Goal: Task Accomplishment & Management: Use online tool/utility

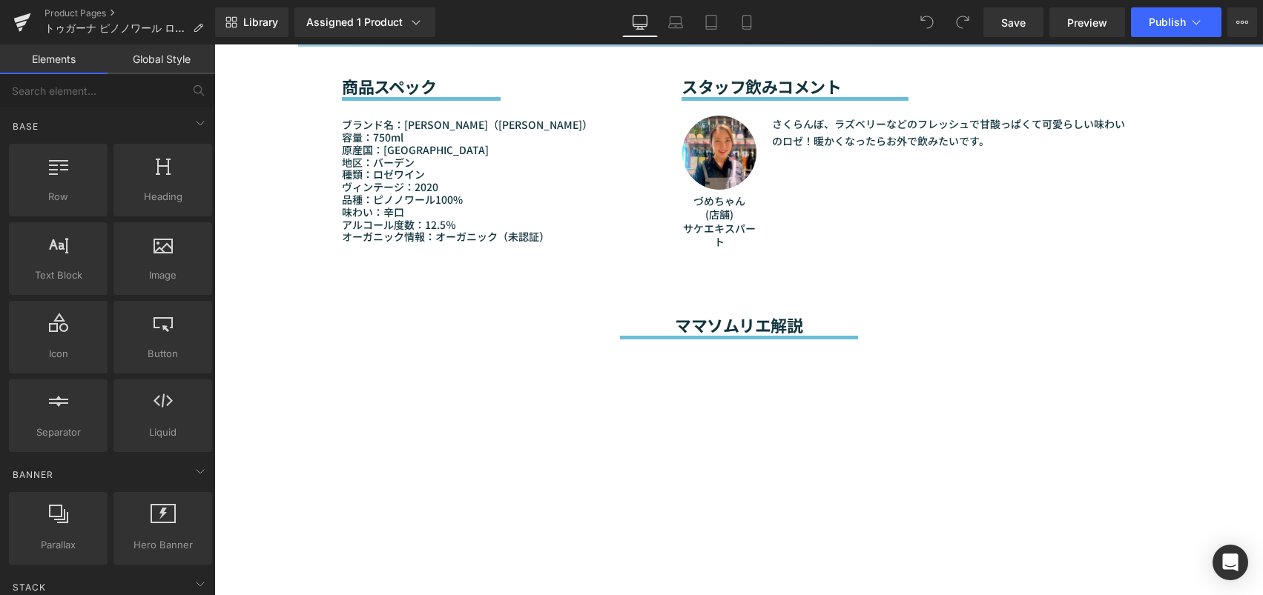
scroll to position [1260, 0]
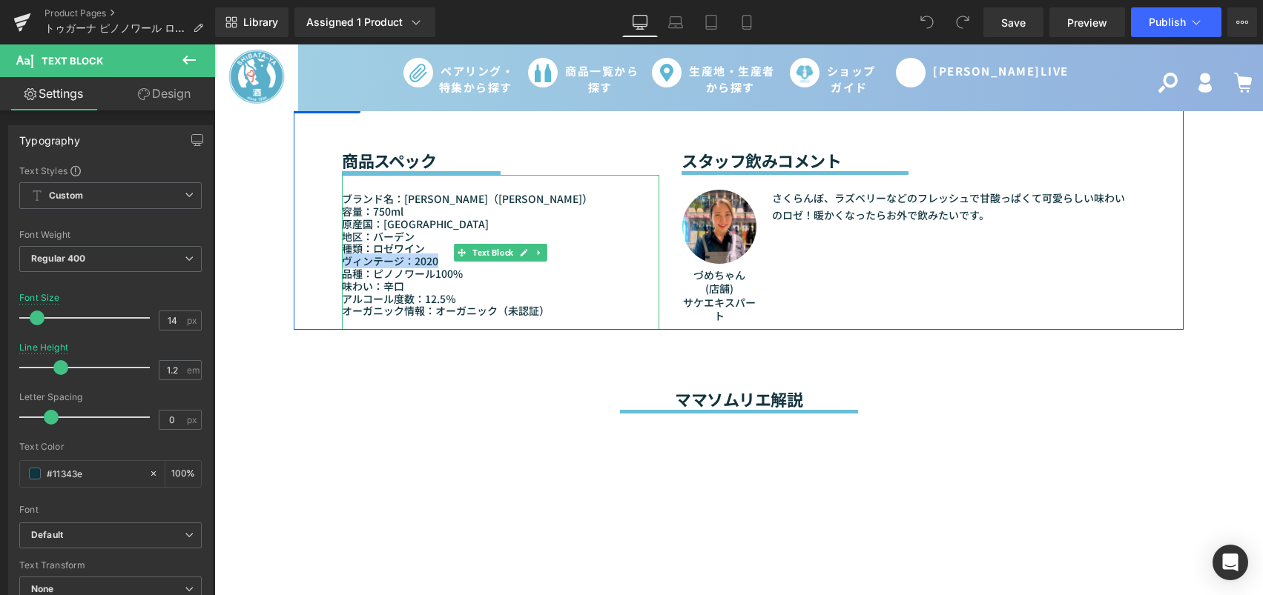
drag, startPoint x: 430, startPoint y: 237, endPoint x: 341, endPoint y: 234, distance: 89.0
click at [342, 255] on p "ヴィンテージ：2020" at bounding box center [500, 261] width 317 height 13
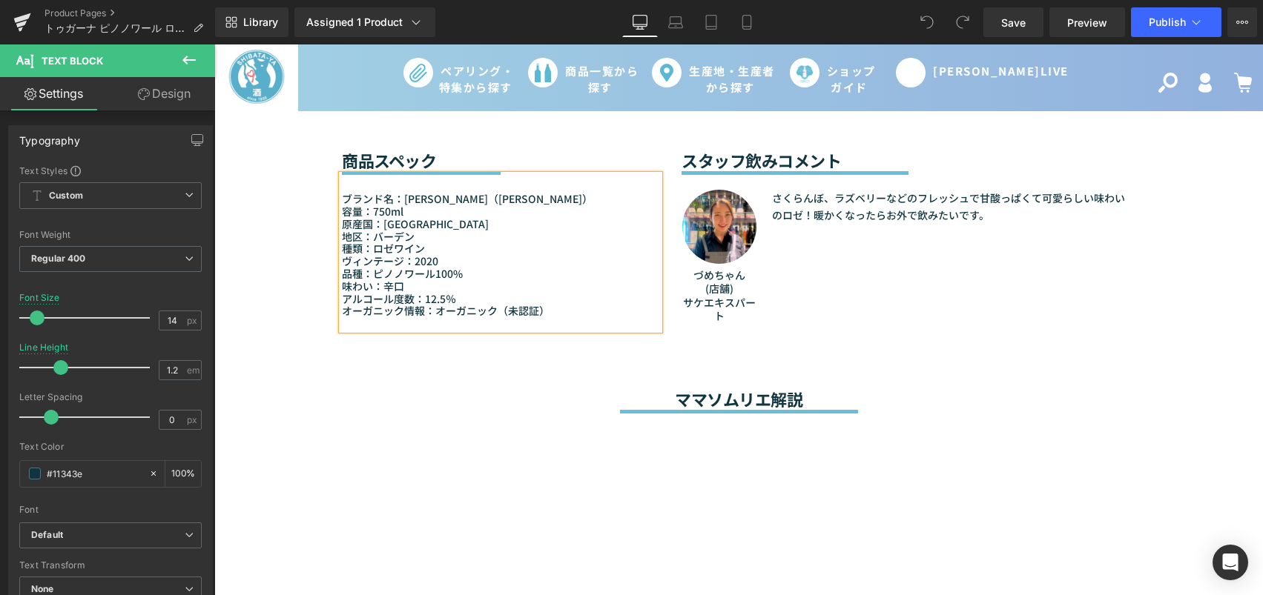
click at [440, 268] on p "品種：ピノノワール100%" at bounding box center [500, 274] width 317 height 13
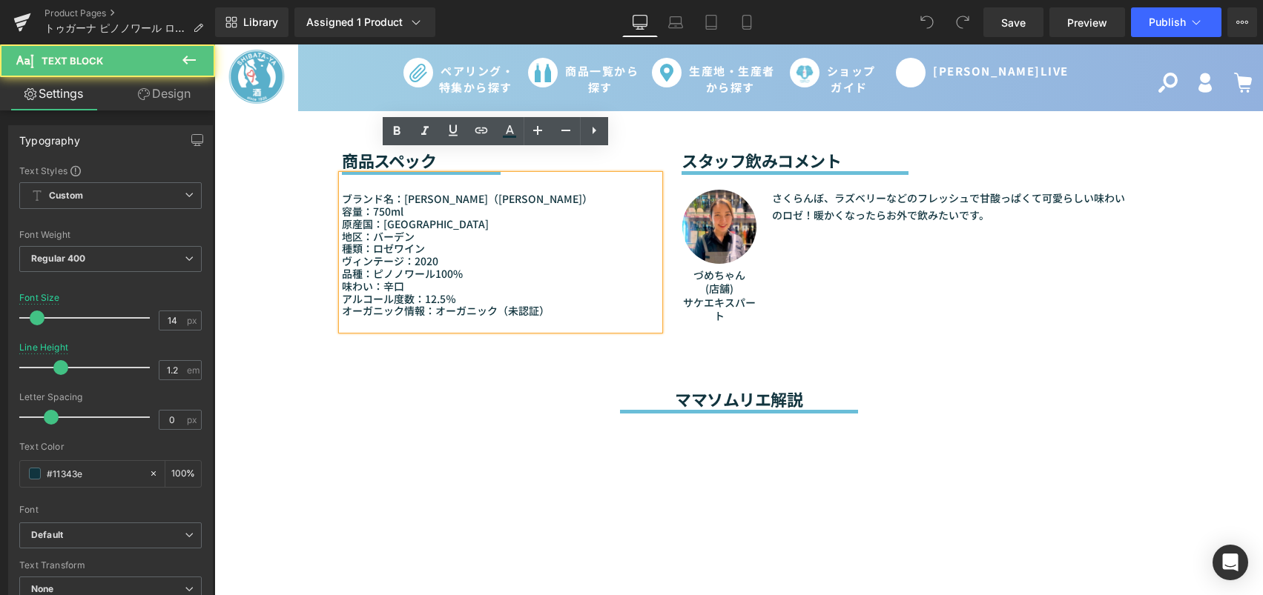
click at [440, 255] on p "ヴィンテージ：2020" at bounding box center [500, 261] width 317 height 13
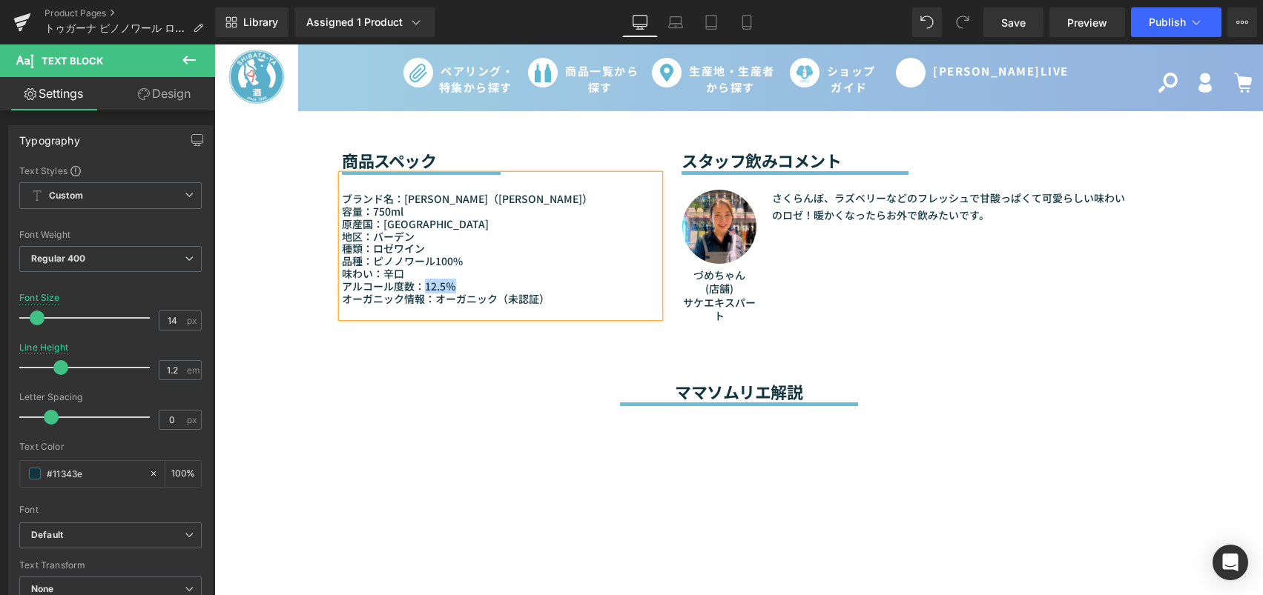
drag, startPoint x: 418, startPoint y: 259, endPoint x: 447, endPoint y: 262, distance: 29.0
click at [447, 280] on p "アルコール度数：12.5％" at bounding box center [500, 286] width 317 height 13
click at [1025, 30] on link "Save" at bounding box center [1013, 22] width 60 height 30
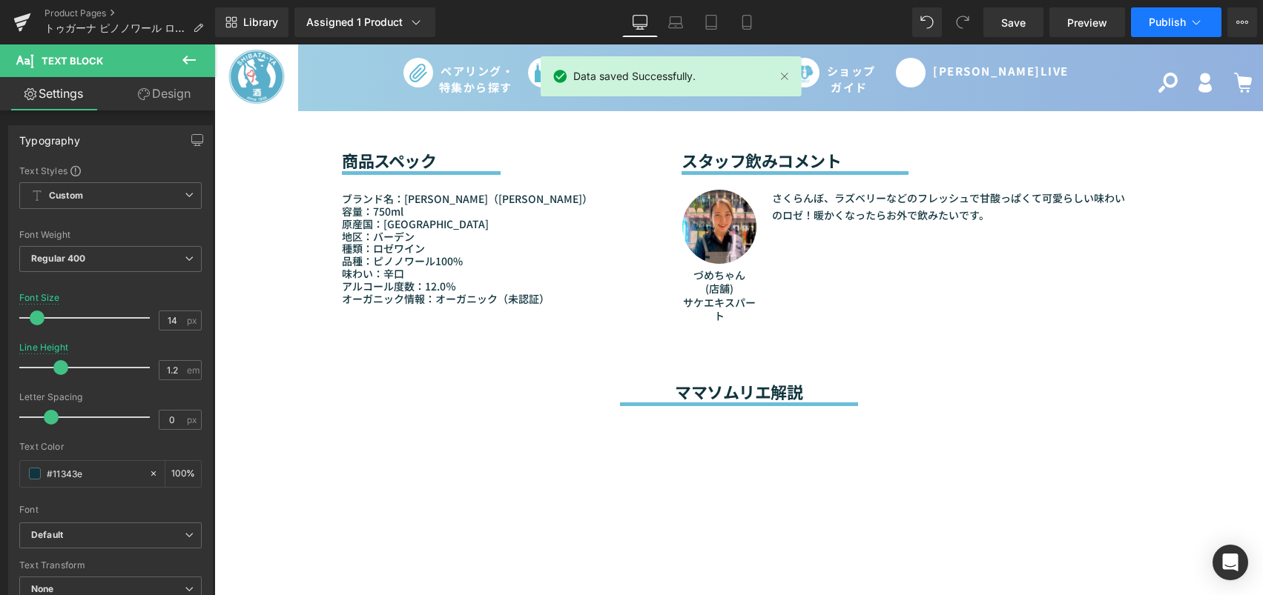
click at [1179, 16] on span "Publish" at bounding box center [1166, 22] width 37 height 12
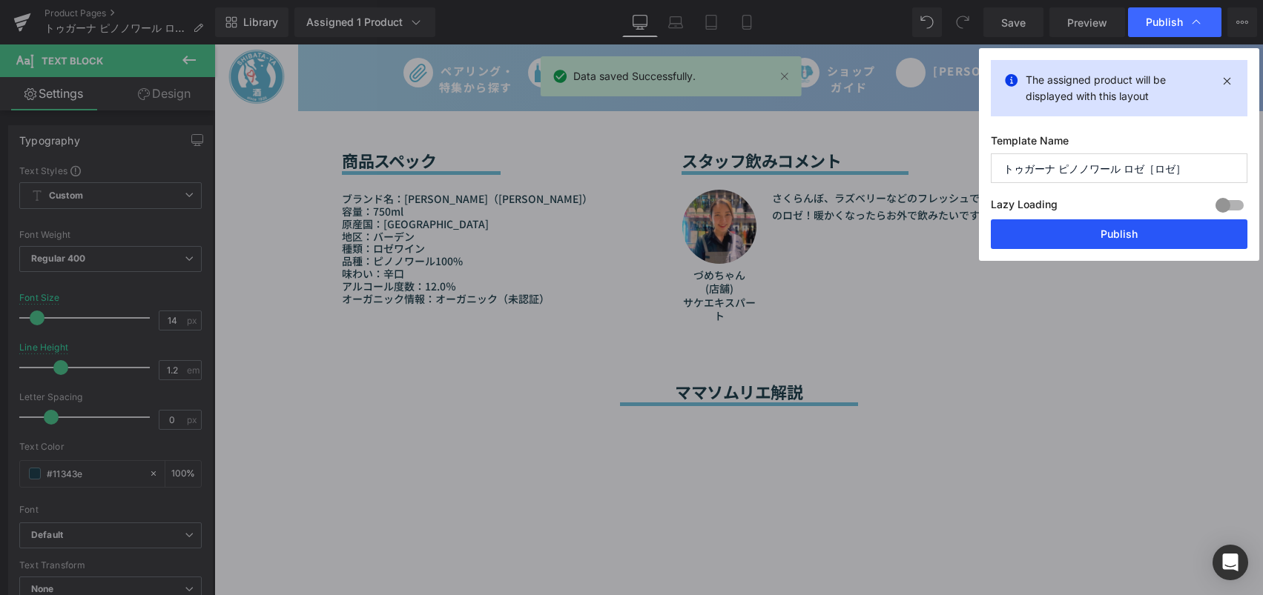
click at [1089, 231] on button "Publish" at bounding box center [1118, 234] width 257 height 30
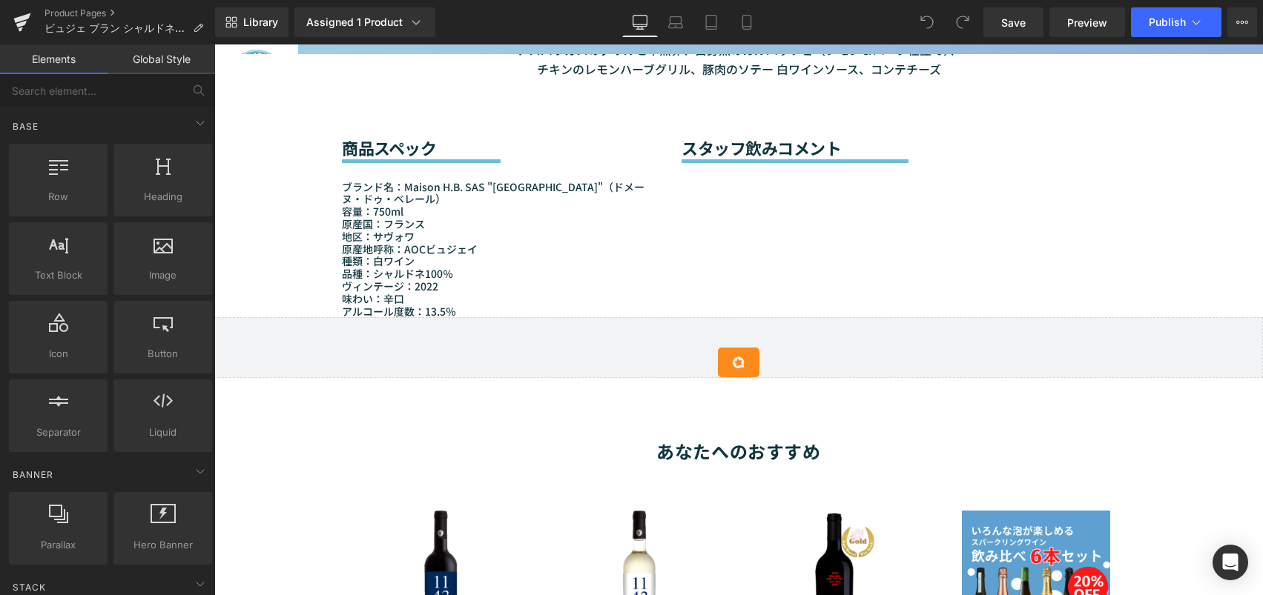
scroll to position [1186, 0]
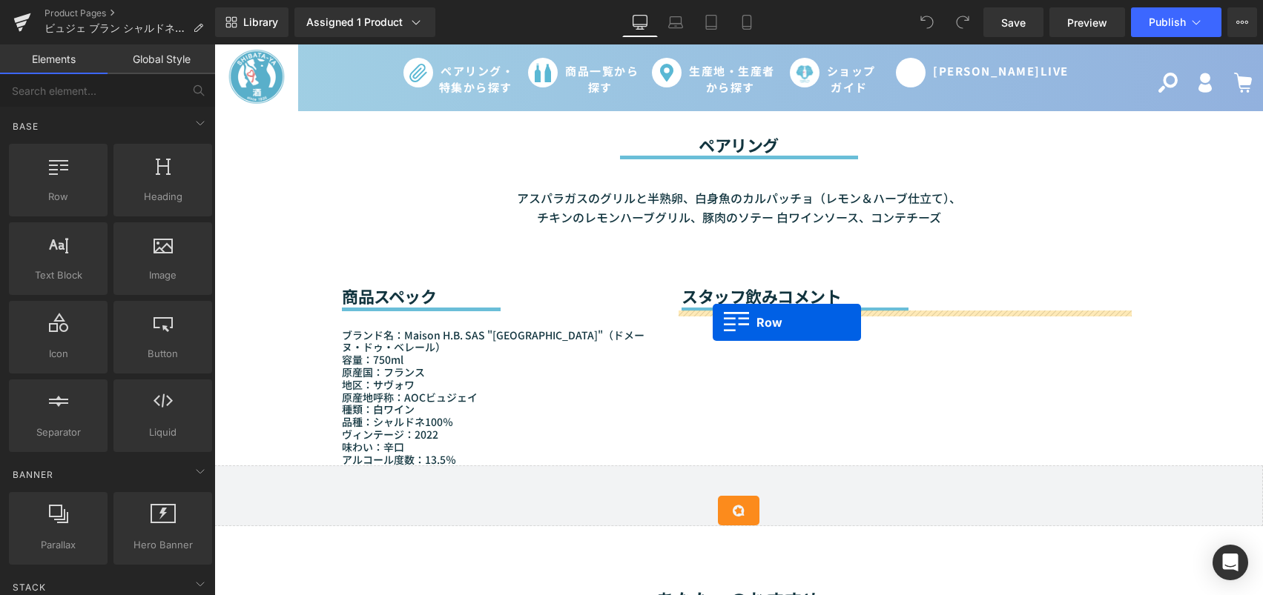
drag, startPoint x: 292, startPoint y: 236, endPoint x: 712, endPoint y: 322, distance: 429.1
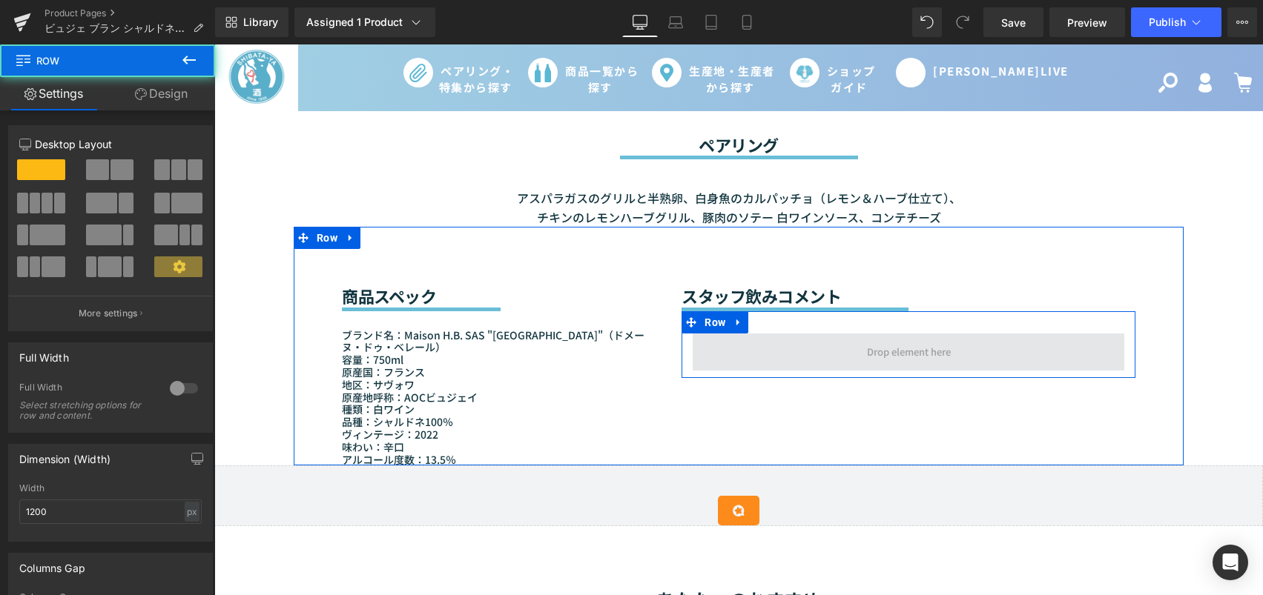
click at [765, 349] on span at bounding box center [907, 352] width 431 height 37
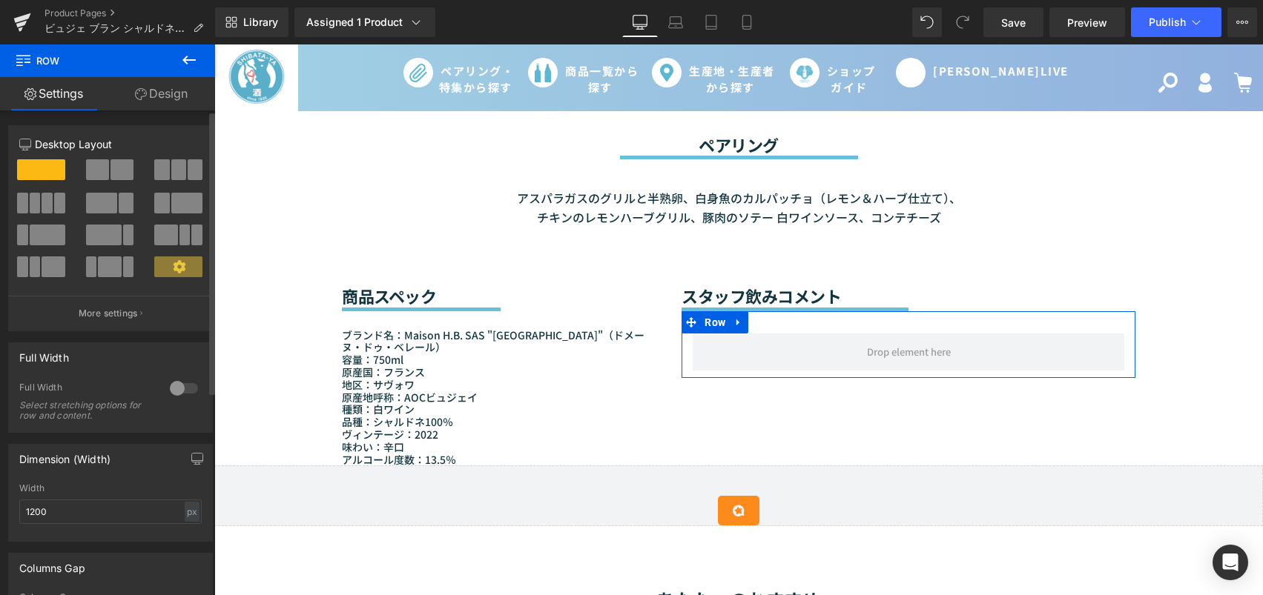
click at [27, 242] on button at bounding box center [42, 235] width 50 height 21
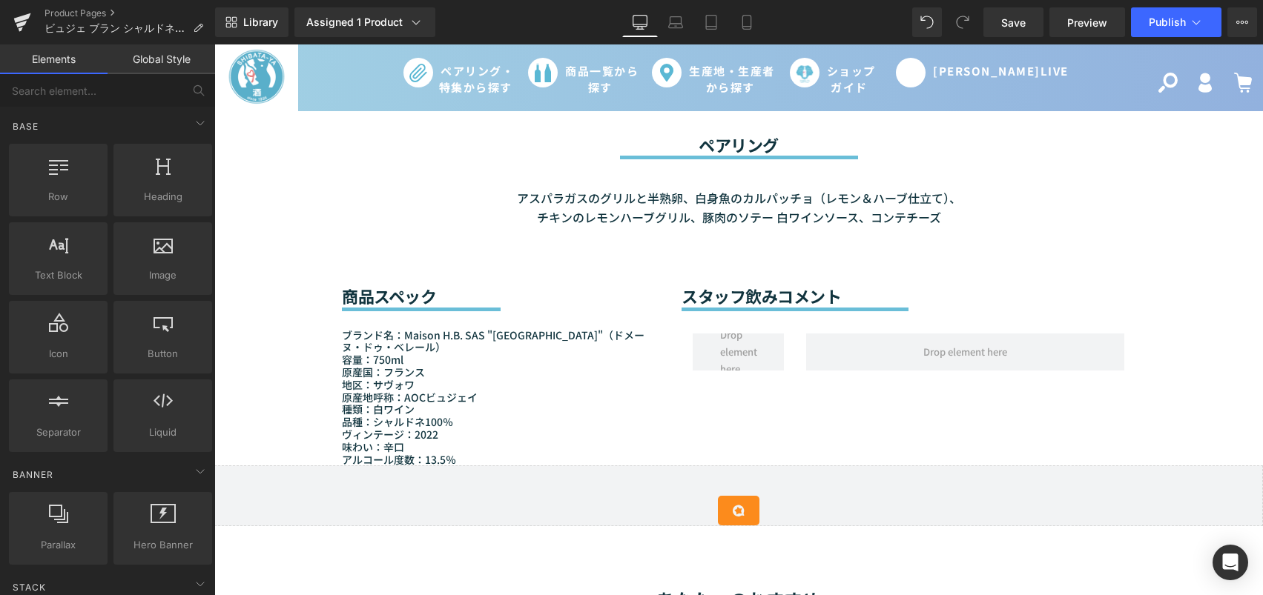
click at [221, 314] on div "Sale Off (P) Image (P) Image List (P) Title" at bounding box center [738, 232] width 1048 height 2533
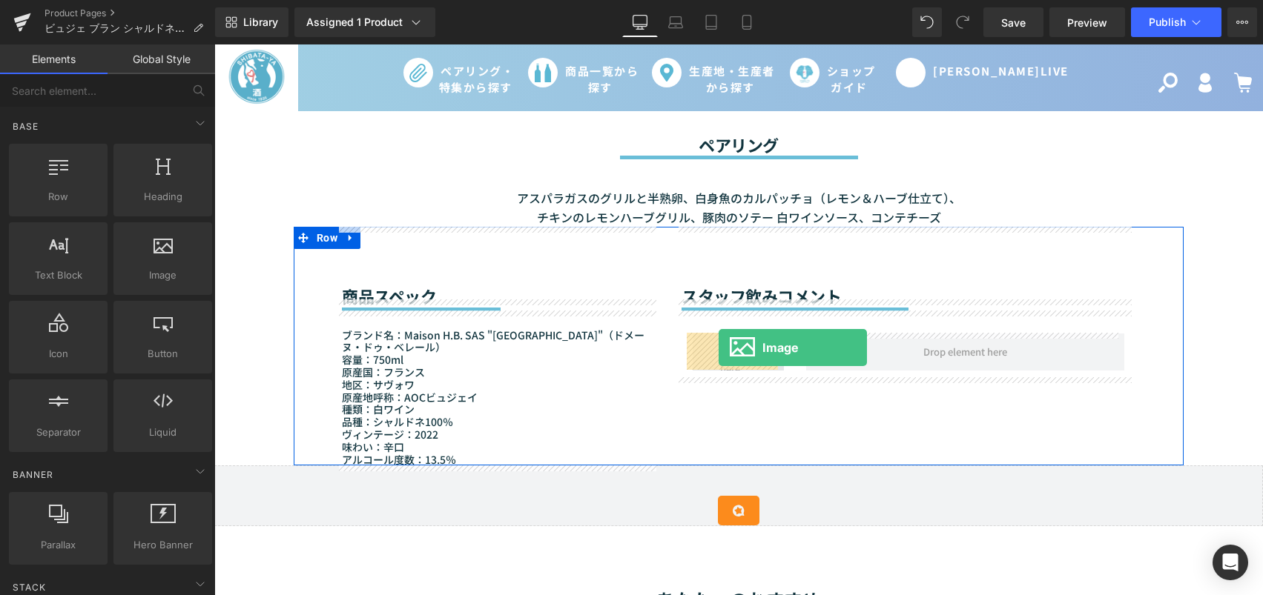
drag, startPoint x: 353, startPoint y: 318, endPoint x: 718, endPoint y: 348, distance: 366.7
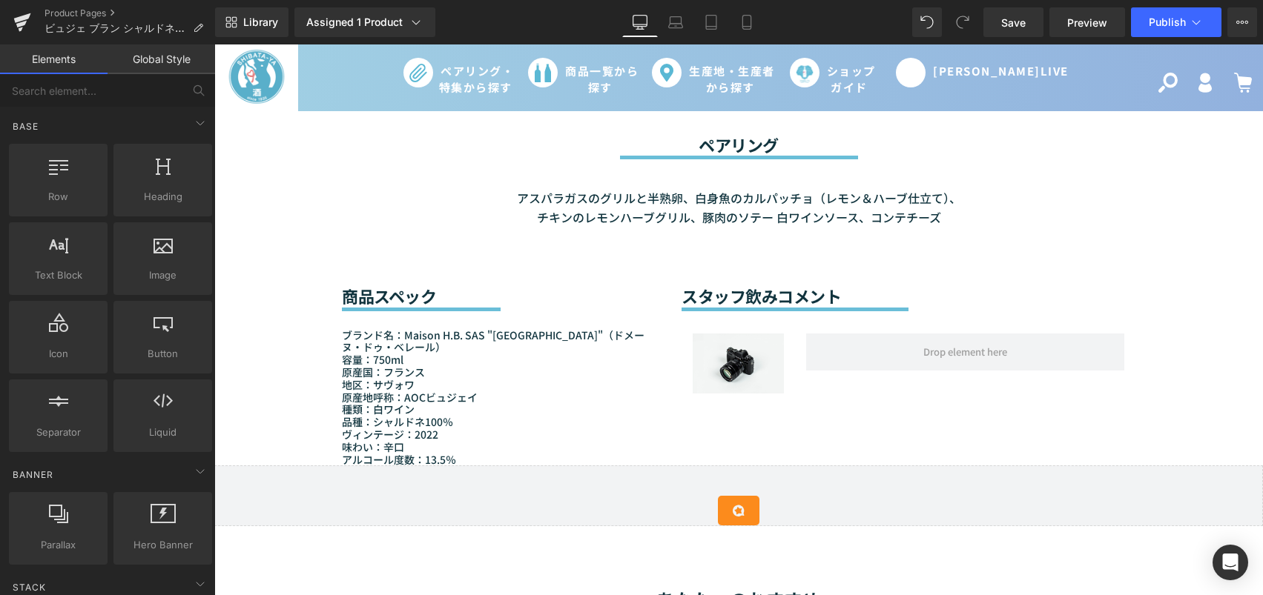
click at [219, 256] on div "Sale Off (P) Image (P) Image List (P) Title" at bounding box center [738, 232] width 1048 height 2533
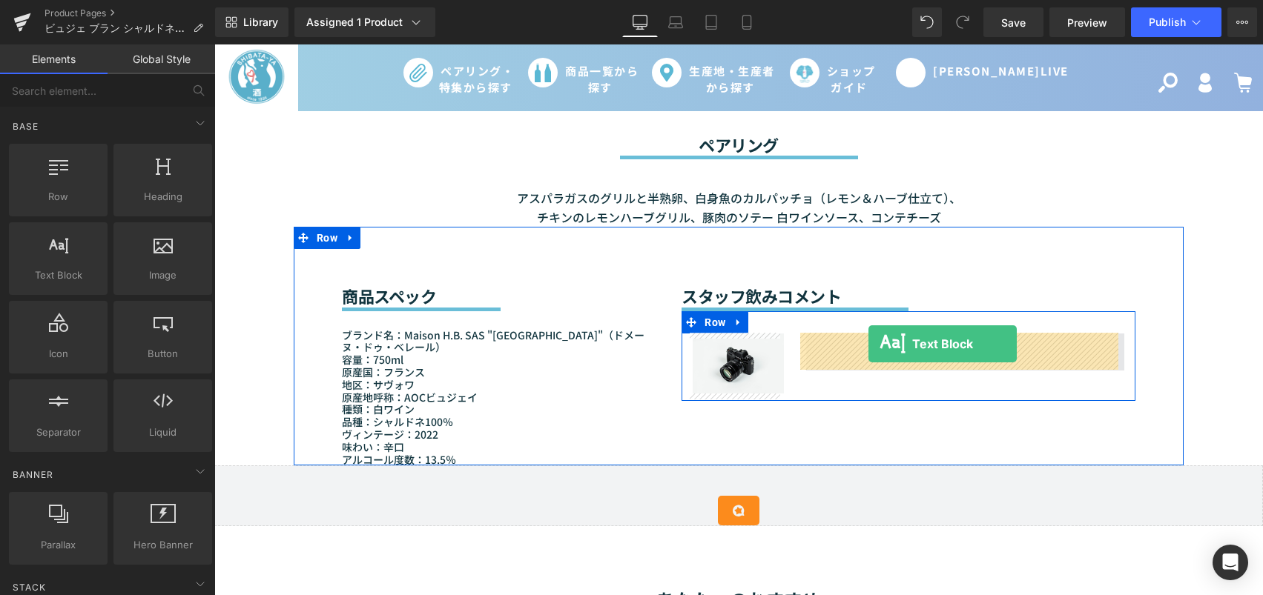
drag, startPoint x: 282, startPoint y: 309, endPoint x: 868, endPoint y: 345, distance: 586.8
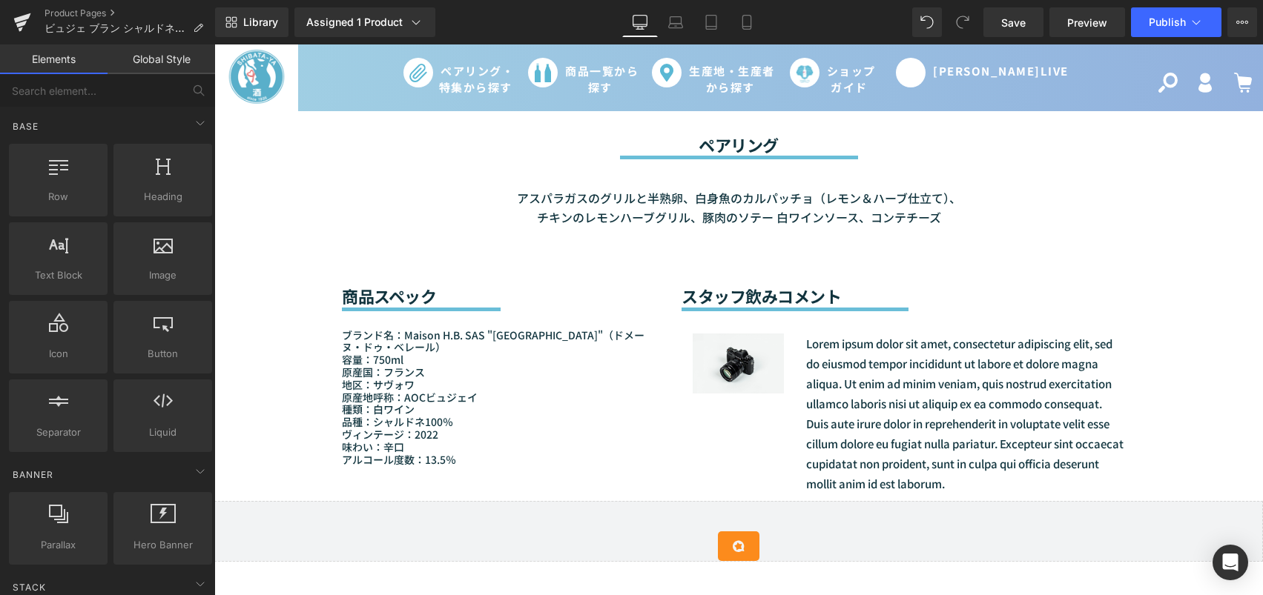
click at [216, 304] on div "Sale Off (P) Image (P) Image List (P) Title" at bounding box center [738, 249] width 1048 height 2567
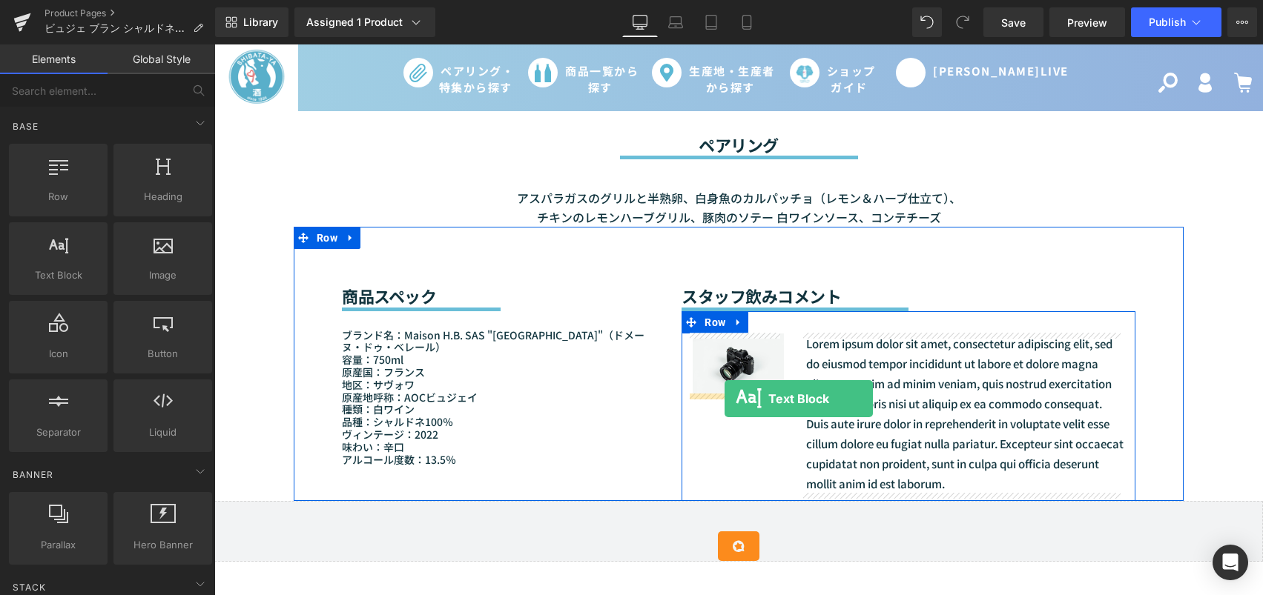
drag, startPoint x: 264, startPoint y: 323, endPoint x: 724, endPoint y: 399, distance: 466.7
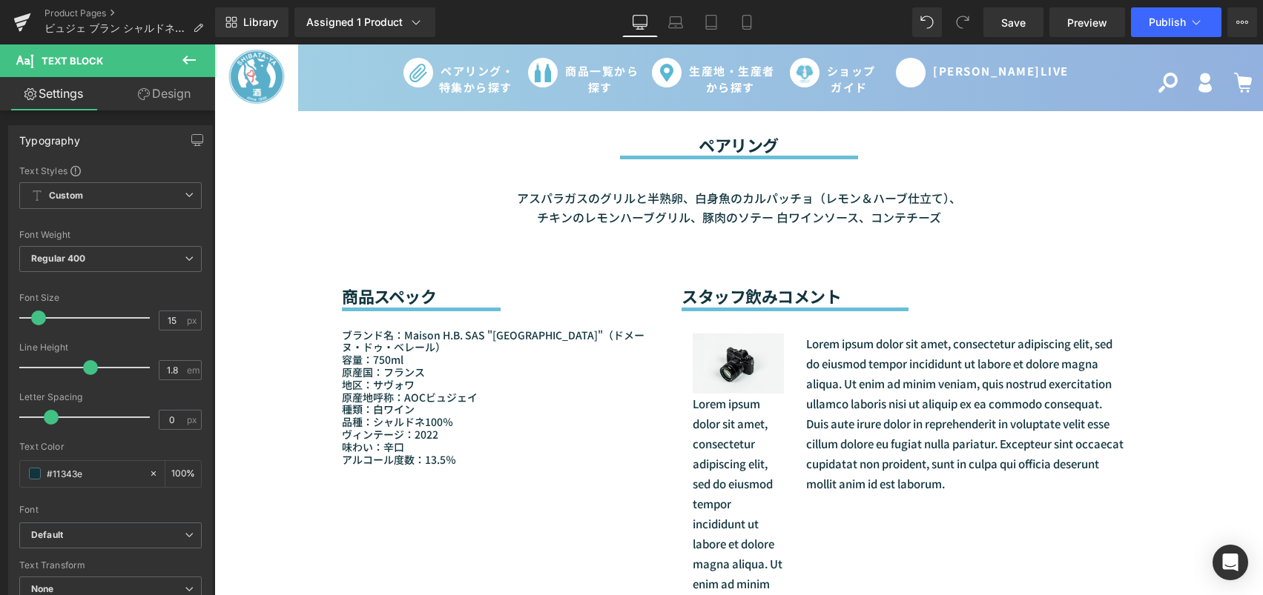
click at [1205, 393] on div "Sale Off (P) Image (P) Image List (P) Title" at bounding box center [738, 510] width 1048 height 3088
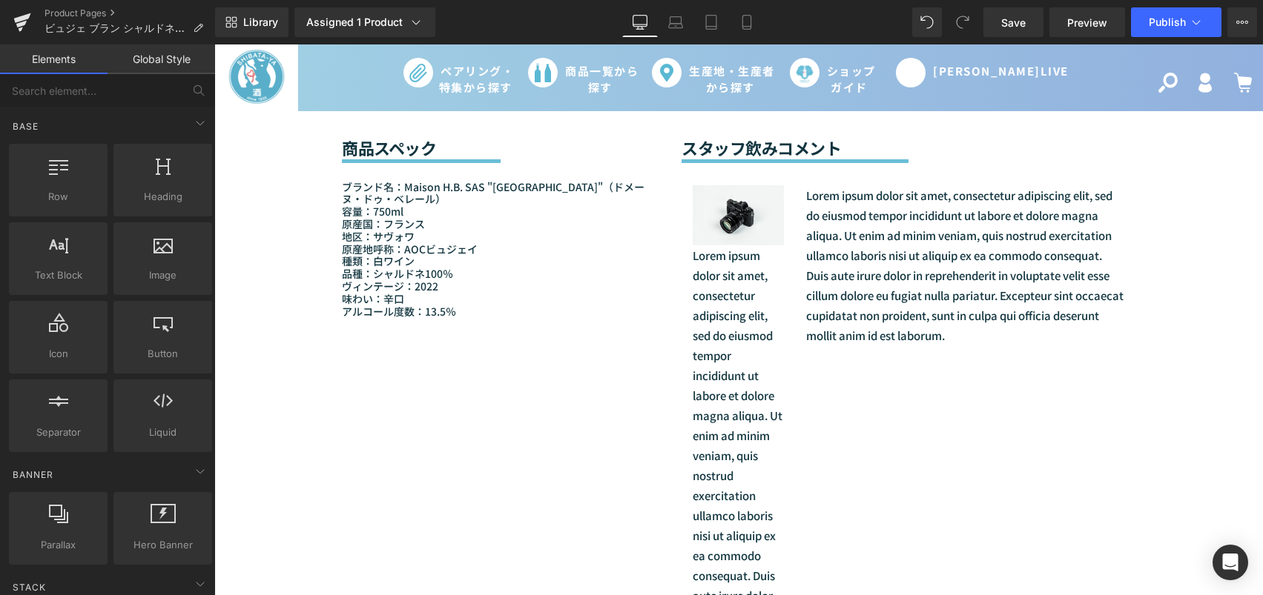
scroll to position [1260, 0]
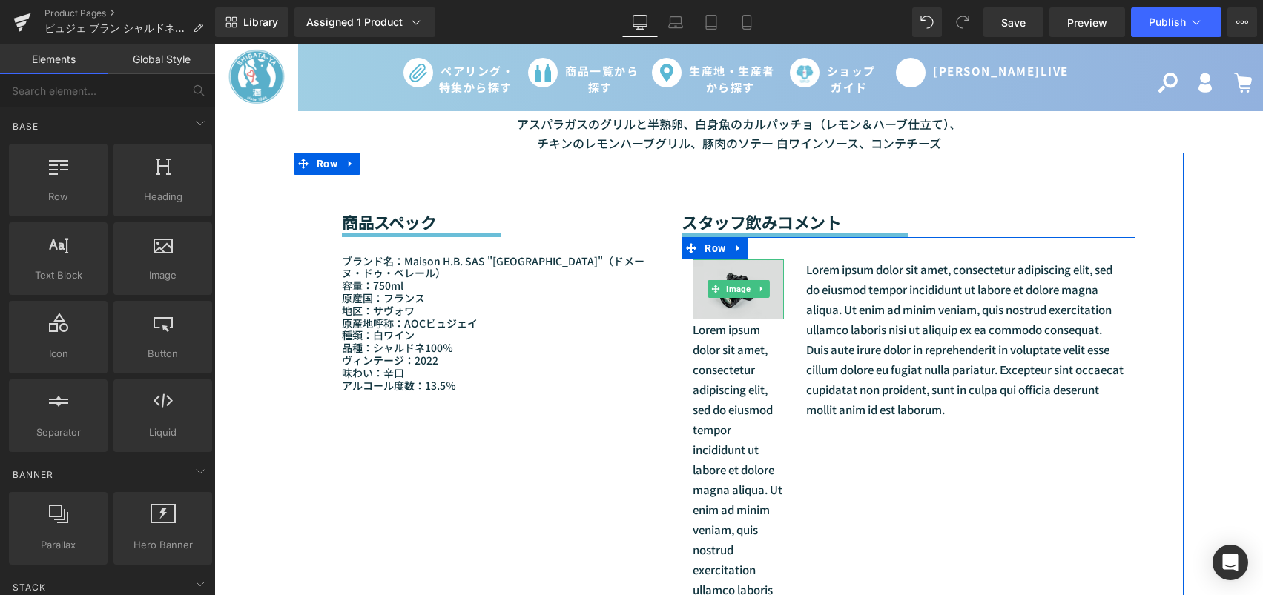
click at [755, 271] on img at bounding box center [737, 289] width 91 height 60
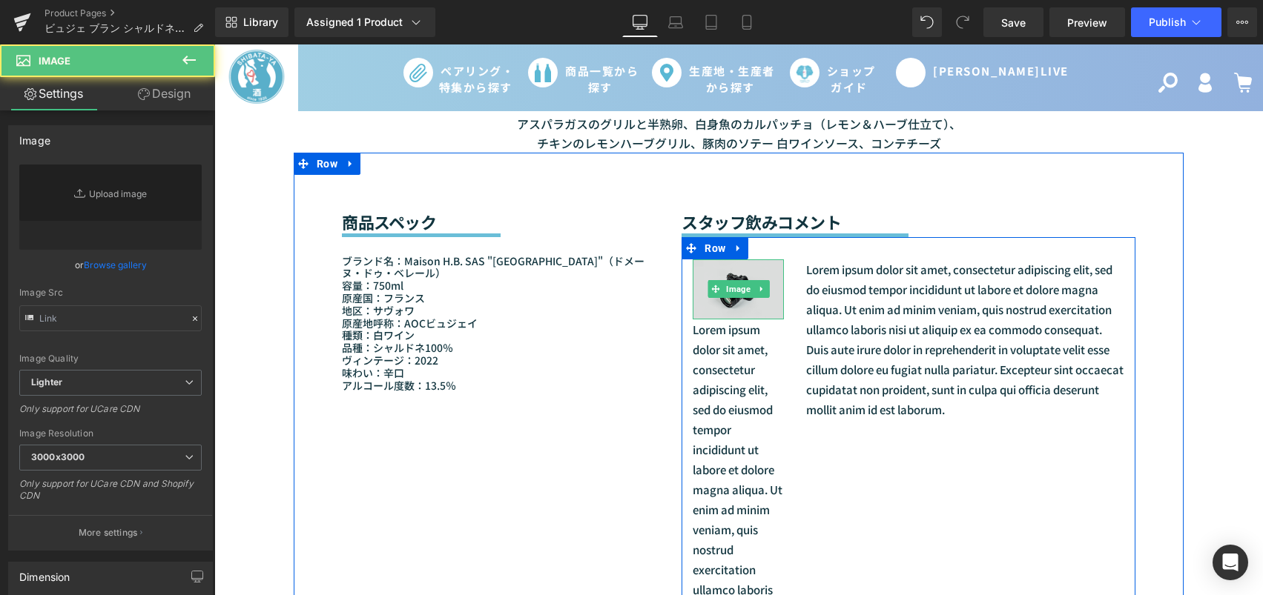
type input "//[DOMAIN_NAME][URL]"
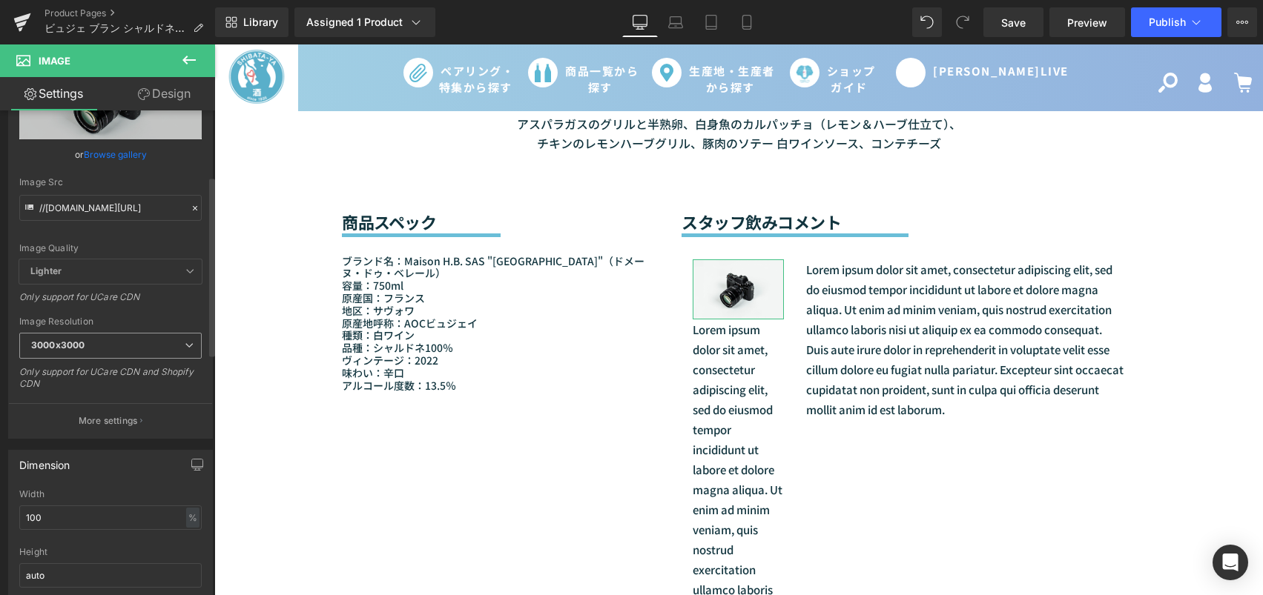
scroll to position [222, 0]
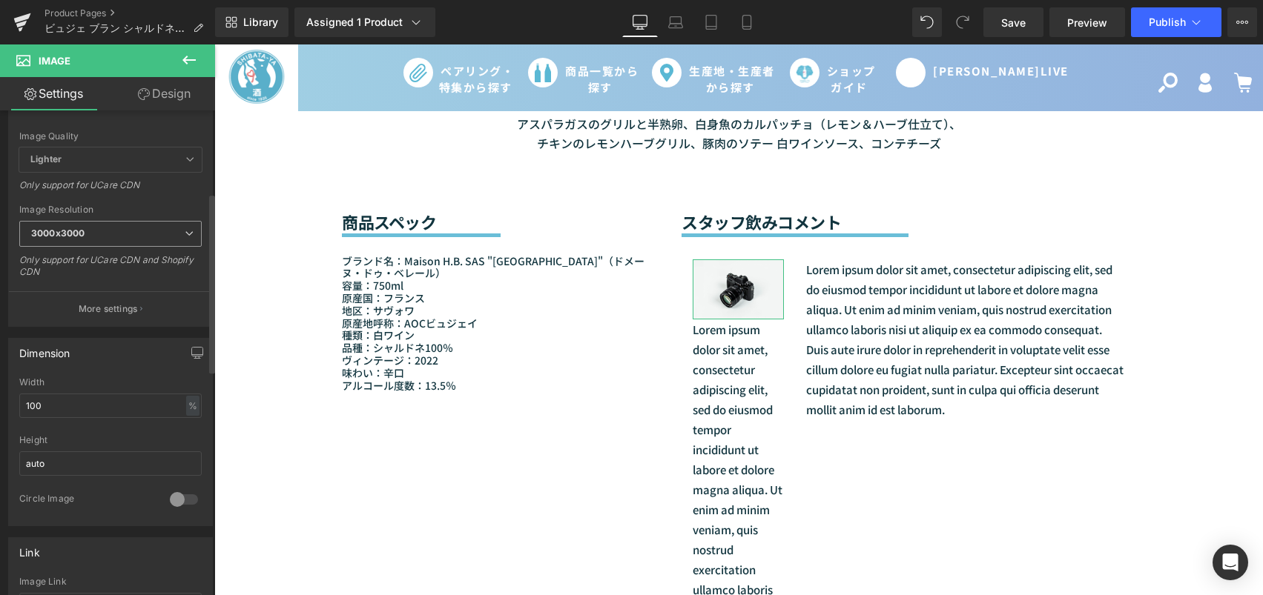
click at [122, 231] on span "3000x3000" at bounding box center [110, 234] width 182 height 26
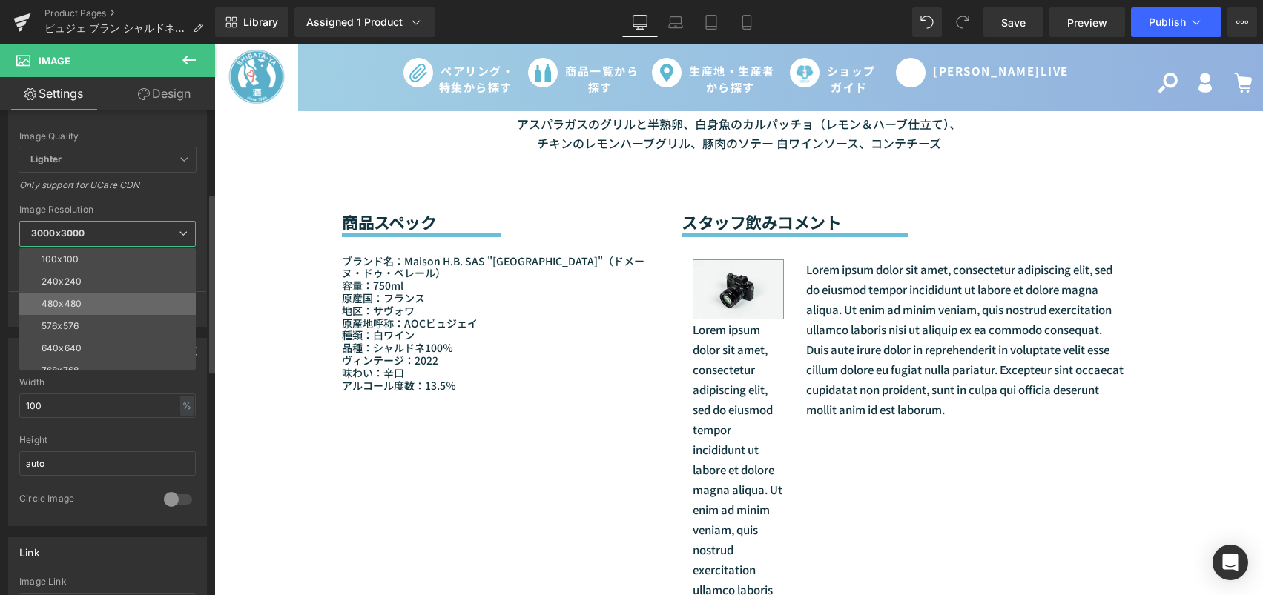
click at [109, 302] on li "480x480" at bounding box center [110, 304] width 183 height 22
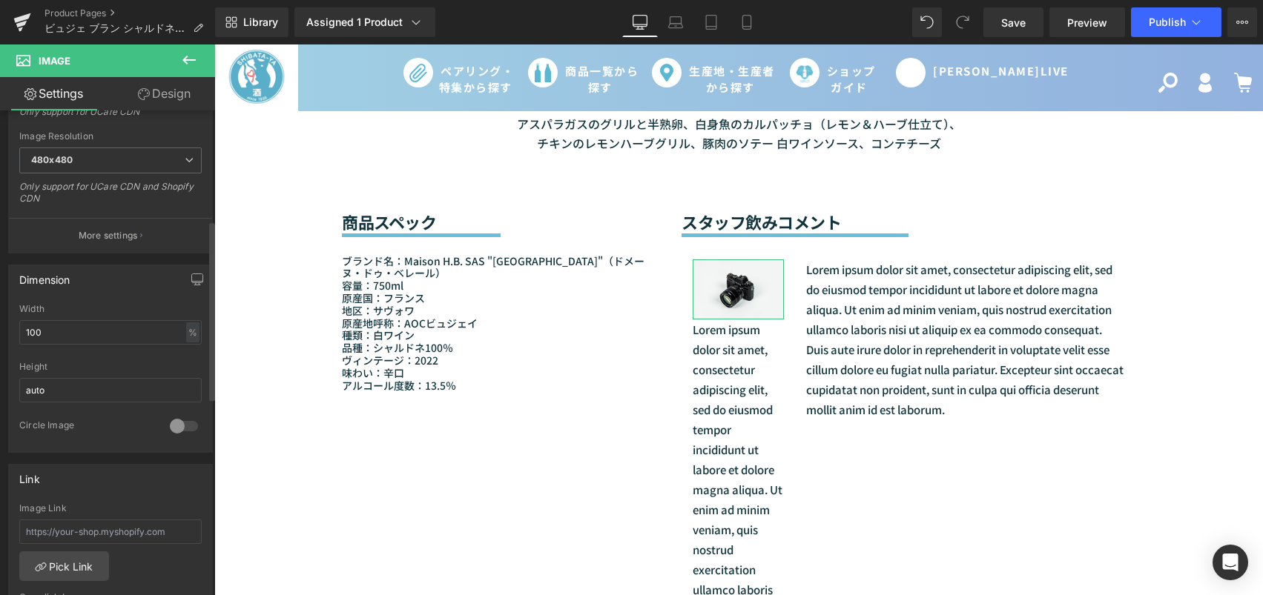
scroll to position [297, 0]
click at [166, 429] on div at bounding box center [184, 426] width 36 height 24
click at [1197, 328] on div "Sale Off (P) Image (P) Image List (P) Title" at bounding box center [738, 436] width 1048 height 3088
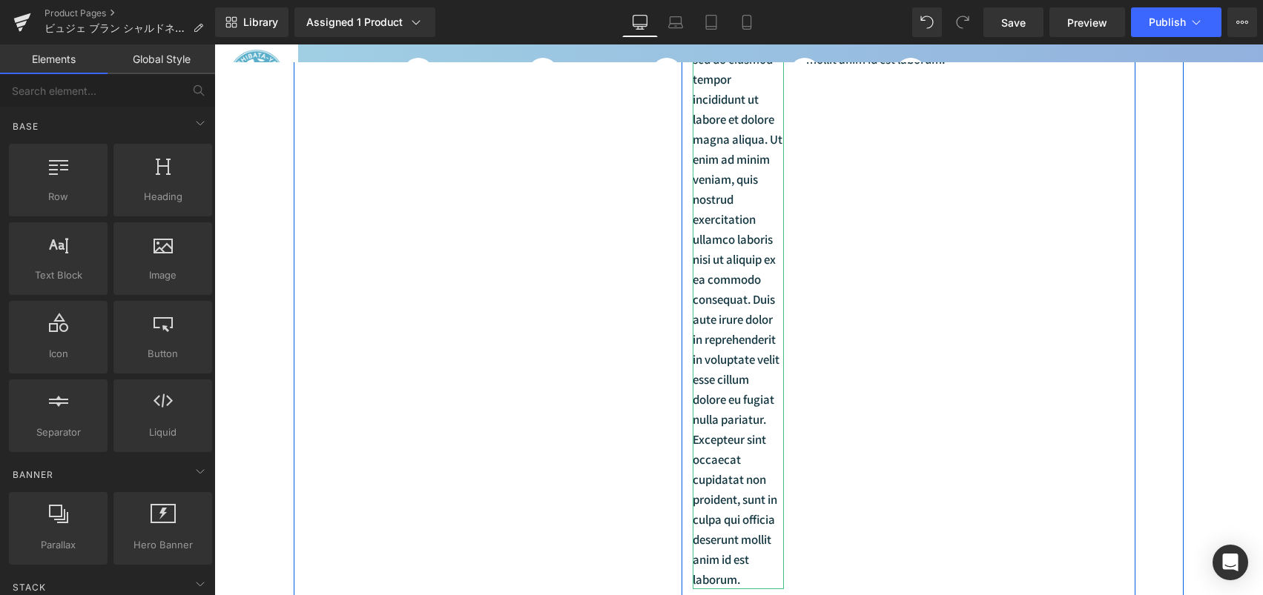
scroll to position [1557, 0]
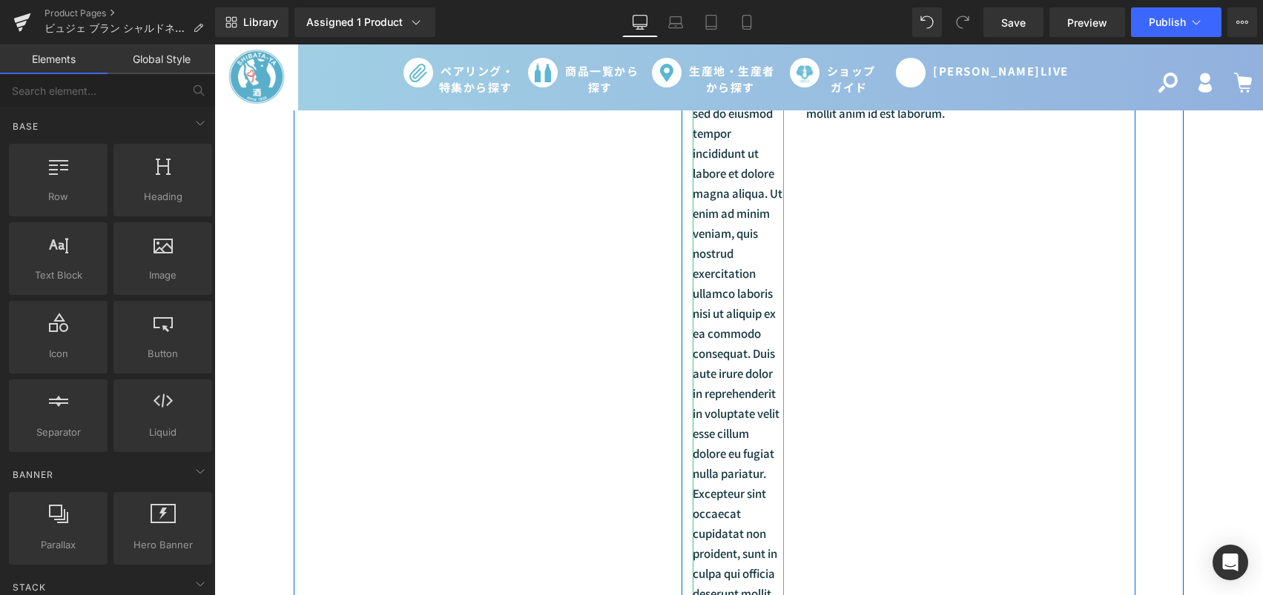
click at [735, 439] on p "Lorem ipsum dolor sit amet, consectetur adipiscing elit, sed do eiusmod tempor …" at bounding box center [737, 333] width 91 height 621
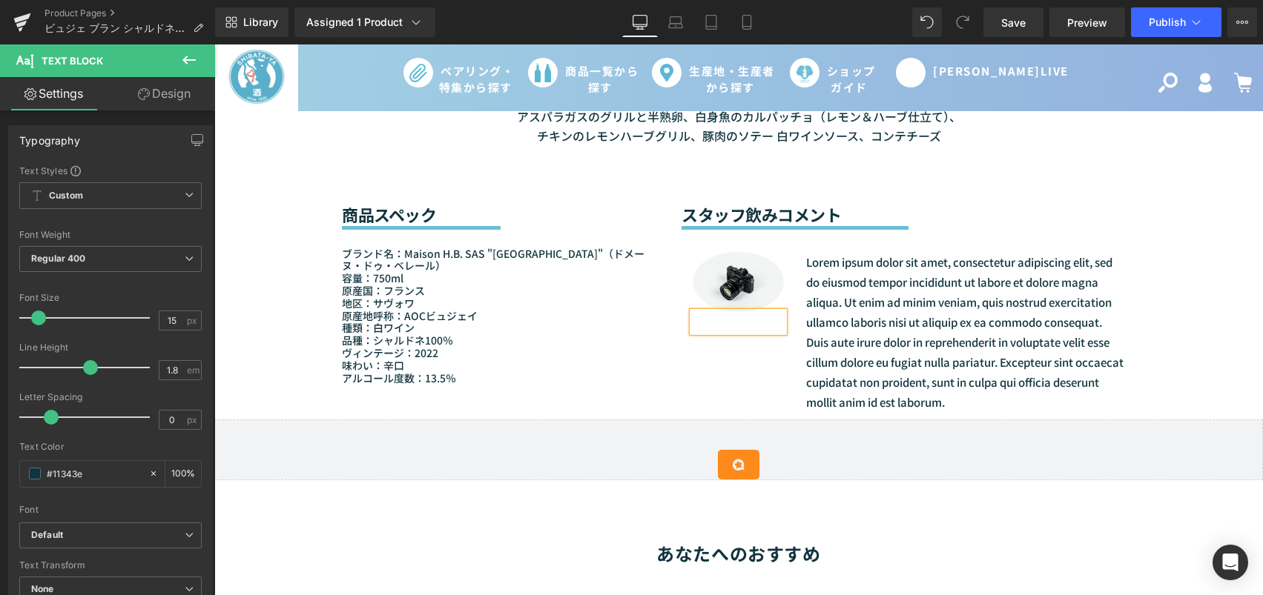
scroll to position [1241, 0]
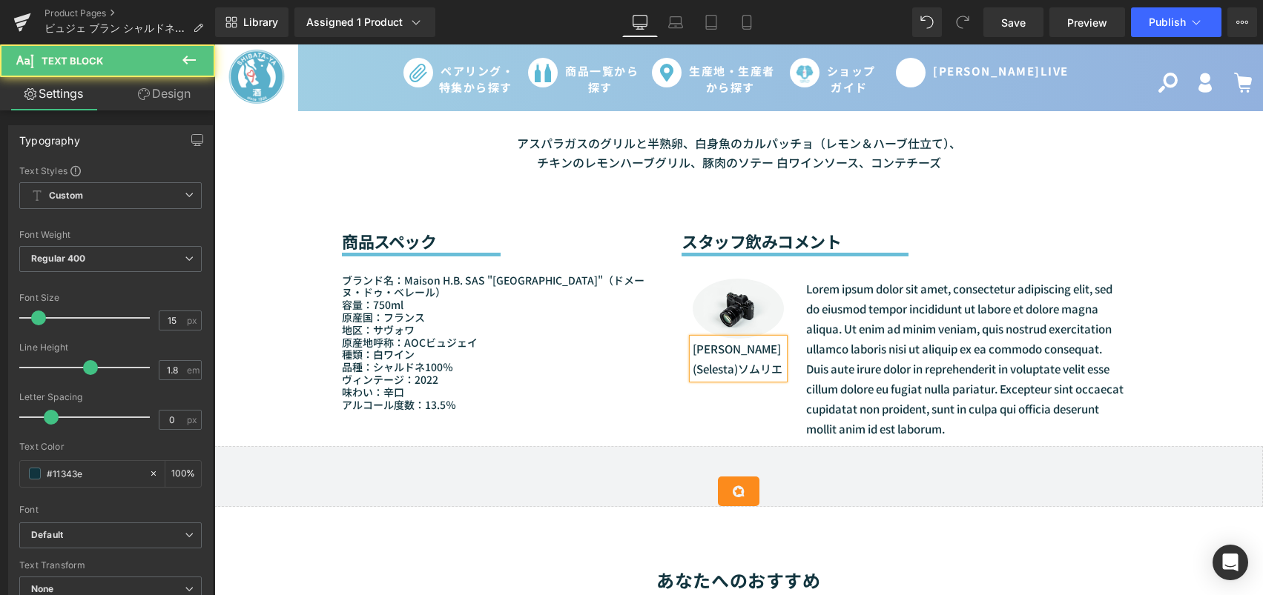
click at [748, 369] on p "DAIJI SARUKAWA(Selesta)ソムリエ" at bounding box center [737, 359] width 91 height 40
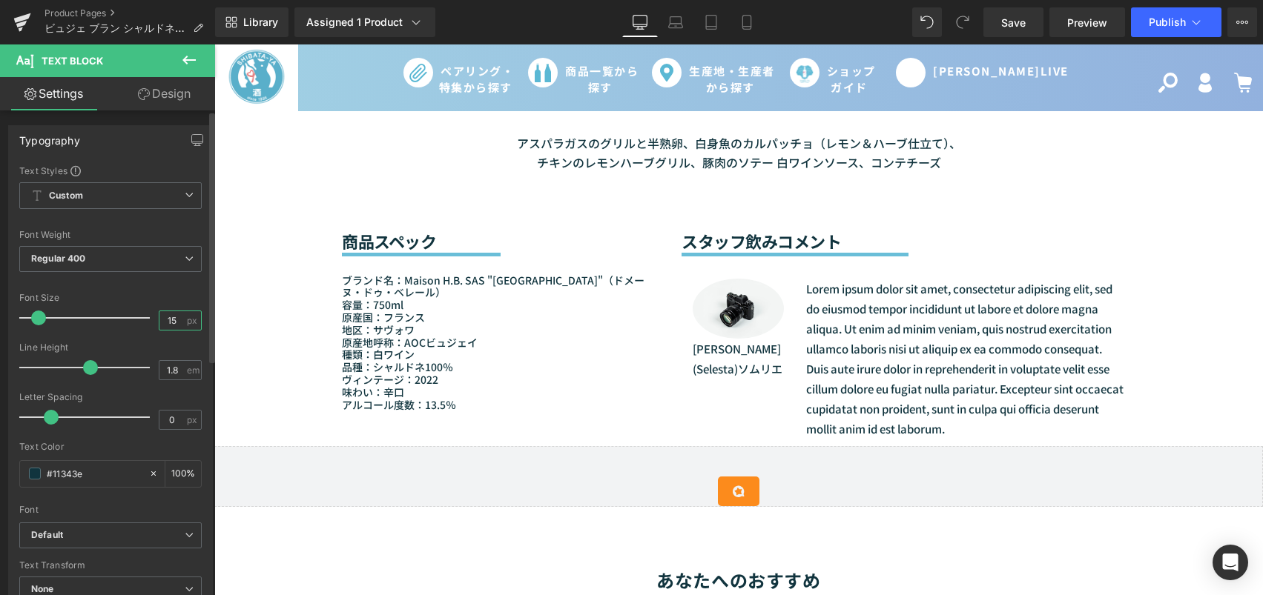
click at [173, 319] on input "15" at bounding box center [172, 320] width 26 height 19
type input "14"
click at [176, 371] on input "1.8" at bounding box center [172, 370] width 26 height 19
type input "1.3"
click at [1228, 383] on div "Sale Off (P) Image (P) Image List (P) Title" at bounding box center [738, 194] width 1048 height 2567
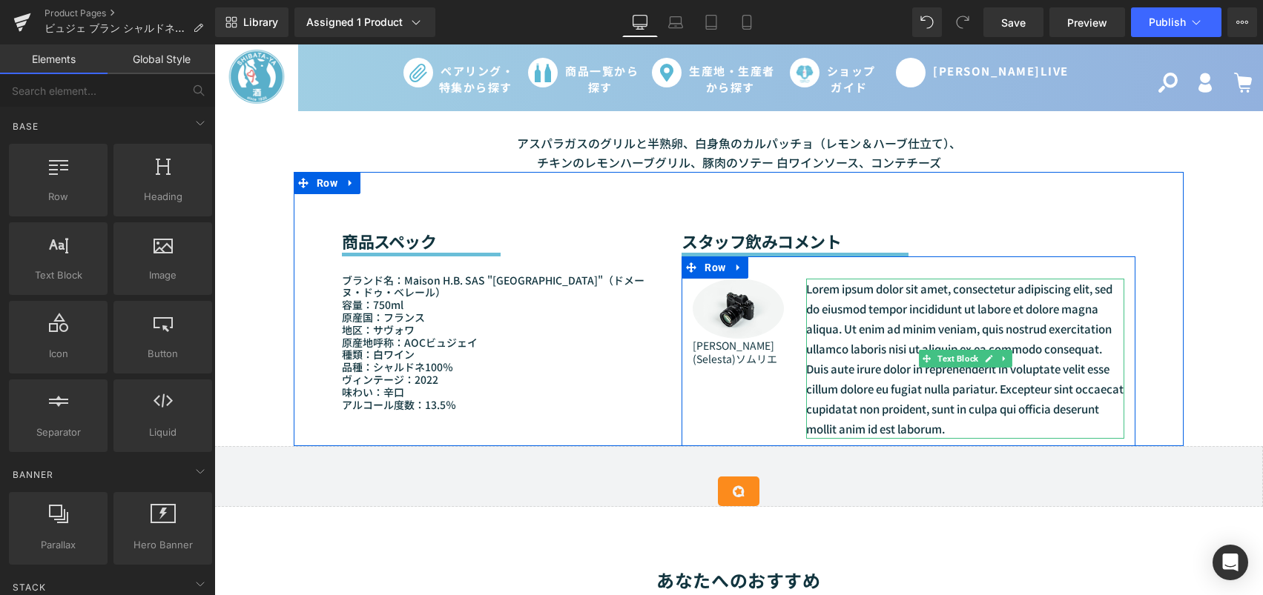
click at [813, 308] on p "Lorem ipsum dolor sit amet, consectetur adipiscing elit, sed do eiusmod tempor …" at bounding box center [965, 359] width 318 height 160
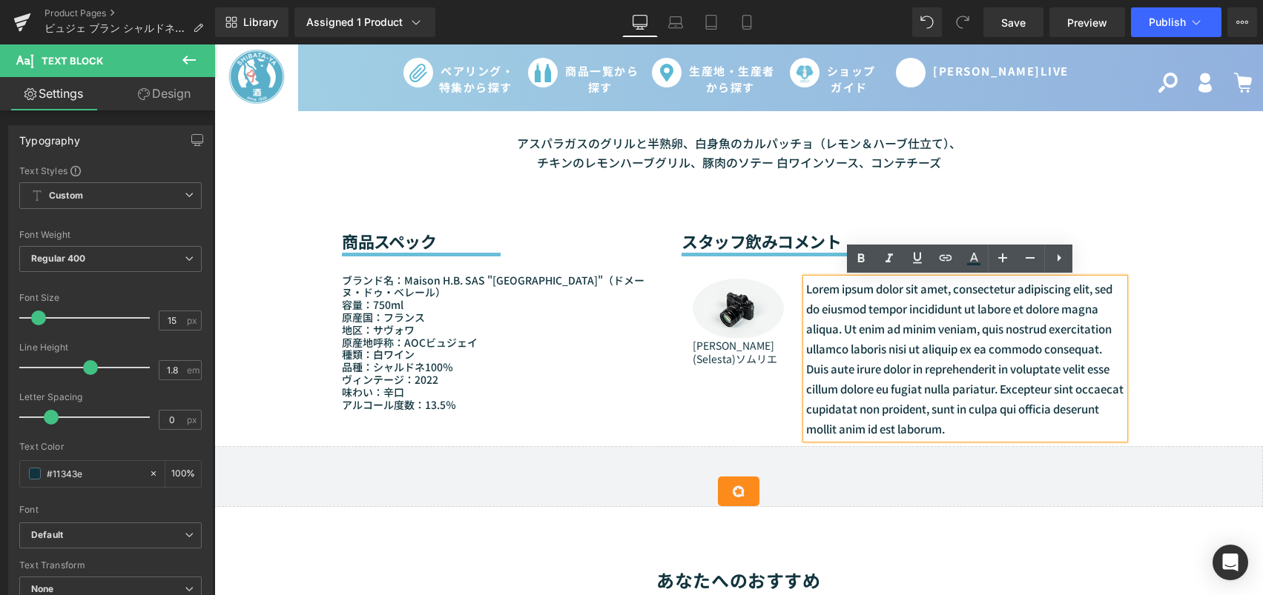
drag, startPoint x: 1004, startPoint y: 429, endPoint x: 798, endPoint y: 281, distance: 252.9
click at [806, 281] on div "Lorem ipsum dolor sit amet, consectetur adipiscing elit, sed do eiusmod tempor …" at bounding box center [965, 359] width 318 height 160
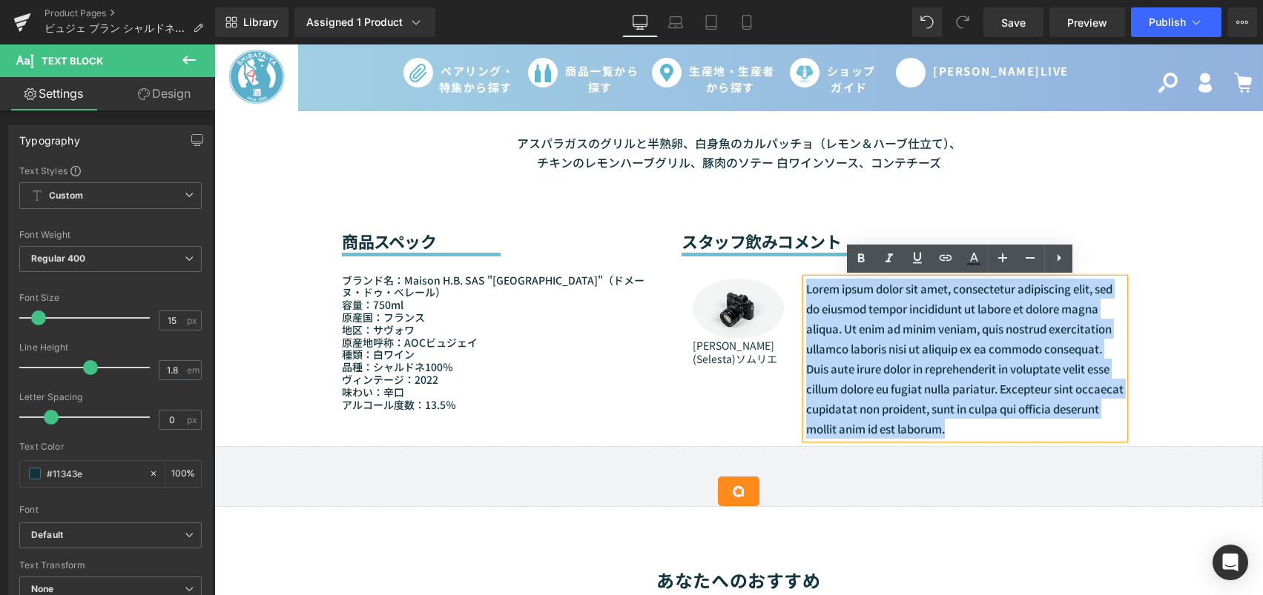
drag, startPoint x: 1003, startPoint y: 437, endPoint x: 802, endPoint y: 292, distance: 247.5
click at [806, 292] on p "Lorem ipsum dolor sit amet, consectetur adipiscing elit, sed do eiusmod tempor …" at bounding box center [965, 359] width 318 height 160
paste div
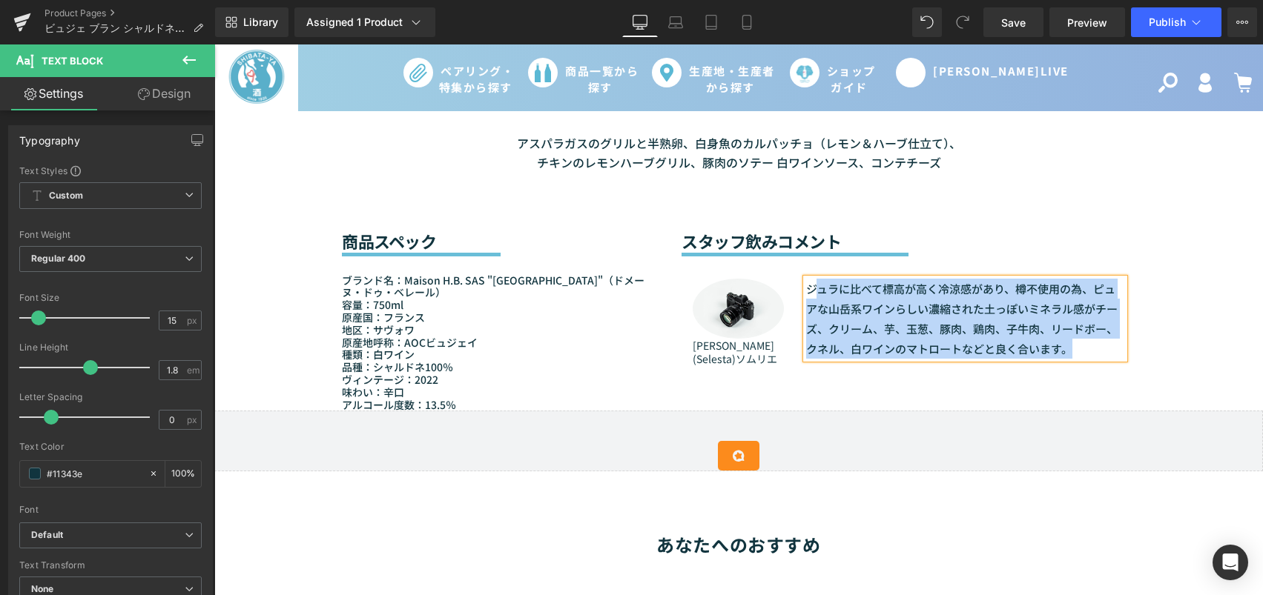
drag, startPoint x: 1064, startPoint y: 350, endPoint x: 810, endPoint y: 290, distance: 260.6
click at [810, 290] on p "ジュラに比べて標高が高く冷涼感があり、樽不使用の為、ピュアな山岳系ワインらしい濃縮された土っぽいミネラル感がチーズ、クリーム、芋、玉葱、豚肉、鶏肉、子牛肉、リ…" at bounding box center [965, 319] width 318 height 80
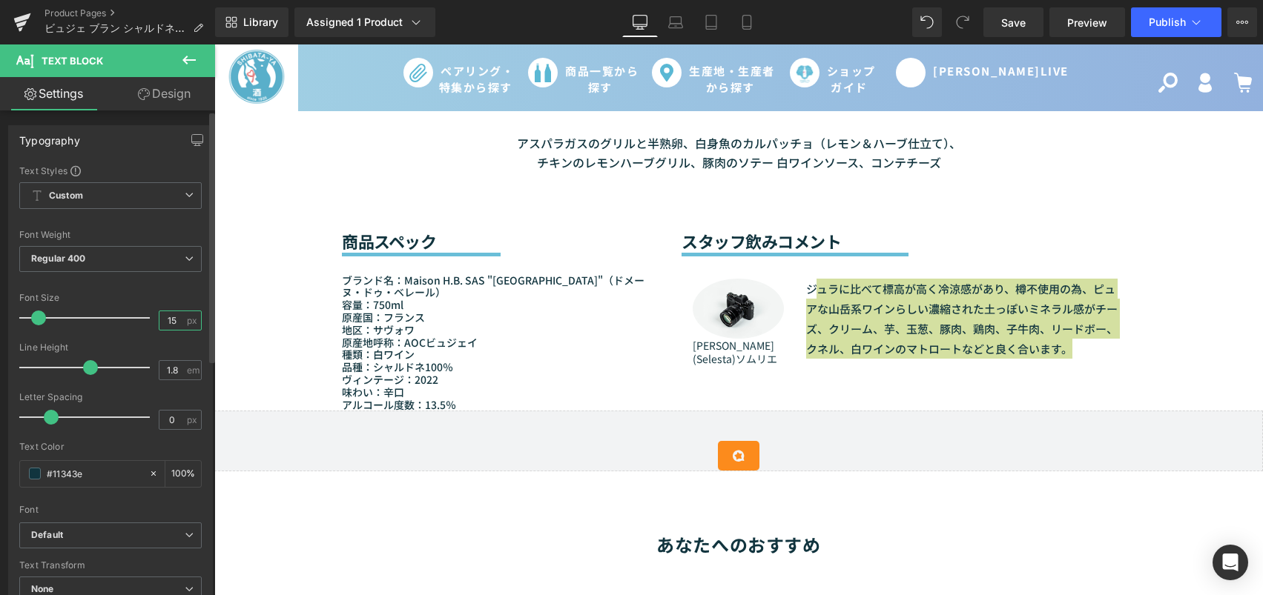
click at [173, 320] on input "15" at bounding box center [172, 320] width 26 height 19
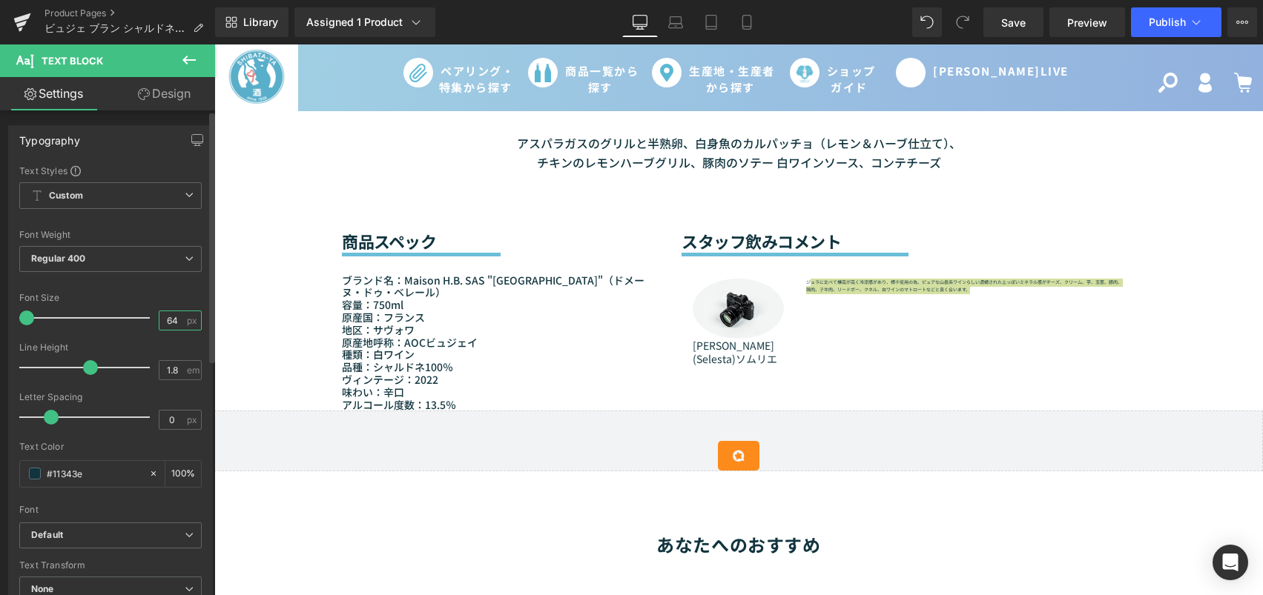
type input "6"
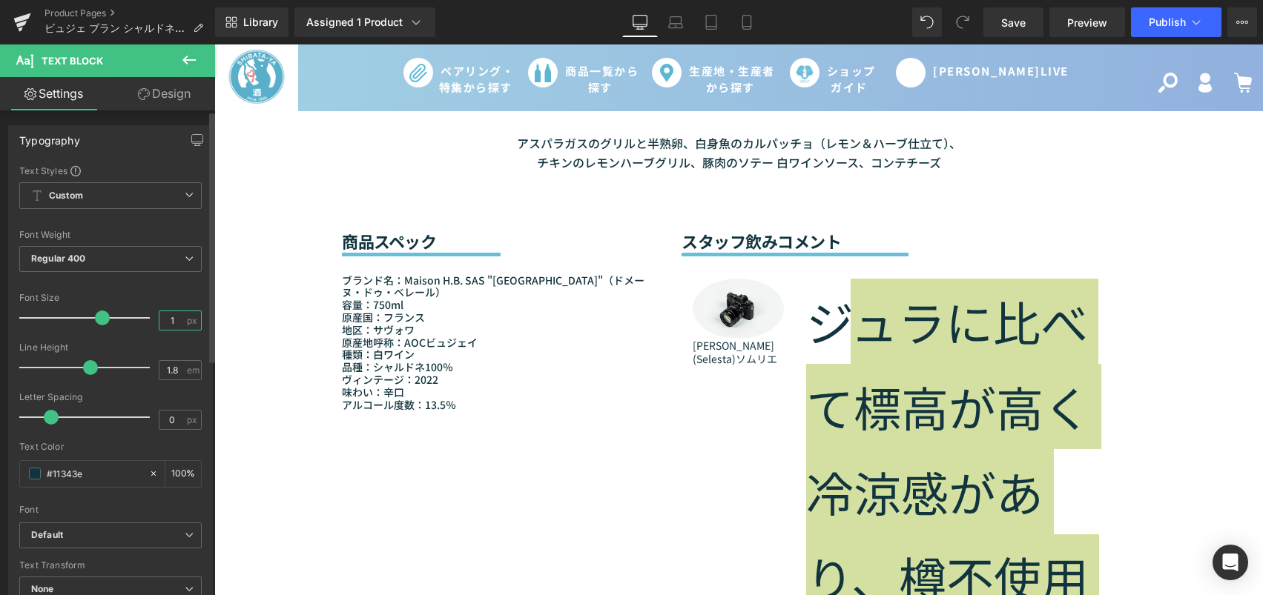
type input "14"
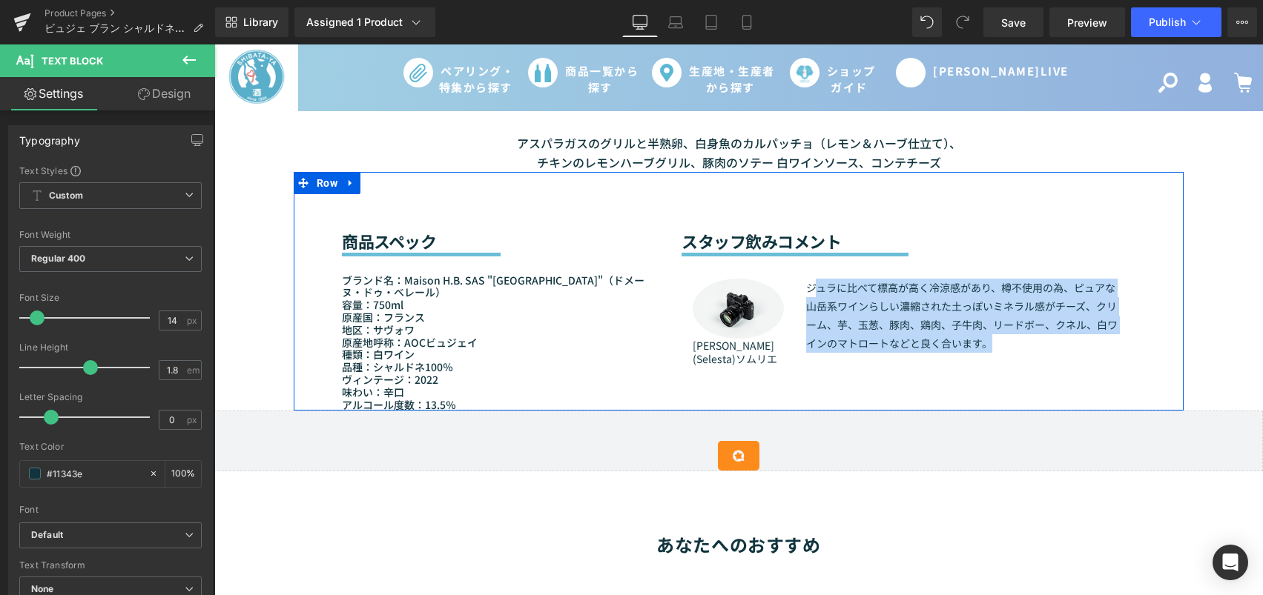
click at [858, 380] on div "商品スペック Heading Separator ブランド名：Maison H.B. SAS "Domaine de Bel Air"（ドメーヌ・ドゥ・ベレー…" at bounding box center [739, 291] width 890 height 239
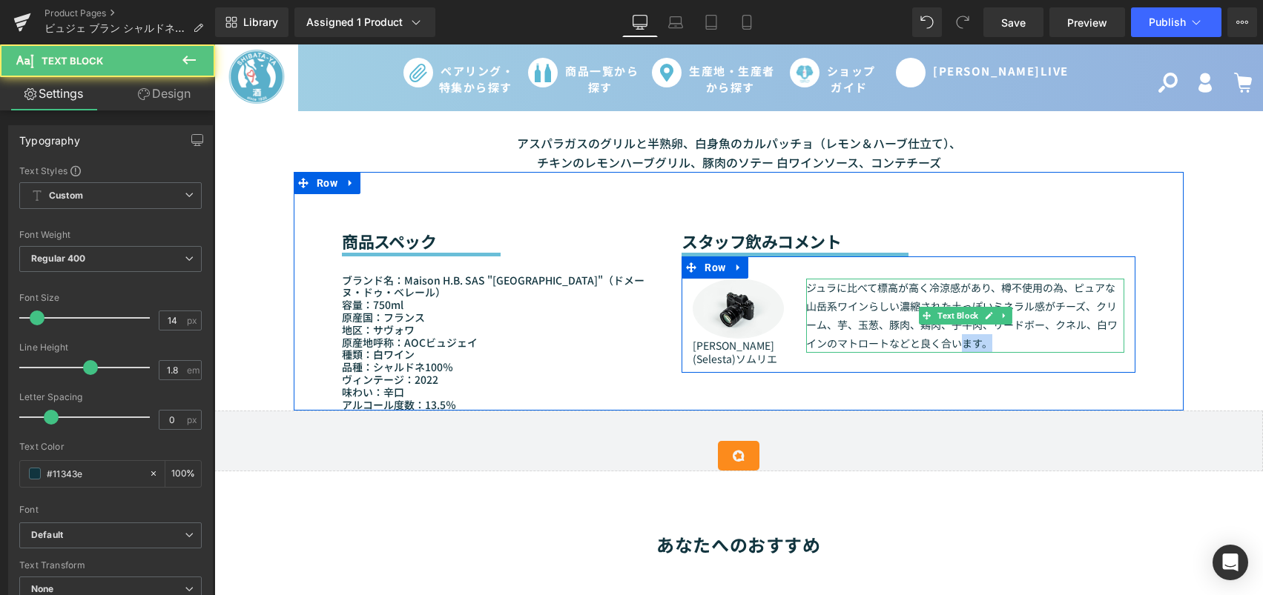
drag, startPoint x: 985, startPoint y: 347, endPoint x: 959, endPoint y: 345, distance: 25.3
click at [959, 345] on p "ジュラに比べて標高が高く冷涼感があり、樽不使用の為、ピュアな山岳系ワインらしい濃縮された土っぽいミネラル感がチーズ、クリーム、芋、玉葱、豚肉、鶏肉、子牛肉、リ…" at bounding box center [965, 316] width 318 height 75
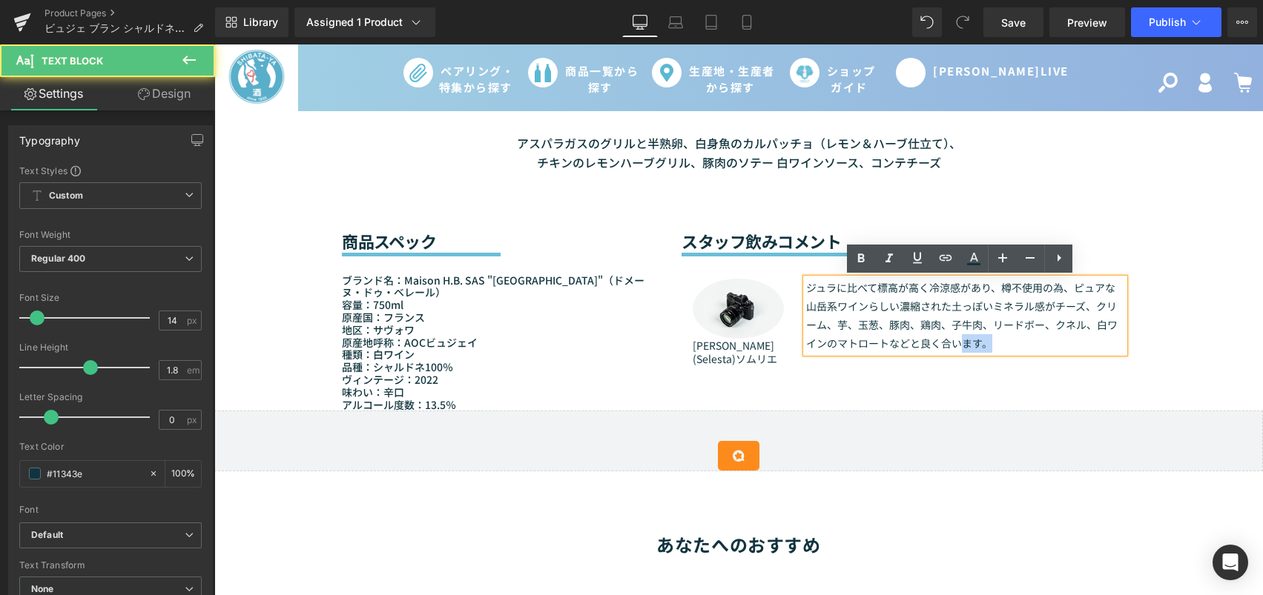
click at [982, 350] on p "ジュラに比べて標高が高く冷涼感があり、樽不使用の為、ピュアな山岳系ワインらしい濃縮された土っぽいミネラル感がチーズ、クリーム、芋、玉葱、豚肉、鶏肉、子牛肉、リ…" at bounding box center [965, 316] width 318 height 75
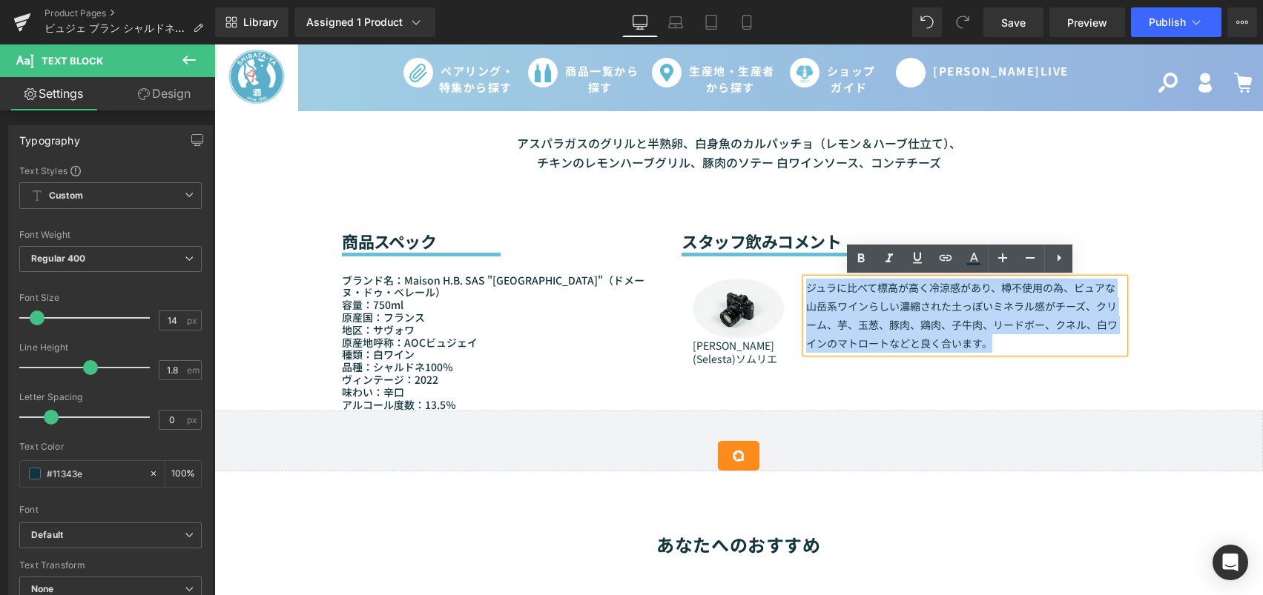
drag, startPoint x: 990, startPoint y: 348, endPoint x: 801, endPoint y: 289, distance: 197.4
click at [806, 289] on p "ジュラに比べて標高が高く冷涼感があり、樽不使用の為、ピュアな山岳系ワインらしい濃縮された土っぽいミネラル感がチーズ、クリーム、芋、玉葱、豚肉、鶏肉、子牛肉、リ…" at bounding box center [965, 316] width 318 height 75
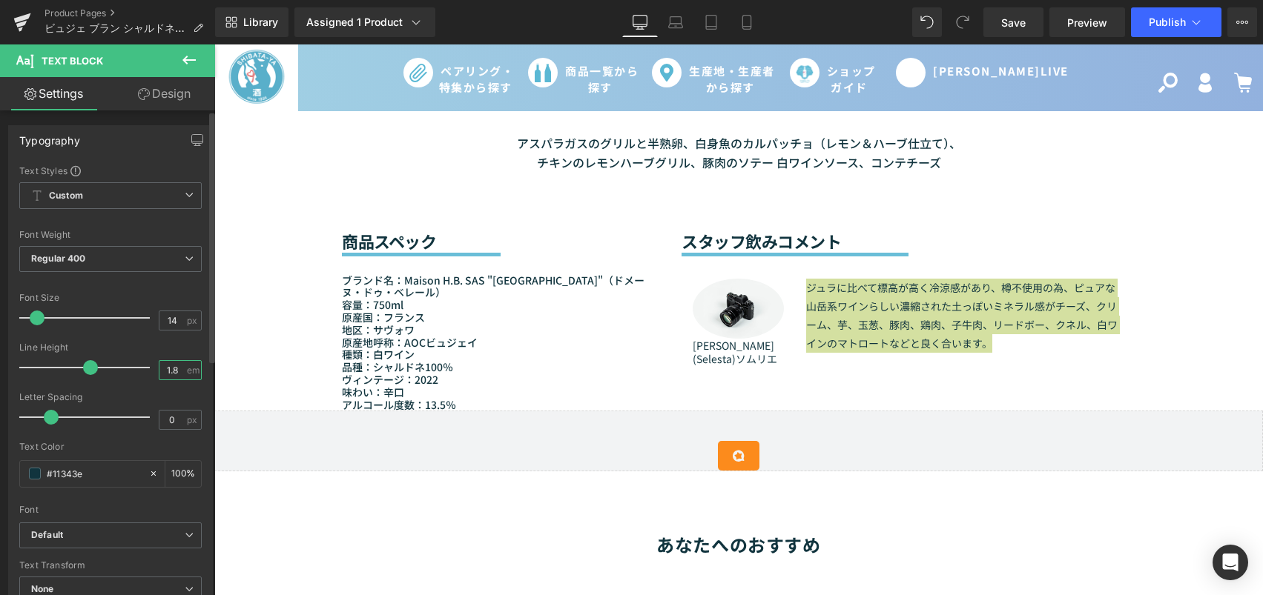
click at [170, 374] on input "1.8" at bounding box center [172, 370] width 26 height 19
type input "1.5"
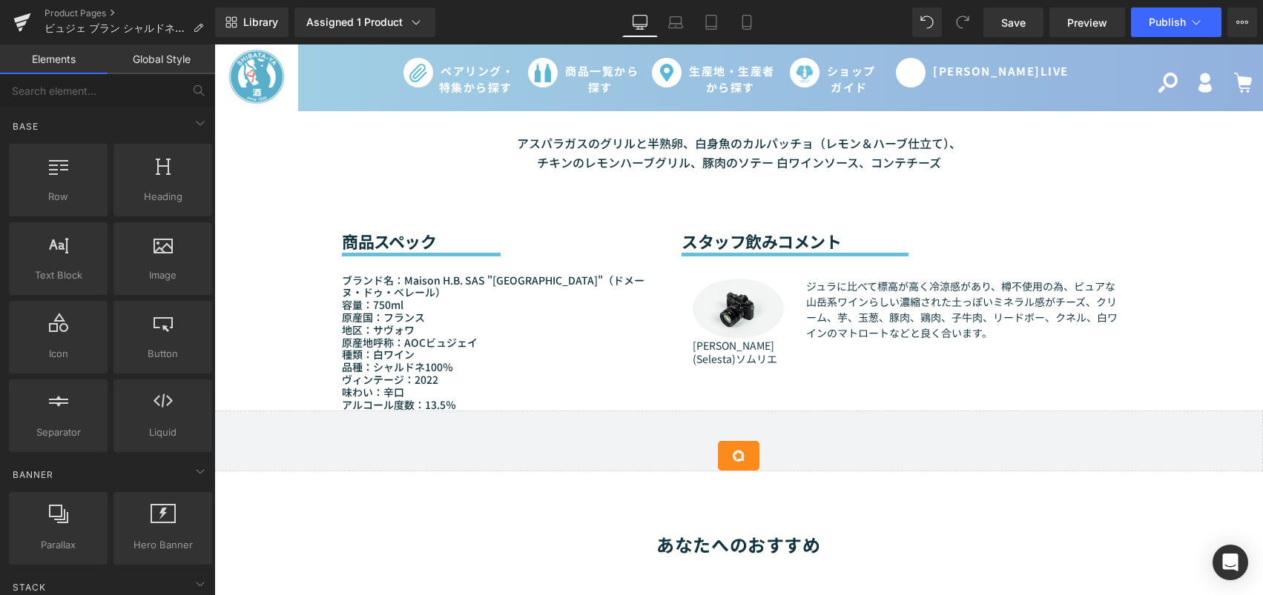
click at [1208, 339] on div "Sale Off (P) Image (P) Image List (P) Title" at bounding box center [738, 177] width 1048 height 2533
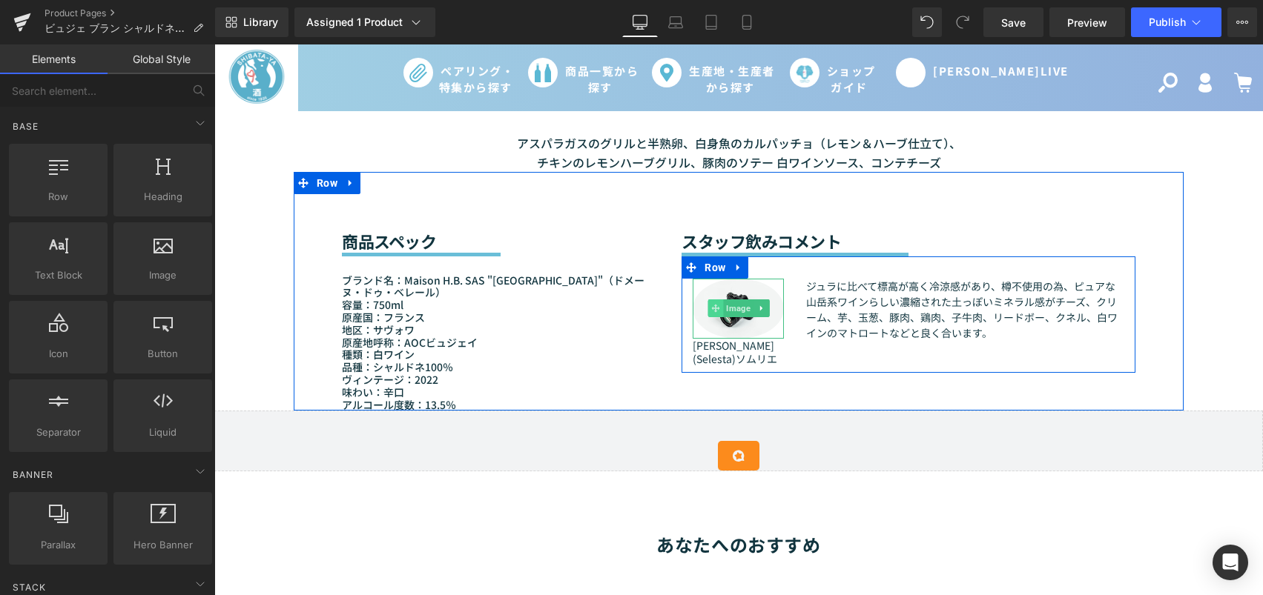
click at [715, 313] on span at bounding box center [715, 309] width 16 height 18
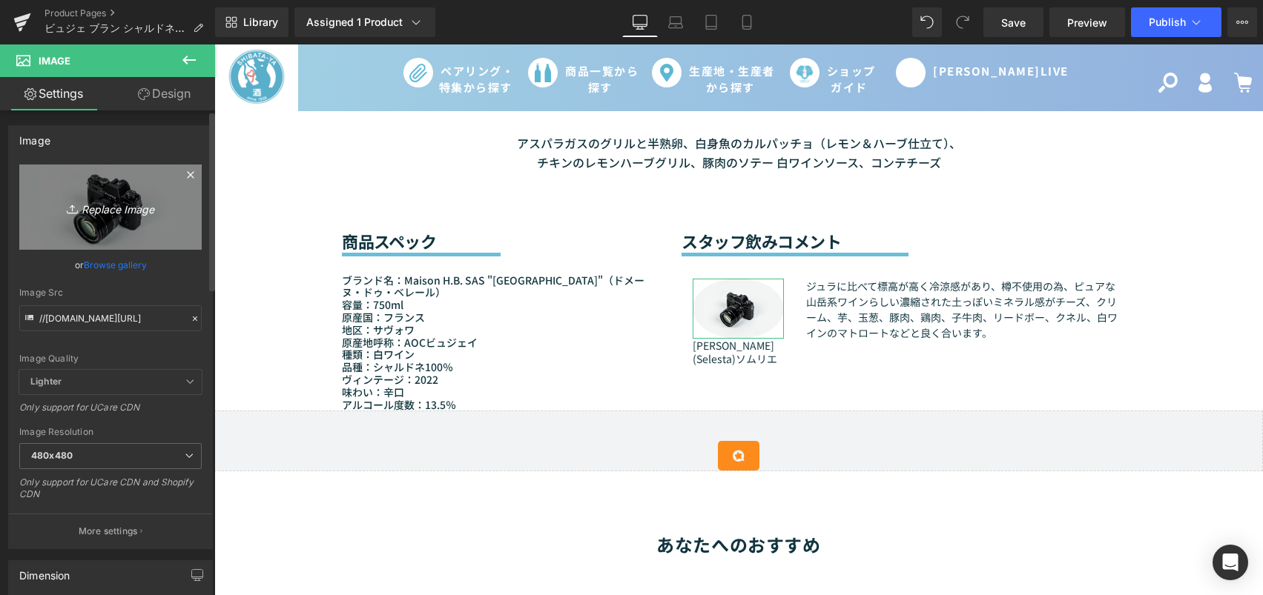
click at [98, 232] on link "Replace Image" at bounding box center [110, 207] width 182 height 85
type input "C:\fakepath\DAIJI-SARUKAWA_Selesta_ソムリエ.jpeg"
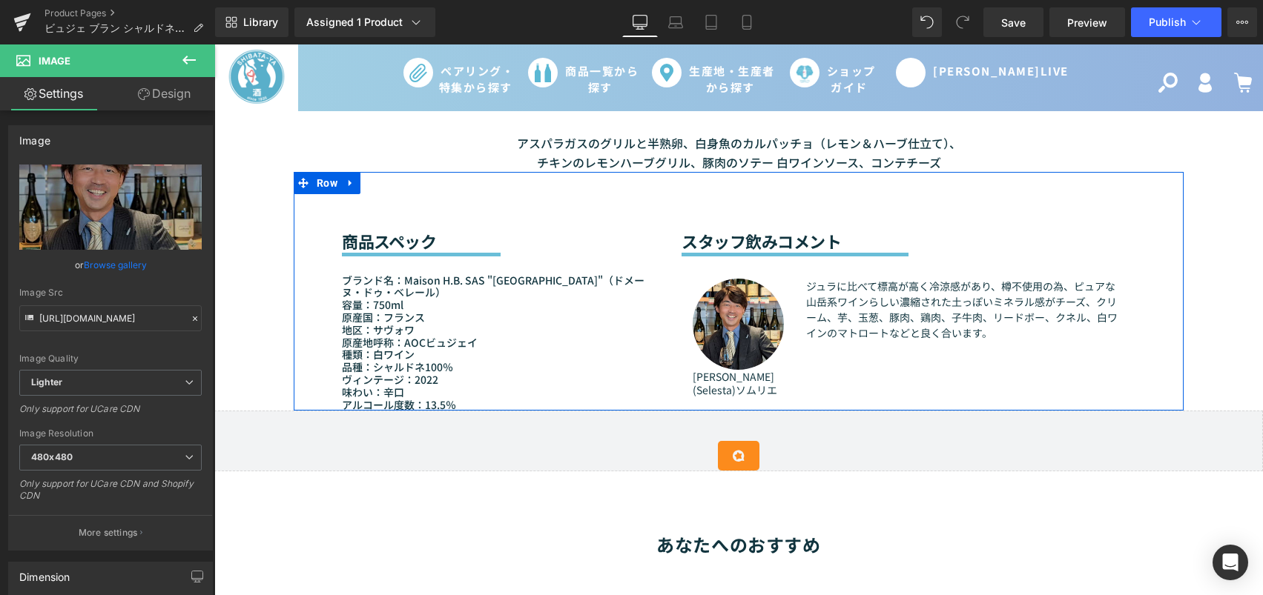
type input "https://ucarecdn.com/9e3a8114-0859-4331-8544-459cd4e415e8/-/format/auto/-/previ…"
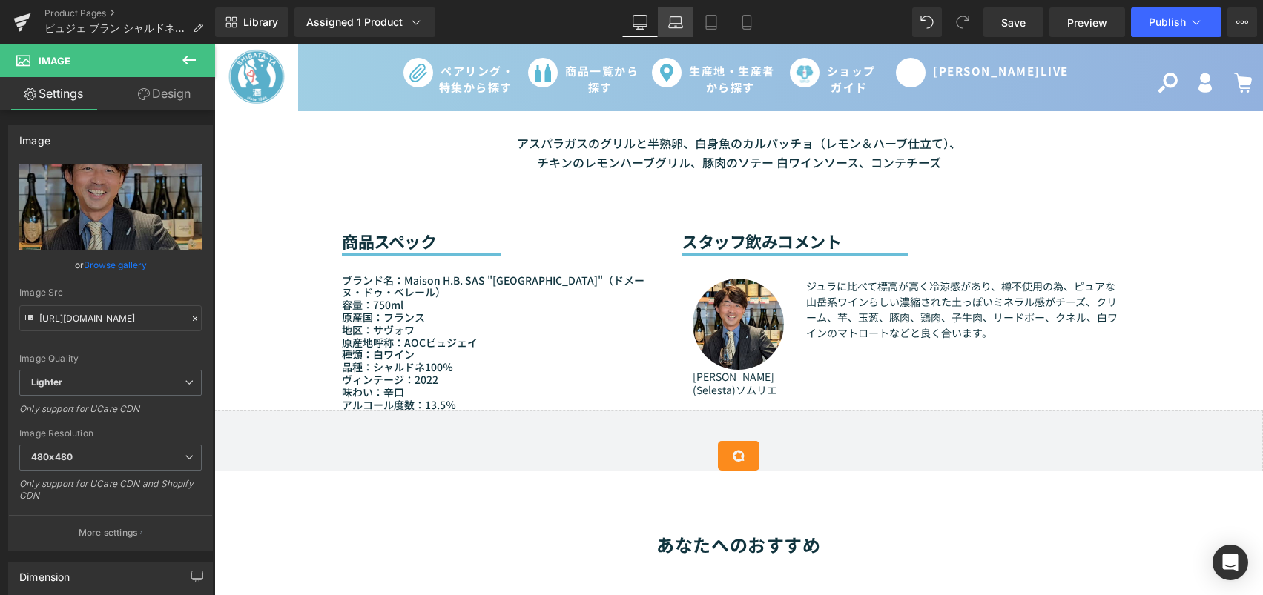
click at [675, 18] on icon at bounding box center [675, 22] width 15 height 15
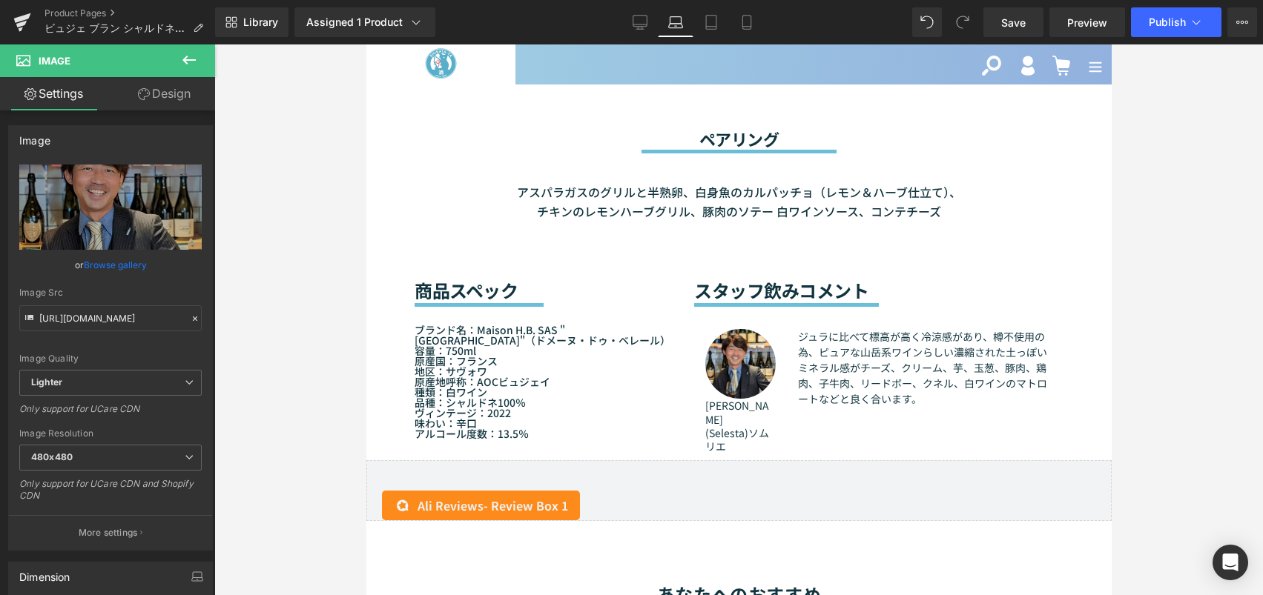
scroll to position [1340, 0]
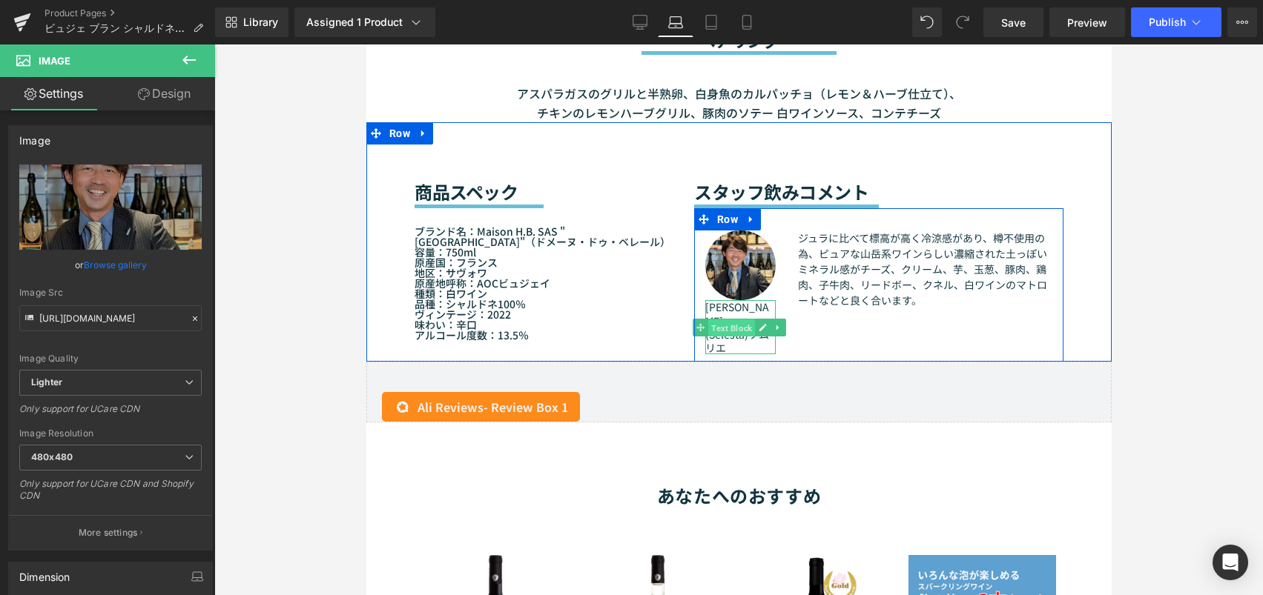
click at [741, 333] on span "Text Block" at bounding box center [730, 329] width 47 height 18
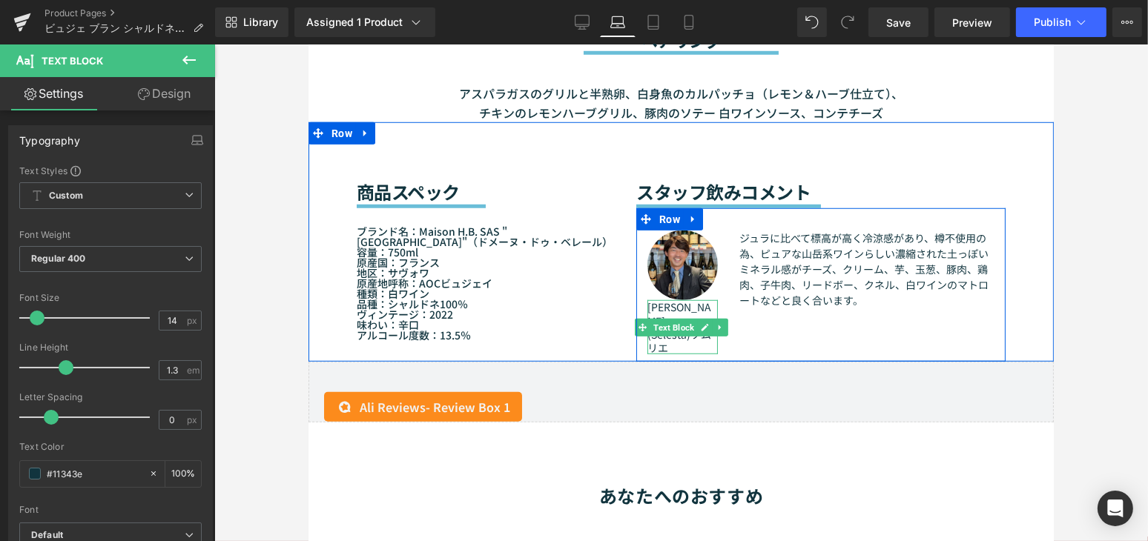
click at [694, 340] on p "(Selesta)ソムリエ" at bounding box center [681, 341] width 70 height 27
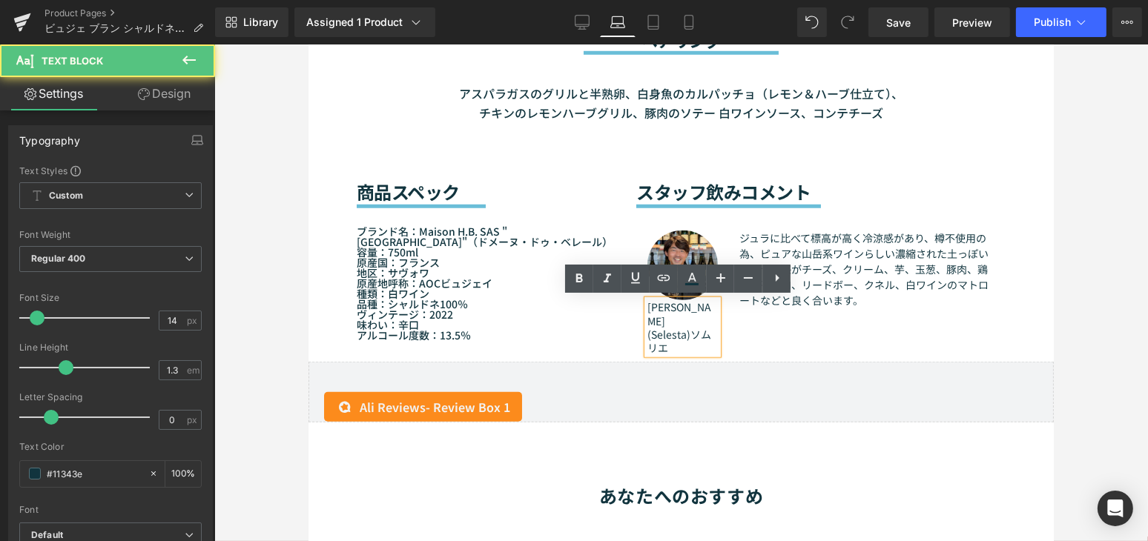
click at [685, 332] on p "(Selesta)ソムリエ" at bounding box center [681, 341] width 70 height 27
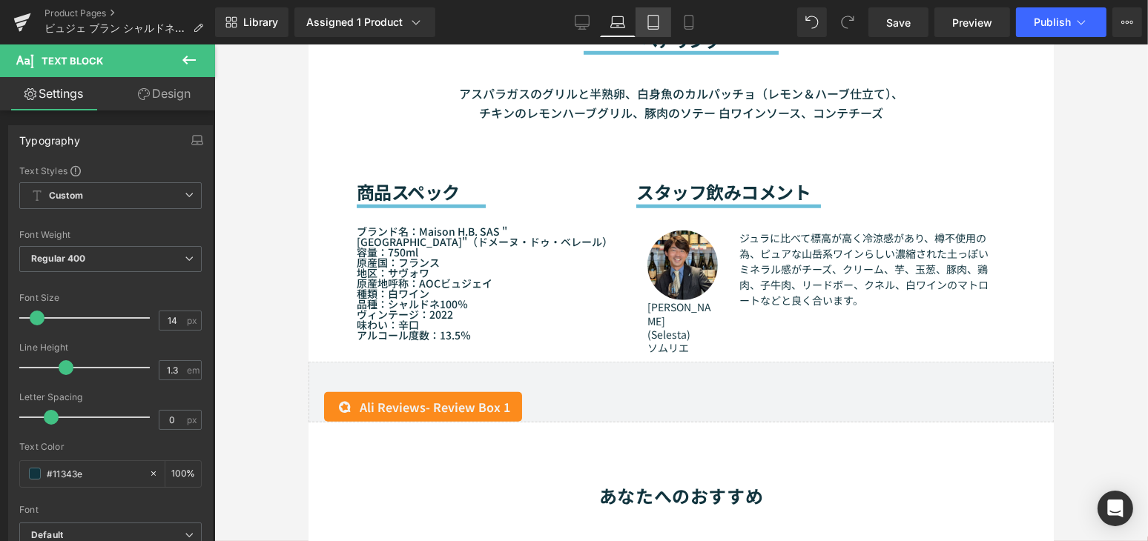
click at [661, 24] on link "Tablet" at bounding box center [653, 22] width 36 height 30
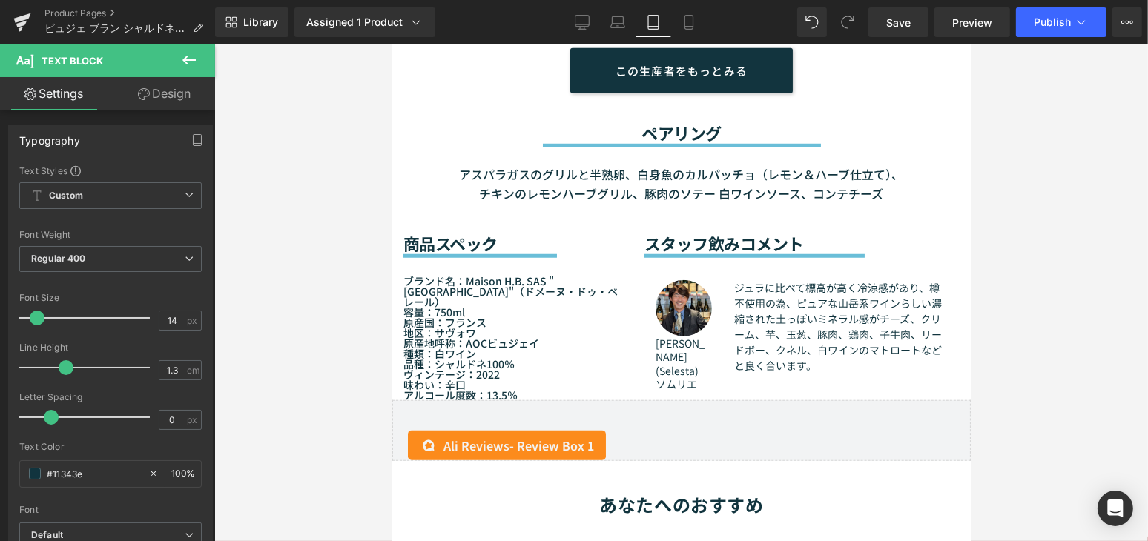
scroll to position [1350, 0]
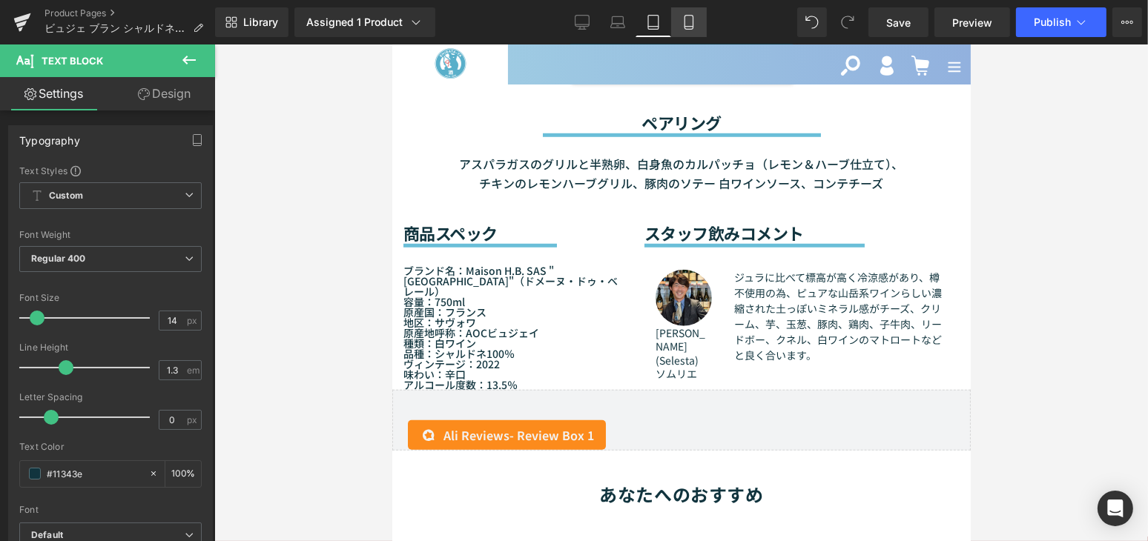
click at [689, 23] on icon at bounding box center [688, 22] width 15 height 15
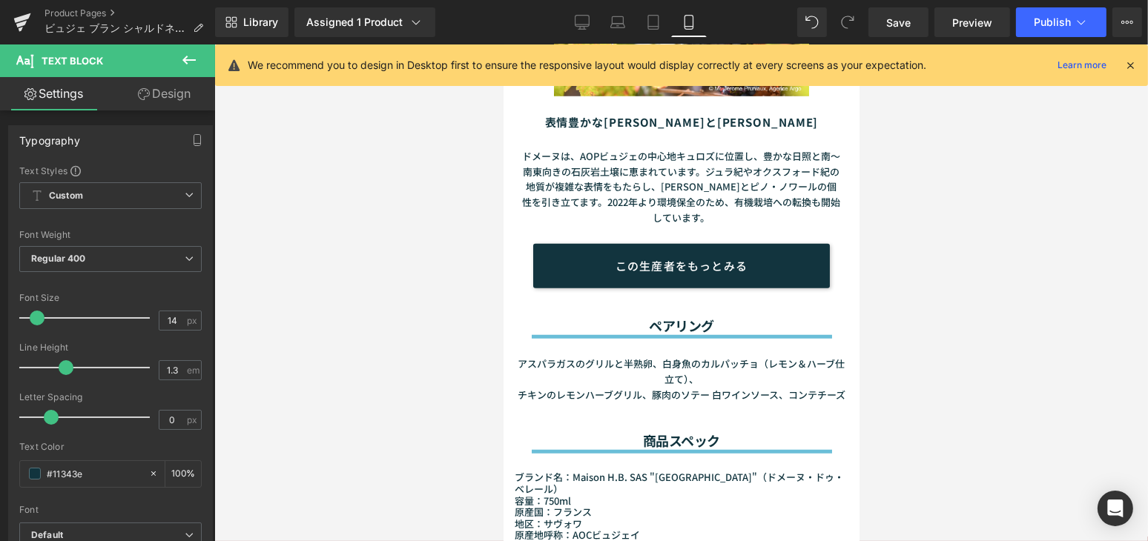
type input "100"
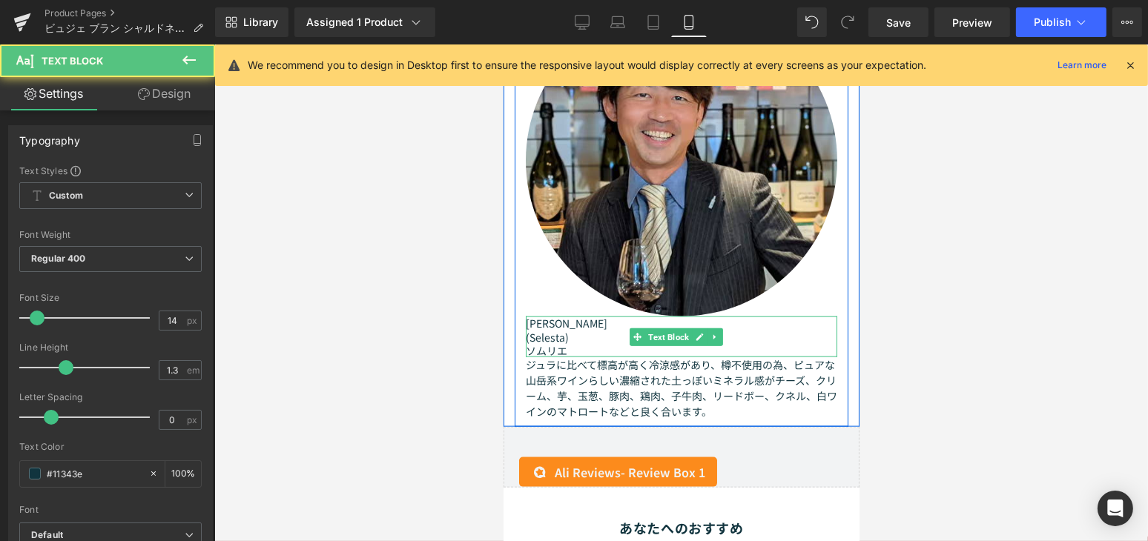
click at [572, 344] on p "ソムリエ" at bounding box center [680, 350] width 311 height 13
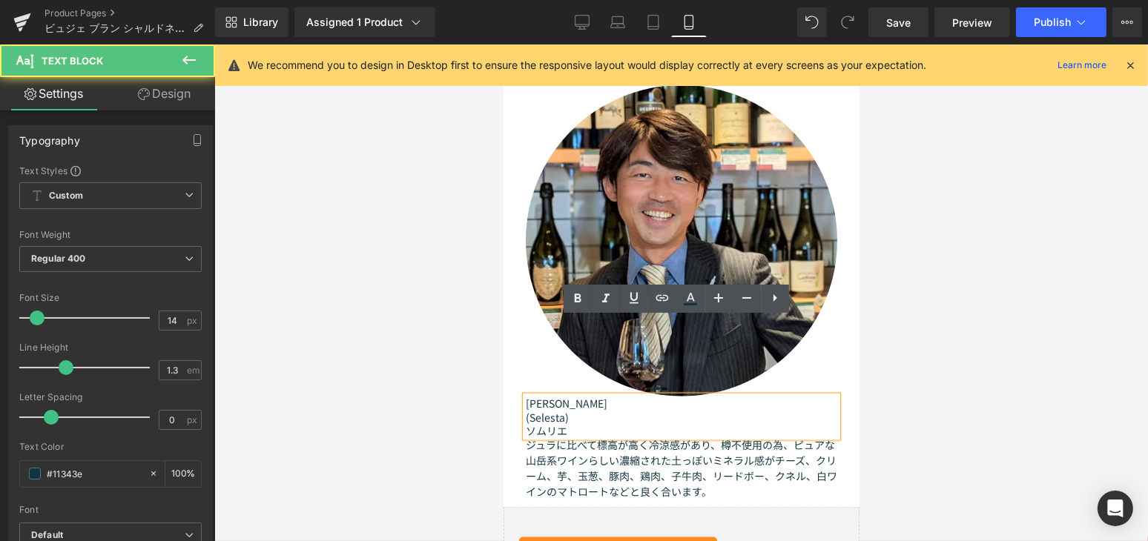
scroll to position [1799, 0]
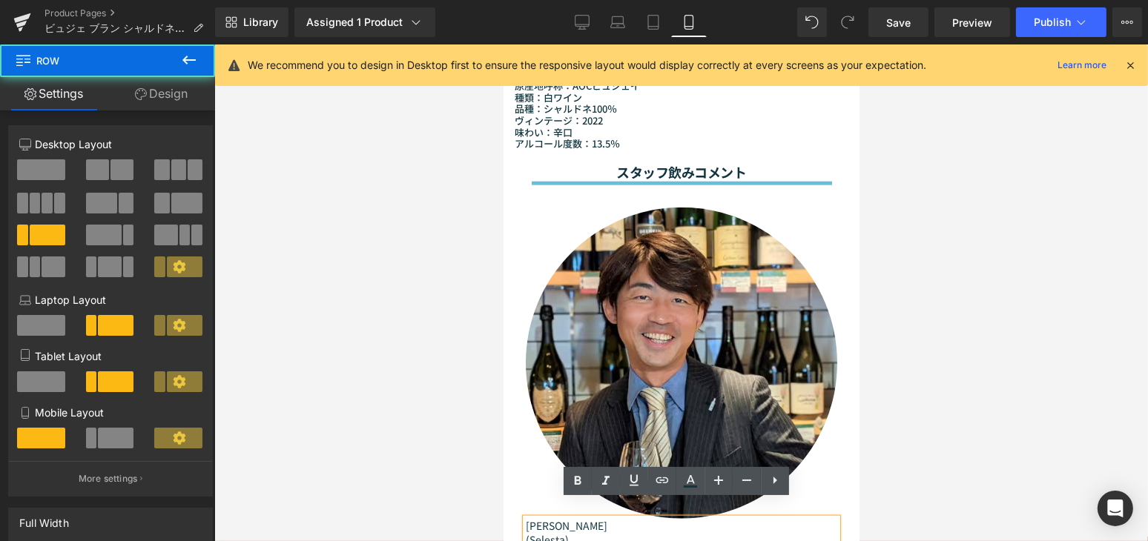
click at [532, 185] on div "Image DAIJI SARUKAWA (Selesta) ソムリエ Text Block ジュラに比べて標高が高く冷涼感があり、樽不使用の為、ピュアな山岳…" at bounding box center [681, 407] width 334 height 444
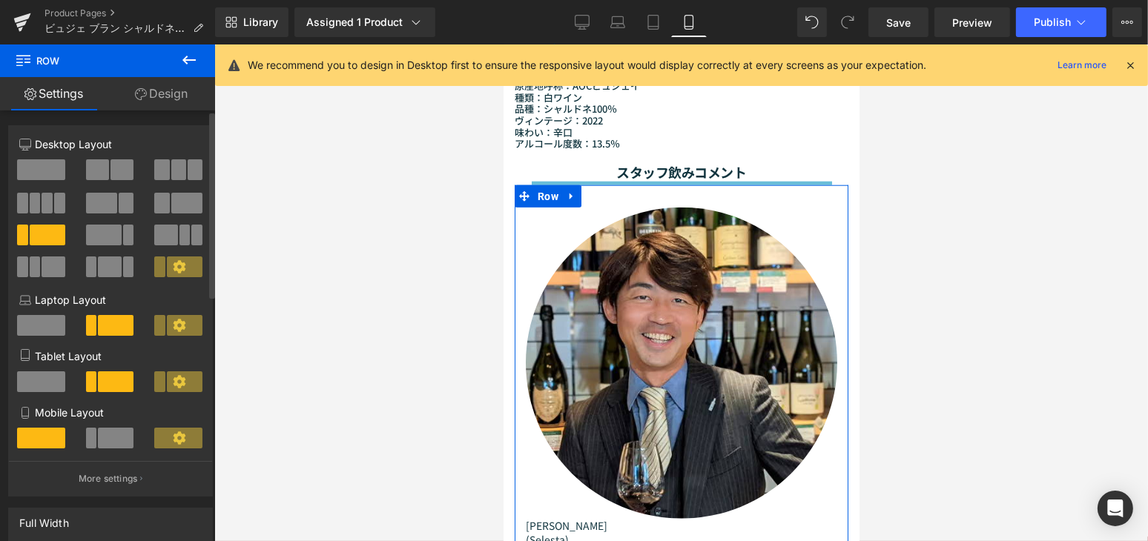
click at [104, 430] on span at bounding box center [116, 438] width 36 height 21
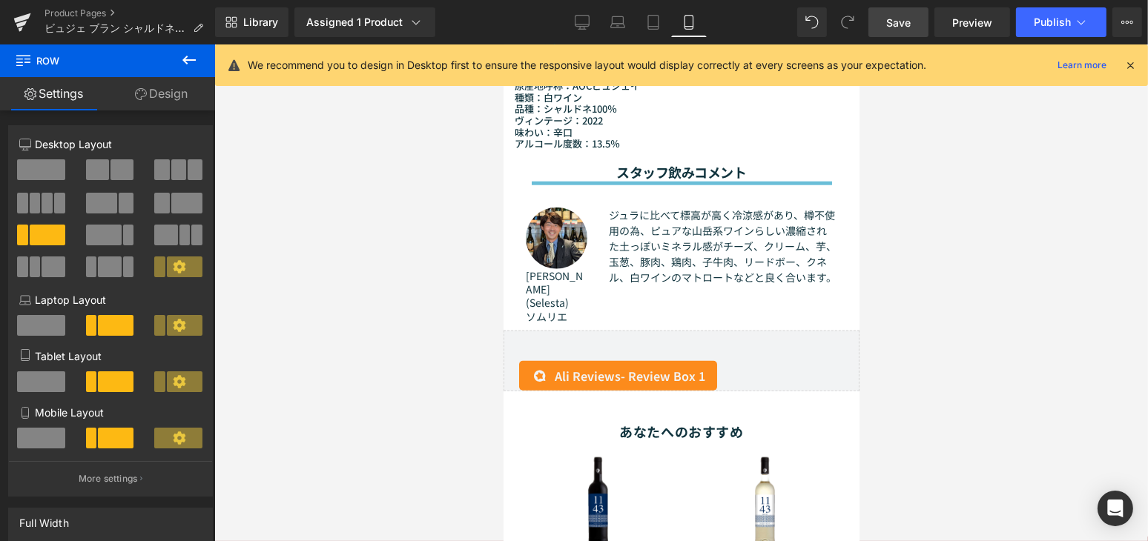
click at [897, 32] on link "Save" at bounding box center [898, 22] width 60 height 30
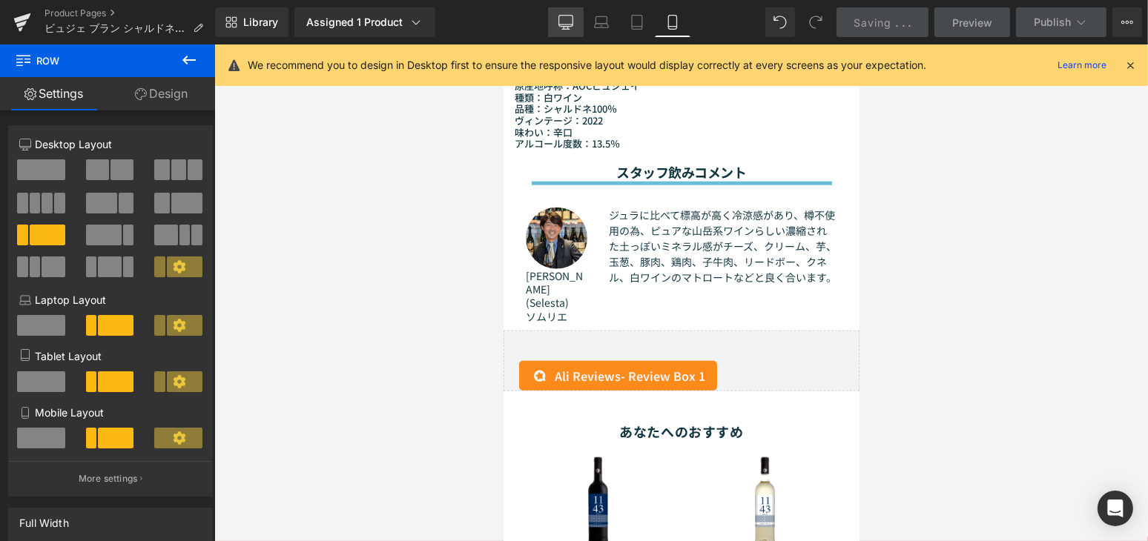
click at [575, 27] on link "Desktop" at bounding box center [566, 22] width 36 height 30
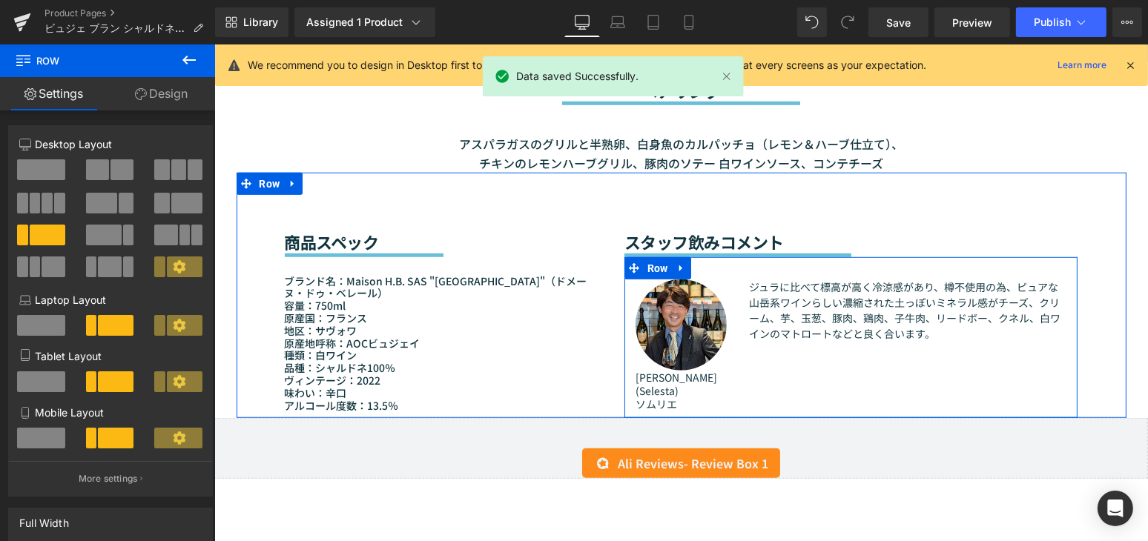
scroll to position [1117, 0]
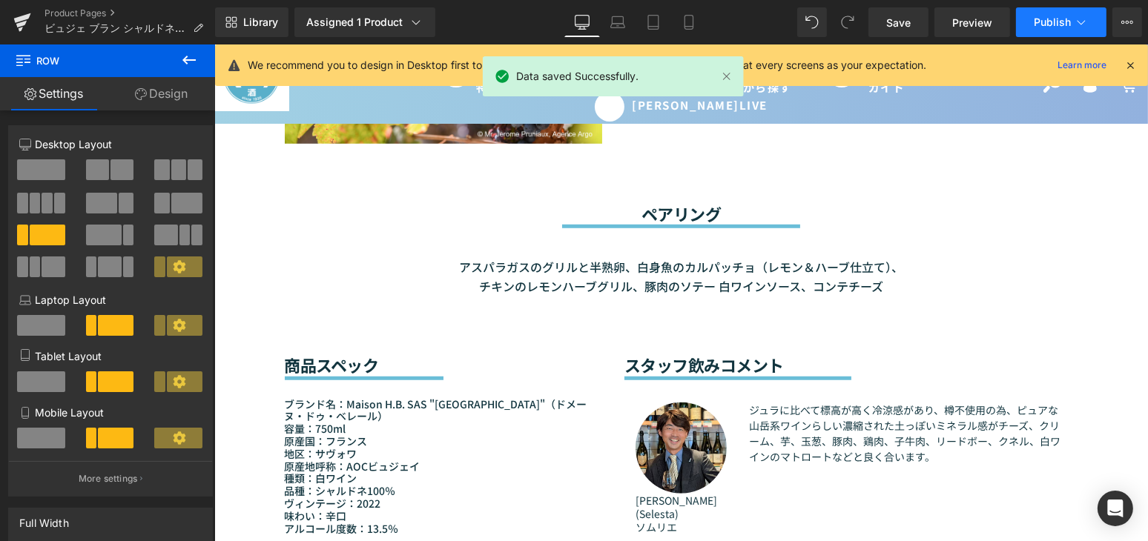
click at [1050, 30] on button "Publish" at bounding box center [1061, 22] width 90 height 30
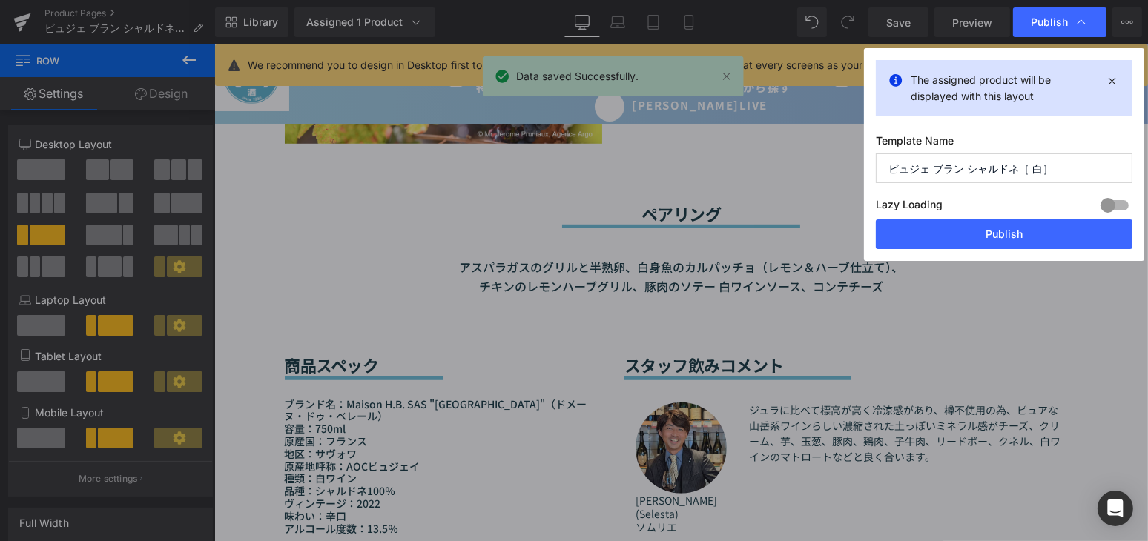
click at [1033, 219] on div "Lazy Loading Build Upgrade plan to unlock" at bounding box center [1004, 207] width 257 height 24
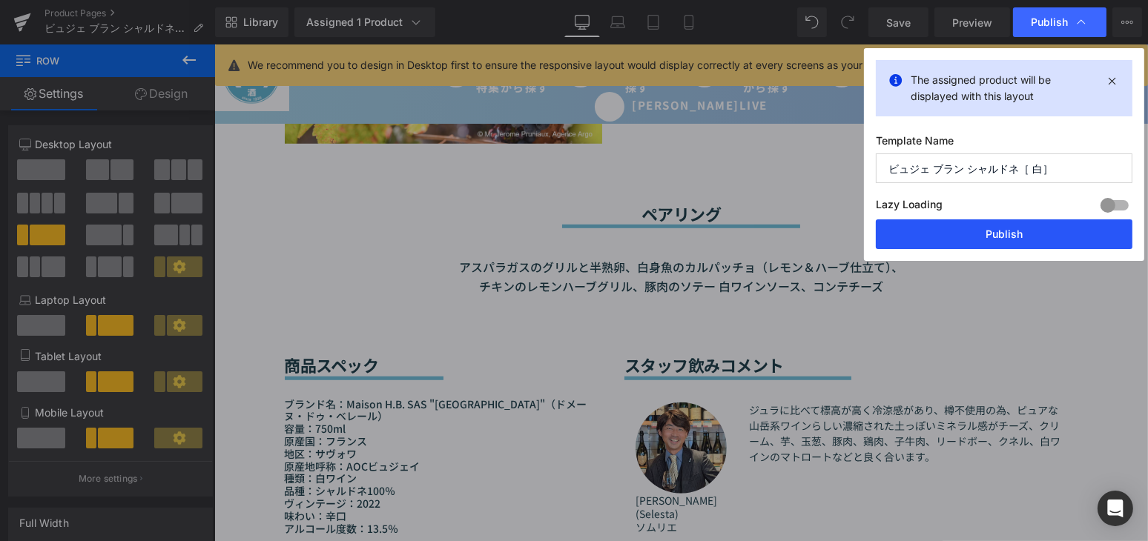
click at [1032, 231] on button "Publish" at bounding box center [1004, 234] width 257 height 30
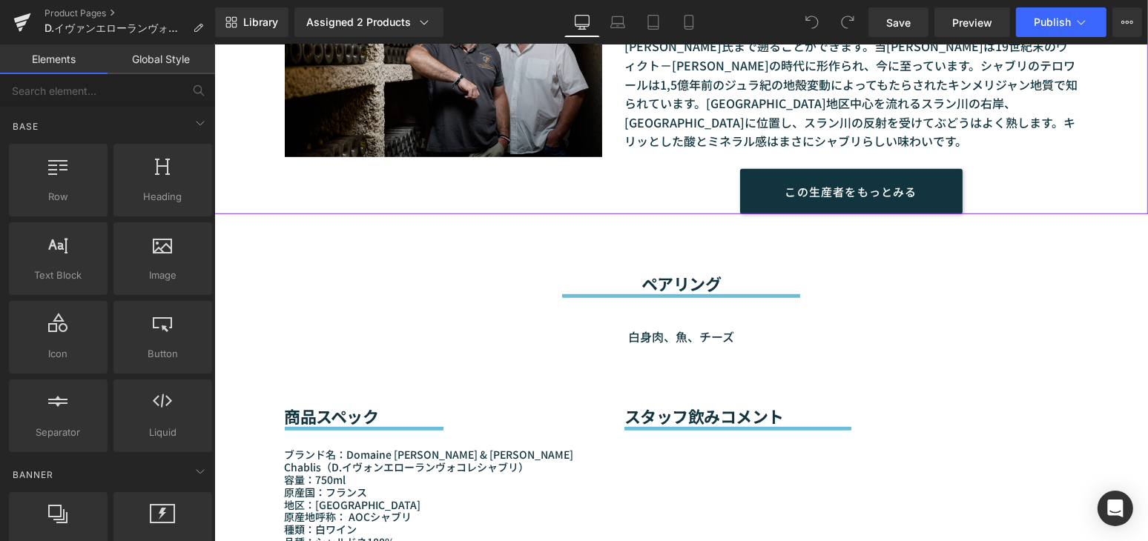
scroll to position [1348, 0]
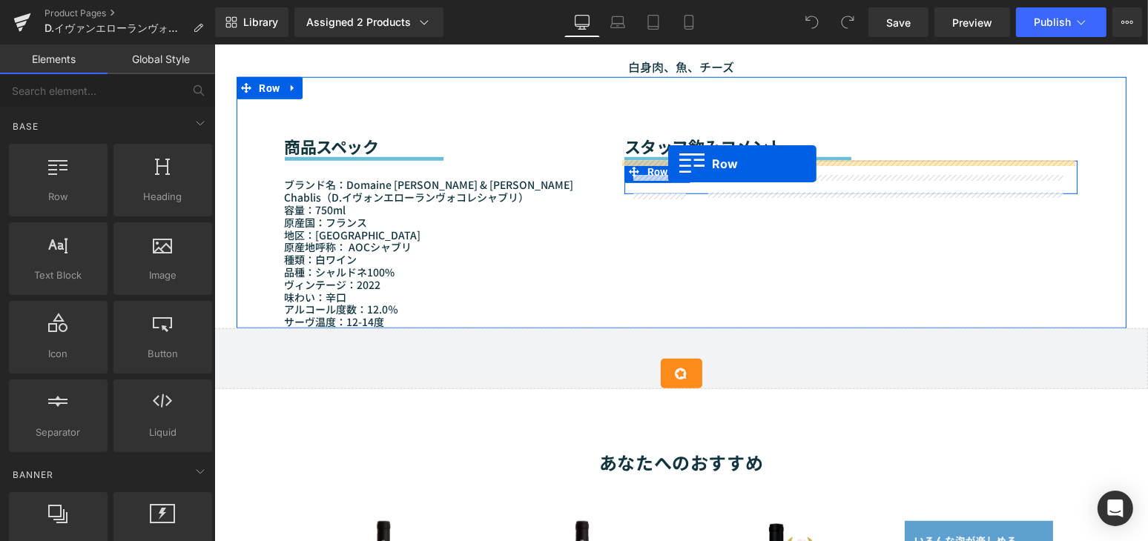
drag, startPoint x: 255, startPoint y: 231, endPoint x: 667, endPoint y: 164, distance: 417.6
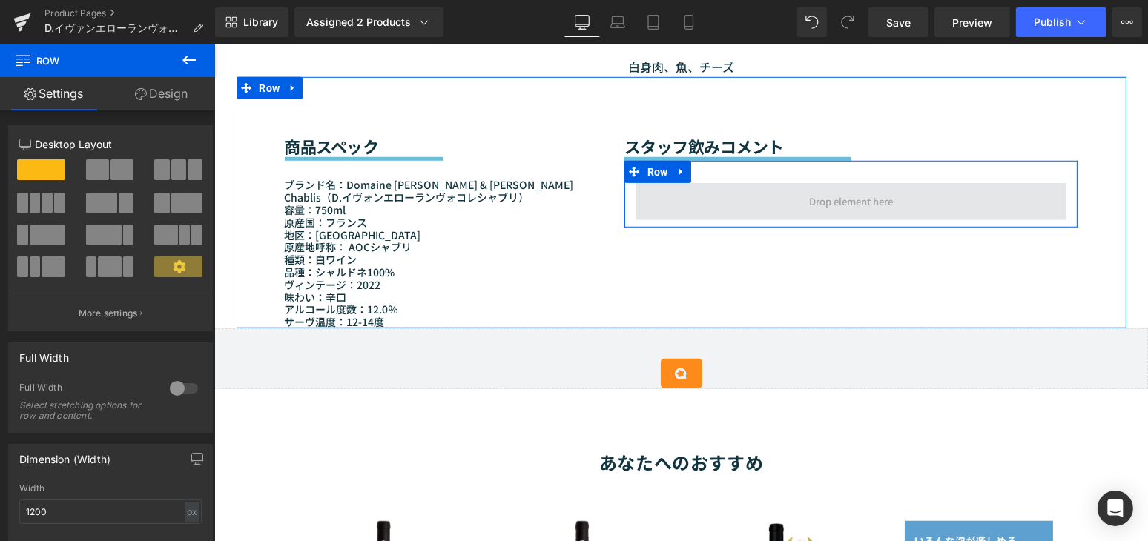
click at [726, 206] on span at bounding box center [850, 201] width 431 height 37
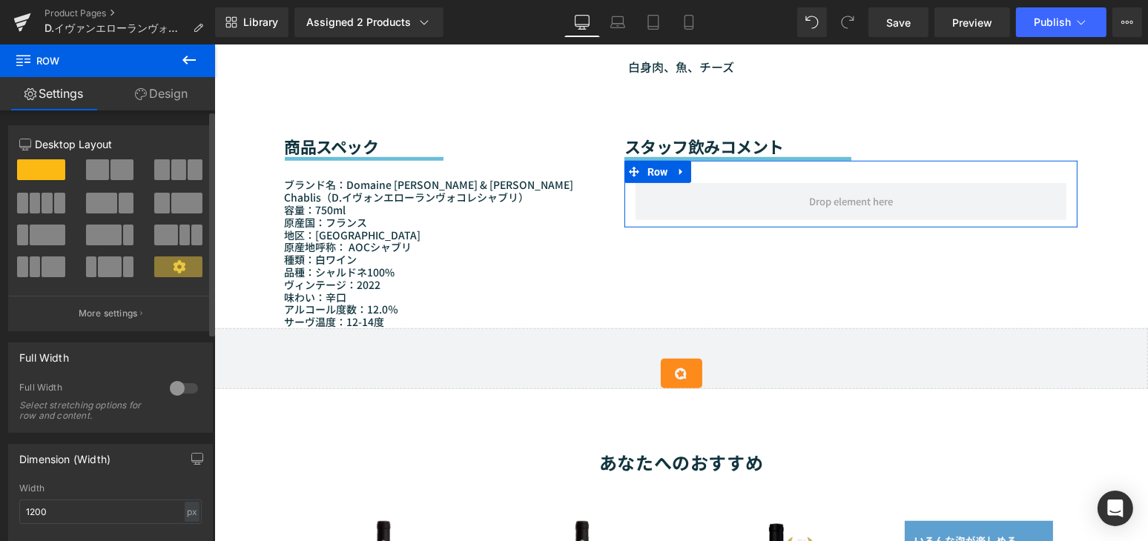
click at [50, 241] on span at bounding box center [48, 235] width 36 height 21
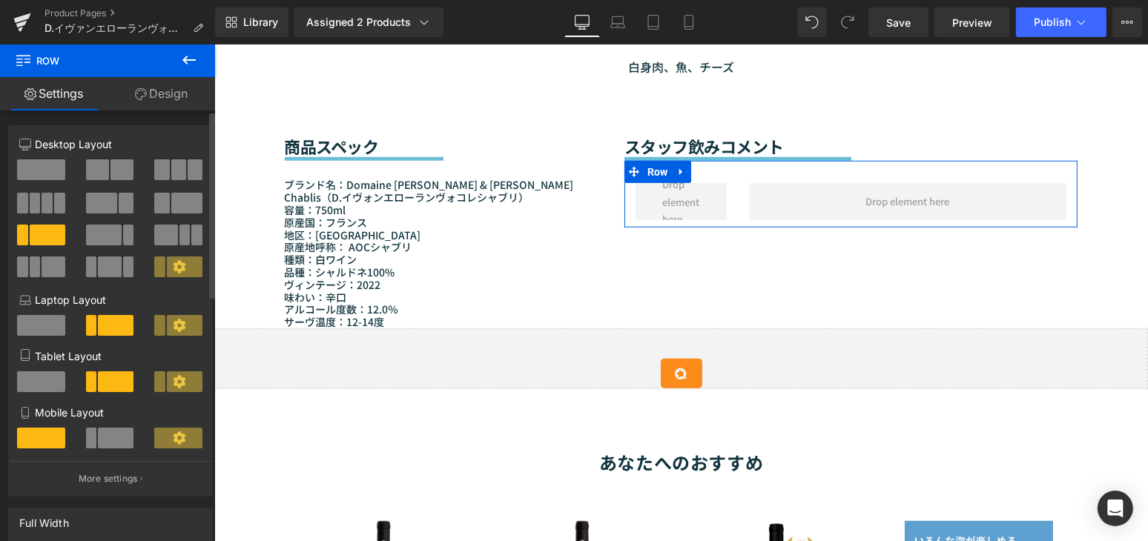
click at [115, 449] on span at bounding box center [116, 438] width 36 height 21
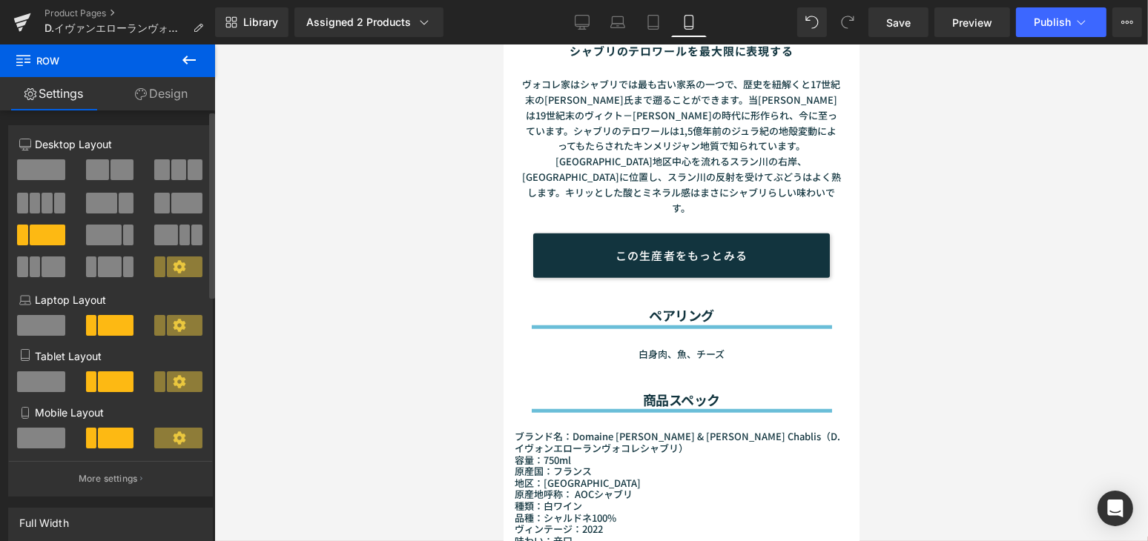
scroll to position [1719, 0]
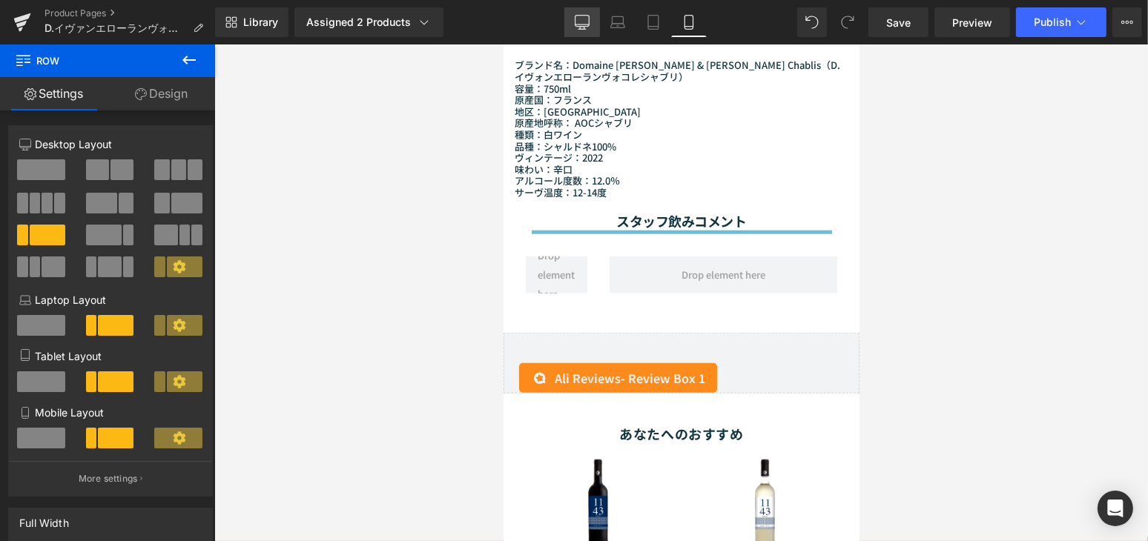
click at [578, 13] on link "Desktop" at bounding box center [582, 22] width 36 height 30
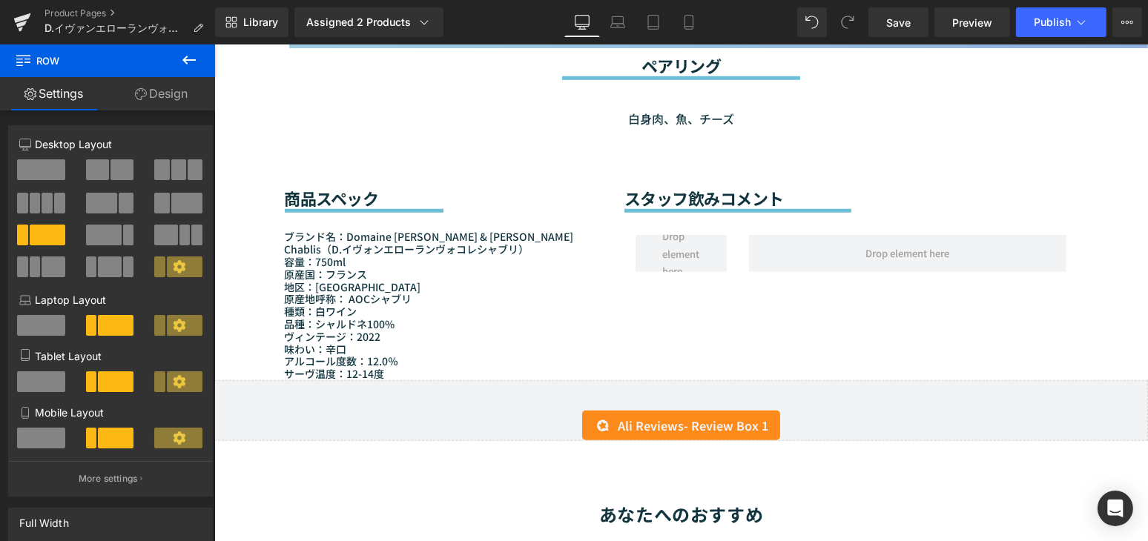
scroll to position [1228, 0]
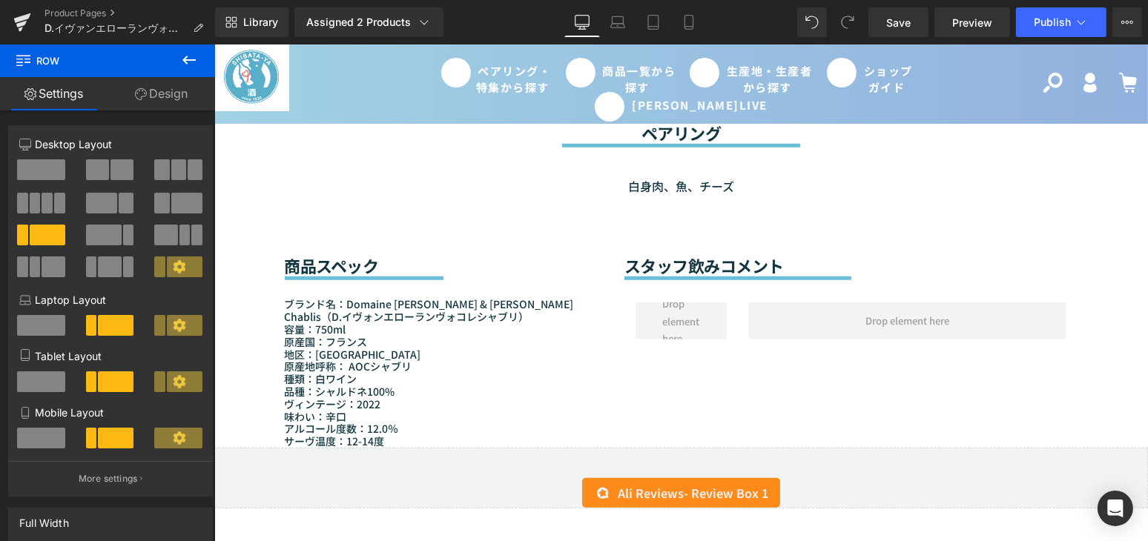
click at [218, 222] on div "Sale Off (P) Image (P) Image List" at bounding box center [680, 202] width 933 height 2556
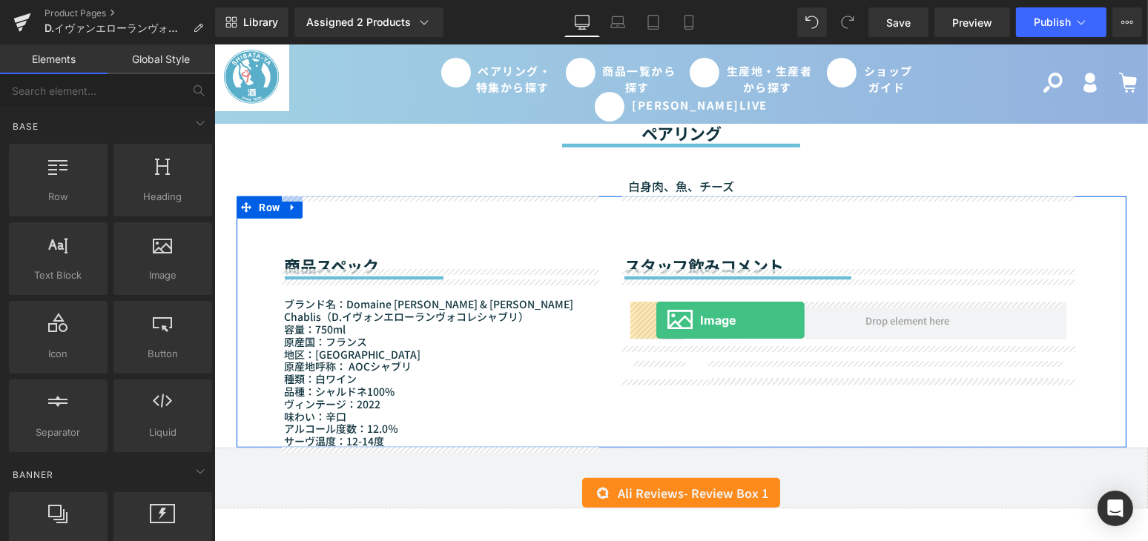
drag, startPoint x: 371, startPoint y: 324, endPoint x: 655, endPoint y: 320, distance: 284.0
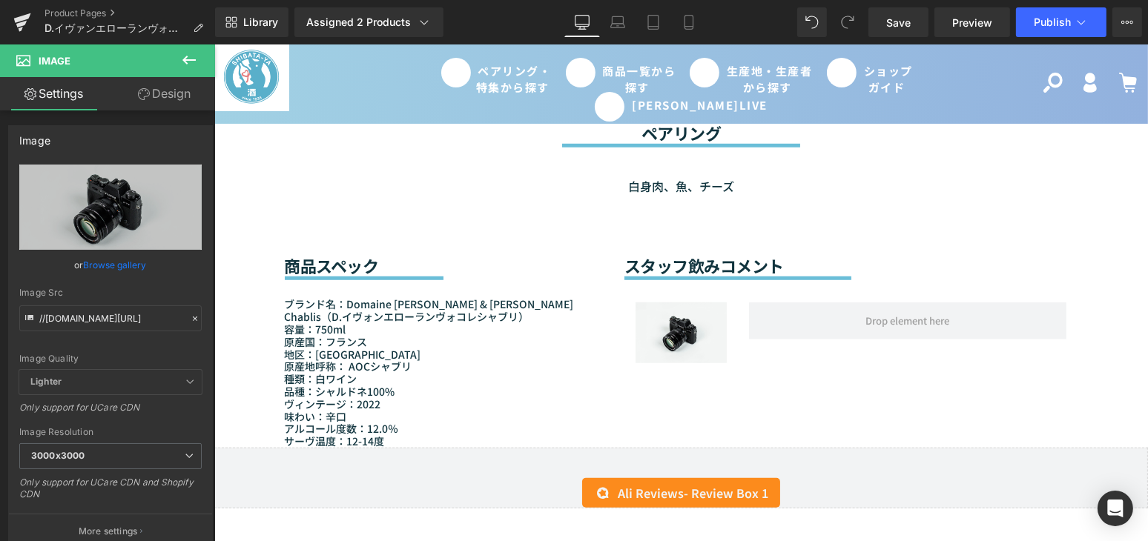
click at [222, 174] on div "Sale Off (P) Image (P) Image List" at bounding box center [680, 202] width 933 height 2556
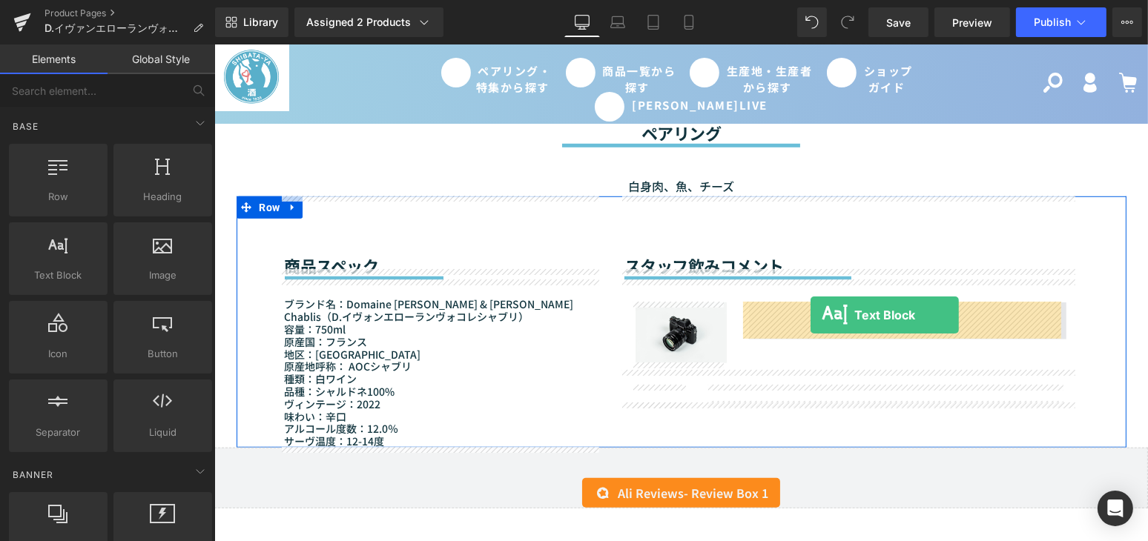
drag, startPoint x: 281, startPoint y: 323, endPoint x: 810, endPoint y: 315, distance: 528.7
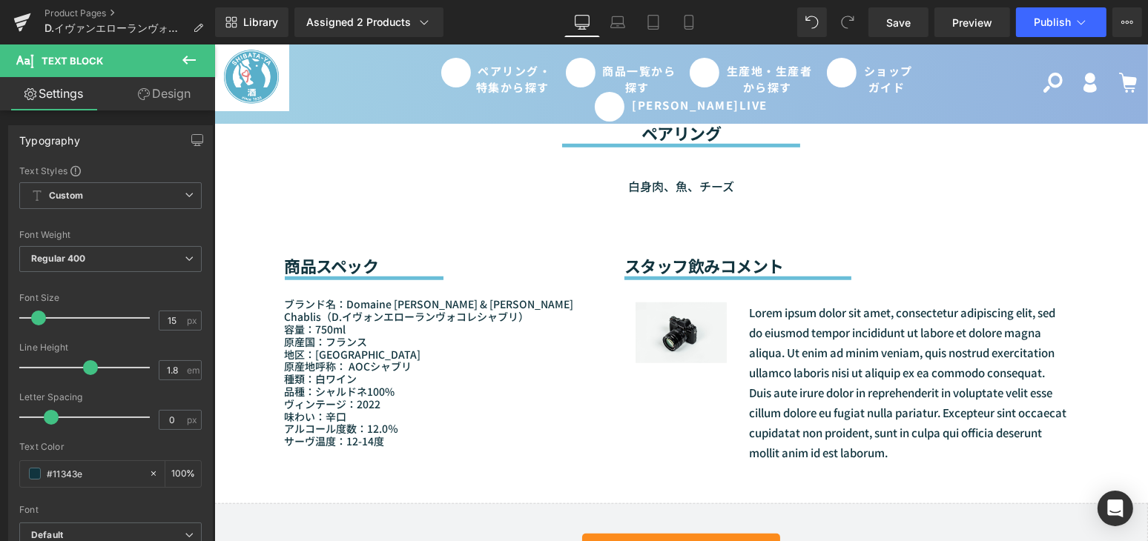
click at [219, 145] on div "Sale Off (P) Image (P) Image List" at bounding box center [680, 230] width 933 height 2612
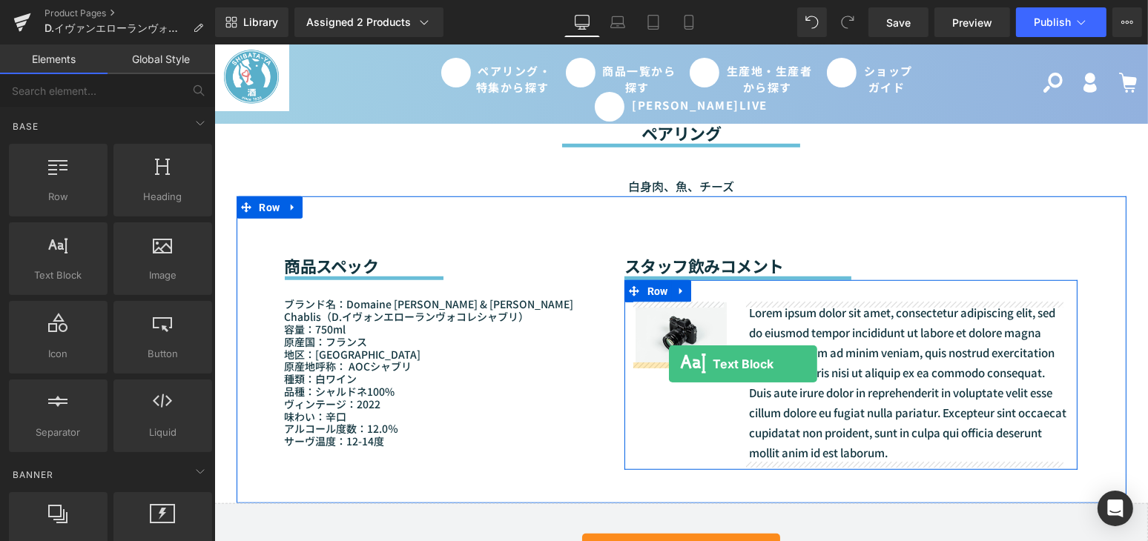
drag, startPoint x: 281, startPoint y: 307, endPoint x: 668, endPoint y: 363, distance: 391.1
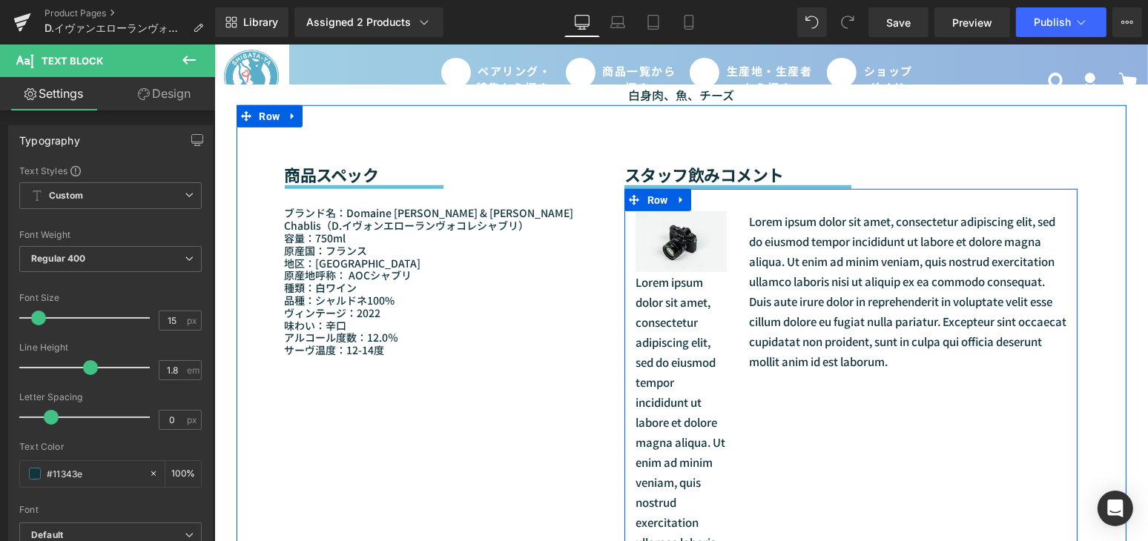
scroll to position [1296, 0]
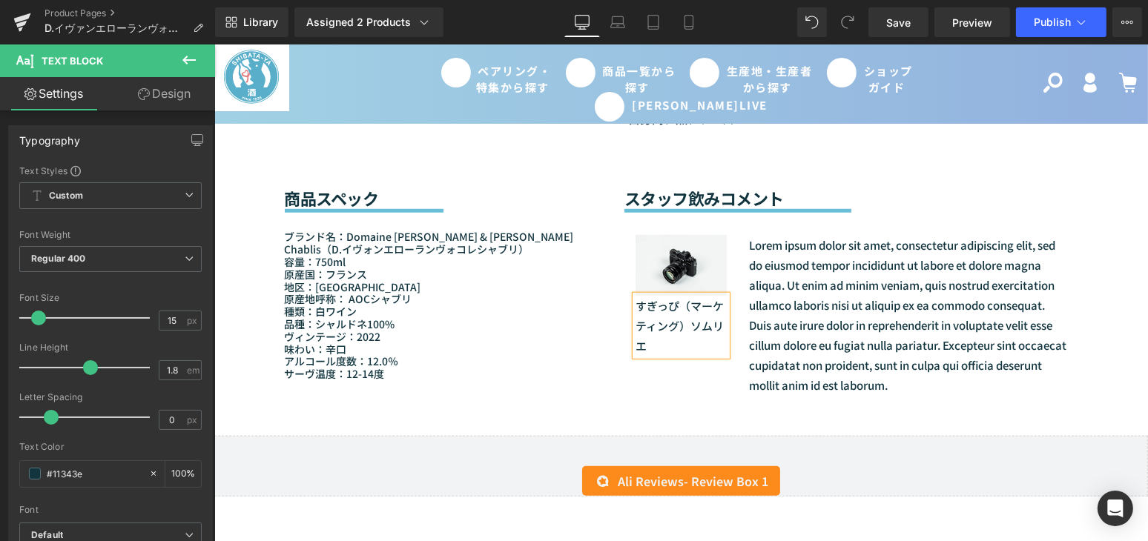
click at [644, 303] on p "すぎっぴ（マーケティング）ソムリエ" at bounding box center [680, 326] width 91 height 60
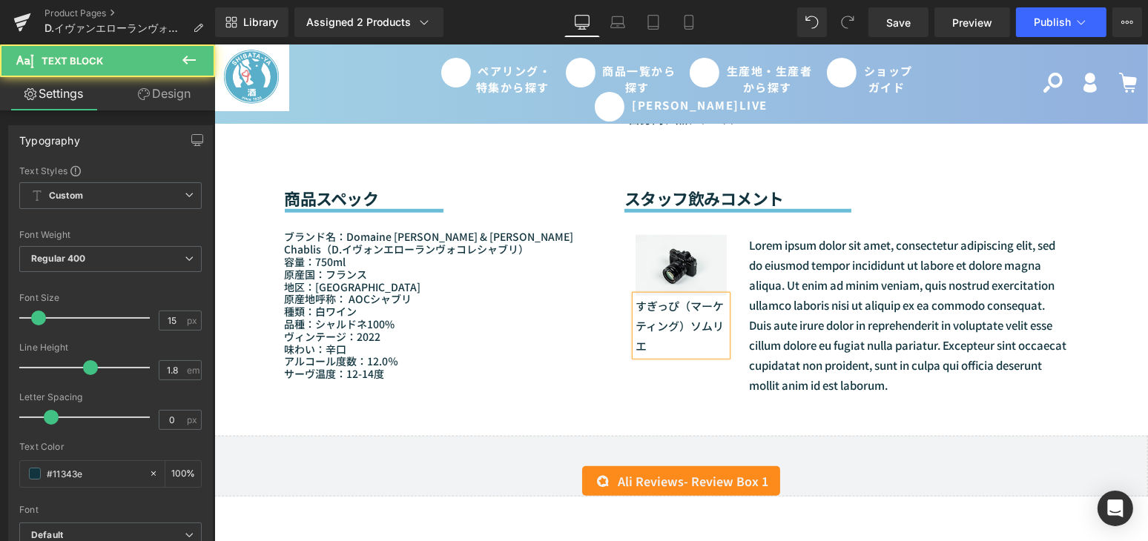
click at [677, 302] on p "すぎっぴ（マーケティング）ソムリエ" at bounding box center [680, 326] width 91 height 60
drag, startPoint x: 717, startPoint y: 347, endPoint x: 633, endPoint y: 298, distance: 97.0
click at [635, 298] on div "すぎっぴ （マーケティング）ソムリエ" at bounding box center [680, 326] width 91 height 60
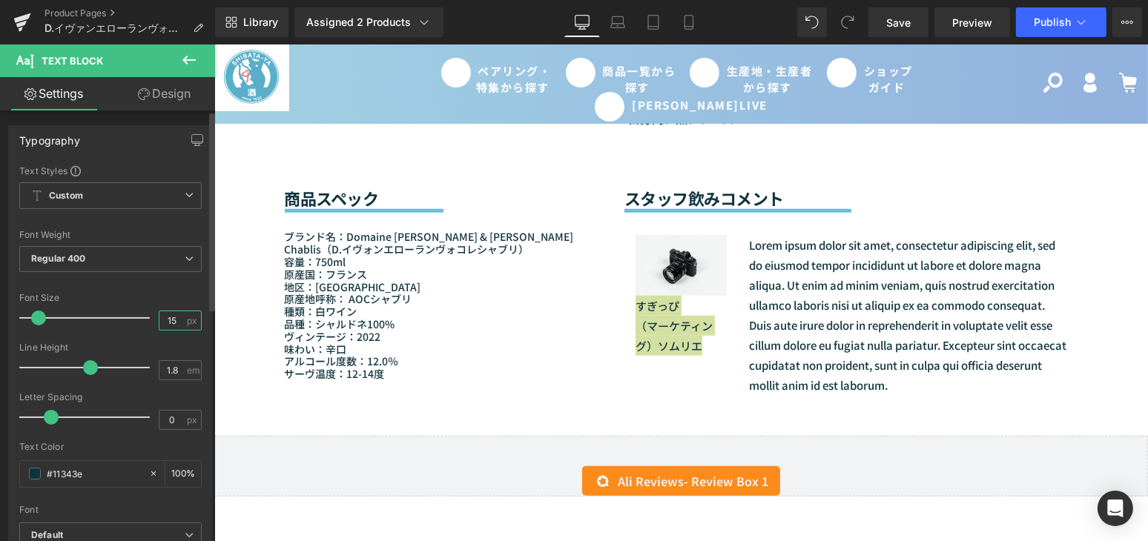
click at [171, 318] on input "15" at bounding box center [172, 320] width 26 height 19
type input "14"
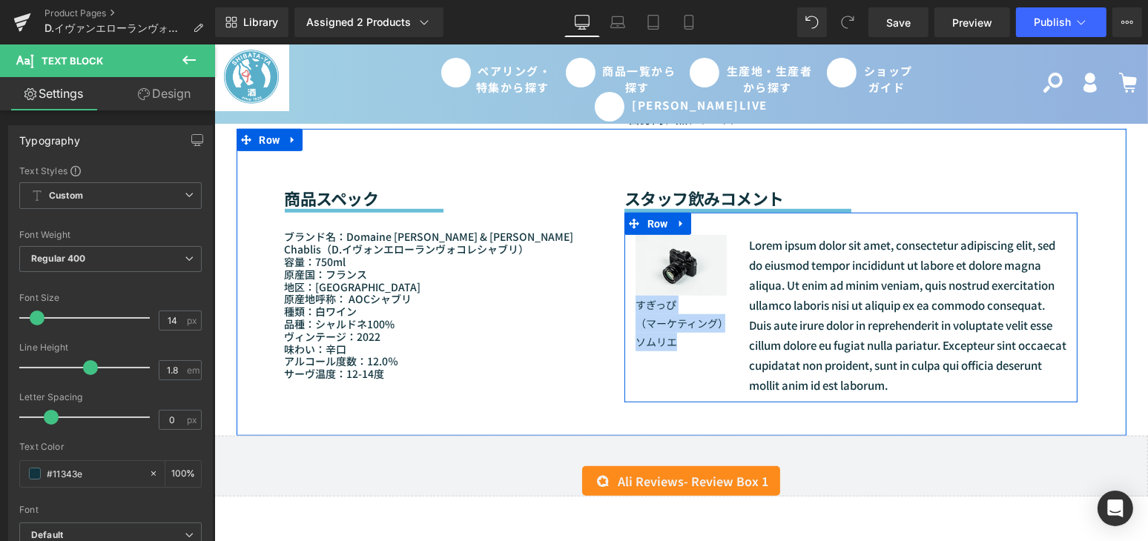
click at [668, 354] on div "Image すぎっぴ （マーケティング）ソムリエ Text Block Lorem ipsum dolor sit amet, consectetur adi…" at bounding box center [851, 308] width 454 height 190
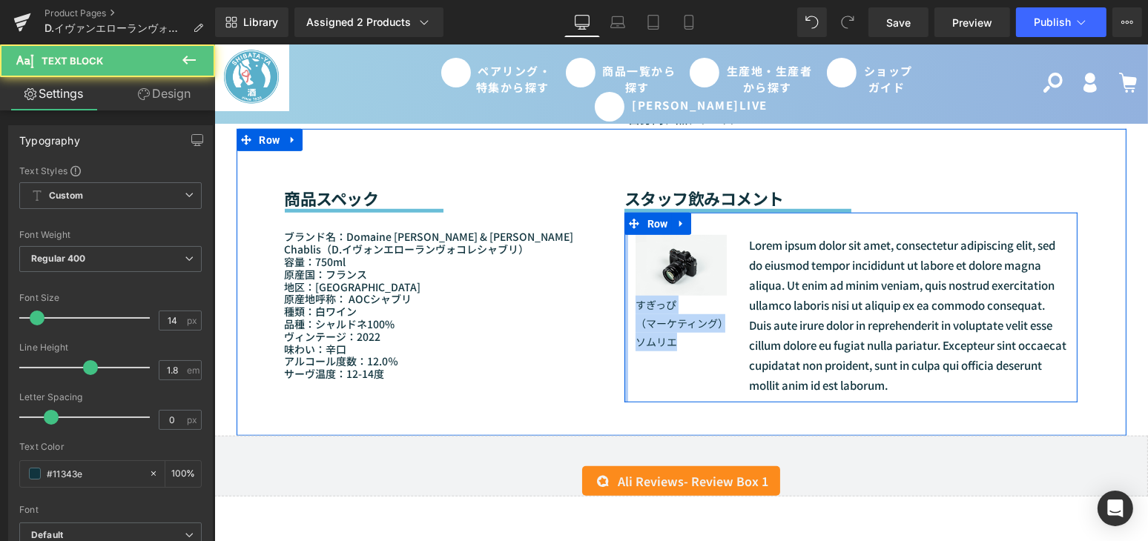
drag, startPoint x: 678, startPoint y: 341, endPoint x: 619, endPoint y: 305, distance: 68.9
click at [624, 305] on div "Image すぎっぴ （マーケティング）ソムリエ Text Block Lorem ipsum dolor sit amet, consectetur adi…" at bounding box center [851, 308] width 454 height 190
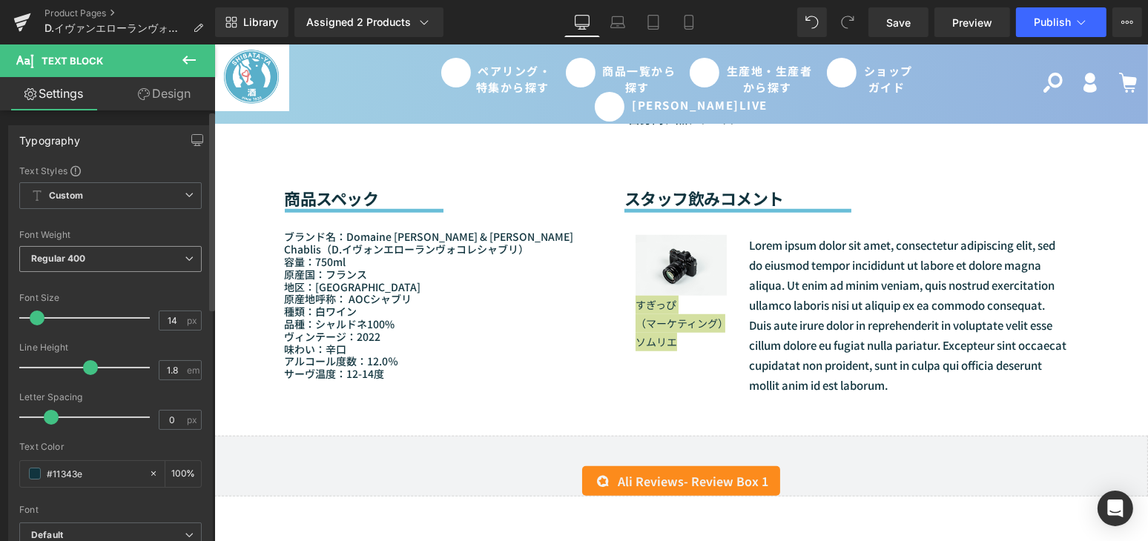
click at [106, 260] on span "Regular 400" at bounding box center [110, 259] width 182 height 26
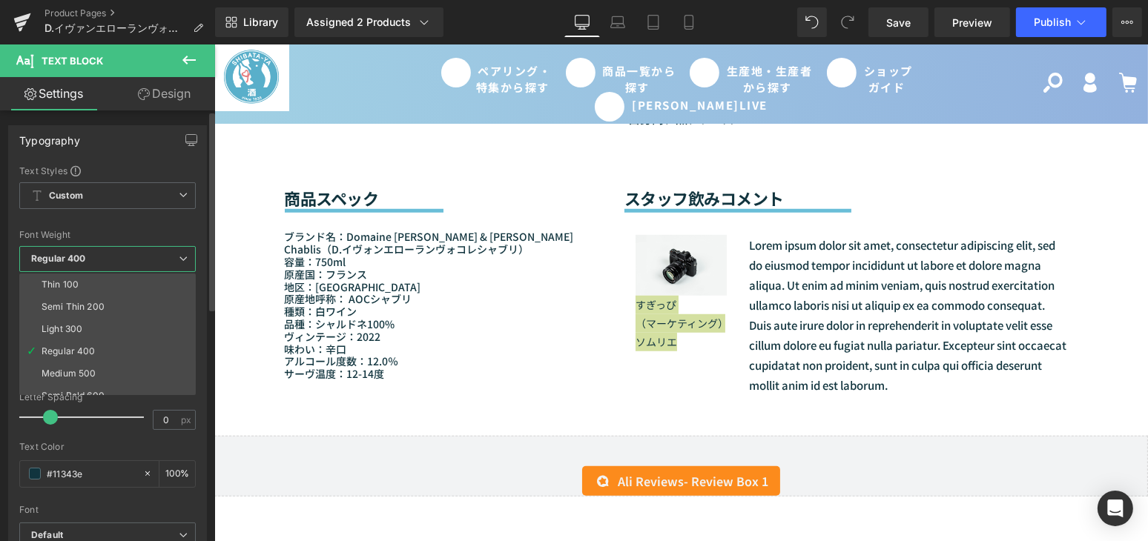
click at [105, 259] on span "Regular 400" at bounding box center [107, 259] width 176 height 26
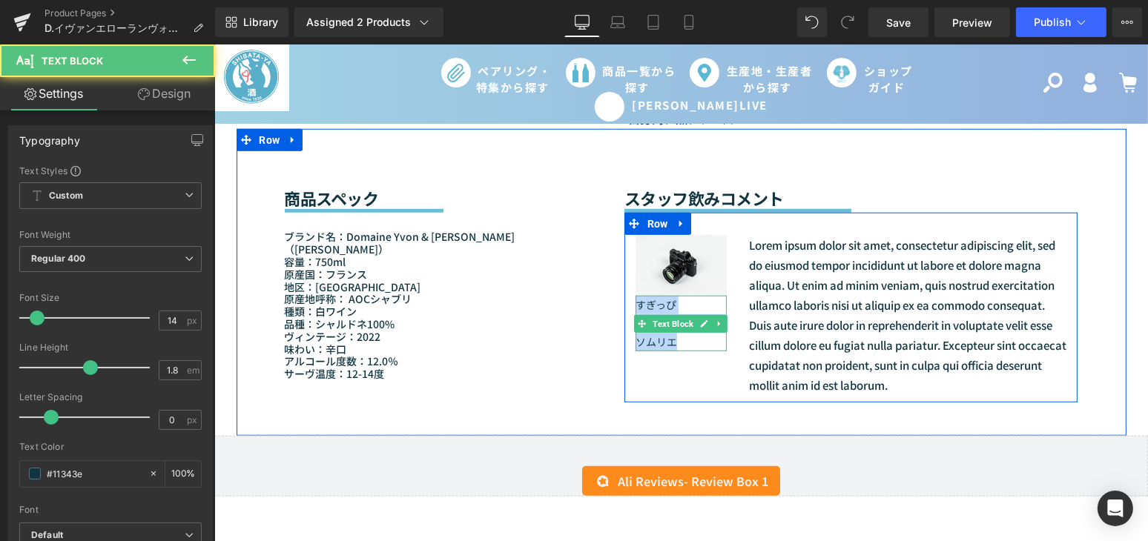
click at [673, 345] on p "（マーケティング）ソムリエ" at bounding box center [680, 332] width 91 height 37
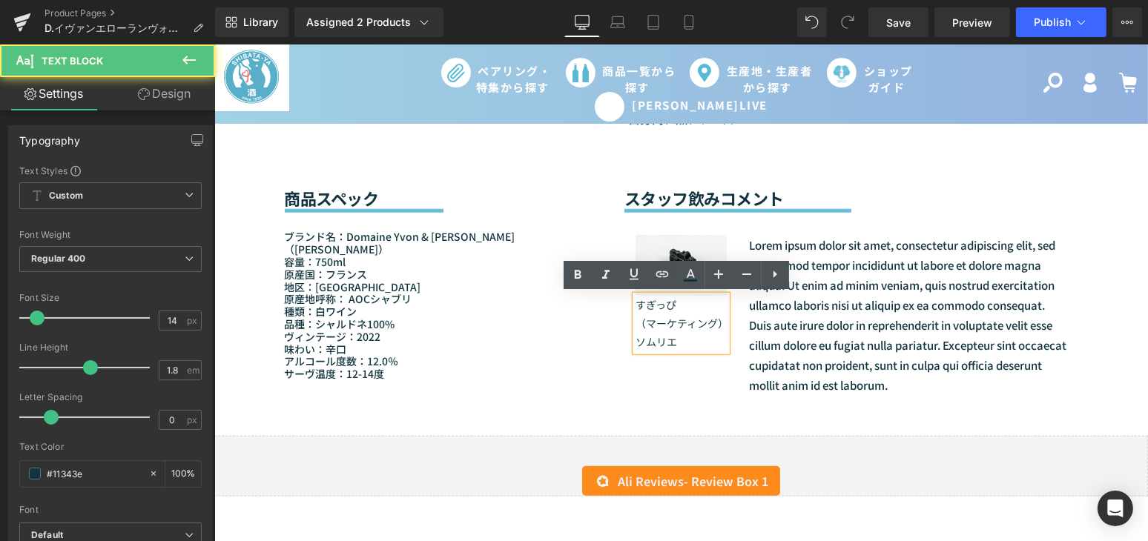
drag, startPoint x: 678, startPoint y: 344, endPoint x: 627, endPoint y: 304, distance: 65.0
click at [635, 304] on div "すぎっぴ （マーケティング）ソムリエ" at bounding box center [680, 324] width 91 height 56
drag, startPoint x: 629, startPoint y: 306, endPoint x: 674, endPoint y: 338, distance: 54.7
click at [674, 338] on div "すぎっぴ （マーケティング）ソムリエ" at bounding box center [680, 324] width 91 height 56
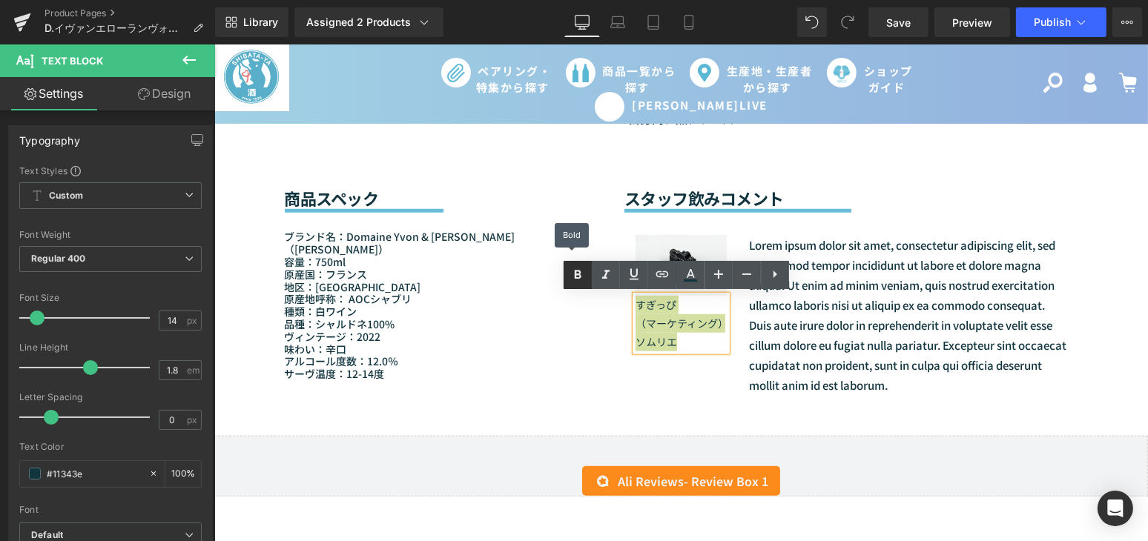
click at [578, 267] on icon at bounding box center [578, 275] width 18 height 18
click at [670, 348] on p "（マーケティング）ソムリエ" at bounding box center [680, 332] width 91 height 37
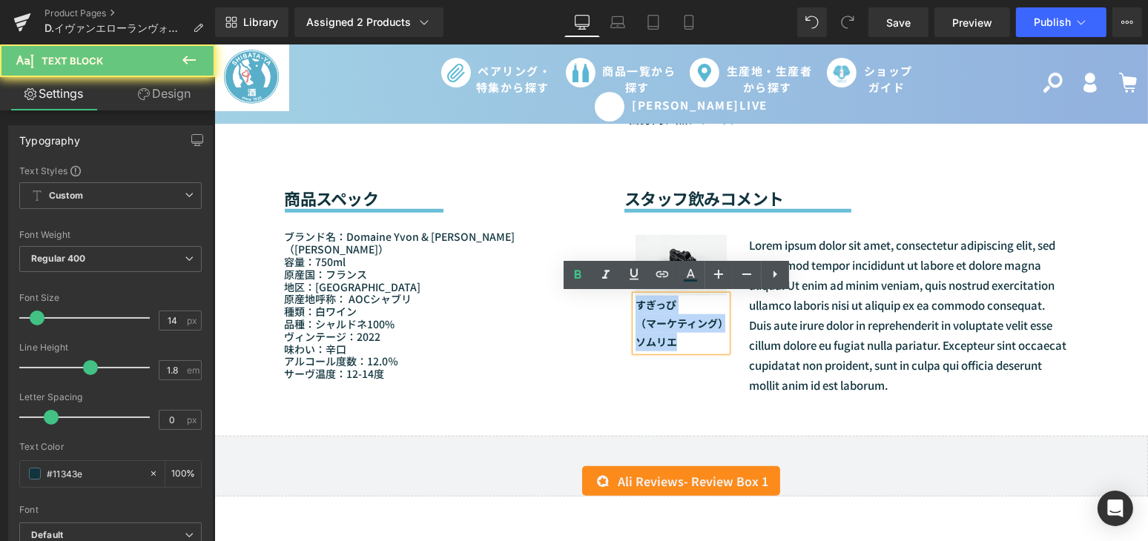
drag, startPoint x: 678, startPoint y: 348, endPoint x: 618, endPoint y: 302, distance: 75.0
click at [624, 302] on div "Image すぎっぴ （マーケティング）ソムリエ Text Block" at bounding box center [680, 293] width 113 height 116
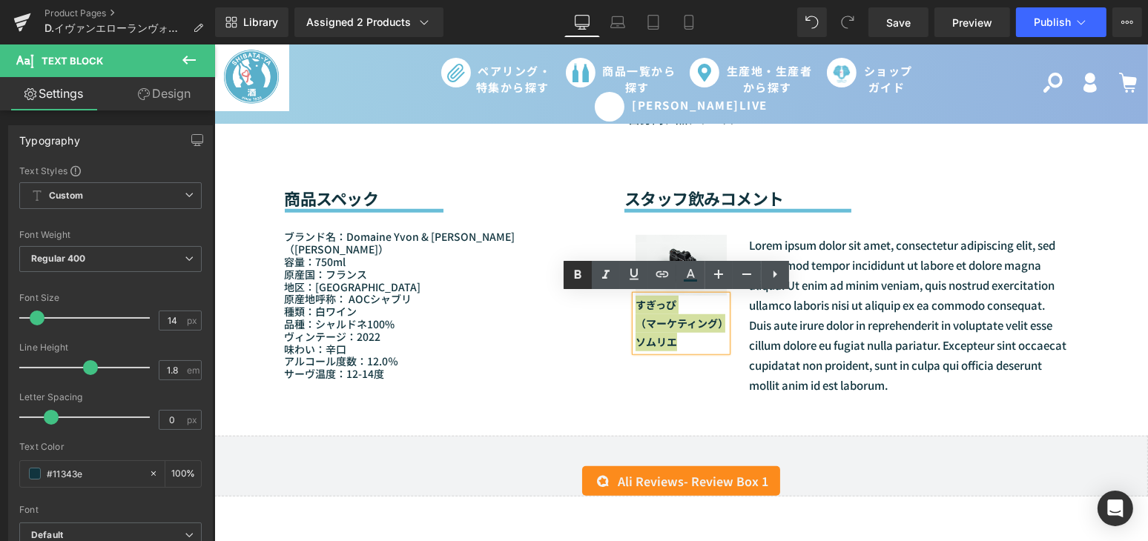
click at [0, 0] on icon at bounding box center [0, 0] width 0 height 0
click at [667, 328] on p "（マーケティング）ソムリエ" at bounding box center [680, 332] width 91 height 37
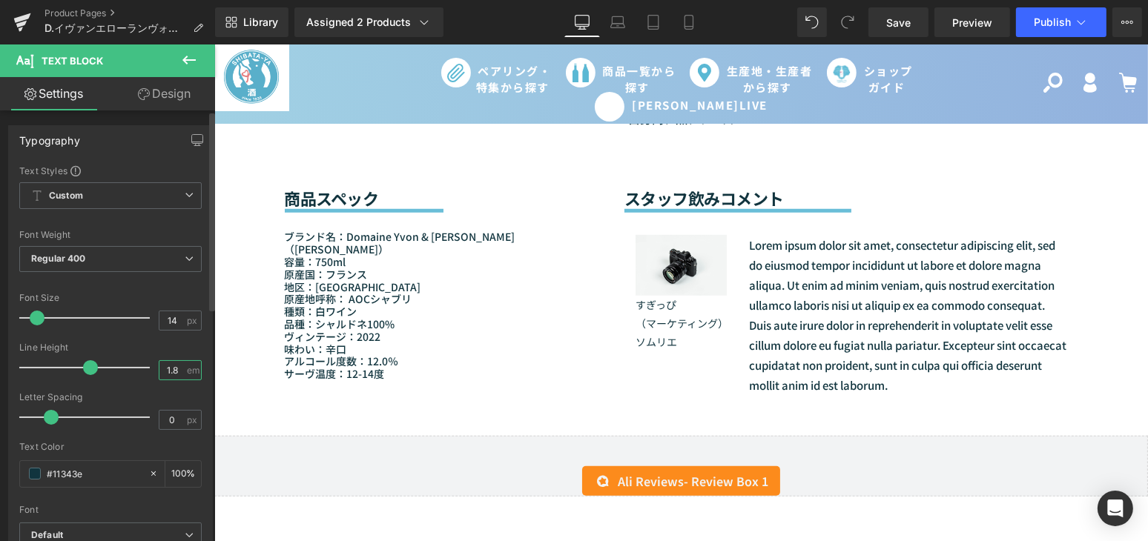
click at [172, 367] on input "1.8" at bounding box center [172, 370] width 26 height 19
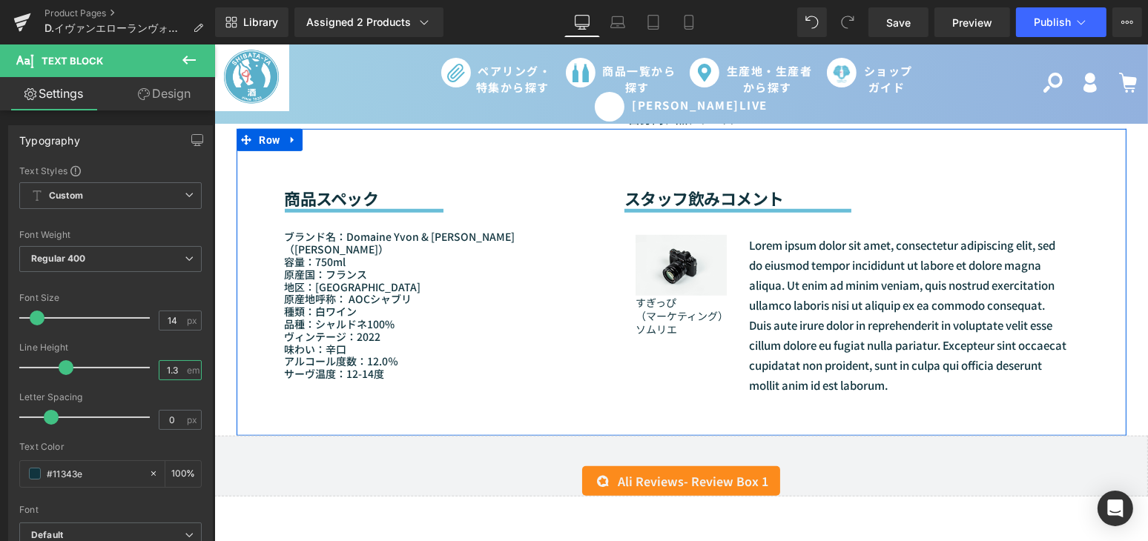
type input "1.3"
click at [681, 406] on link at bounding box center [676, 414] width 16 height 18
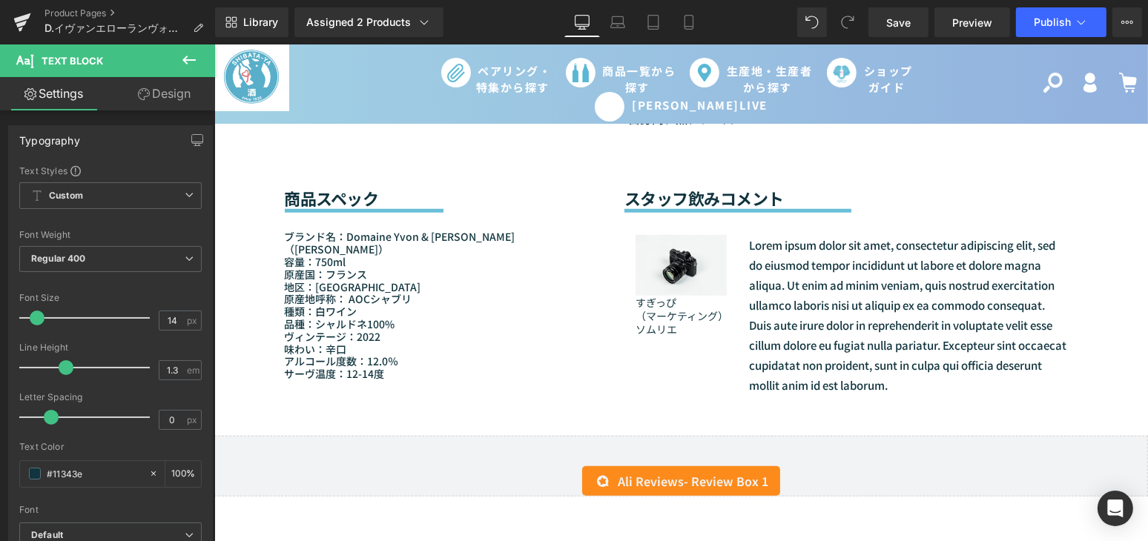
click at [214, 44] on div at bounding box center [214, 44] width 0 height 0
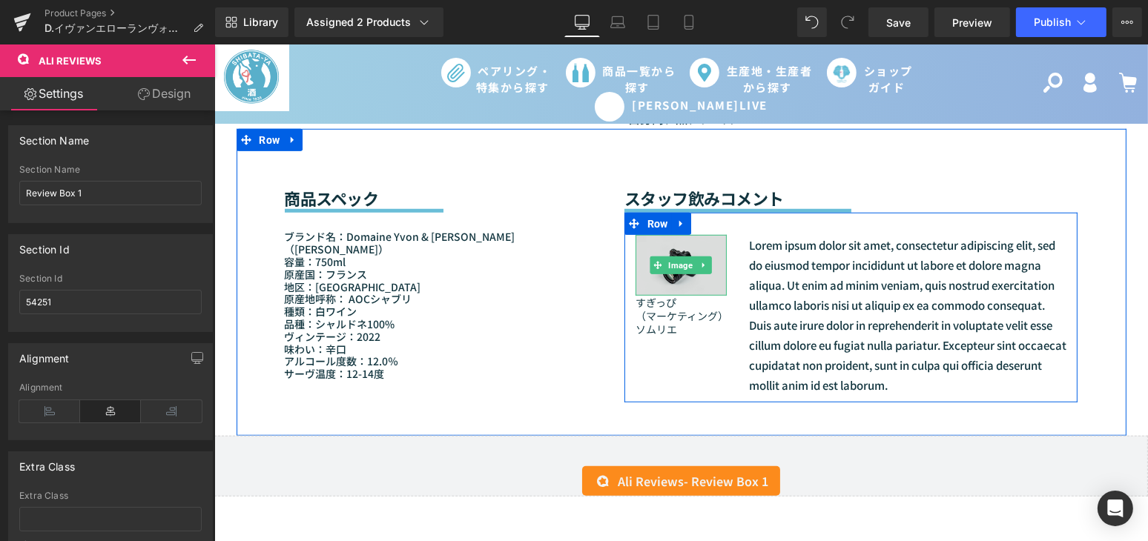
click at [685, 277] on img at bounding box center [680, 265] width 91 height 60
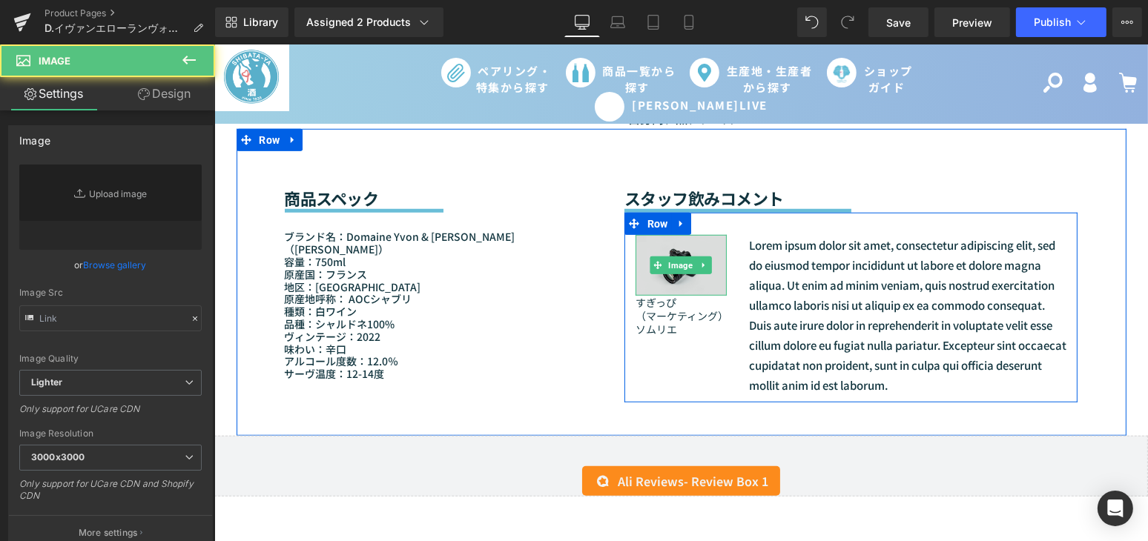
type input "//[DOMAIN_NAME][URL]"
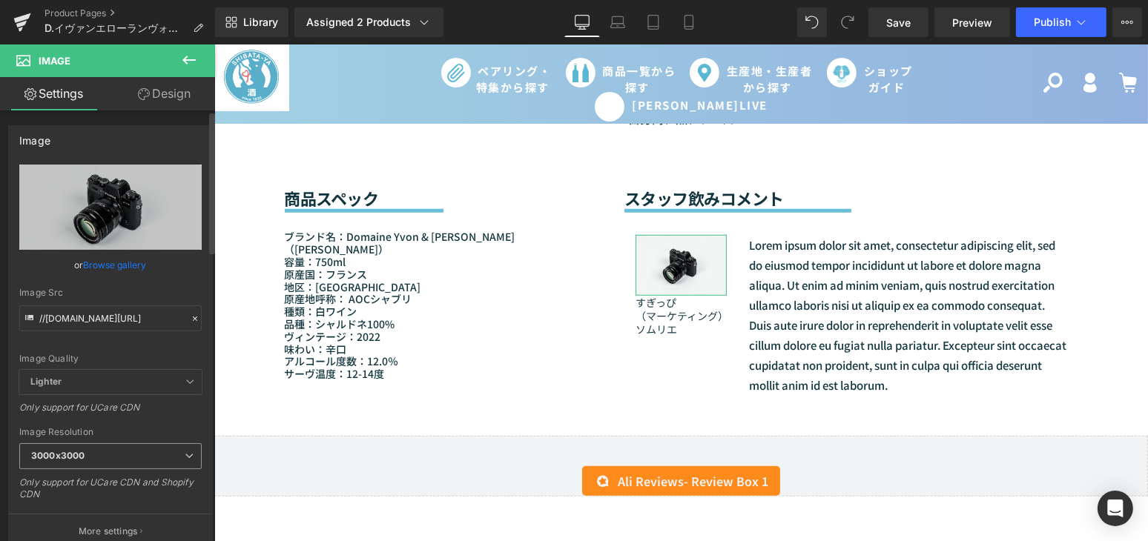
click at [116, 454] on span "3000x3000" at bounding box center [110, 456] width 182 height 26
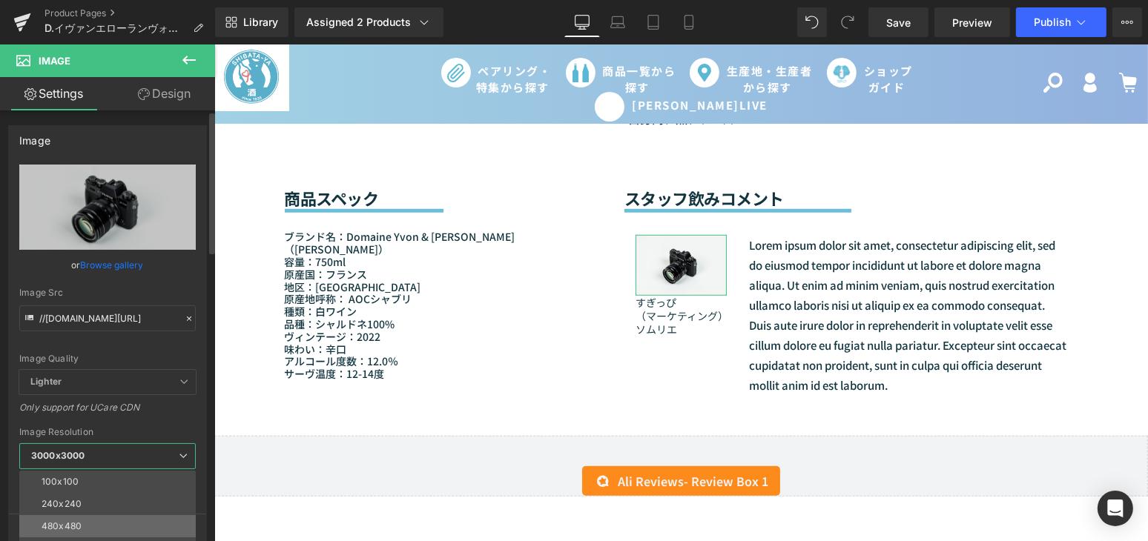
click at [110, 515] on li "480x480" at bounding box center [110, 526] width 183 height 22
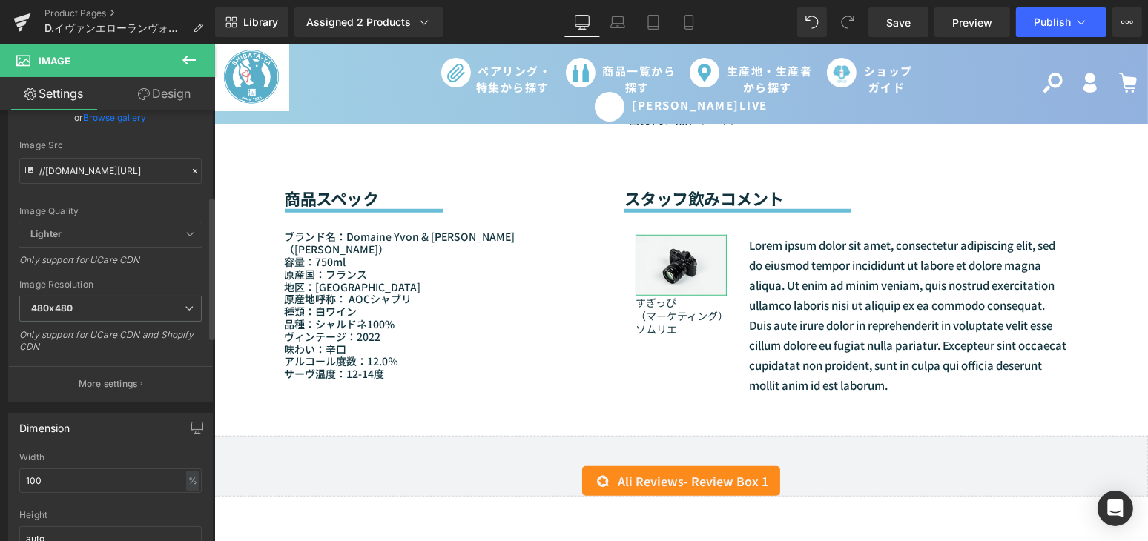
scroll to position [269, 0]
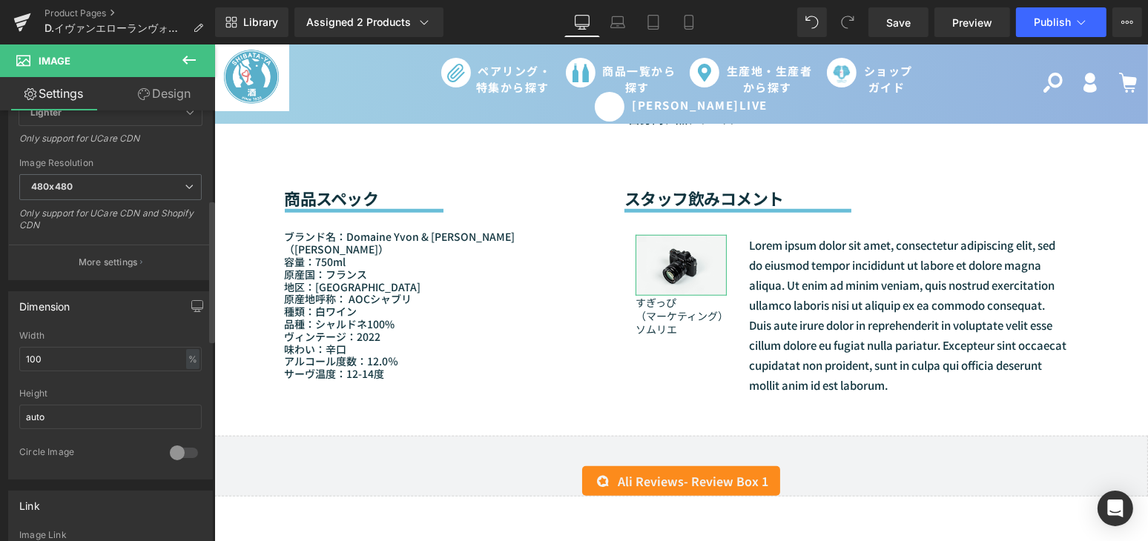
click at [166, 454] on div at bounding box center [184, 453] width 36 height 24
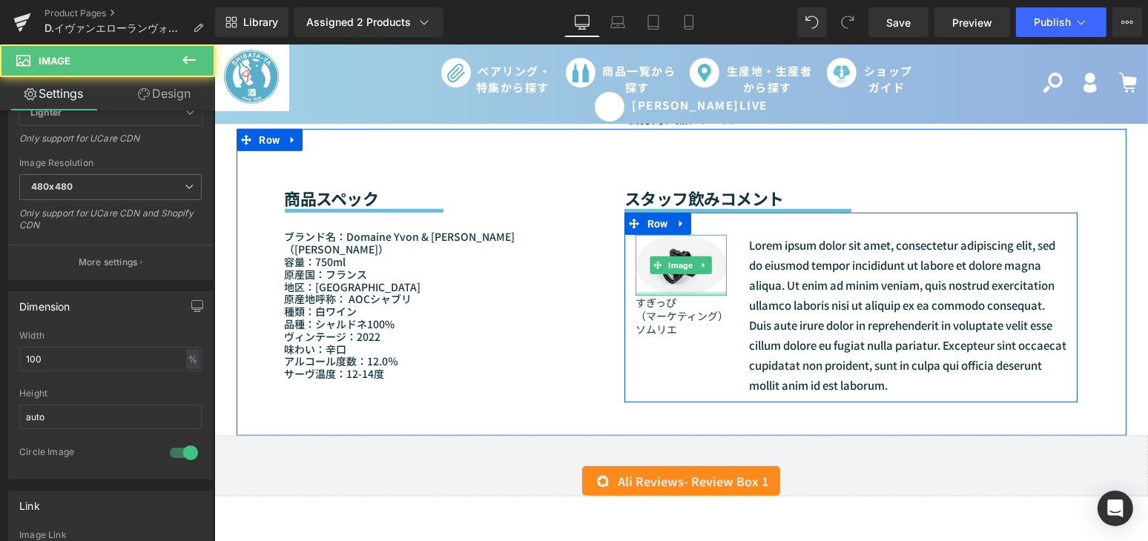
click at [642, 292] on div at bounding box center [680, 294] width 91 height 4
click at [645, 279] on img at bounding box center [680, 265] width 91 height 60
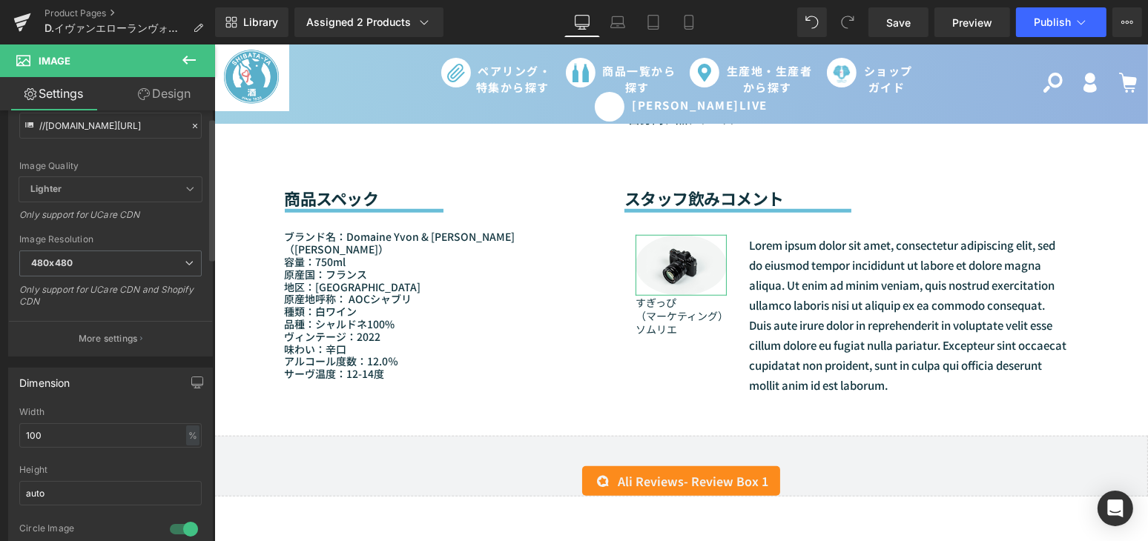
scroll to position [0, 0]
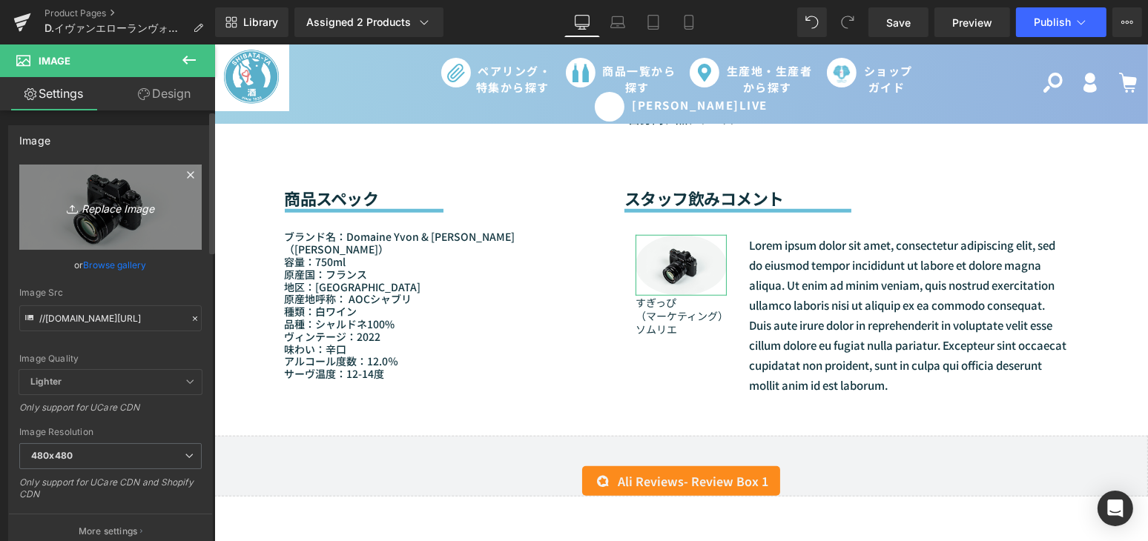
click at [81, 240] on link "Replace Image" at bounding box center [110, 207] width 182 height 85
type input "C:\fakepath\杉井.jpg"
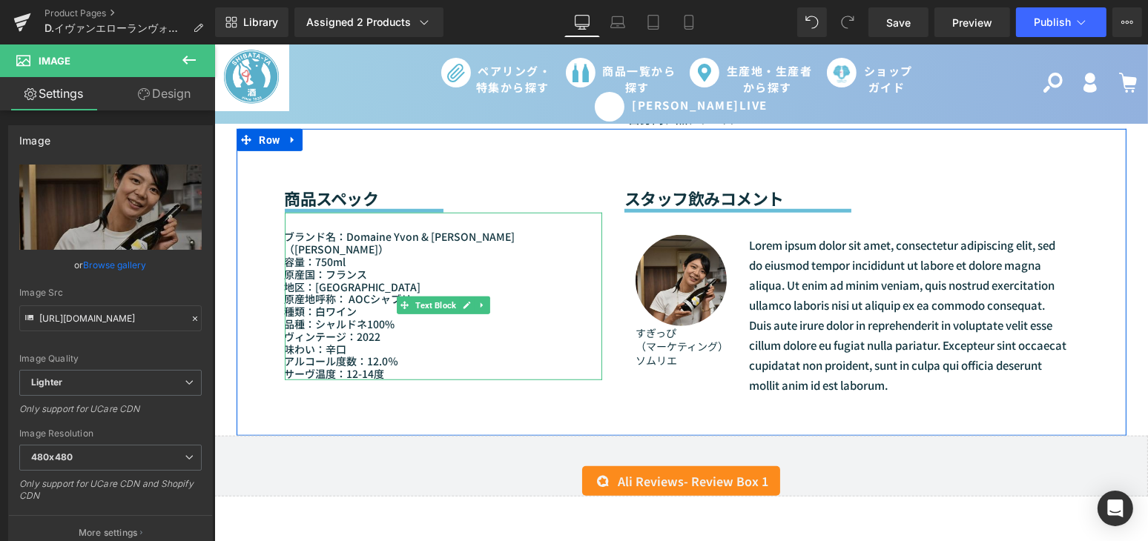
type input "https://ucarecdn.com/e286bd96-c63f-4e9d-8cfe-113b28d5cd41/-/format/auto/-/previ…"
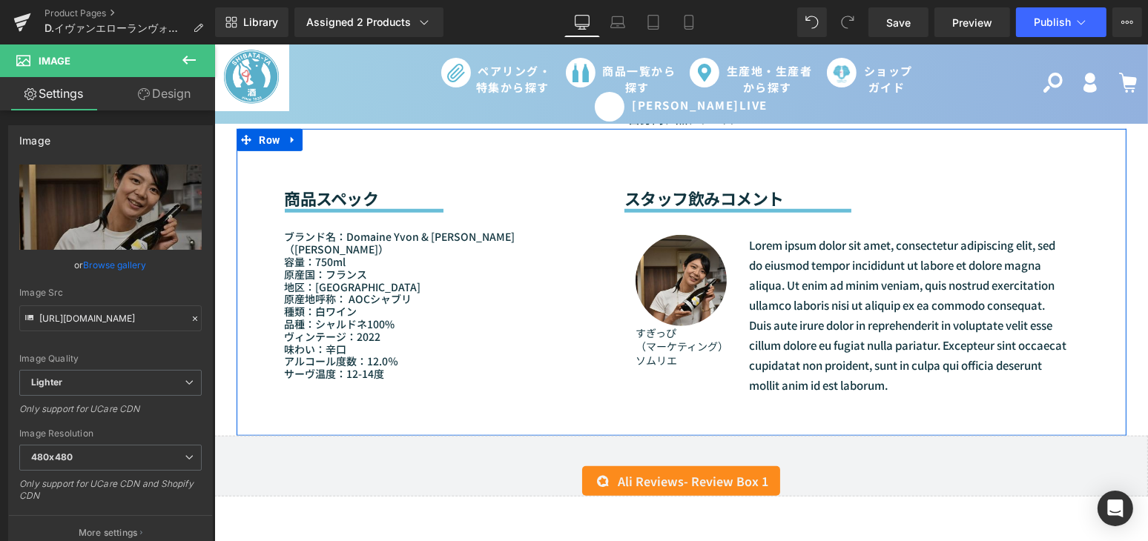
click at [1094, 363] on div "商品スペック Heading Separator ブランド名：Domaine Yvon & Laurent Vocoret Chablis（D.イヴォンエロー…" at bounding box center [681, 282] width 890 height 307
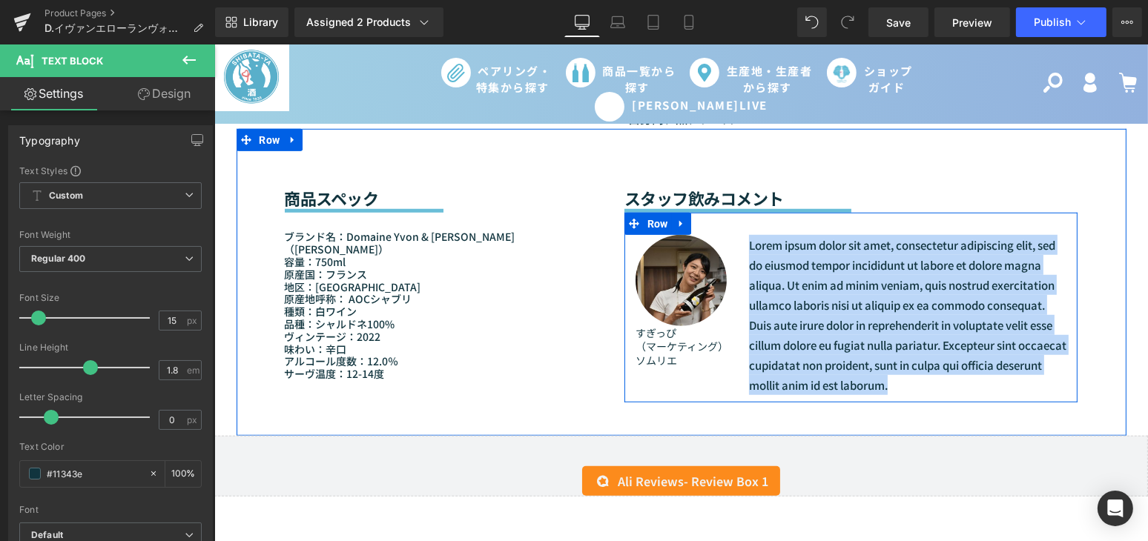
drag, startPoint x: 947, startPoint y: 383, endPoint x: 738, endPoint y: 246, distance: 249.6
click at [738, 246] on div "Lorem ipsum dolor sit amet, consectetur adipiscing elit, sed do eiusmod tempor …" at bounding box center [907, 315] width 340 height 160
paste div
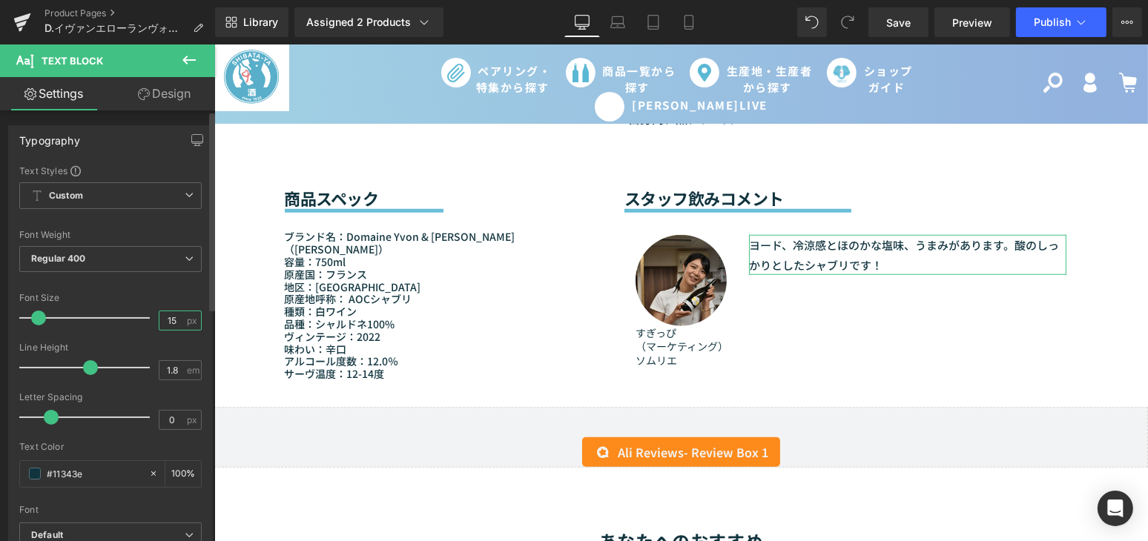
click at [171, 318] on input "15" at bounding box center [172, 320] width 26 height 19
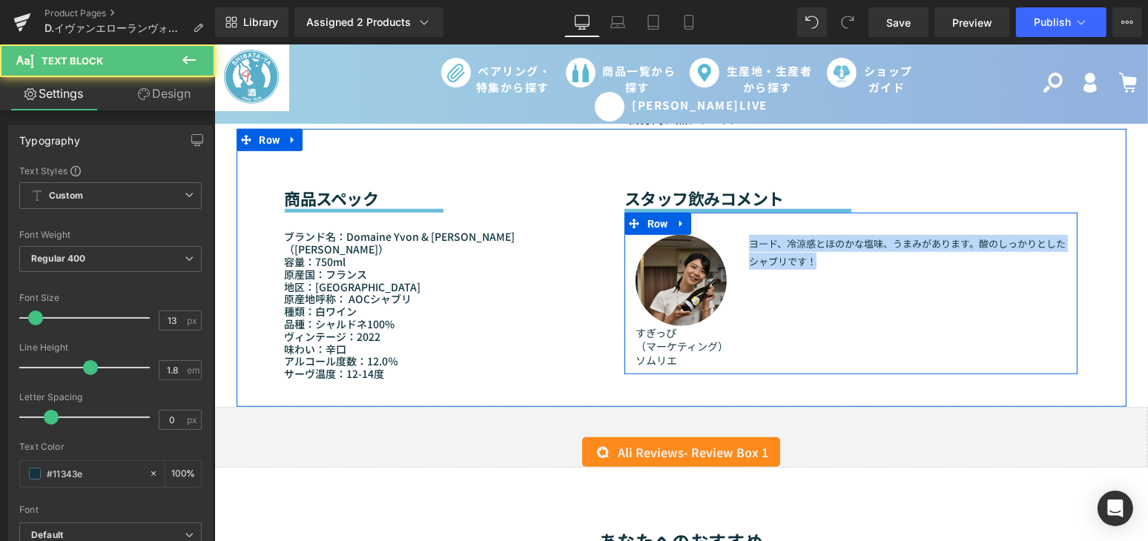
drag, startPoint x: 814, startPoint y: 262, endPoint x: 730, endPoint y: 250, distance: 85.3
click at [730, 250] on div "Image すぎっぴ （マーケティング）ソムリエ Text Block ヨード、冷涼感とほのかな塩味、うまみがあります。酸のしっかりとしたシャブリです！ Te…" at bounding box center [851, 294] width 454 height 162
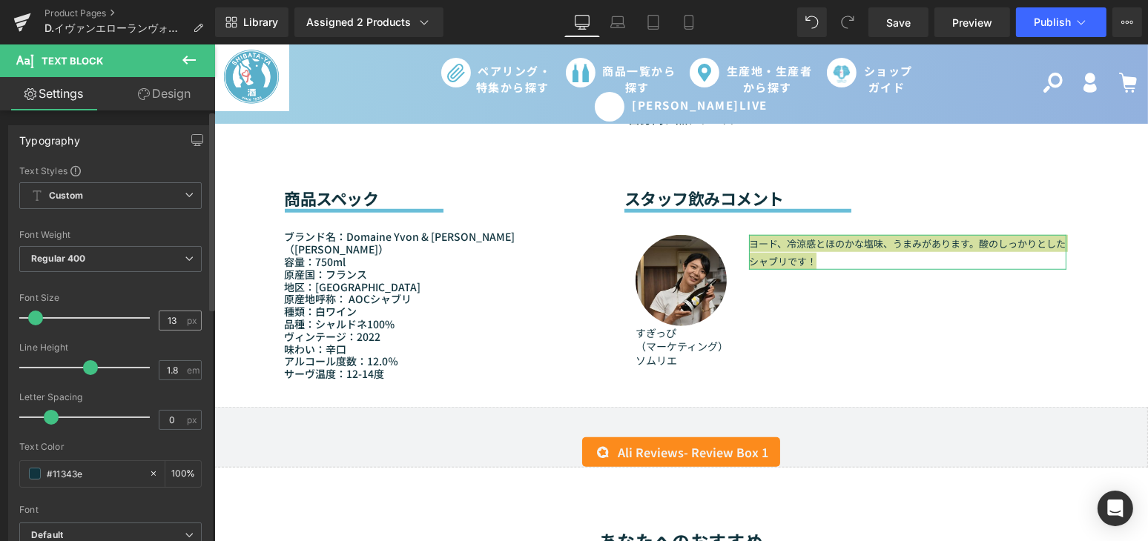
click at [187, 320] on span "px" at bounding box center [193, 321] width 13 height 10
click at [177, 319] on input "13" at bounding box center [172, 320] width 26 height 19
type input "14"
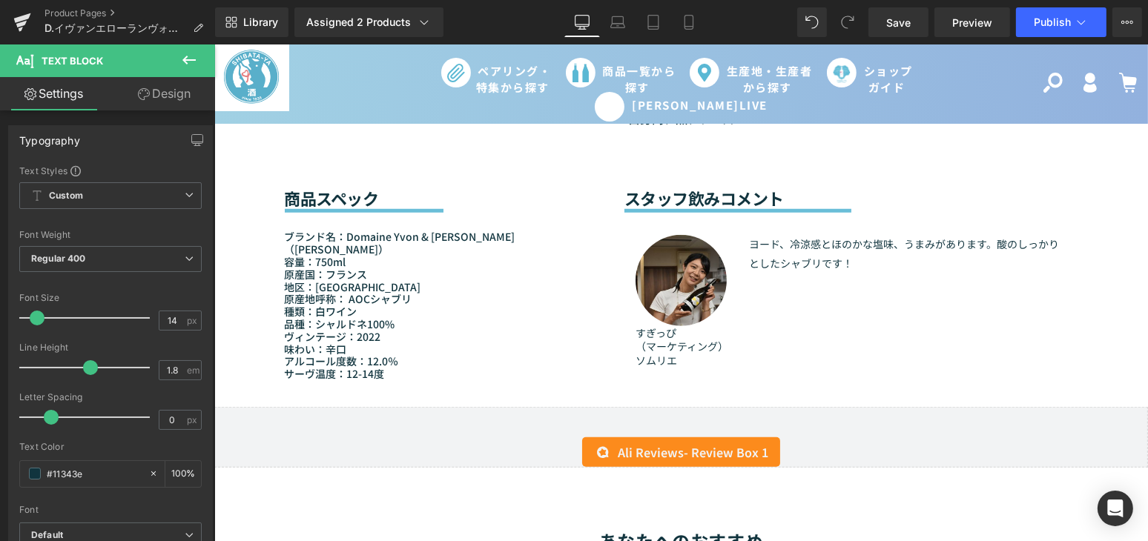
click at [1134, 302] on div "Sale Off (P) Image (P) Image List" at bounding box center [680, 147] width 933 height 2583
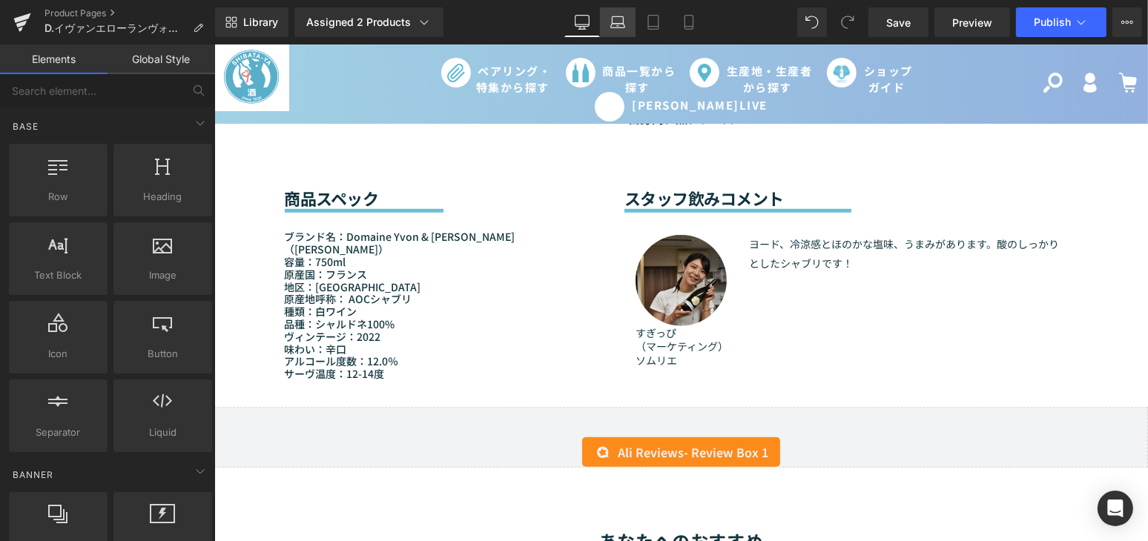
click at [615, 19] on icon at bounding box center [617, 22] width 15 height 15
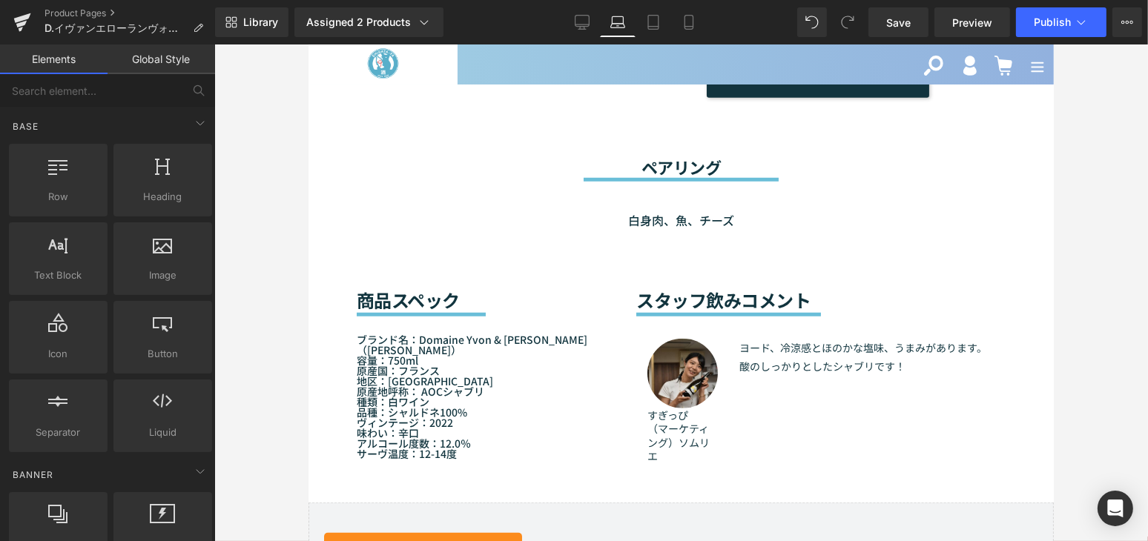
scroll to position [1438, 0]
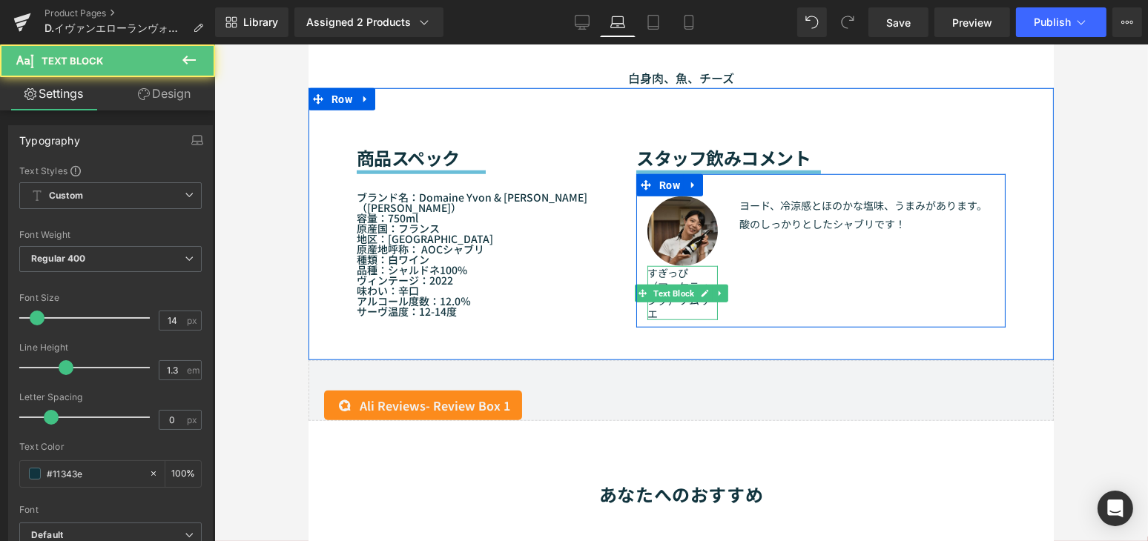
click at [672, 280] on p "（マーケティング）ソムリエ" at bounding box center [681, 300] width 70 height 41
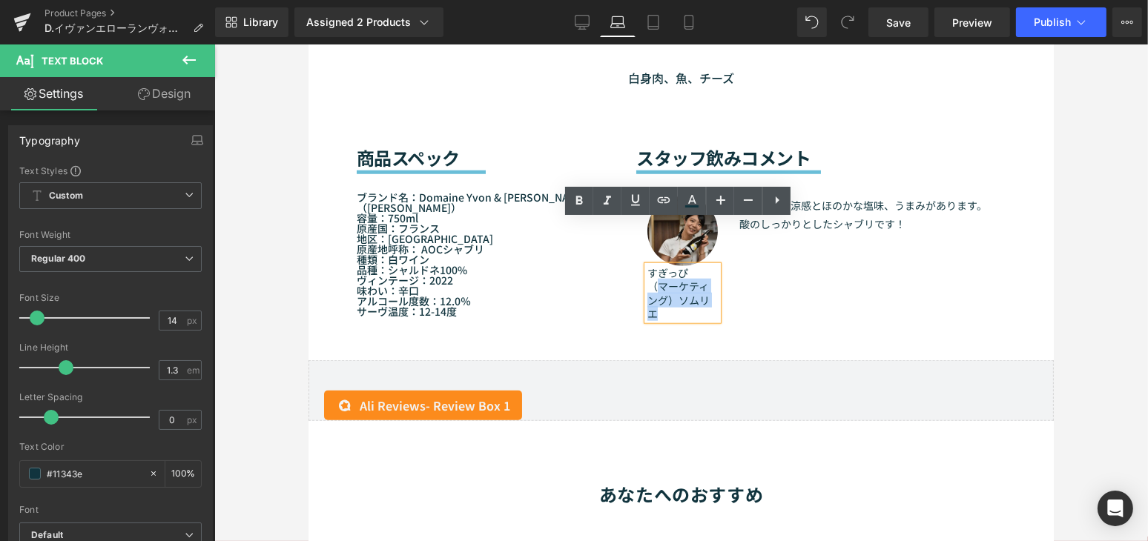
drag, startPoint x: 658, startPoint y: 267, endPoint x: 655, endPoint y: 245, distance: 22.4
click at [655, 280] on p "（マーケティング）ソムリエ" at bounding box center [681, 300] width 70 height 41
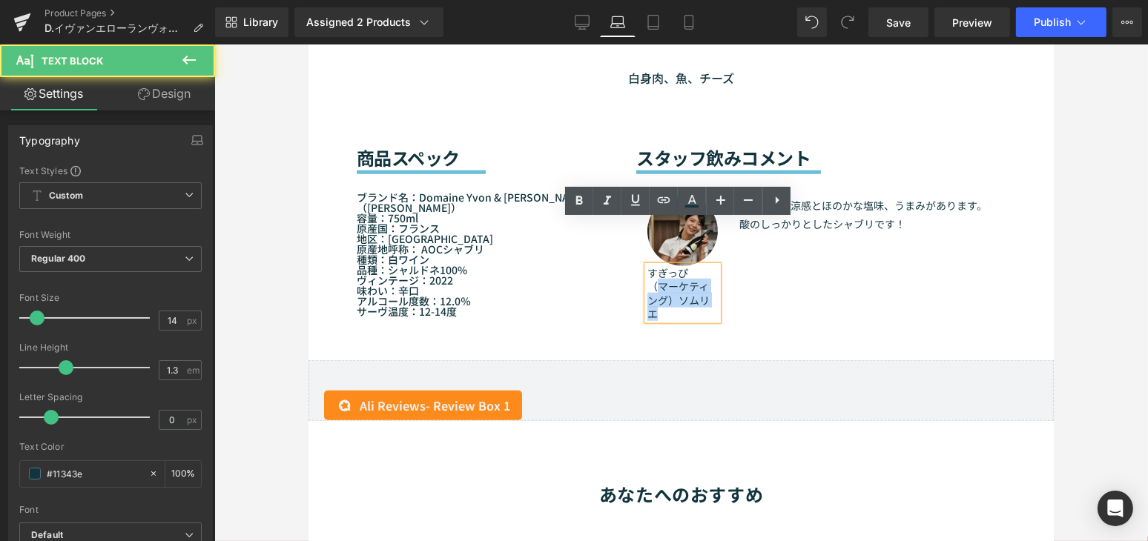
click at [664, 280] on p "（マーケティング）ソムリエ" at bounding box center [681, 300] width 70 height 41
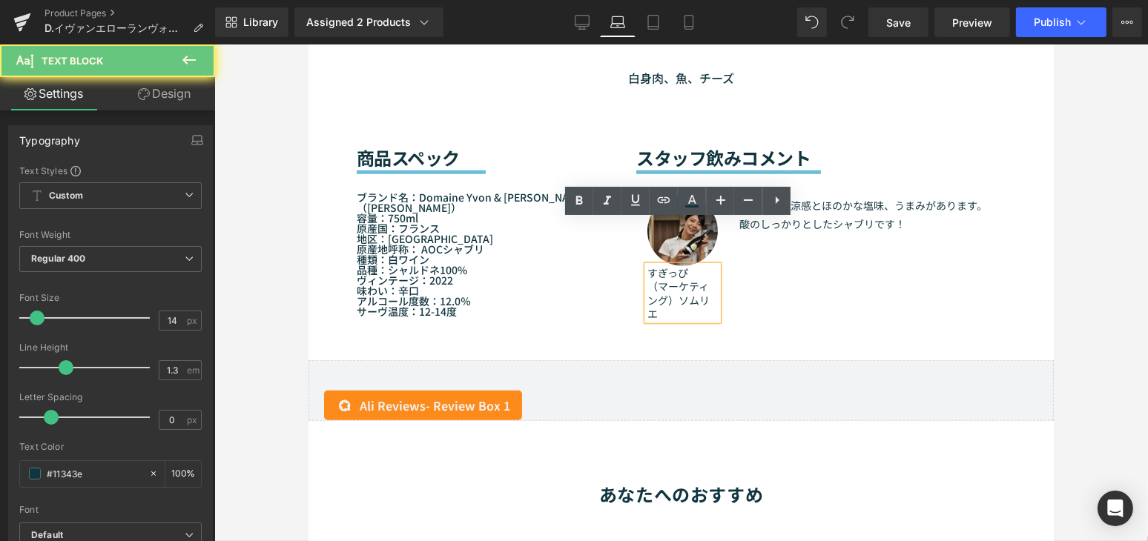
click at [672, 280] on p "（マーケティング）ソムリエ" at bounding box center [681, 300] width 70 height 41
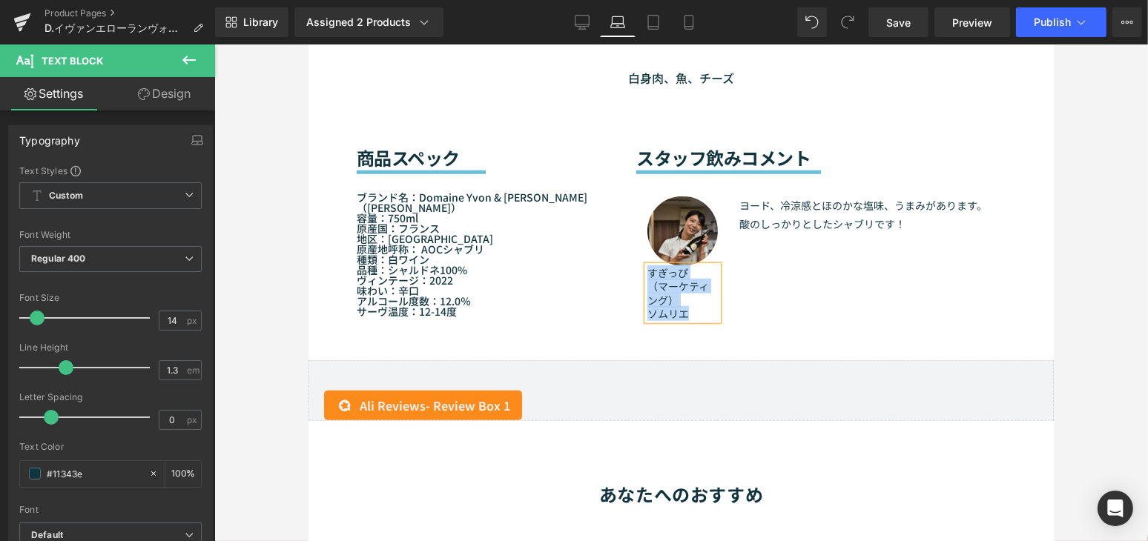
drag, startPoint x: 698, startPoint y: 271, endPoint x: 646, endPoint y: 233, distance: 64.1
click at [646, 266] on div "すぎっぴ （マーケティング） ソムリエ" at bounding box center [681, 293] width 70 height 54
click at [179, 319] on input "14" at bounding box center [172, 320] width 26 height 19
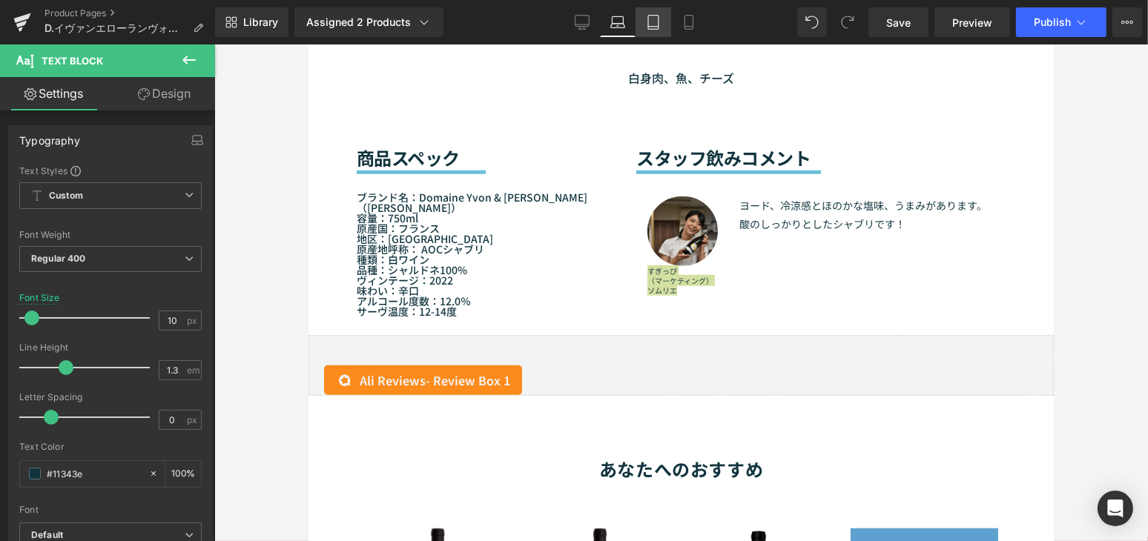
click at [650, 30] on link "Tablet" at bounding box center [653, 22] width 36 height 30
type input "14"
type input "100"
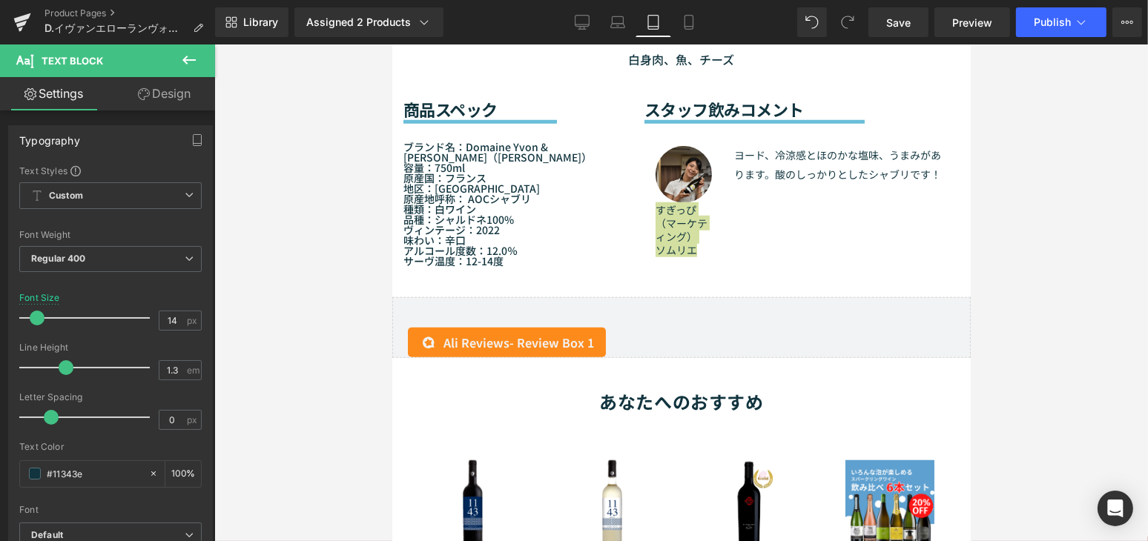
scroll to position [1414, 0]
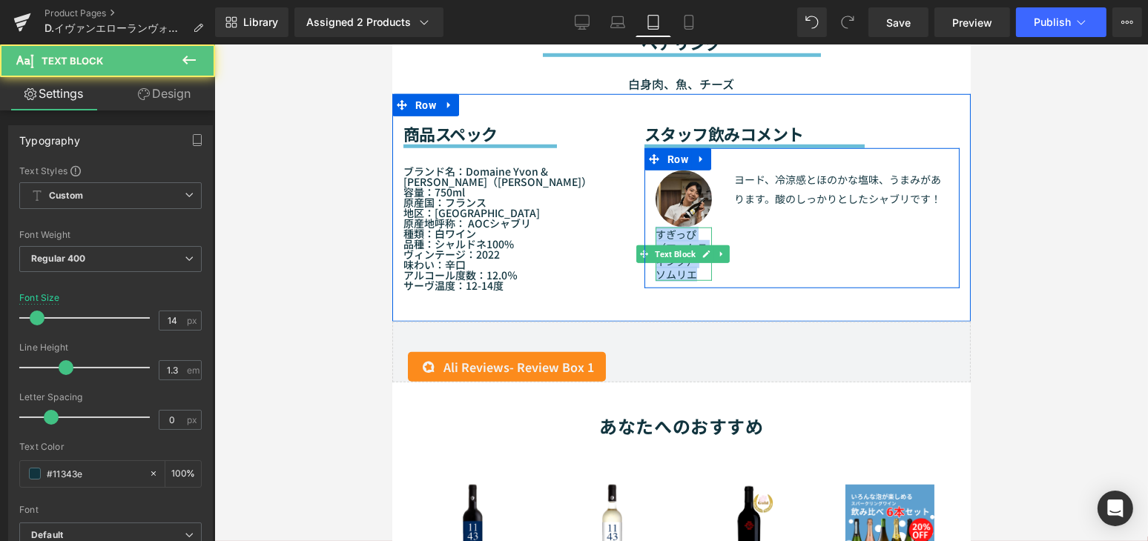
click at [678, 268] on p "ソムリエ" at bounding box center [683, 274] width 56 height 13
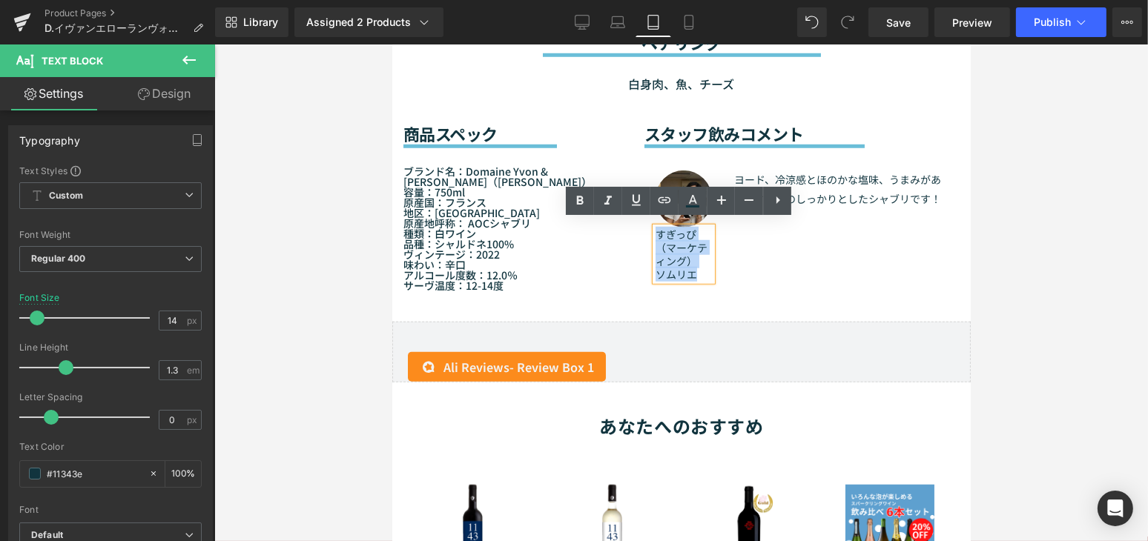
drag, startPoint x: 692, startPoint y: 265, endPoint x: 651, endPoint y: 232, distance: 52.8
click at [655, 232] on div "すぎっぴ （マーケティング） ソムリエ" at bounding box center [683, 255] width 56 height 54
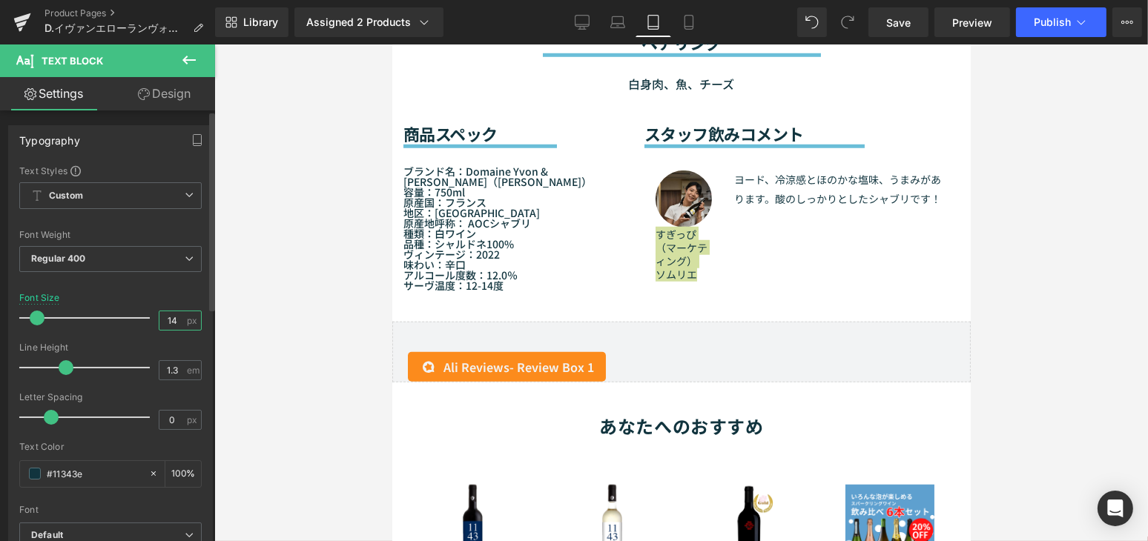
click at [174, 323] on input "14" at bounding box center [172, 320] width 26 height 19
type input "1"
type input "8"
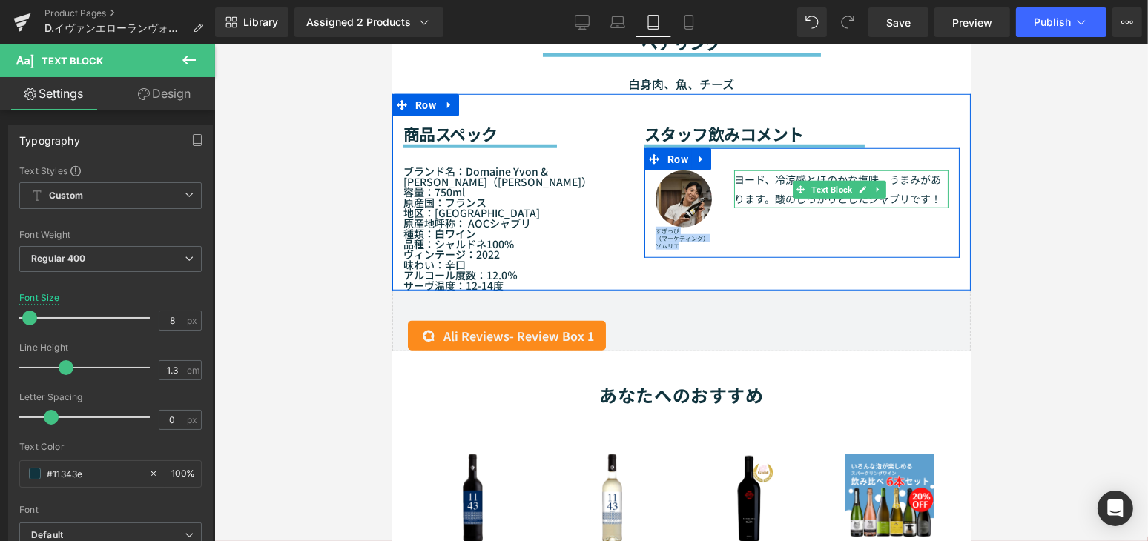
click at [740, 180] on p "ヨード、冷涼感とほのかな塩味、うまみがあります。酸のしっかりとしたシャブリです！" at bounding box center [840, 189] width 214 height 37
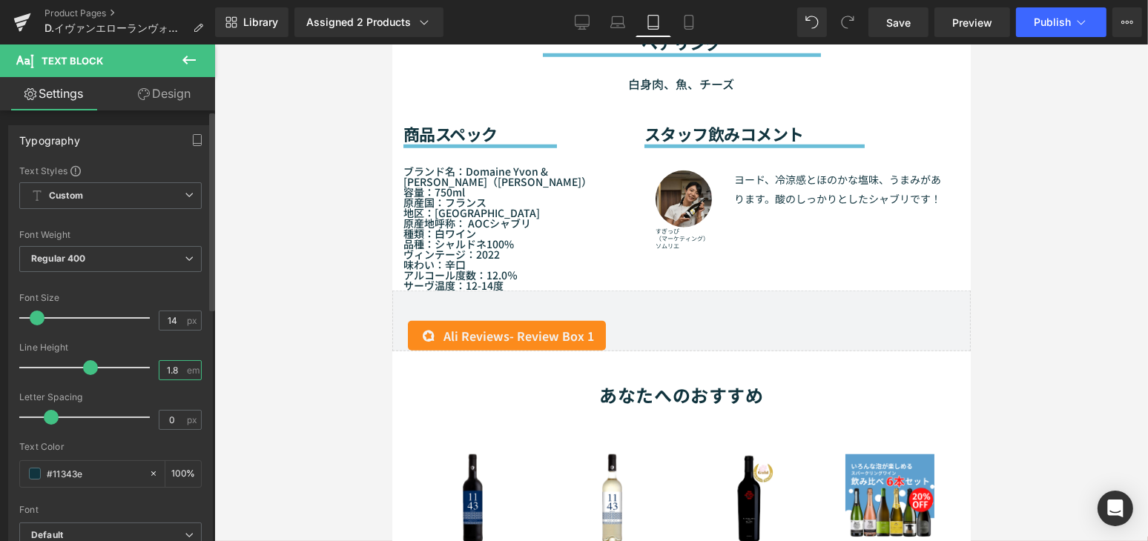
click at [173, 375] on input "1.8" at bounding box center [172, 370] width 26 height 19
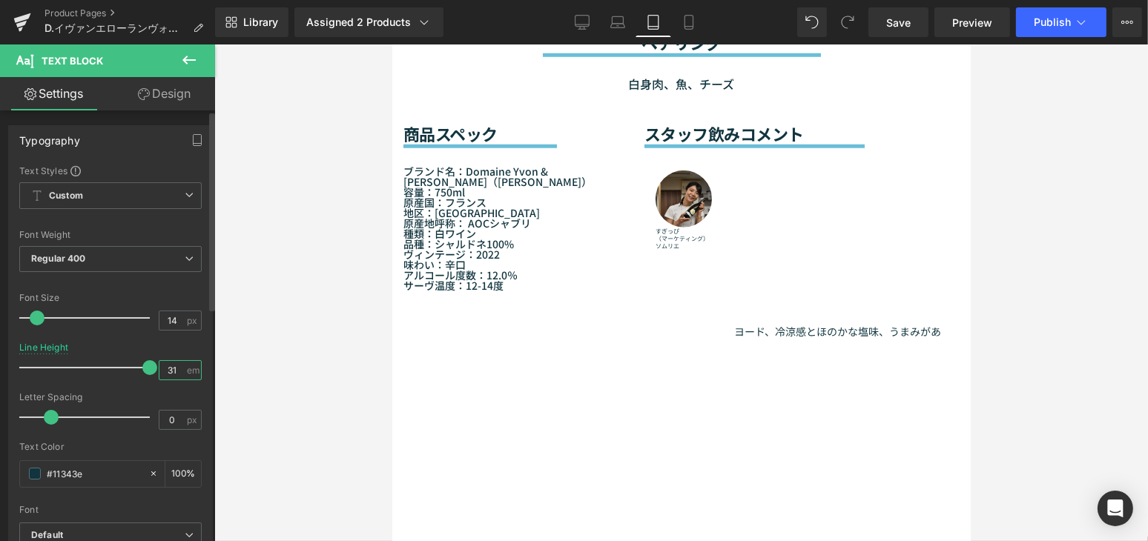
click at [176, 369] on input "31" at bounding box center [172, 370] width 26 height 19
type input "3"
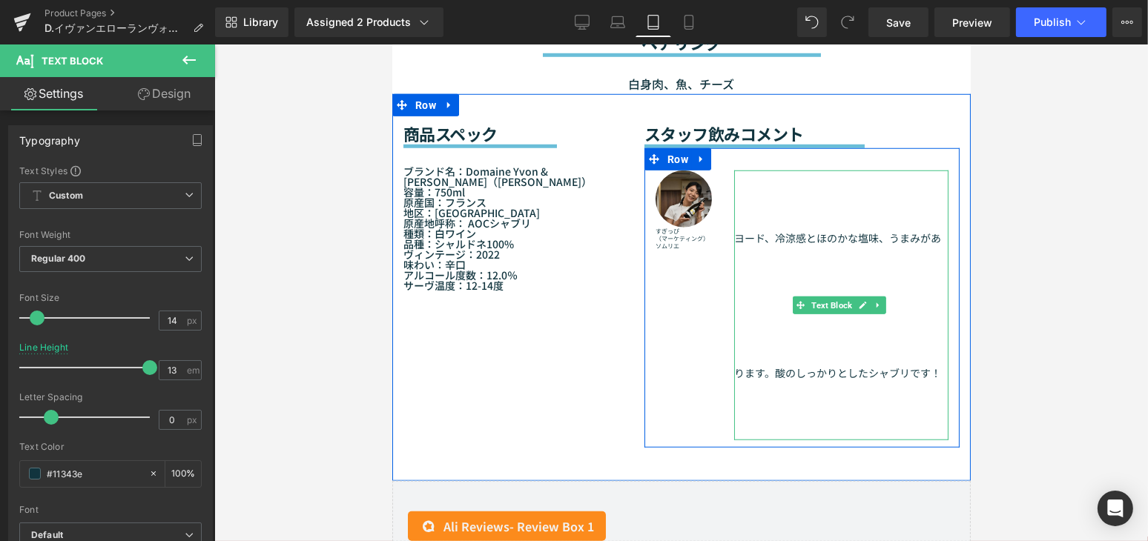
click at [767, 363] on p "ヨード、冷涼感とほのかな塩味、うまみがあります。酸のしっかりとしたシャブリです！" at bounding box center [840, 306] width 214 height 270
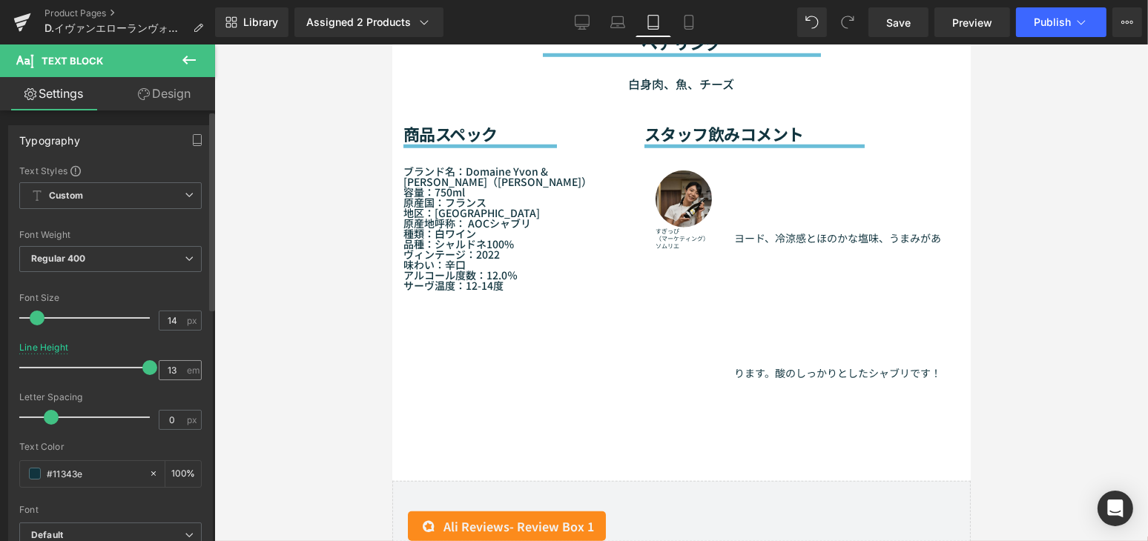
click at [187, 370] on span "em" at bounding box center [193, 371] width 13 height 10
click at [176, 373] on input "13" at bounding box center [172, 370] width 26 height 19
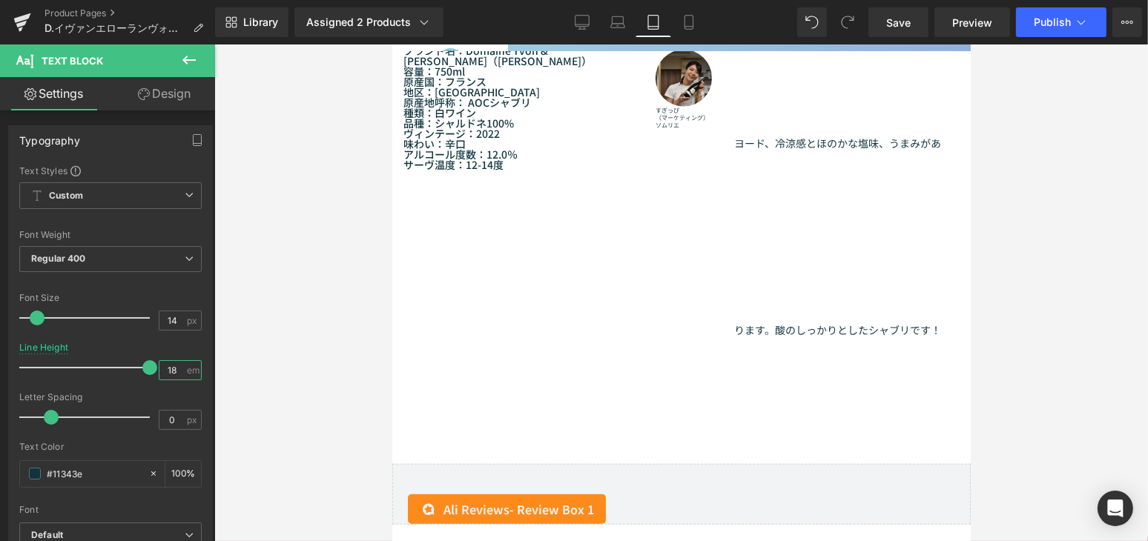
scroll to position [1511, 0]
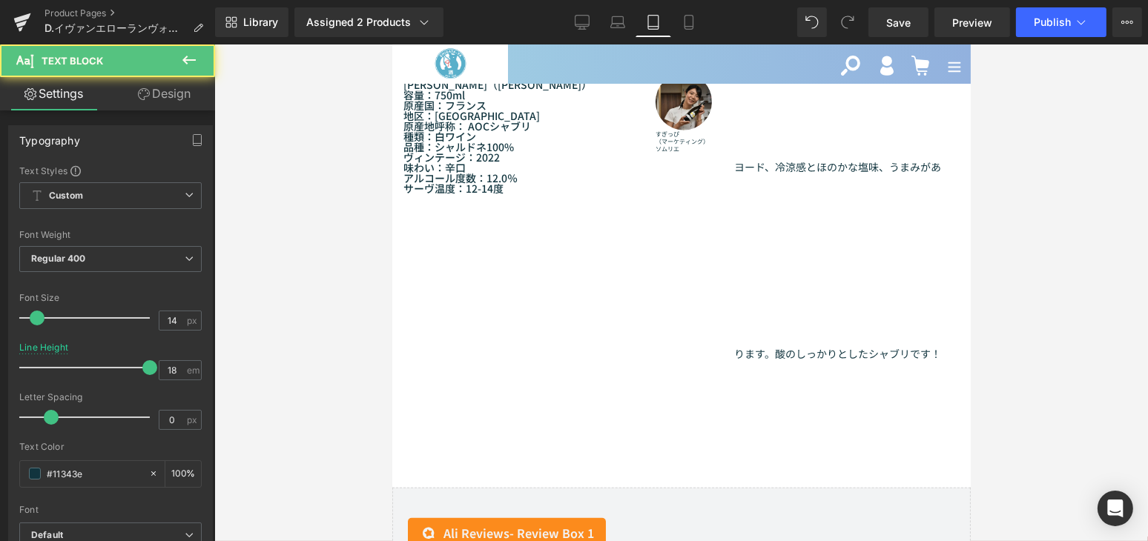
click at [837, 323] on p "ヨード、冷涼感とほのかな塩味、うまみがあります。酸のしっかりとしたシャブリです！" at bounding box center [840, 260] width 214 height 374
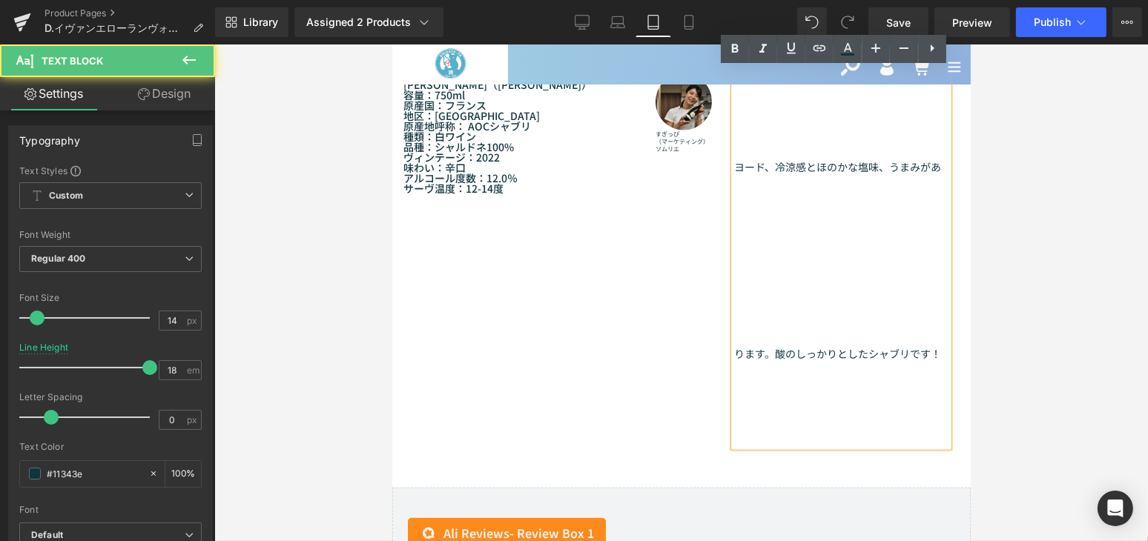
click at [844, 339] on p "ヨード、冷涼感とほのかな塩味、うまみがあります。酸のしっかりとしたシャブリです！" at bounding box center [840, 260] width 214 height 374
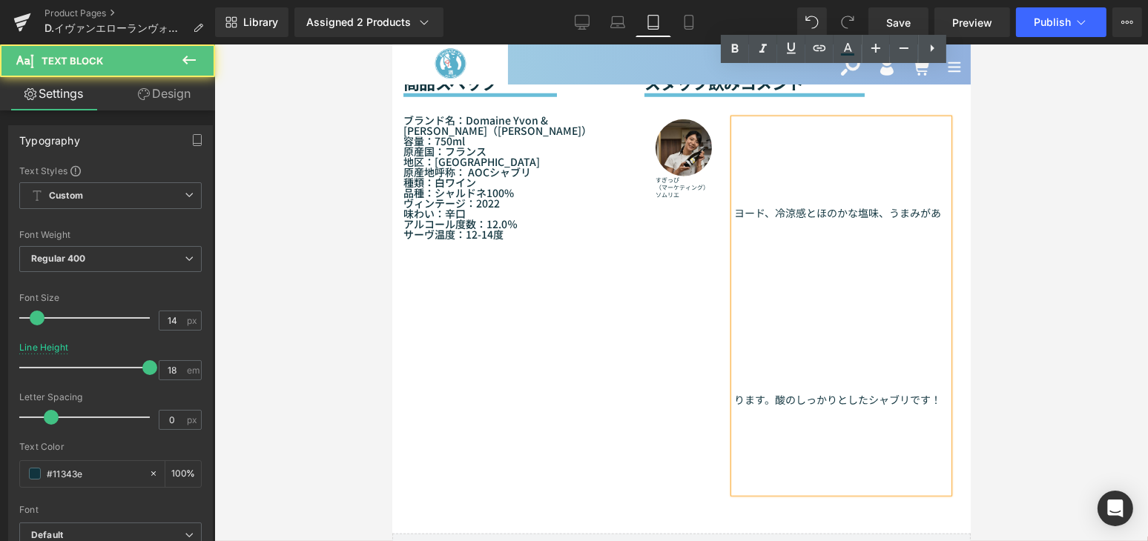
scroll to position [1376, 0]
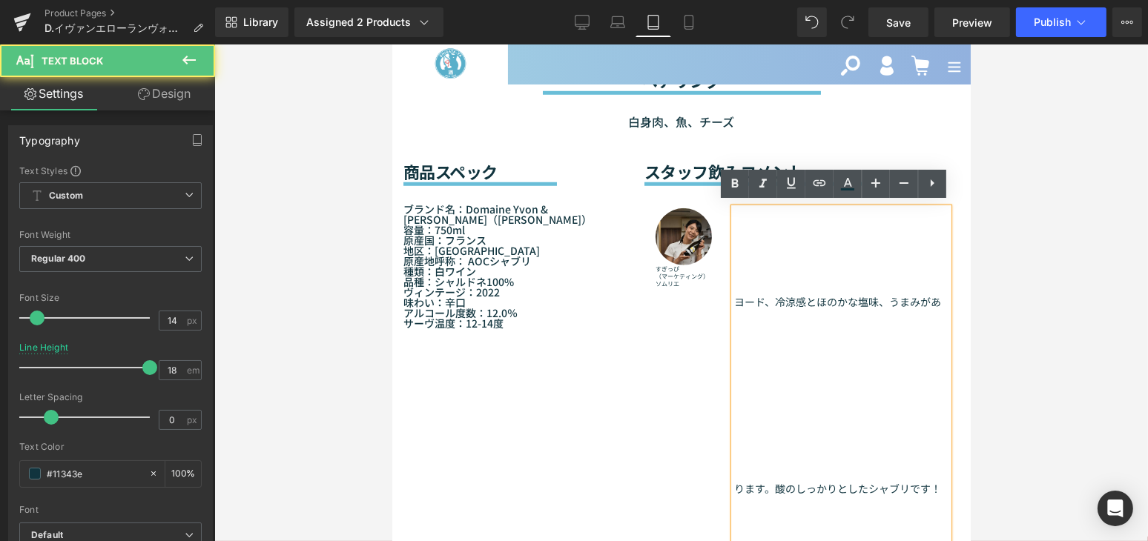
click at [782, 266] on p "ヨード、冷涼感とほのかな塩味、うまみがあります。酸のしっかりとしたシャブリです！" at bounding box center [840, 395] width 214 height 374
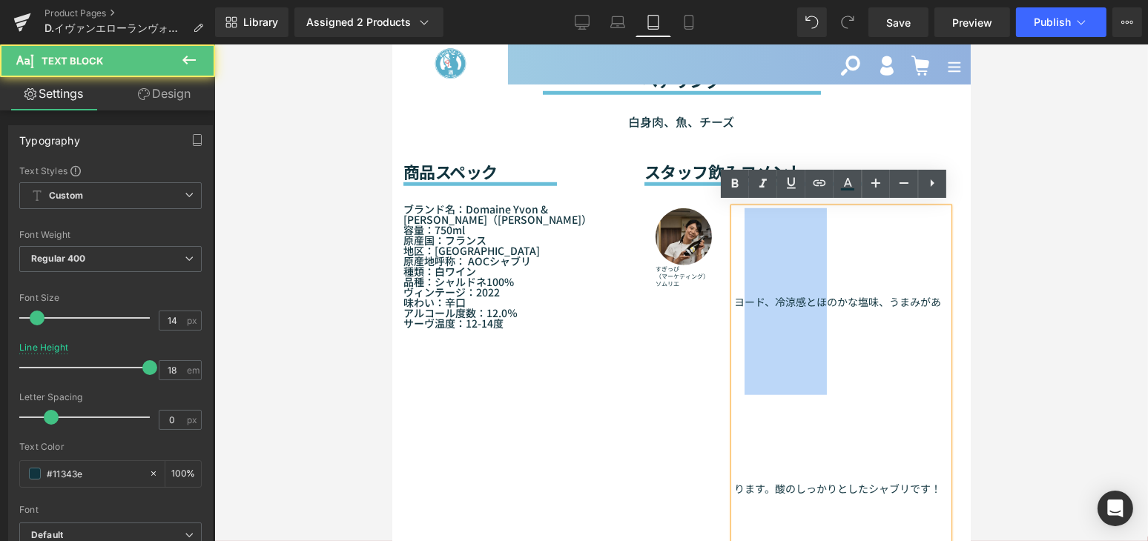
drag, startPoint x: 734, startPoint y: 297, endPoint x: 816, endPoint y: 340, distance: 92.5
click at [818, 340] on p "ヨード、冷涼感とほのかな塩味、うまみがあります。酸のしっかりとしたシャブリです！" at bounding box center [840, 395] width 214 height 374
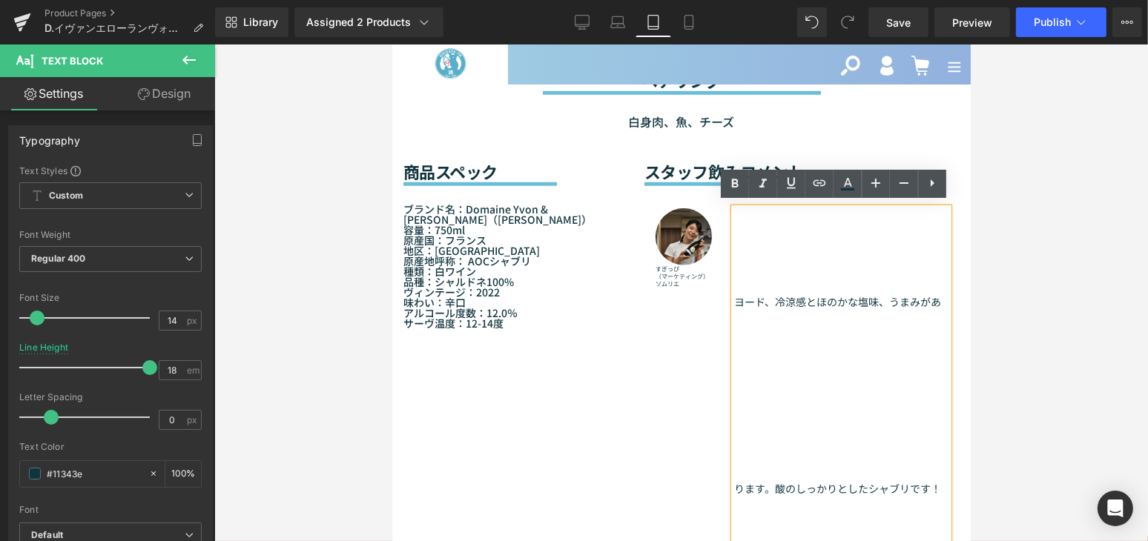
click at [884, 446] on p "ヨード、冷涼感とほのかな塩味、うまみがあります。酸のしっかりとしたシャブリです！" at bounding box center [840, 395] width 214 height 374
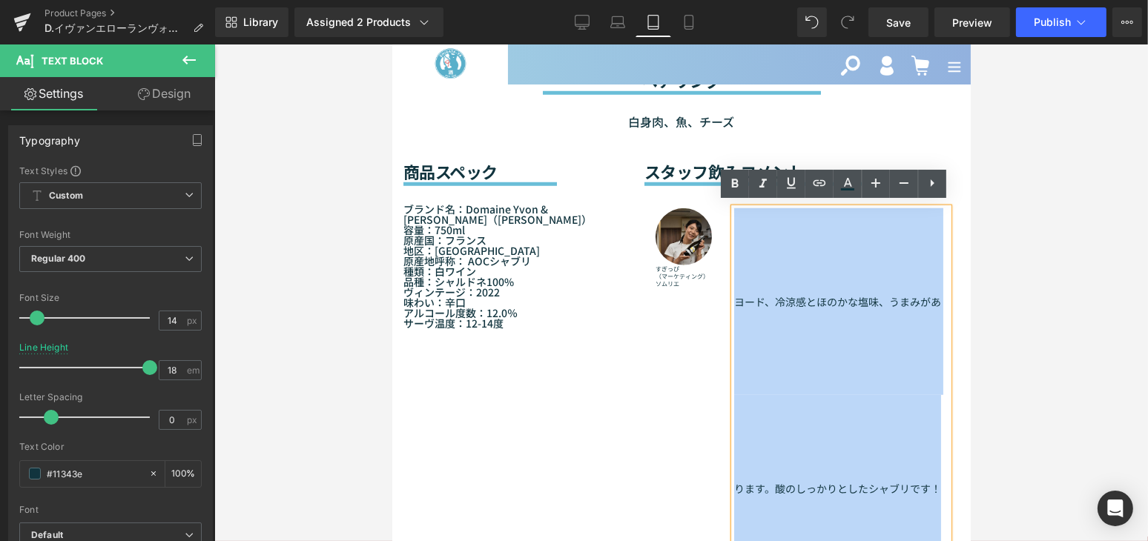
drag, startPoint x: 933, startPoint y: 483, endPoint x: 732, endPoint y: 300, distance: 270.8
click at [733, 300] on p "ヨード、冷涼感とほのかな塩味、うまみがあります。酸のしっかりとしたシャブリです！" at bounding box center [840, 395] width 214 height 374
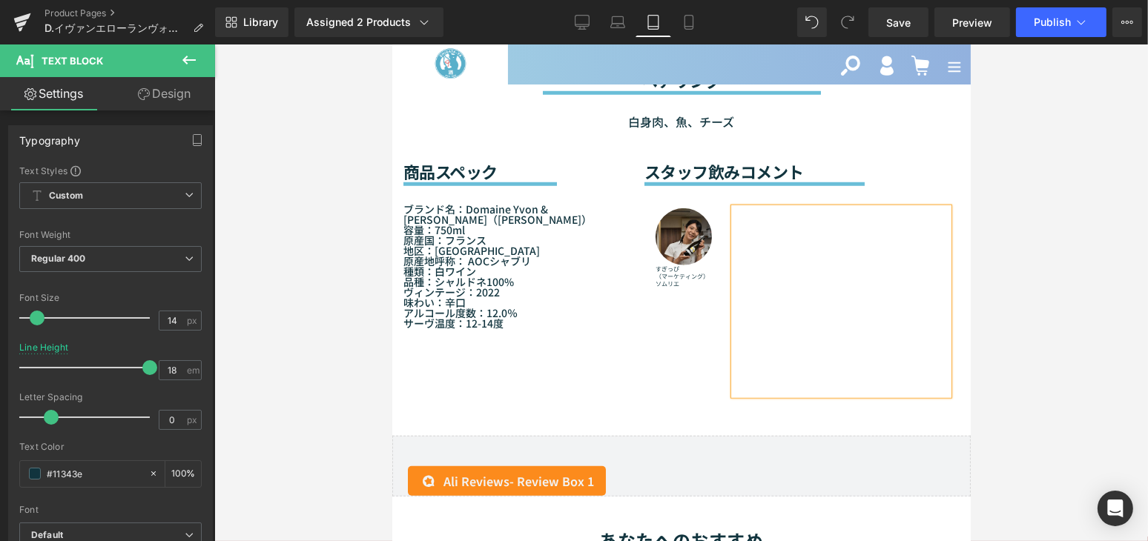
click at [742, 229] on p at bounding box center [840, 301] width 214 height 187
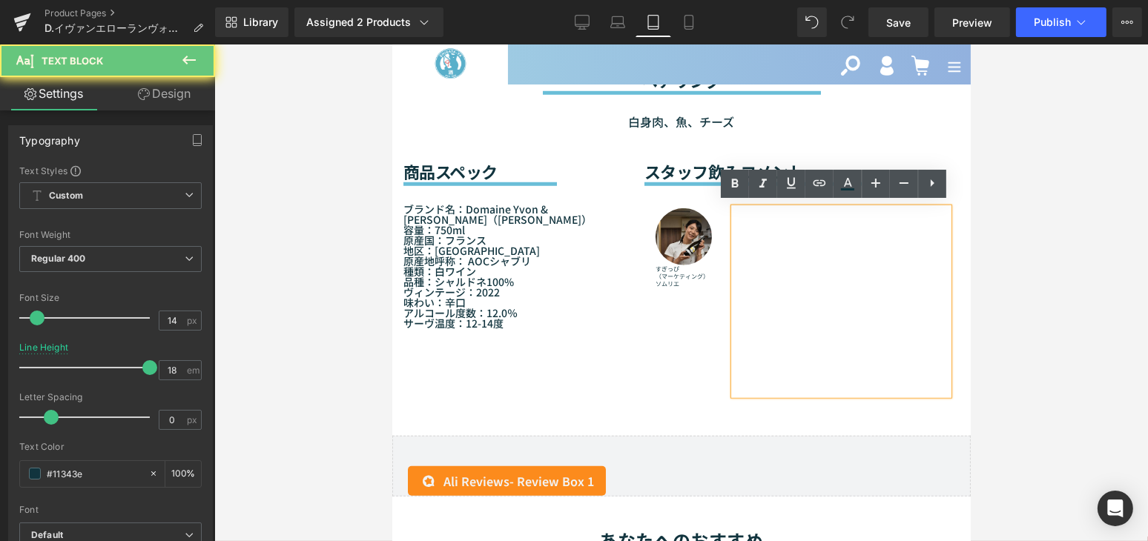
click at [735, 214] on p at bounding box center [840, 301] width 214 height 187
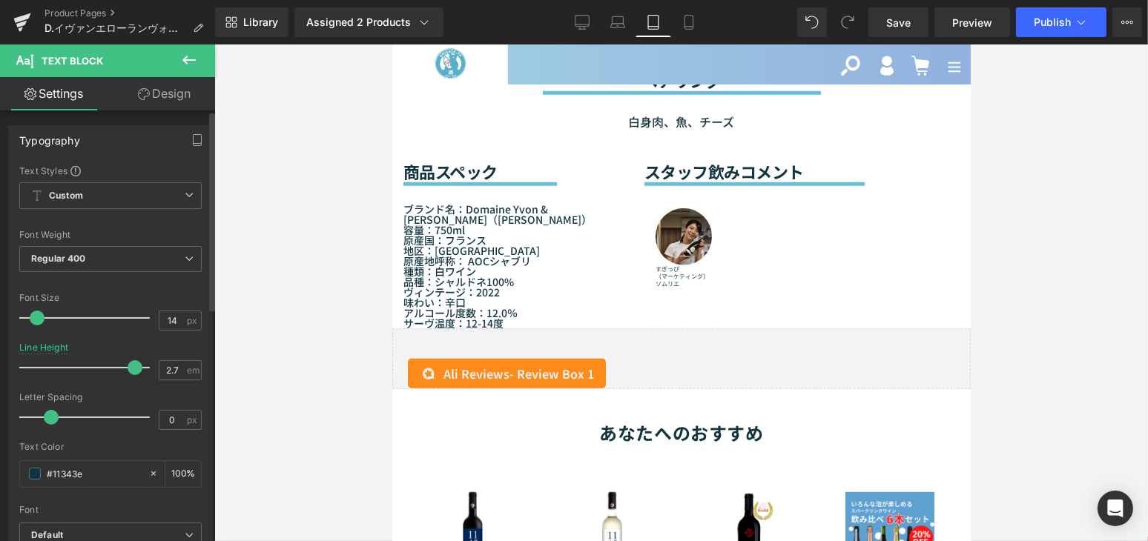
click at [130, 363] on div at bounding box center [88, 368] width 123 height 30
drag, startPoint x: 130, startPoint y: 363, endPoint x: 102, endPoint y: 365, distance: 27.5
click at [102, 365] on span at bounding box center [105, 367] width 15 height 15
drag, startPoint x: 102, startPoint y: 365, endPoint x: 176, endPoint y: 370, distance: 74.3
click at [176, 370] on div "Line Height 3 em" at bounding box center [110, 368] width 182 height 50
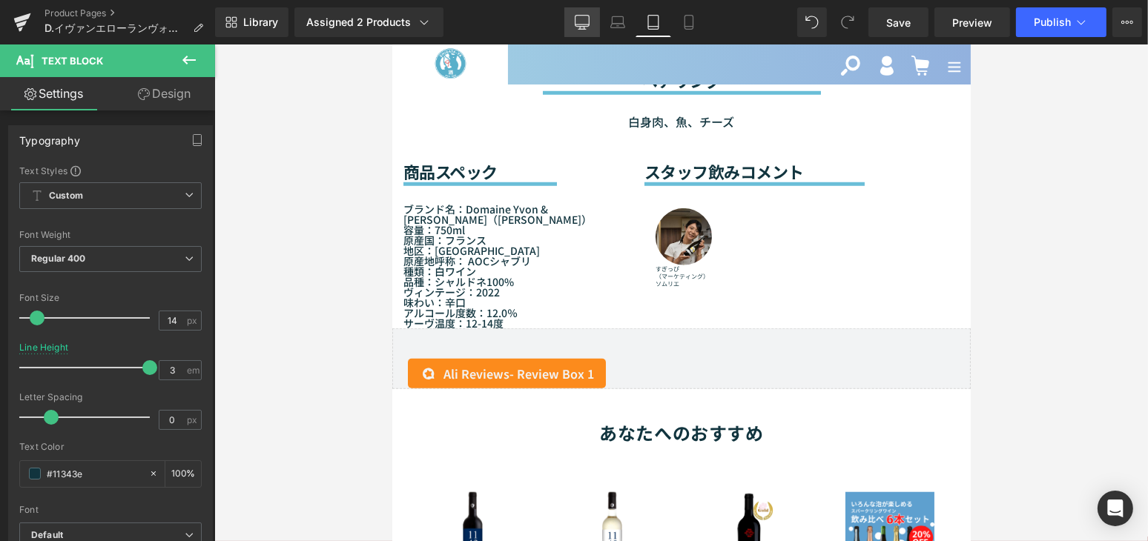
click at [586, 19] on icon at bounding box center [582, 22] width 15 height 15
type input "1.8"
type input "100"
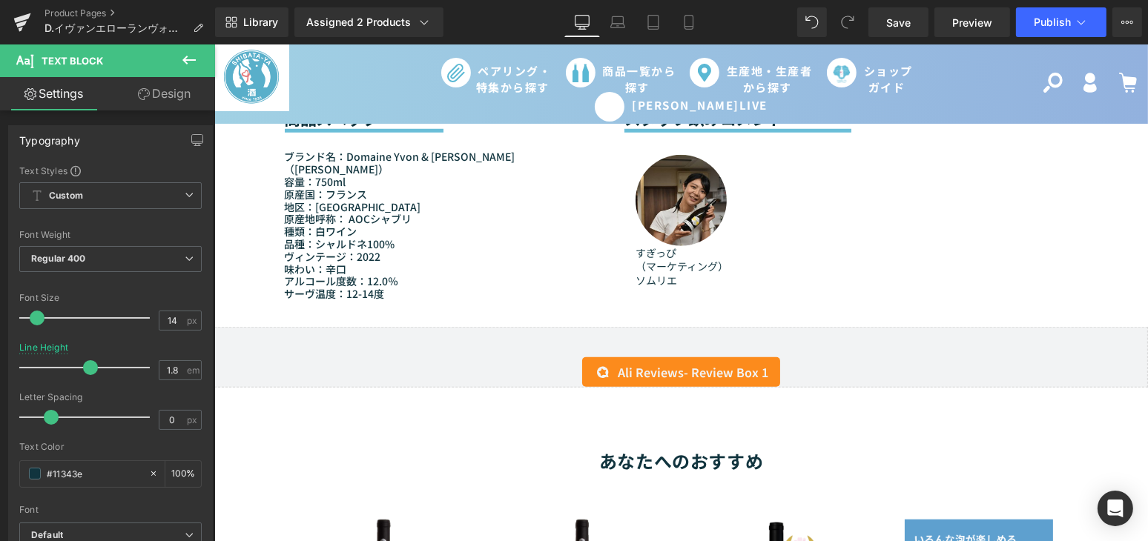
scroll to position [1327, 0]
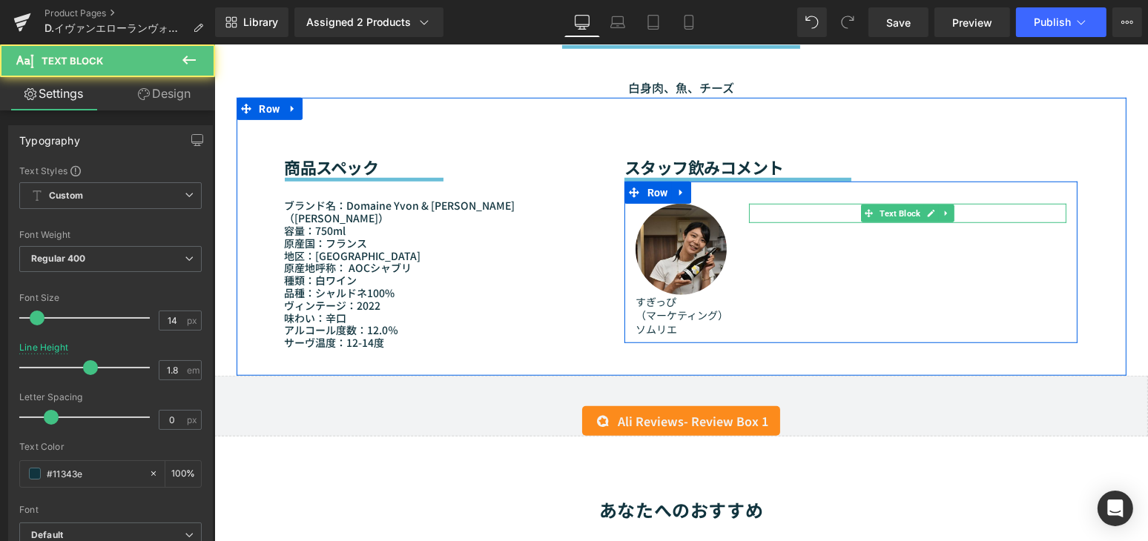
click at [785, 215] on p at bounding box center [907, 213] width 318 height 19
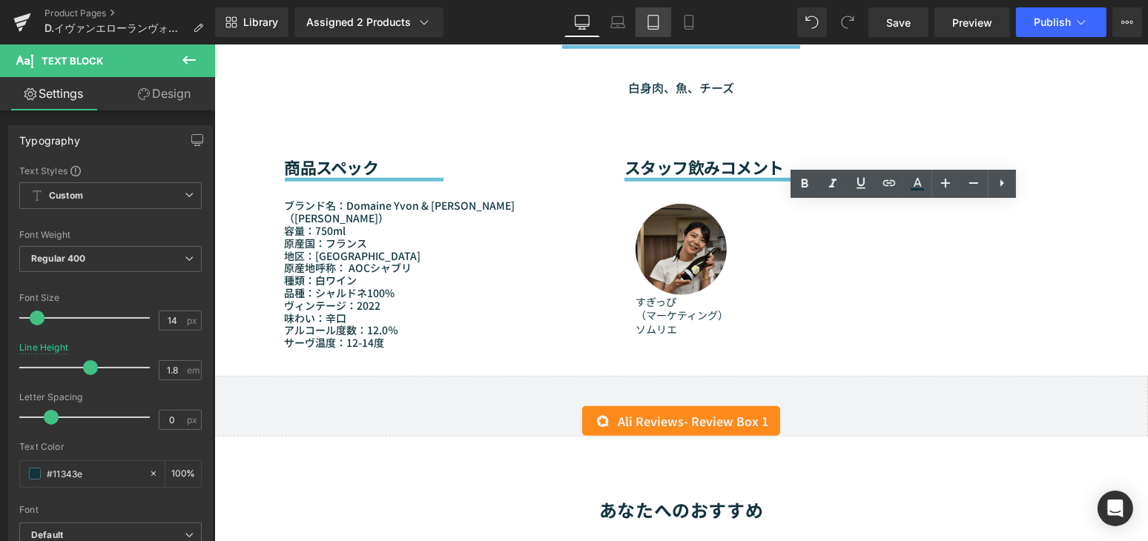
click at [658, 27] on icon at bounding box center [653, 22] width 15 height 15
type input "3"
type input "100"
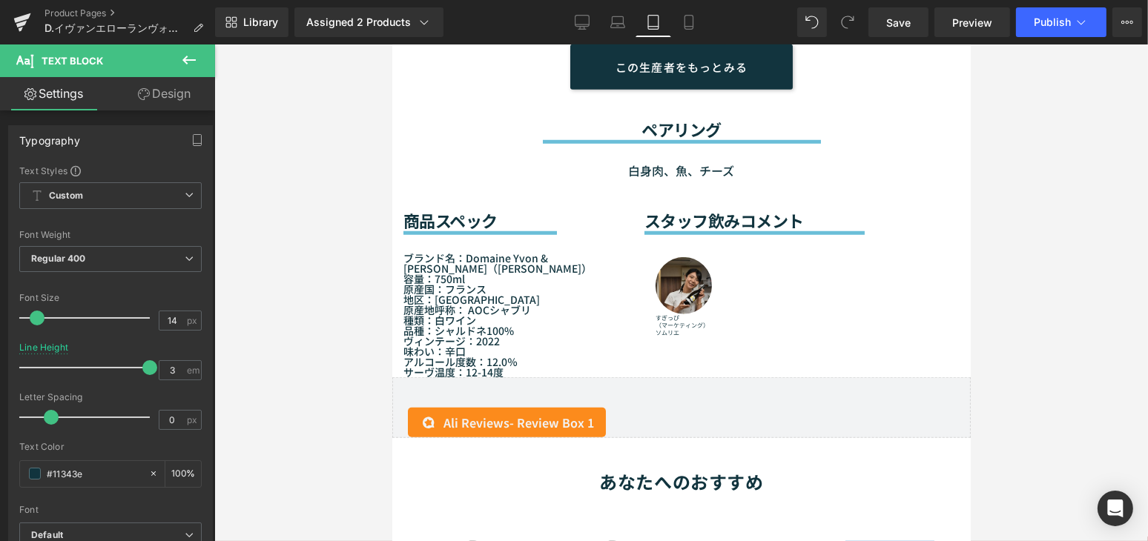
scroll to position [1376, 0]
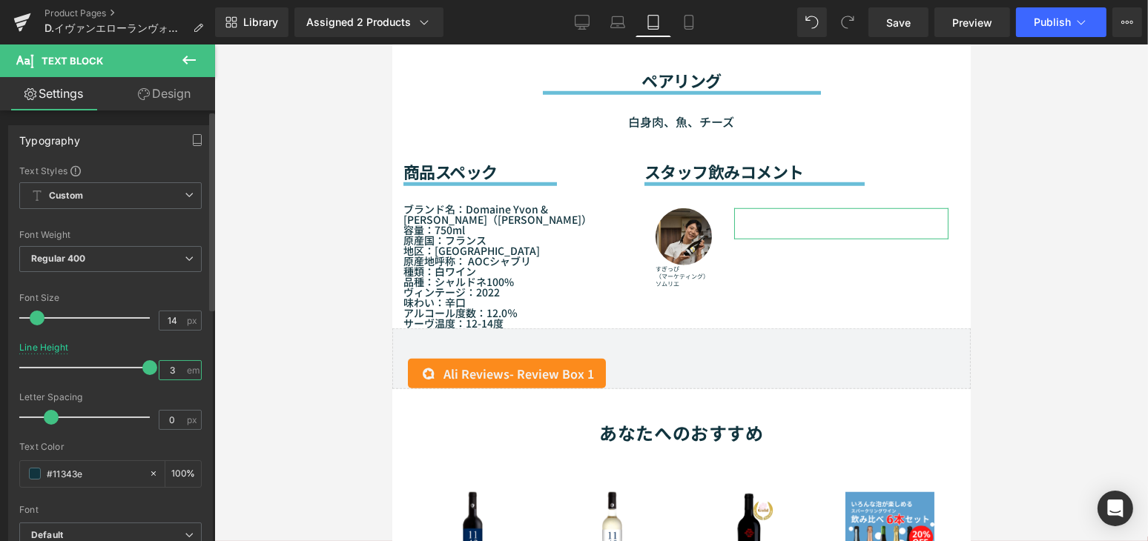
click at [179, 369] on input "3" at bounding box center [172, 370] width 26 height 19
type input "0"
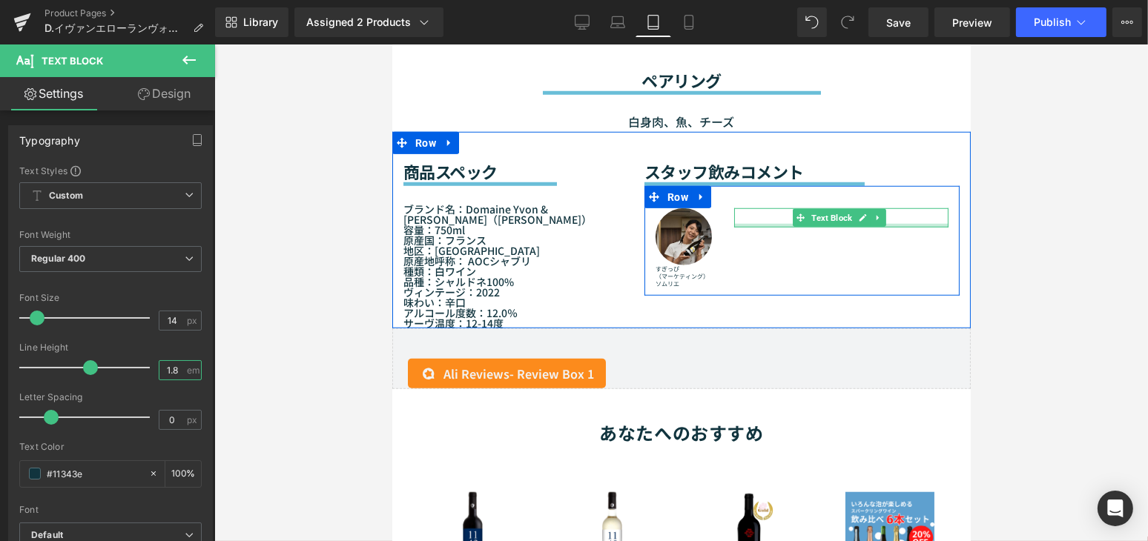
click at [775, 224] on div at bounding box center [840, 226] width 214 height 4
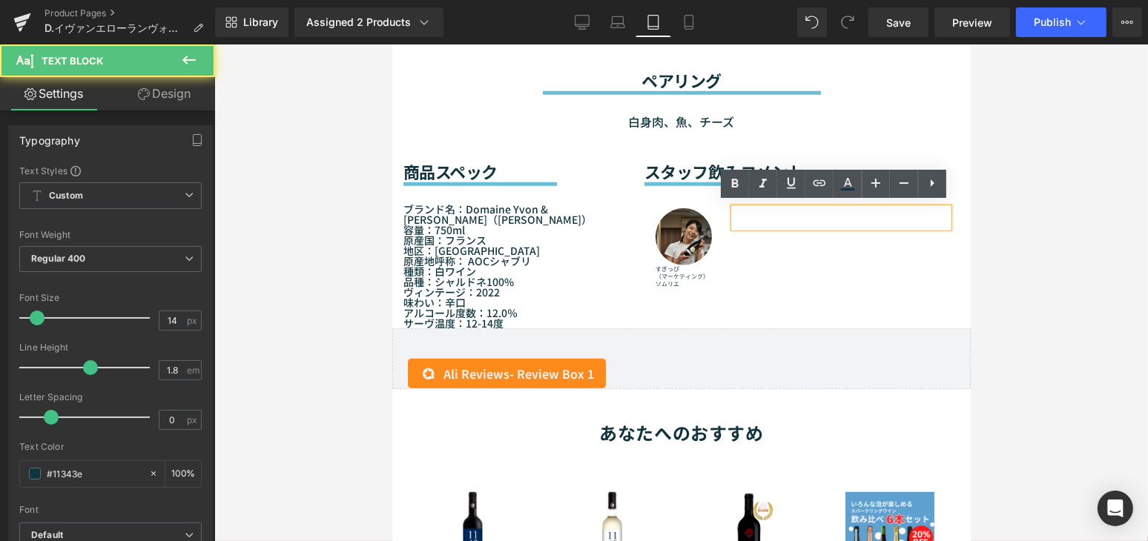
click at [767, 219] on p at bounding box center [840, 217] width 214 height 19
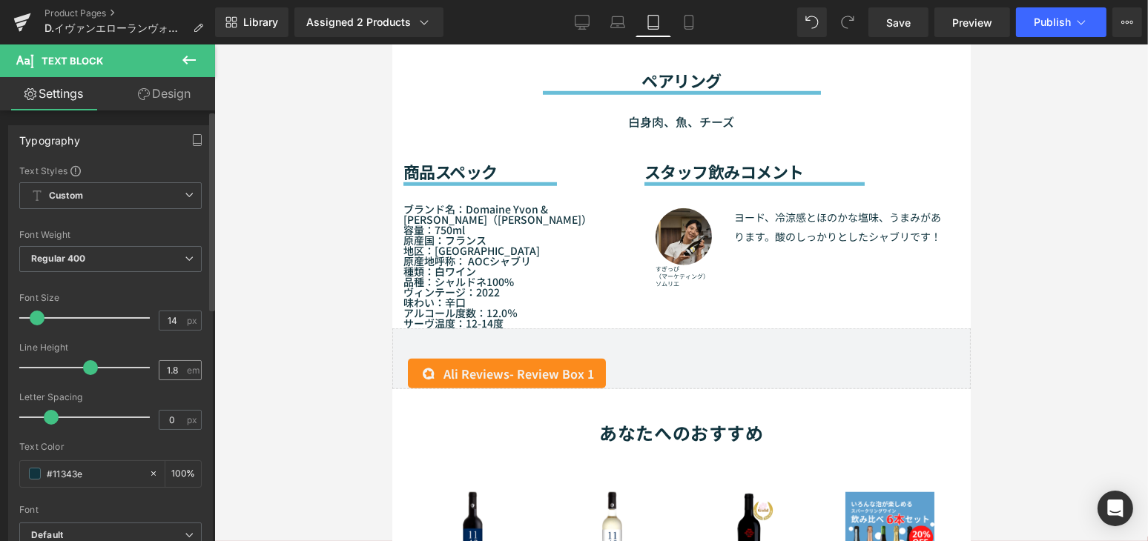
click at [187, 366] on span "em" at bounding box center [193, 371] width 13 height 10
click at [178, 368] on input "1.8" at bounding box center [172, 370] width 26 height 19
click at [621, 24] on icon at bounding box center [617, 22] width 15 height 15
type input "1.8"
type input "100"
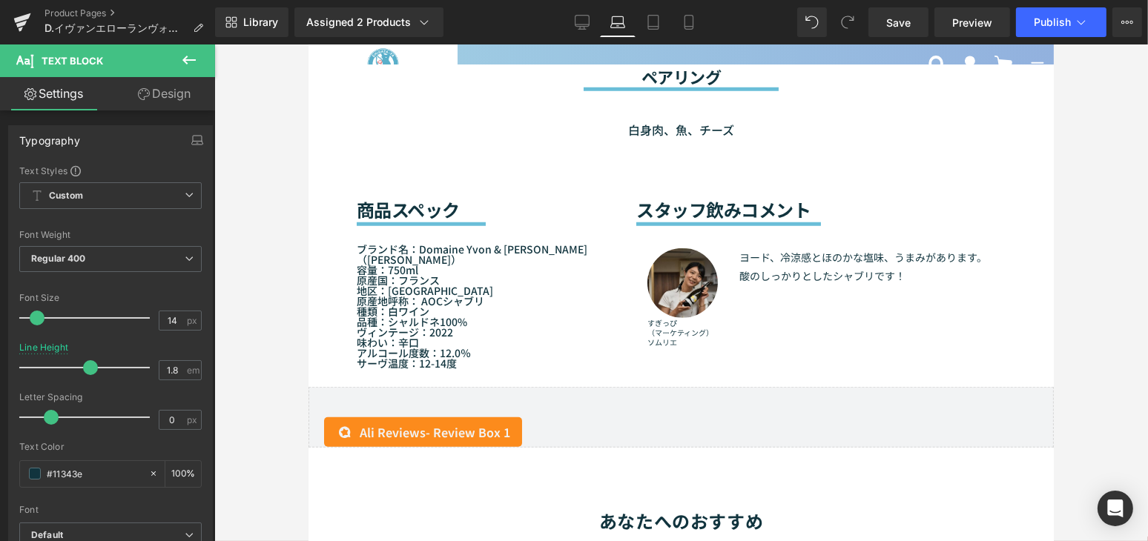
scroll to position [1387, 0]
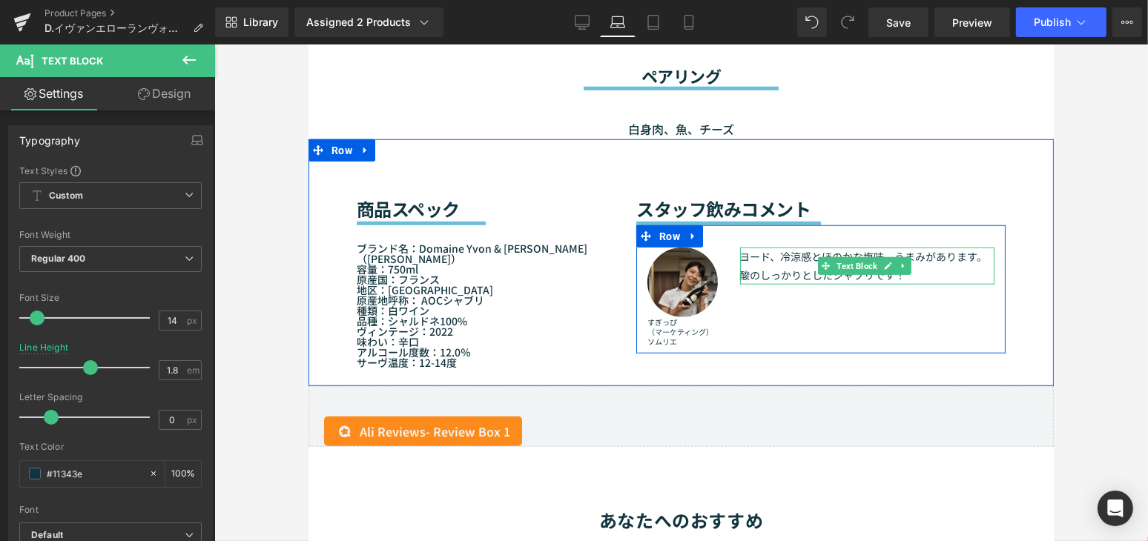
click at [793, 248] on p "ヨード、冷涼感とほのかな塩味、うまみがあります。酸のしっかりとしたシャブリです！" at bounding box center [866, 266] width 254 height 37
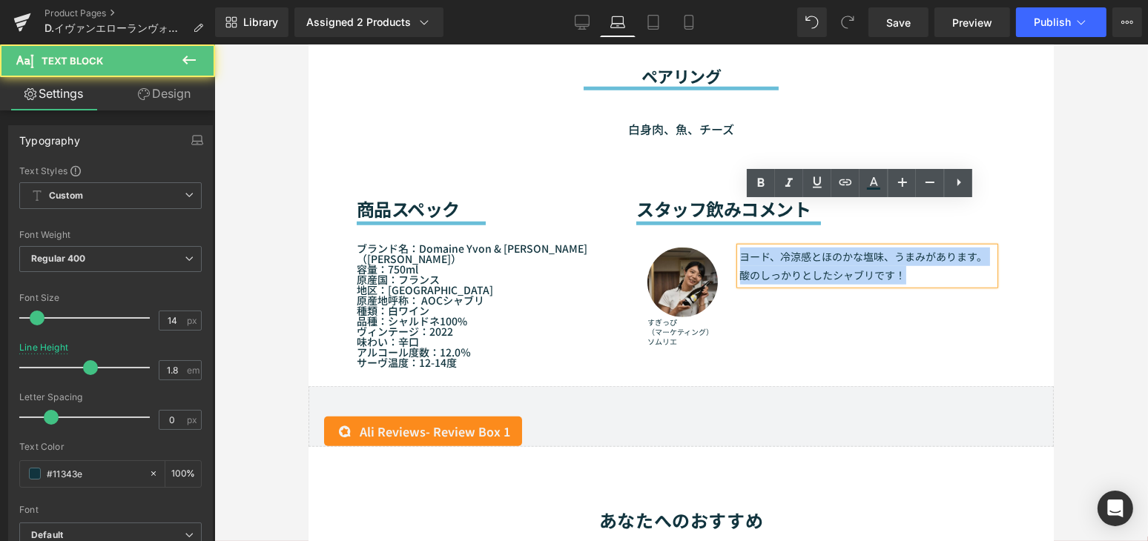
drag, startPoint x: 902, startPoint y: 236, endPoint x: 734, endPoint y: 206, distance: 170.9
click at [739, 248] on p "ヨード、冷涼感とほのかな塩味、うまみがあります。酸のしっかりとしたシャブリです！" at bounding box center [866, 266] width 254 height 37
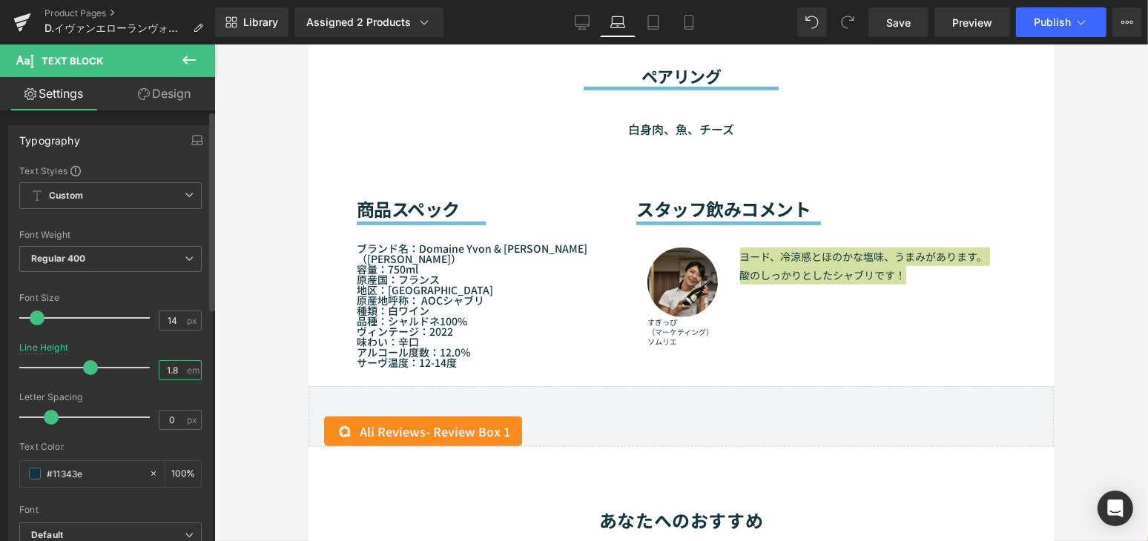
click at [175, 369] on input "1.8" at bounding box center [172, 370] width 26 height 19
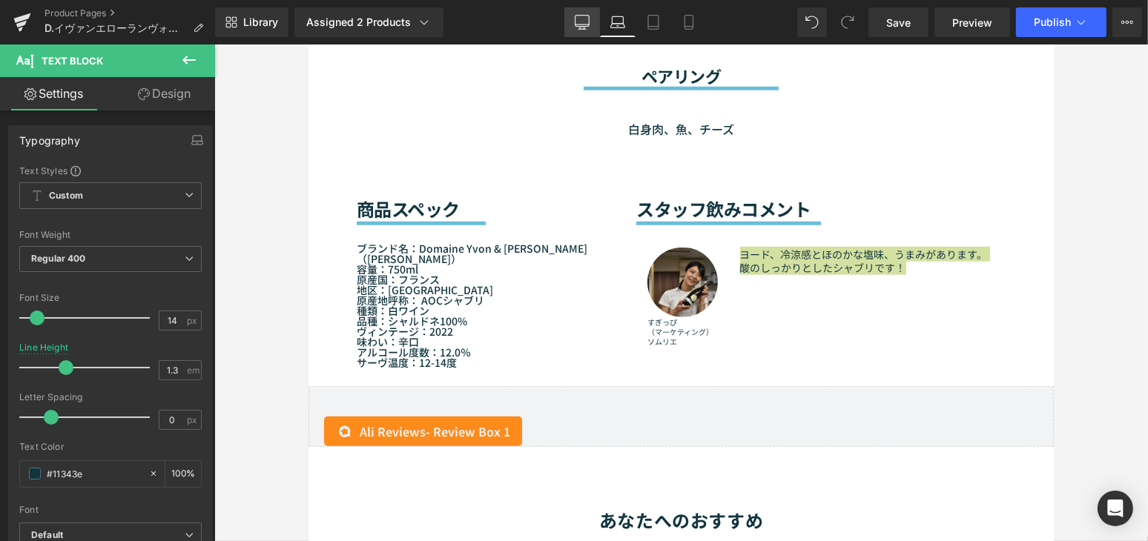
click at [578, 22] on icon at bounding box center [582, 22] width 15 height 15
type input "1.8"
type input "100"
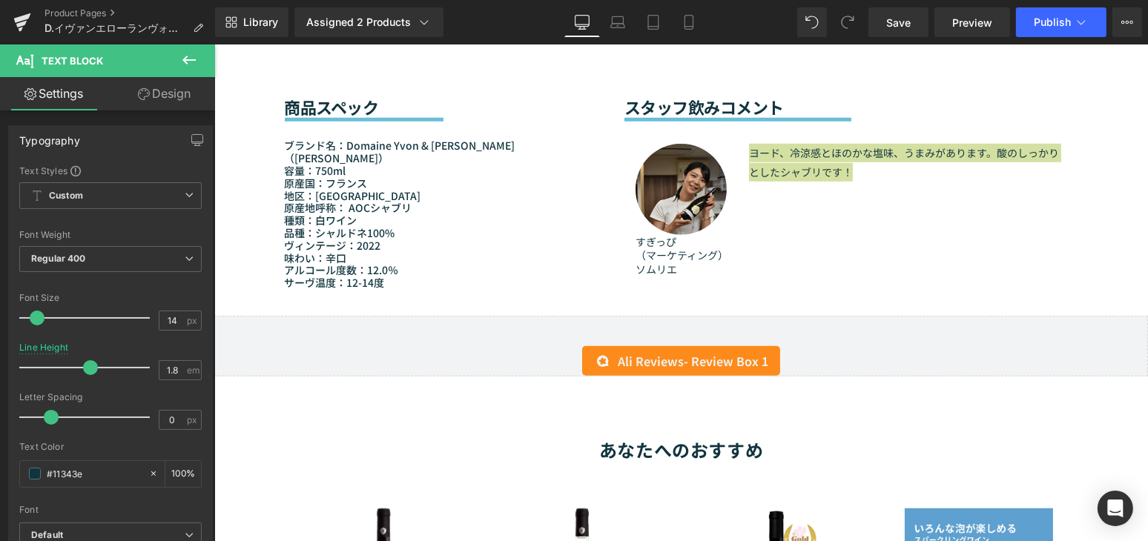
scroll to position [1327, 0]
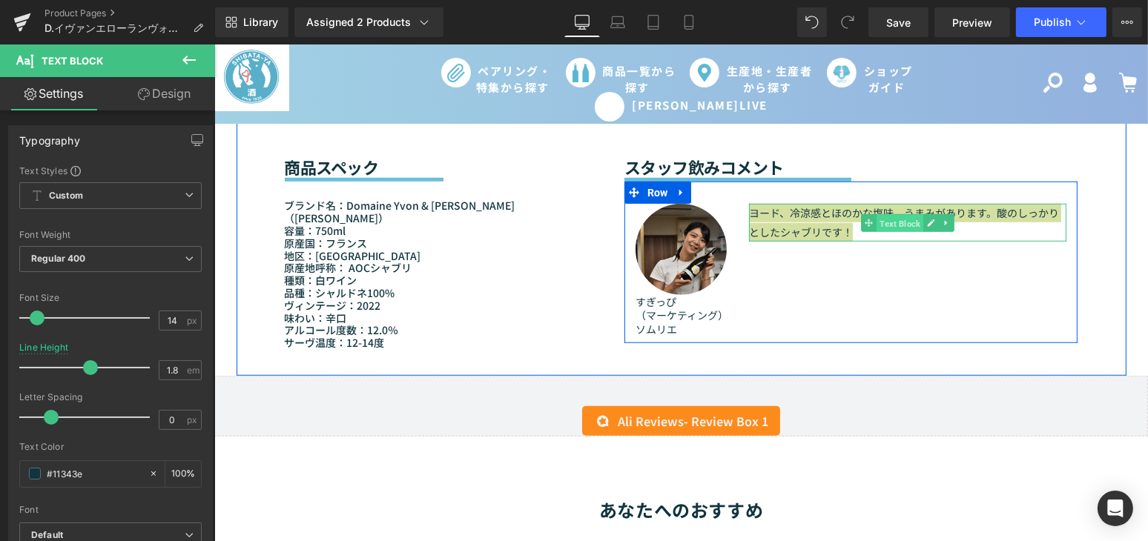
click at [890, 229] on span "Text Block" at bounding box center [899, 223] width 47 height 18
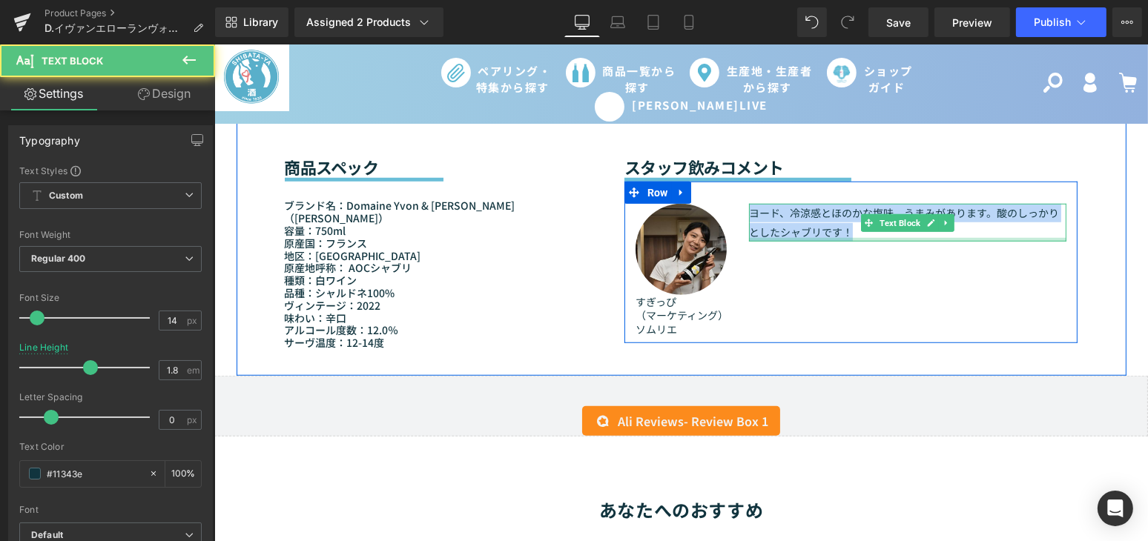
click at [894, 254] on div "Image すぎっぴ （マーケティング） ソムリエ Text Block ヨード、冷涼感とほのかな塩味、うまみがあります。酸のしっかりとしたシャブリです！ T…" at bounding box center [851, 263] width 454 height 162
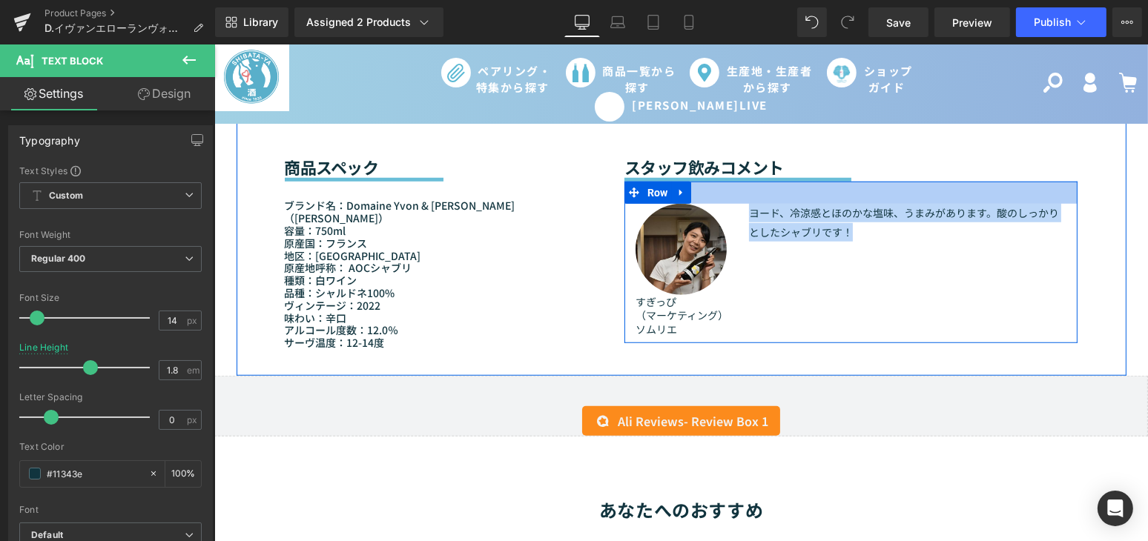
drag, startPoint x: 845, startPoint y: 235, endPoint x: 743, endPoint y: 200, distance: 108.1
click at [743, 200] on div "Image すぎっぴ （マーケティング） ソムリエ Text Block ヨード、冷涼感とほのかな塩味、うまみがあります。酸のしっかりとしたシャブリです！ T…" at bounding box center [851, 263] width 454 height 162
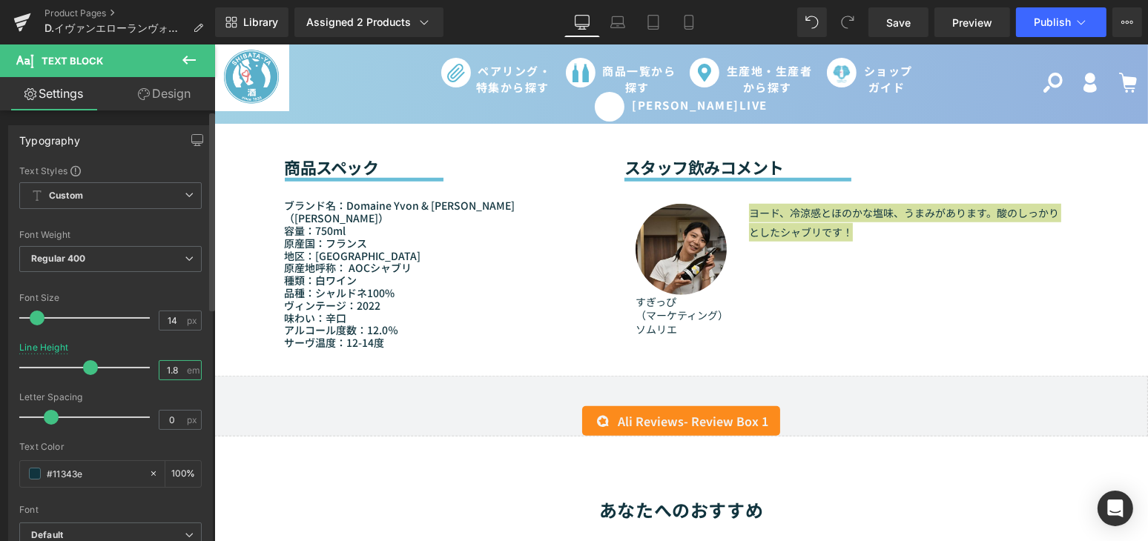
click at [172, 366] on input "1.8" at bounding box center [172, 370] width 26 height 19
type input "1.3"
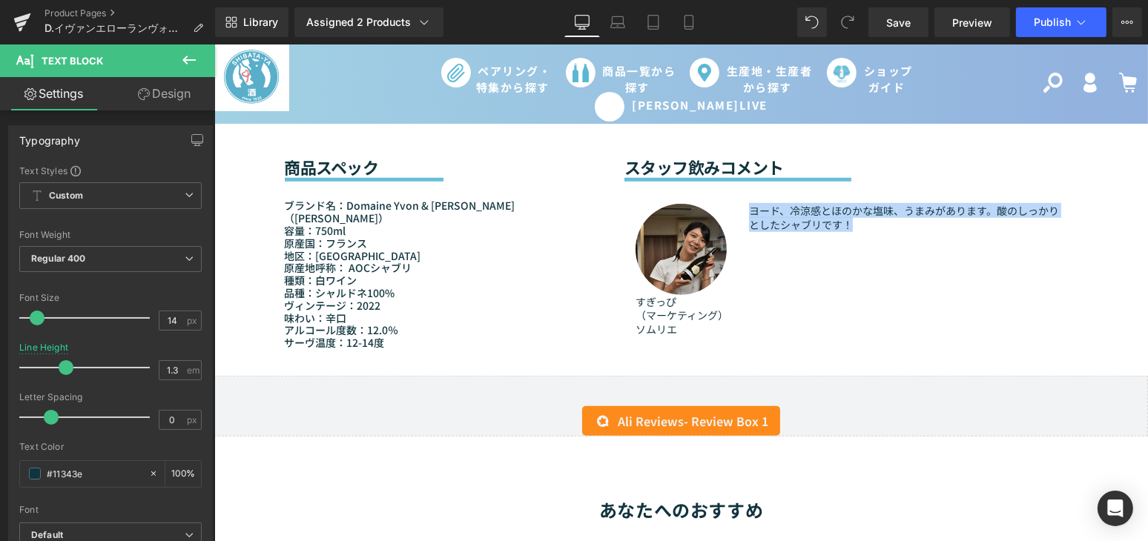
click at [1017, 257] on div "Image すぎっぴ （マーケティング） ソムリエ Text Block ヨード、冷涼感とほのかな塩味、うまみがあります。酸のしっかりとしたシャブリです！ T…" at bounding box center [851, 263] width 454 height 162
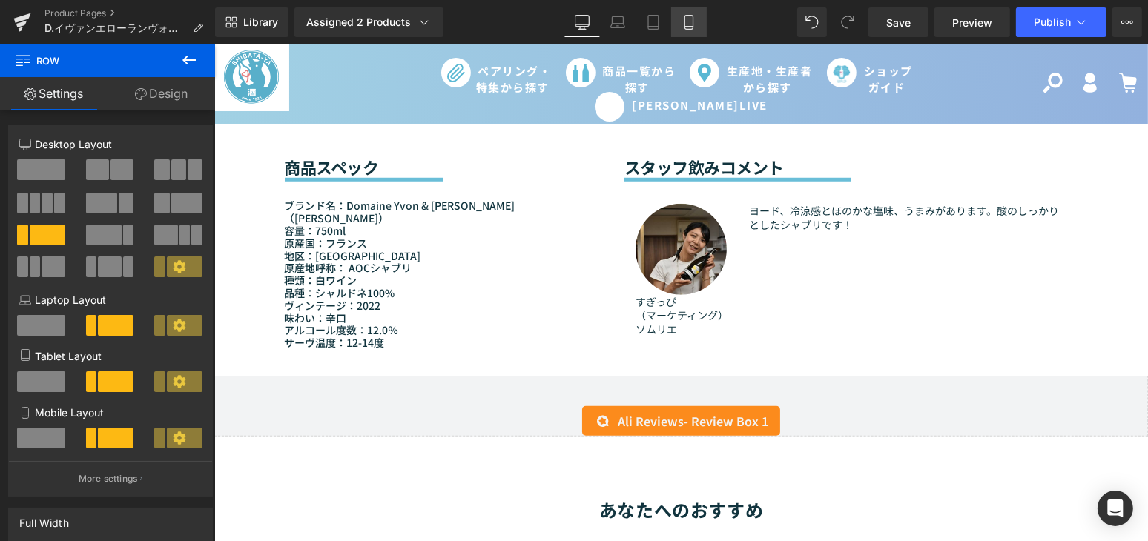
click at [697, 20] on link "Mobile" at bounding box center [689, 22] width 36 height 30
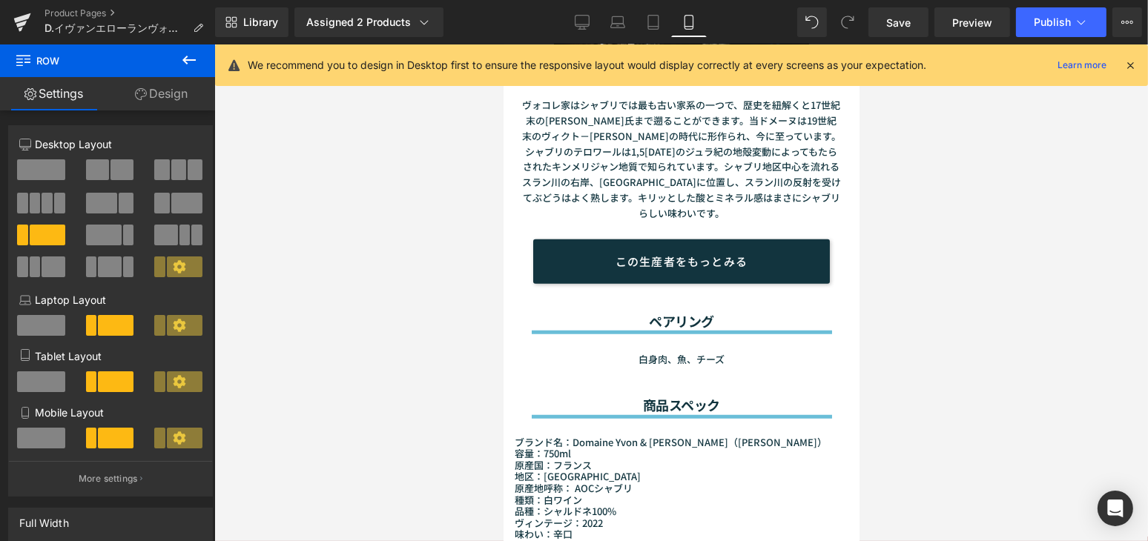
scroll to position [1750, 0]
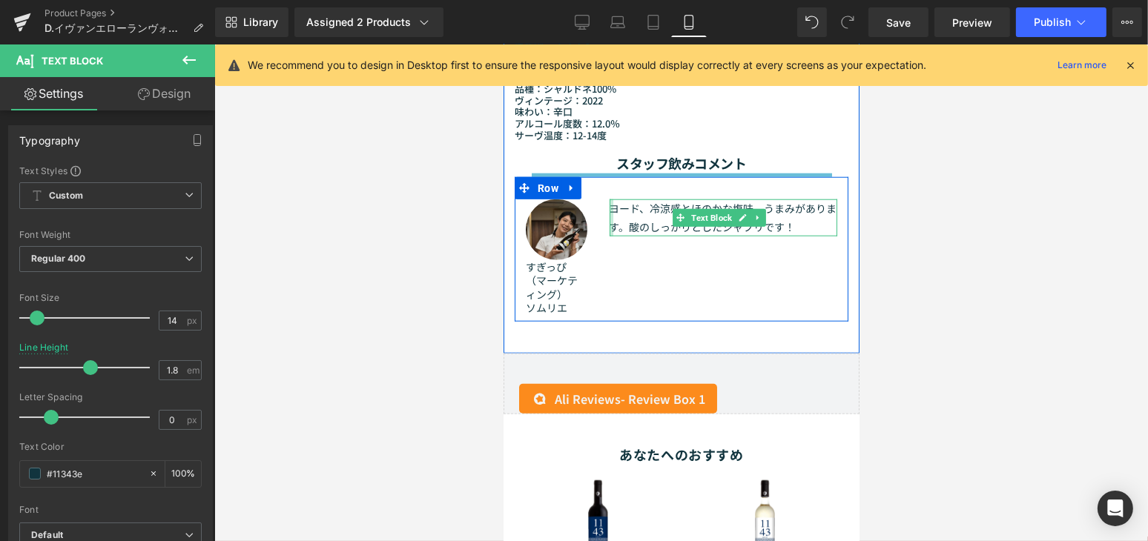
drag, startPoint x: 609, startPoint y: 214, endPoint x: 609, endPoint y: 225, distance: 11.1
click at [609, 225] on div at bounding box center [611, 217] width 4 height 37
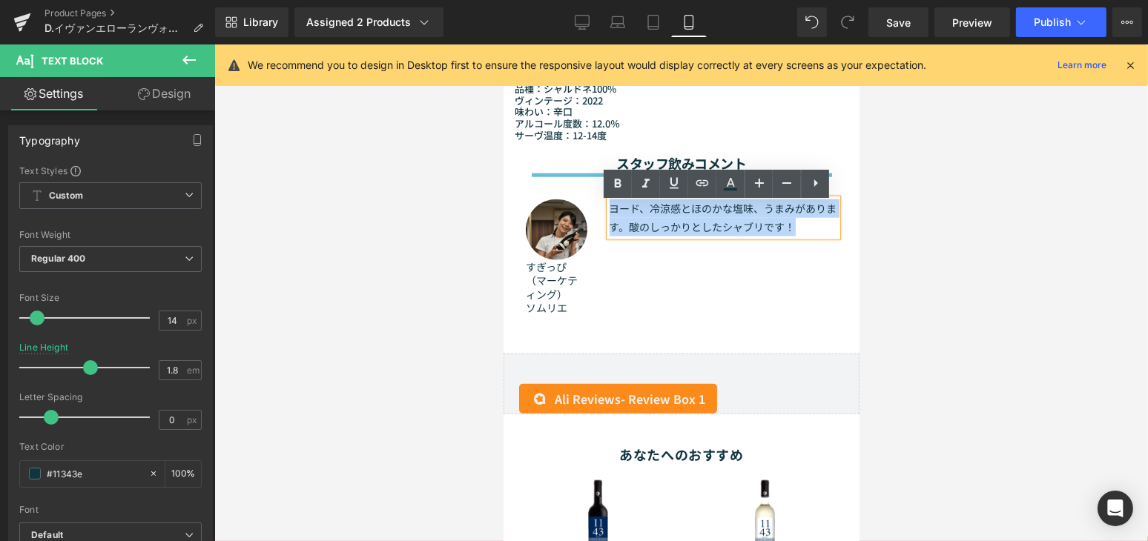
drag, startPoint x: 805, startPoint y: 233, endPoint x: 609, endPoint y: 209, distance: 197.9
click at [609, 209] on p "ヨード、冷涼感とほのかな塩味、うまみがあります。酸のしっかりとしたシャブリです！" at bounding box center [723, 217] width 228 height 37
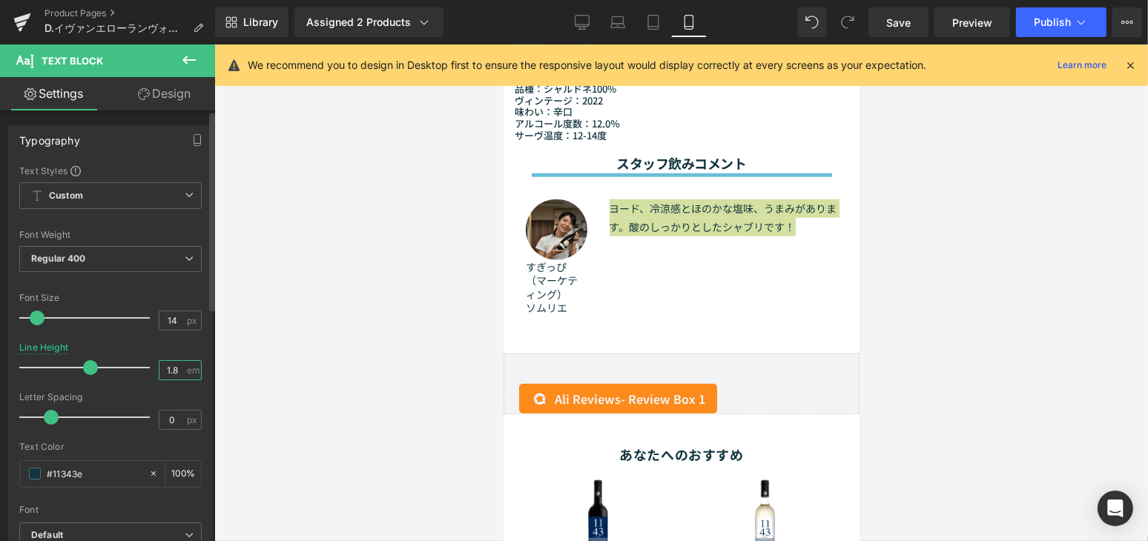
click at [179, 362] on input "1.8" at bounding box center [172, 370] width 26 height 19
type input "1.3"
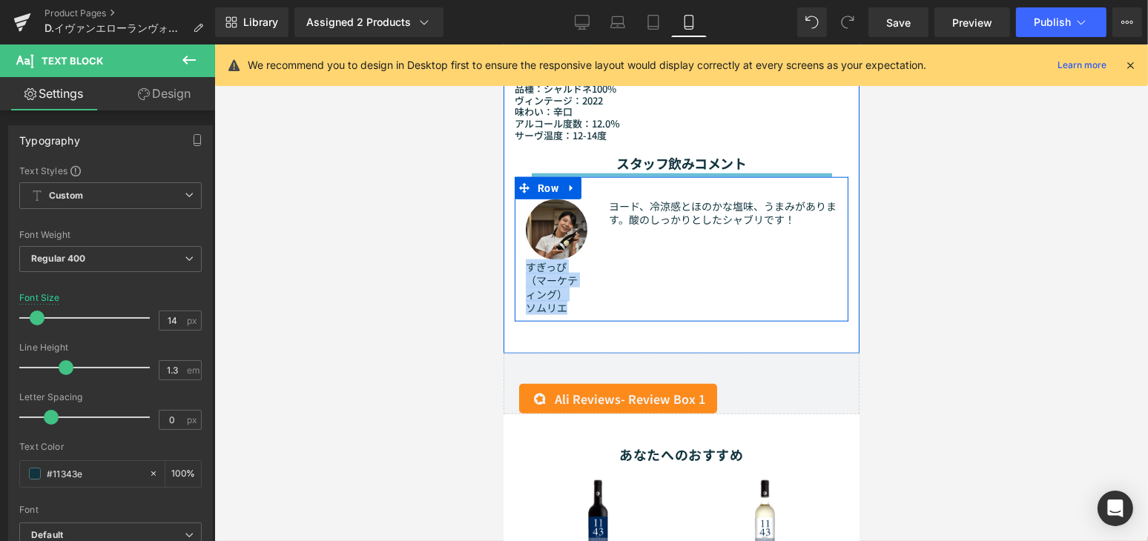
drag, startPoint x: 572, startPoint y: 311, endPoint x: 523, endPoint y: 268, distance: 66.2
click at [523, 268] on div "Image すぎっぴ （マーケティング） ソムリエ Text Block" at bounding box center [556, 256] width 84 height 115
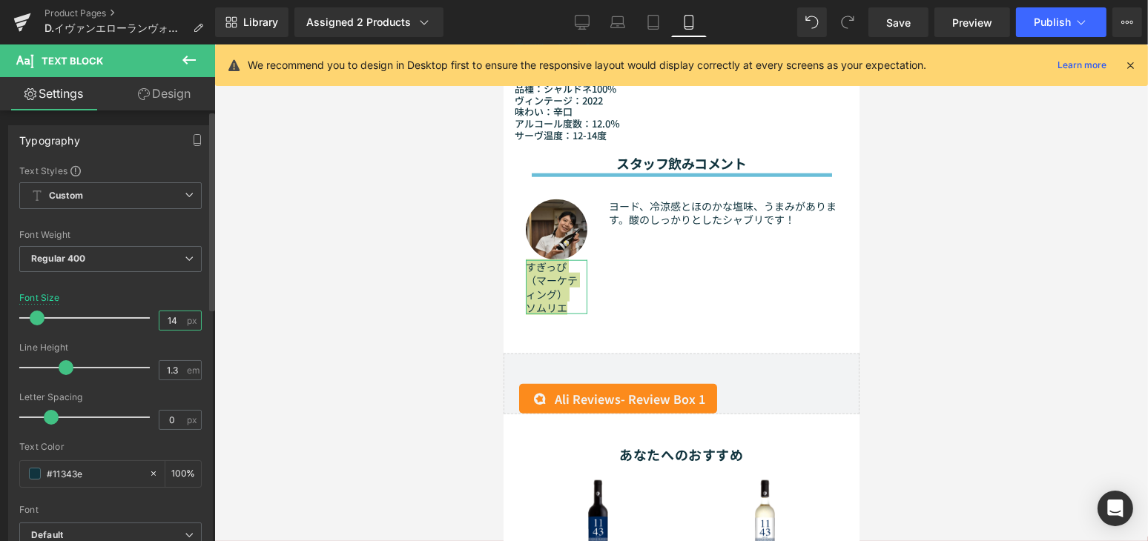
click at [177, 320] on input "14" at bounding box center [172, 320] width 26 height 19
type input "1"
type input "8"
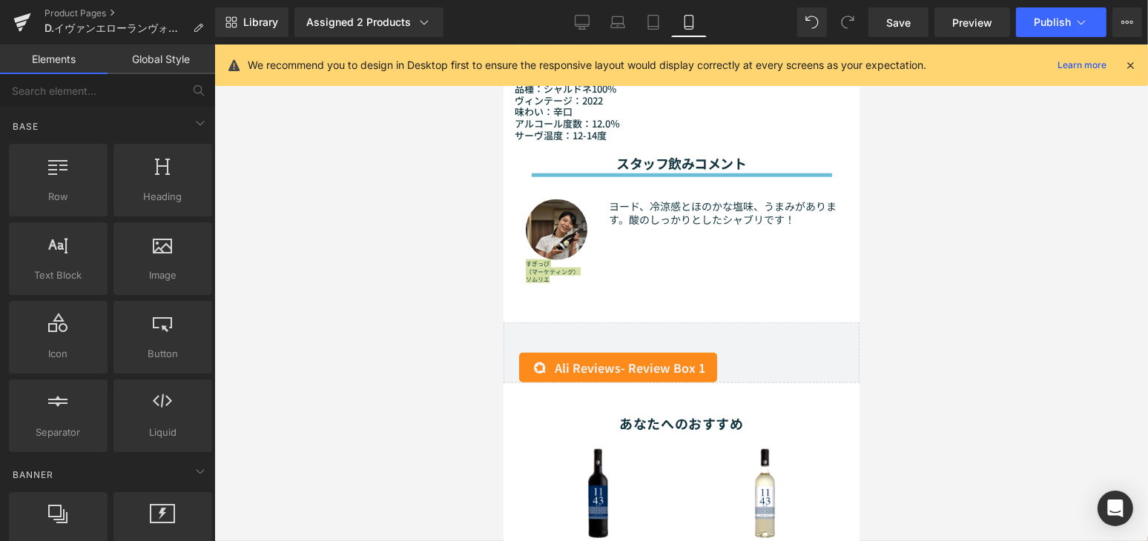
click at [918, 323] on div at bounding box center [680, 292] width 933 height 497
click at [406, 314] on div at bounding box center [680, 292] width 933 height 497
click at [905, 28] on span "Save" at bounding box center [898, 23] width 24 height 16
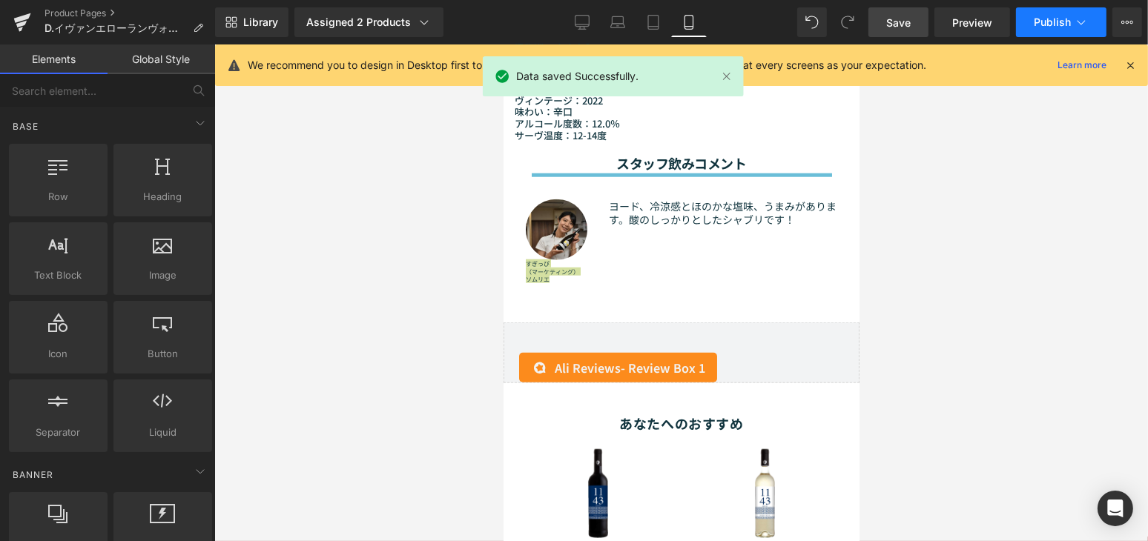
click at [1054, 22] on span "Publish" at bounding box center [1051, 22] width 37 height 12
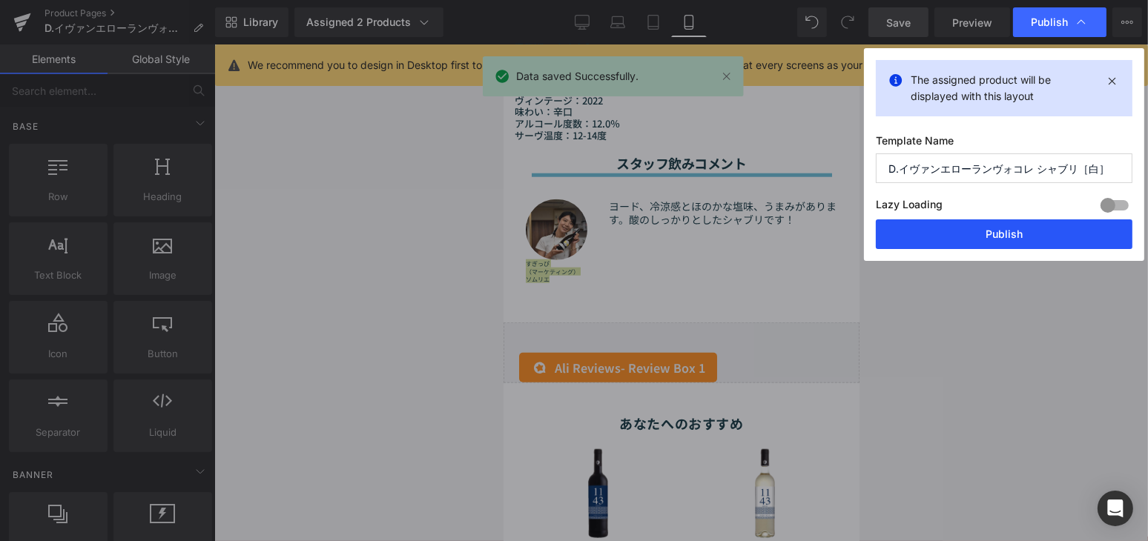
click at [985, 238] on button "Publish" at bounding box center [1004, 234] width 257 height 30
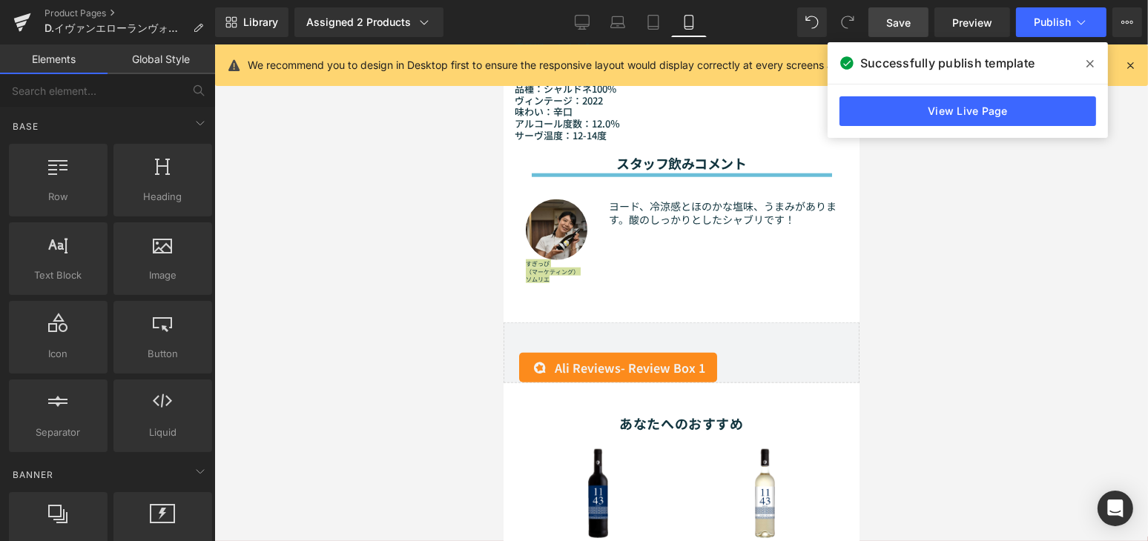
click at [1088, 62] on icon at bounding box center [1089, 63] width 7 height 7
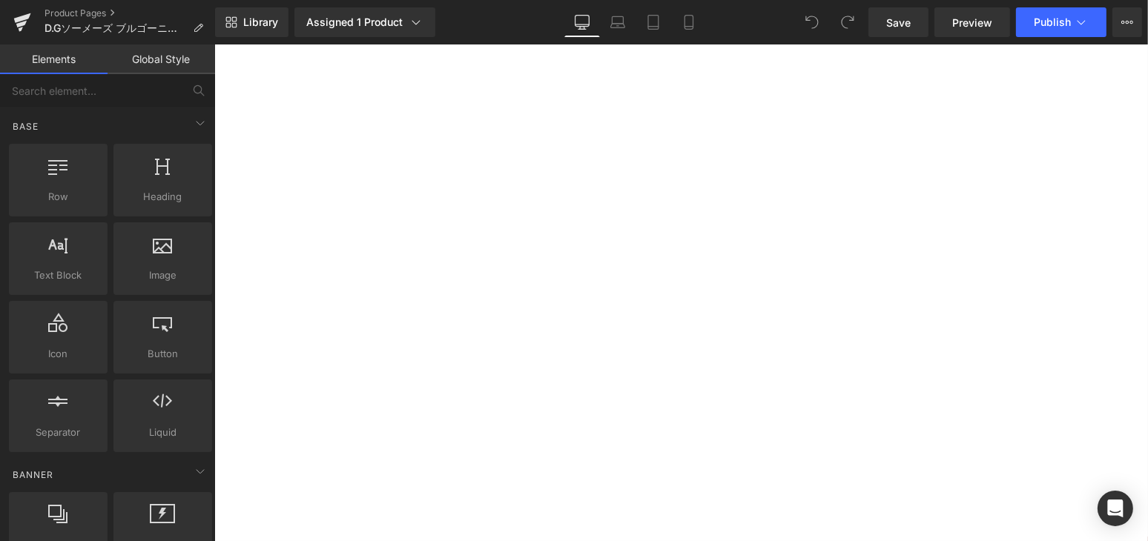
scroll to position [1348, 0]
click at [323, 311] on p "ヴィンテージ：2018" at bounding box center [442, 314] width 317 height 13
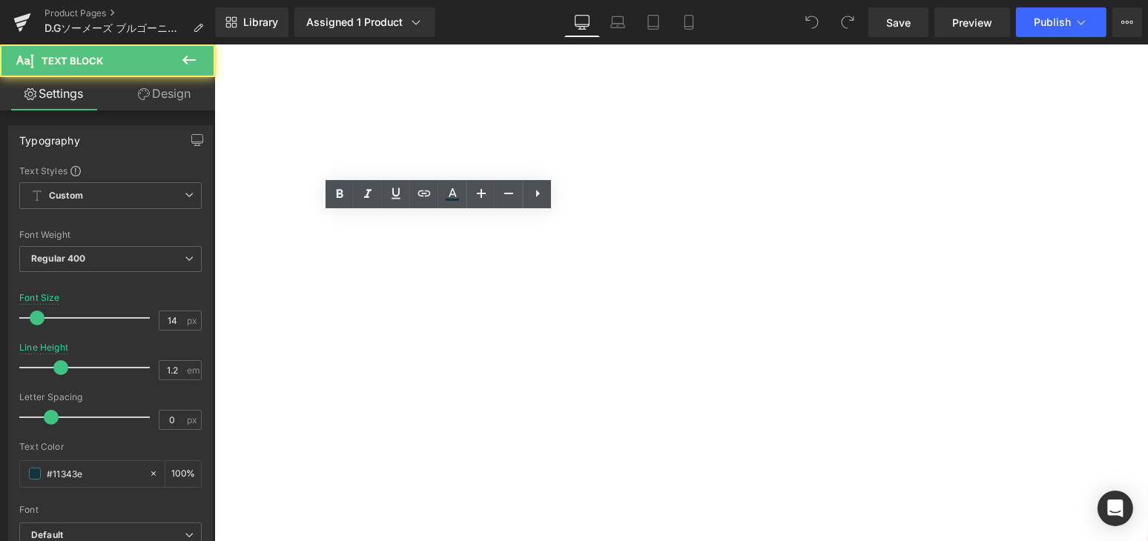
drag, startPoint x: 352, startPoint y: 317, endPoint x: 388, endPoint y: 313, distance: 36.5
click at [388, 313] on p "ヴィンテージ：2018" at bounding box center [442, 314] width 317 height 13
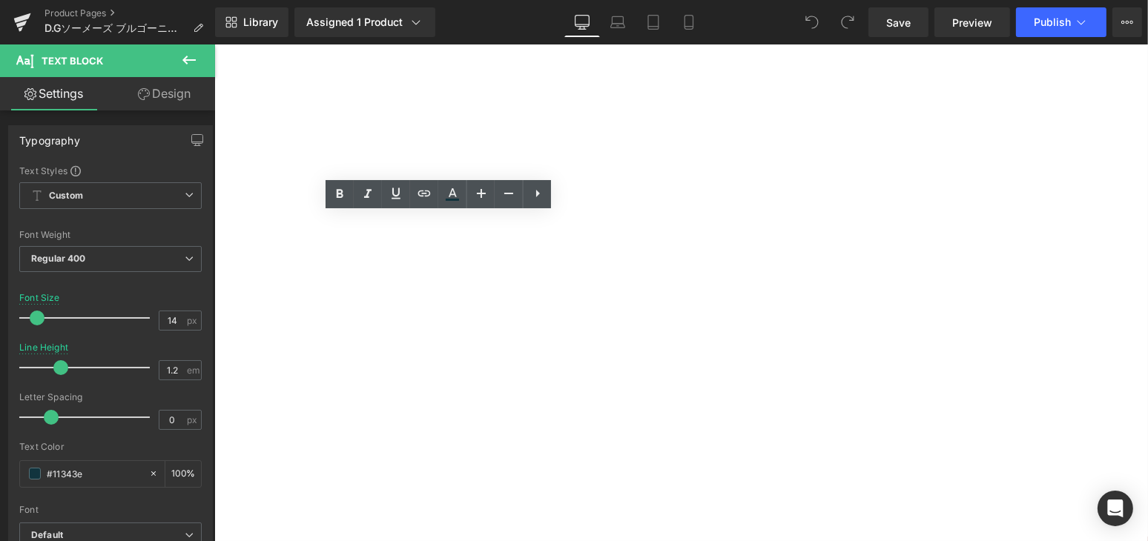
paste div
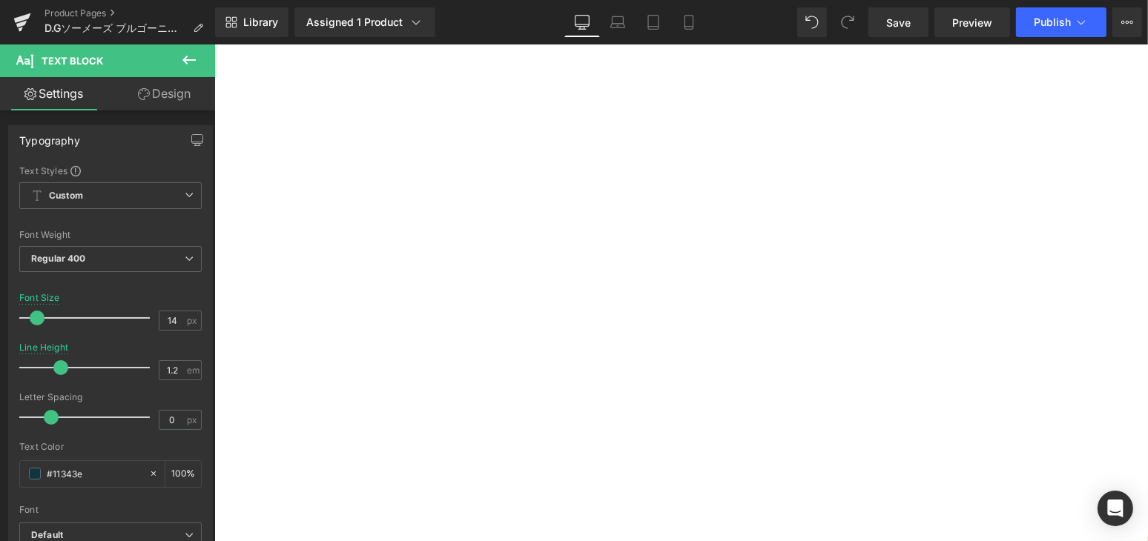
click at [219, 291] on div "Sale Off (P) Image" at bounding box center [680, 103] width 933 height 2598
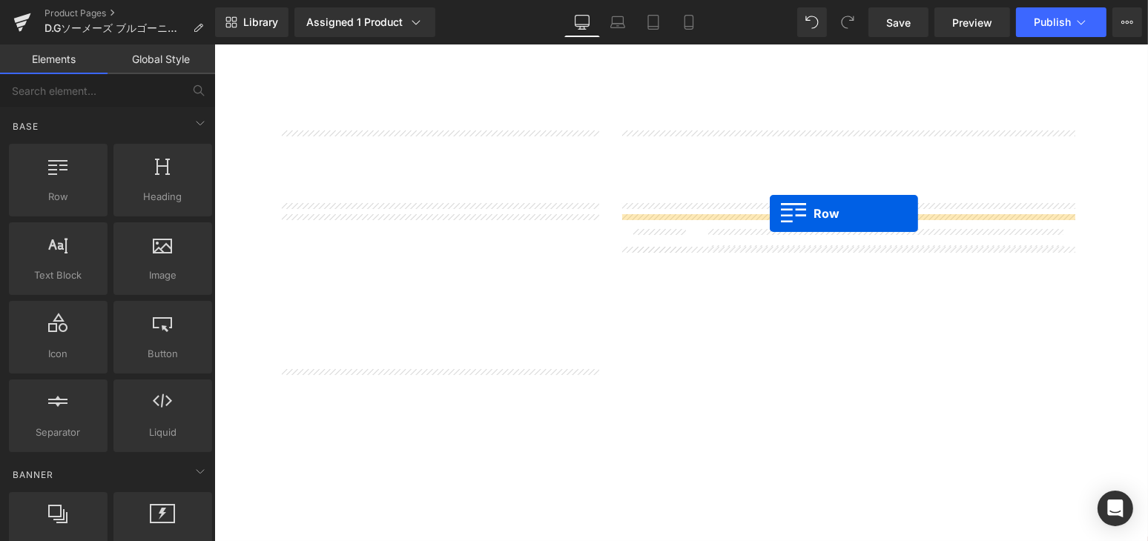
drag, startPoint x: 257, startPoint y: 237, endPoint x: 769, endPoint y: 214, distance: 512.1
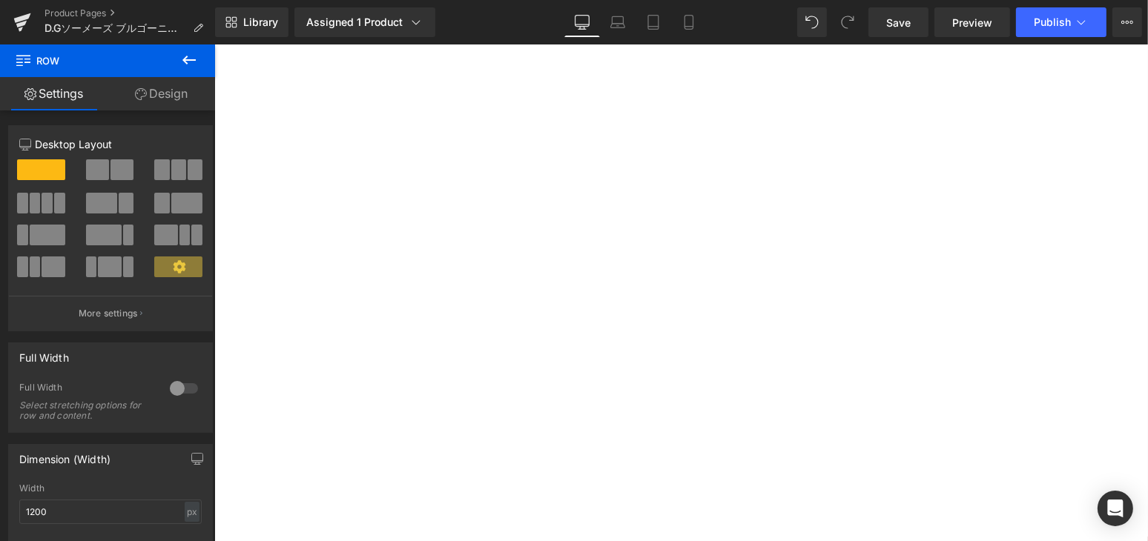
click at [760, 267] on span at bounding box center [850, 255] width 431 height 37
click at [52, 242] on span at bounding box center [48, 235] width 36 height 21
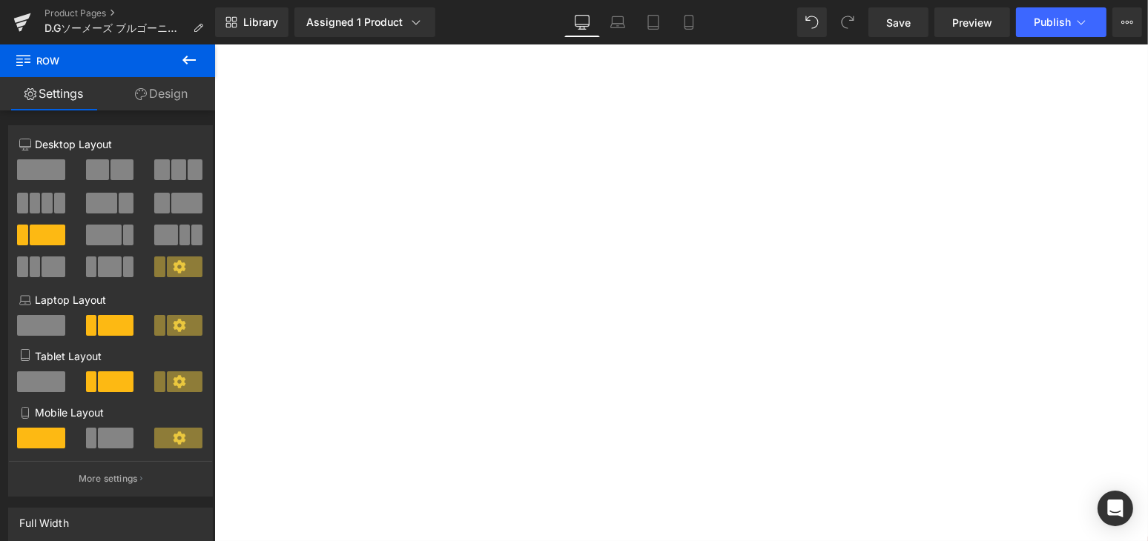
click at [217, 170] on div "Sale Off (P) Image" at bounding box center [680, 103] width 933 height 2598
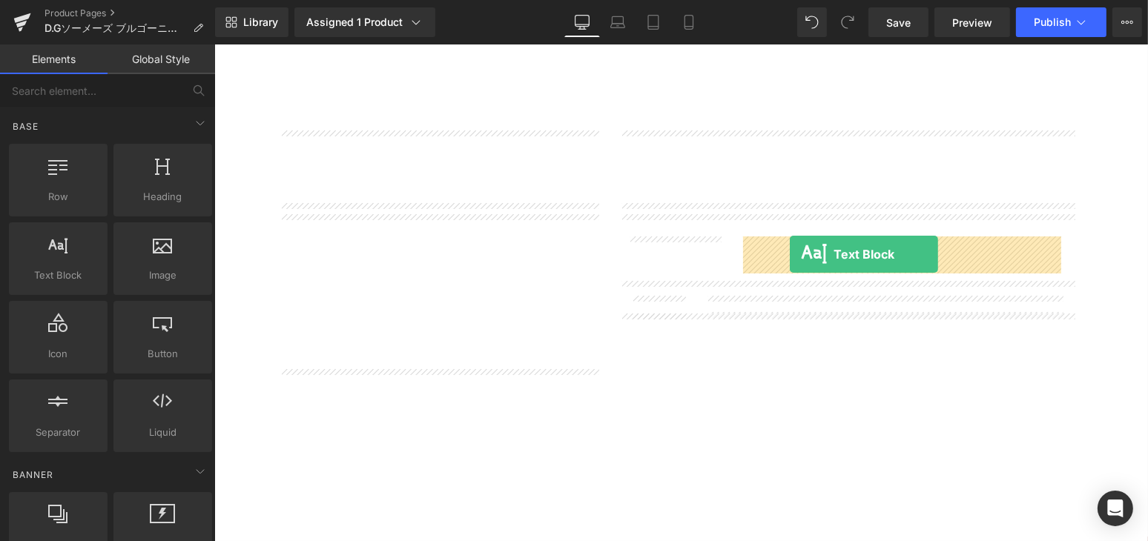
drag, startPoint x: 288, startPoint y: 326, endPoint x: 789, endPoint y: 254, distance: 506.3
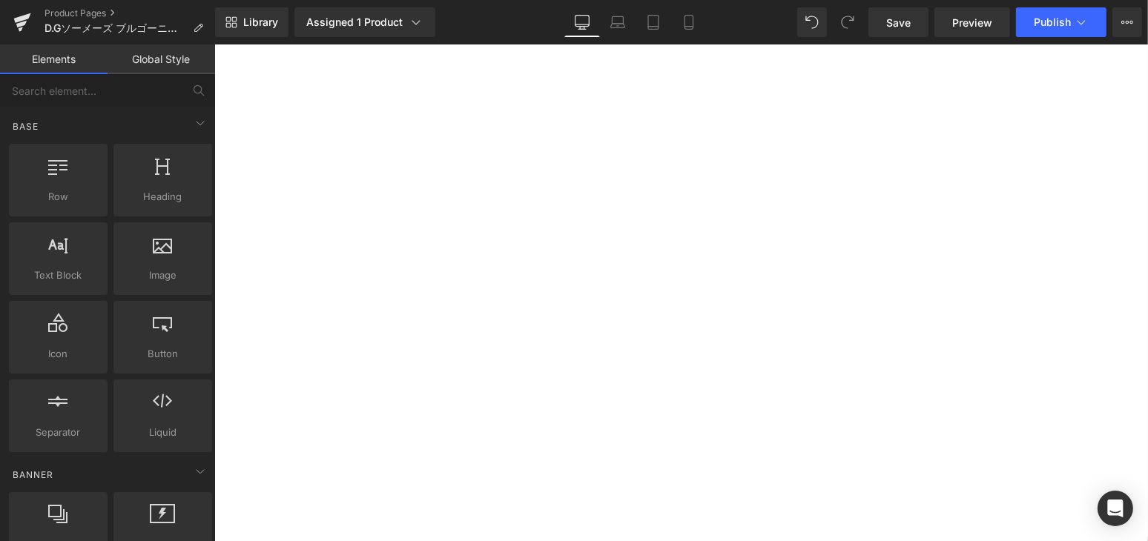
click at [219, 272] on div "Sale Off (P) Image" at bounding box center [680, 137] width 933 height 2666
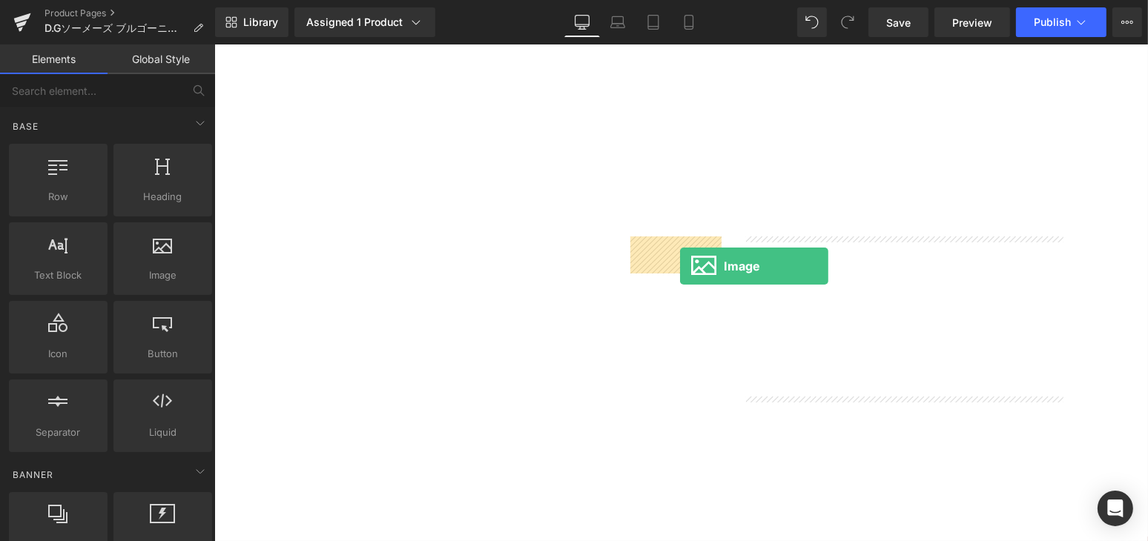
drag, startPoint x: 377, startPoint y: 308, endPoint x: 679, endPoint y: 266, distance: 304.7
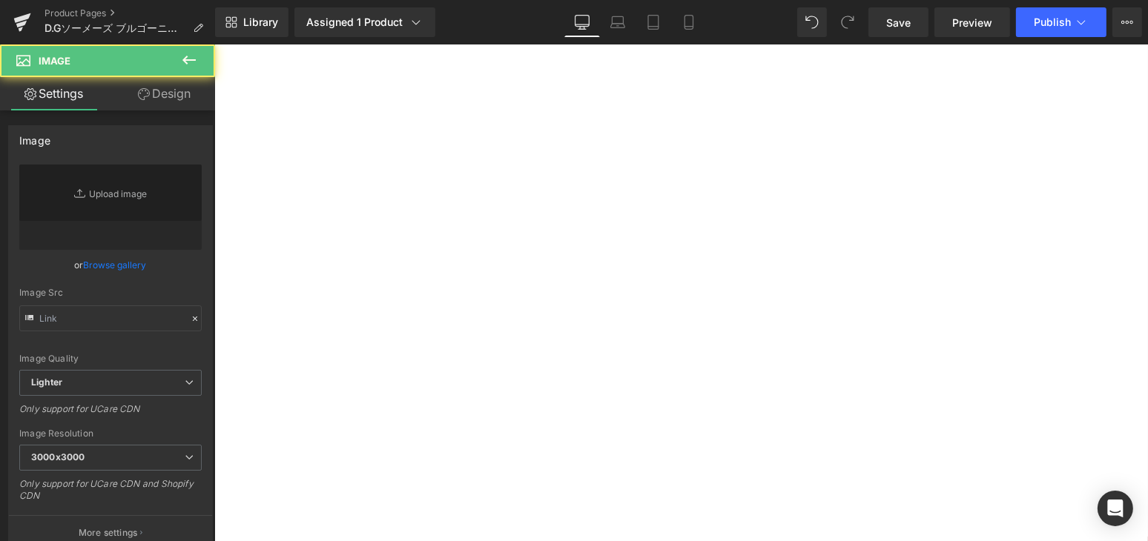
type input "//[DOMAIN_NAME][URL]"
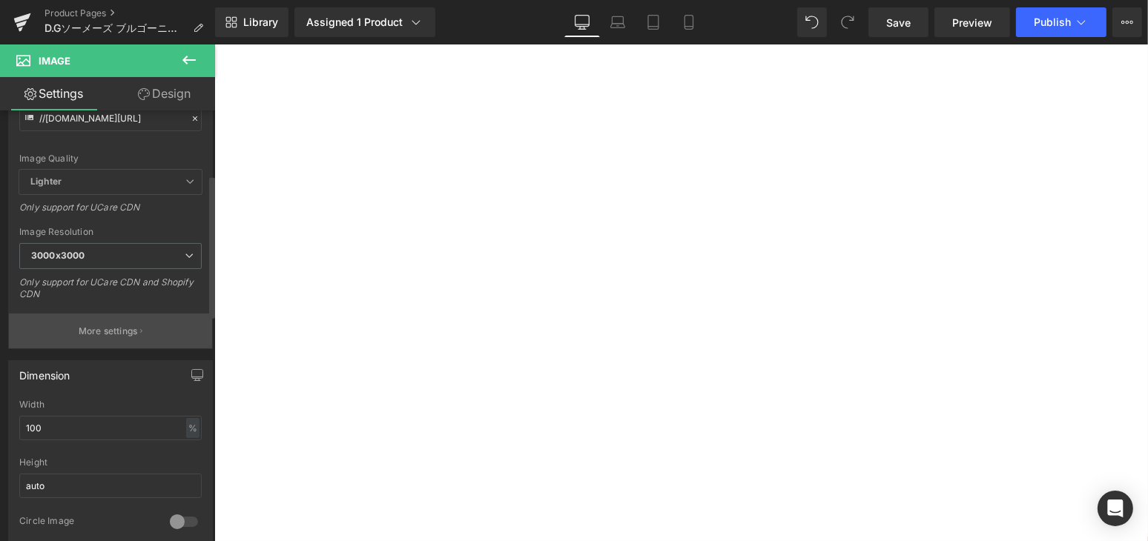
scroll to position [202, 0]
click at [96, 265] on span "3000x3000" at bounding box center [110, 255] width 182 height 26
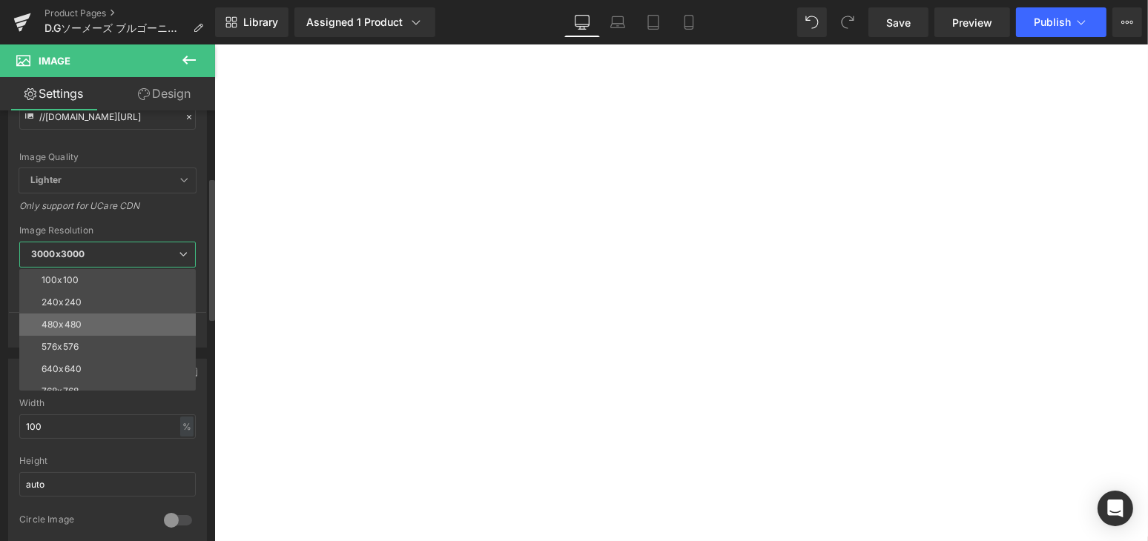
click at [90, 323] on li "480x480" at bounding box center [110, 325] width 183 height 22
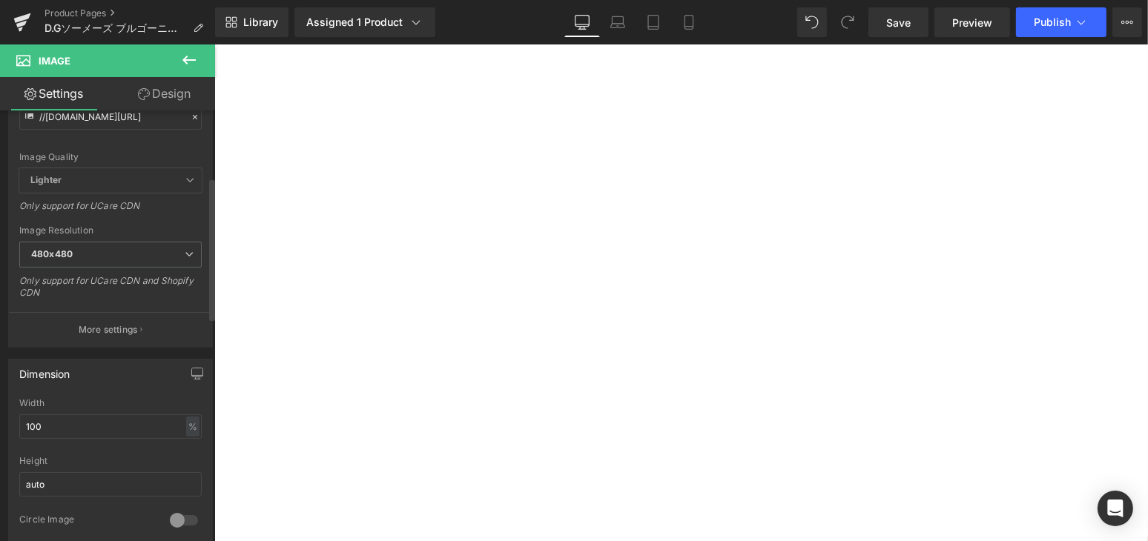
click at [179, 517] on div at bounding box center [184, 521] width 36 height 24
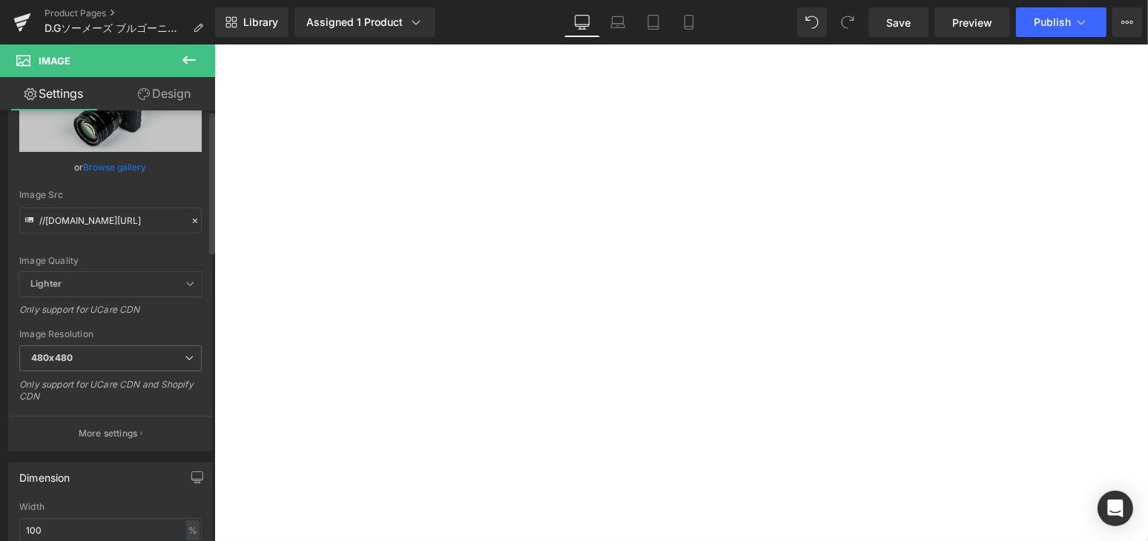
scroll to position [0, 0]
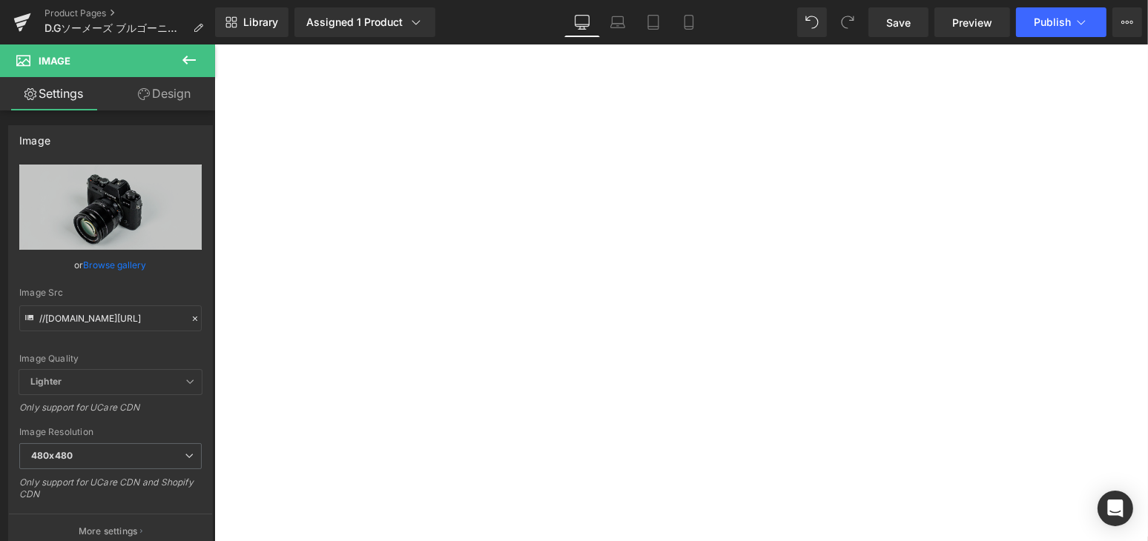
click at [220, 200] on div "Sale Off (P) Image" at bounding box center [680, 137] width 933 height 2666
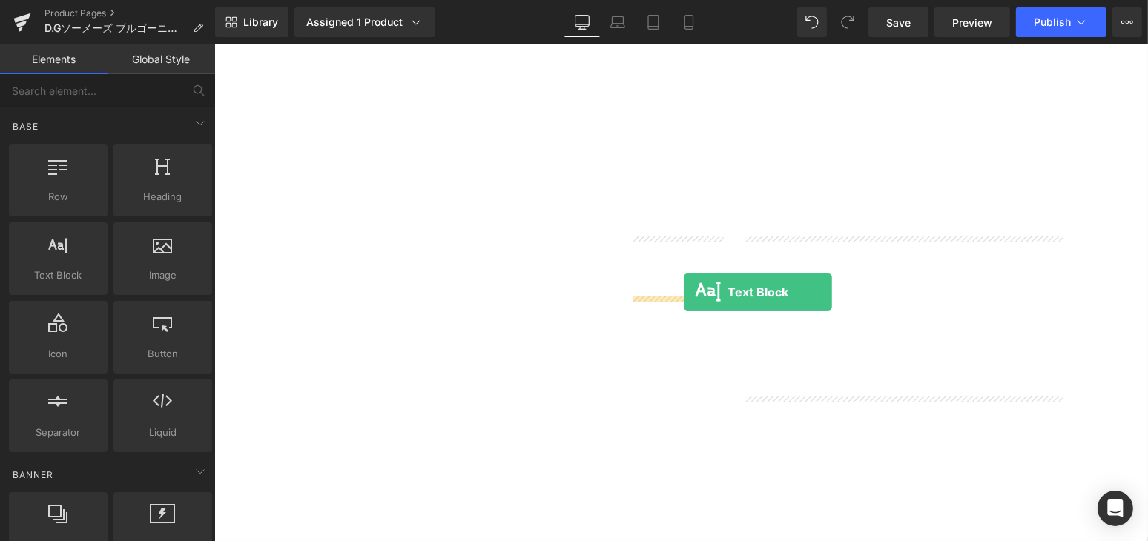
drag, startPoint x: 255, startPoint y: 313, endPoint x: 683, endPoint y: 292, distance: 428.3
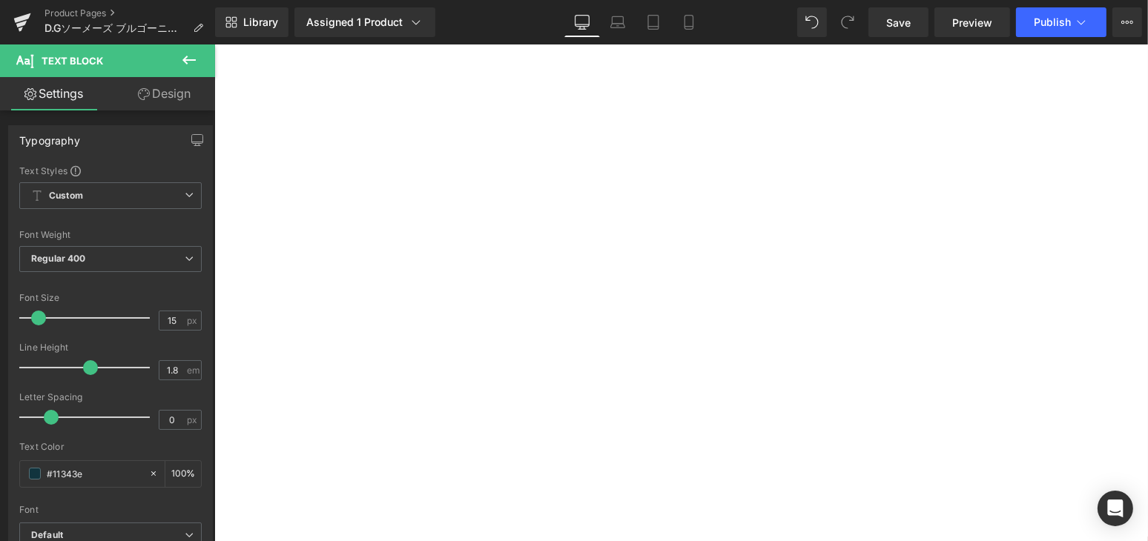
click at [677, 306] on p "すぎっぴ（マーケティング）ソムリエ" at bounding box center [680, 328] width 91 height 60
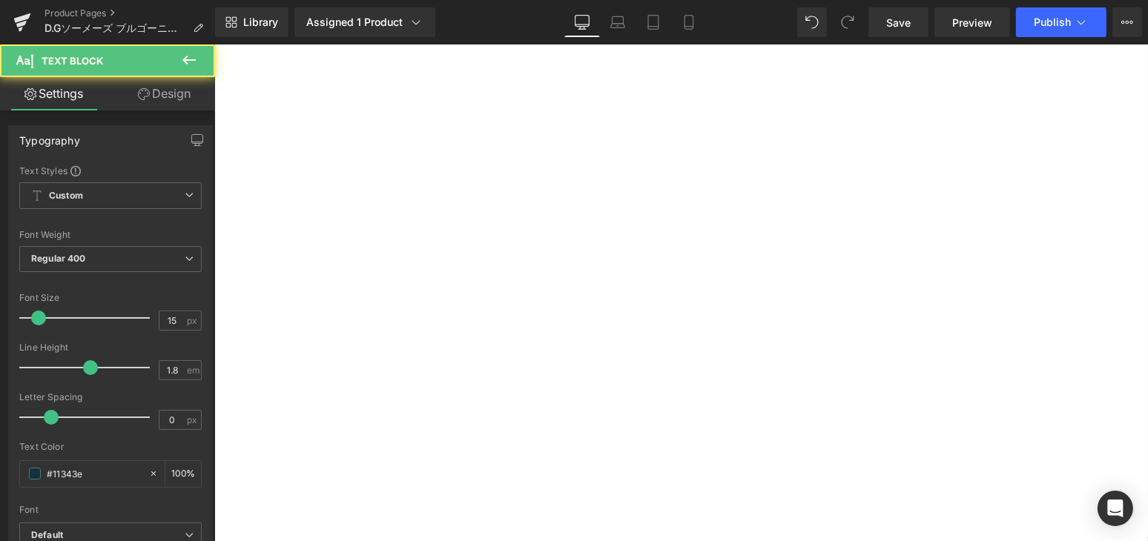
click at [654, 348] on p "（マーケティング）ソムリエ" at bounding box center [680, 338] width 91 height 40
drag, startPoint x: 679, startPoint y: 368, endPoint x: 631, endPoint y: 310, distance: 75.3
click at [635, 310] on div "すぎっぴ （マーケティング） ソムリエ" at bounding box center [680, 338] width 91 height 80
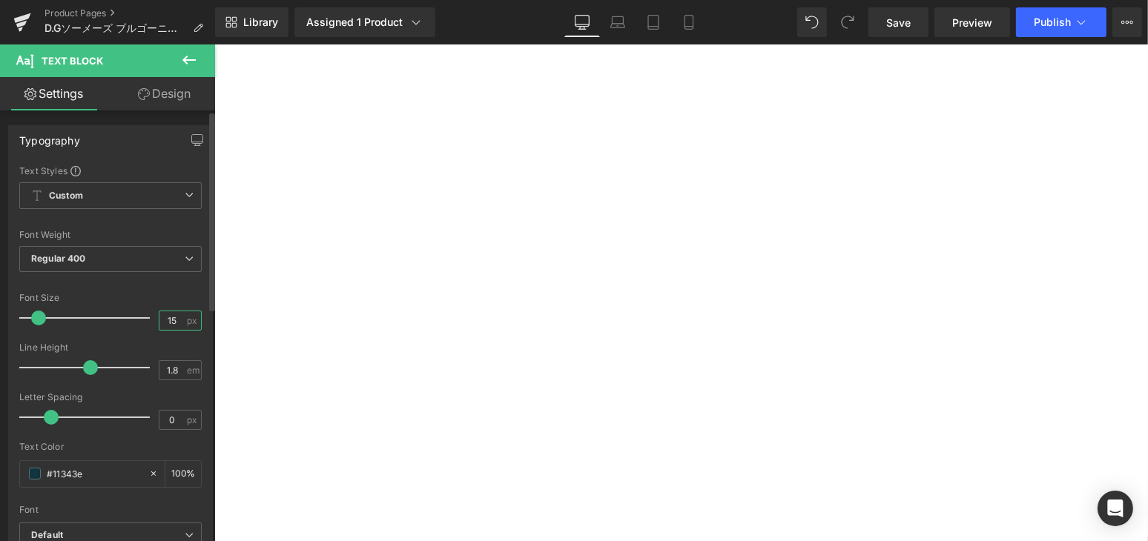
click at [176, 318] on input "15" at bounding box center [172, 320] width 26 height 19
type input "14"
click at [172, 366] on input "1.8" at bounding box center [172, 370] width 26 height 19
type input "1.3"
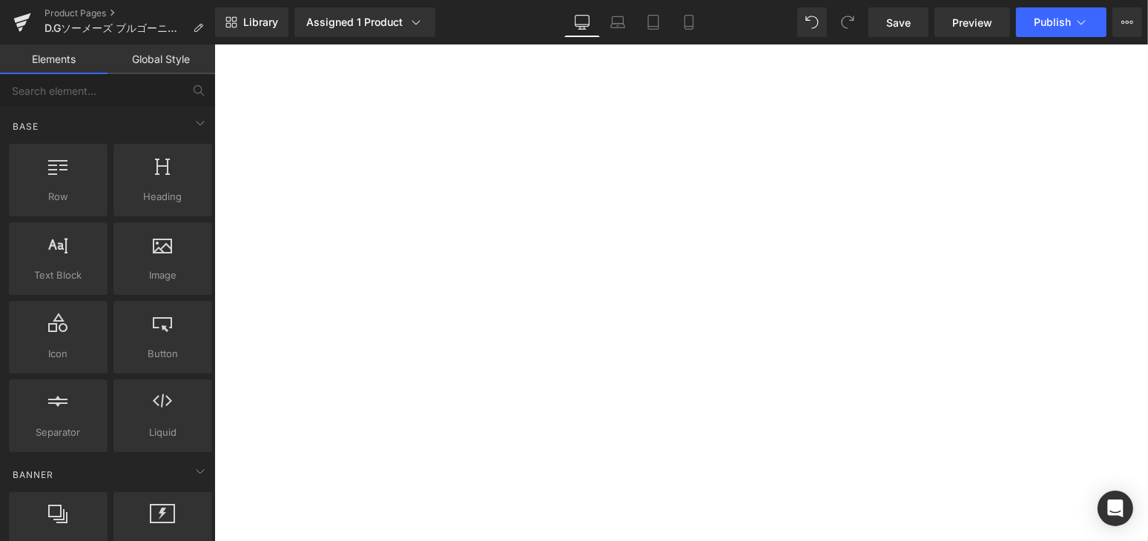
click at [1121, 349] on div "Sale Off (P) Image" at bounding box center [680, 137] width 933 height 2666
click at [693, 255] on img at bounding box center [680, 267] width 91 height 60
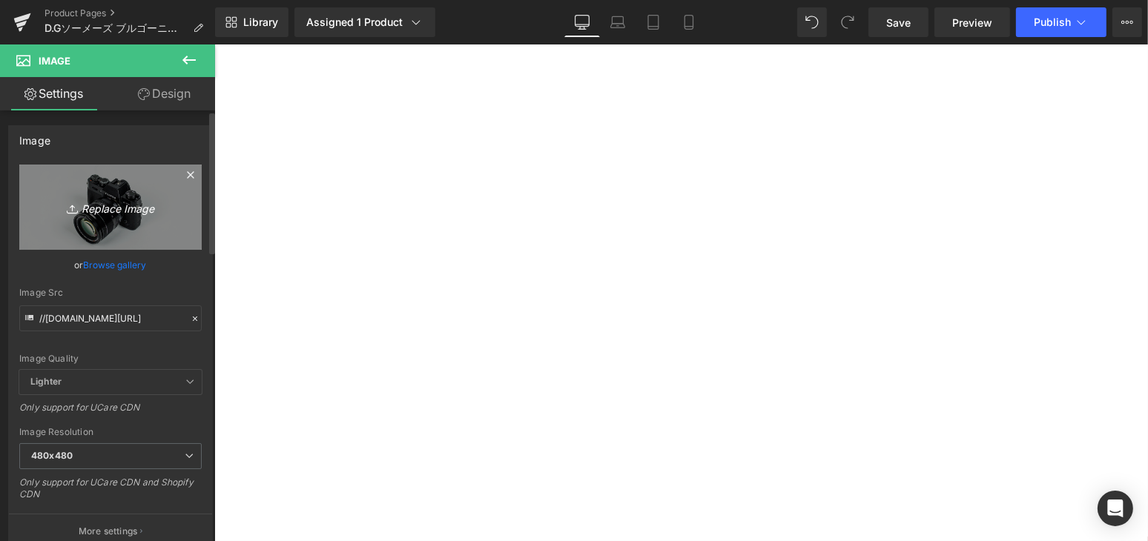
click at [96, 208] on icon "Replace Image" at bounding box center [110, 207] width 119 height 19
type input "C:\fakepath\[PERSON_NAME].jpg"
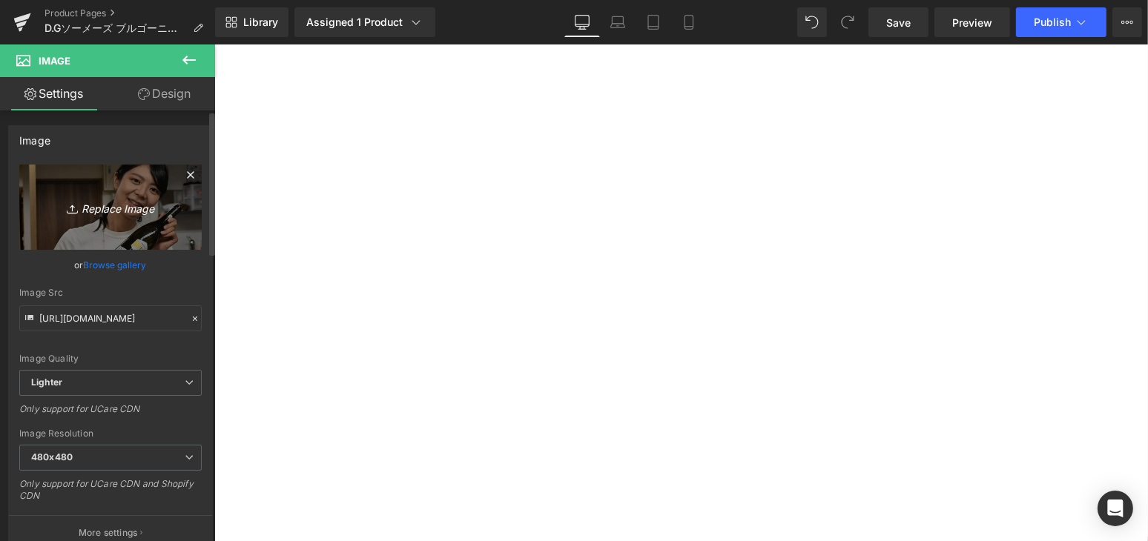
type input "https://ucarecdn.com/75e8da4f-c0b4-4234-94b3-89eb99e0fda7/-/format/auto/-/previ…"
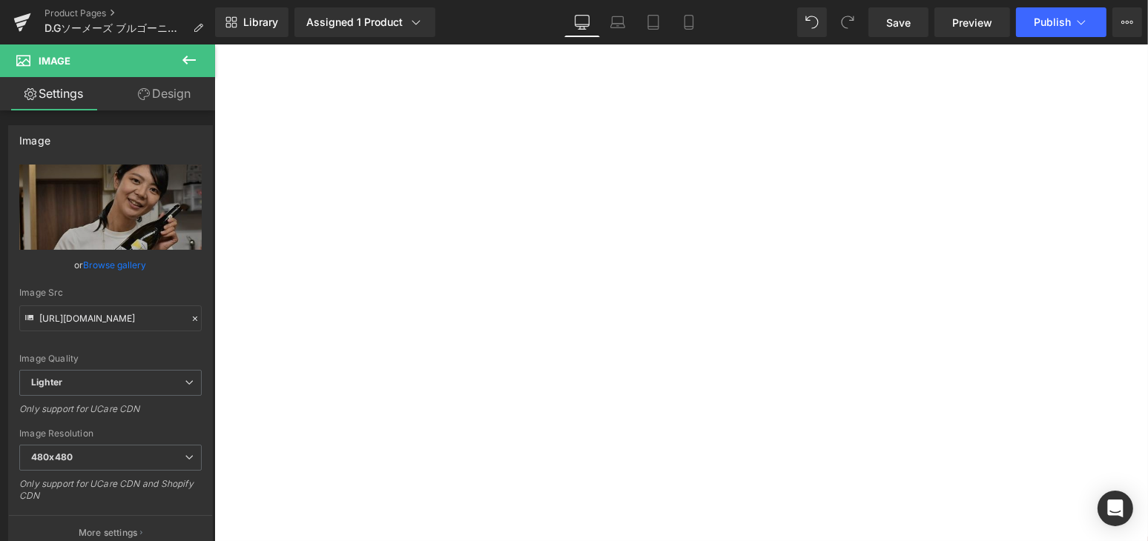
click at [755, 267] on p "Lorem ipsum dolor sit amet, consectetur adipiscing elit, sed do eiusmod tempor …" at bounding box center [907, 317] width 318 height 160
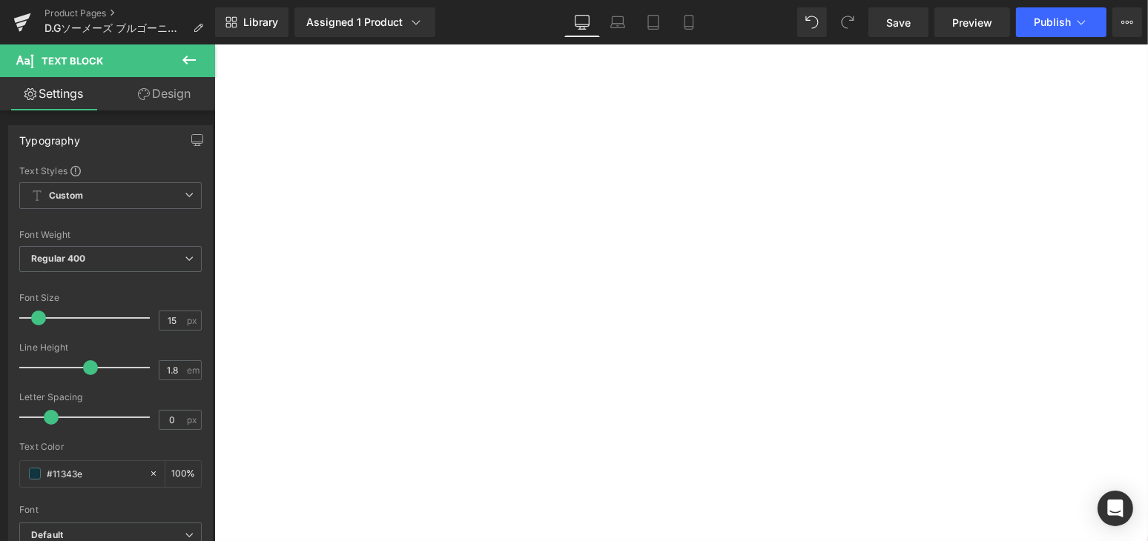
drag, startPoint x: 995, startPoint y: 269, endPoint x: 740, endPoint y: 242, distance: 256.5
click at [748, 242] on div "赤系果実のチャーミングな香り、余韻は非常にエレガントです。じっくりゆっくりと楽しみたい赤ワインです。" at bounding box center [907, 257] width 318 height 40
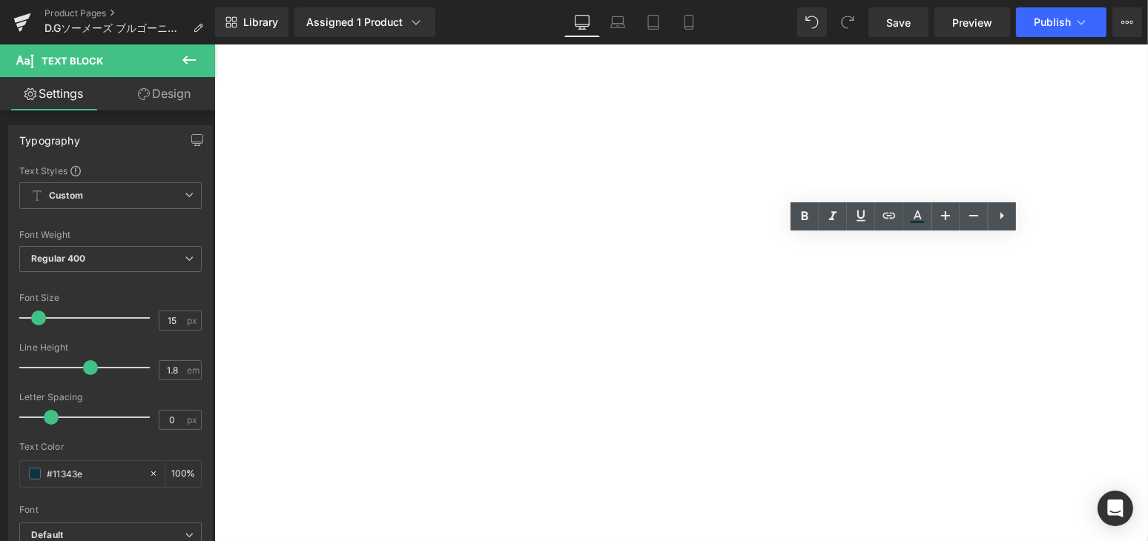
drag, startPoint x: 743, startPoint y: 247, endPoint x: 996, endPoint y: 265, distance: 254.2
click at [996, 265] on p "赤系果実のチャーミングな香り、余韻は非常にエレガントです。じっくりゆっくりと楽しみたい赤ワインです。" at bounding box center [907, 257] width 318 height 40
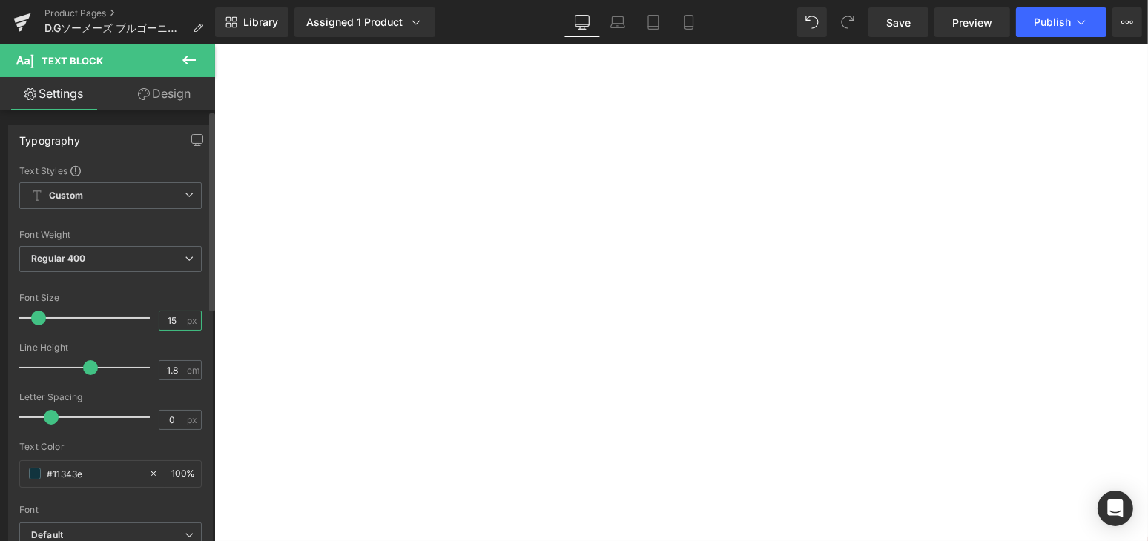
click at [173, 320] on input "15" at bounding box center [172, 320] width 26 height 19
type input "6"
type input "14"
click at [179, 368] on input "1.8" at bounding box center [172, 370] width 26 height 19
type input "1.3"
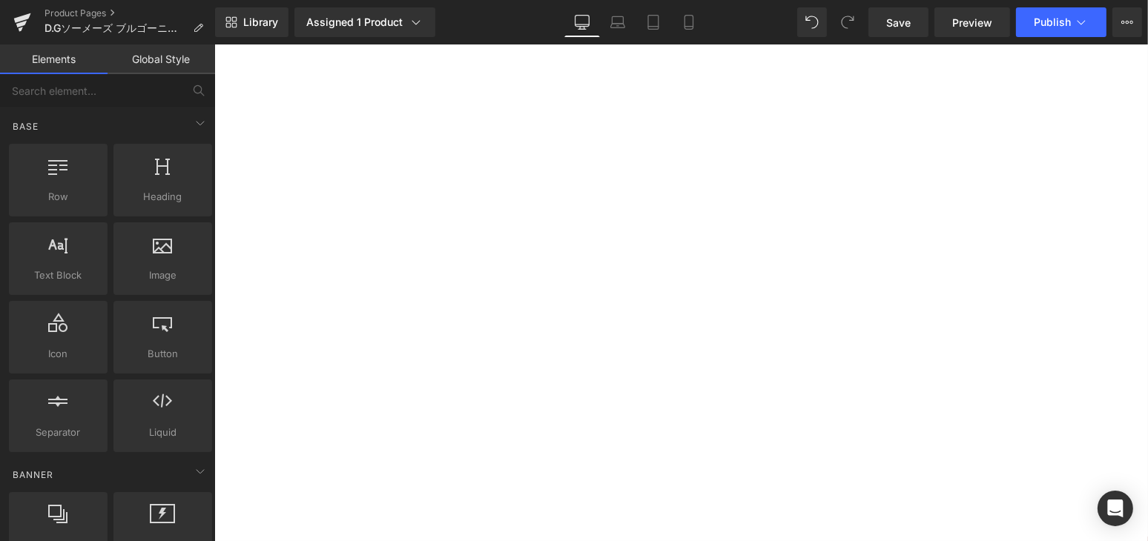
click at [1120, 320] on div "Sale Off (P) Image" at bounding box center [680, 122] width 933 height 2637
click at [624, 22] on icon at bounding box center [617, 22] width 15 height 15
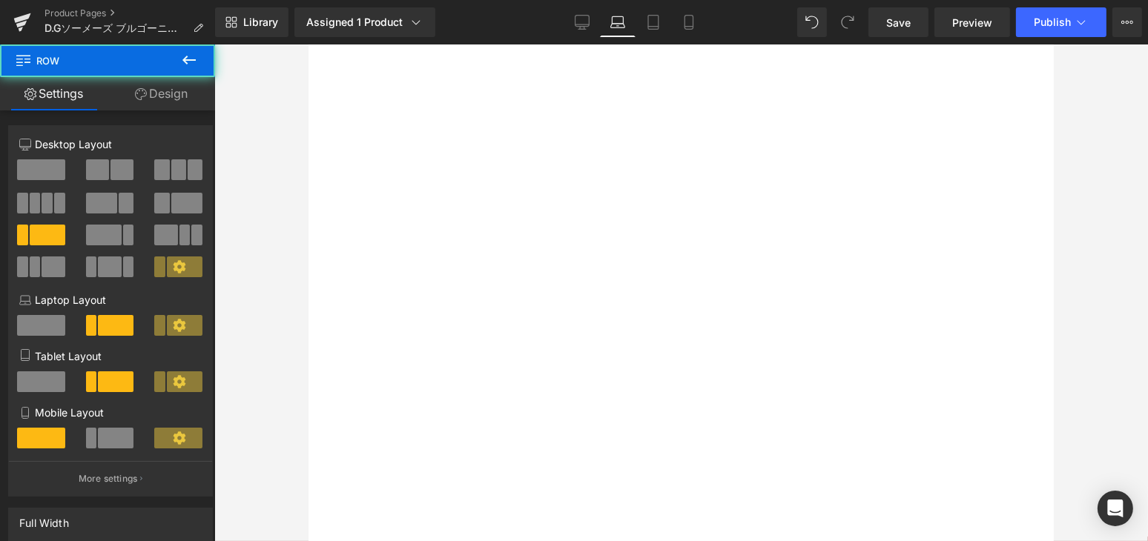
click at [670, 440] on div at bounding box center [819, 443] width 369 height 7
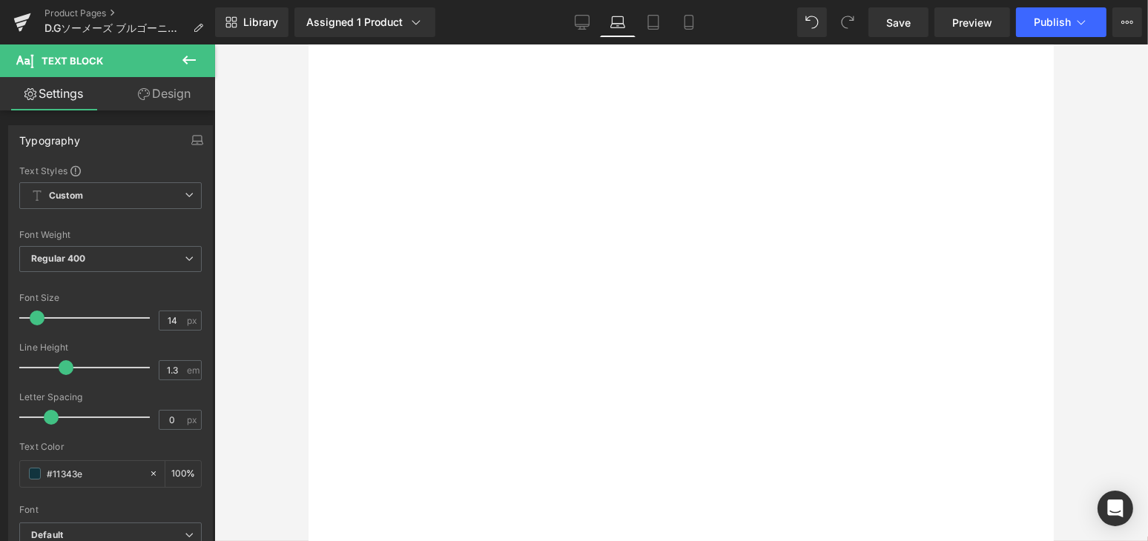
drag, startPoint x: 686, startPoint y: 436, endPoint x: 645, endPoint y: 392, distance: 59.8
click at [646, 392] on div "すぎっぴ （マーケティング） ソムリエ Text Block" at bounding box center [681, 414] width 70 height 54
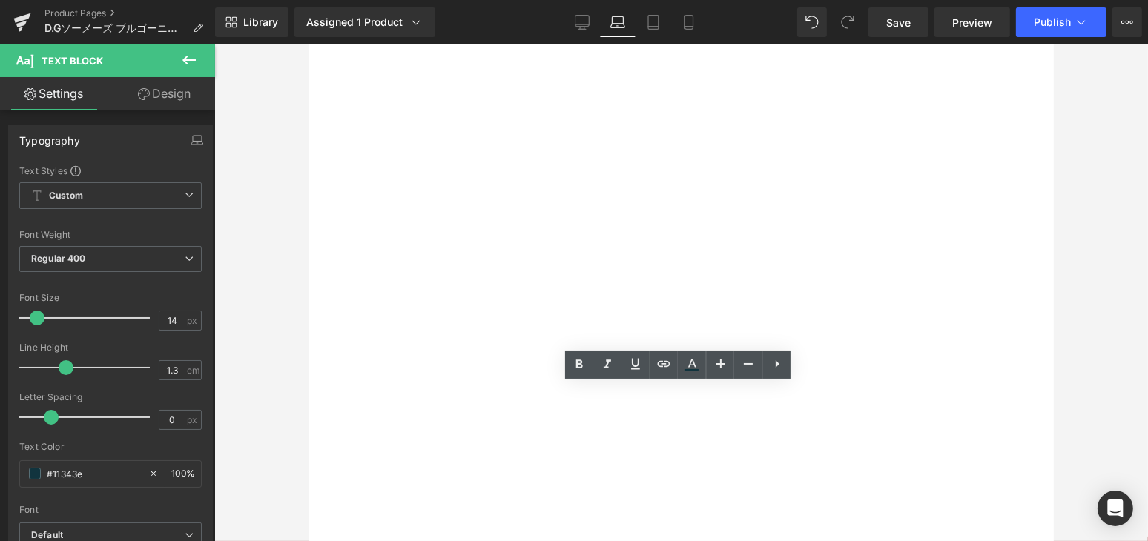
drag, startPoint x: 646, startPoint y: 392, endPoint x: 699, endPoint y: 429, distance: 65.0
click at [699, 429] on div "すぎっぴ （マーケティング） ソムリエ" at bounding box center [681, 414] width 70 height 54
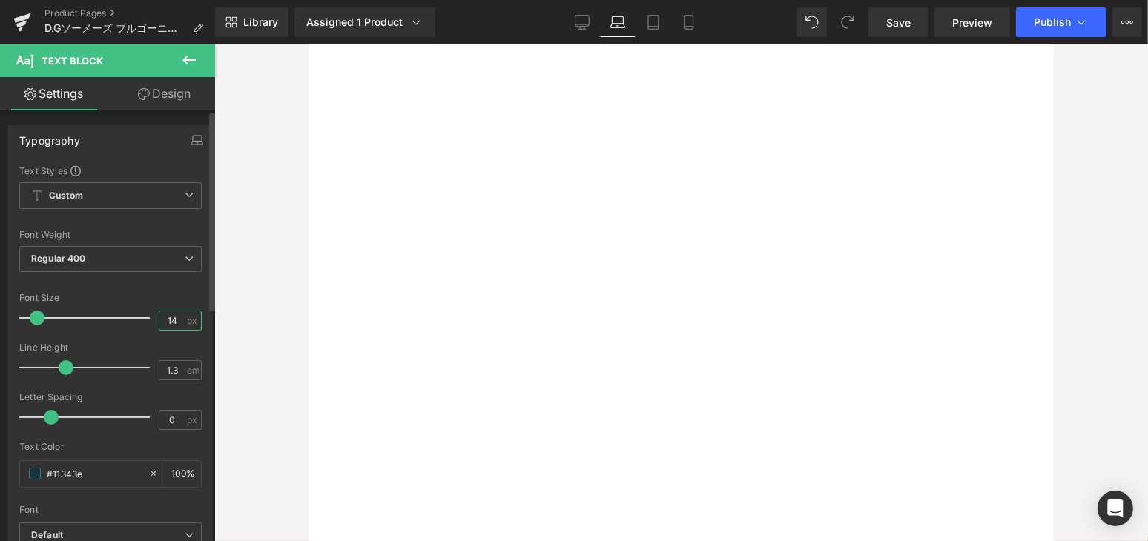
click at [177, 322] on input "14" at bounding box center [172, 320] width 26 height 19
type input "10"
click at [762, 332] on p "赤系果実のチャーミングな香り、余韻は非常にエレガントです。じっくりゆっくりと楽しみたい赤ワインです。" at bounding box center [866, 337] width 254 height 41
click at [651, 25] on icon at bounding box center [653, 22] width 15 height 15
type input "100"
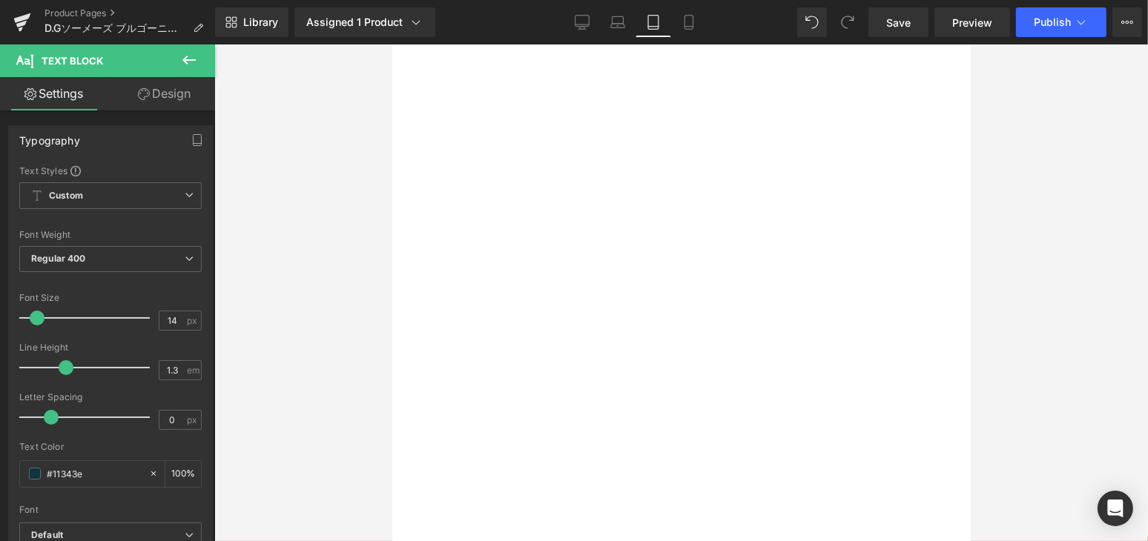
scroll to position [1306, 0]
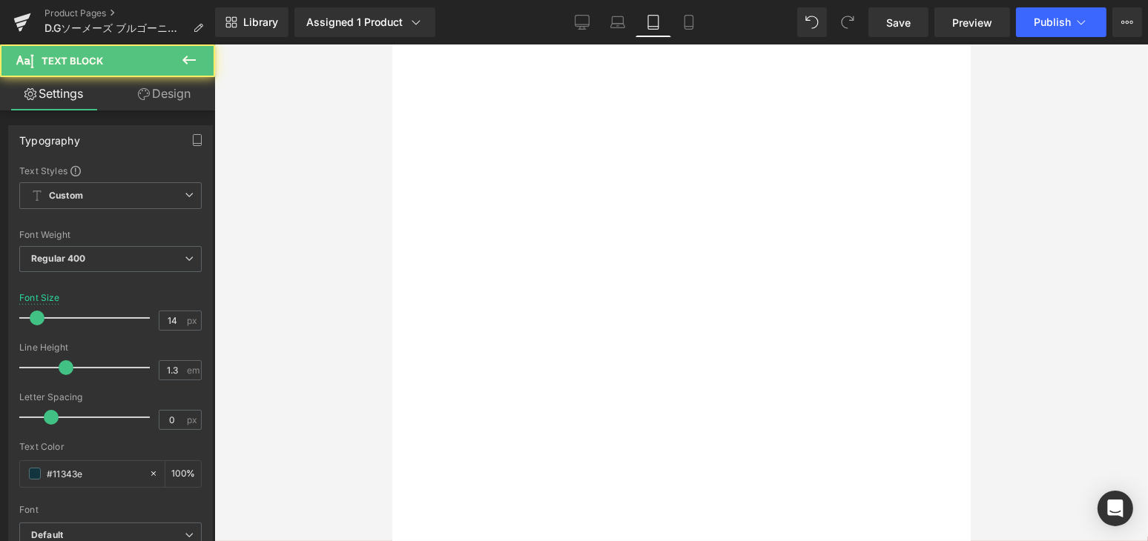
drag, startPoint x: 693, startPoint y: 419, endPoint x: 643, endPoint y: 377, distance: 65.3
click at [644, 377] on div "Image すぎっぴ （マーケティング） ソムリエ Text Block" at bounding box center [683, 396] width 79 height 110
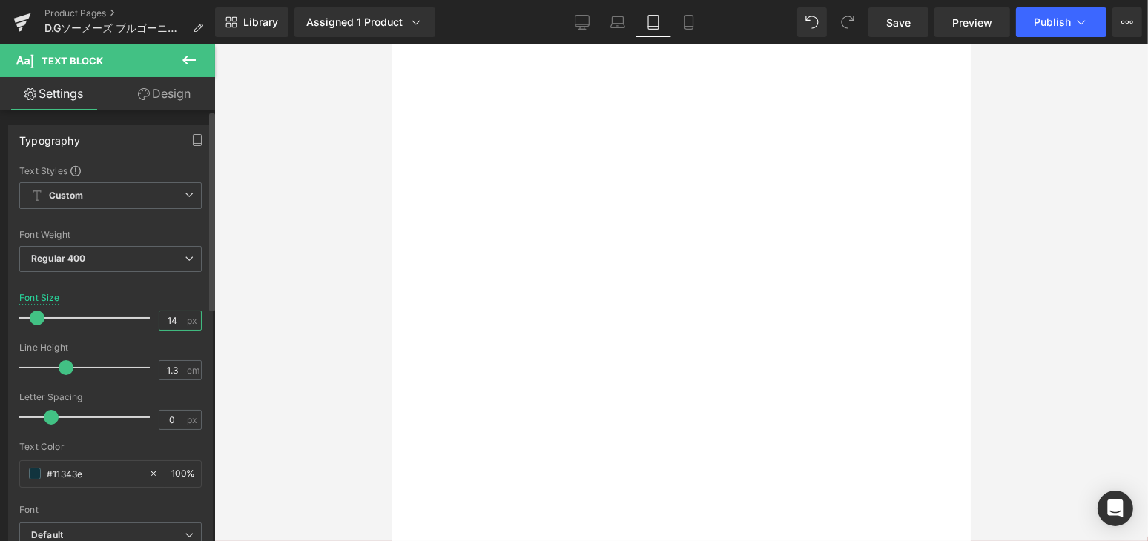
click at [171, 314] on input "14" at bounding box center [172, 320] width 26 height 19
type input "1"
click at [684, 22] on icon at bounding box center [688, 23] width 8 height 14
type input "14"
type input "100"
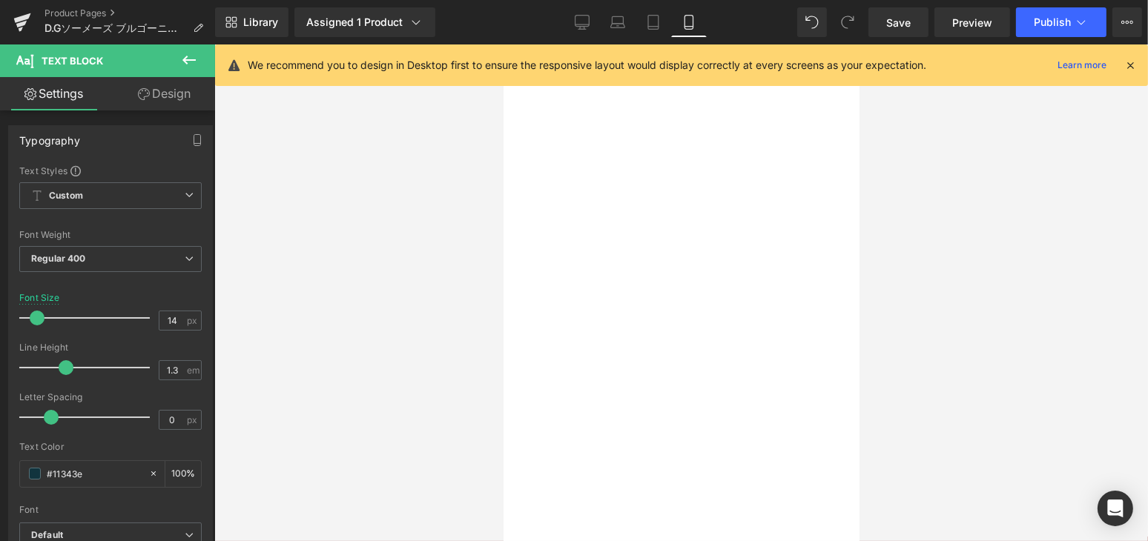
scroll to position [1938, 0]
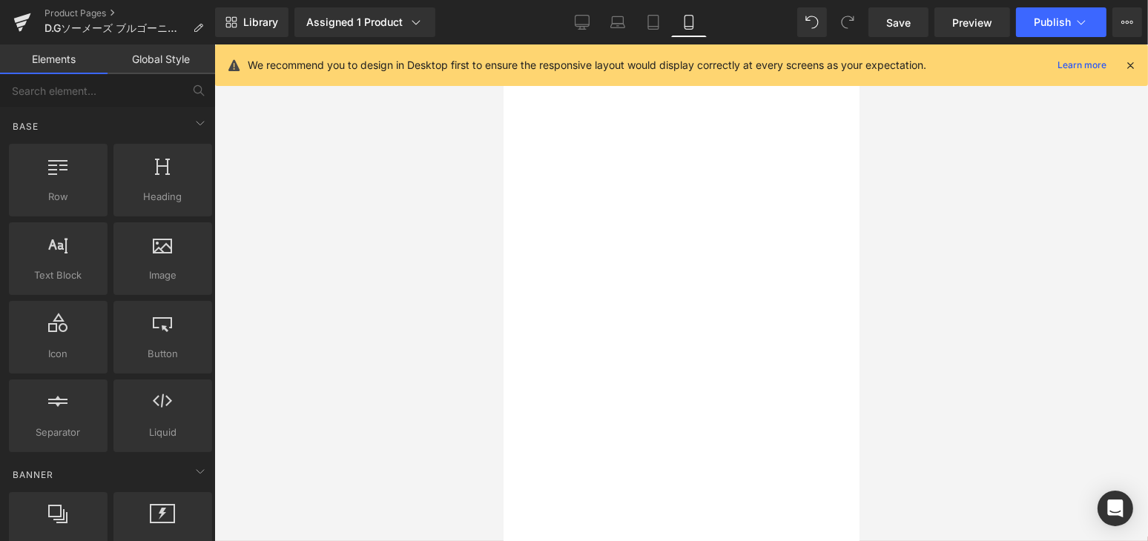
click at [224, 222] on div at bounding box center [680, 292] width 933 height 497
click at [227, 245] on div at bounding box center [680, 292] width 933 height 497
click at [532, 341] on div at bounding box center [680, 245] width 311 height 311
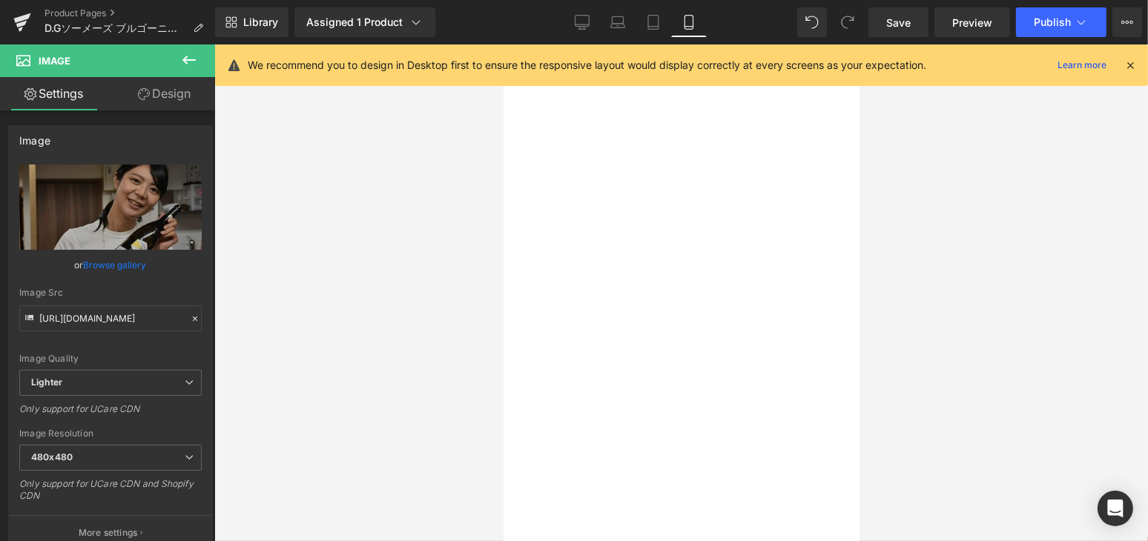
scroll to position [1736, 0]
click at [544, 271] on span "Row" at bounding box center [547, 282] width 28 height 22
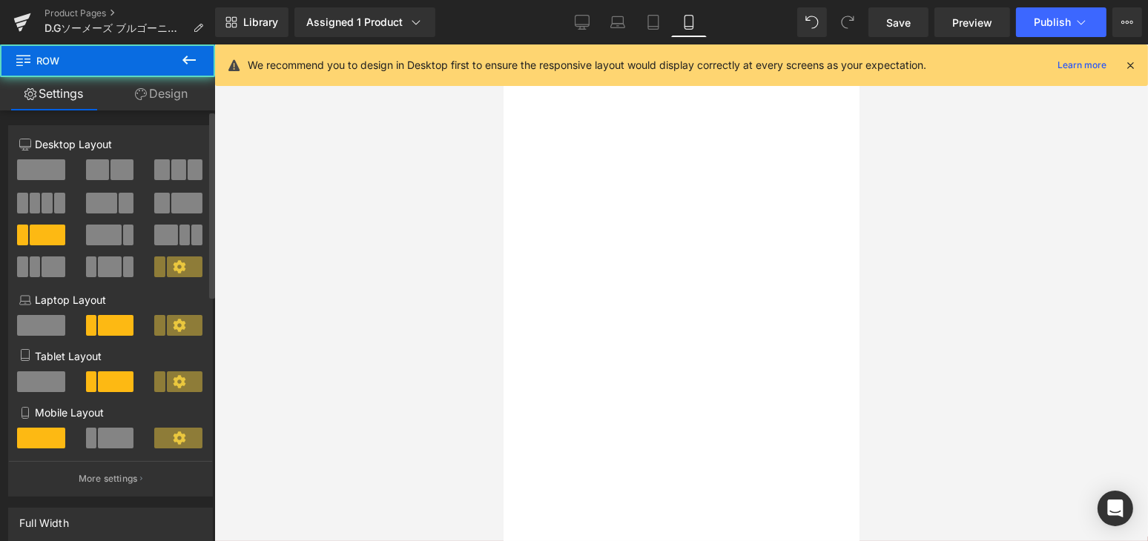
click at [107, 443] on span at bounding box center [116, 438] width 36 height 21
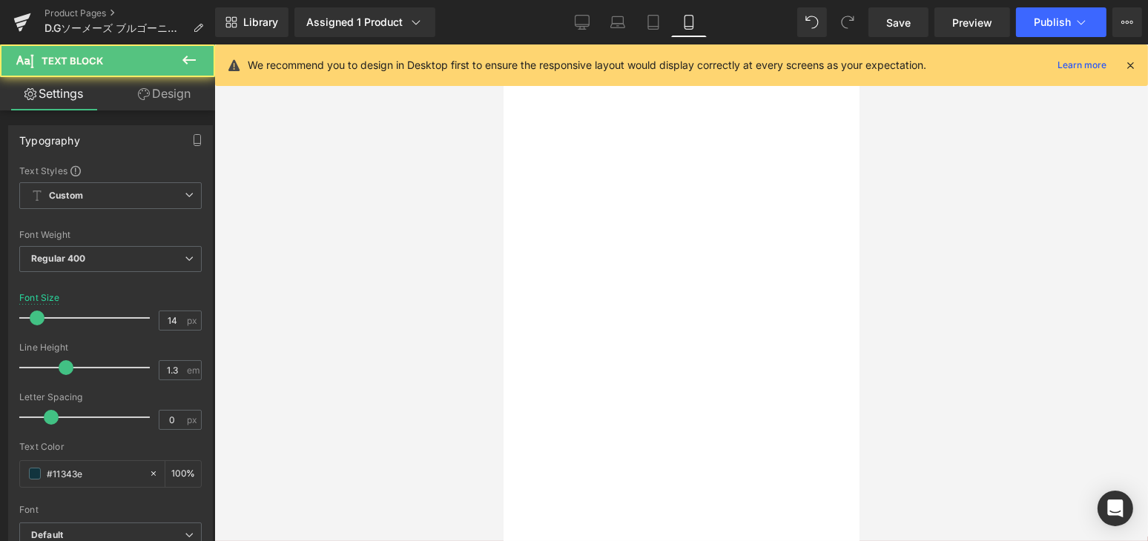
drag, startPoint x: 567, startPoint y: 374, endPoint x: 997, endPoint y: 385, distance: 430.1
click at [526, 354] on div "すぎっぴ （マーケティング） ソムリエ Text Block" at bounding box center [556, 381] width 62 height 54
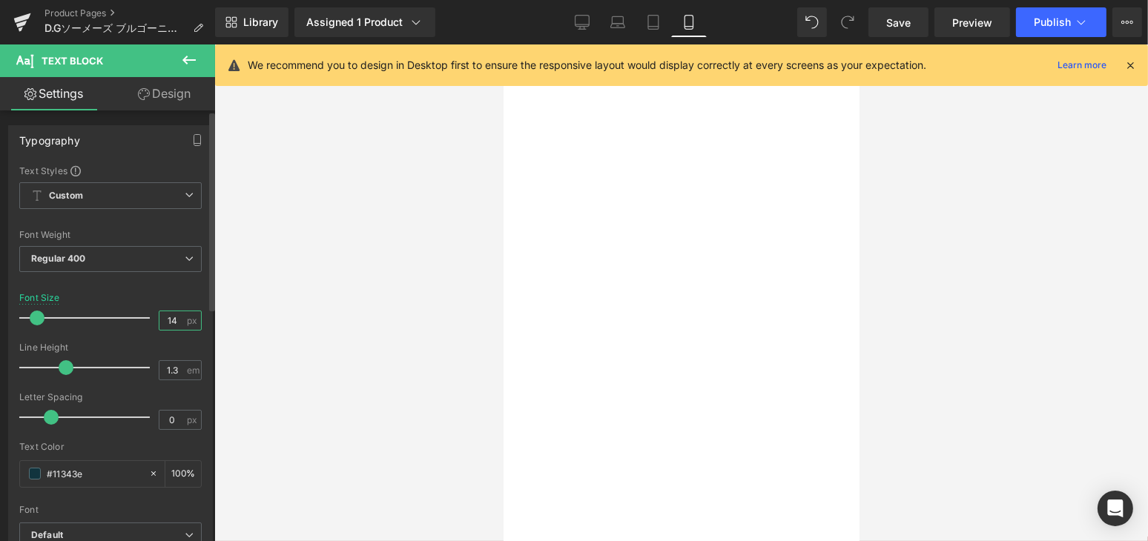
click at [175, 317] on input "14" at bounding box center [172, 320] width 26 height 19
type input "1"
type input "8"
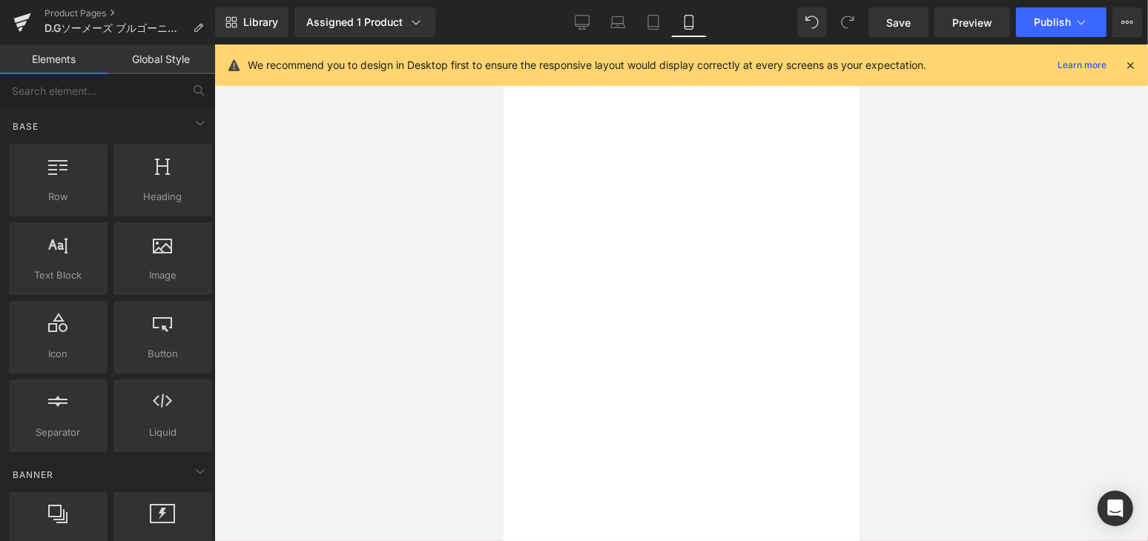
click at [927, 316] on div at bounding box center [680, 292] width 933 height 497
click at [904, 22] on span "Save" at bounding box center [898, 23] width 24 height 16
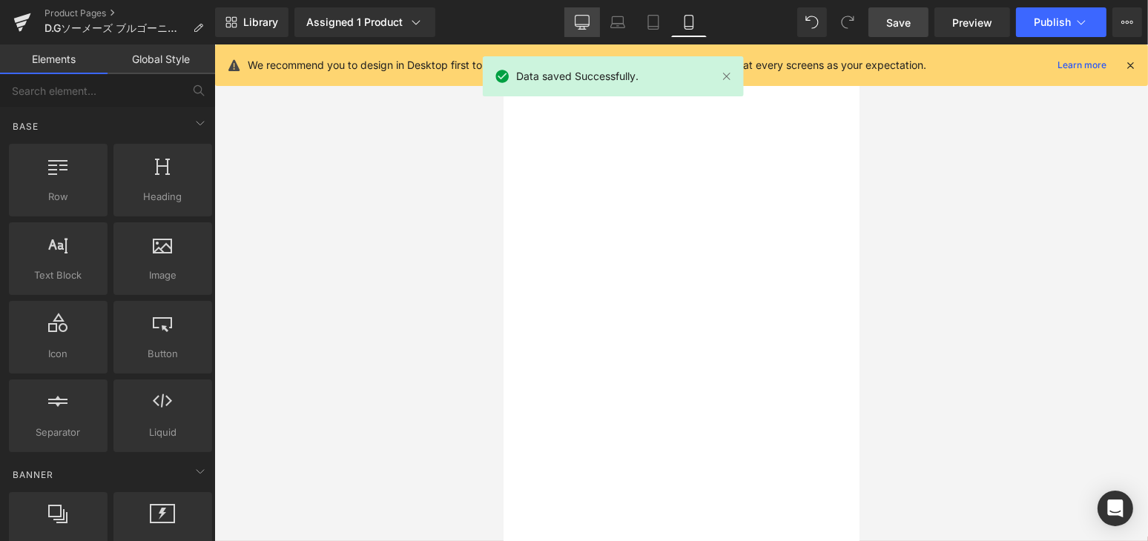
click at [586, 28] on icon at bounding box center [582, 22] width 15 height 15
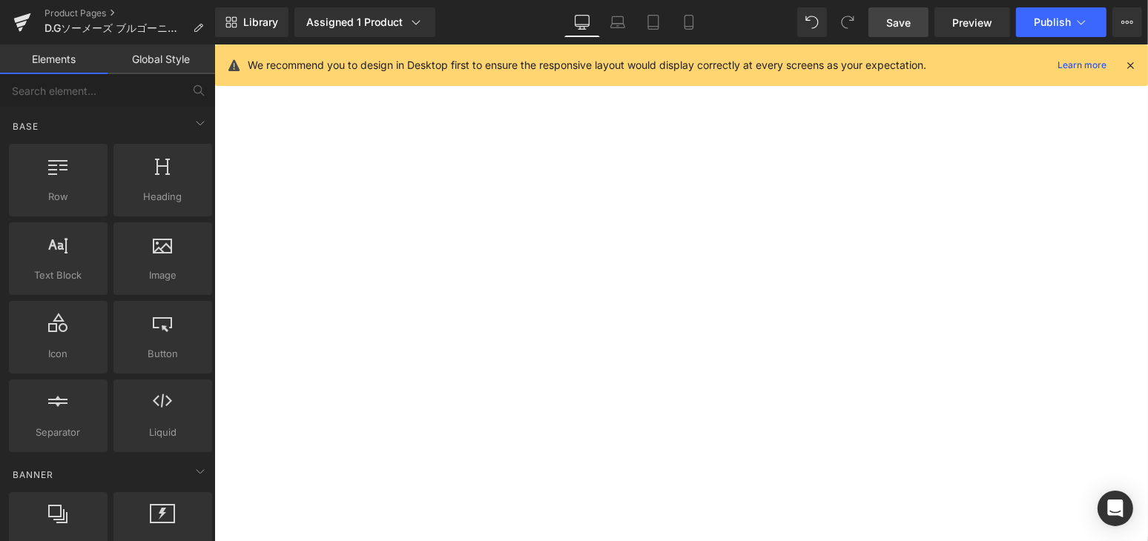
scroll to position [1442, 0]
click at [1045, 13] on button "Publish" at bounding box center [1061, 22] width 90 height 30
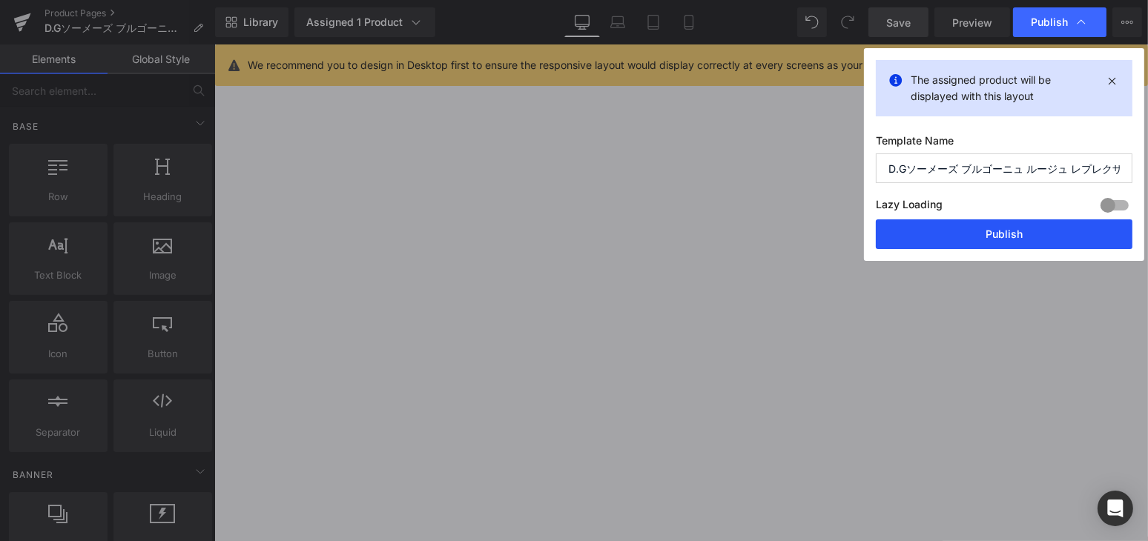
click at [1016, 234] on button "Publish" at bounding box center [1004, 234] width 257 height 30
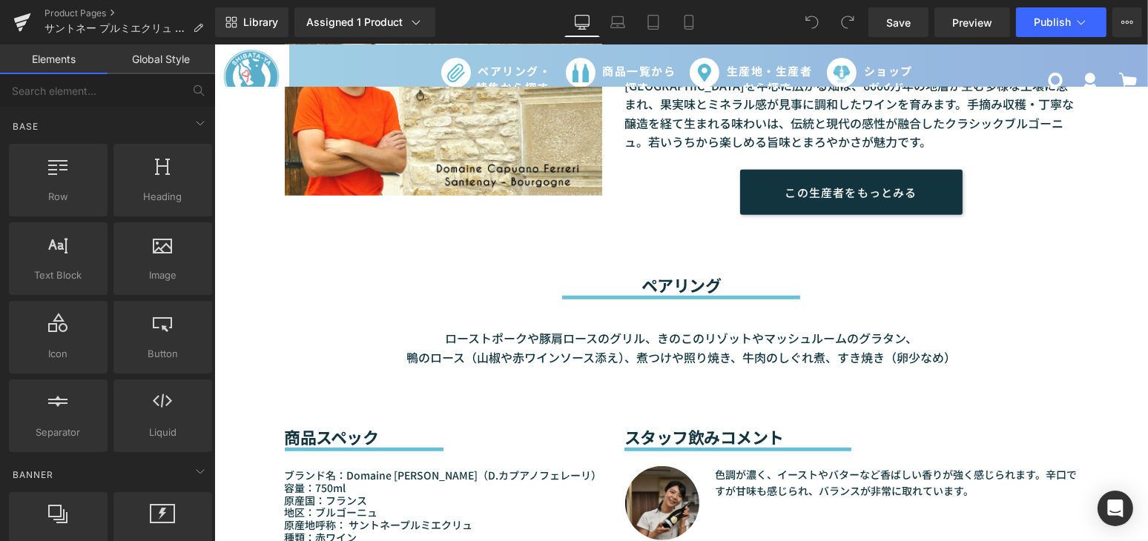
scroll to position [1213, 0]
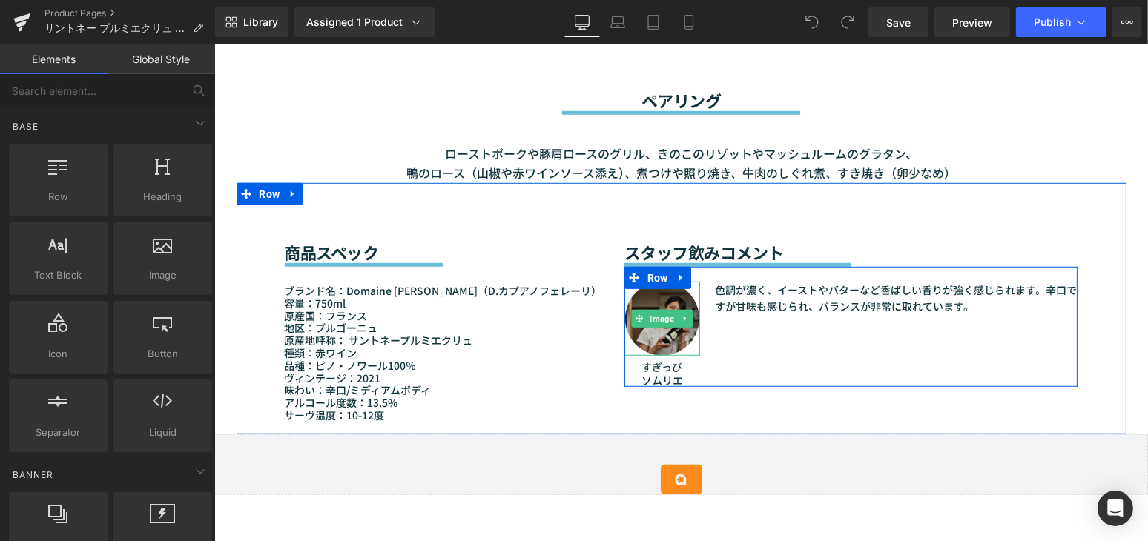
click at [658, 325] on span "Image" at bounding box center [661, 319] width 30 height 18
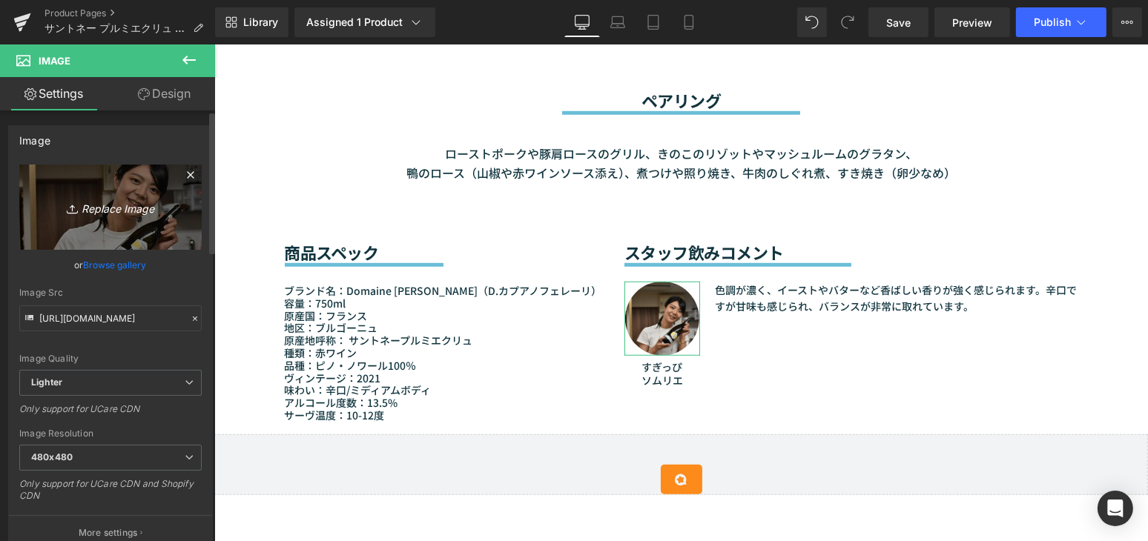
click at [67, 216] on link "Replace Image" at bounding box center [110, 207] width 182 height 85
type input "C:\fakepath\DAIJI-SARUKAWA_Selesta_ソムリエ.jpeg"
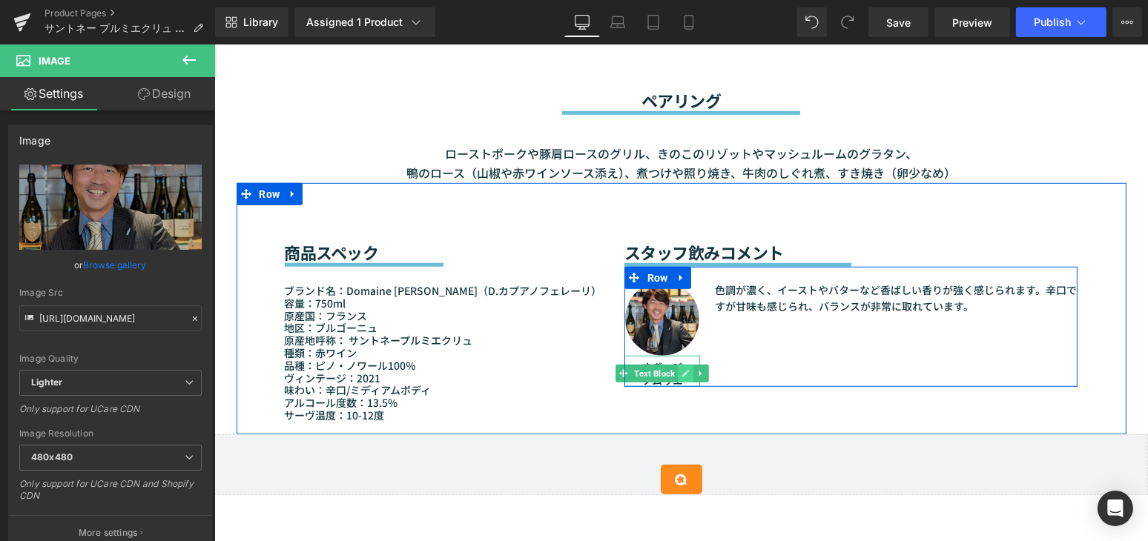
type input "[URL][DOMAIN_NAME]"
click at [652, 379] on span "Text Block" at bounding box center [653, 375] width 47 height 18
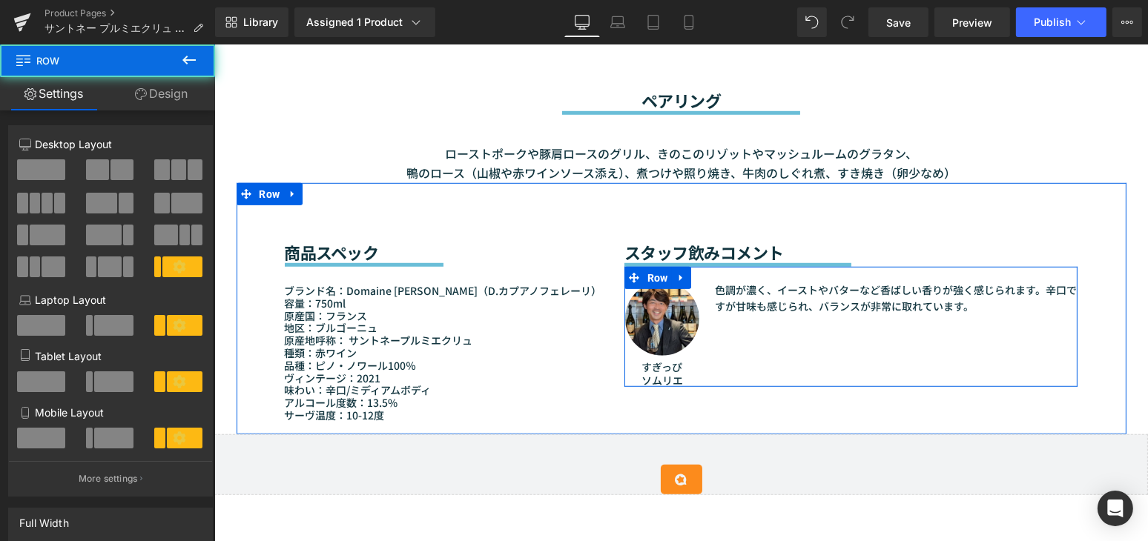
click at [742, 361] on div "Image すぎっぴ ソムリエ Text Block 色調が濃く、イーストやバターなど香ばしい香りが強く感じられます。辛口ですが甘味も感じられ、バランスが非常…" at bounding box center [851, 327] width 454 height 120
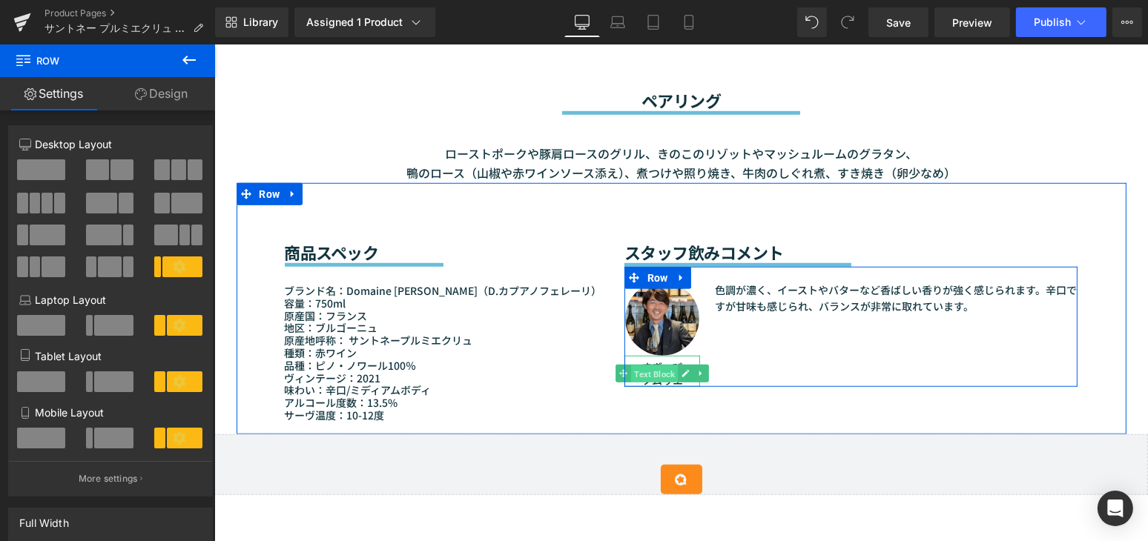
click at [659, 374] on span "Text Block" at bounding box center [653, 375] width 47 height 18
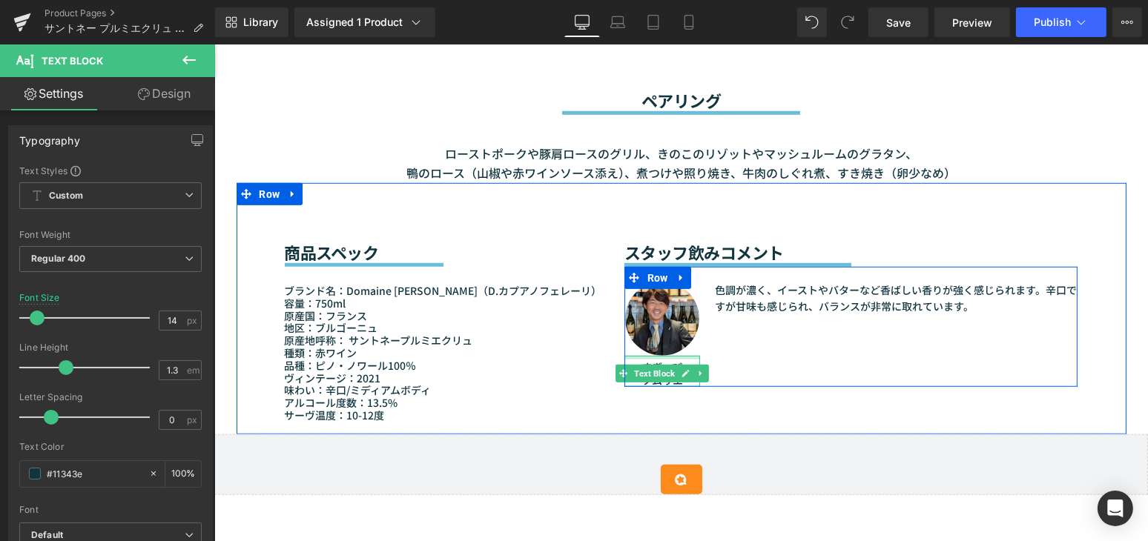
click at [632, 356] on div at bounding box center [662, 358] width 76 height 4
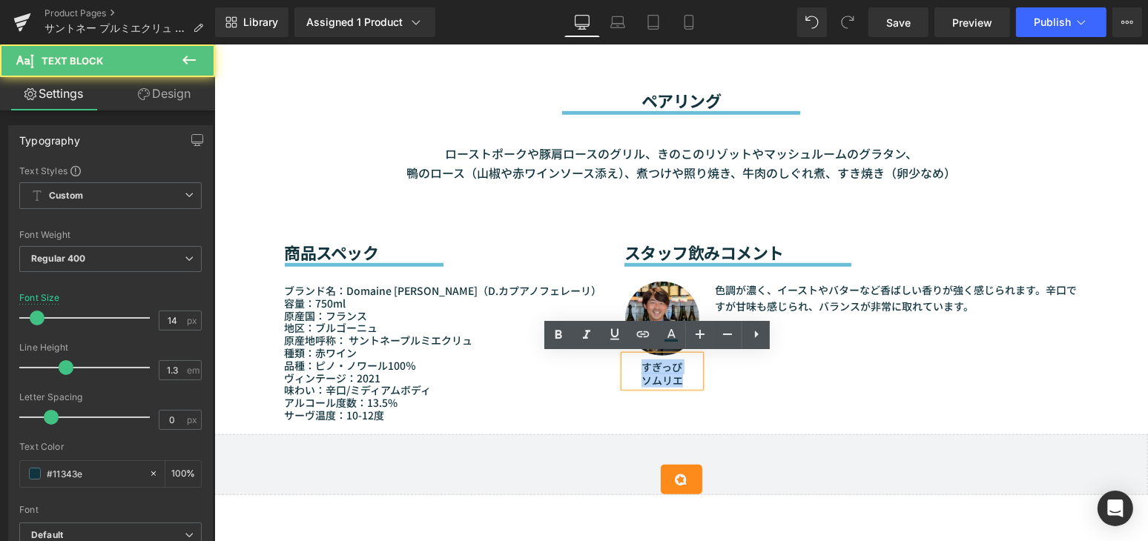
drag, startPoint x: 635, startPoint y: 367, endPoint x: 681, endPoint y: 384, distance: 48.3
click at [681, 384] on div "すぎっぴ ソムリエ" at bounding box center [662, 371] width 76 height 31
paste div
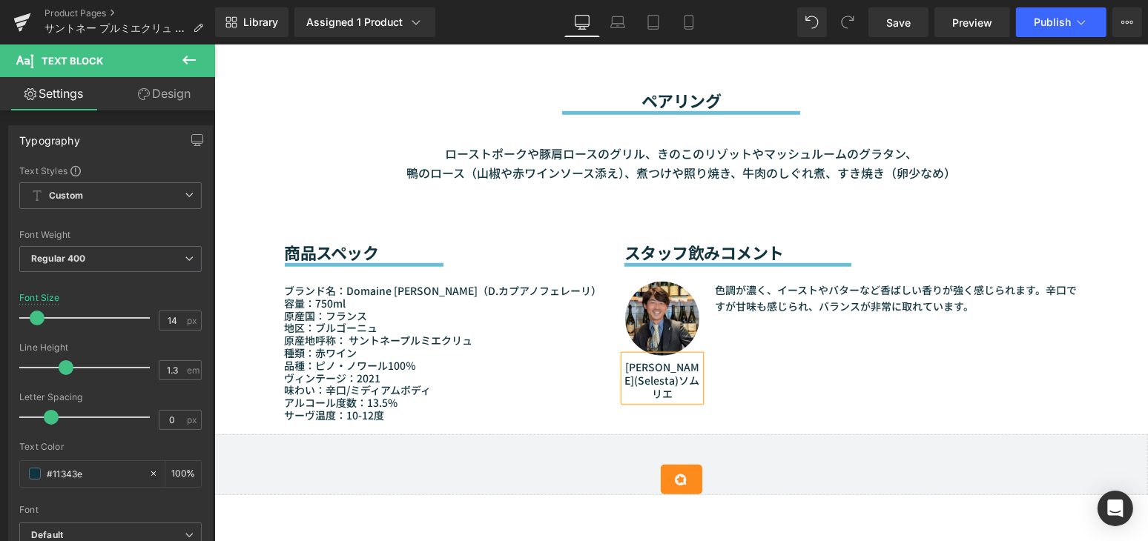
click at [646, 393] on p "DAIJI SARUKAWA(Selesta)ソムリエ" at bounding box center [662, 380] width 76 height 41
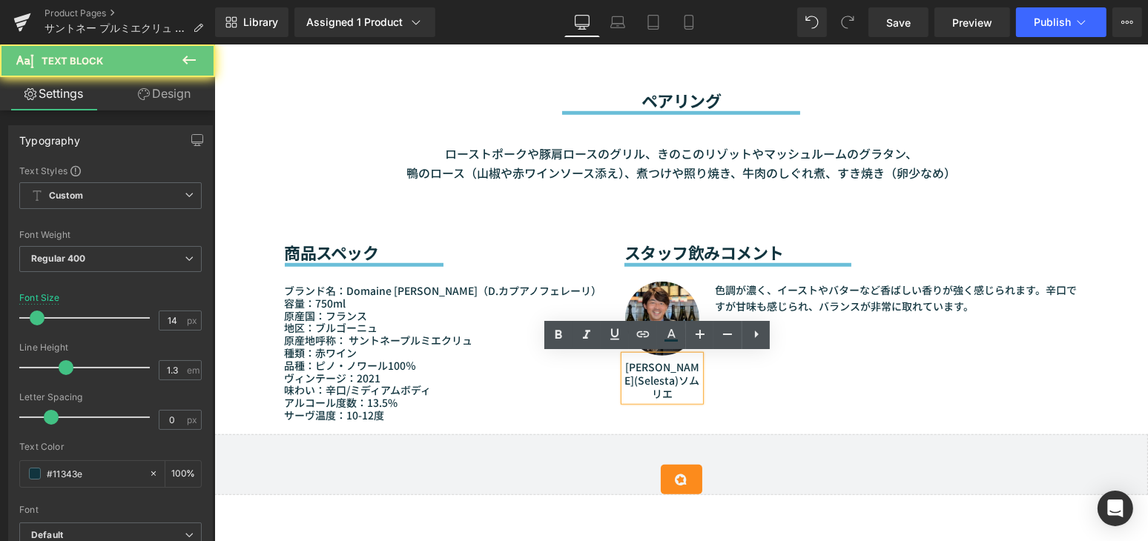
click at [676, 382] on p "DAIJI SARUKAWA(Selesta)ソムリエ" at bounding box center [662, 380] width 76 height 41
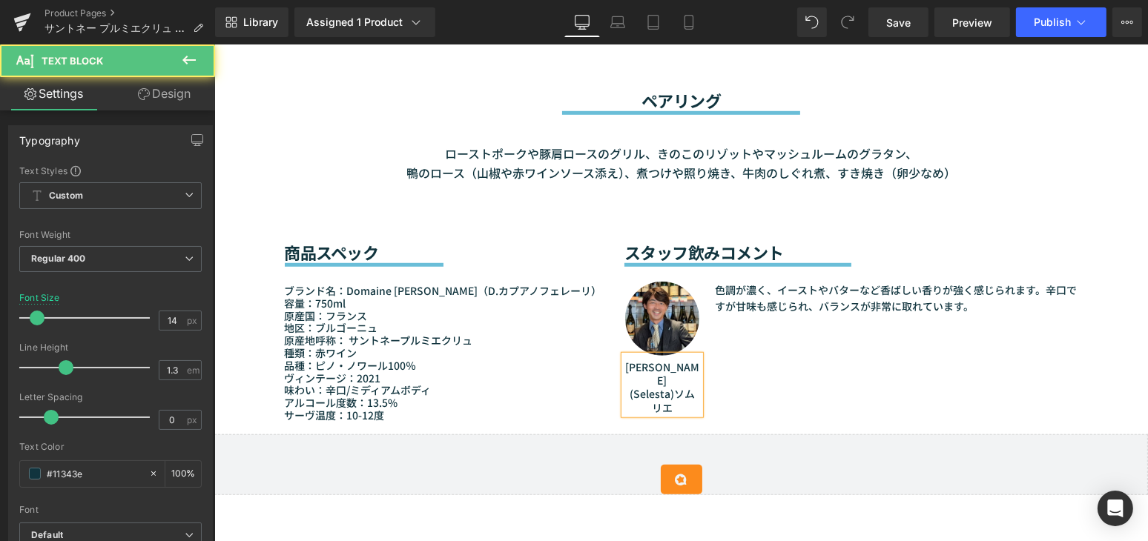
click at [662, 397] on p "(Selesta)ソムリエ" at bounding box center [662, 400] width 76 height 27
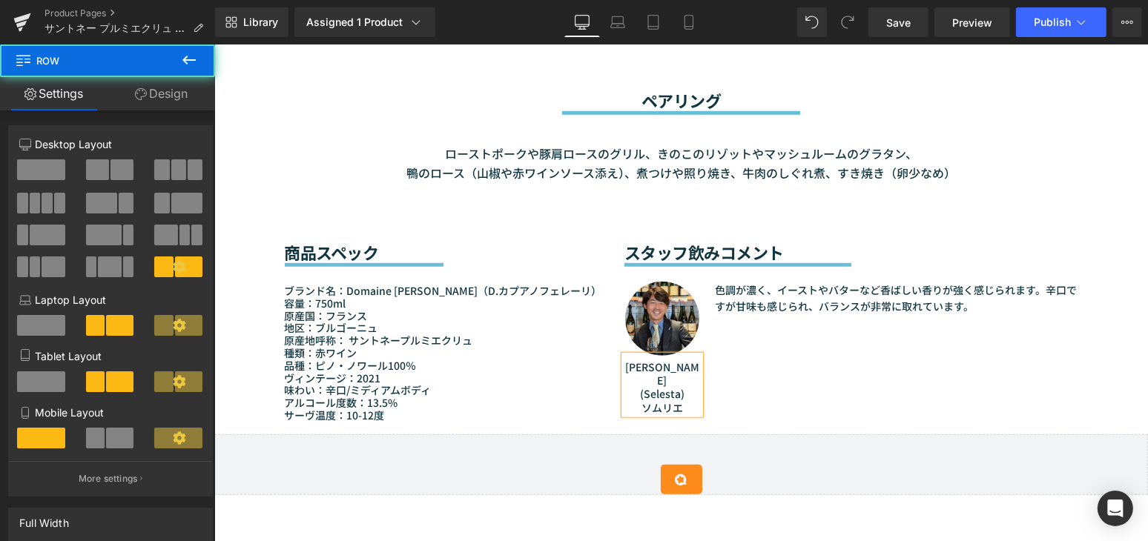
click at [1117, 414] on div "商品スペック Heading Separator ブランド名：Domaine Capuano-Ferreri（D.カプアノフェレーリ） 容量：750ml 原産…" at bounding box center [681, 308] width 890 height 251
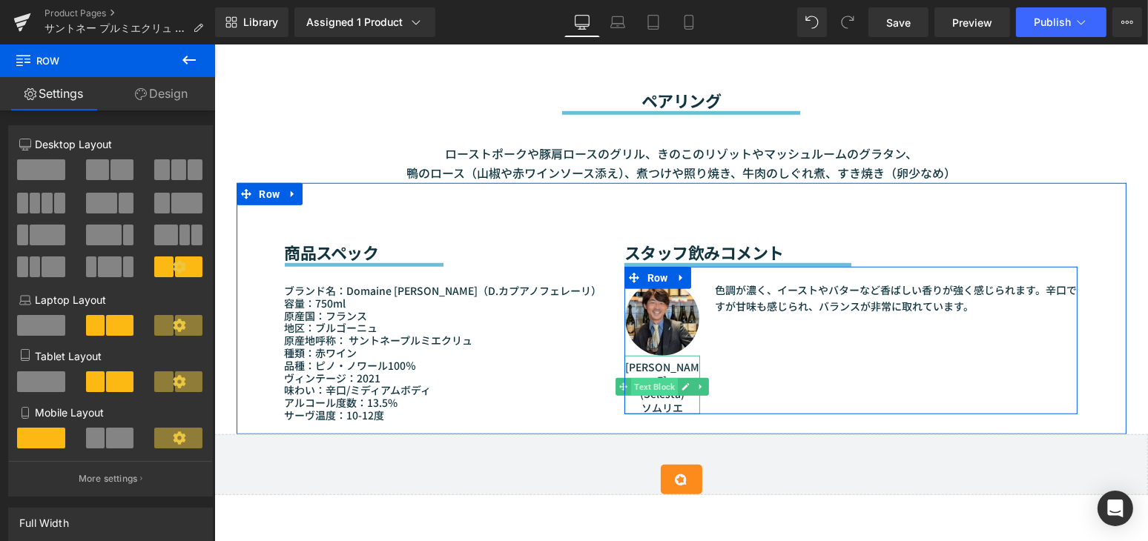
click at [667, 394] on span "Text Block" at bounding box center [653, 387] width 47 height 18
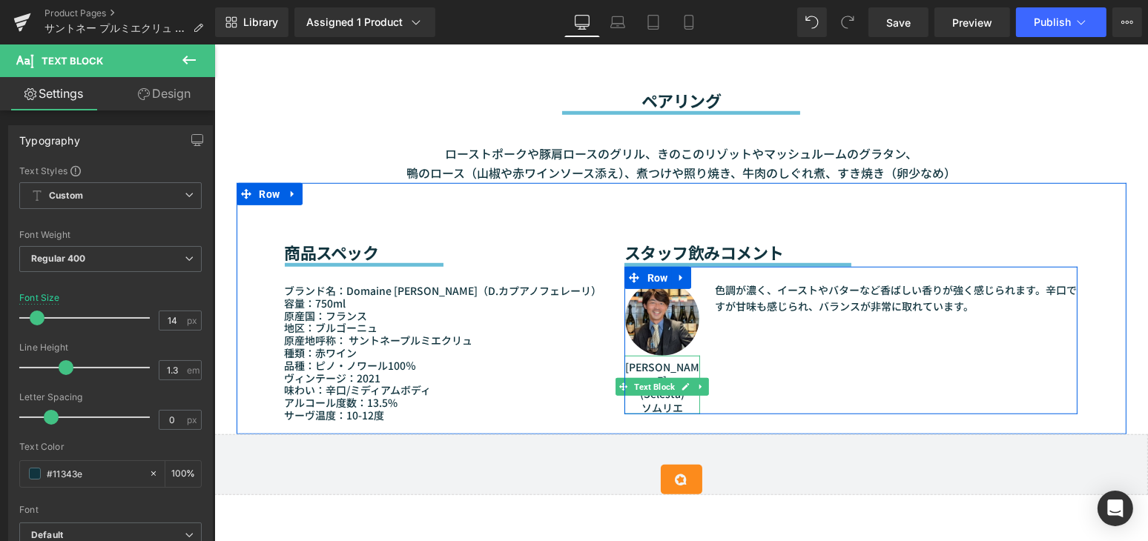
click at [644, 402] on p "ソムリエ" at bounding box center [662, 407] width 76 height 13
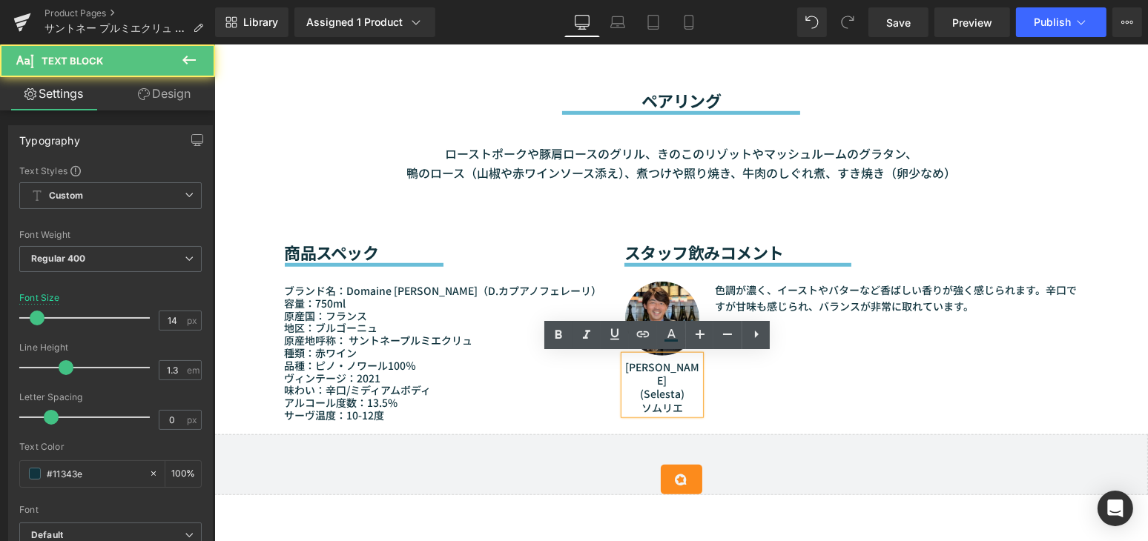
click at [644, 369] on p "DAIJI SARUKAWA" at bounding box center [662, 373] width 76 height 27
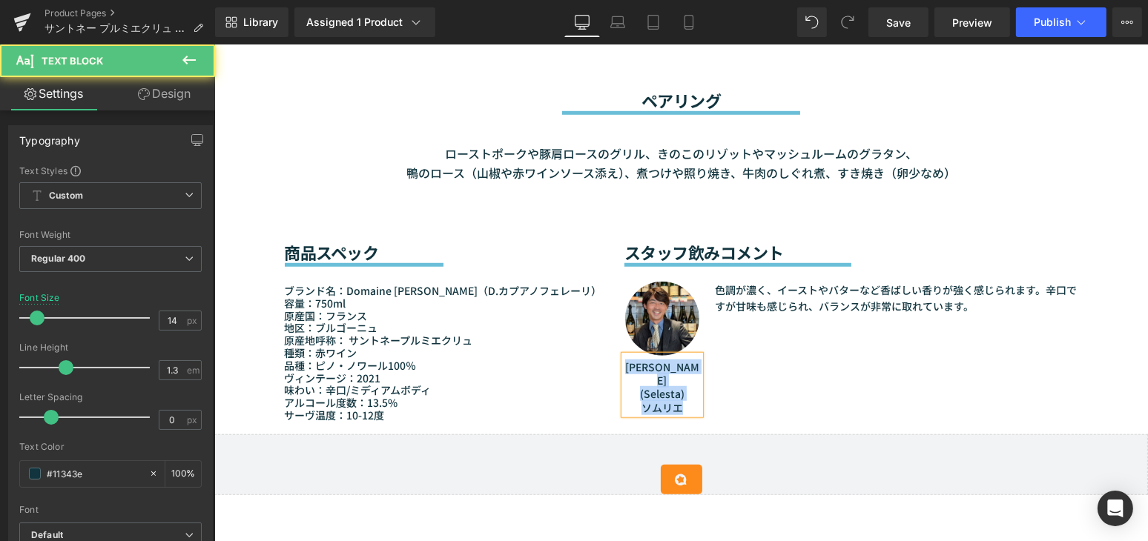
drag, startPoint x: 678, startPoint y: 406, endPoint x: 635, endPoint y: 369, distance: 57.3
click at [635, 369] on div "DAIJI SARUKAWA (Selesta) ソムリエ" at bounding box center [662, 385] width 76 height 59
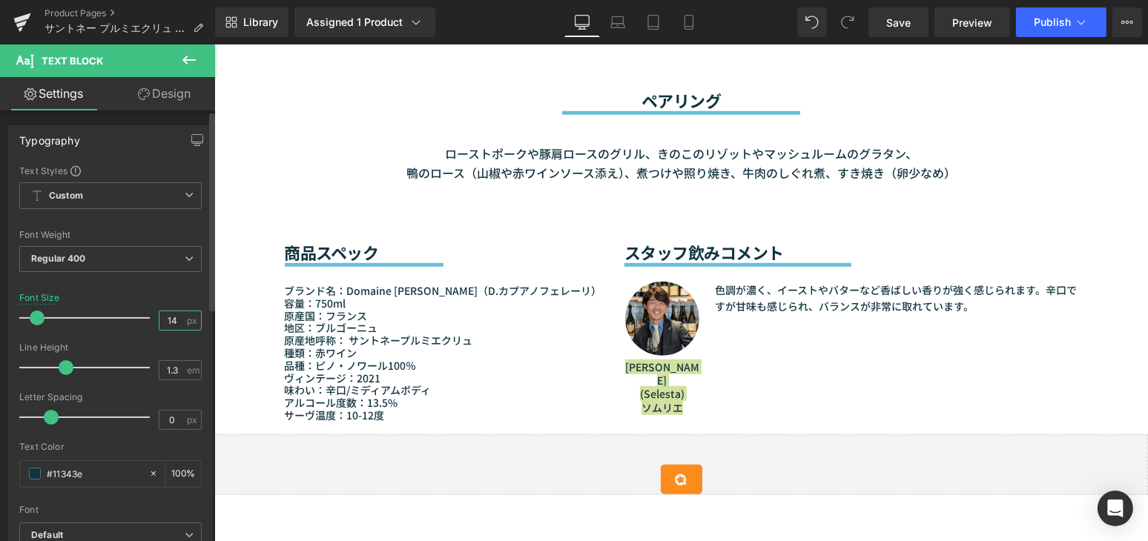
click at [172, 320] on input "14" at bounding box center [172, 320] width 26 height 19
type input "6"
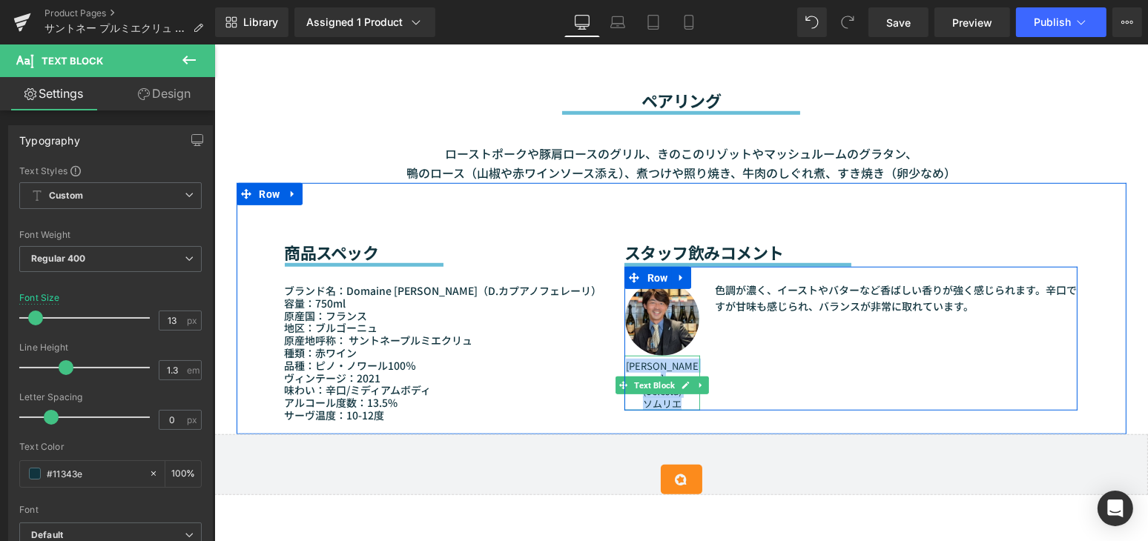
click at [646, 366] on p "DAIJI SARUKAWA" at bounding box center [662, 372] width 76 height 25
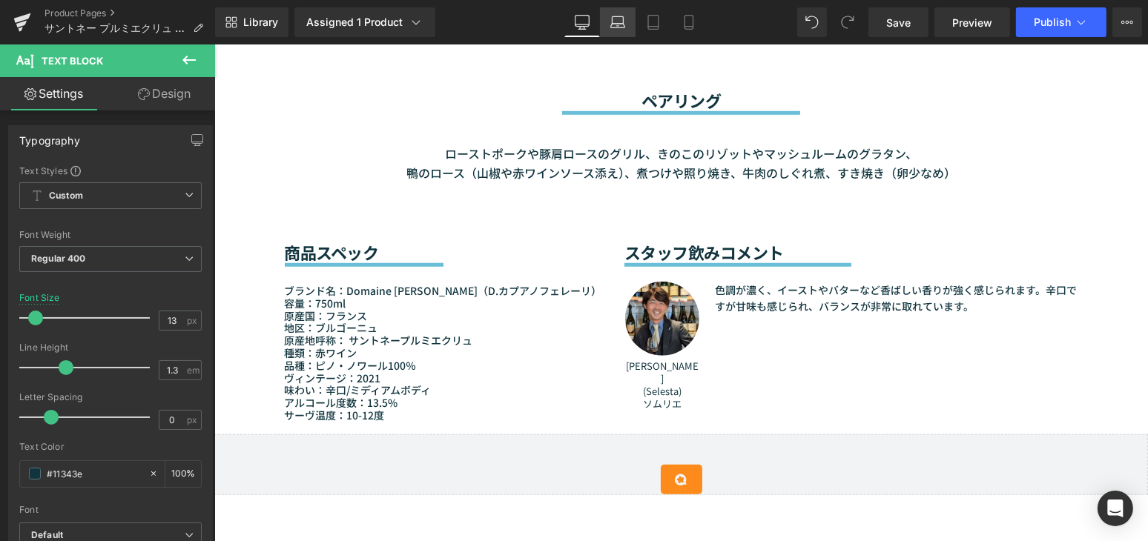
click at [624, 25] on icon at bounding box center [617, 22] width 15 height 15
type input "14"
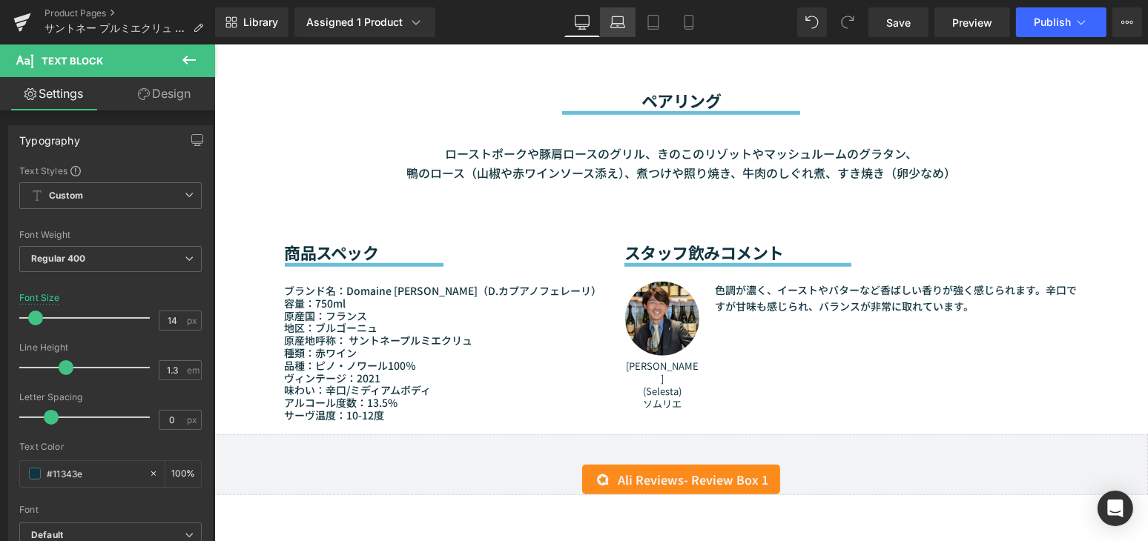
scroll to position [1414, 0]
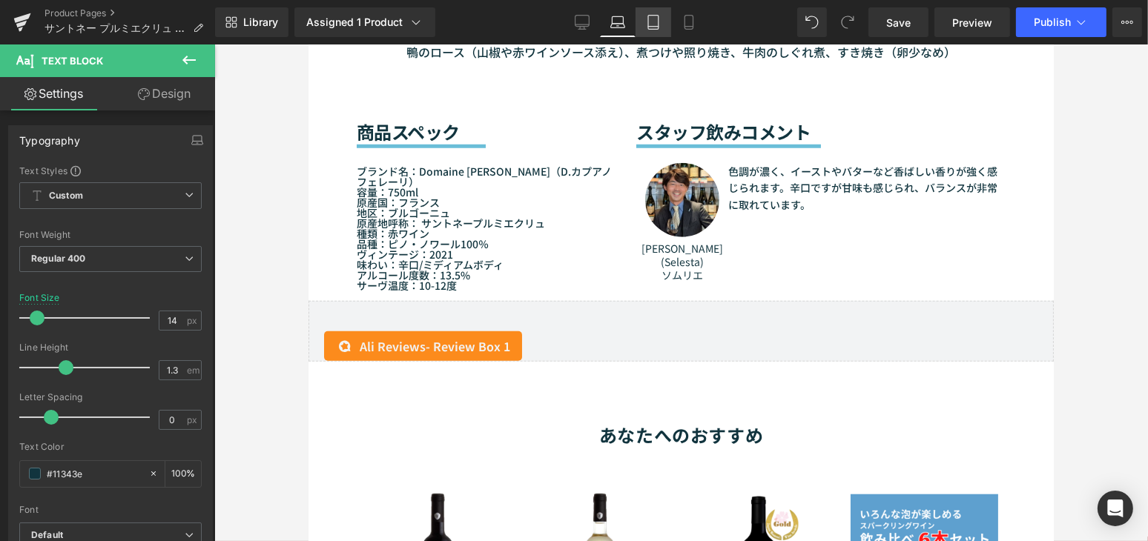
click at [650, 22] on icon at bounding box center [653, 22] width 15 height 15
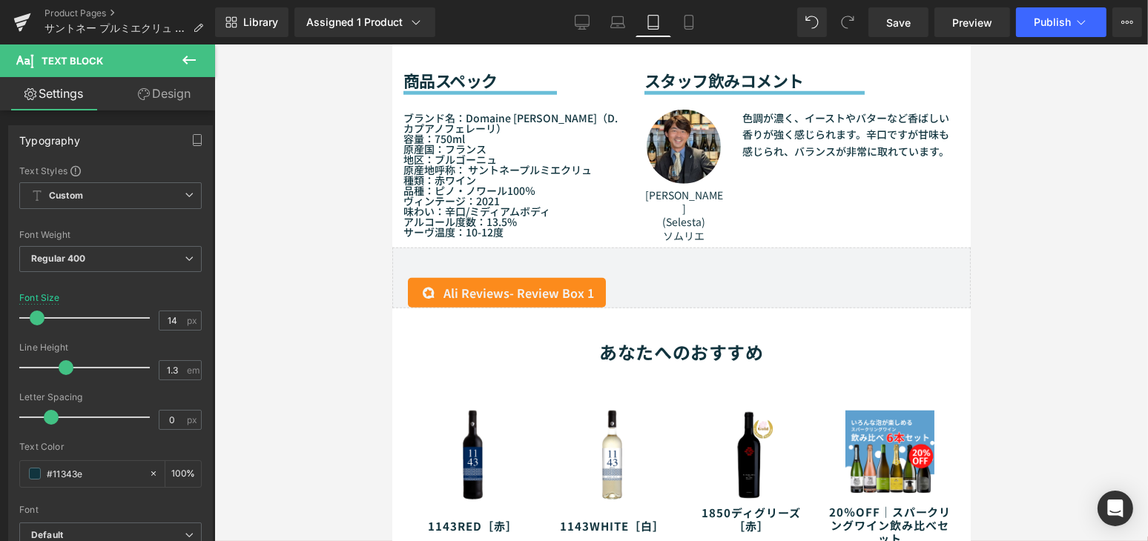
type input "100"
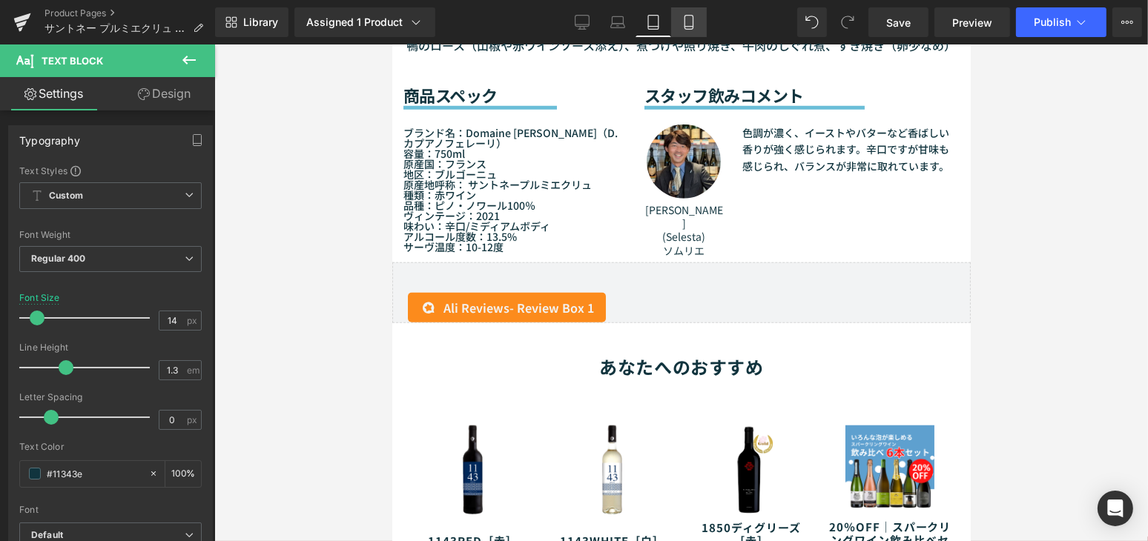
click at [679, 34] on link "Mobile" at bounding box center [689, 22] width 36 height 30
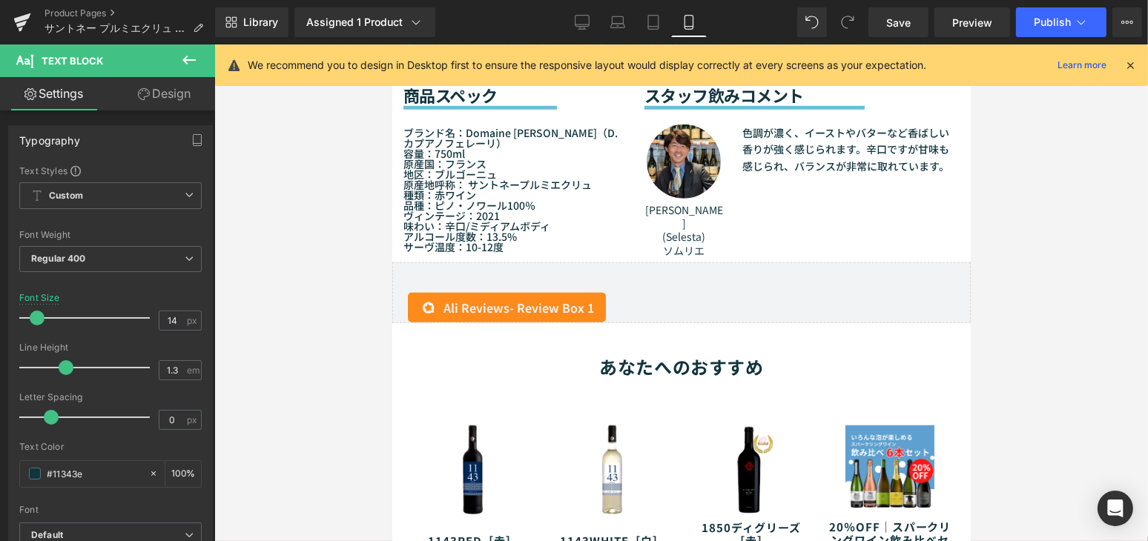
type input "13"
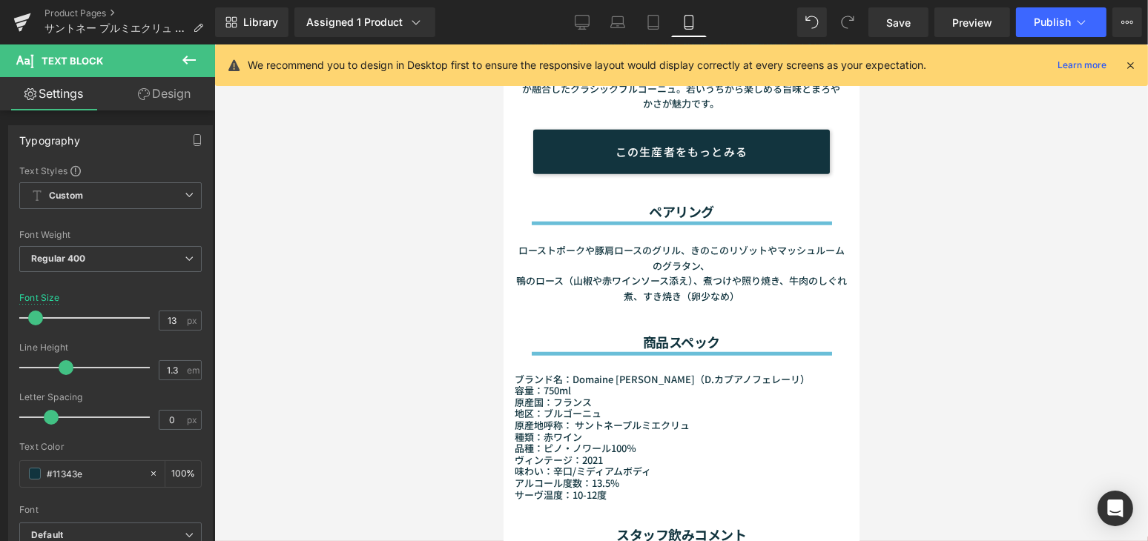
scroll to position [1835, 0]
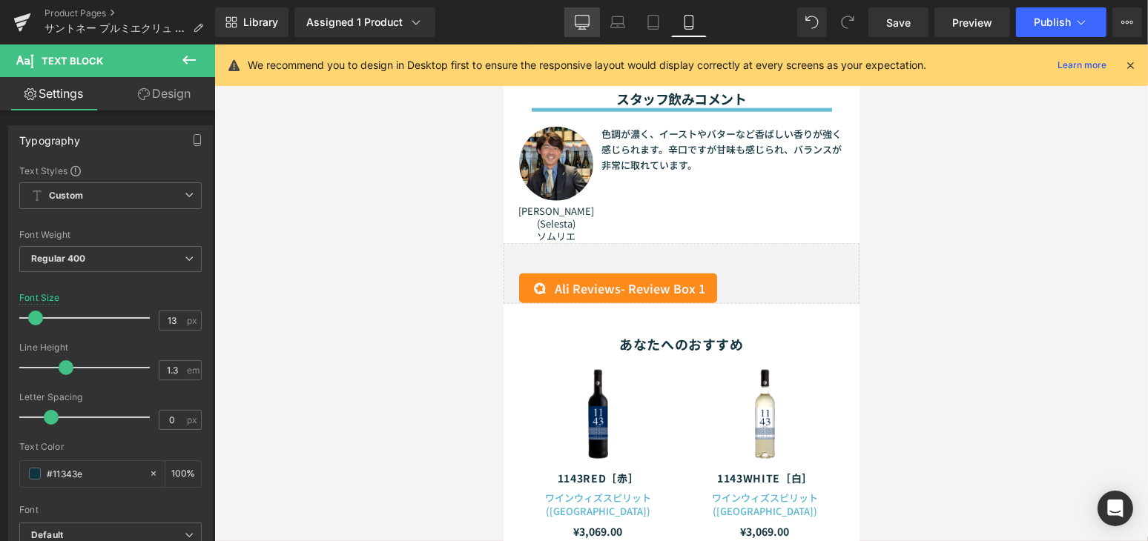
click at [576, 14] on link "Desktop" at bounding box center [582, 22] width 36 height 30
type input "100"
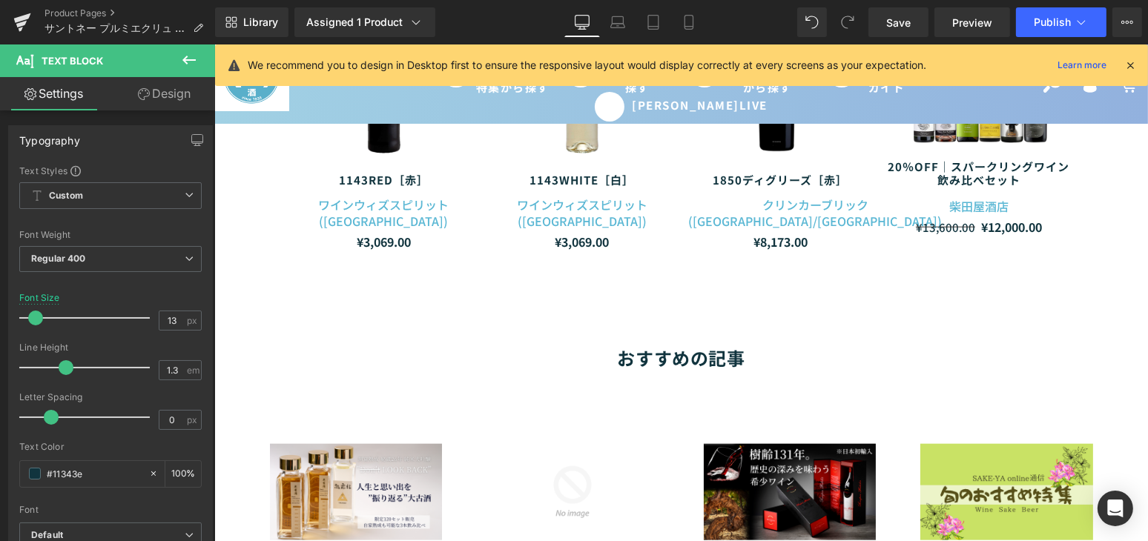
scroll to position [1355, 0]
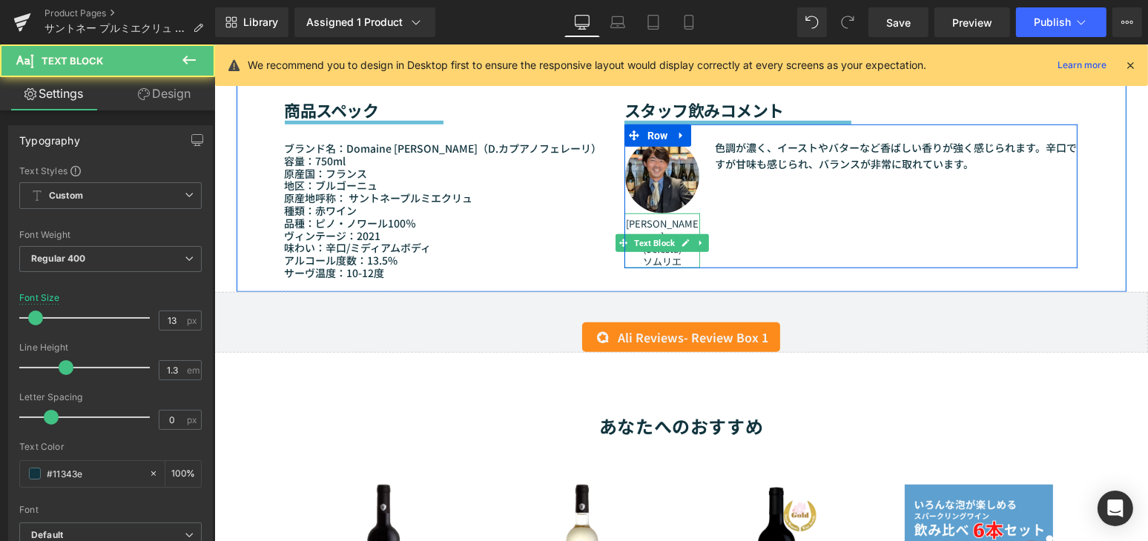
click at [639, 225] on p "DAIJI SARUKAWA" at bounding box center [662, 230] width 76 height 25
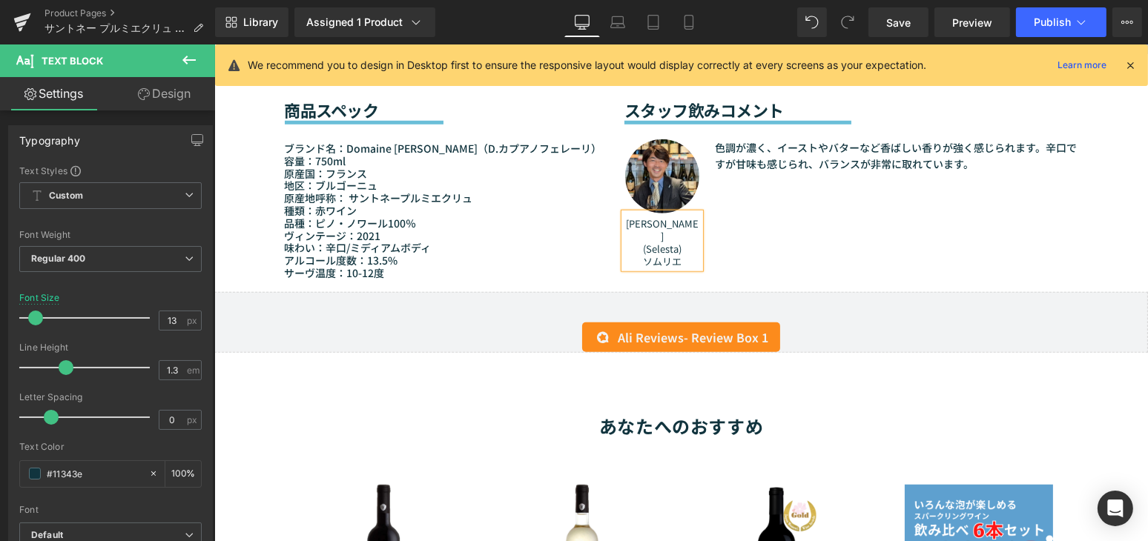
scroll to position [1220, 0]
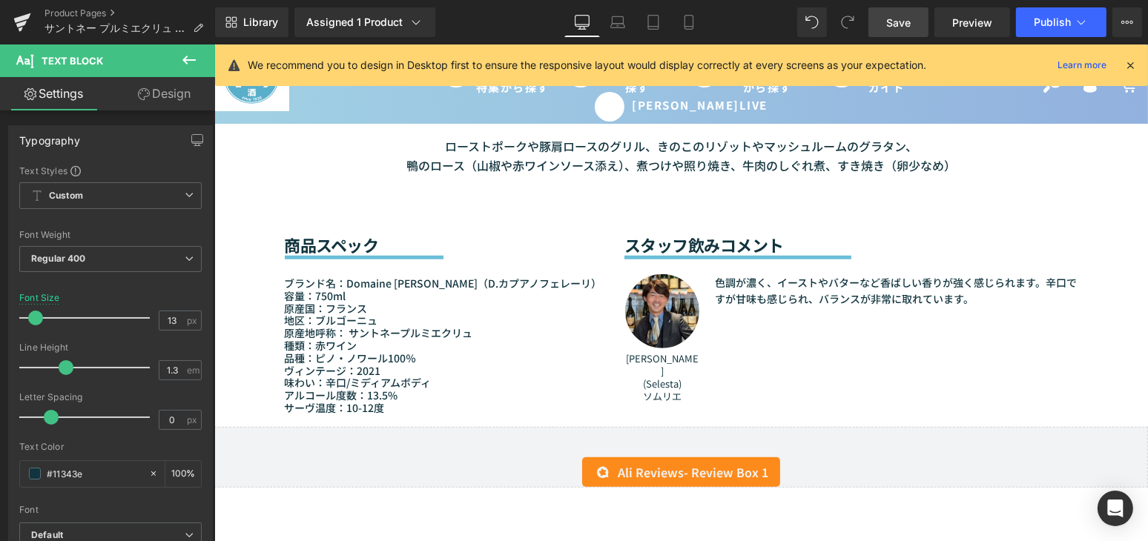
click at [920, 26] on link "Save" at bounding box center [898, 22] width 60 height 30
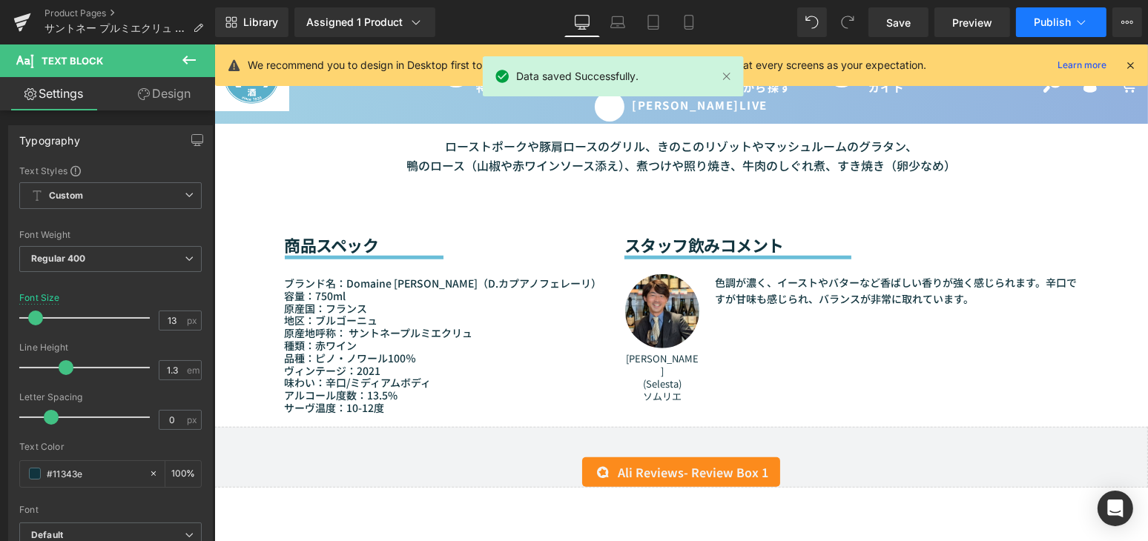
click at [1036, 24] on span "Publish" at bounding box center [1051, 22] width 37 height 12
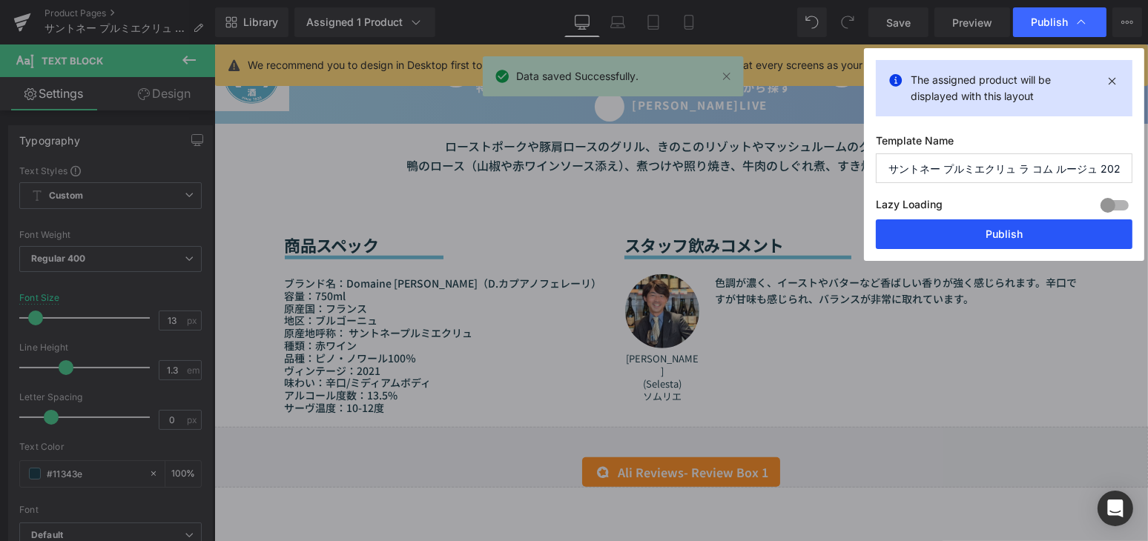
click at [1002, 234] on button "Publish" at bounding box center [1004, 234] width 257 height 30
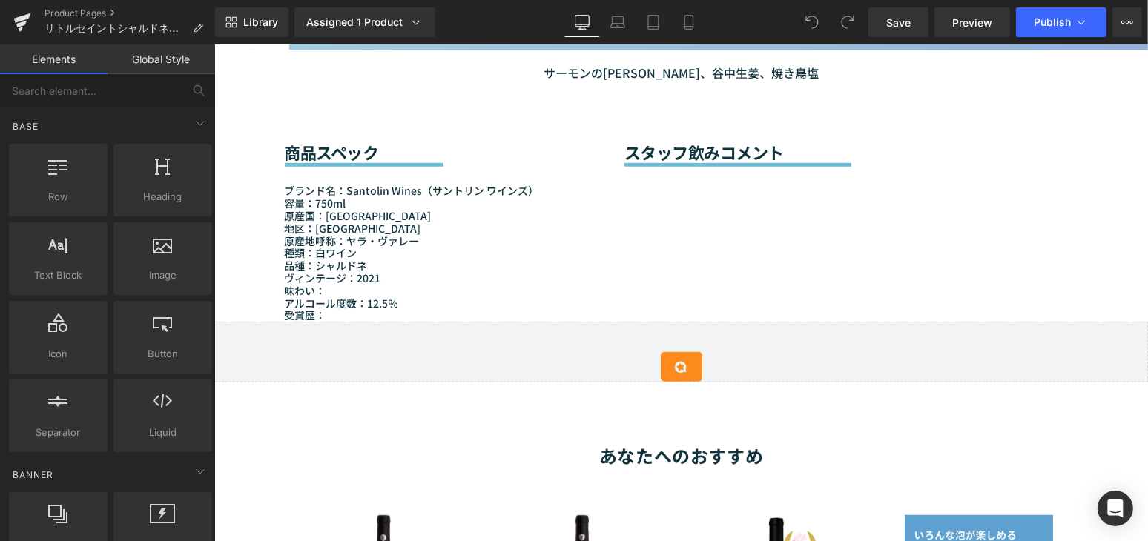
scroll to position [1213, 0]
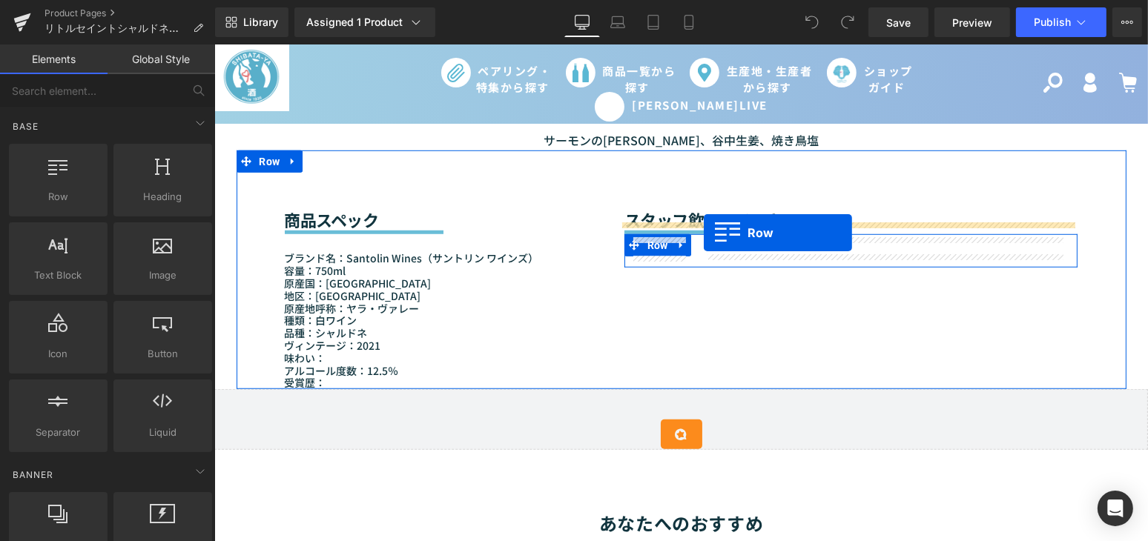
drag, startPoint x: 260, startPoint y: 234, endPoint x: 703, endPoint y: 232, distance: 442.6
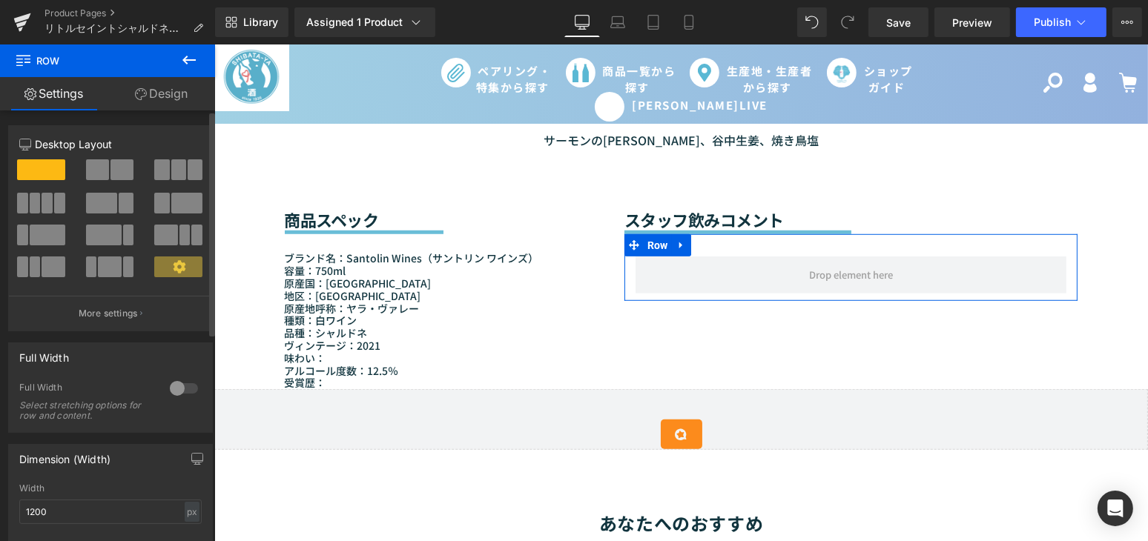
click at [38, 227] on span at bounding box center [48, 235] width 36 height 21
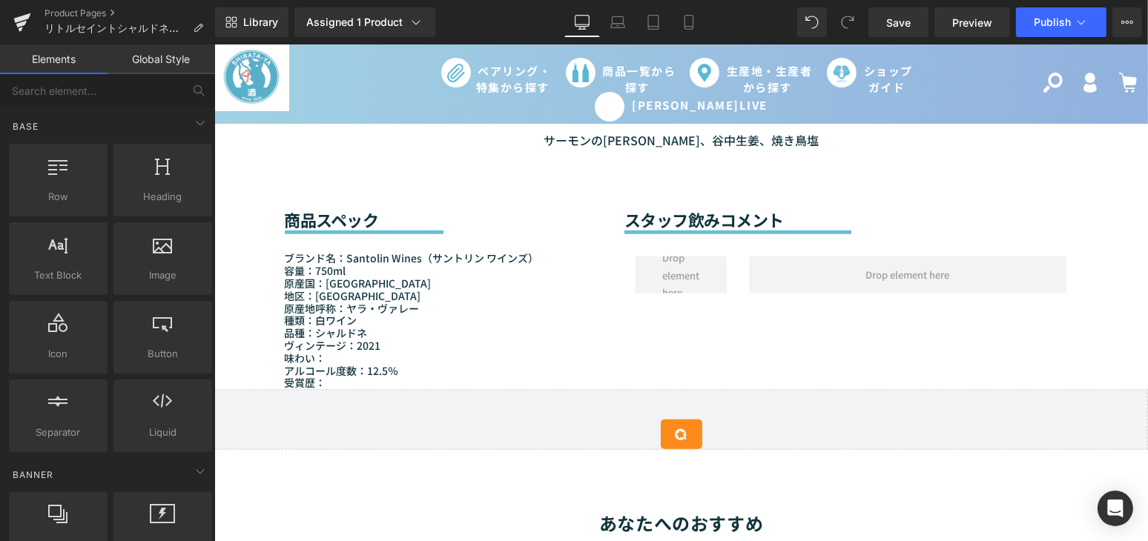
click at [226, 170] on div "Sale Off (P) Image (P) Image List" at bounding box center [680, 180] width 933 height 2483
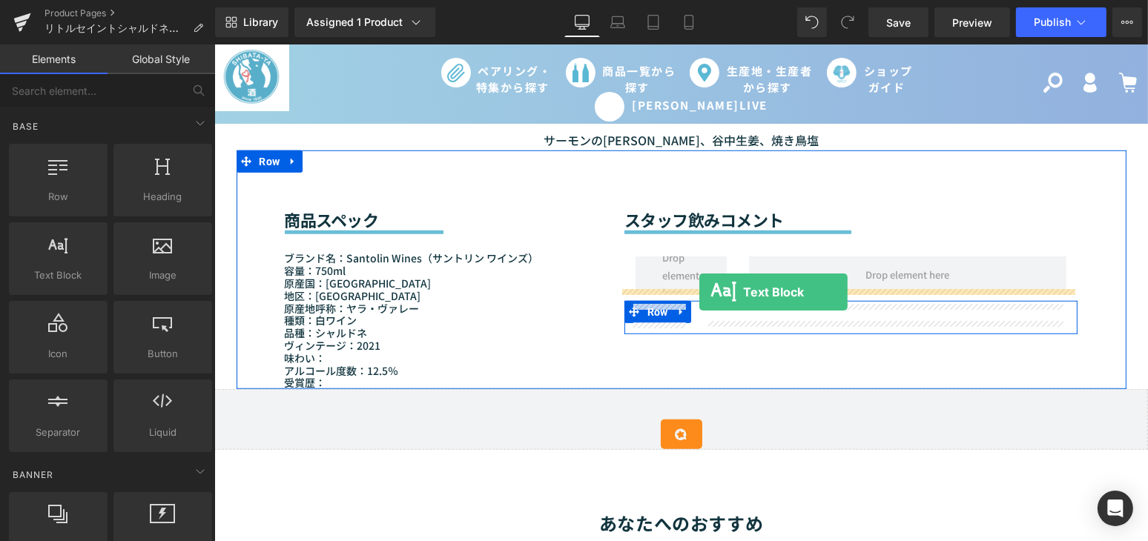
drag, startPoint x: 282, startPoint y: 324, endPoint x: 698, endPoint y: 291, distance: 417.9
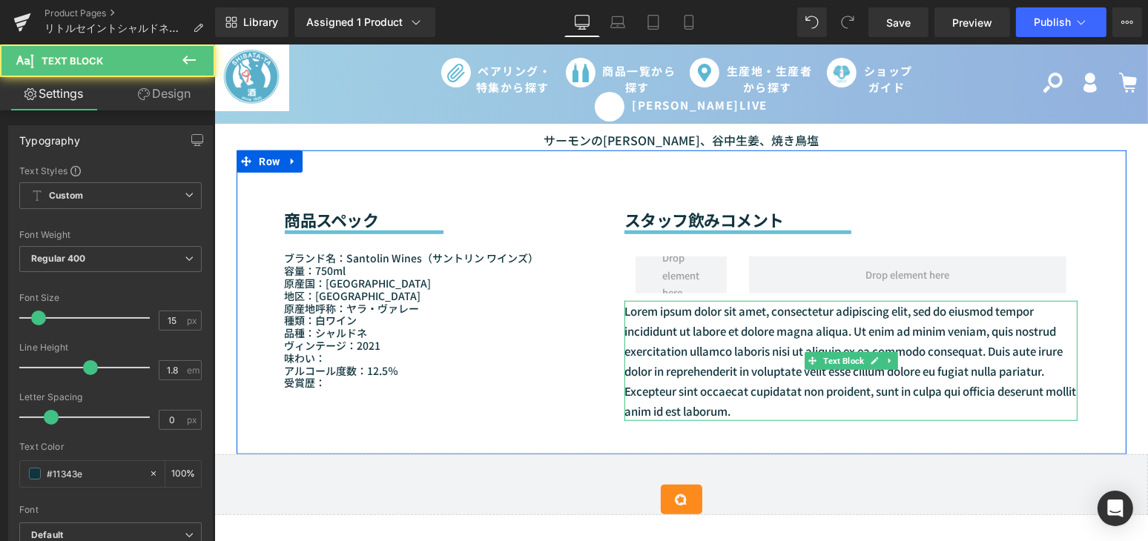
click at [742, 378] on p "Lorem ipsum dolor sit amet, consectetur adipiscing elit, sed do eiusmod tempor …" at bounding box center [851, 361] width 454 height 120
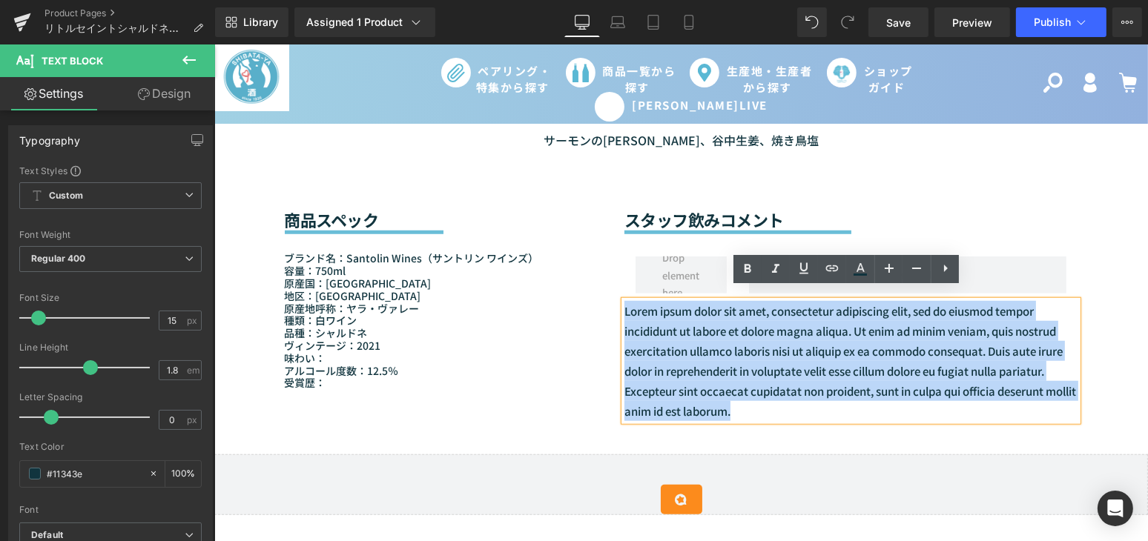
drag, startPoint x: 775, startPoint y: 403, endPoint x: 611, endPoint y: 289, distance: 199.9
click at [612, 289] on div "スタッフ飲みコメント Heading Separator Row Lorem ipsum dolor sit amet, consectetur adipis…" at bounding box center [850, 303] width 476 height 304
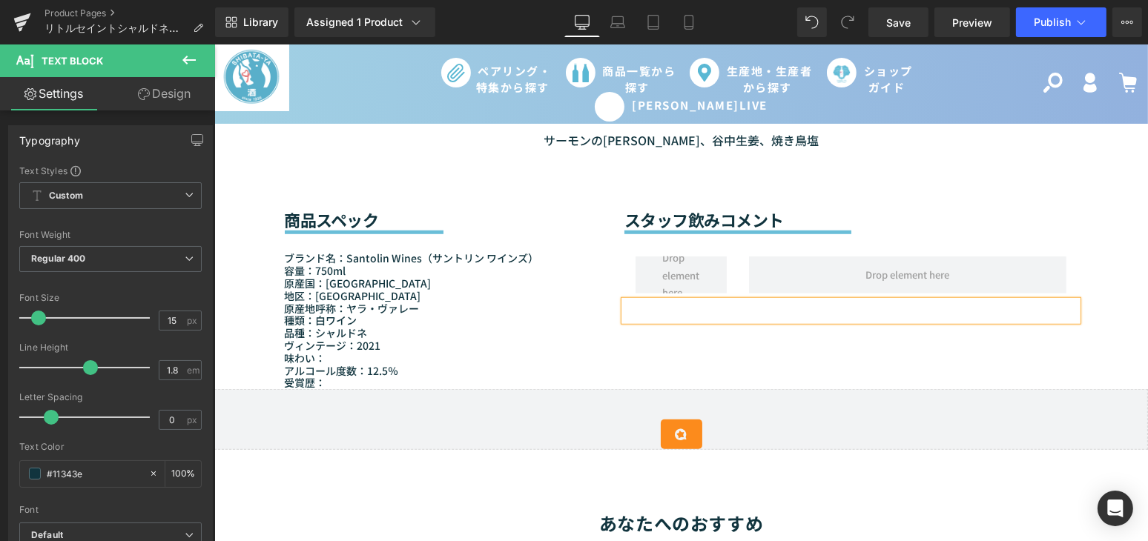
click at [856, 357] on div "商品スペック Heading Separator ブランド名： Santolin Wines （サントリン ワインズ） 容量：750ml 原産国：[GEOGR…" at bounding box center [681, 270] width 890 height 239
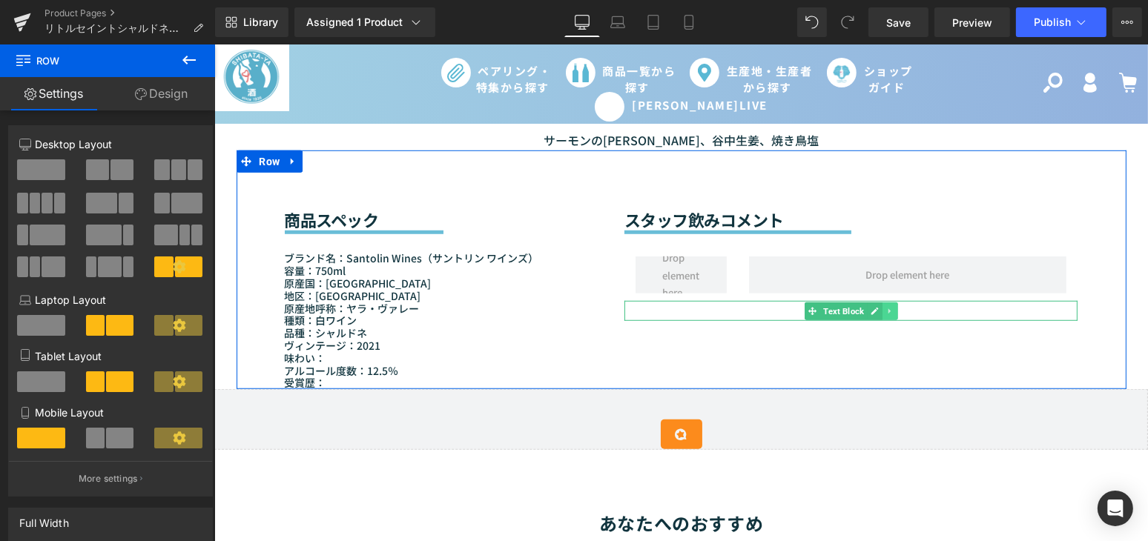
click at [882, 302] on link at bounding box center [890, 311] width 16 height 18
click at [893, 307] on icon at bounding box center [897, 311] width 8 height 8
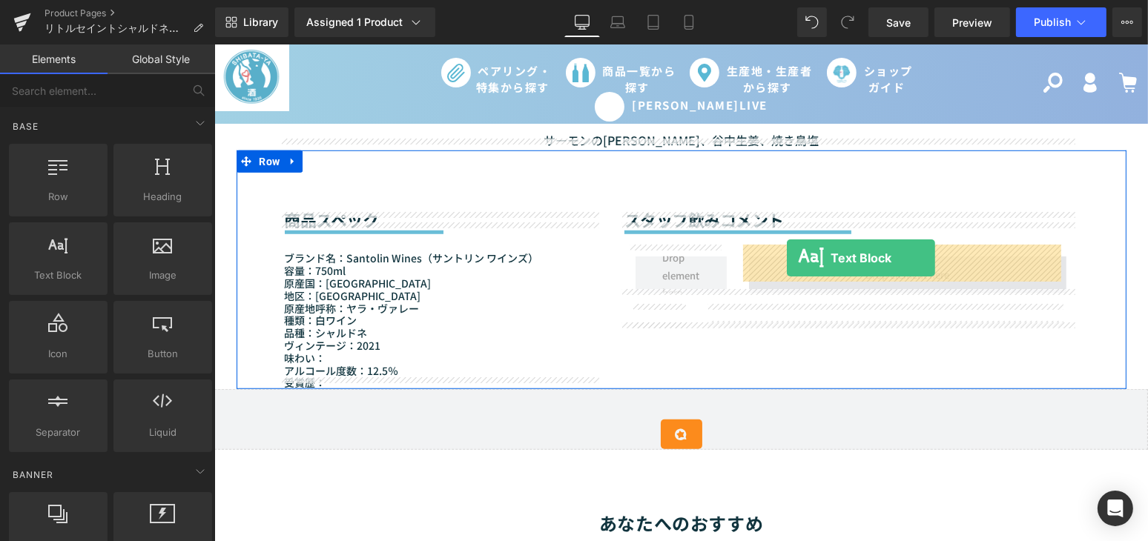
drag, startPoint x: 277, startPoint y: 314, endPoint x: 786, endPoint y: 258, distance: 511.6
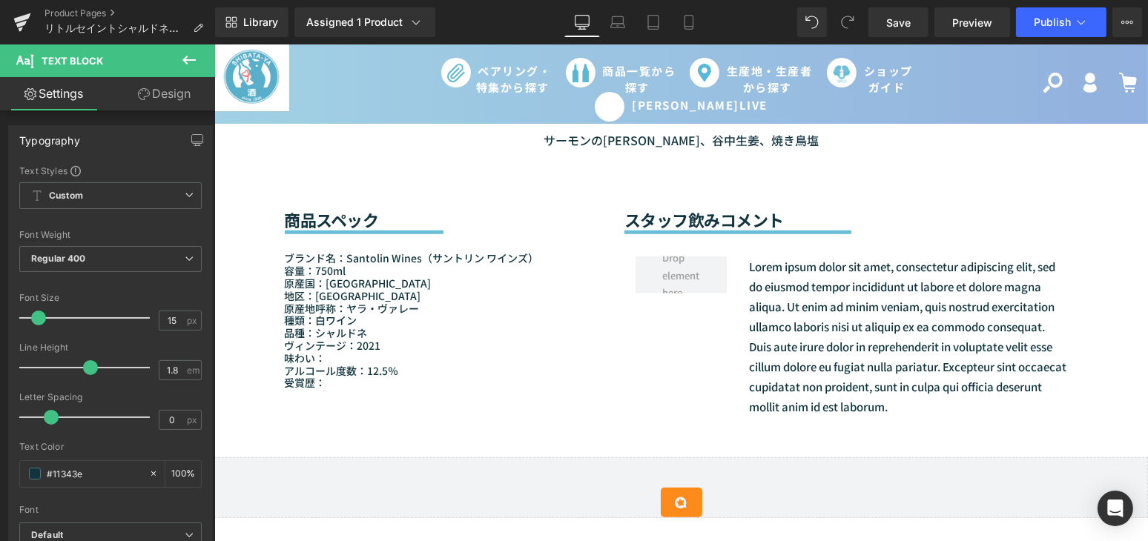
click at [222, 167] on div "Sale Off (P) Image (P) Image List" at bounding box center [680, 214] width 933 height 2550
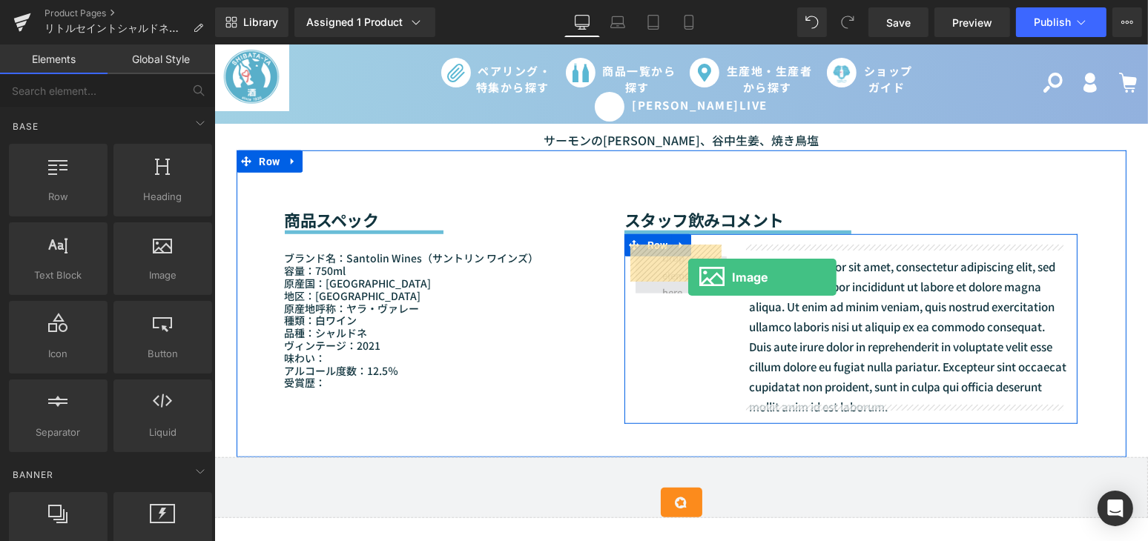
drag, startPoint x: 377, startPoint y: 307, endPoint x: 687, endPoint y: 277, distance: 311.3
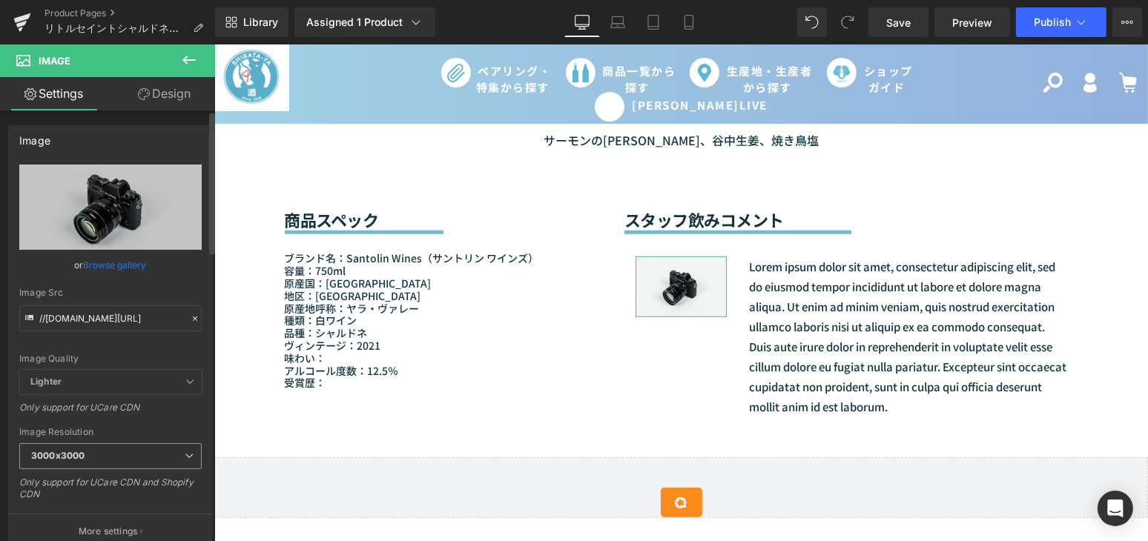
click at [102, 448] on span "3000x3000" at bounding box center [110, 456] width 182 height 26
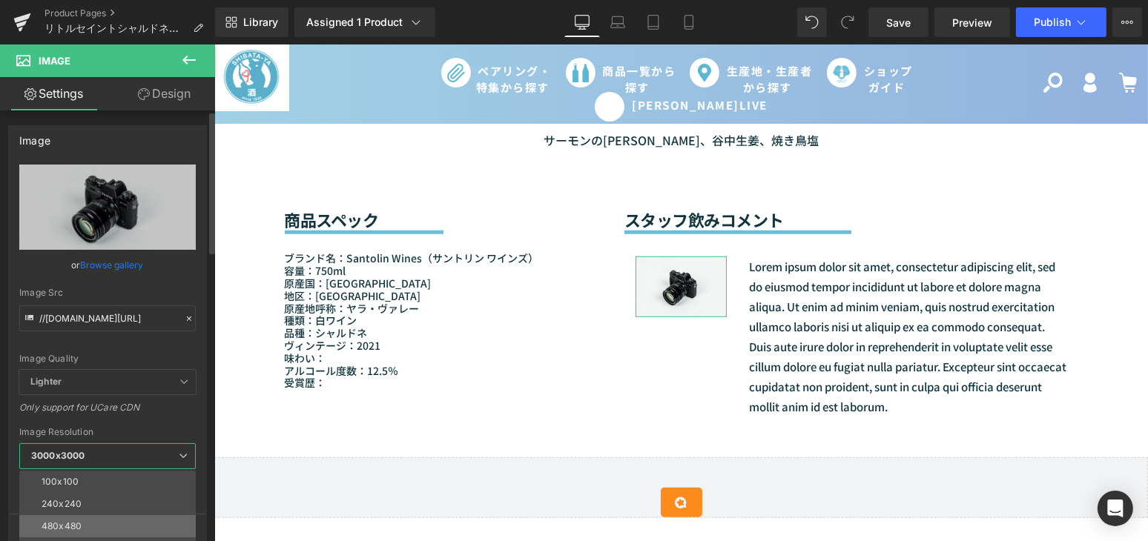
click at [100, 523] on li "480x480" at bounding box center [110, 526] width 183 height 22
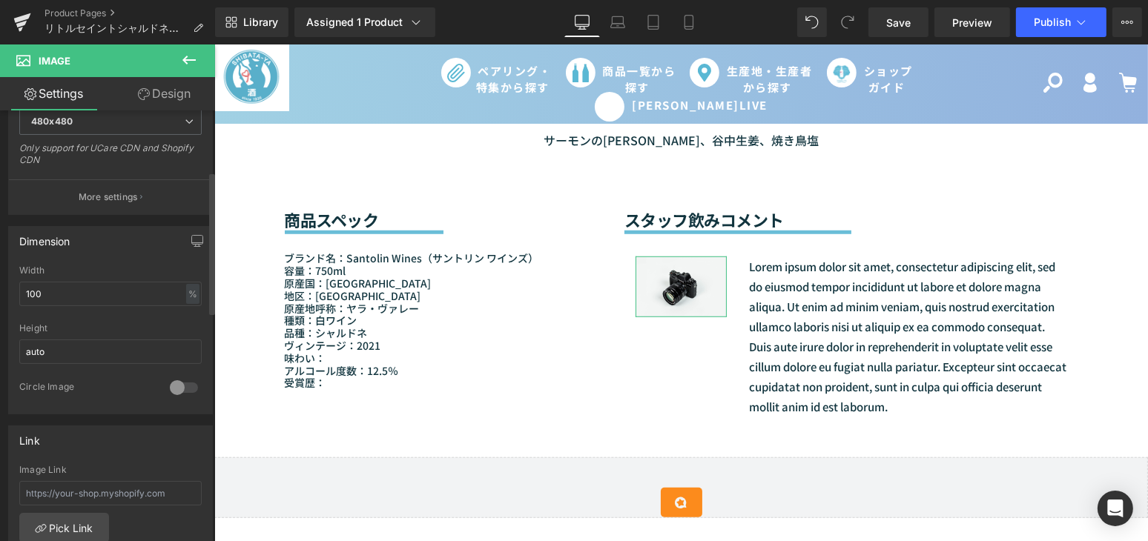
scroll to position [337, 0]
click at [178, 377] on div at bounding box center [184, 386] width 36 height 24
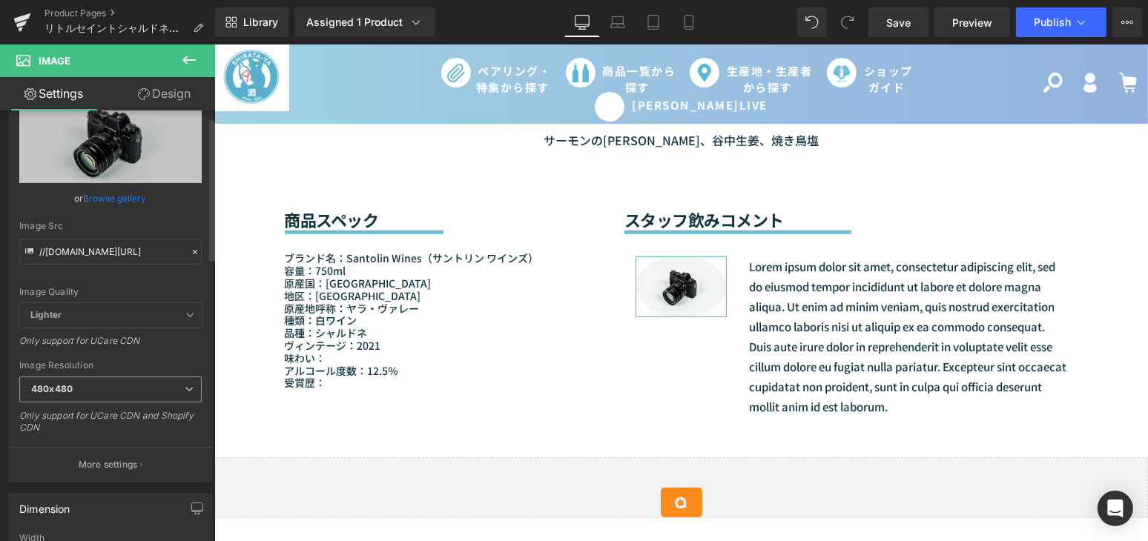
scroll to position [0, 0]
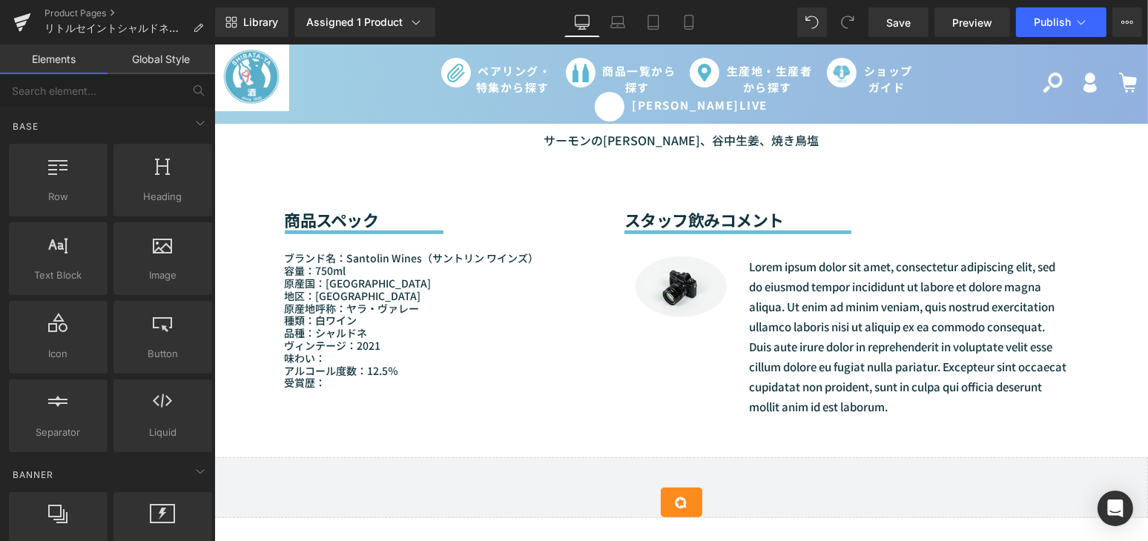
click at [217, 262] on div "Sale Off (P) Image (P) Image List" at bounding box center [680, 214] width 933 height 2550
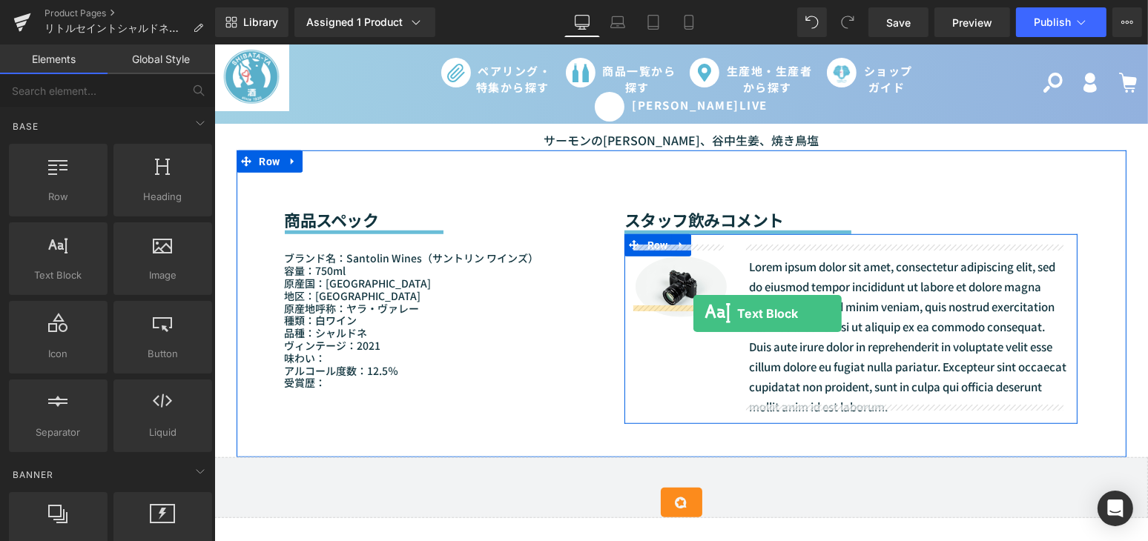
drag, startPoint x: 284, startPoint y: 314, endPoint x: 692, endPoint y: 313, distance: 408.5
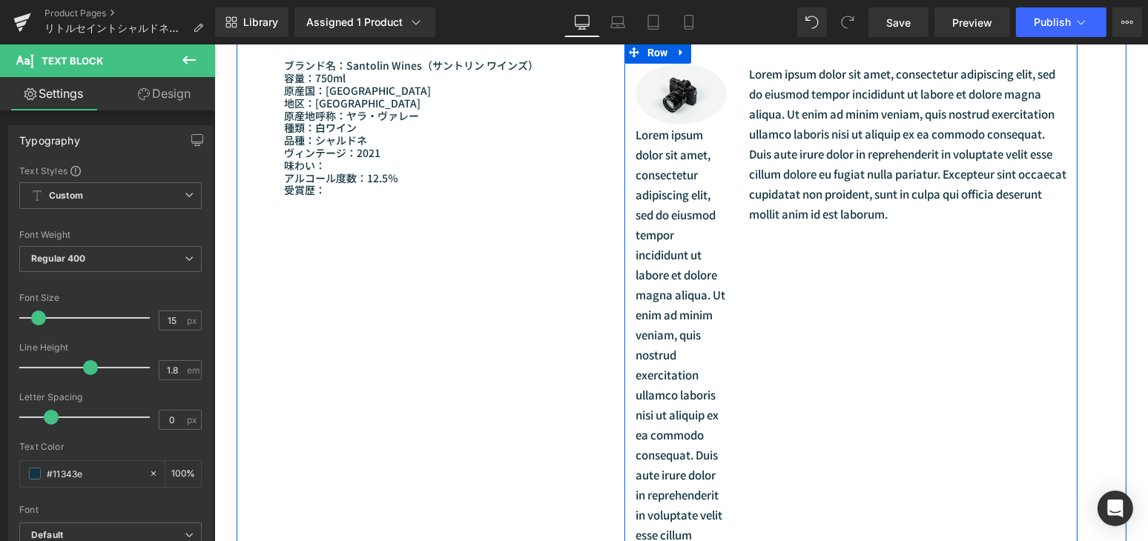
scroll to position [1213, 0]
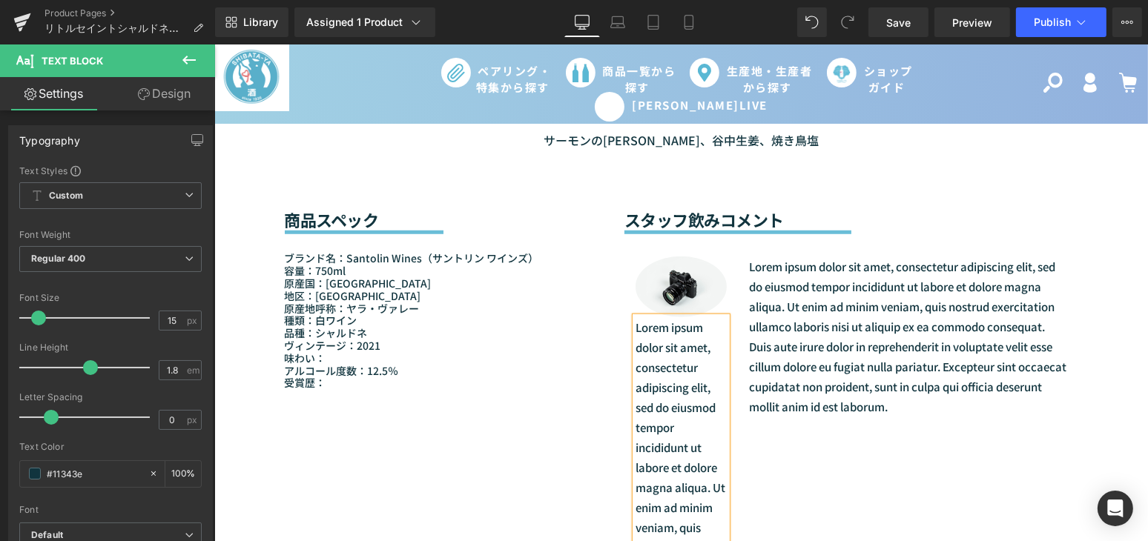
click at [229, 277] on div "Sale Off (P) Image (P) Image List" at bounding box center [680, 474] width 933 height 3071
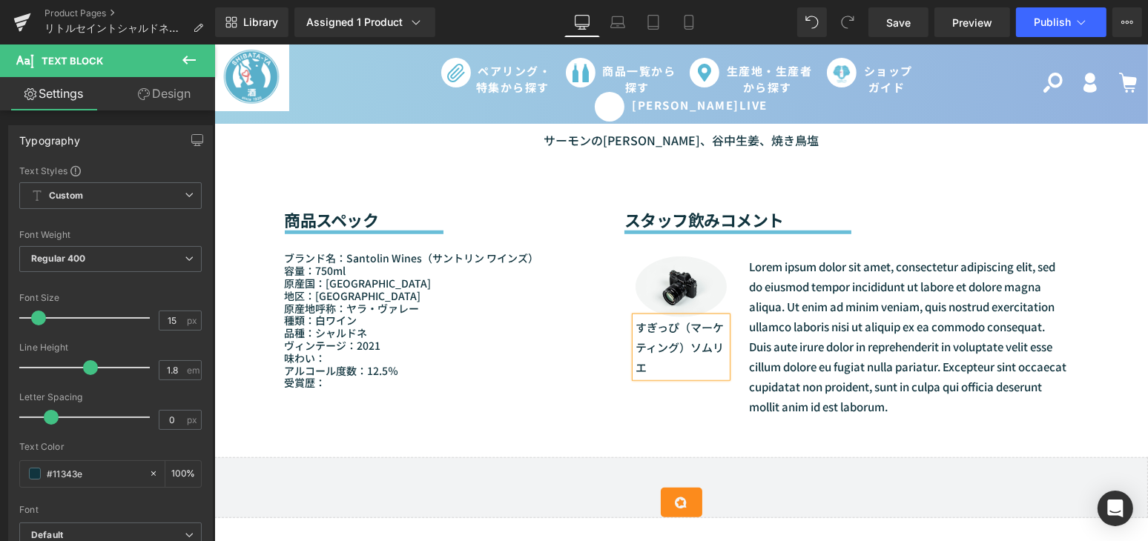
click at [672, 317] on p "すぎっぴ（マーケティング）ソムリエ" at bounding box center [680, 347] width 91 height 60
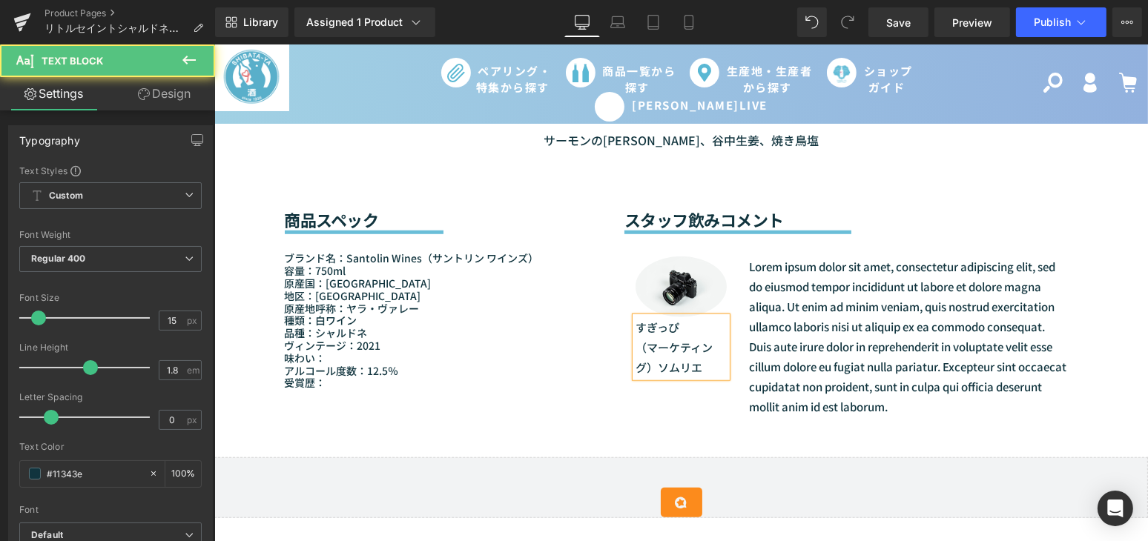
click at [655, 354] on p "（マーケティング）ソムリエ" at bounding box center [680, 357] width 91 height 40
drag, startPoint x: 668, startPoint y: 371, endPoint x: 630, endPoint y: 310, distance: 72.2
click at [635, 317] on div "すぎっぴ （マーケティング） ソムリエ" at bounding box center [680, 357] width 91 height 80
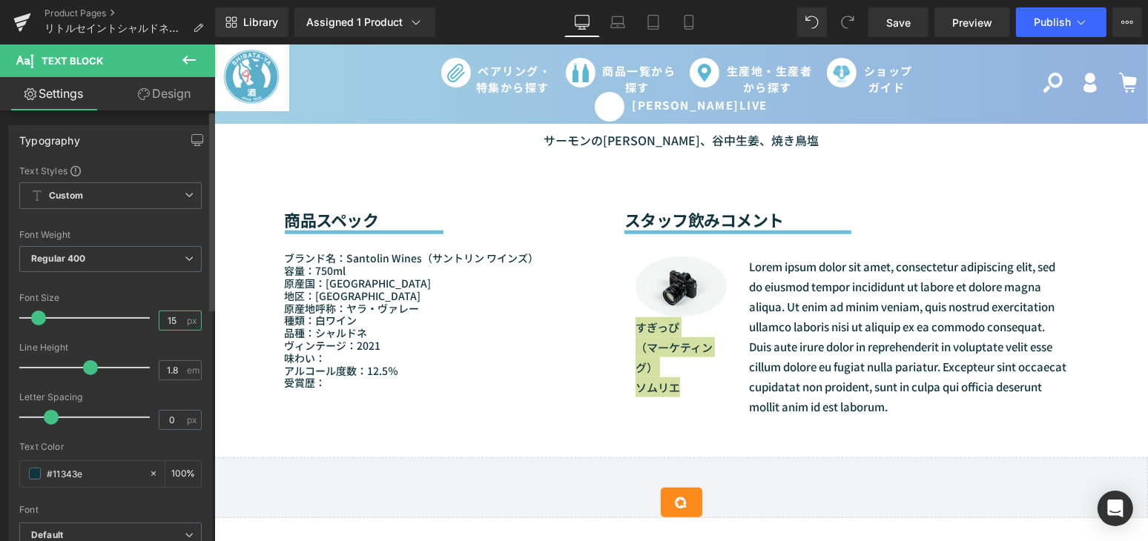
click at [172, 319] on input "15" at bounding box center [172, 320] width 26 height 19
type input "14"
click at [223, 314] on div "Sale Off (P) Image (P) Image List" at bounding box center [680, 214] width 933 height 2550
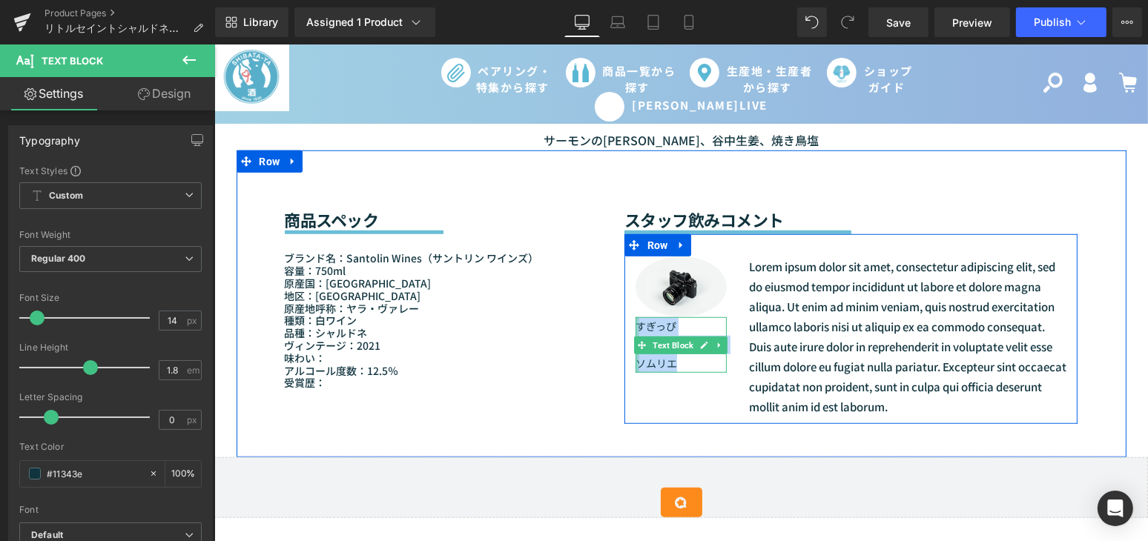
drag, startPoint x: 681, startPoint y: 351, endPoint x: 631, endPoint y: 314, distance: 62.0
click at [635, 317] on div "すぎっぴ （マーケティング） ソムリエ Text Block" at bounding box center [680, 345] width 91 height 56
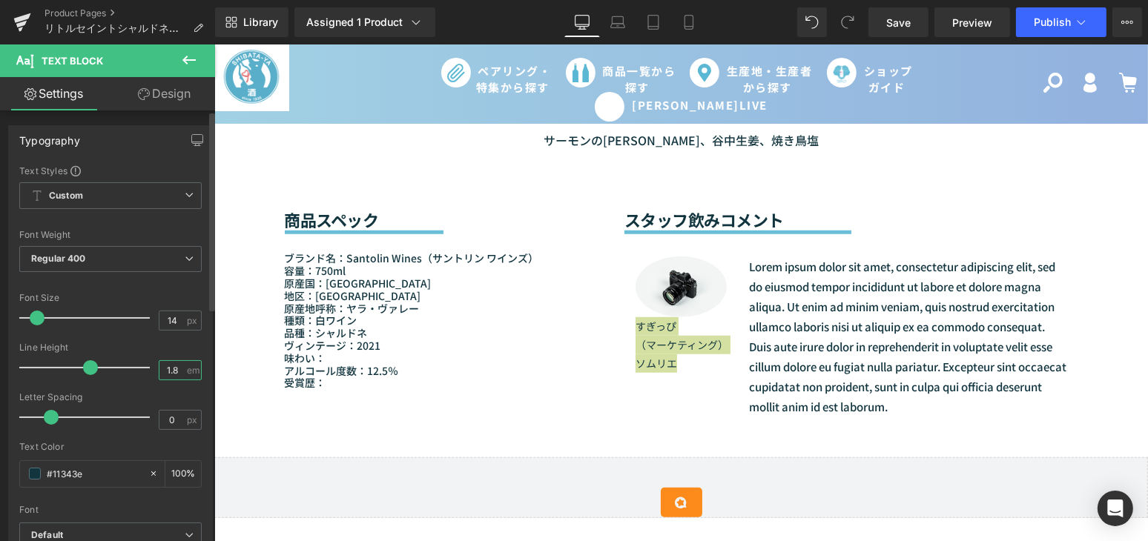
click at [177, 369] on input "1.8" at bounding box center [172, 370] width 26 height 19
type input "1.3"
click at [225, 348] on div "Sale Off (P) Image (P) Image List" at bounding box center [680, 214] width 933 height 2550
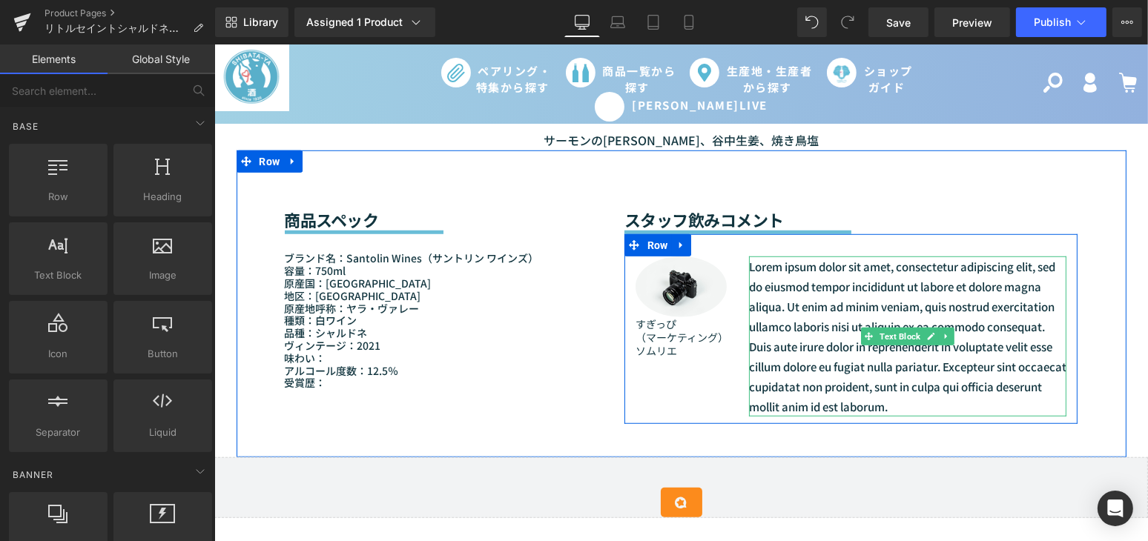
click at [827, 288] on p "Lorem ipsum dolor sit amet, consectetur adipiscing elit, sed do eiusmod tempor …" at bounding box center [907, 337] width 318 height 160
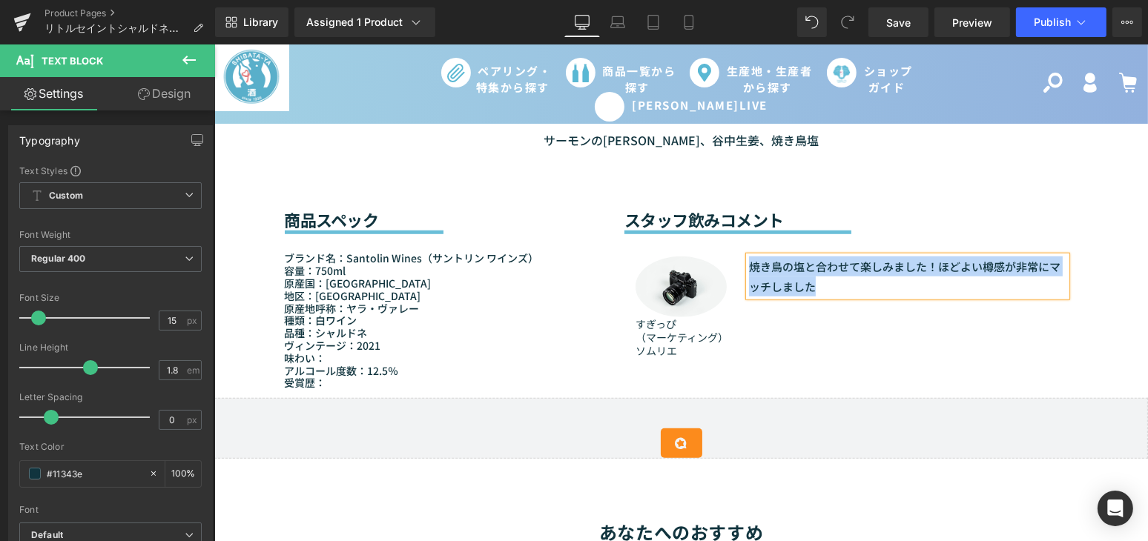
drag, startPoint x: 821, startPoint y: 276, endPoint x: 744, endPoint y: 255, distance: 79.9
click at [748, 257] on p "焼き鳥の塩と合わせて楽しみました！ほどよい樽感が非常にマッチしました" at bounding box center [907, 277] width 318 height 40
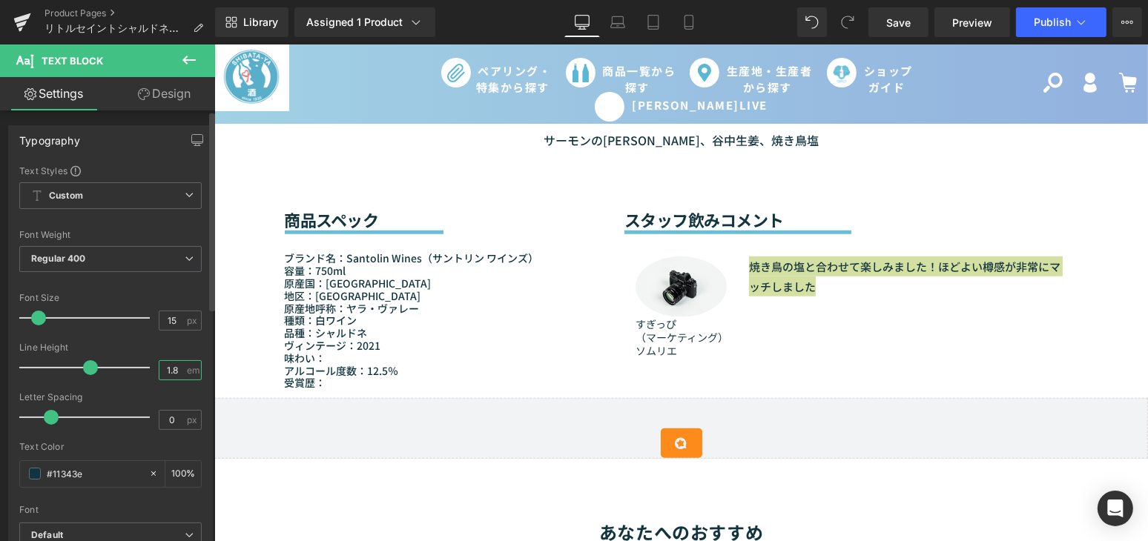
click at [177, 373] on input "1.8" at bounding box center [172, 370] width 26 height 19
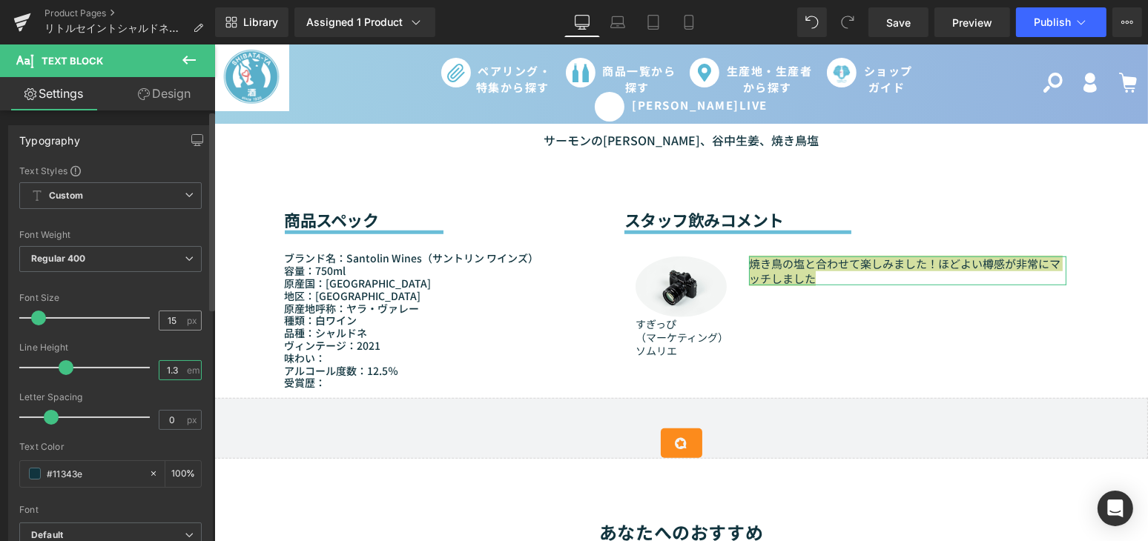
type input "1.3"
click at [175, 320] on input "15" at bounding box center [172, 320] width 26 height 19
type input "14"
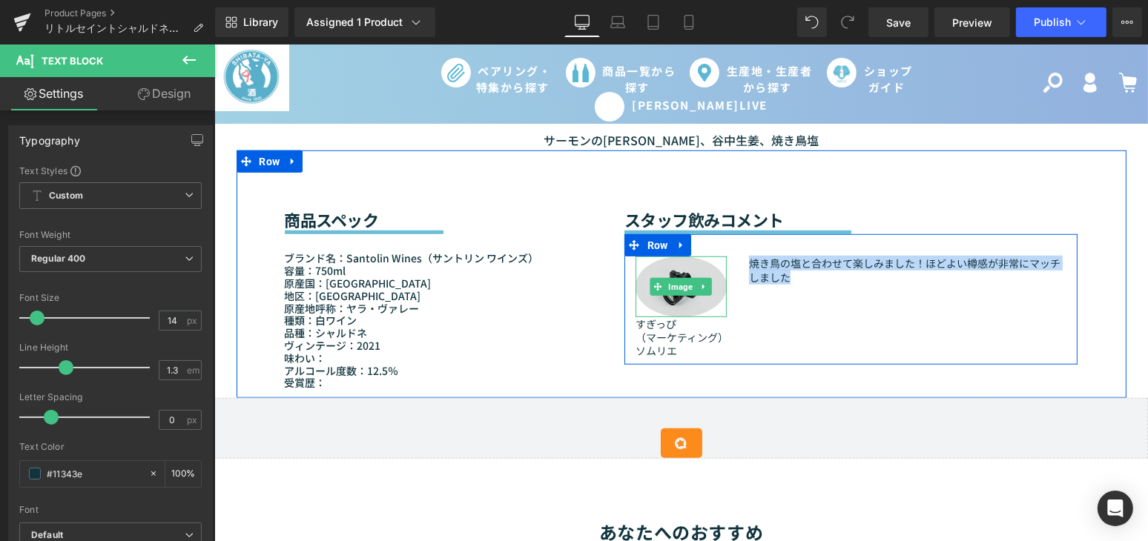
click at [675, 290] on img at bounding box center [680, 287] width 91 height 60
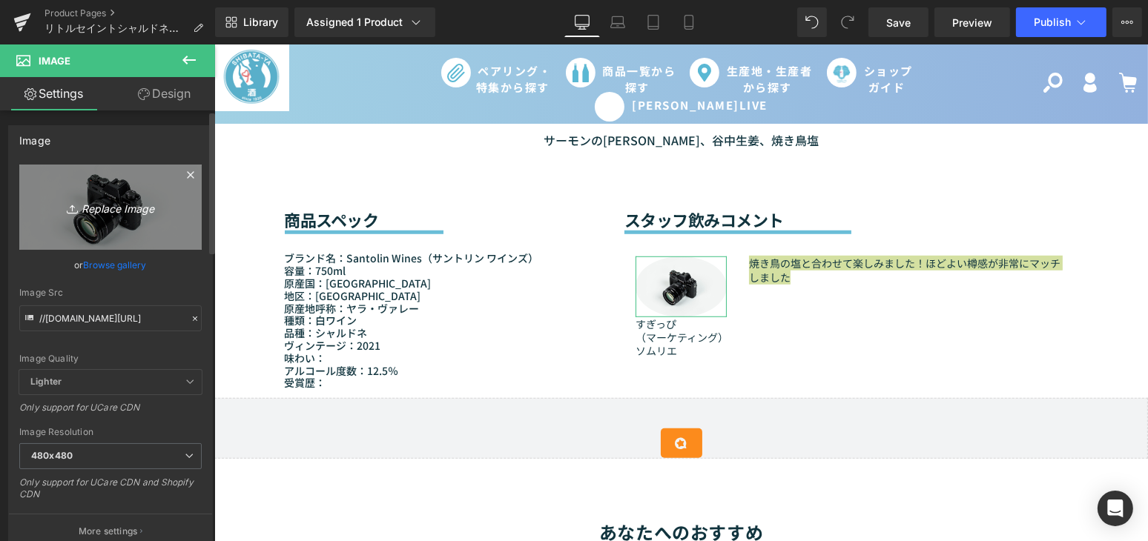
click at [150, 192] on link "Replace Image" at bounding box center [110, 207] width 182 height 85
type input "C:\fakepath\杉井.jpg"
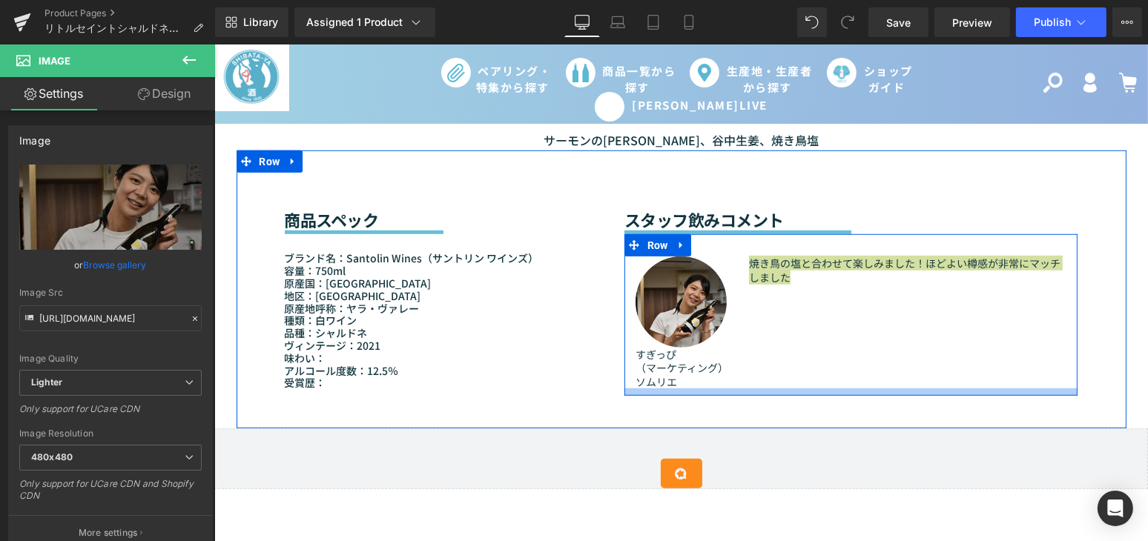
type input "https://ucarecdn.com/7806922b-aa15-420c-a950-b30f0ec70994/-/format/auto/-/previ…"
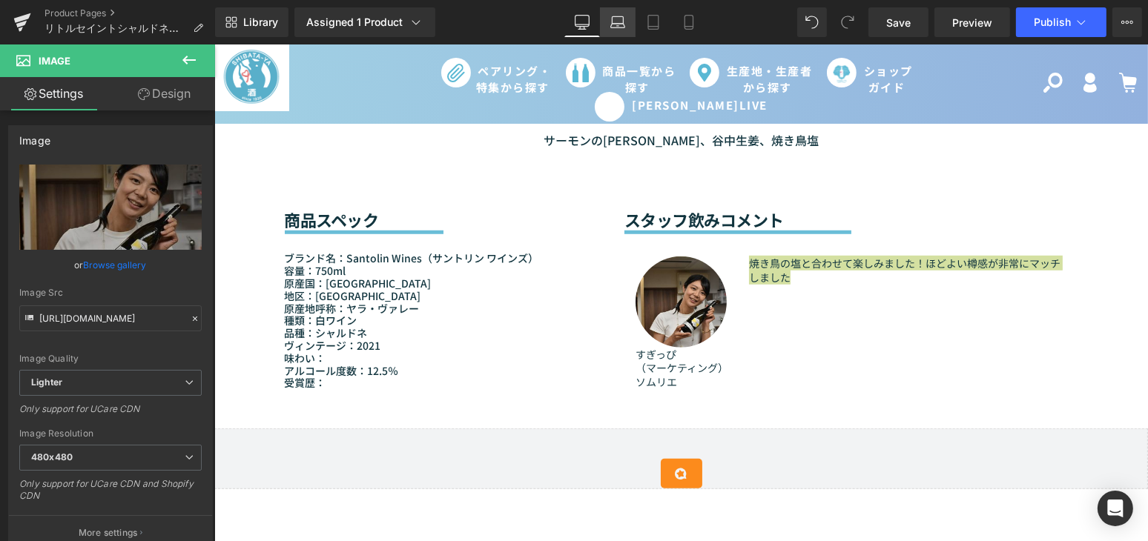
click at [610, 21] on icon at bounding box center [617, 22] width 15 height 15
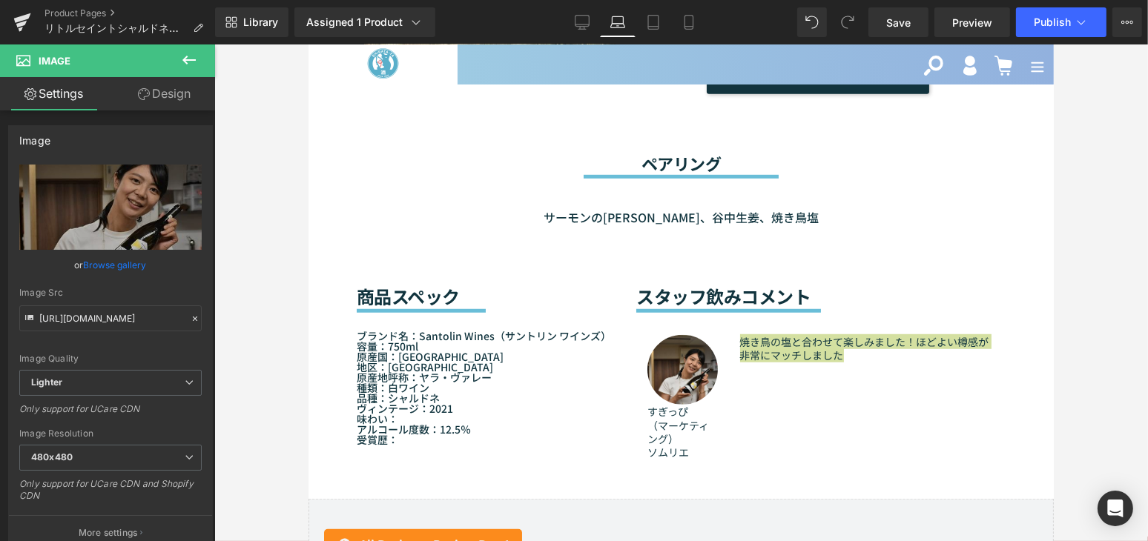
scroll to position [1329, 0]
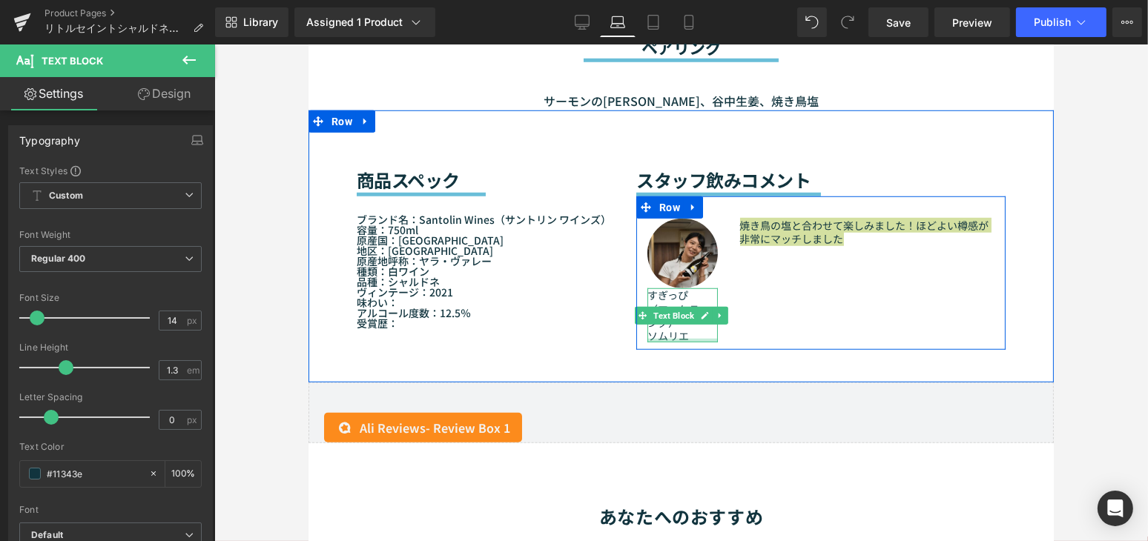
drag, startPoint x: 695, startPoint y: 331, endPoint x: 645, endPoint y: 290, distance: 64.7
click at [646, 296] on div "すぎっぴ （マーケティング） ソムリエ Text Block" at bounding box center [681, 315] width 70 height 54
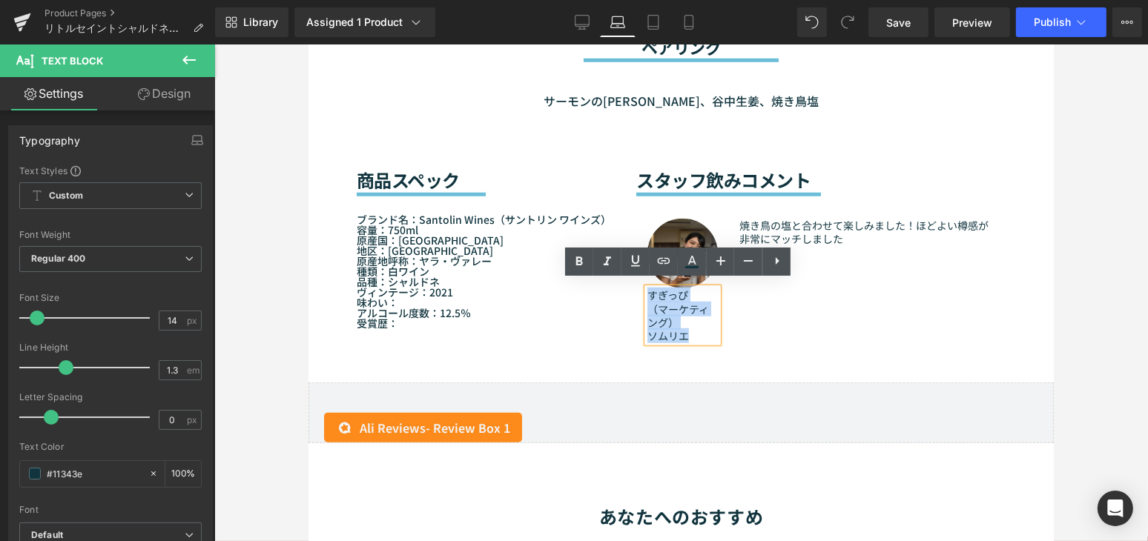
drag, startPoint x: 645, startPoint y: 290, endPoint x: 700, endPoint y: 330, distance: 67.9
click at [700, 330] on div "すぎっぴ （マーケティング） ソムリエ" at bounding box center [681, 315] width 70 height 54
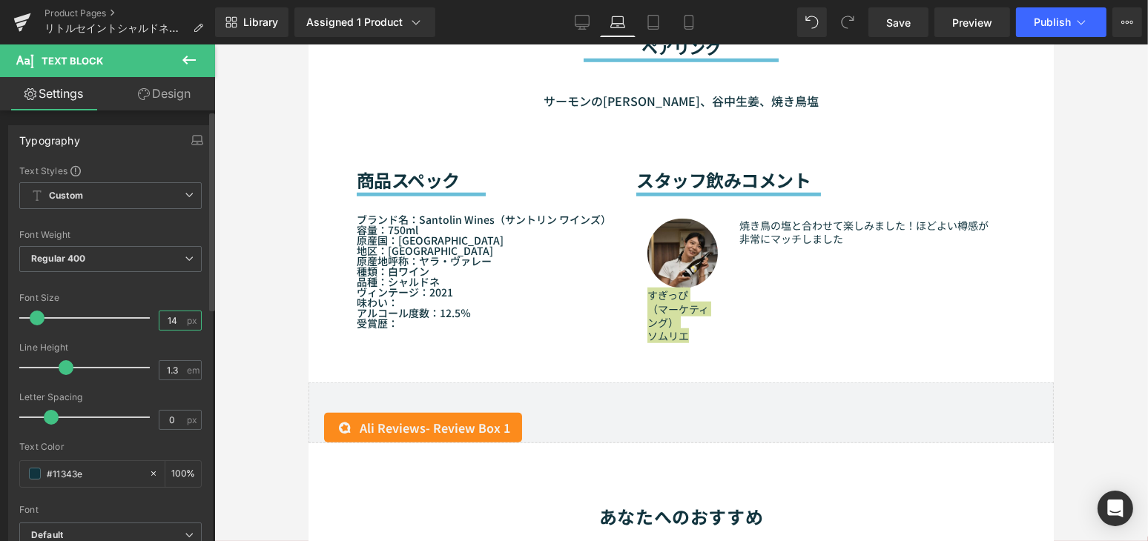
click at [171, 323] on input "14" at bounding box center [172, 320] width 26 height 19
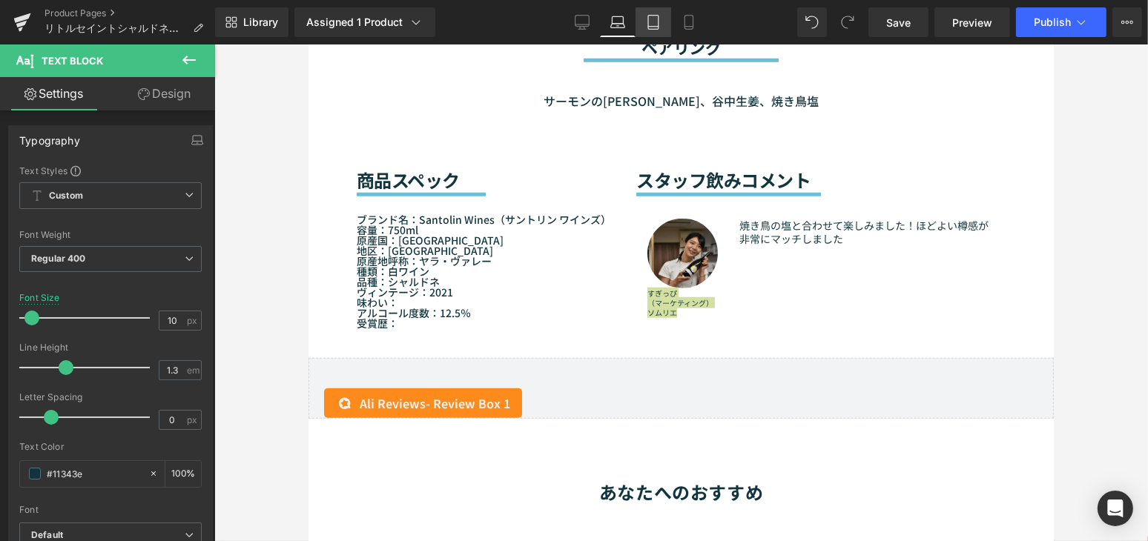
click at [661, 17] on link "Tablet" at bounding box center [653, 22] width 36 height 30
type input "14"
type input "100"
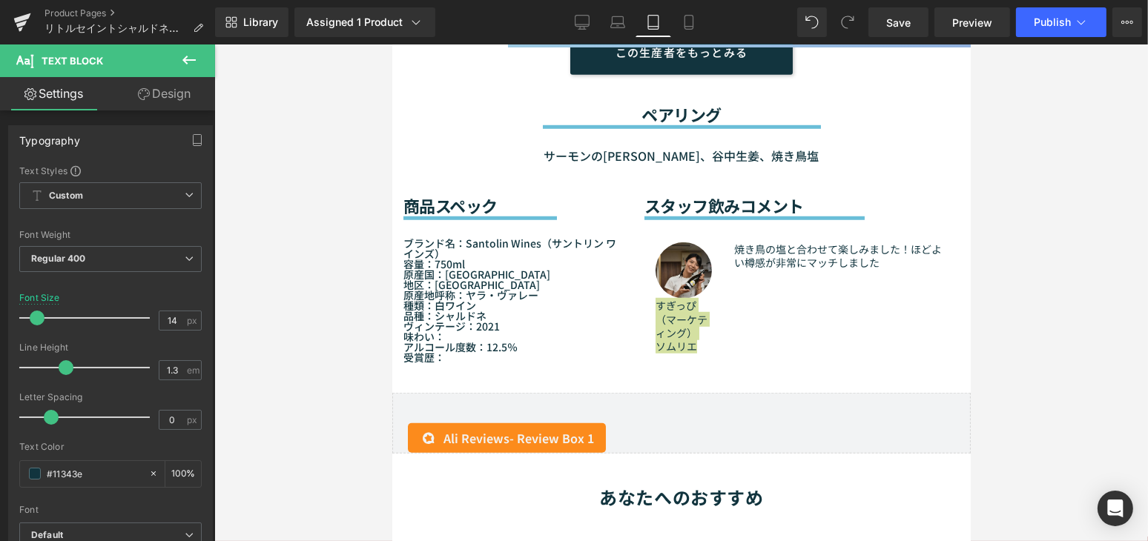
scroll to position [1289, 0]
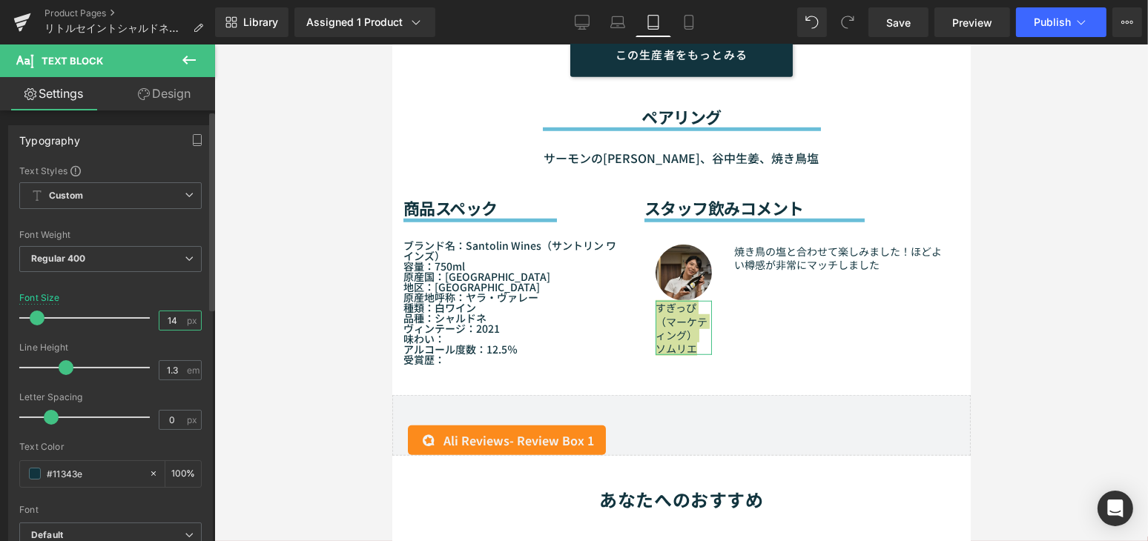
click at [173, 325] on input "14" at bounding box center [172, 320] width 26 height 19
type input "1"
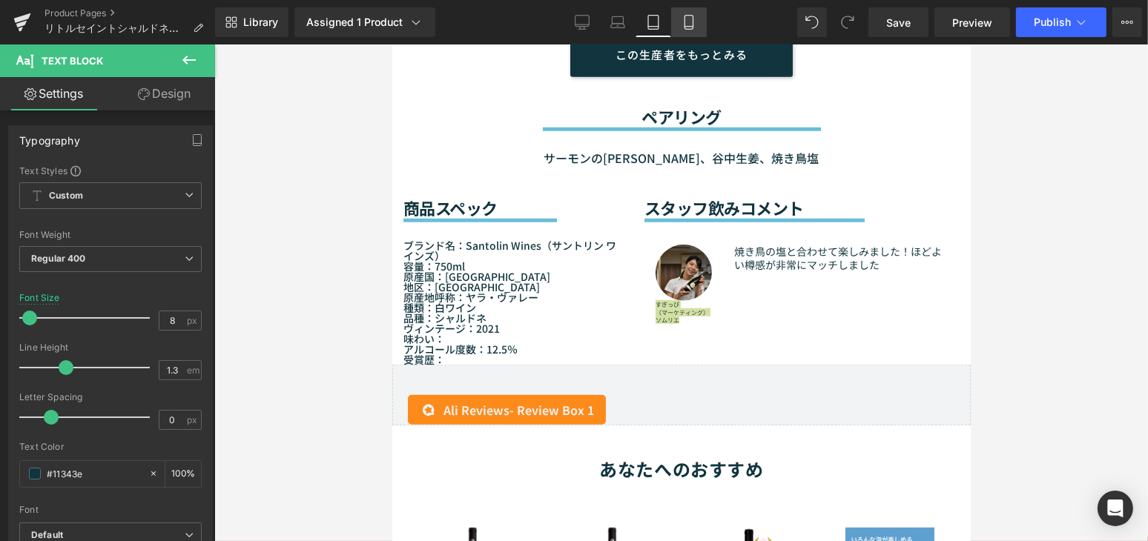
click at [689, 24] on icon at bounding box center [688, 22] width 15 height 15
type input "14"
type input "100"
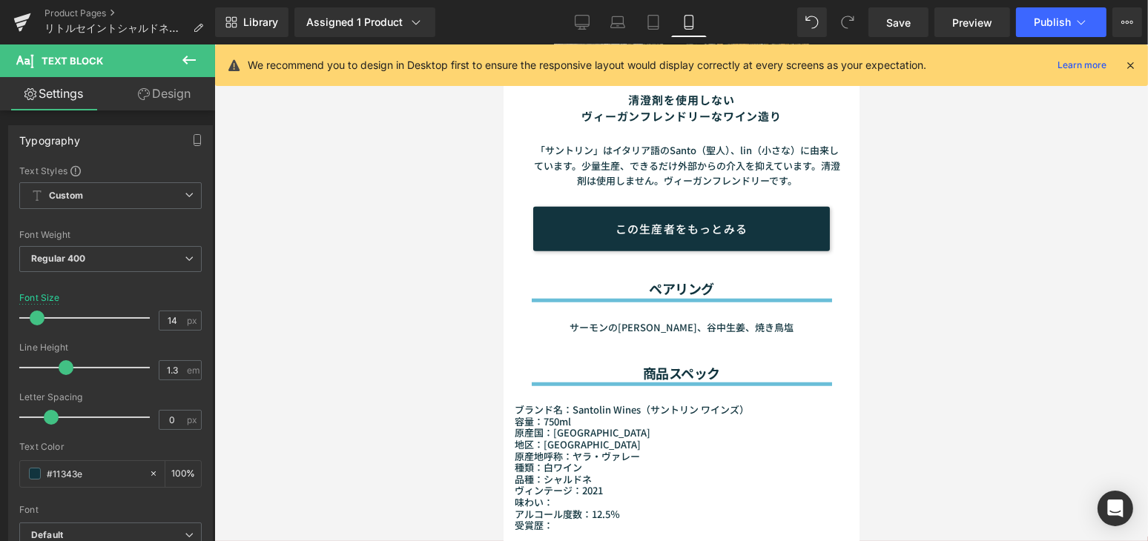
scroll to position [1886, 0]
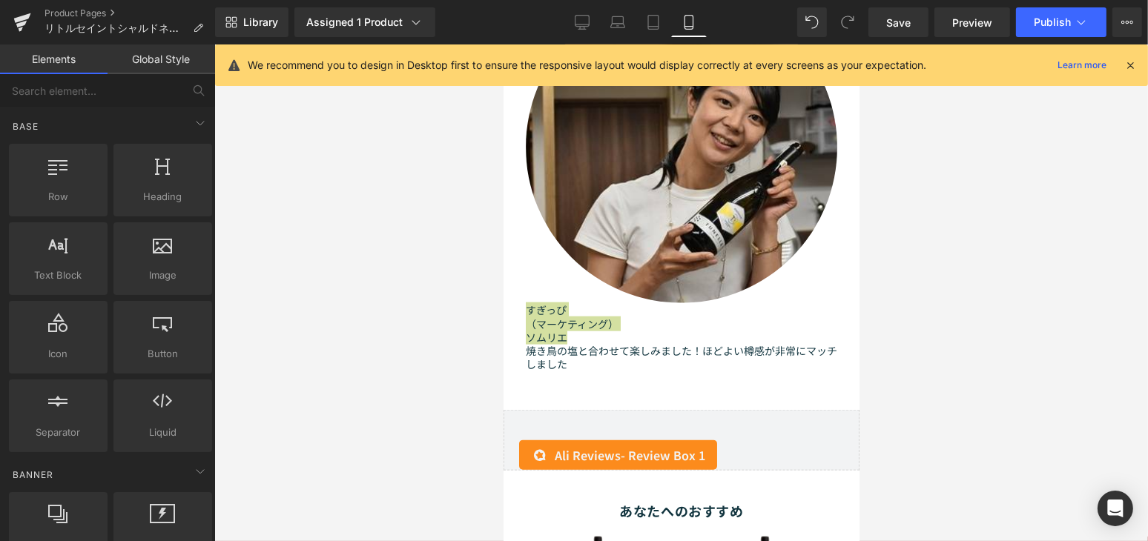
click at [222, 126] on div at bounding box center [680, 292] width 933 height 497
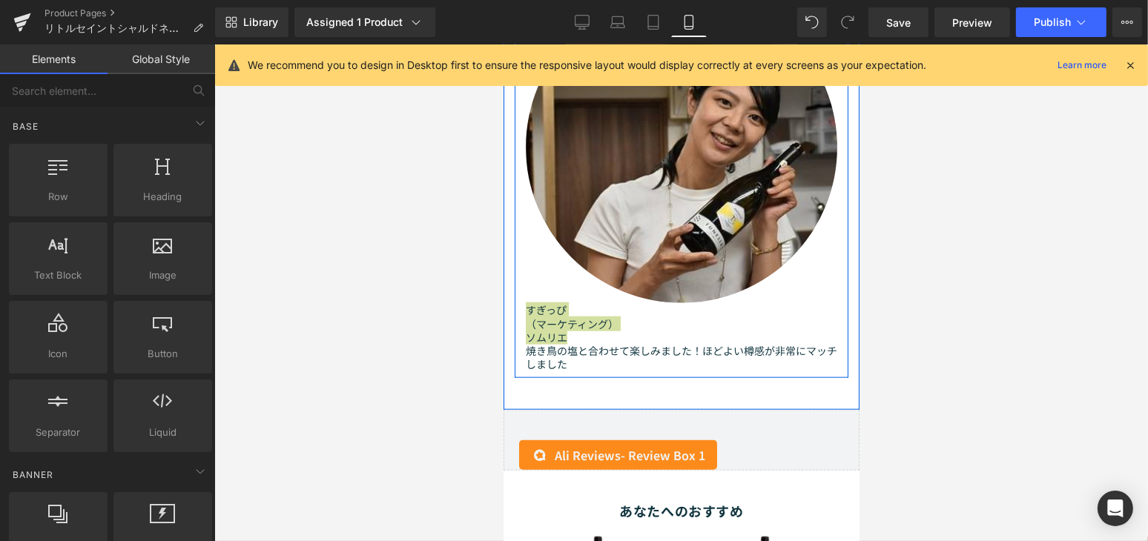
scroll to position [1616, 0]
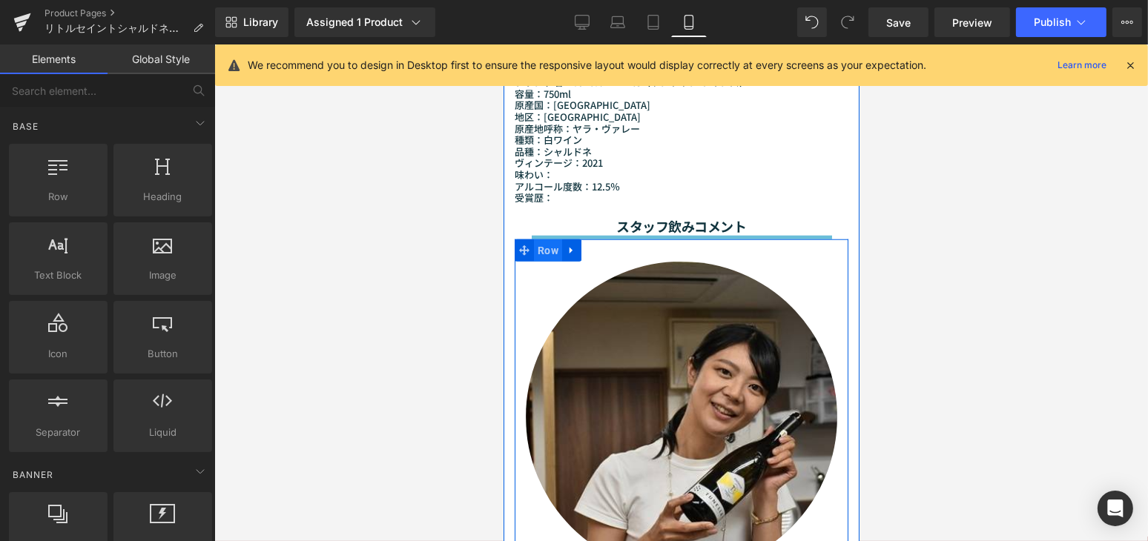
click at [550, 245] on span "Row" at bounding box center [547, 250] width 28 height 22
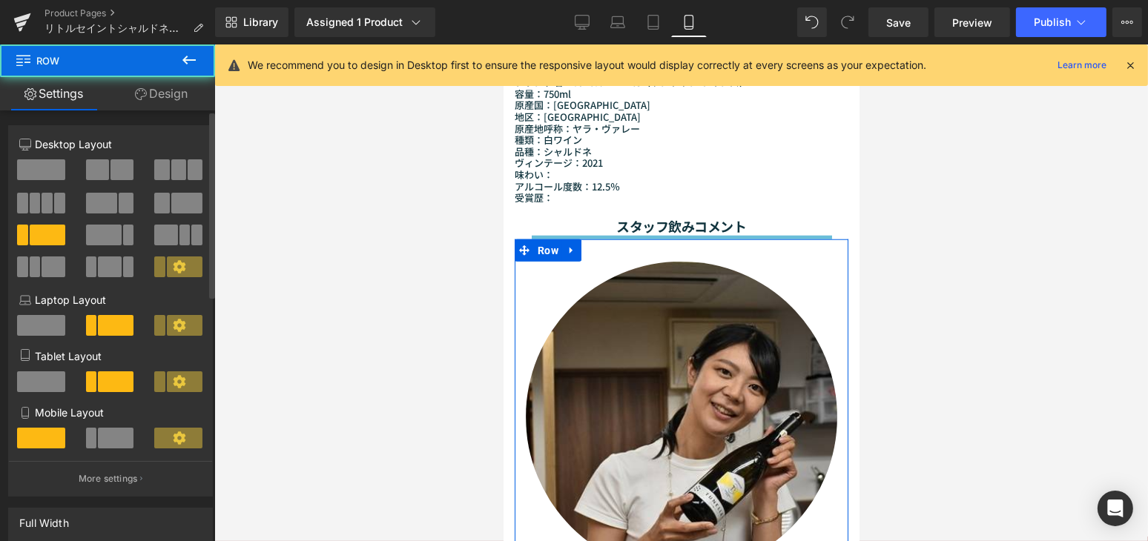
click at [111, 433] on span at bounding box center [116, 438] width 36 height 21
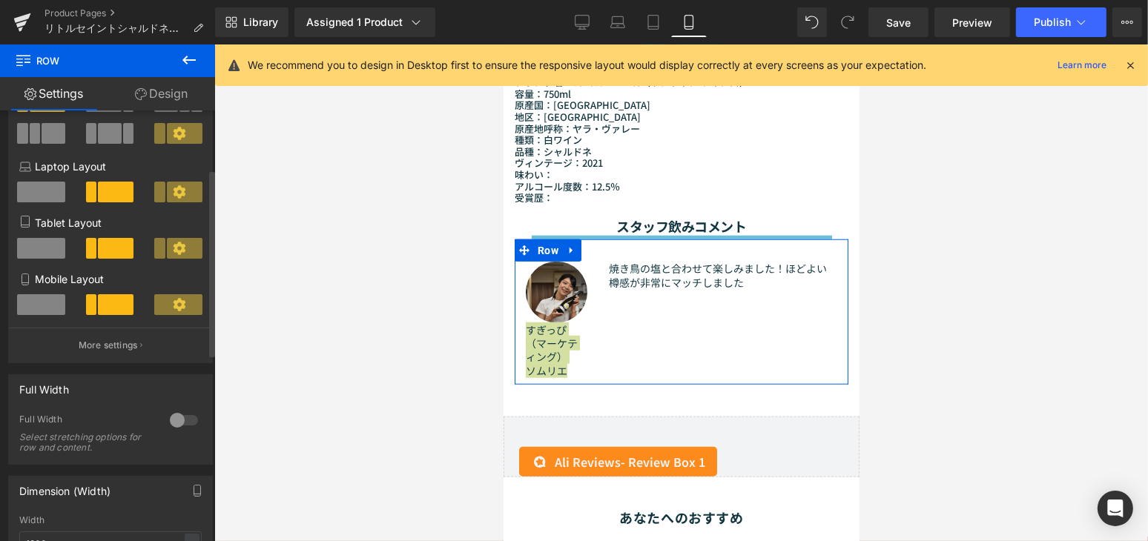
scroll to position [134, 0]
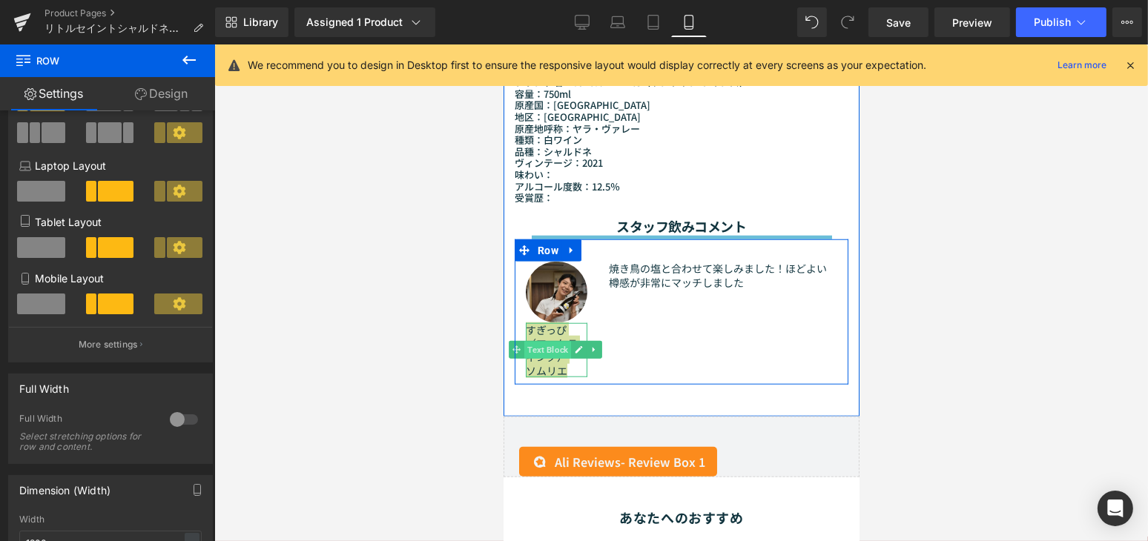
click at [546, 342] on span "Text Block" at bounding box center [546, 351] width 47 height 18
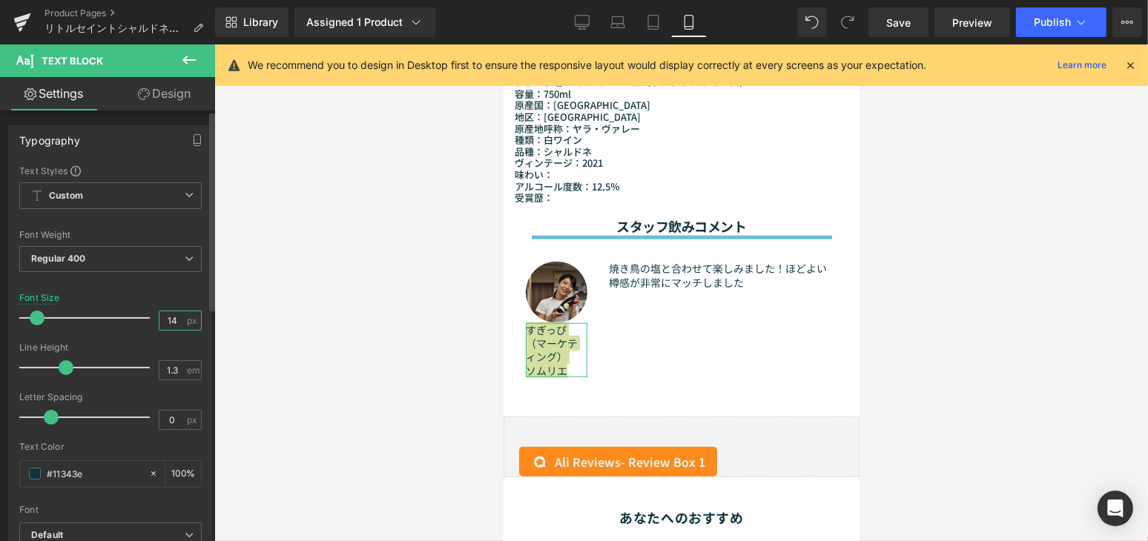
click at [175, 322] on input "14" at bounding box center [172, 320] width 26 height 19
type input "1"
type input "8"
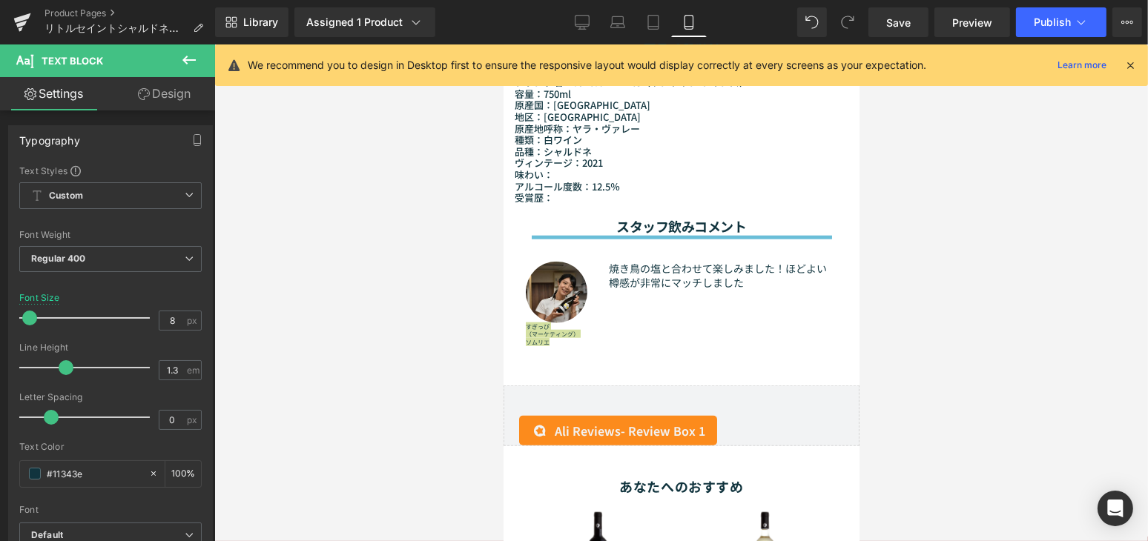
click at [979, 304] on div at bounding box center [680, 292] width 933 height 497
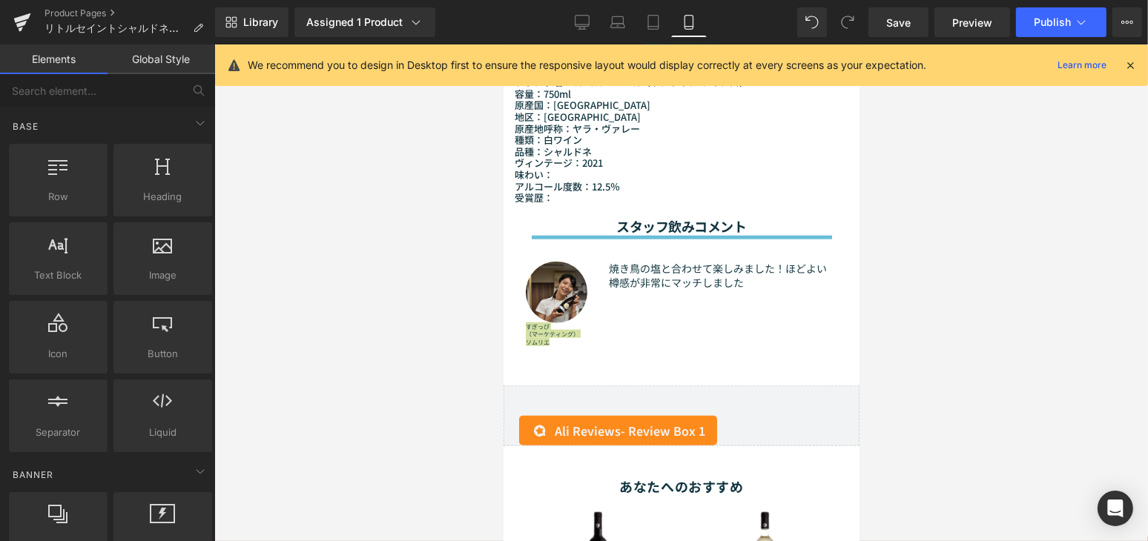
click at [972, 328] on div at bounding box center [680, 292] width 933 height 497
click at [904, 26] on span "Save" at bounding box center [898, 23] width 24 height 16
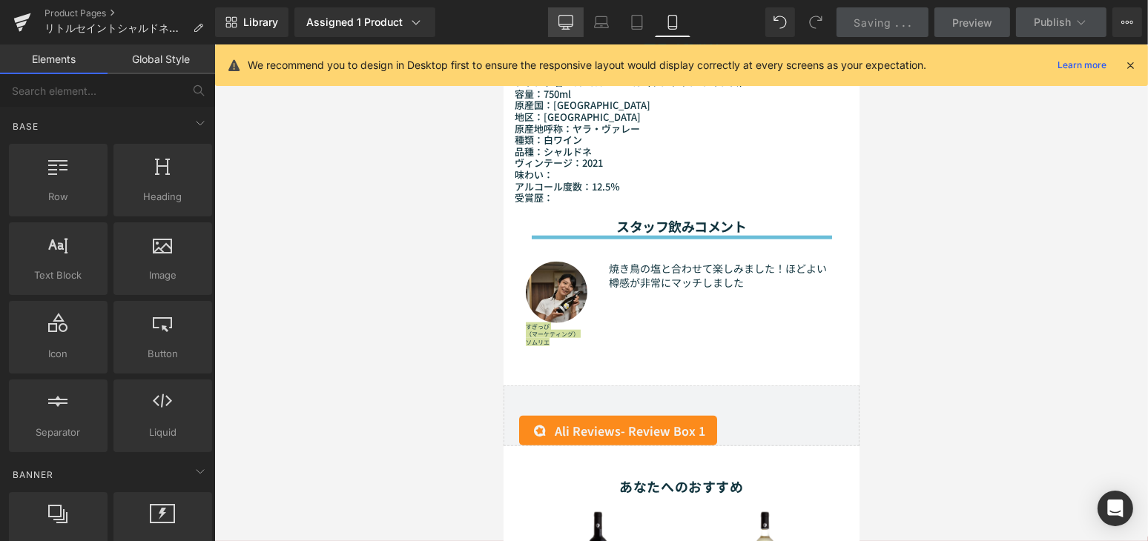
click at [563, 22] on icon at bounding box center [565, 22] width 15 height 15
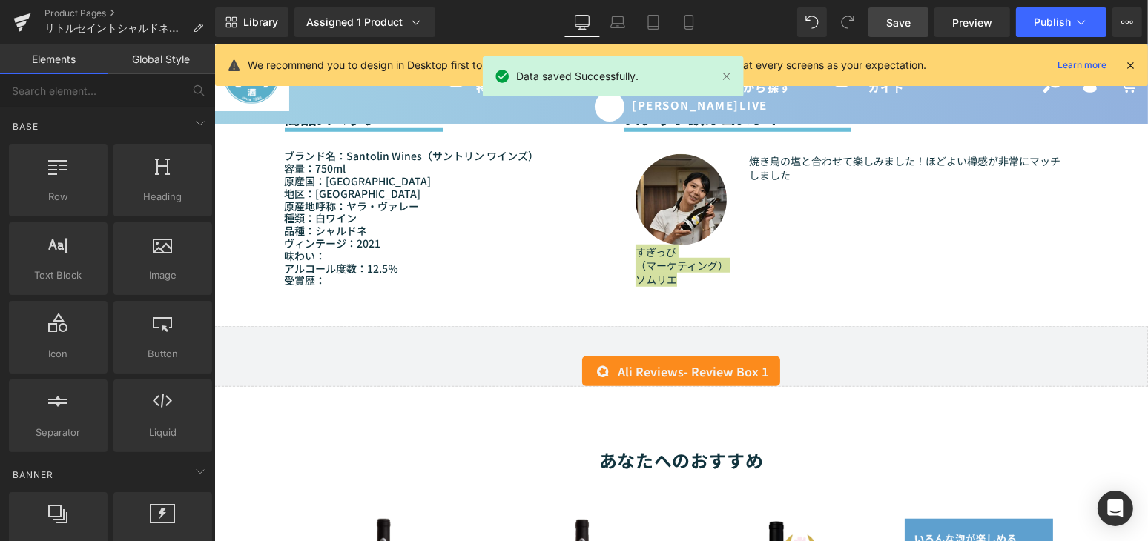
scroll to position [1248, 0]
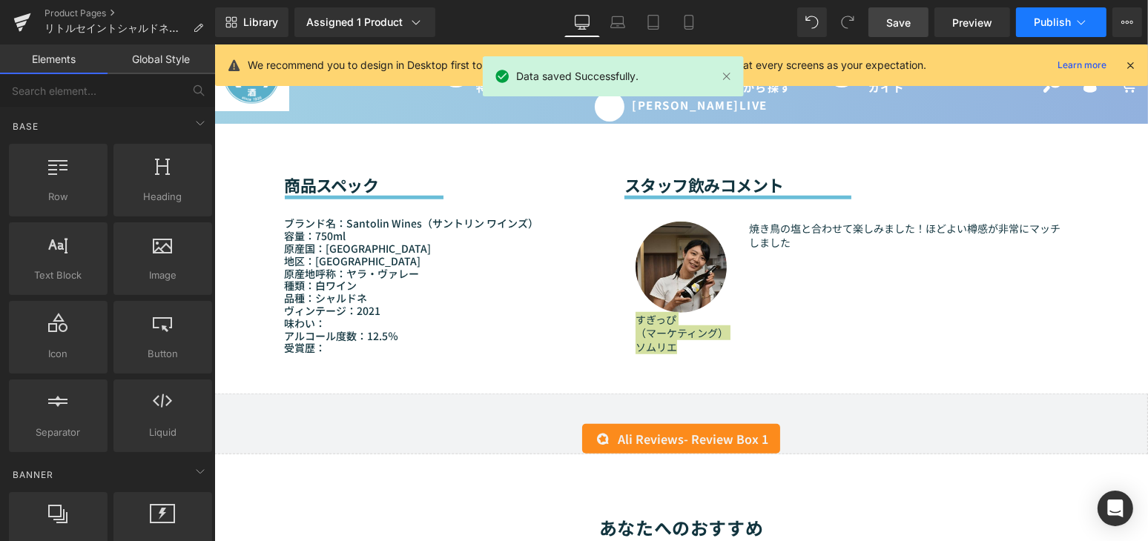
click at [1055, 21] on span "Publish" at bounding box center [1051, 22] width 37 height 12
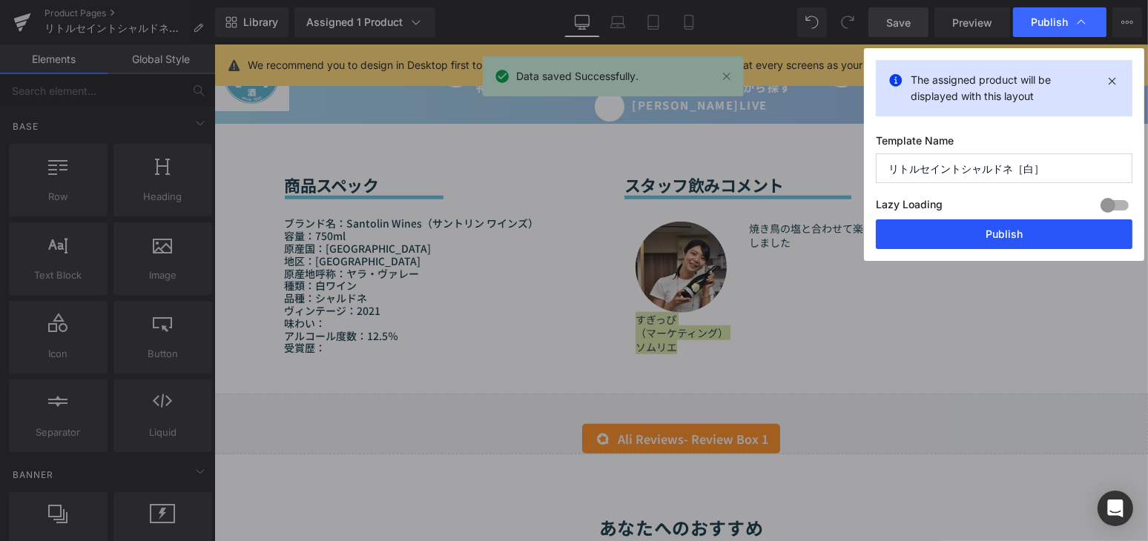
click at [991, 232] on button "Publish" at bounding box center [1004, 234] width 257 height 30
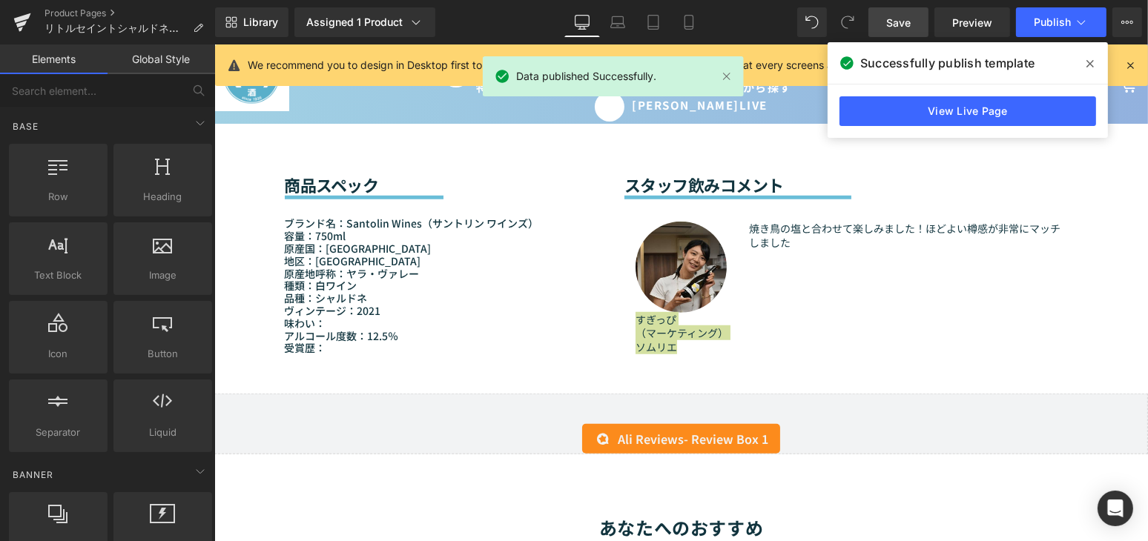
click at [1094, 58] on span at bounding box center [1090, 64] width 24 height 24
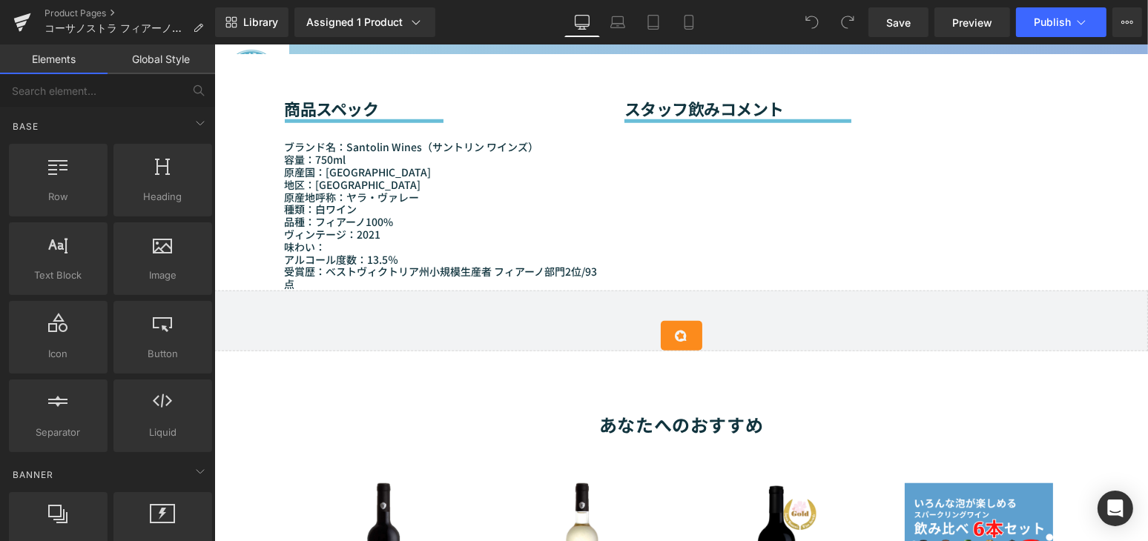
scroll to position [1213, 0]
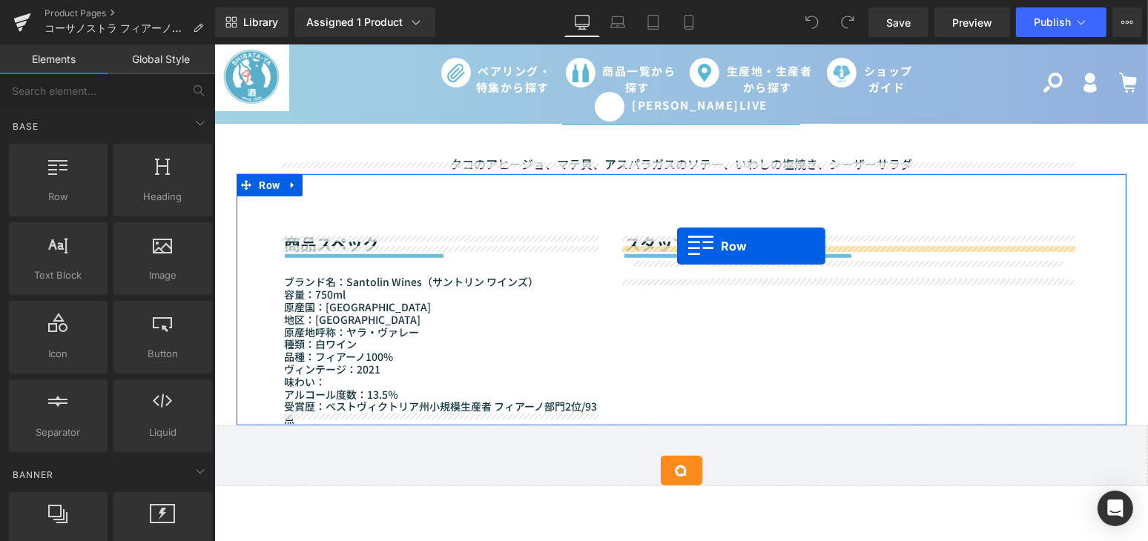
drag, startPoint x: 276, startPoint y: 233, endPoint x: 676, endPoint y: 245, distance: 400.5
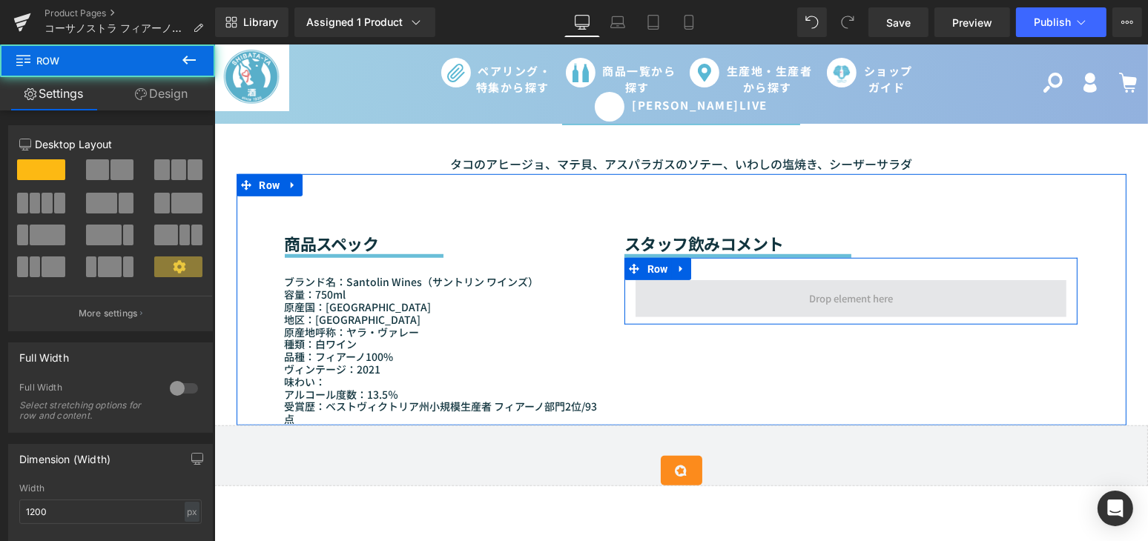
click at [750, 294] on span at bounding box center [850, 298] width 431 height 37
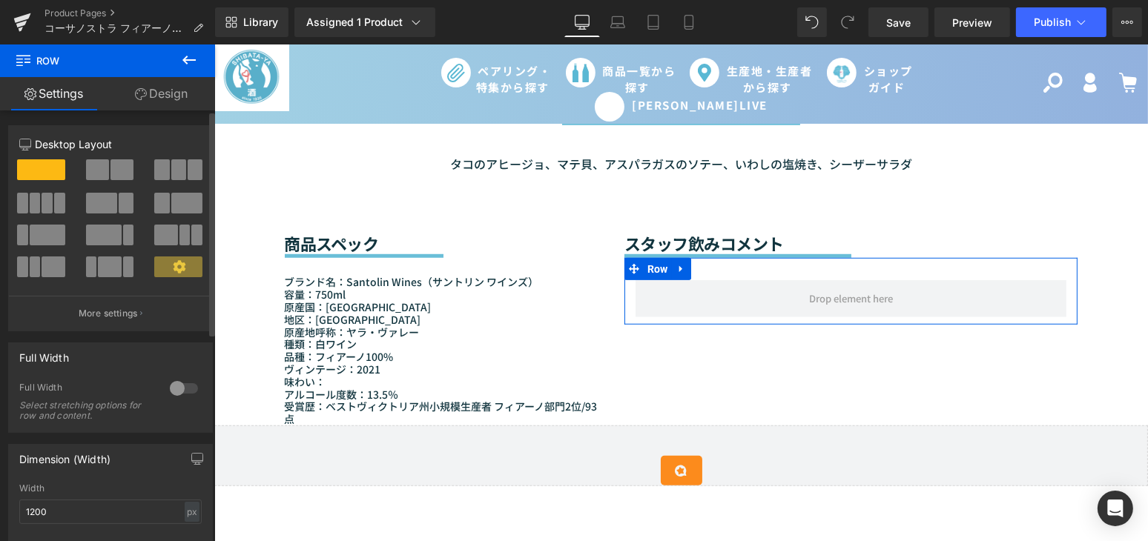
click at [39, 240] on span at bounding box center [48, 235] width 36 height 21
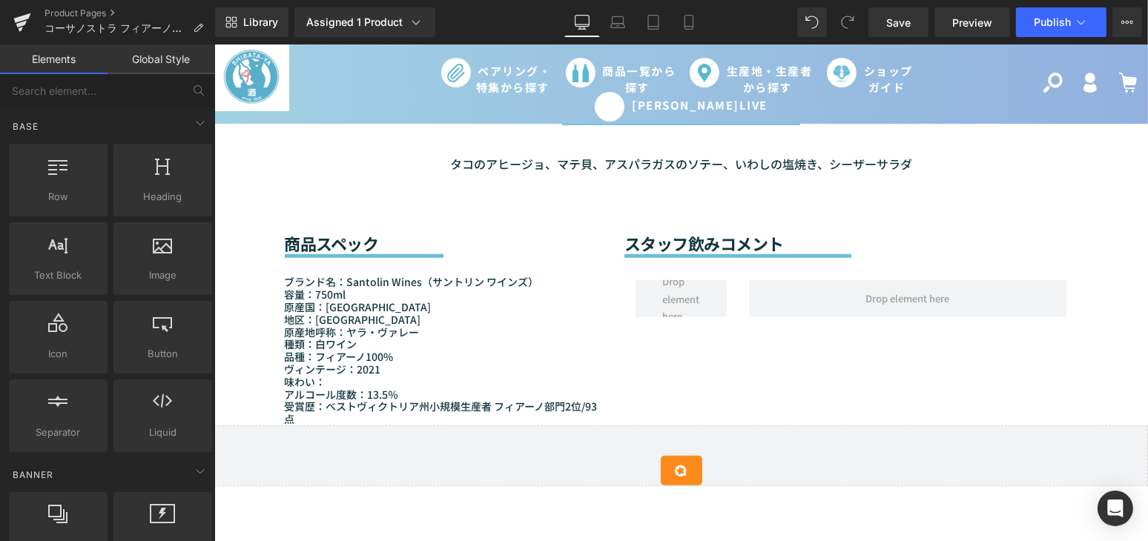
click at [219, 182] on div "Sale Off (P) Image (P) Image List" at bounding box center [680, 198] width 933 height 2518
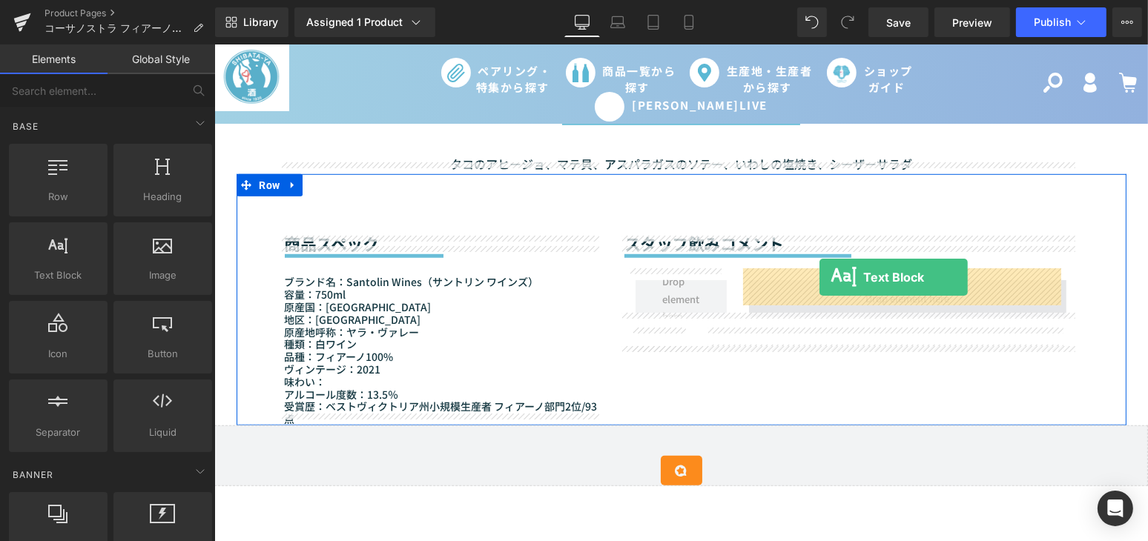
drag, startPoint x: 288, startPoint y: 308, endPoint x: 818, endPoint y: 277, distance: 531.7
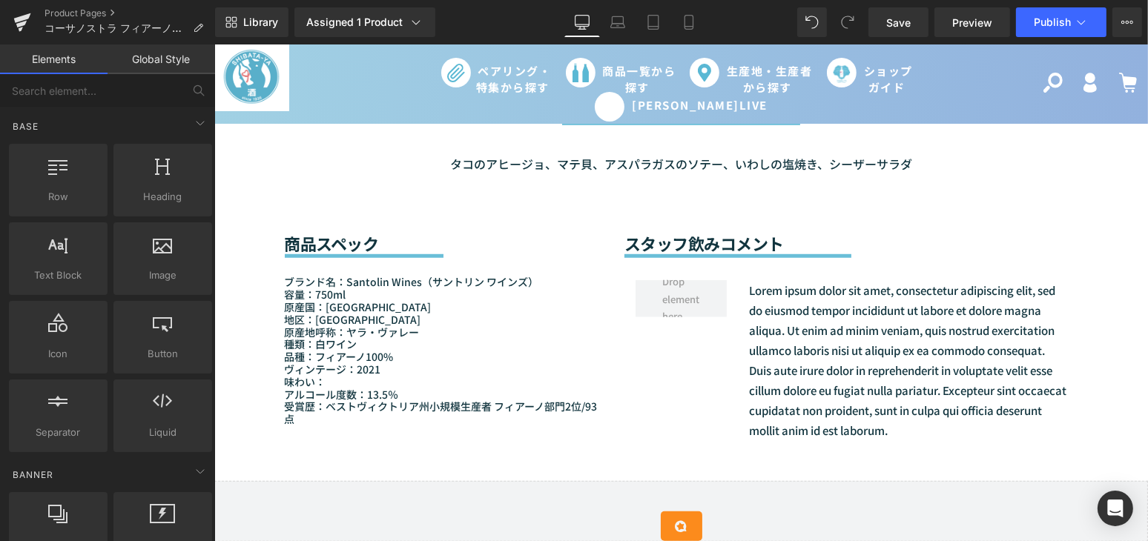
click at [225, 173] on div "Sale Off (P) Image (P) Image List" at bounding box center [680, 226] width 933 height 2574
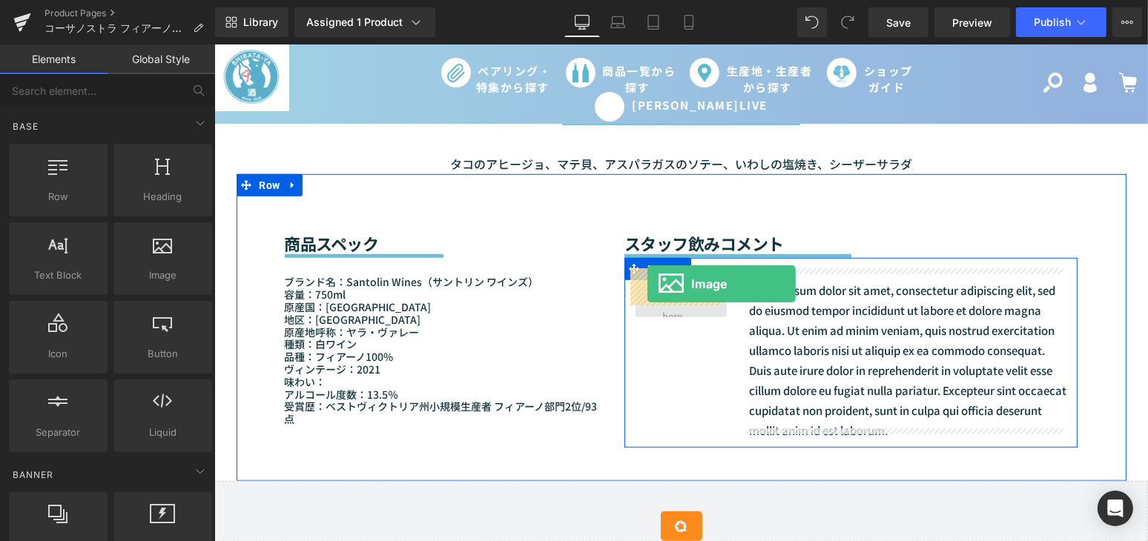
drag, startPoint x: 371, startPoint y: 328, endPoint x: 646, endPoint y: 283, distance: 278.6
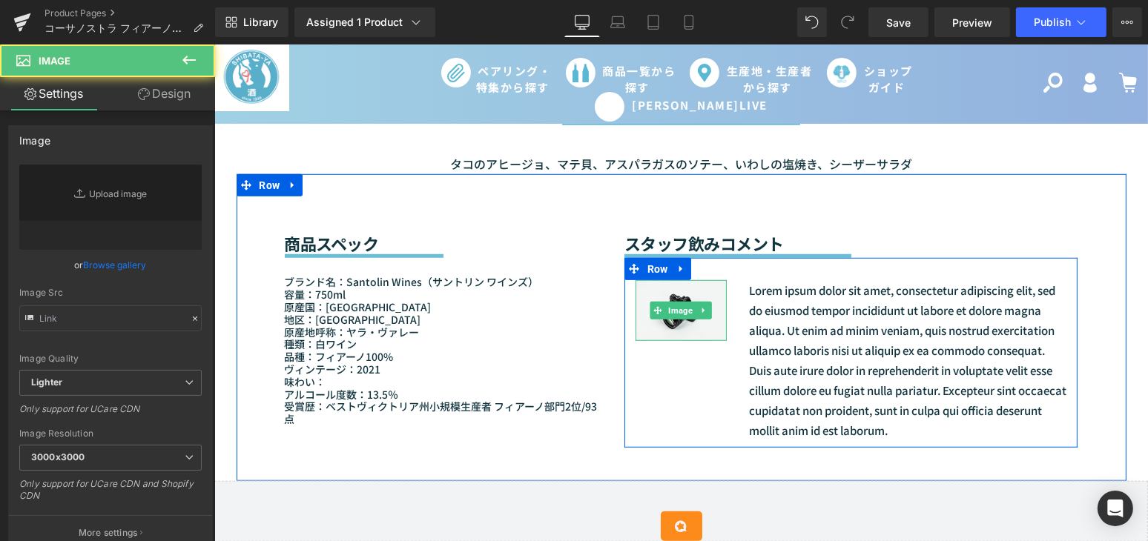
type input "//[DOMAIN_NAME][URL]"
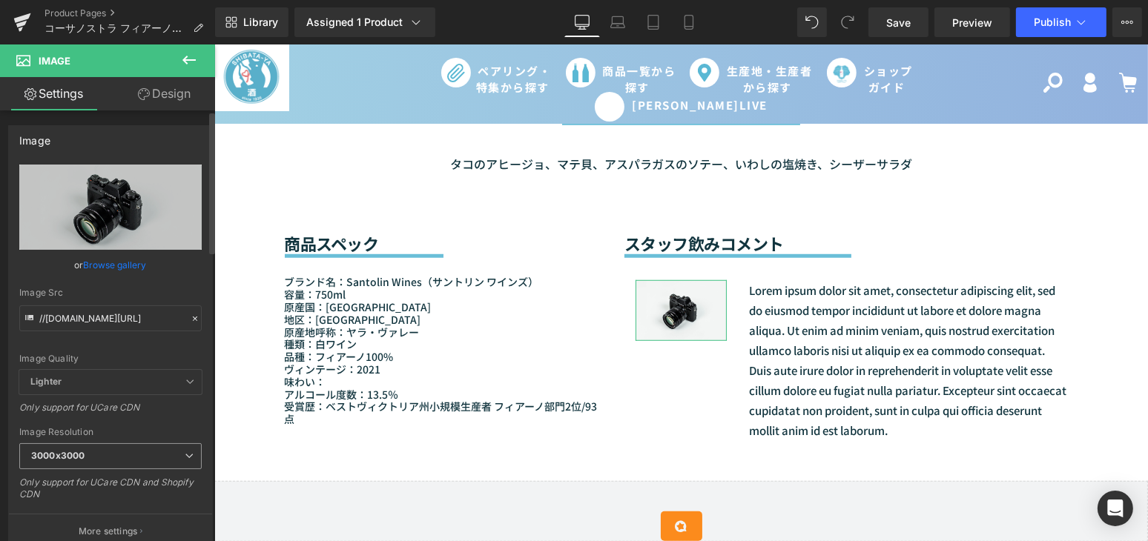
scroll to position [67, 0]
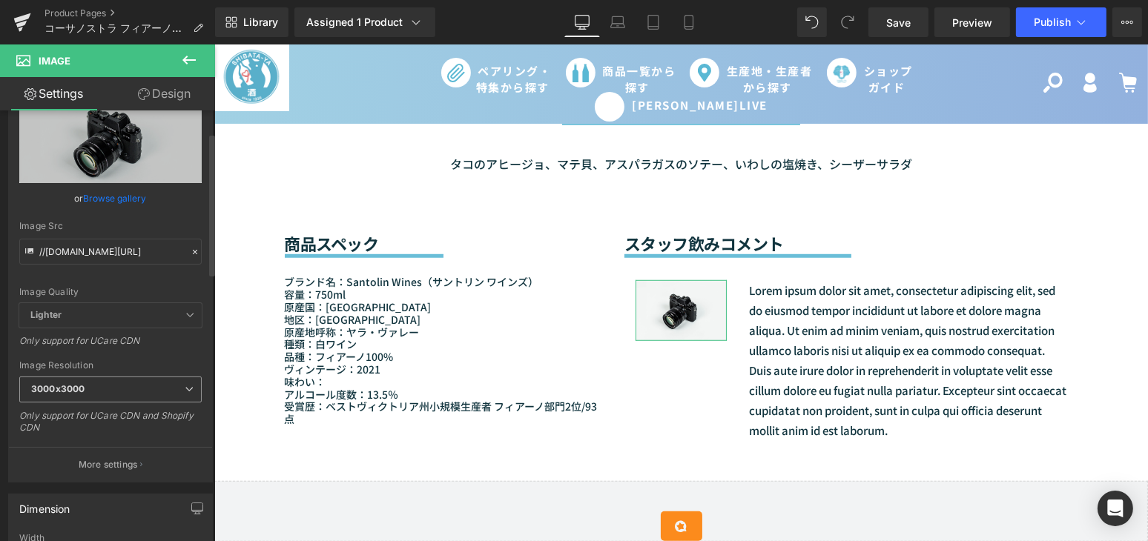
click at [110, 391] on span "3000x3000" at bounding box center [110, 390] width 182 height 26
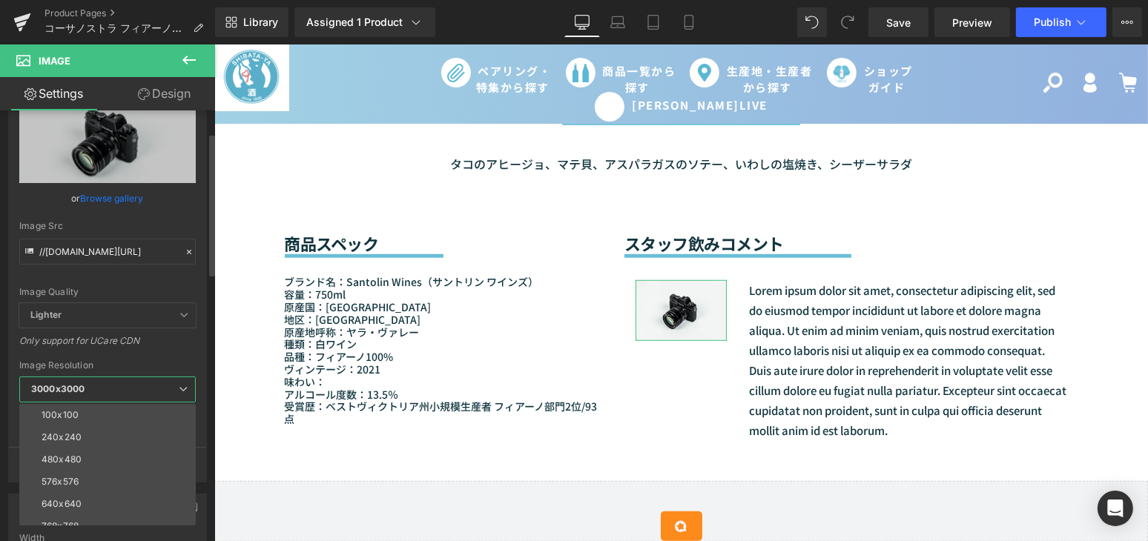
drag, startPoint x: 105, startPoint y: 449, endPoint x: 105, endPoint y: 437, distance: 11.9
click at [105, 449] on li "480x480" at bounding box center [110, 460] width 183 height 22
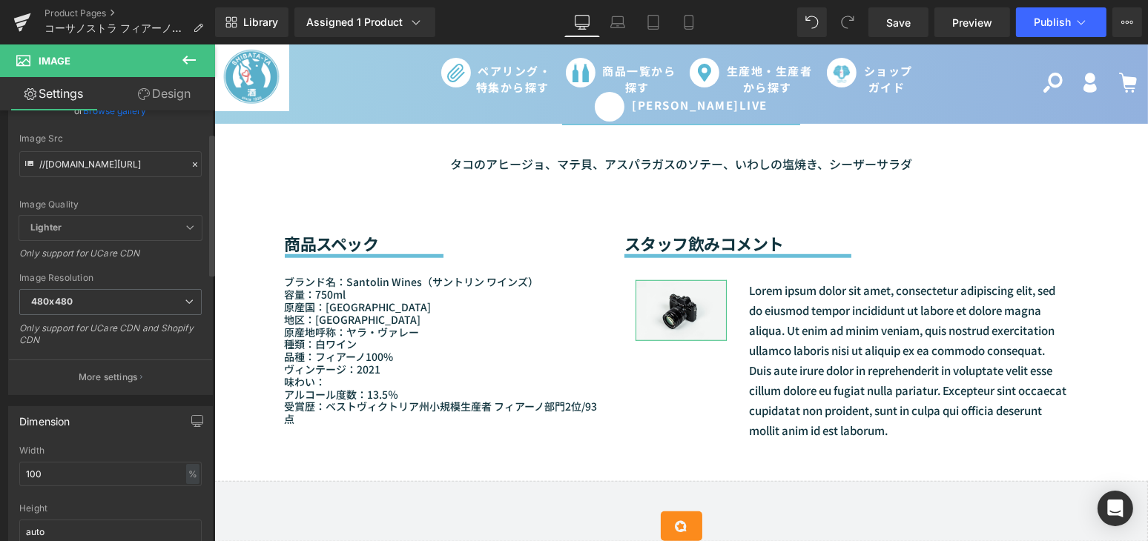
scroll to position [269, 0]
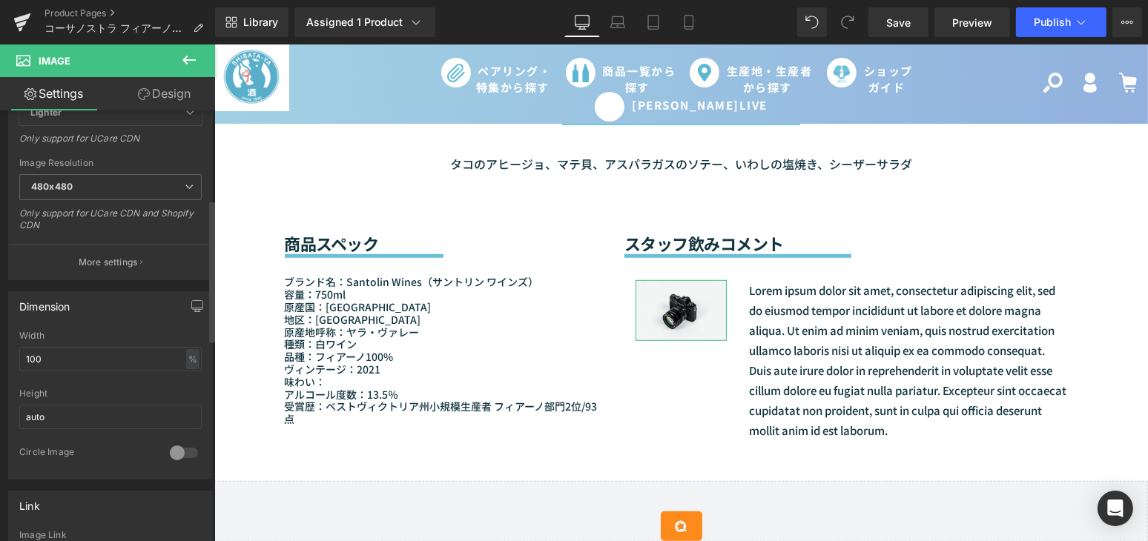
click at [182, 446] on div at bounding box center [184, 453] width 36 height 24
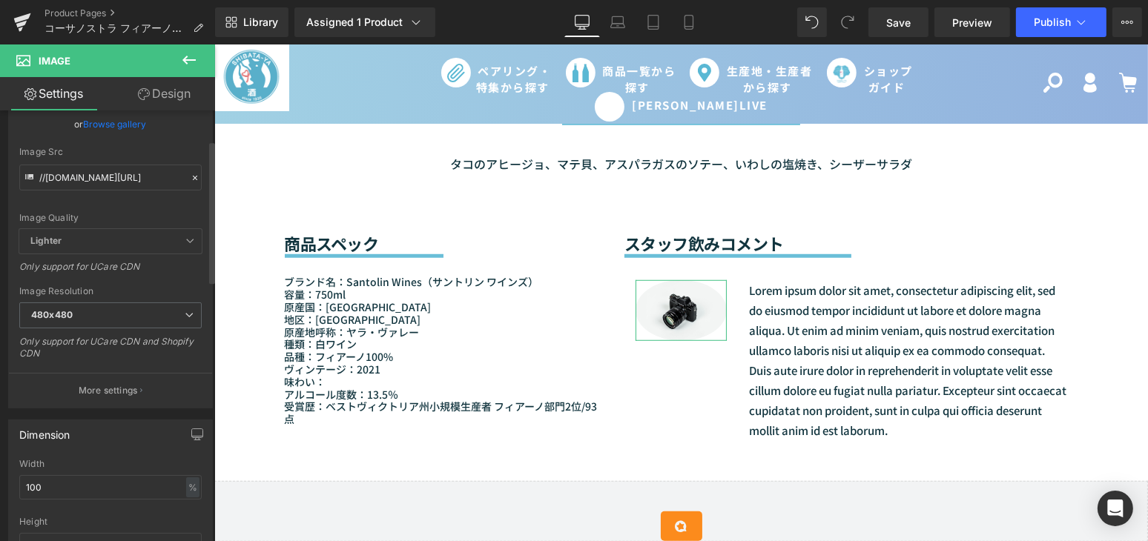
scroll to position [0, 0]
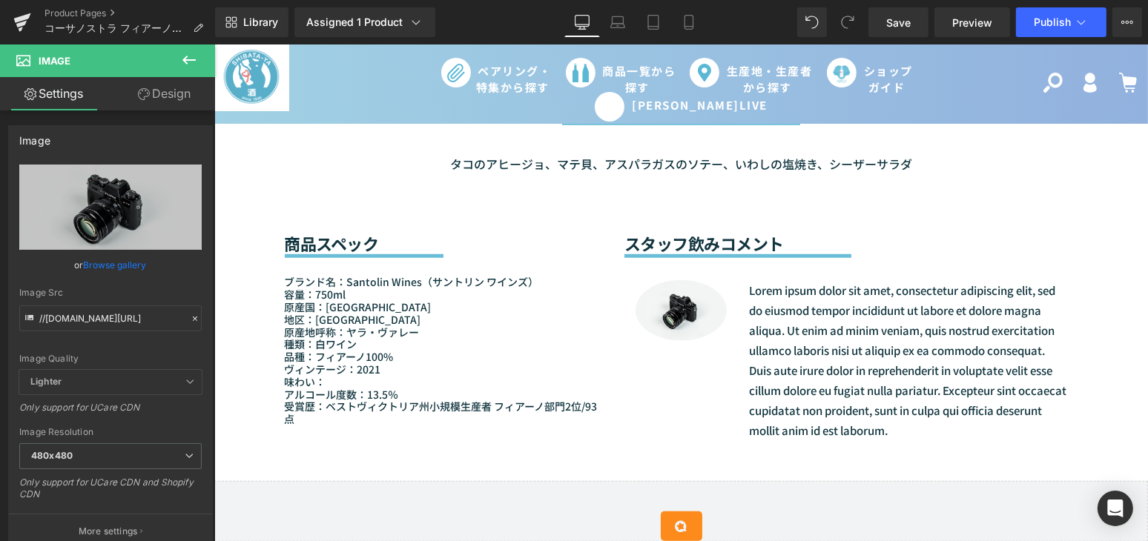
click at [220, 233] on div "Sale Off (P) Image (P) Image List" at bounding box center [680, 226] width 933 height 2574
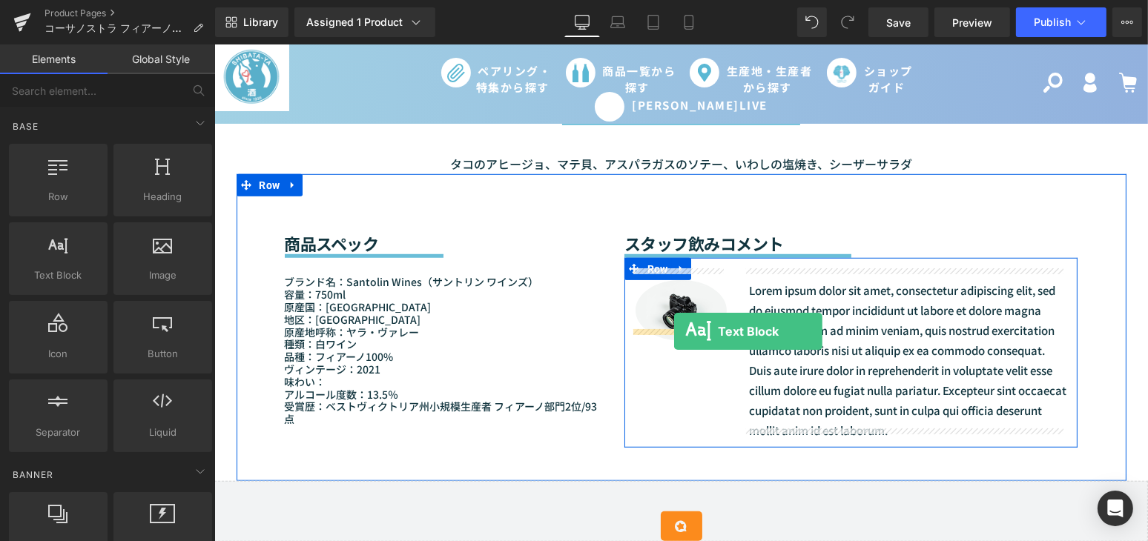
drag, startPoint x: 262, startPoint y: 307, endPoint x: 673, endPoint y: 331, distance: 411.5
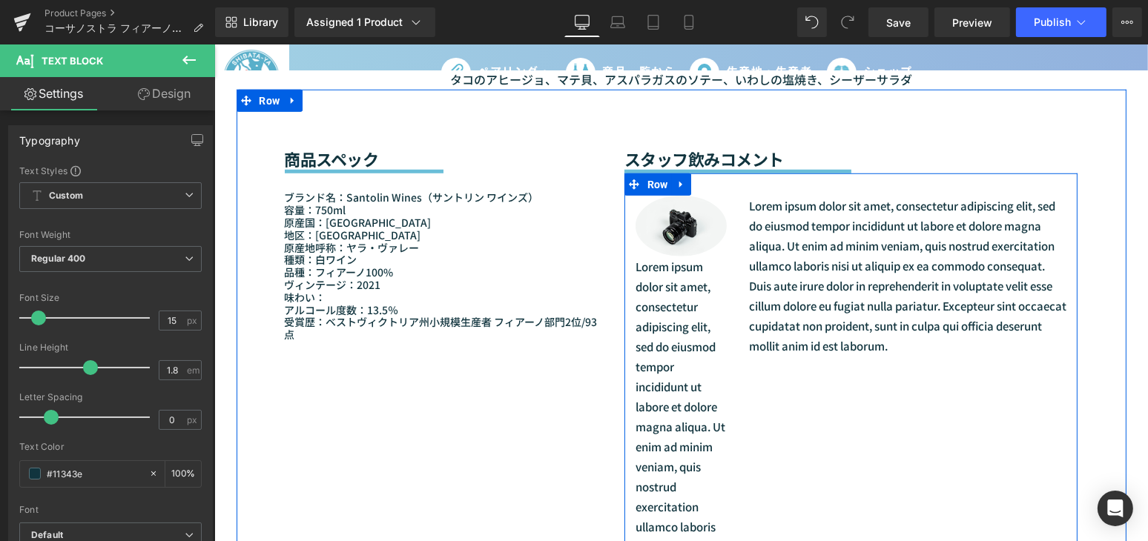
scroll to position [1213, 0]
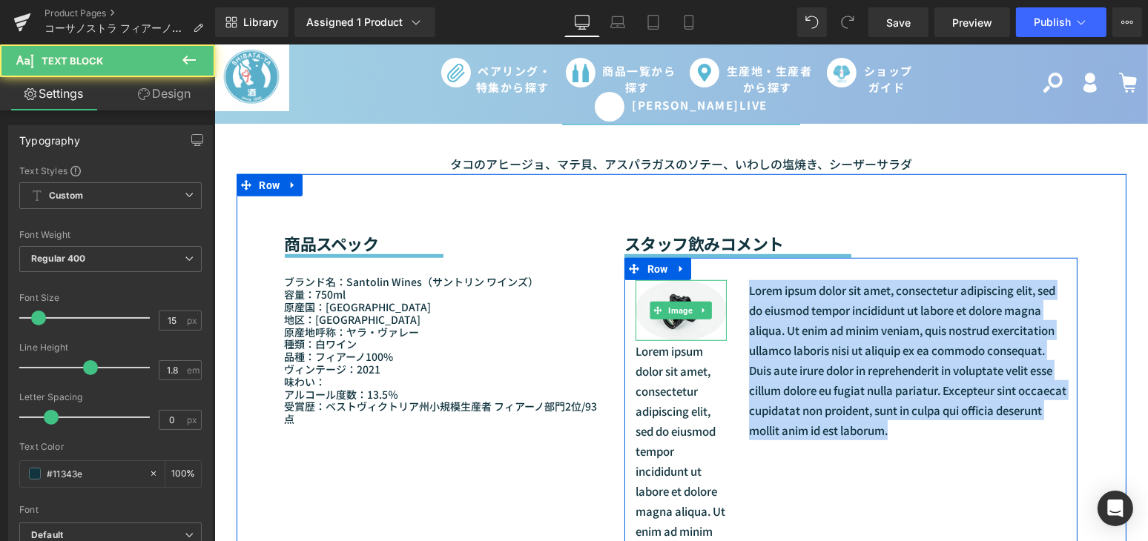
drag, startPoint x: 942, startPoint y: 419, endPoint x: 708, endPoint y: 276, distance: 274.5
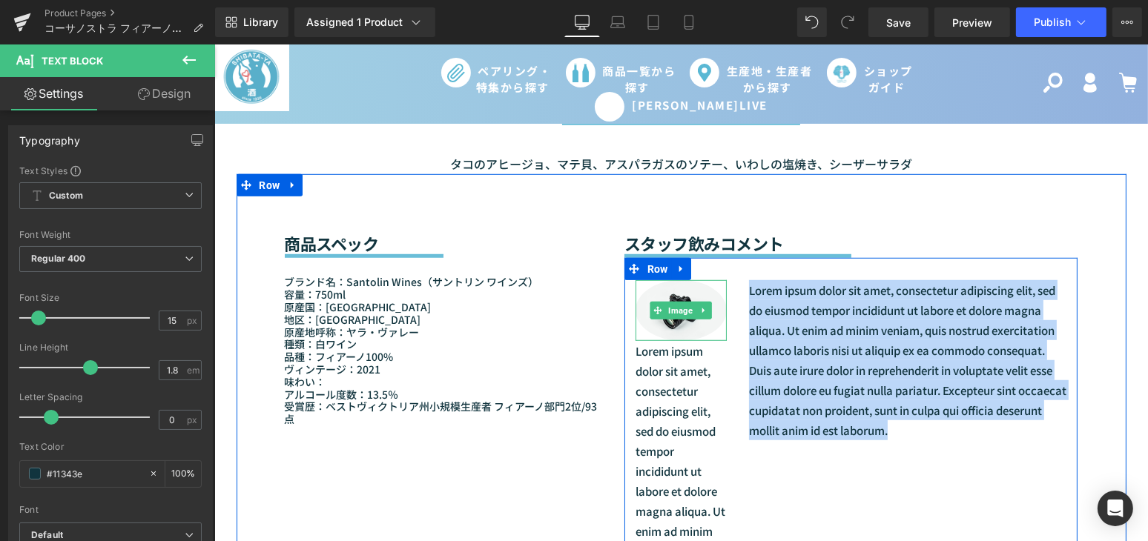
paste div
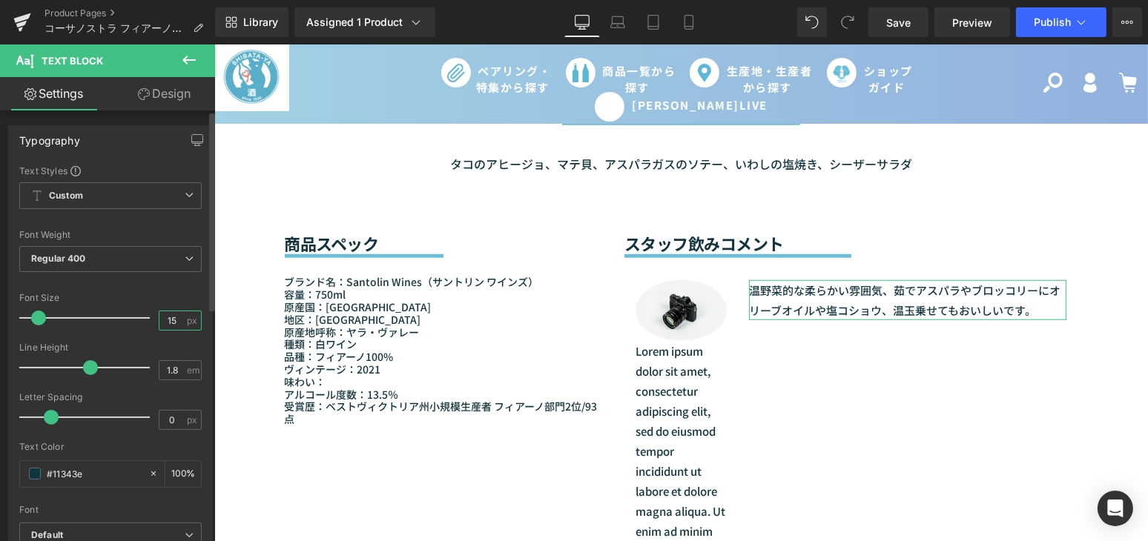
click at [178, 325] on input "15" at bounding box center [172, 320] width 26 height 19
type input "14"
click at [176, 372] on input "1.8" at bounding box center [172, 370] width 26 height 19
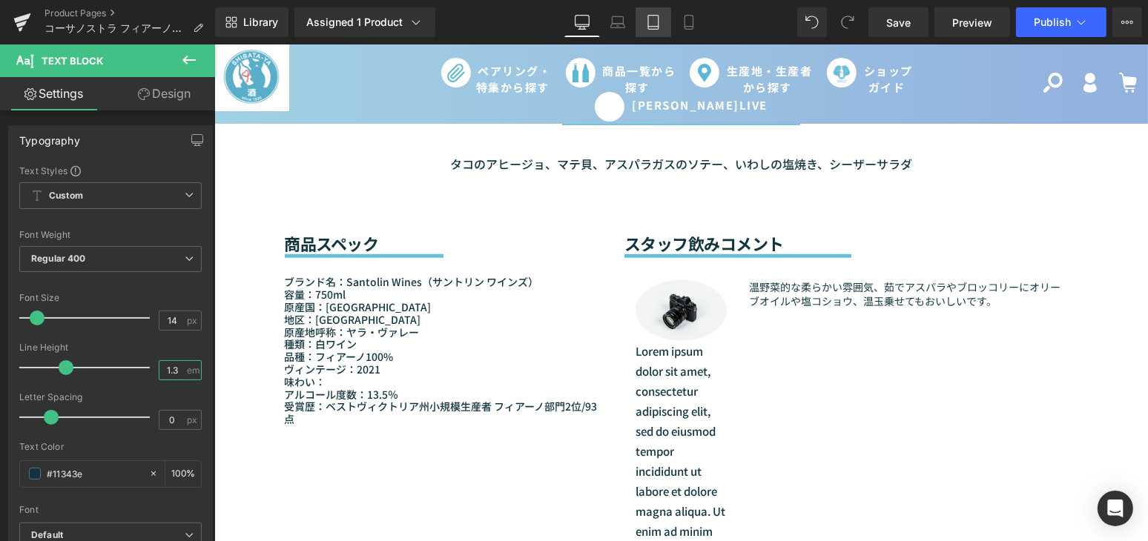
type input "1.3"
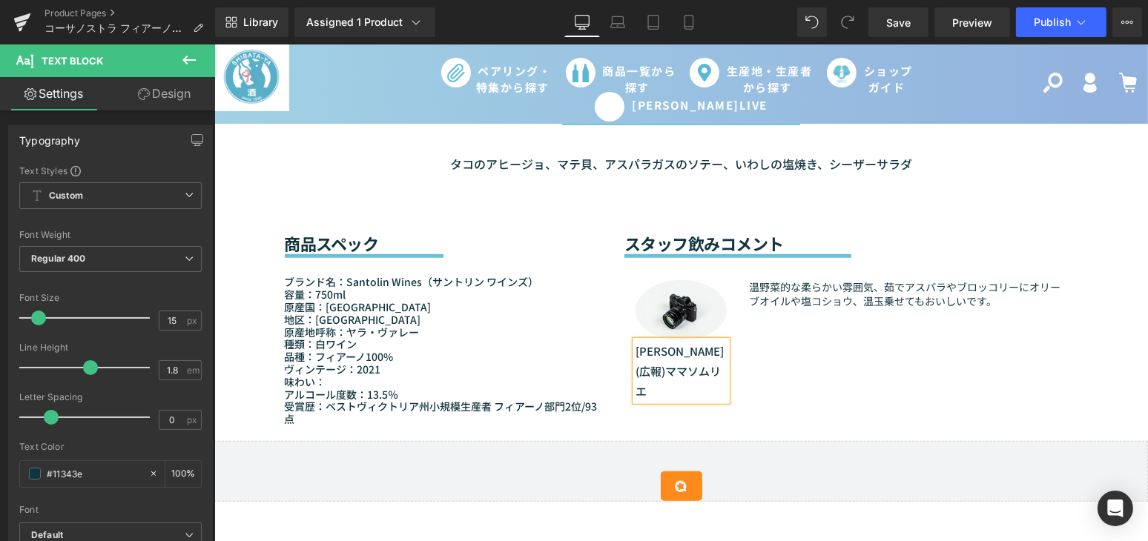
click at [695, 341] on p "まゆゆ(広報)ママソムリエ" at bounding box center [680, 371] width 91 height 60
drag, startPoint x: 699, startPoint y: 356, endPoint x: 623, endPoint y: 331, distance: 80.2
click at [624, 331] on div "Image まゆゆ(広報) ママソムリエ Text Block" at bounding box center [680, 340] width 113 height 120
click at [179, 318] on input "15" at bounding box center [172, 320] width 26 height 19
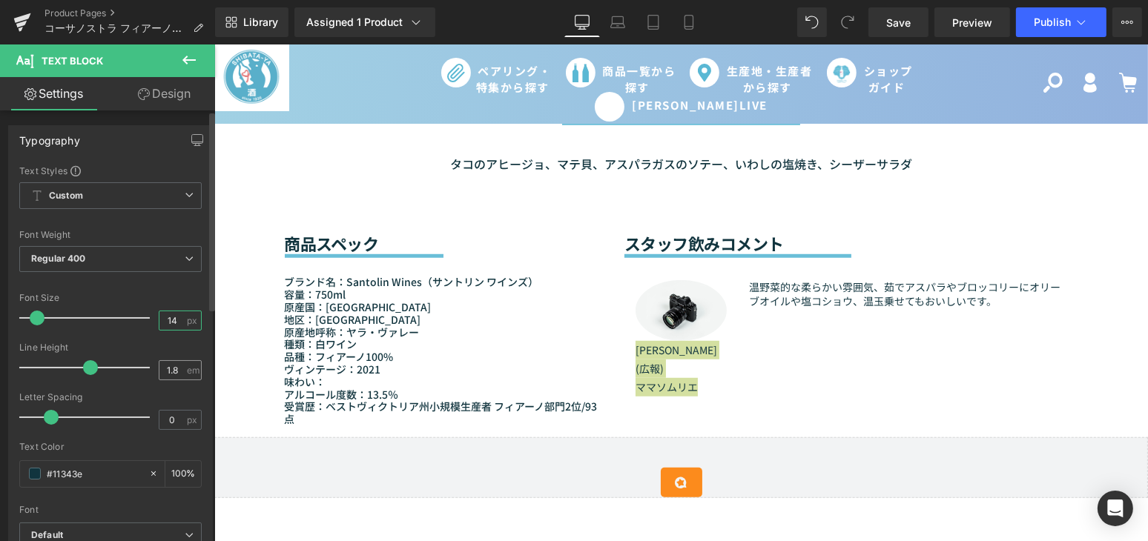
type input "14"
click at [174, 370] on input "1.8" at bounding box center [172, 370] width 26 height 19
type input "1.3"
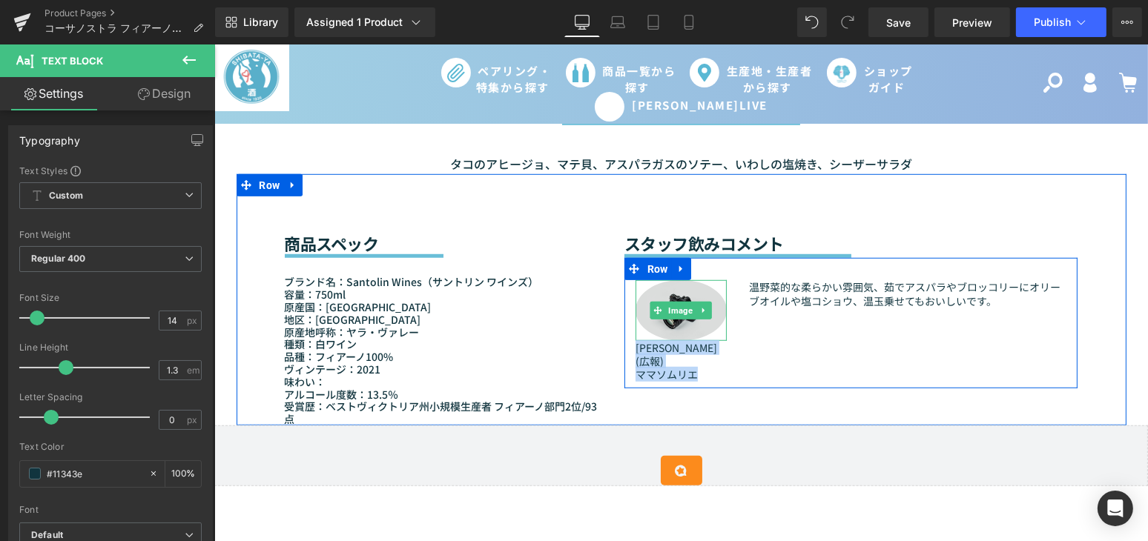
click at [678, 323] on img at bounding box center [680, 310] width 91 height 60
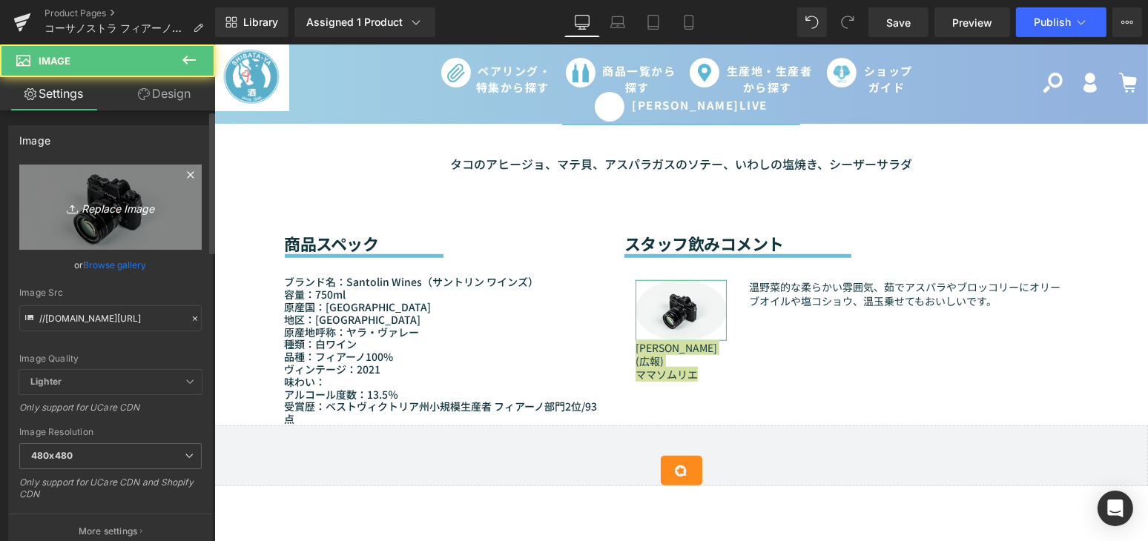
click at [154, 210] on icon "Replace Image" at bounding box center [110, 207] width 119 height 19
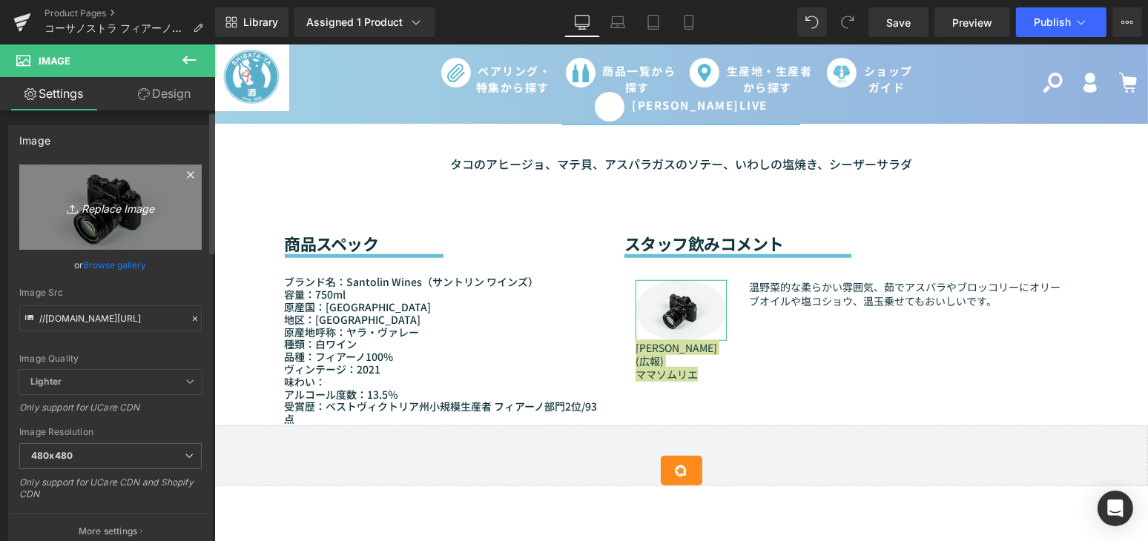
type input "C:\fakepath\まゆゆ_広報_ママソムリエ.jpg"
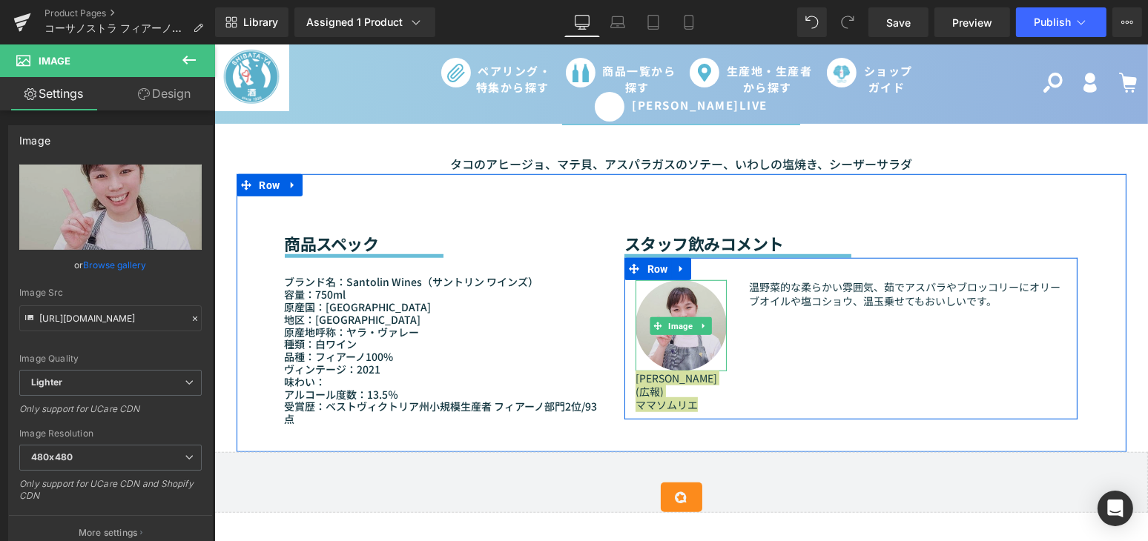
type input "https://ucarecdn.com/0240338d-dadc-4d1f-8421-e28dd0ef164f/-/format/auto/-/previ…"
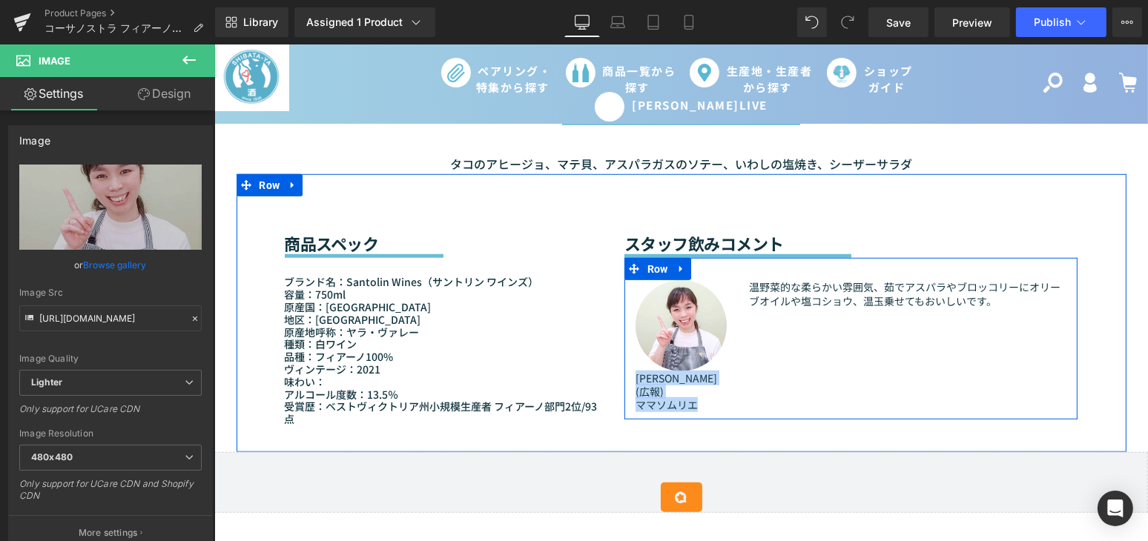
click at [768, 380] on div "Image まゆゆ(広報) ママソムリエ Text Block 温野菜的な柔らかい雰囲気、茹でアスパラやブロッコリーにオリーブオイルや塩コショウ、温玉乗せても…" at bounding box center [851, 338] width 454 height 161
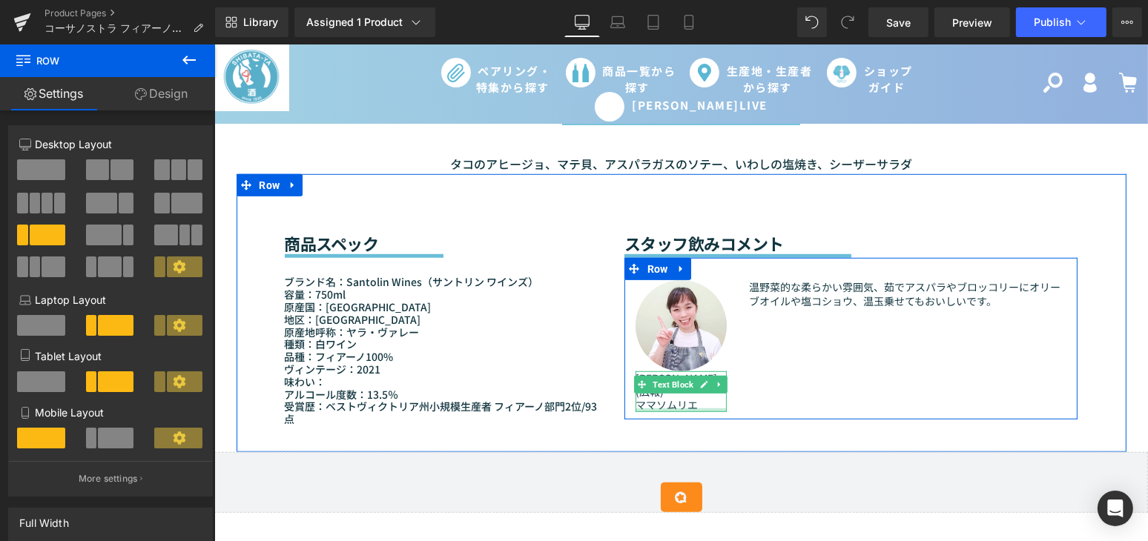
click at [662, 409] on div at bounding box center [680, 411] width 91 height 4
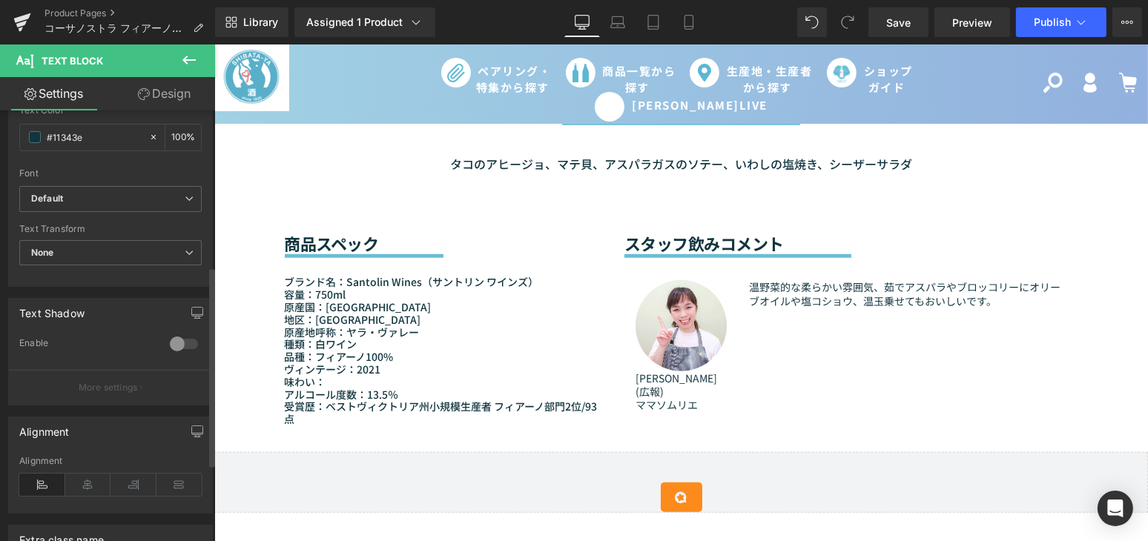
scroll to position [504, 0]
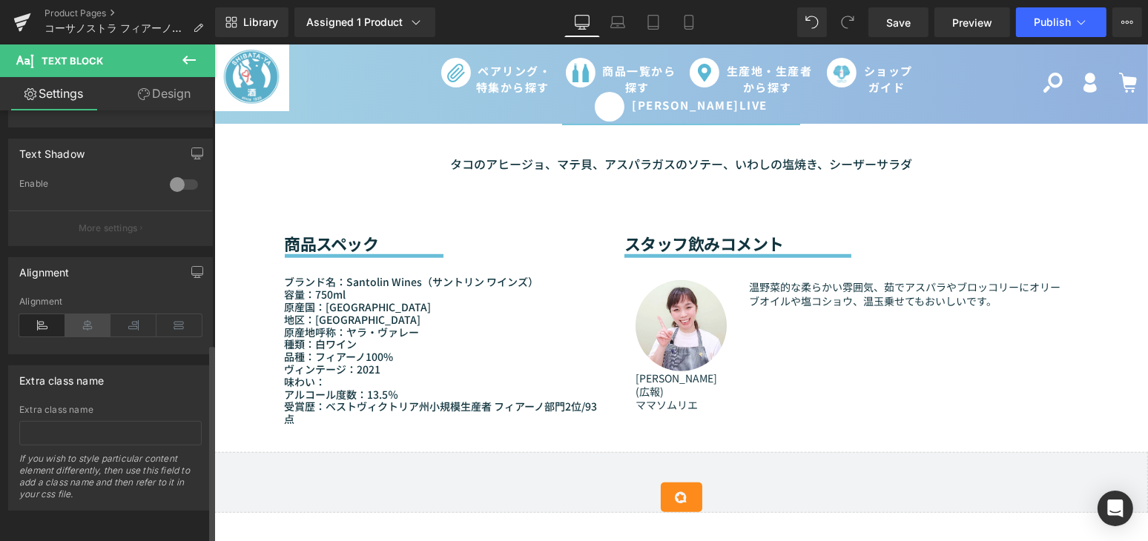
click at [81, 314] on icon at bounding box center [88, 325] width 46 height 22
click at [1130, 364] on div "Sale Off (P) Image (P) Image List" at bounding box center [680, 211] width 933 height 2545
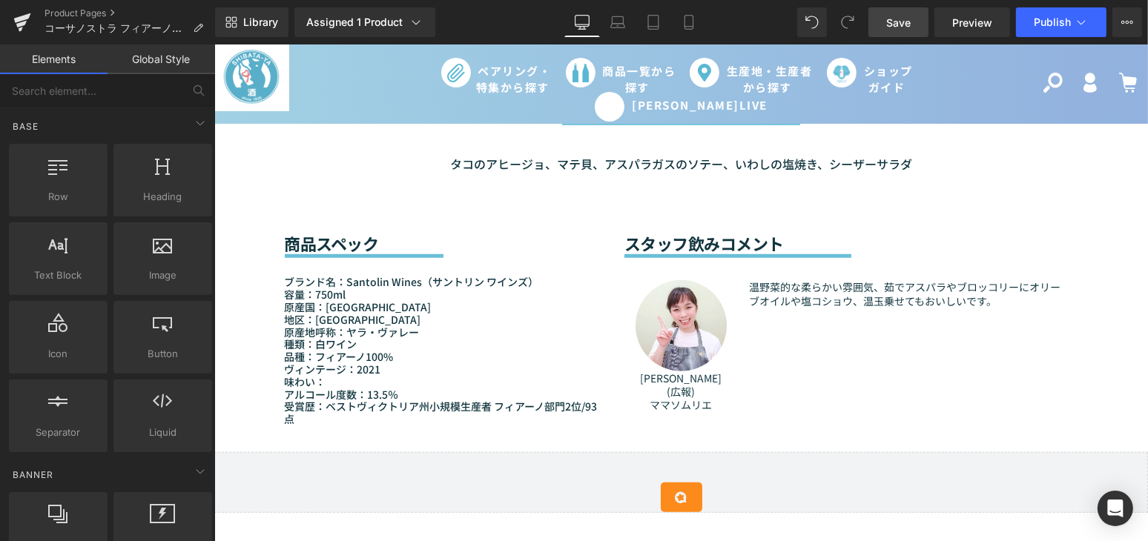
click at [908, 22] on span "Save" at bounding box center [898, 23] width 24 height 16
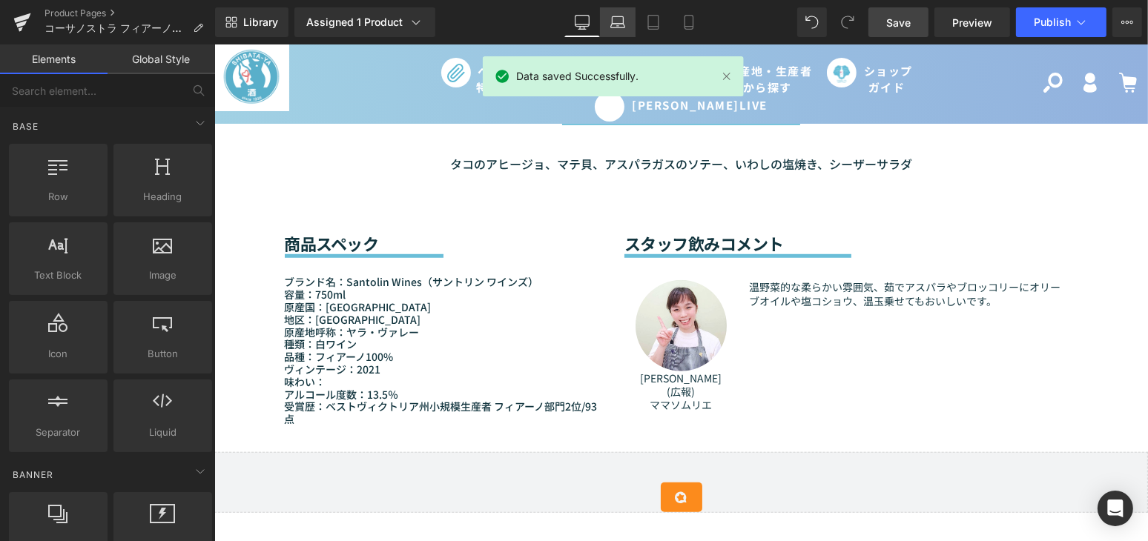
click at [615, 20] on icon at bounding box center [617, 22] width 15 height 15
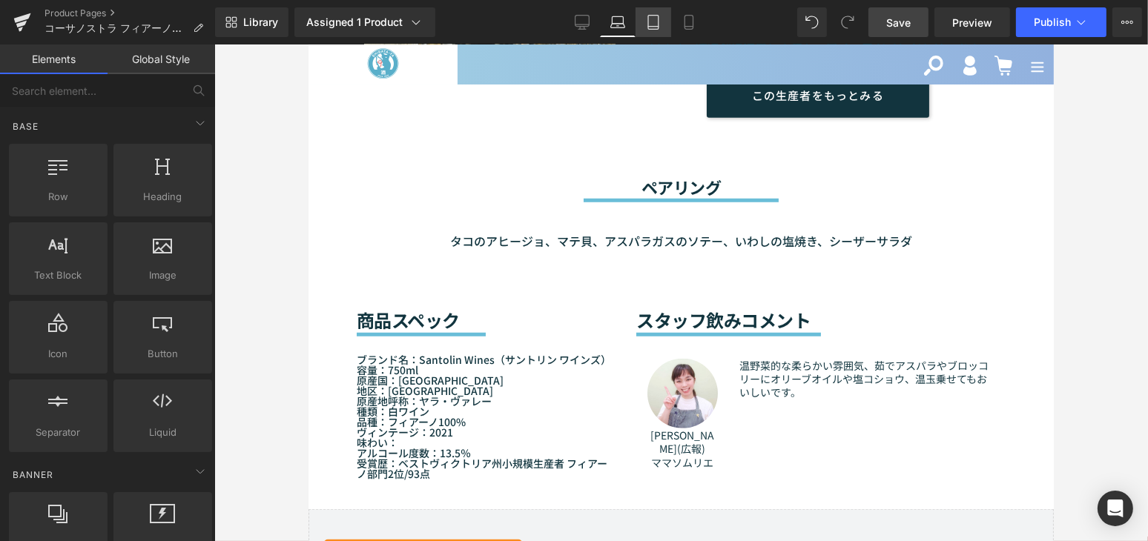
click at [659, 21] on icon at bounding box center [653, 22] width 15 height 15
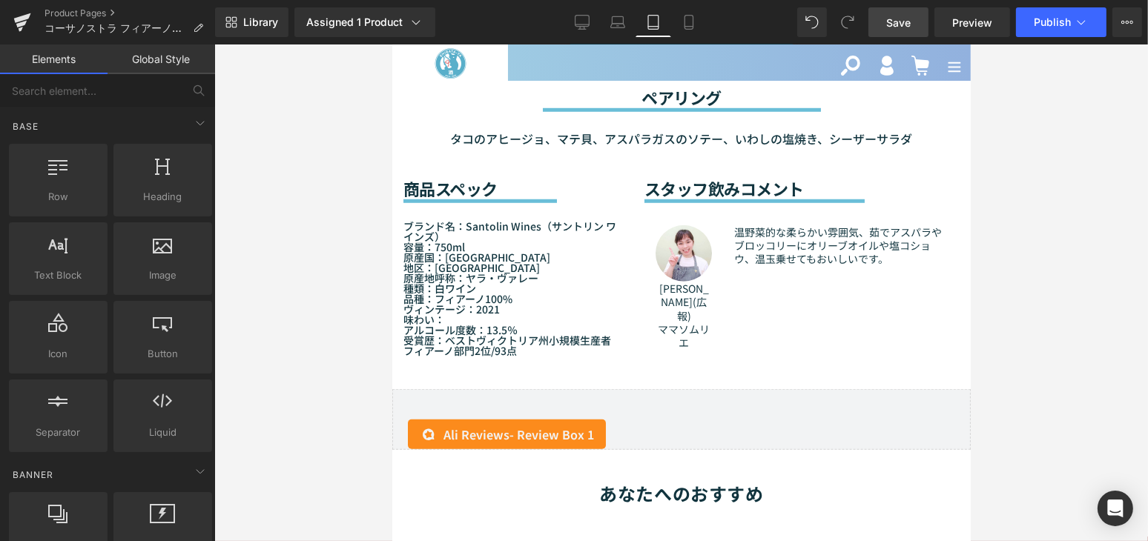
scroll to position [1303, 0]
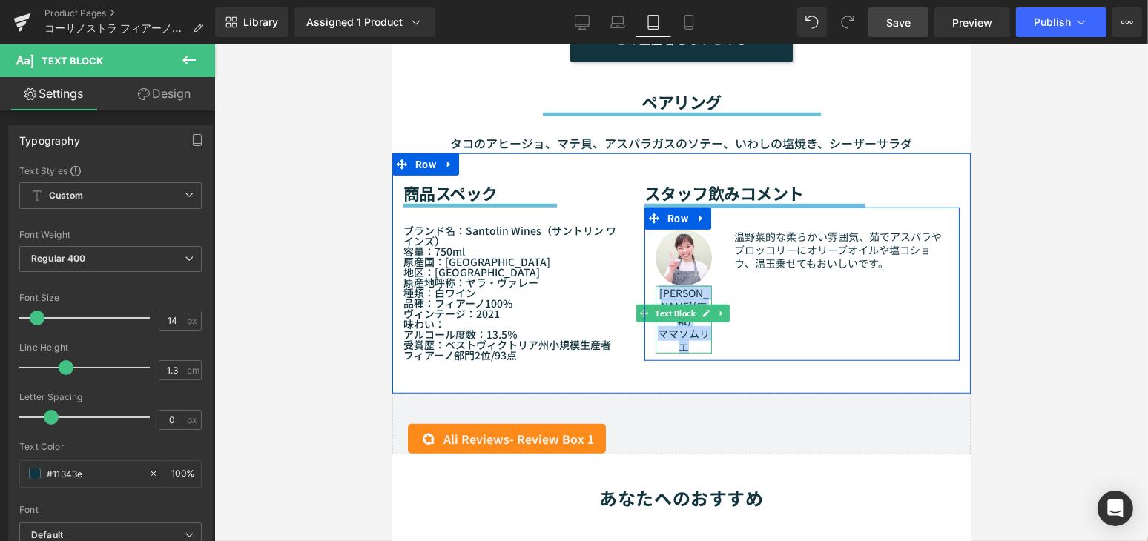
drag, startPoint x: 690, startPoint y: 308, endPoint x: 658, endPoint y: 274, distance: 47.2
click at [658, 286] on div "まゆゆ(広報) ママソムリエ" at bounding box center [683, 319] width 56 height 67
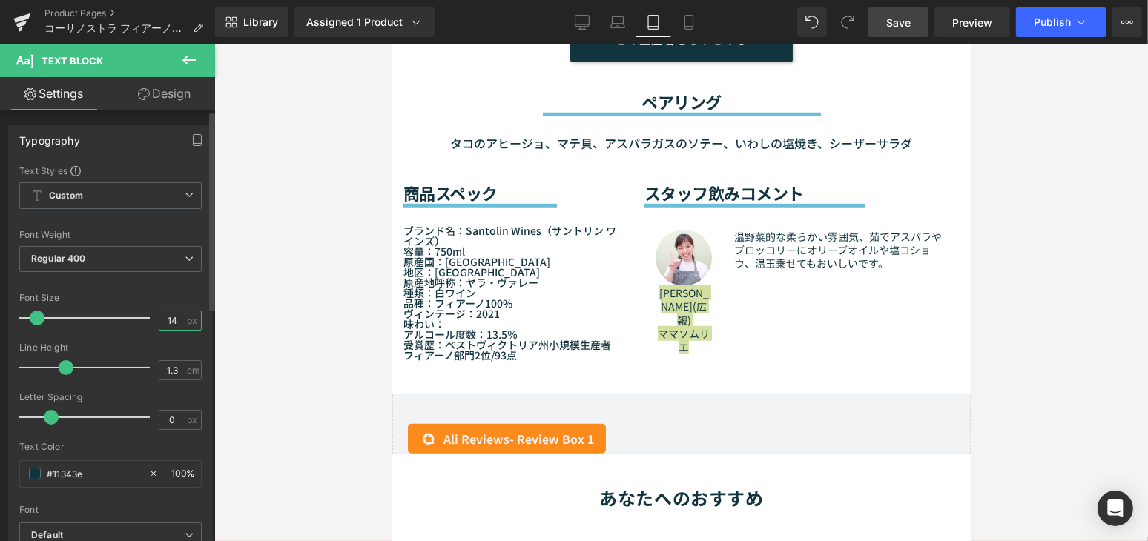
click at [171, 323] on input "14" at bounding box center [172, 320] width 26 height 19
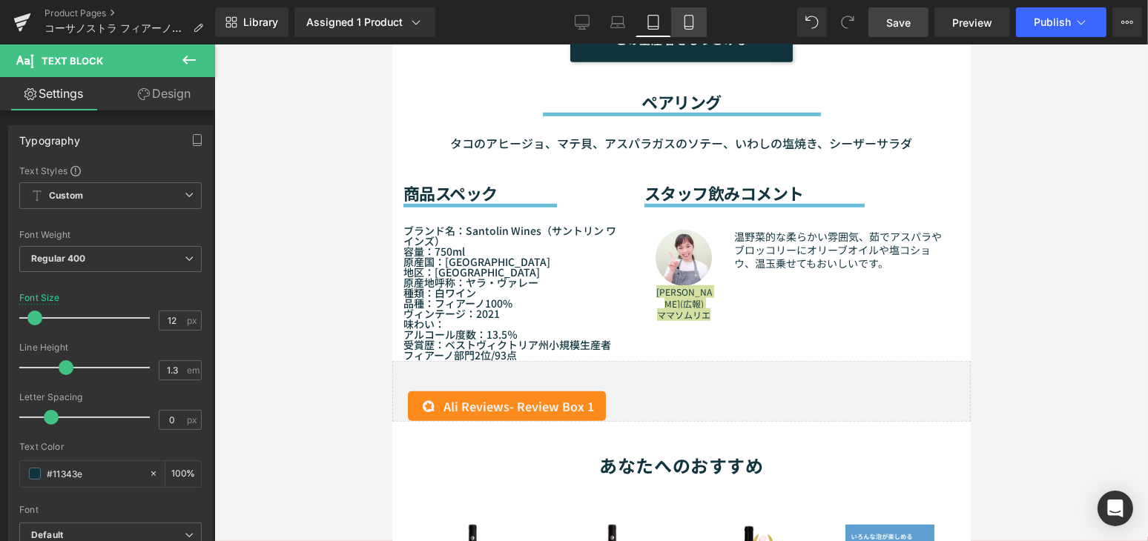
click at [674, 20] on link "Mobile" at bounding box center [689, 22] width 36 height 30
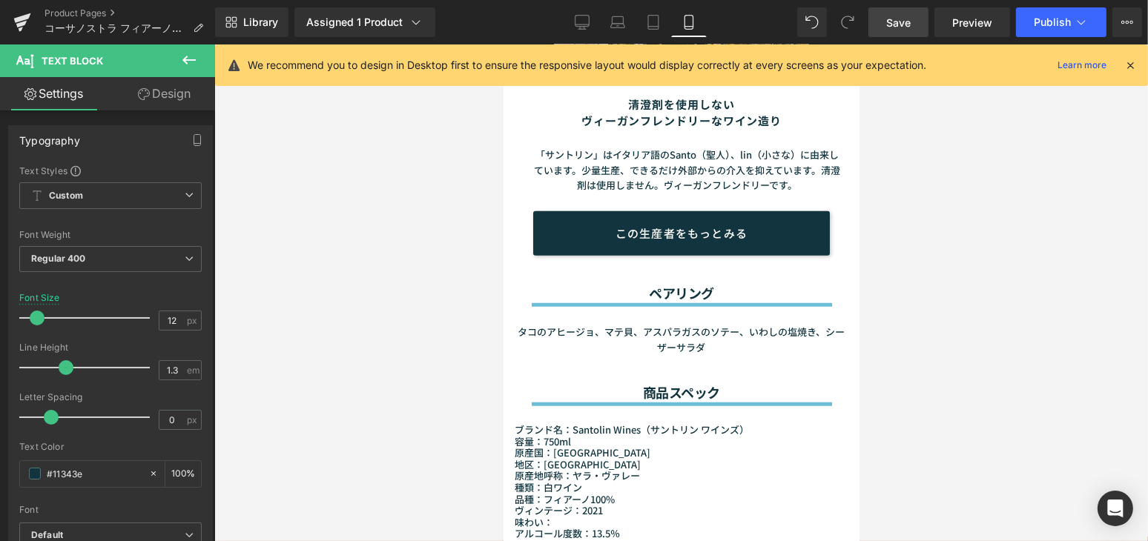
type input "14"
type input "100"
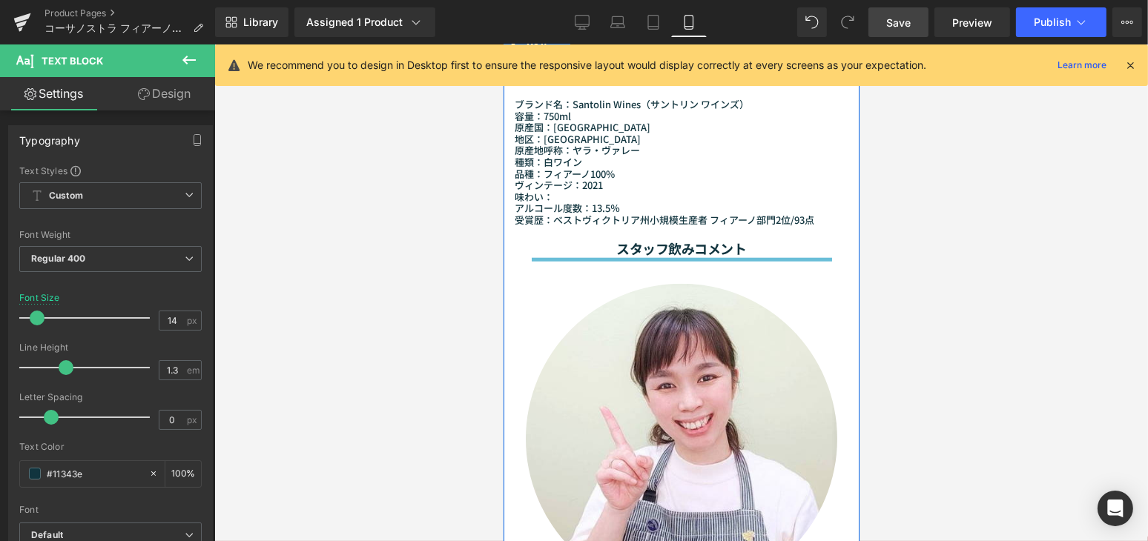
scroll to position [1733, 0]
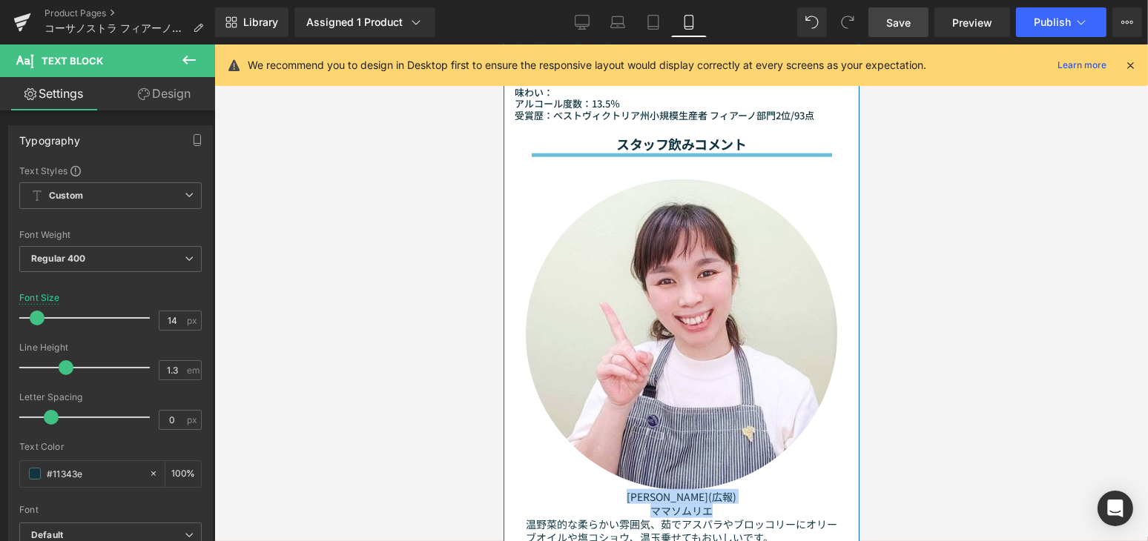
click at [525, 179] on div "Image" at bounding box center [680, 334] width 311 height 311
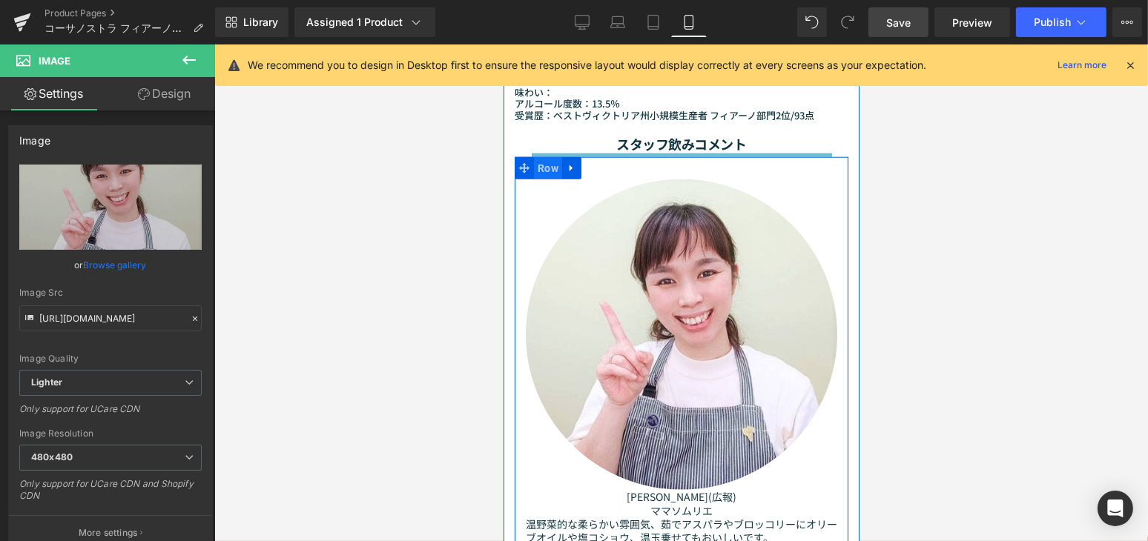
click at [538, 157] on span "Row" at bounding box center [547, 168] width 28 height 22
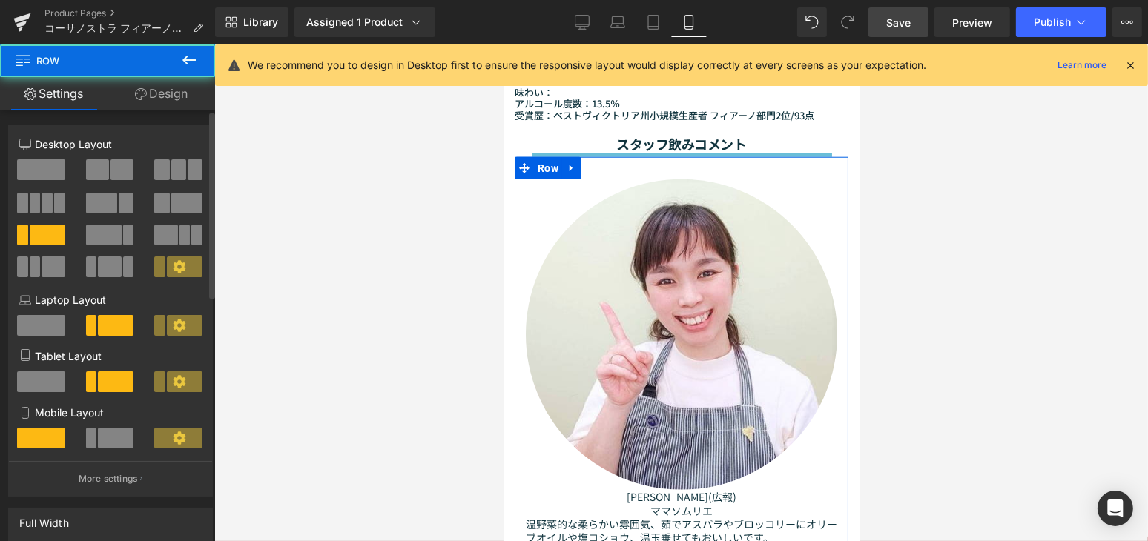
click at [98, 446] on span at bounding box center [116, 438] width 36 height 21
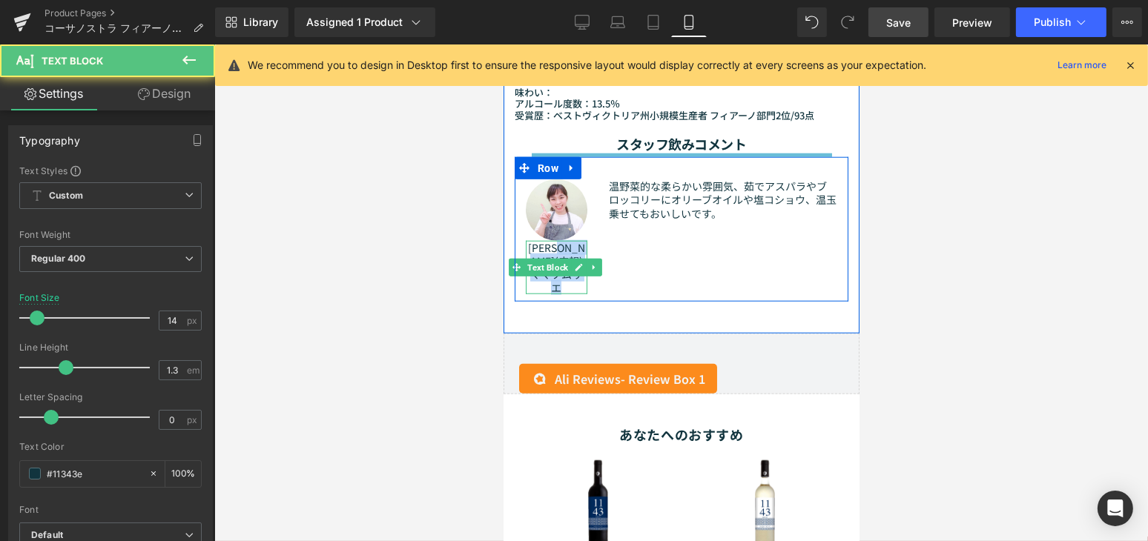
drag, startPoint x: 565, startPoint y: 271, endPoint x: 531, endPoint y: 241, distance: 45.7
click at [531, 241] on div "まゆゆ(広報) ママソムリエ" at bounding box center [556, 268] width 62 height 54
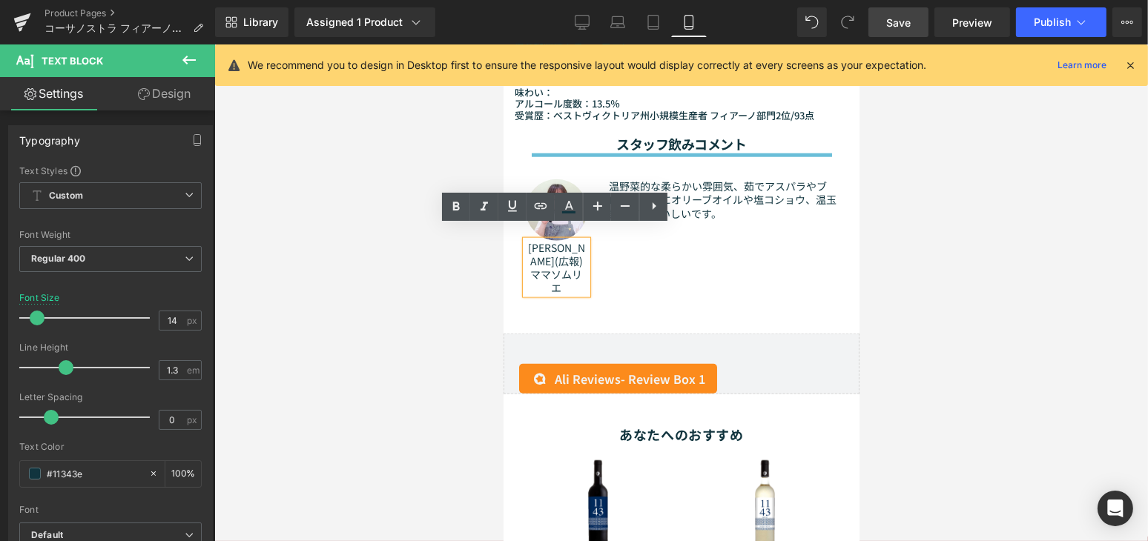
click at [533, 241] on p "まゆゆ(広報)" at bounding box center [556, 254] width 62 height 27
drag, startPoint x: 535, startPoint y: 239, endPoint x: 558, endPoint y: 271, distance: 38.9
click at [558, 271] on div "まゆゆ(広報) ママソムリエ" at bounding box center [556, 268] width 62 height 54
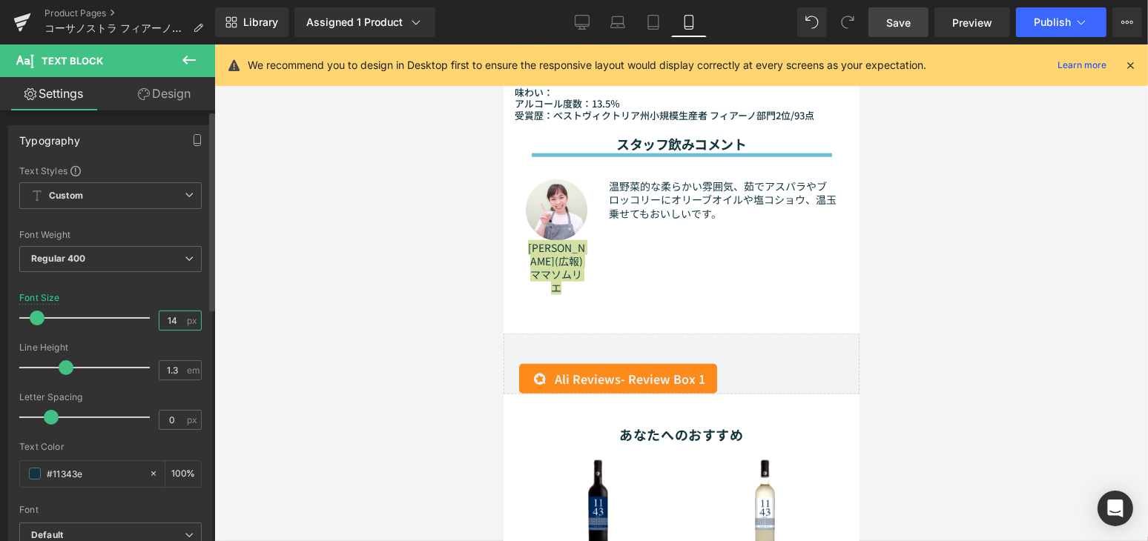
click at [173, 317] on input "14" at bounding box center [172, 320] width 26 height 19
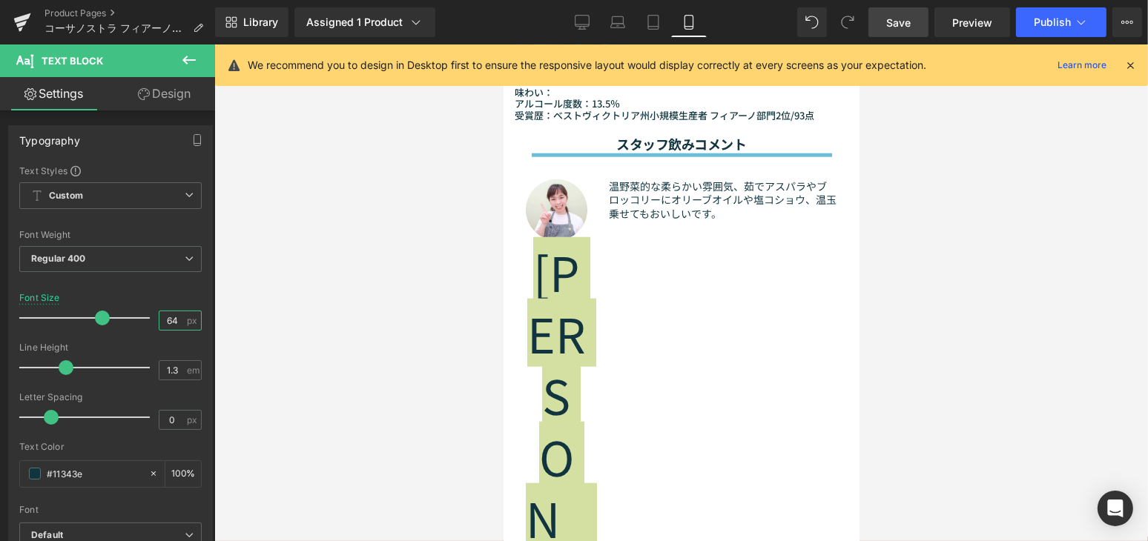
type input "6"
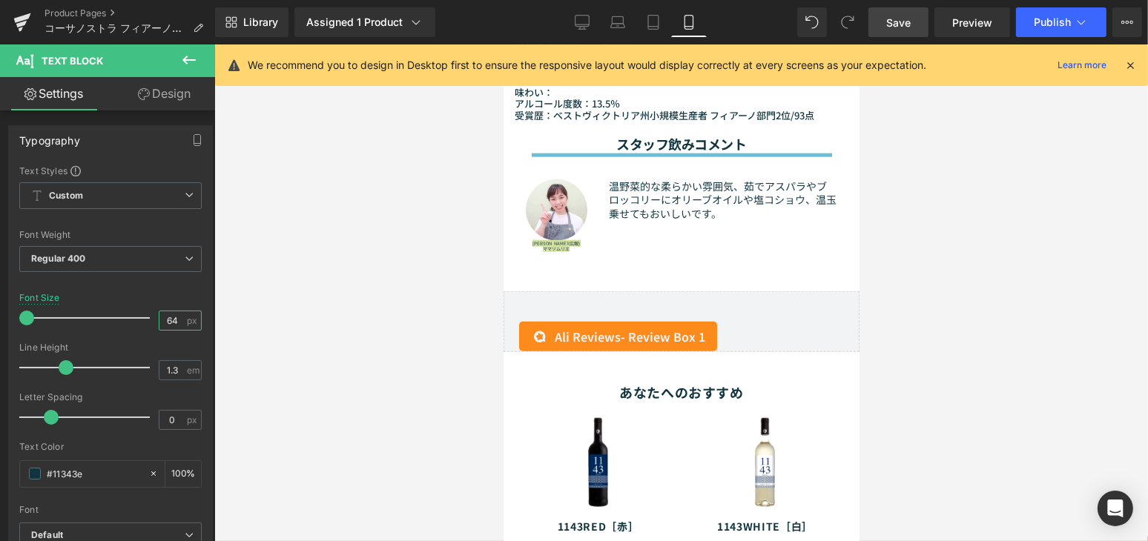
type input "6"
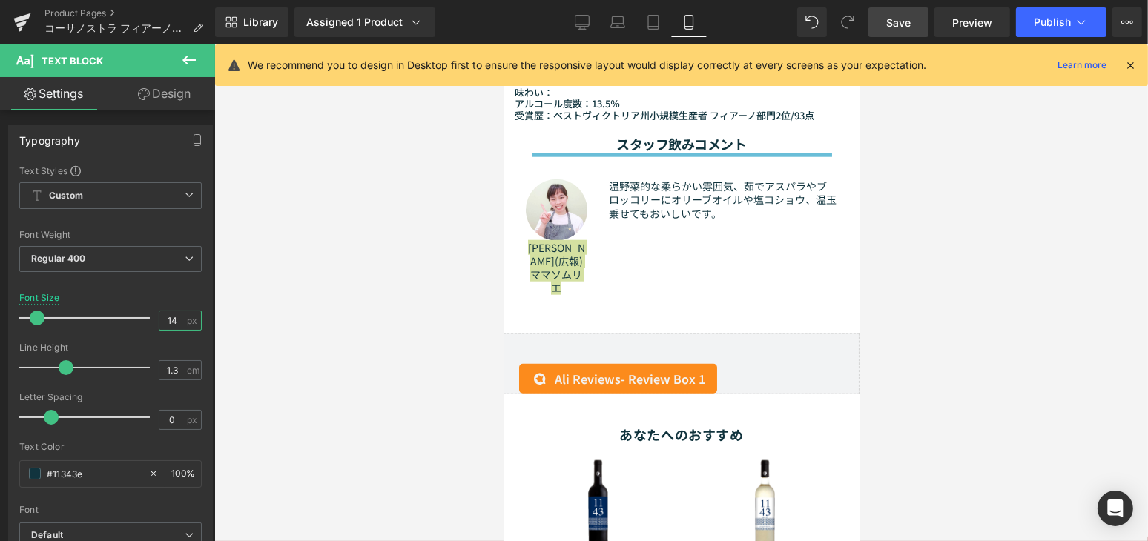
type input "1"
type input "13"
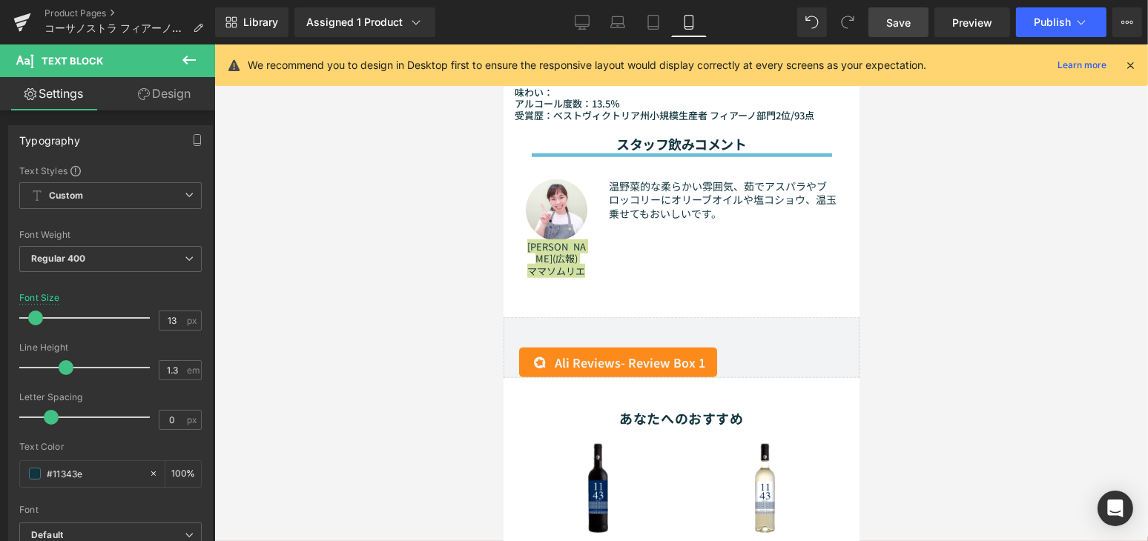
click at [864, 265] on div at bounding box center [680, 292] width 933 height 497
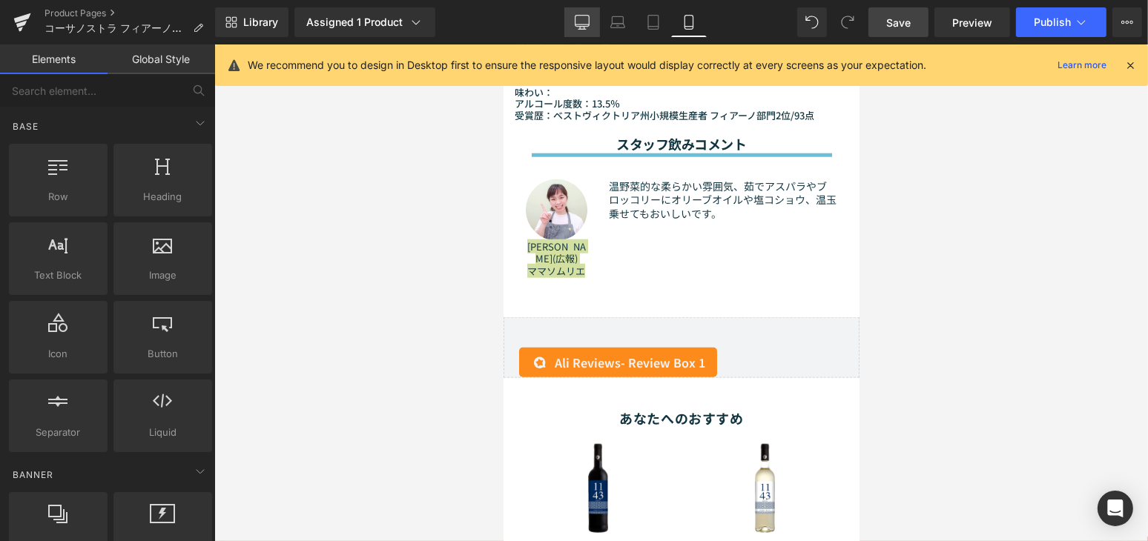
click at [578, 20] on icon at bounding box center [582, 22] width 15 height 15
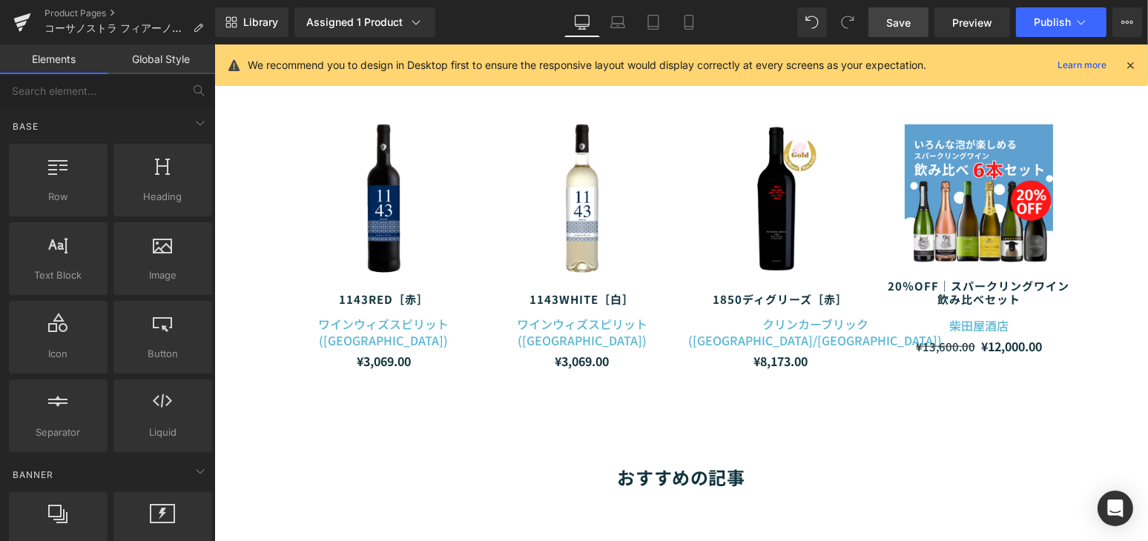
scroll to position [1595, 0]
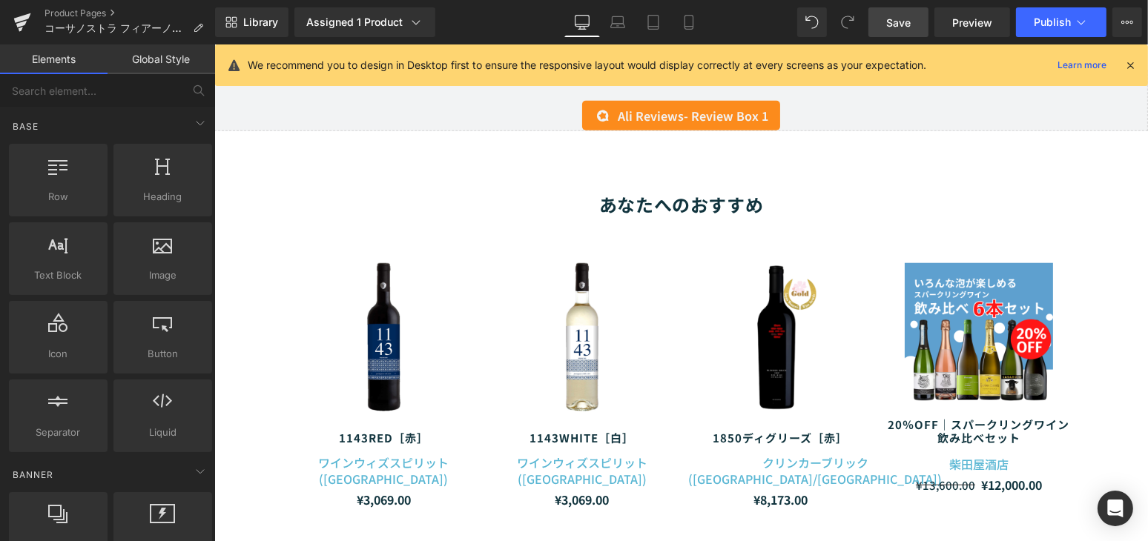
click at [910, 23] on span "Save" at bounding box center [898, 23] width 24 height 16
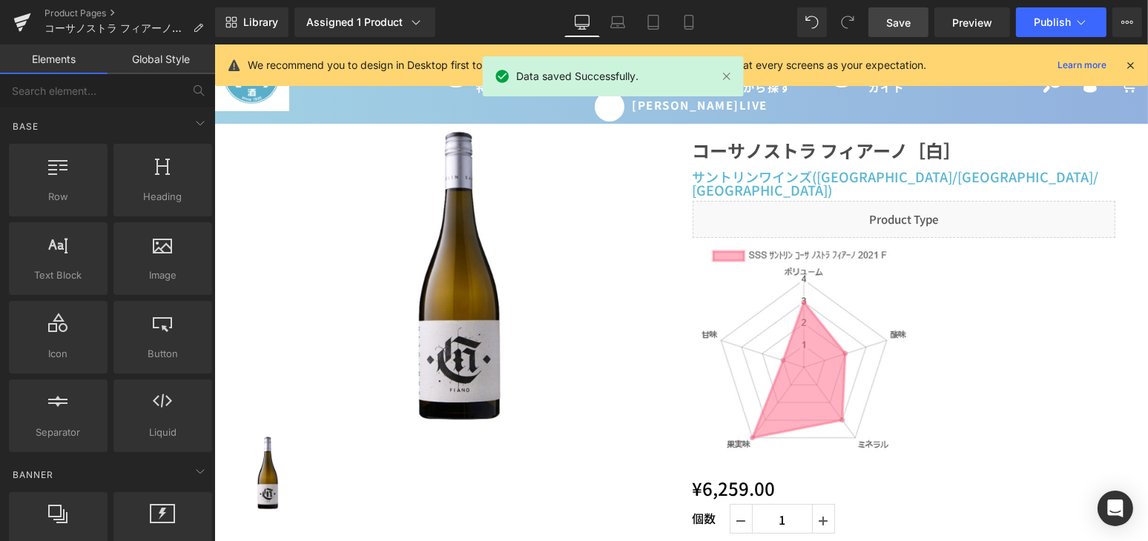
scroll to position [0, 0]
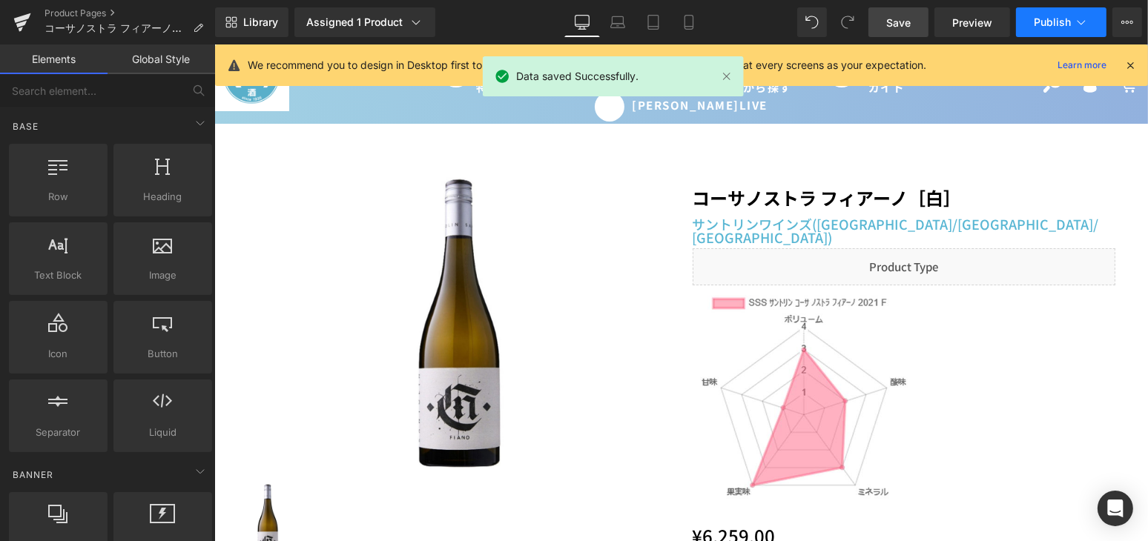
click at [1068, 22] on span "Publish" at bounding box center [1051, 22] width 37 height 12
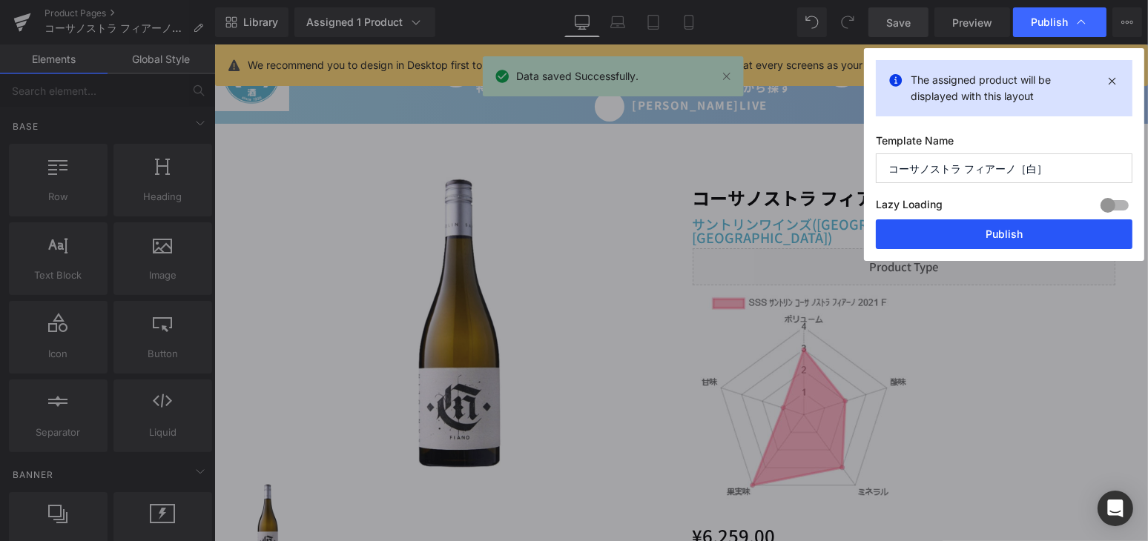
click at [1042, 234] on button "Publish" at bounding box center [1004, 234] width 257 height 30
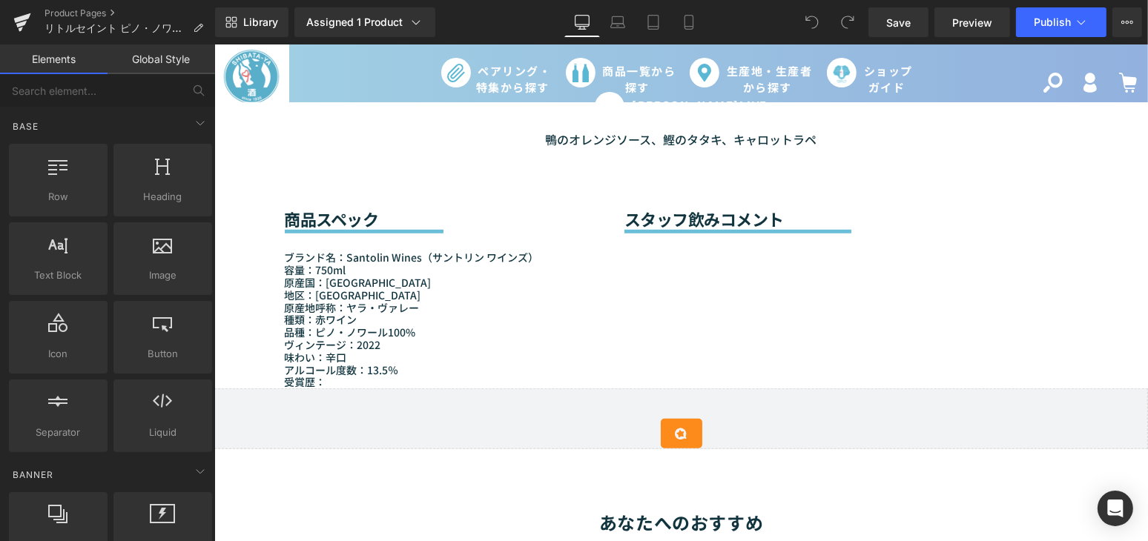
scroll to position [1213, 0]
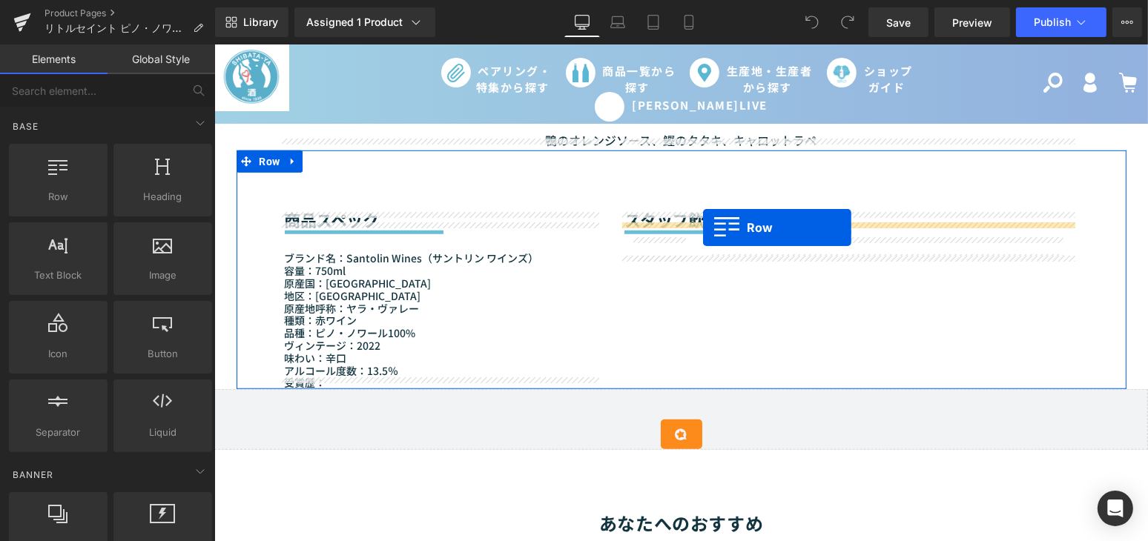
drag, startPoint x: 291, startPoint y: 238, endPoint x: 702, endPoint y: 228, distance: 411.6
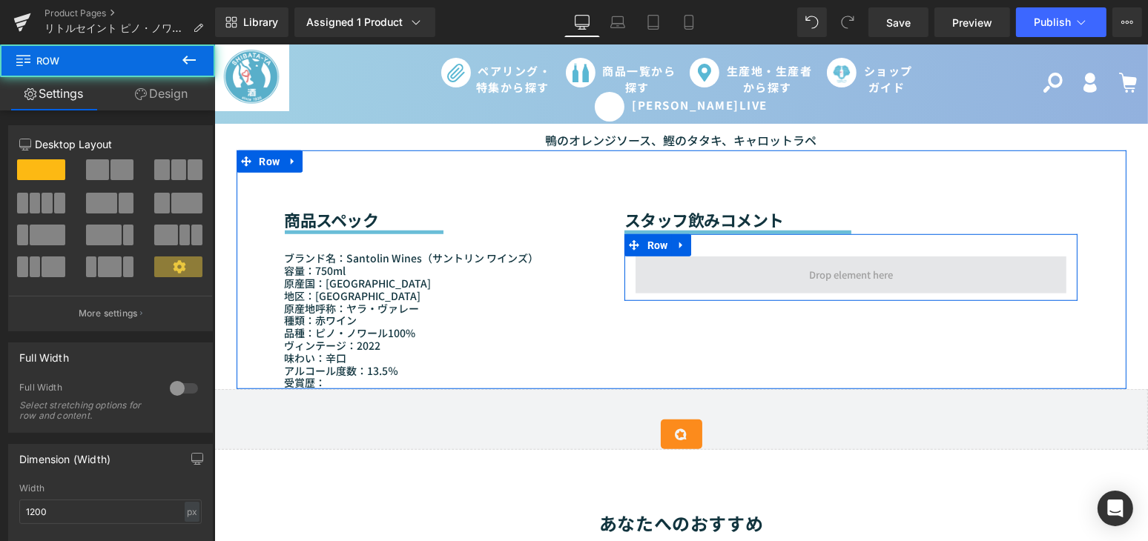
click at [758, 276] on span at bounding box center [850, 275] width 431 height 37
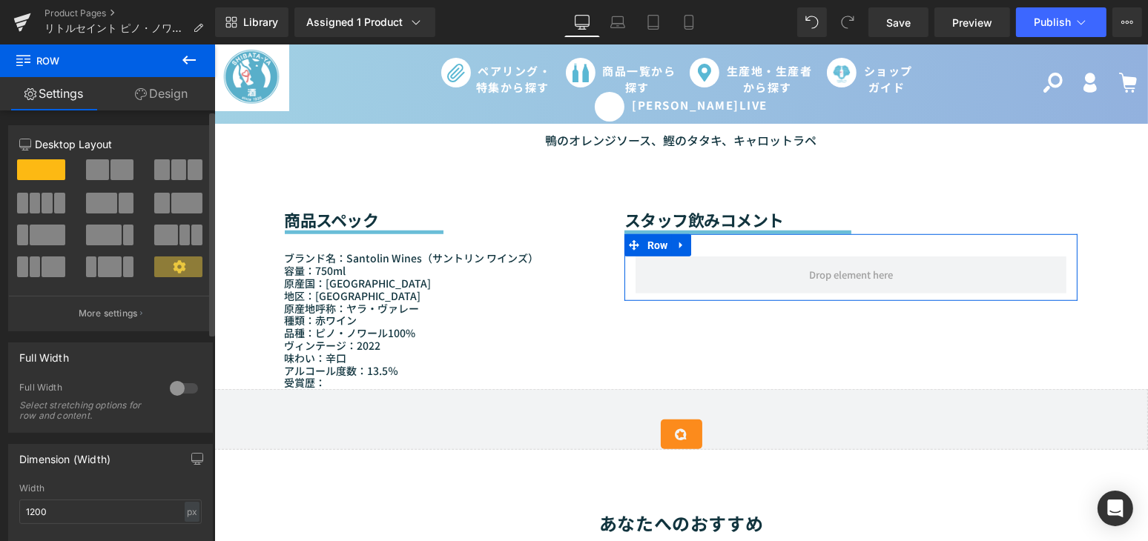
click at [45, 249] on div at bounding box center [41, 241] width 69 height 32
click at [44, 247] on div at bounding box center [41, 241] width 69 height 32
click at [44, 235] on span at bounding box center [48, 235] width 36 height 21
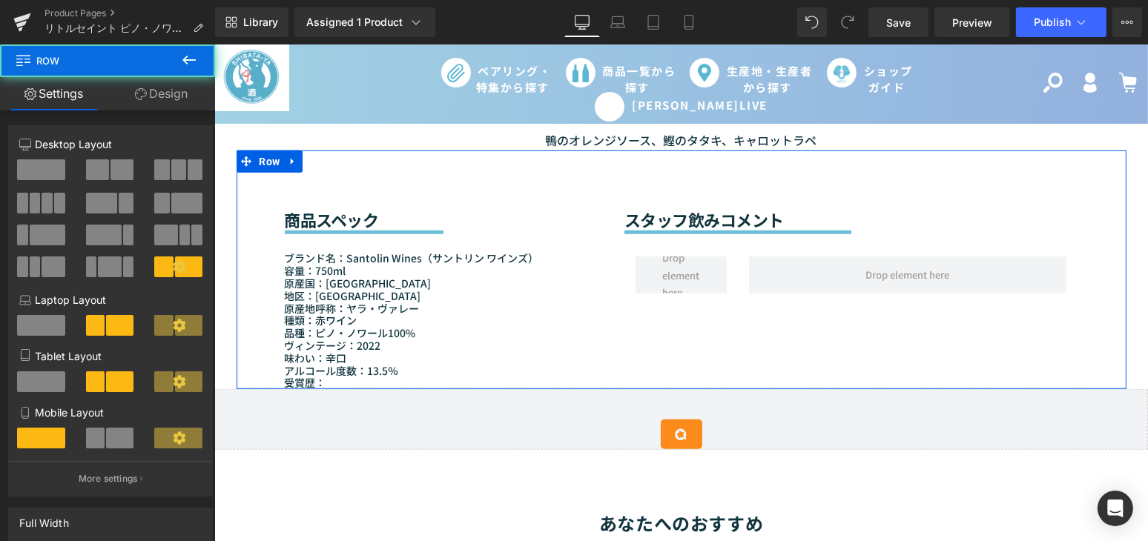
click at [612, 252] on div "スタッフ飲みコメント Heading Separator Row Text Block Text Block Row" at bounding box center [850, 243] width 476 height 184
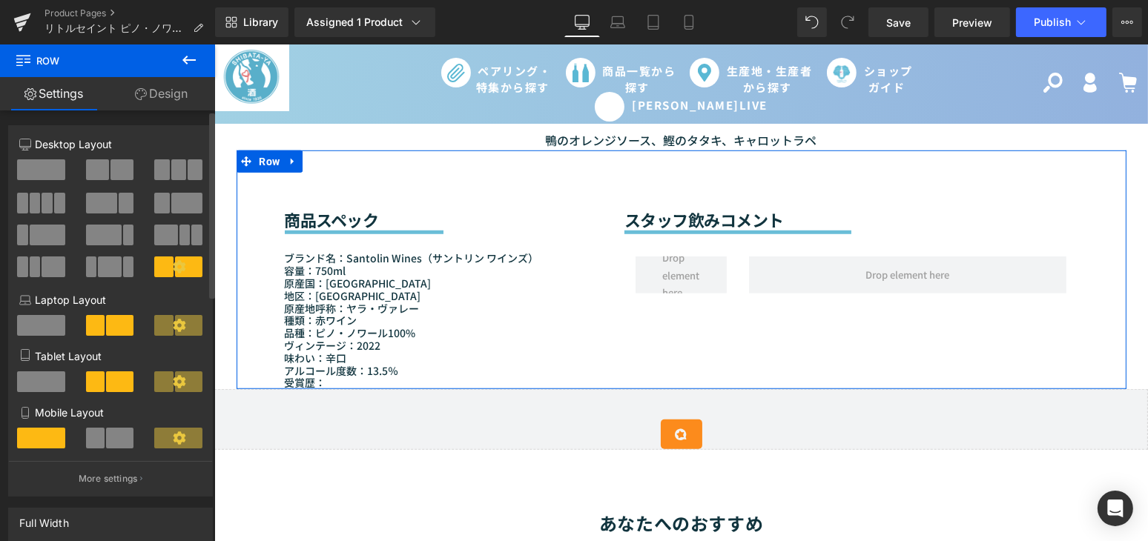
click at [47, 234] on span at bounding box center [48, 235] width 36 height 21
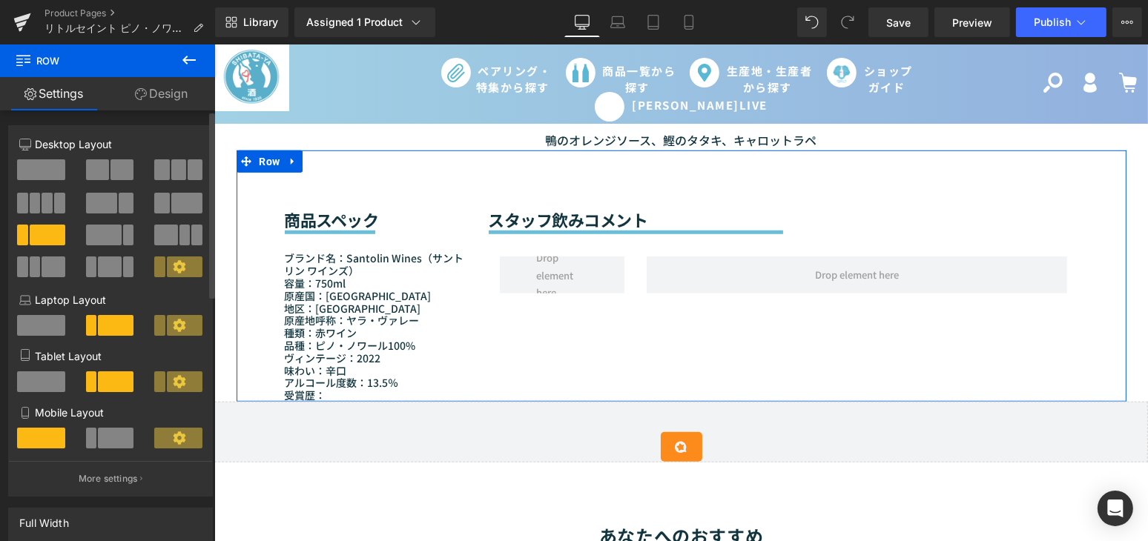
click at [156, 208] on span at bounding box center [161, 203] width 15 height 21
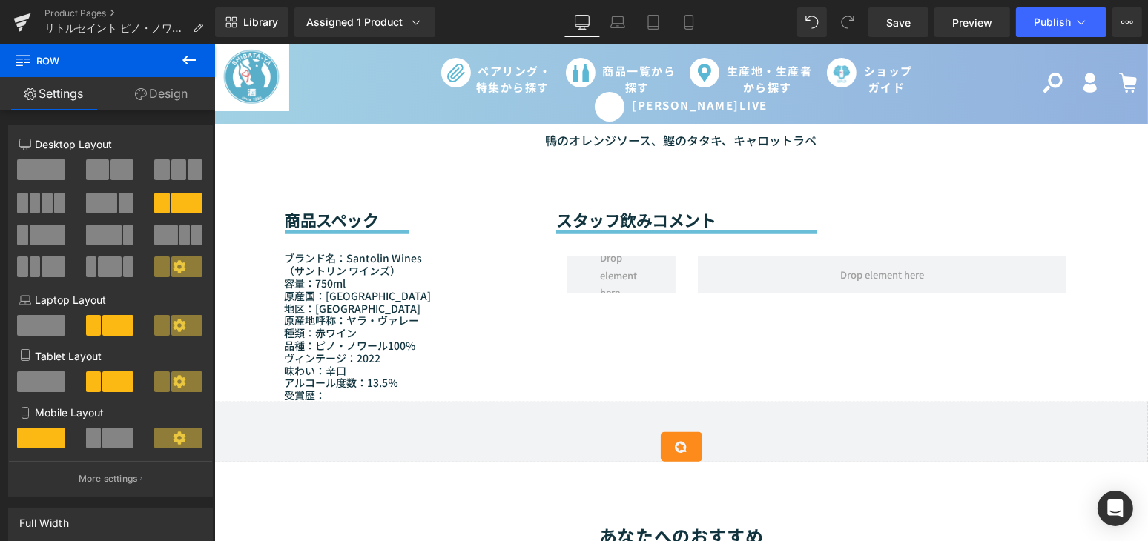
click at [216, 145] on div "Sale Off (P) Image (P) Image List" at bounding box center [680, 186] width 933 height 2495
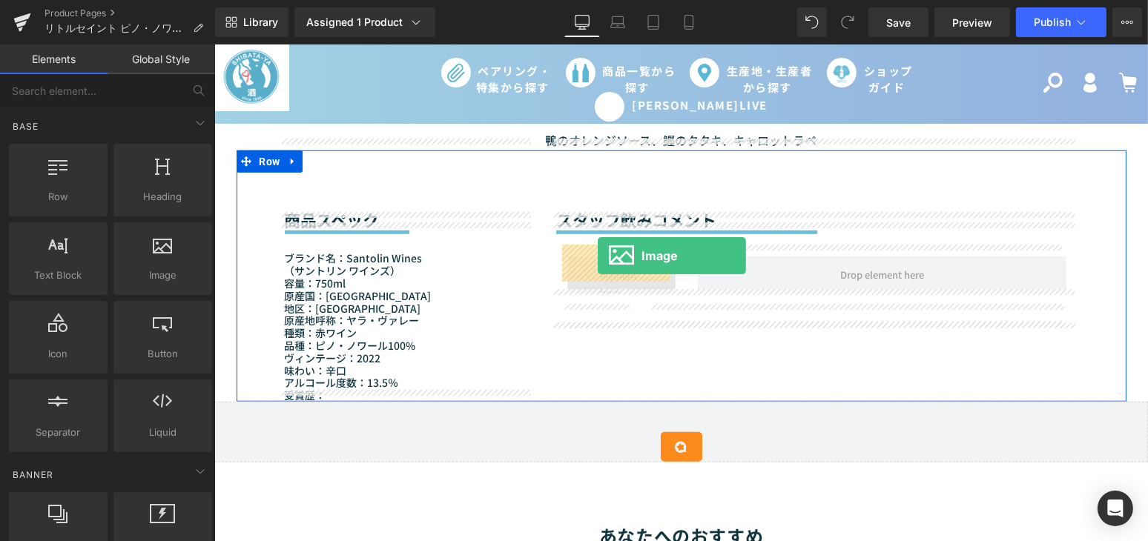
drag, startPoint x: 360, startPoint y: 309, endPoint x: 597, endPoint y: 256, distance: 242.5
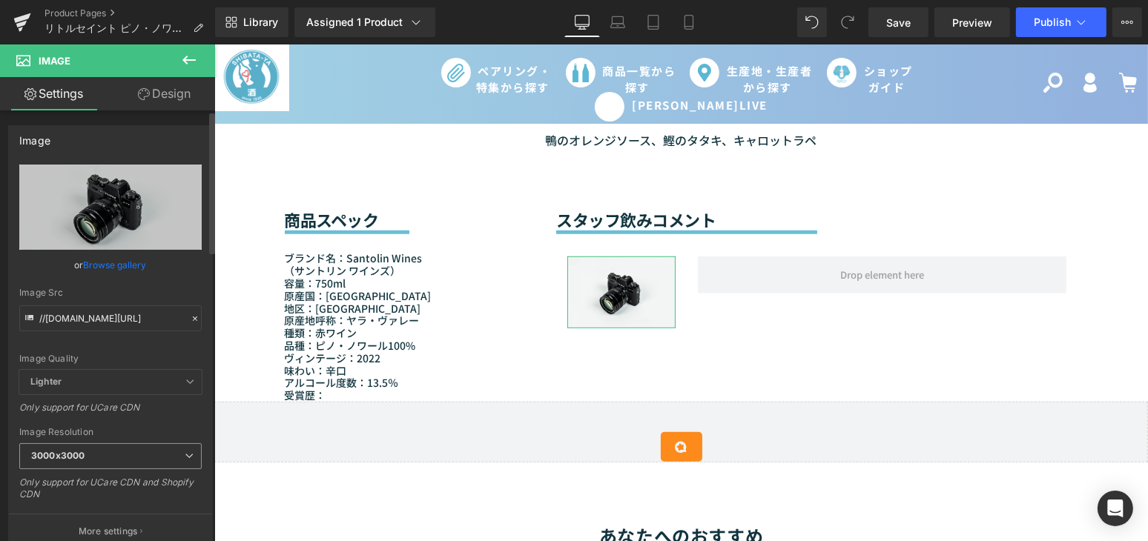
click at [122, 469] on div "3000x3000 100x100 240x240 480x480 576x576 640x640 768x768 800x800 960x960 1024x…" at bounding box center [110, 459] width 182 height 33
click at [119, 461] on span "3000x3000" at bounding box center [110, 456] width 182 height 26
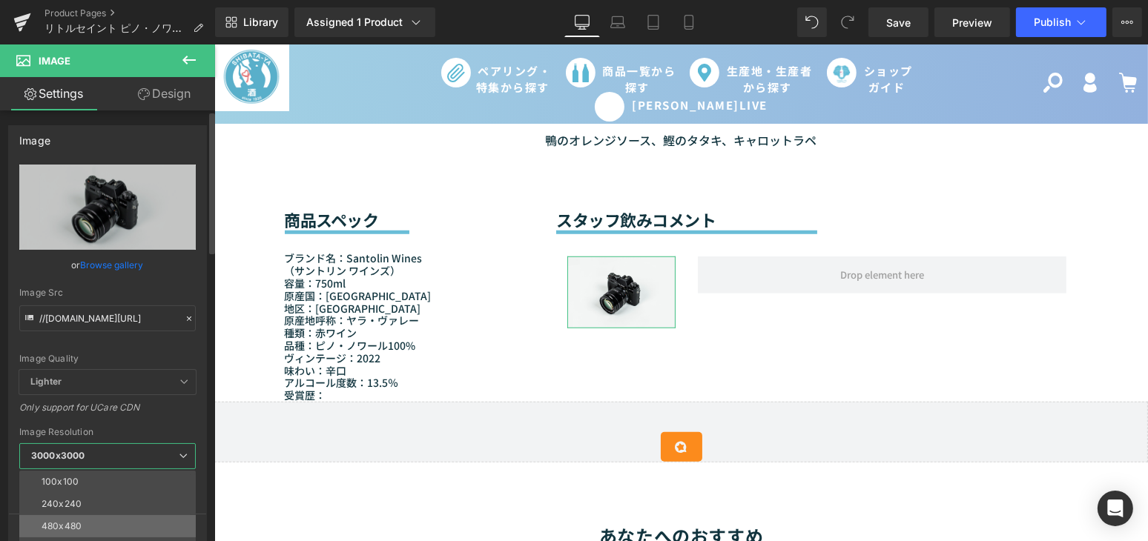
click at [103, 515] on li "480x480" at bounding box center [110, 526] width 183 height 22
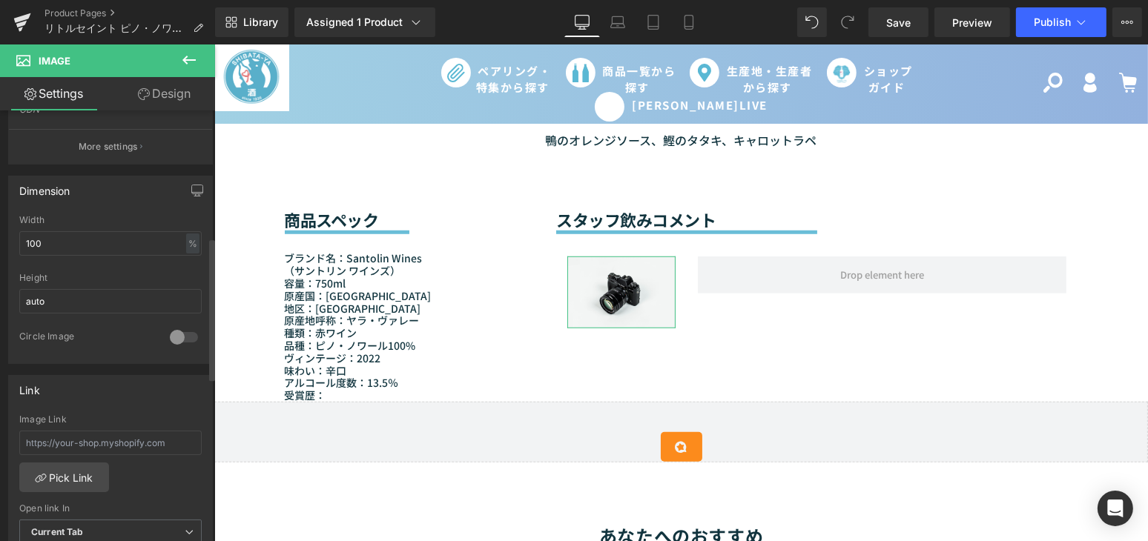
scroll to position [404, 0]
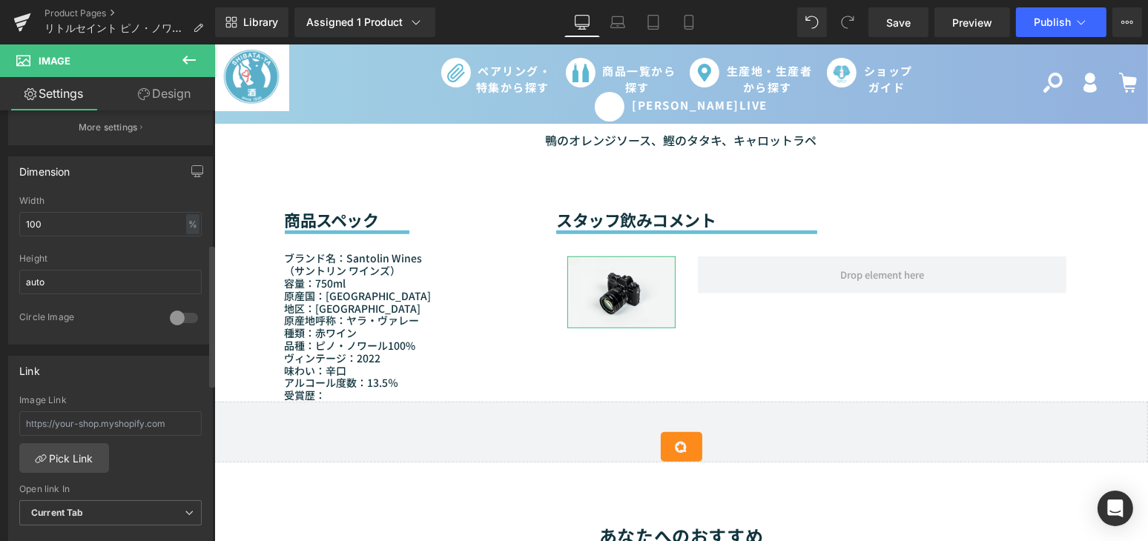
click at [170, 310] on div at bounding box center [184, 318] width 36 height 24
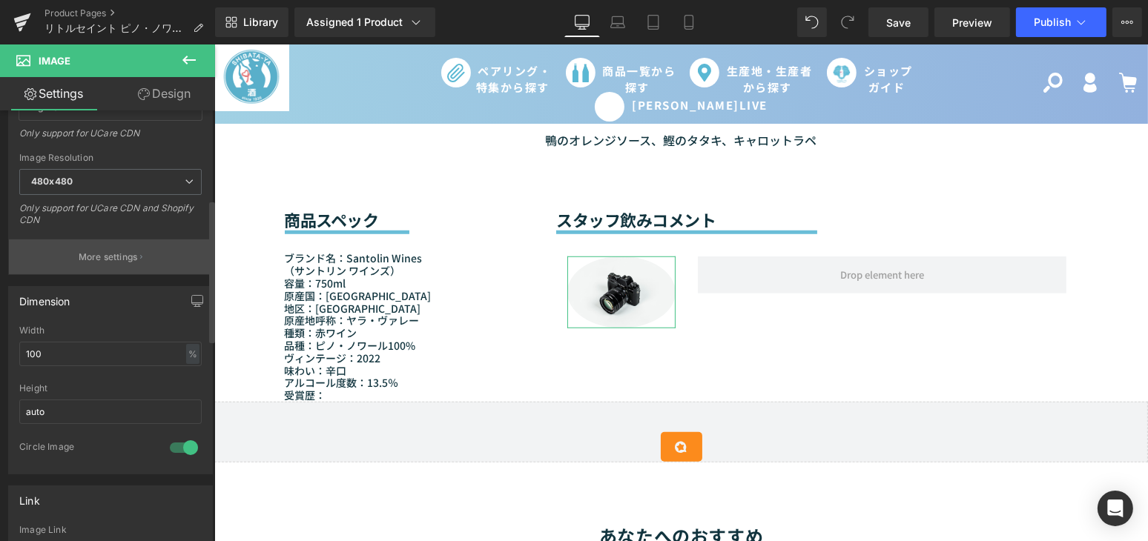
scroll to position [269, 0]
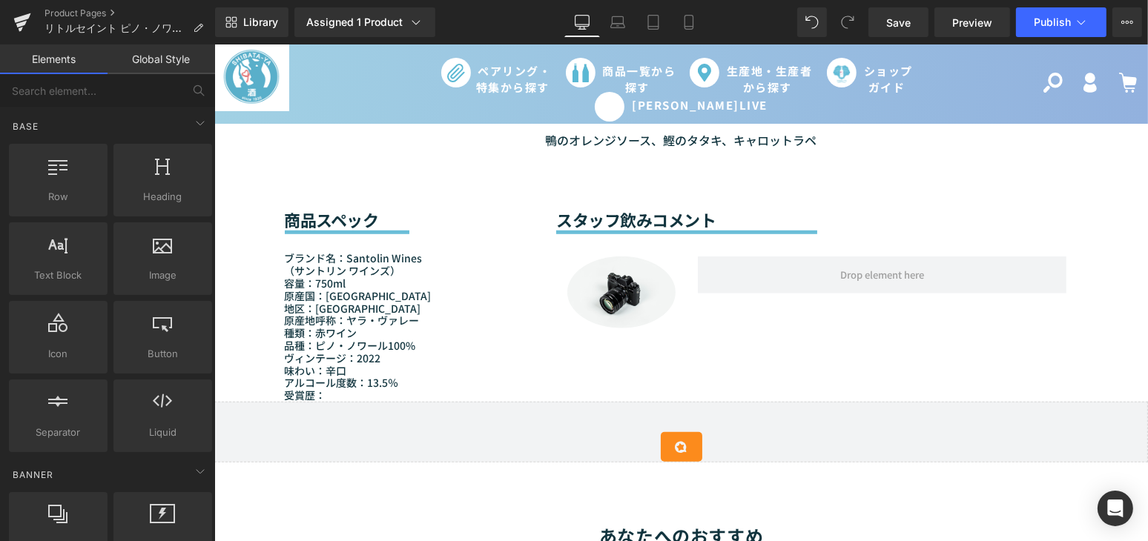
click at [222, 207] on div "Sale Off (P) Image (P) Image List" at bounding box center [680, 186] width 933 height 2495
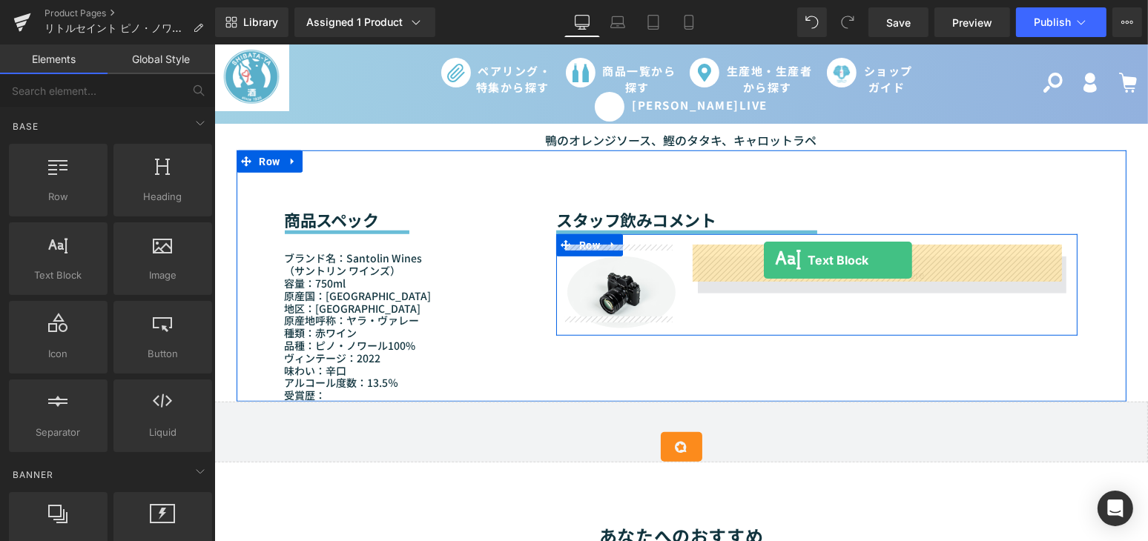
drag, startPoint x: 254, startPoint y: 324, endPoint x: 763, endPoint y: 259, distance: 512.7
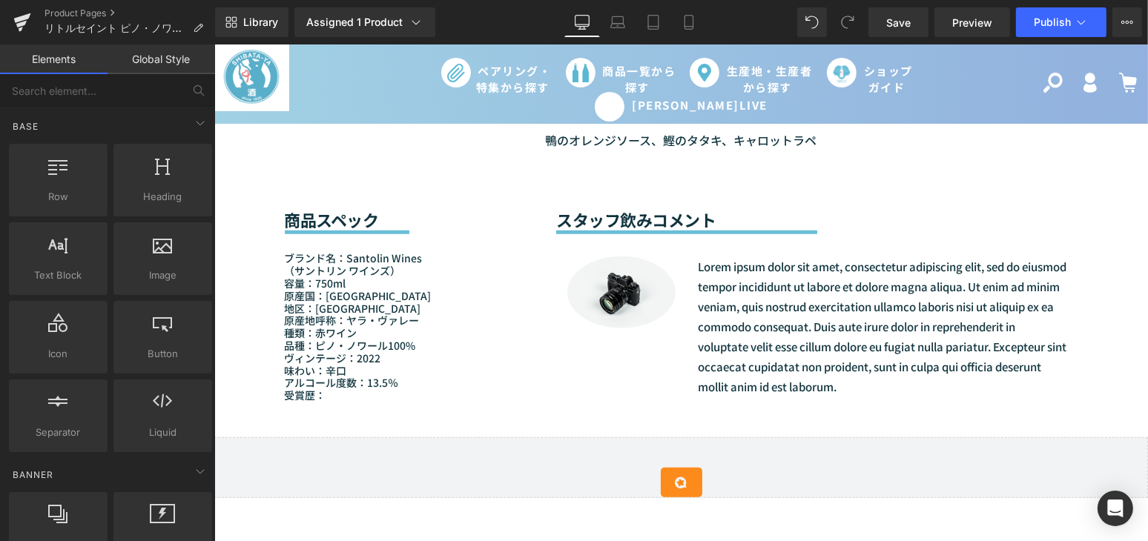
click at [223, 282] on div "Sale Off (P) Image (P) Image List" at bounding box center [680, 204] width 933 height 2530
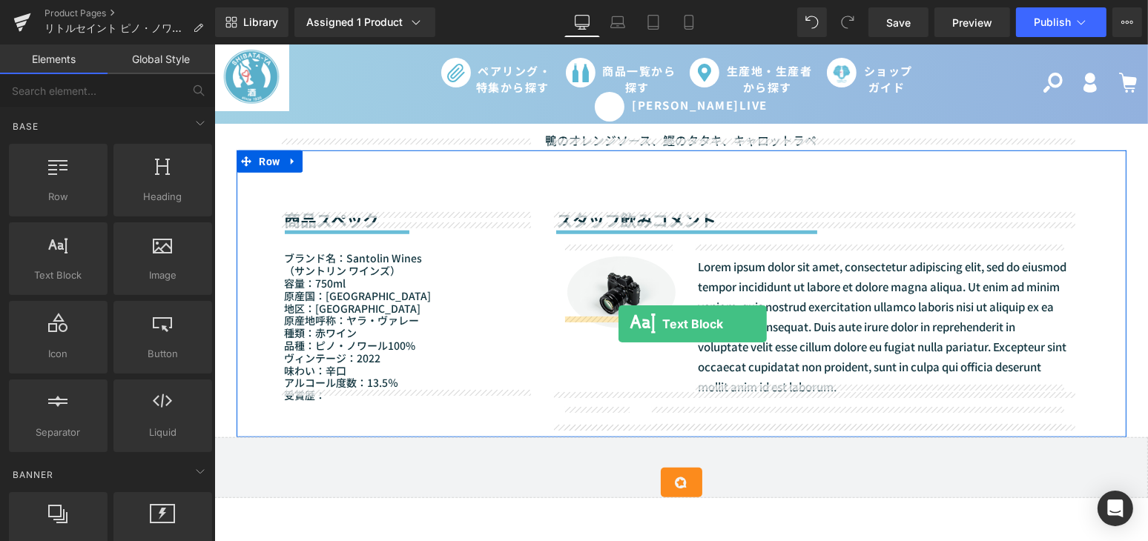
drag, startPoint x: 250, startPoint y: 319, endPoint x: 618, endPoint y: 324, distance: 367.8
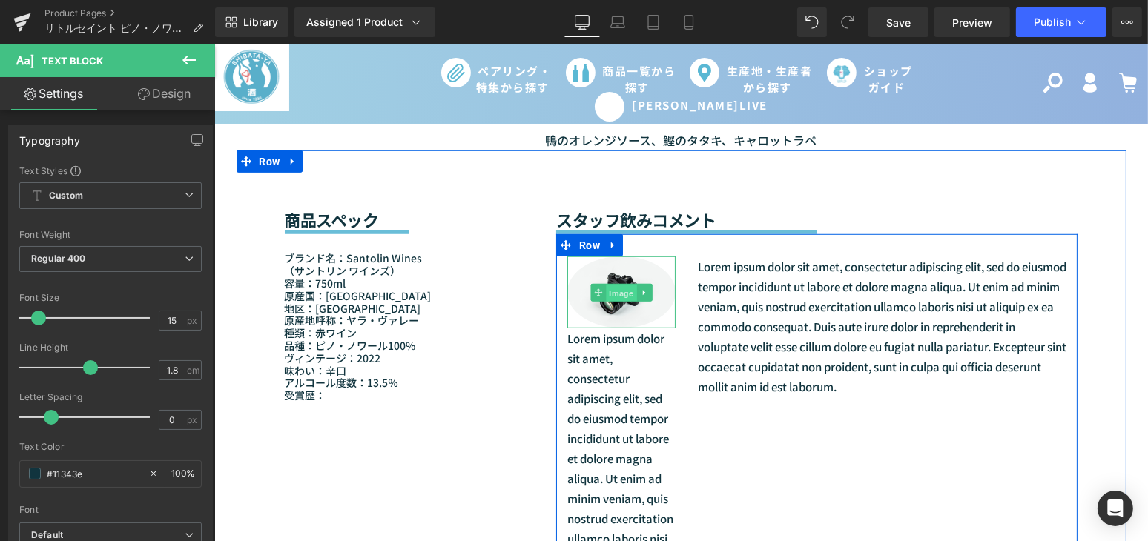
click at [612, 289] on span "Image" at bounding box center [620, 293] width 30 height 18
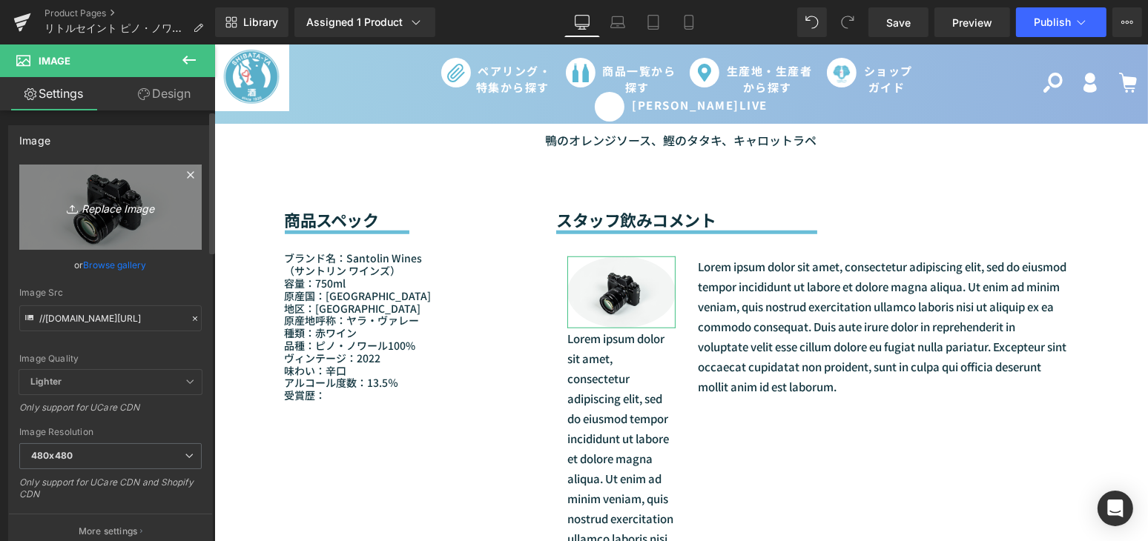
click at [87, 227] on link "Replace Image" at bounding box center [110, 207] width 182 height 85
type input "C:\fakepath\杉井.jpg"
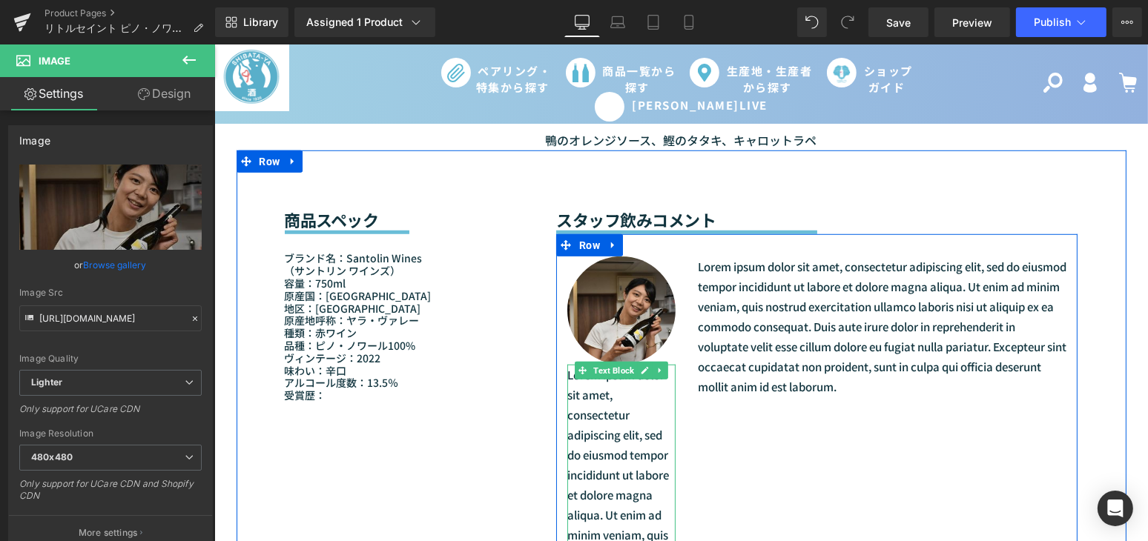
type input "https://ucarecdn.com/d4638cfd-bdfe-47f3-8eec-724ca6fc833c/-/format/auto/-/previ…"
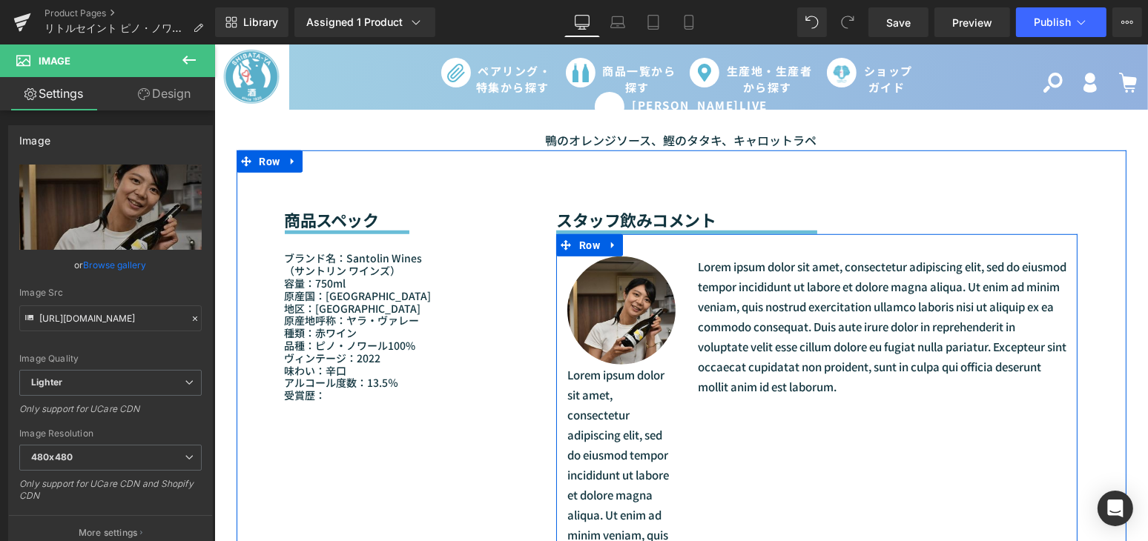
scroll to position [1280, 0]
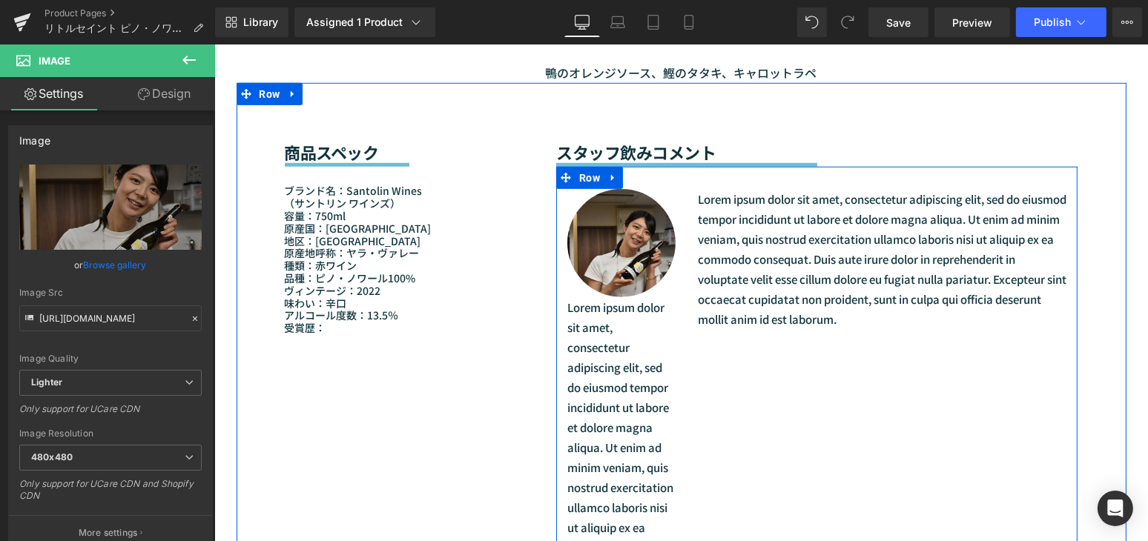
click at [624, 394] on p "Lorem ipsum dolor sit amet, consectetur adipiscing elit, sed do eiusmod tempor …" at bounding box center [620, 547] width 108 height 500
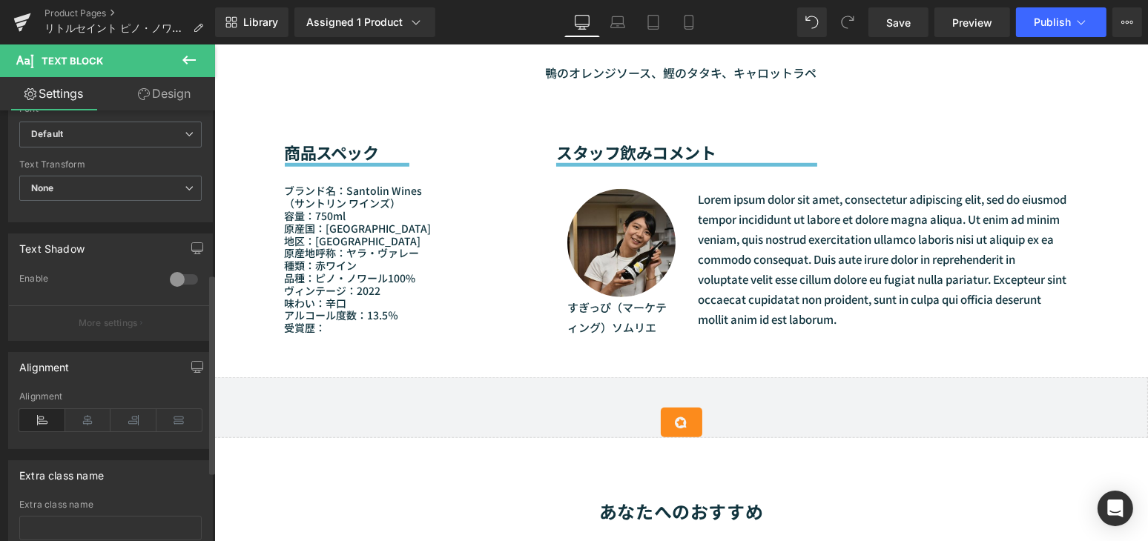
scroll to position [404, 0]
click at [78, 423] on icon at bounding box center [88, 417] width 46 height 22
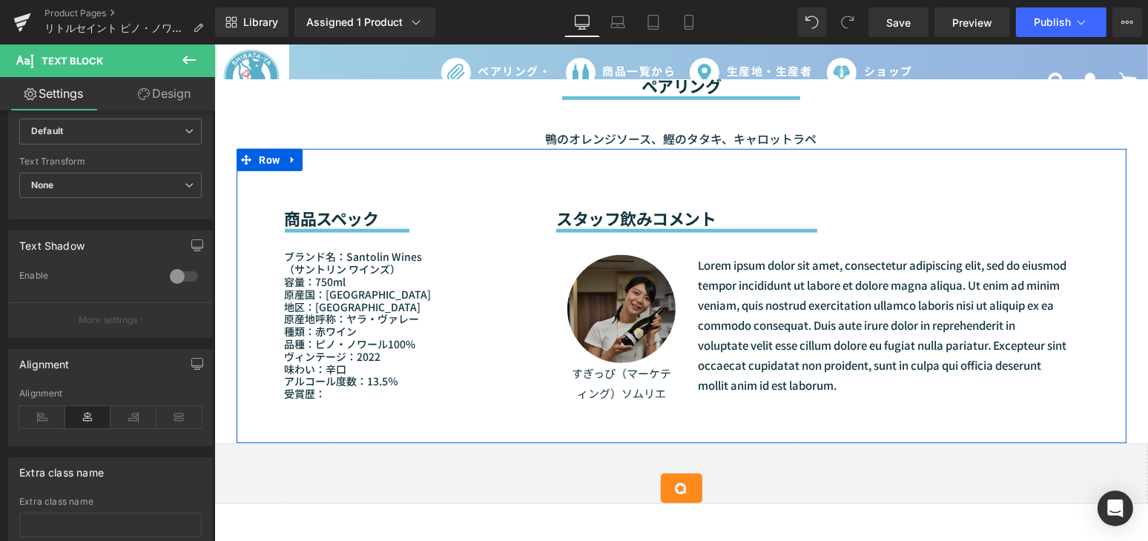
scroll to position [1213, 0]
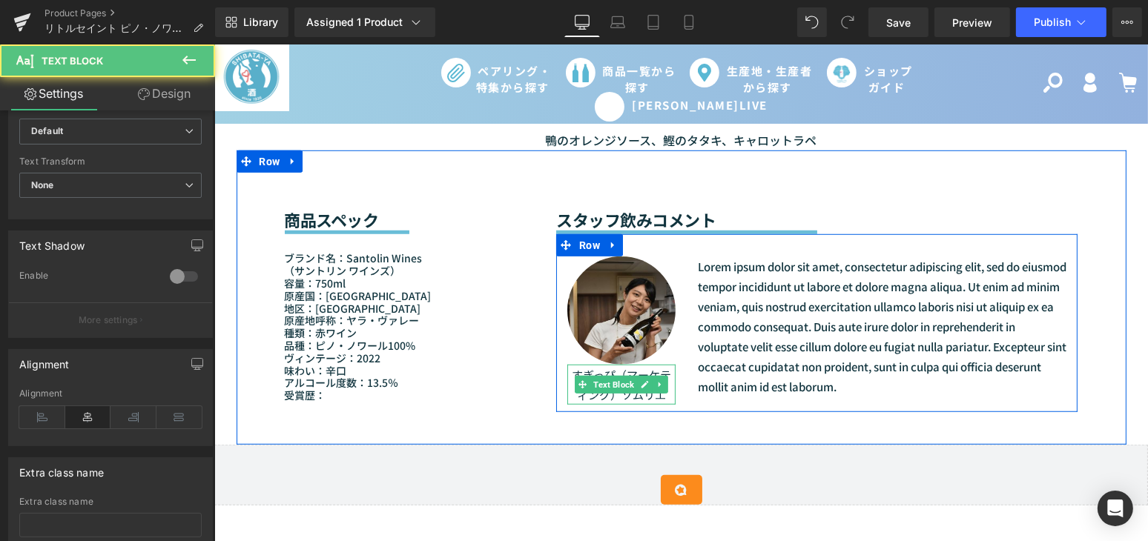
click at [614, 365] on p "すぎっぴ（マーケティング）ソムリエ" at bounding box center [620, 385] width 108 height 40
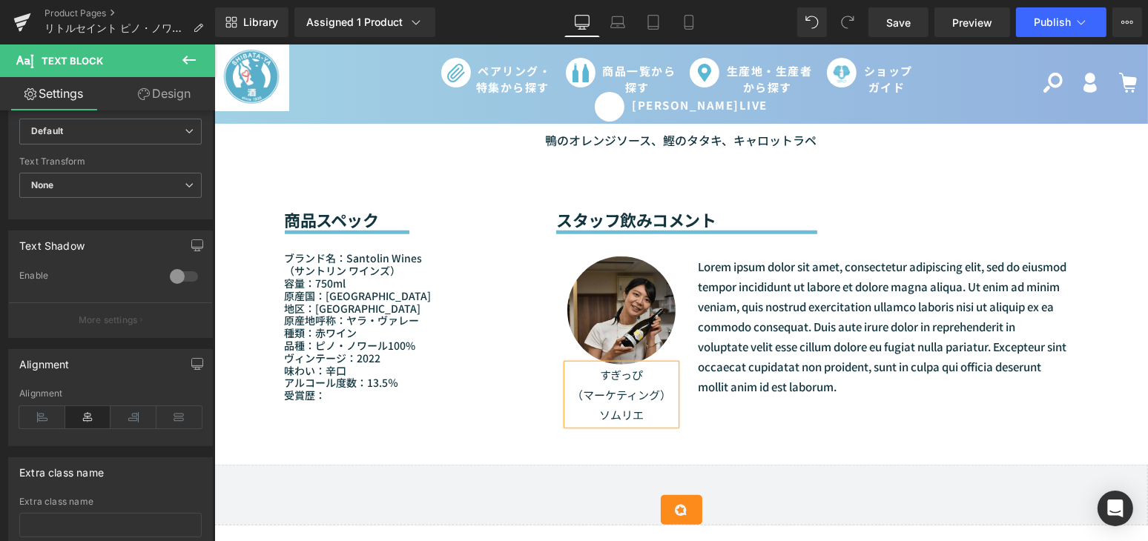
click at [1087, 378] on div "商品スペック Heading Separator ブランド名： Santolin Wines （サントリン ワインズ） 容量：750ml 原産国：オーストラリ…" at bounding box center [681, 308] width 890 height 314
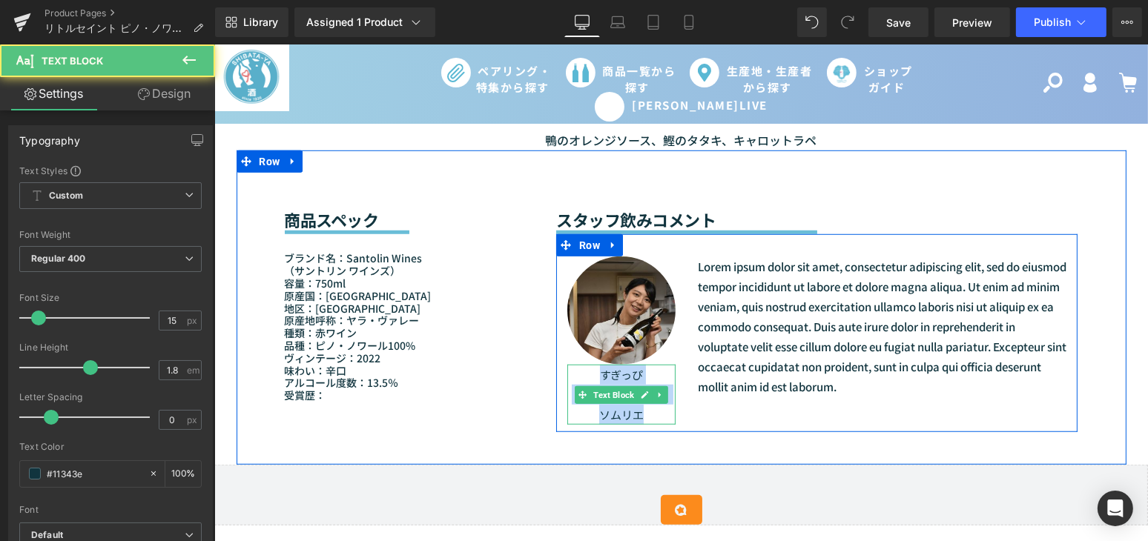
drag, startPoint x: 642, startPoint y: 402, endPoint x: 590, endPoint y: 367, distance: 62.5
click at [590, 367] on div "すぎっぴ （マーケティング）ソムリエ" at bounding box center [620, 395] width 108 height 60
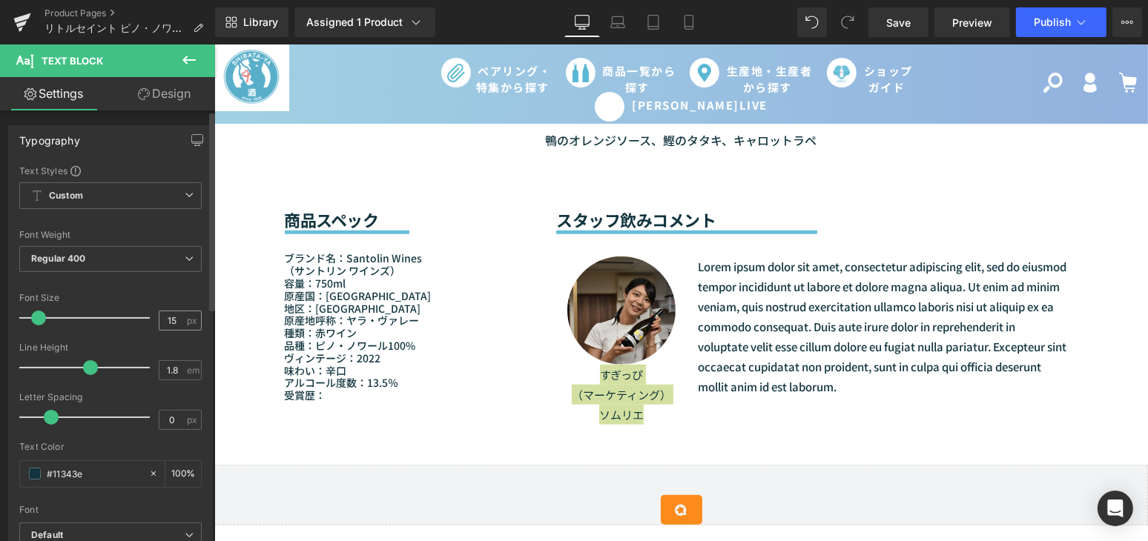
click at [170, 329] on div "15 px" at bounding box center [180, 321] width 43 height 20
click at [170, 320] on input "15" at bounding box center [172, 320] width 26 height 19
type input "13"
click at [177, 372] on input "1.8" at bounding box center [172, 370] width 26 height 19
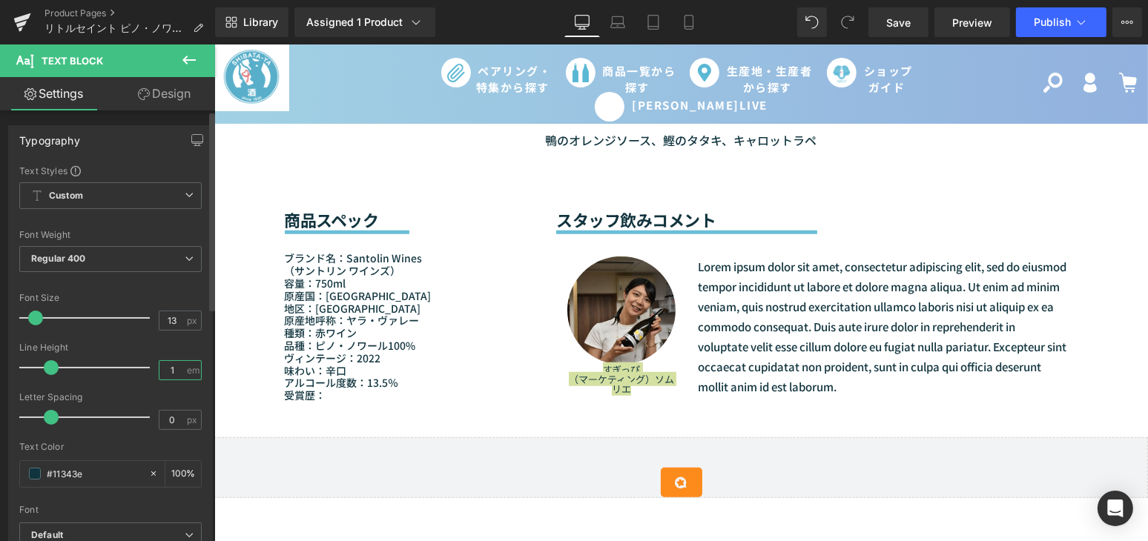
click at [177, 372] on input "1" at bounding box center [172, 370] width 26 height 19
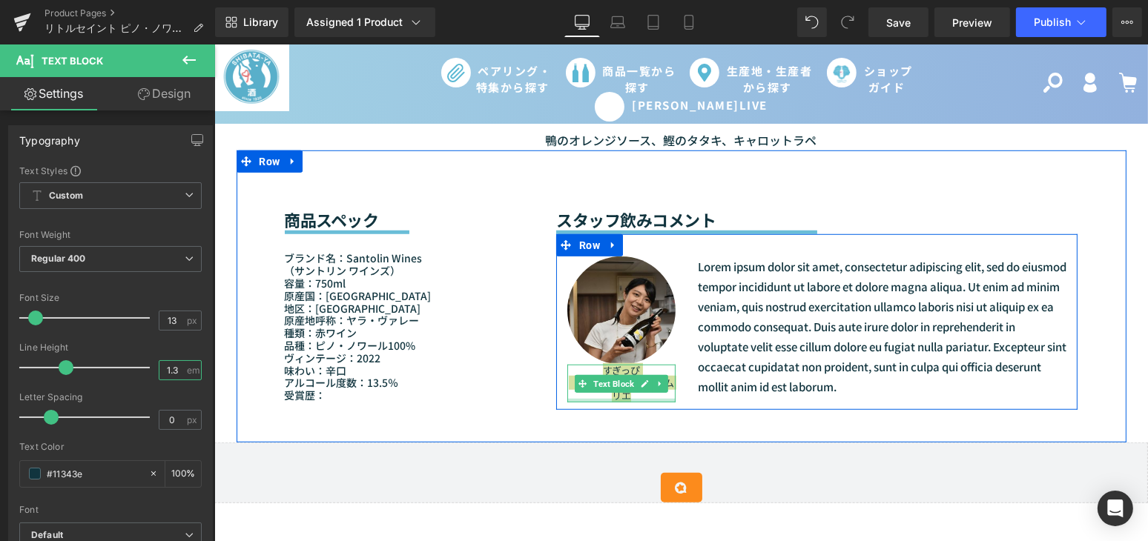
click at [598, 399] on div at bounding box center [620, 401] width 108 height 4
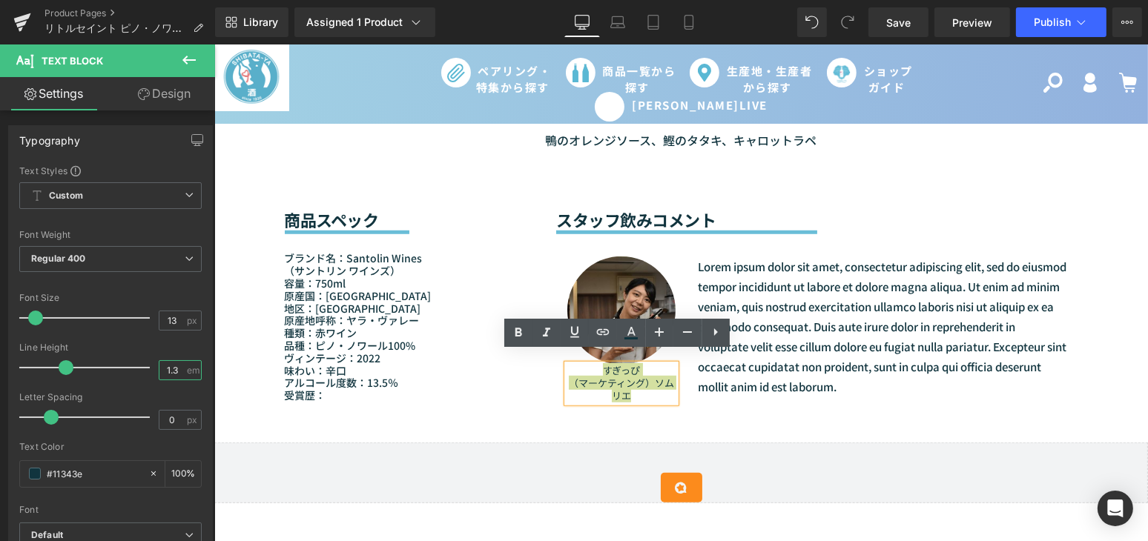
type input "1.3"
click at [645, 377] on p "（マーケティング）ソムリエ" at bounding box center [620, 389] width 108 height 25
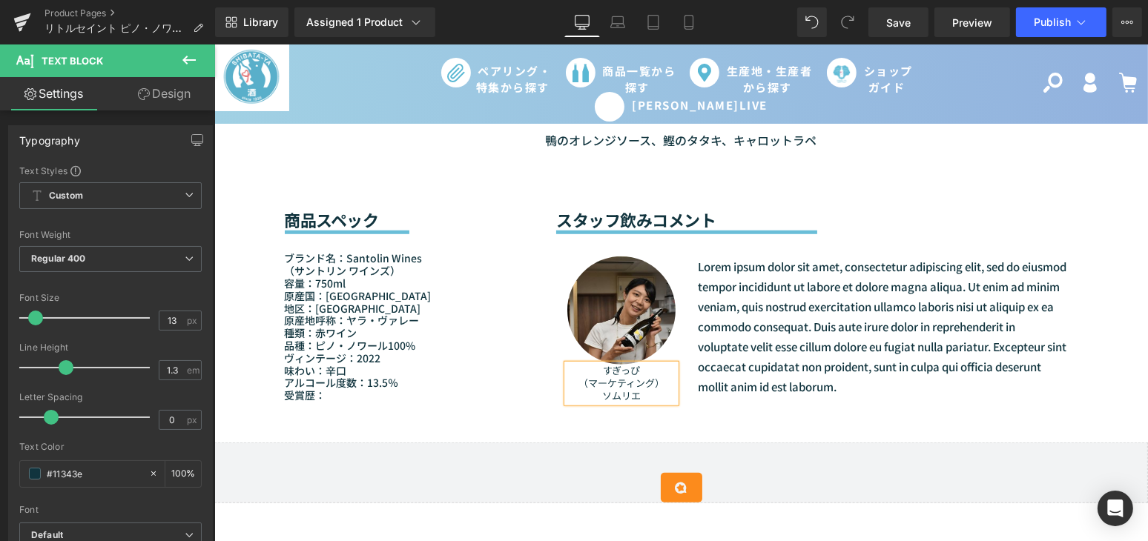
click at [1085, 385] on div "商品スペック Heading Separator ブランド名： Santolin Wines （サントリン ワインズ） 容量：750ml 原産国：オーストラリ…" at bounding box center [681, 297] width 890 height 292
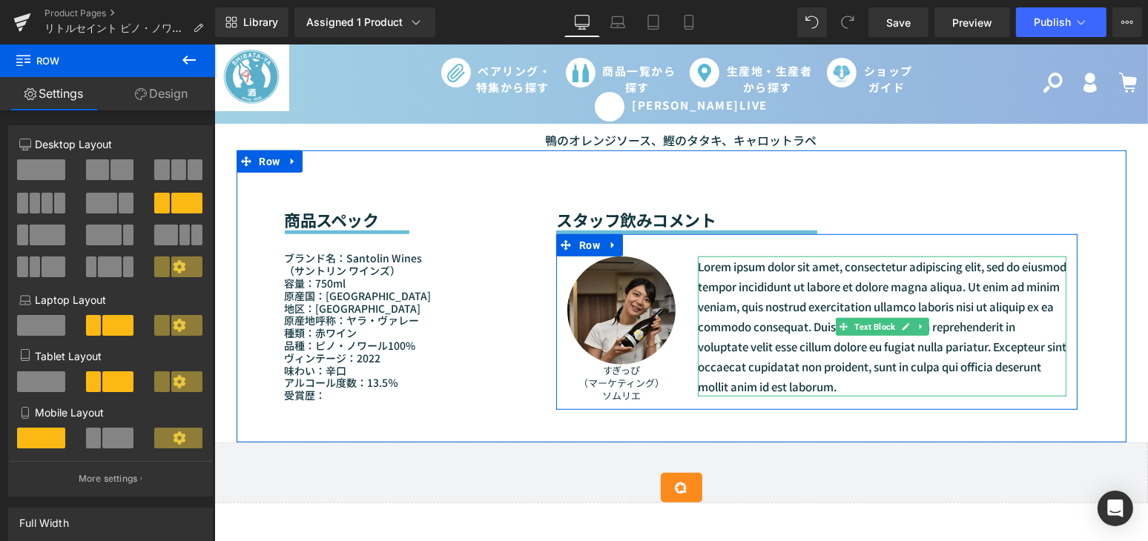
click at [720, 289] on p "Lorem ipsum dolor sit amet, consectetur adipiscing elit, sed do eiusmod tempor …" at bounding box center [881, 327] width 368 height 140
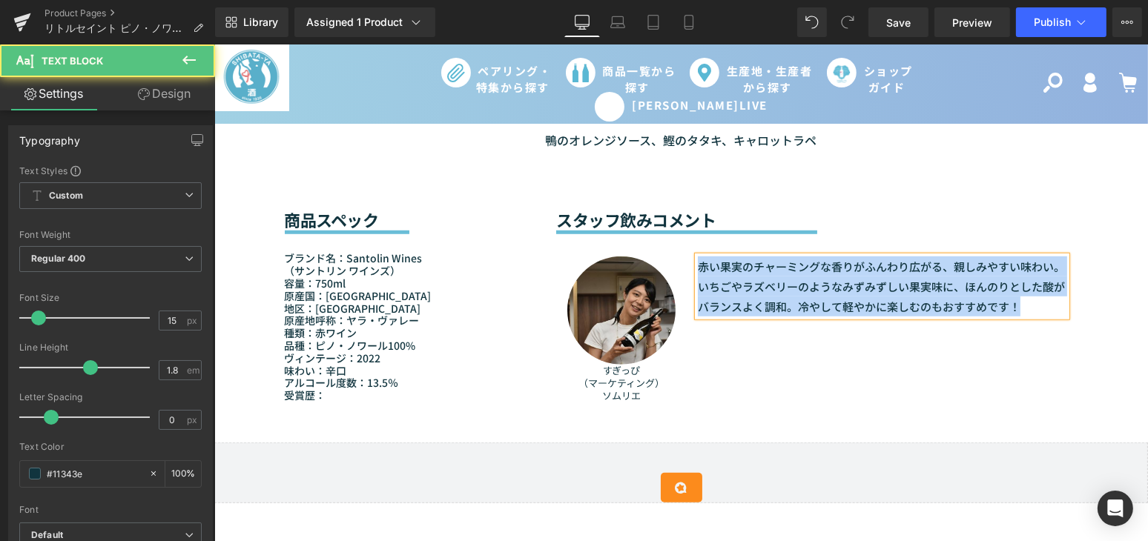
drag, startPoint x: 1028, startPoint y: 293, endPoint x: 685, endPoint y: 255, distance: 344.6
click at [686, 257] on div "赤い果実のチャーミングな香りがふんわり広がる、親しみやすい味わい。いちごやラズベリーのようなみずみずしい果実味に、ほんのりとした酸がバランスよく調和。冷やして…" at bounding box center [881, 287] width 391 height 60
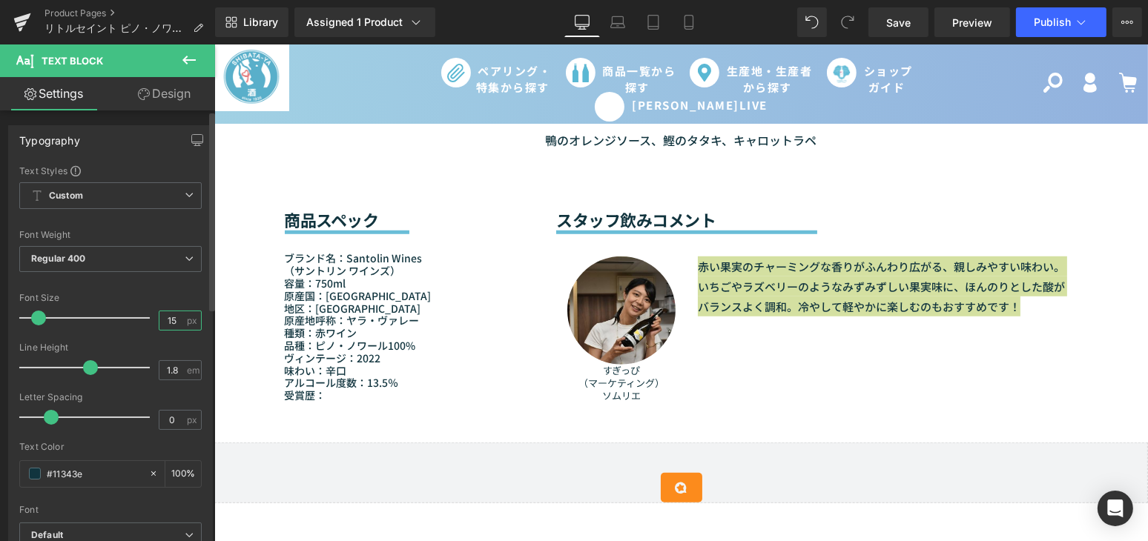
click at [176, 321] on input "15" at bounding box center [172, 320] width 26 height 19
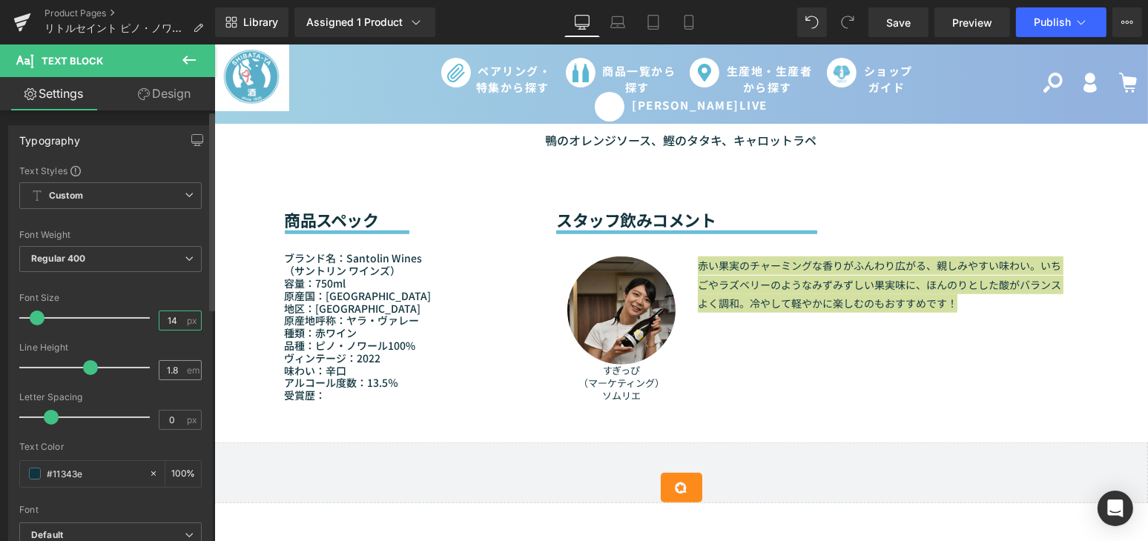
type input "14"
click at [187, 374] on span "em" at bounding box center [193, 371] width 13 height 10
click at [178, 374] on input "1.8" at bounding box center [172, 370] width 26 height 19
type input "1.3"
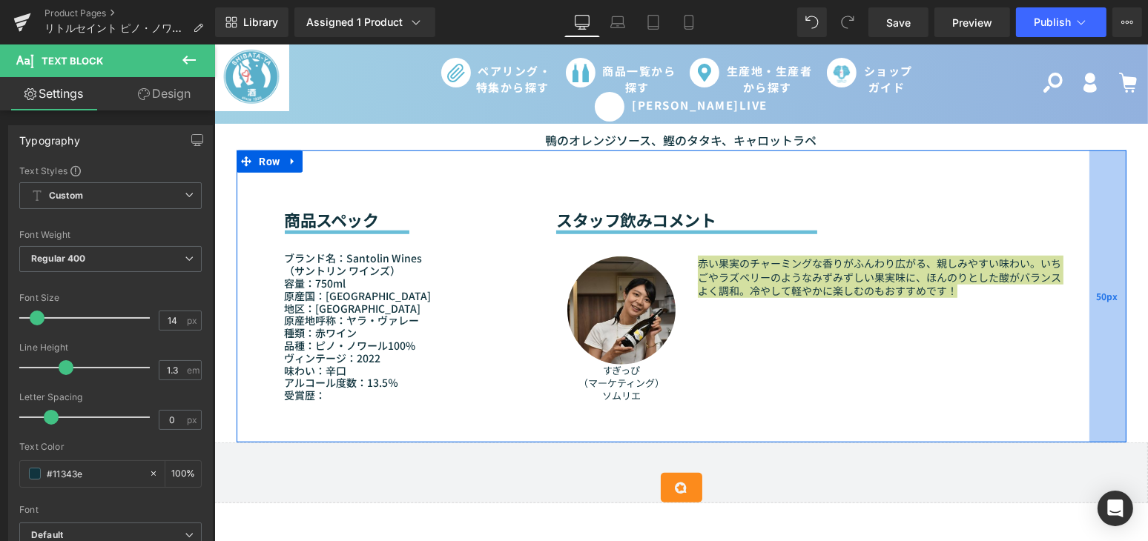
click at [1105, 373] on div "50px" at bounding box center [1106, 297] width 37 height 292
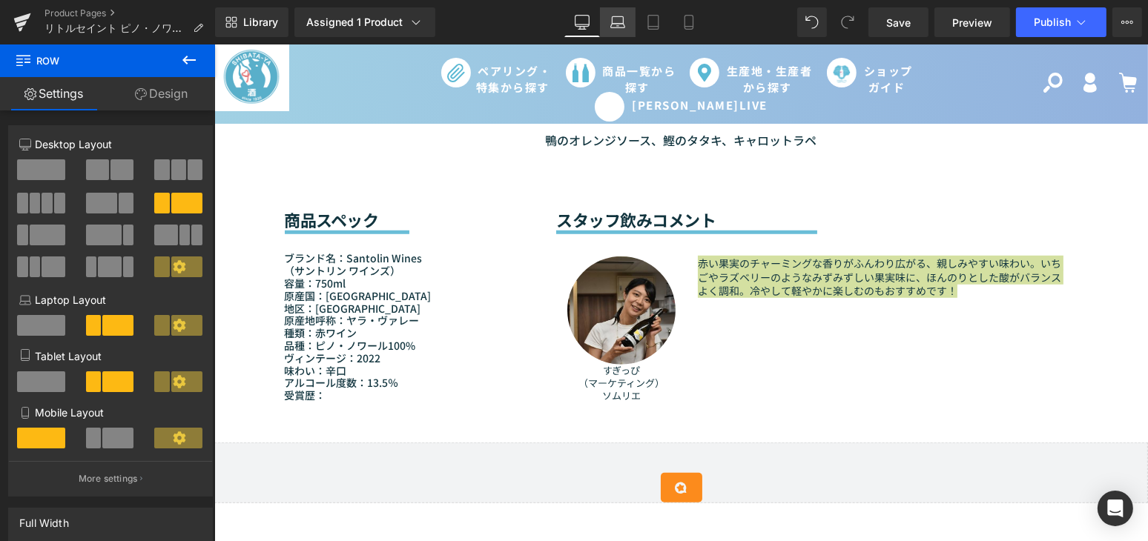
click at [614, 13] on link "Laptop" at bounding box center [618, 22] width 36 height 30
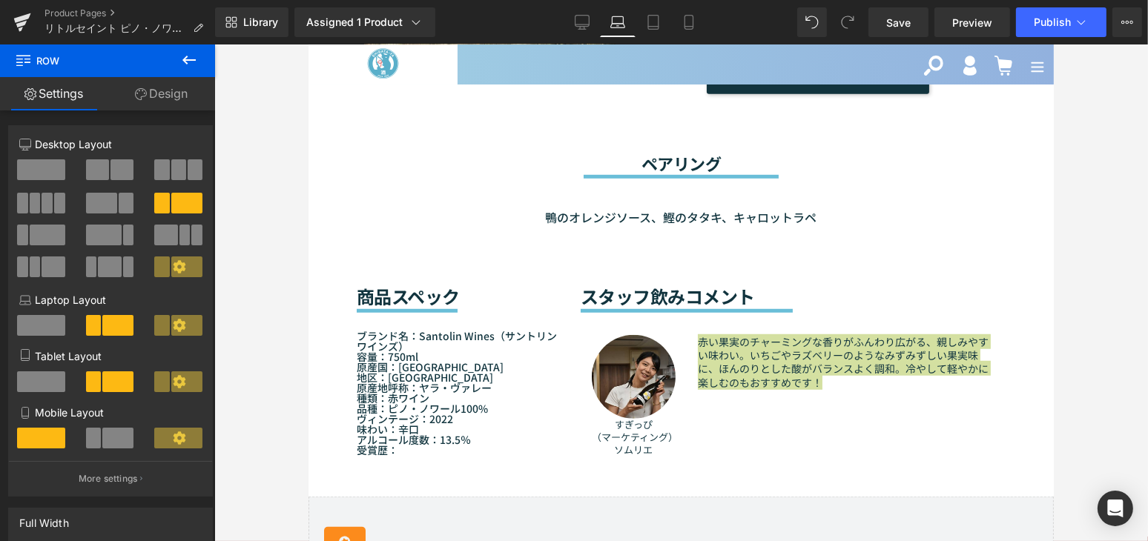
scroll to position [1222, 0]
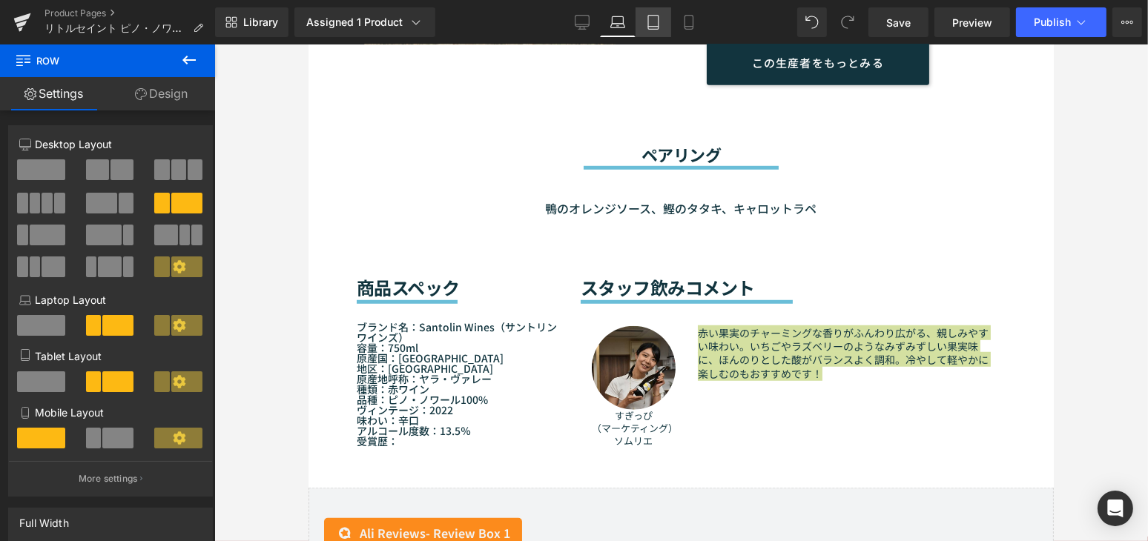
click at [647, 16] on icon at bounding box center [653, 22] width 15 height 15
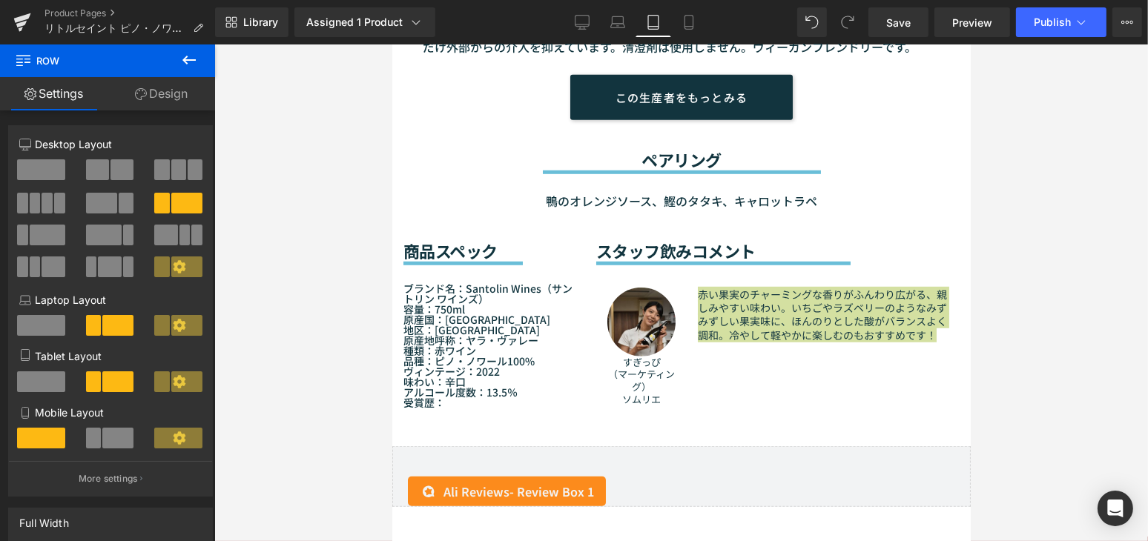
scroll to position [1202, 0]
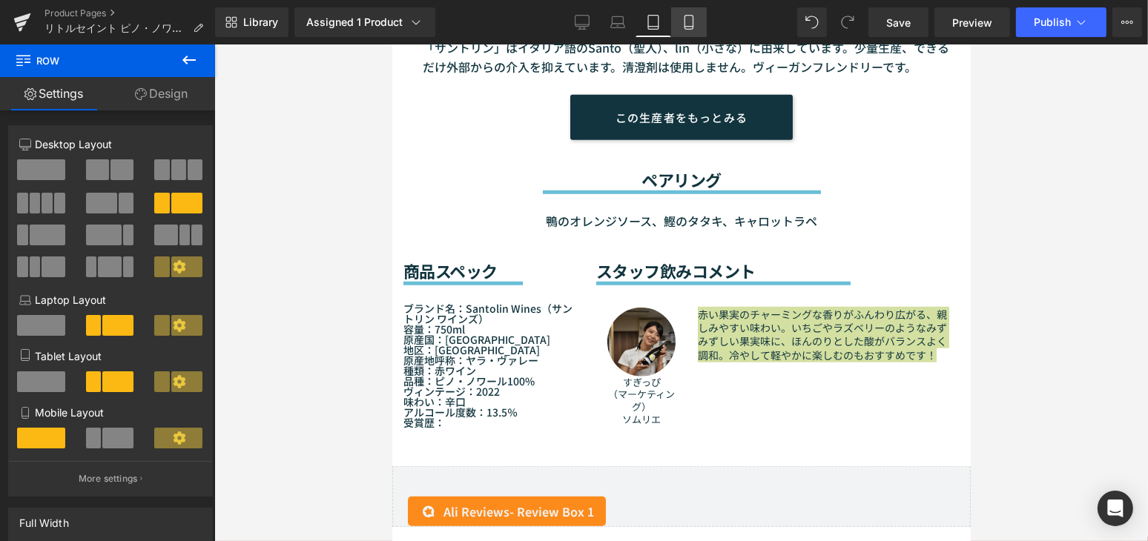
click at [683, 30] on link "Mobile" at bounding box center [689, 22] width 36 height 30
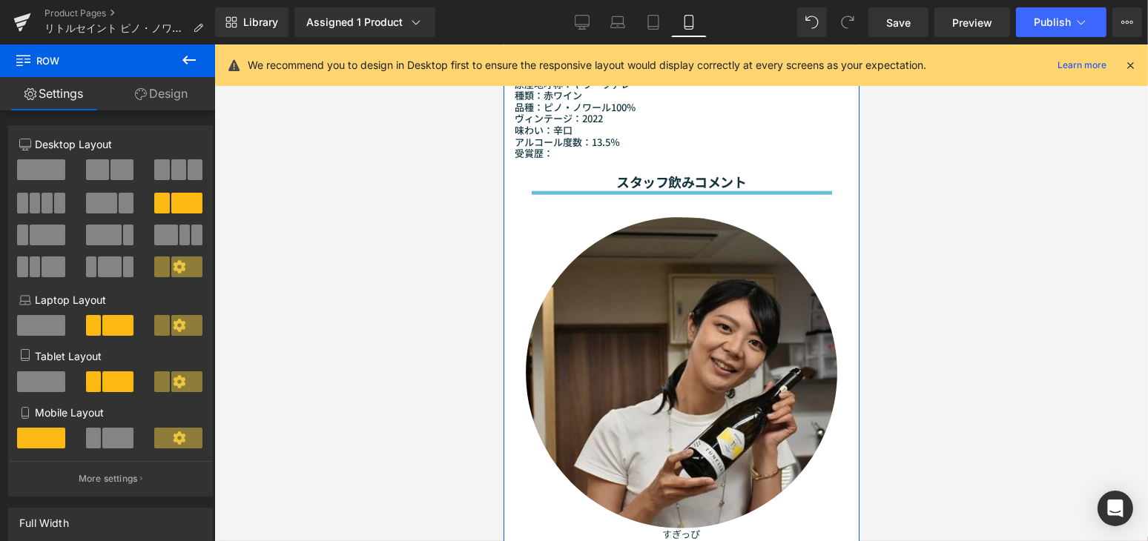
scroll to position [1668, 0]
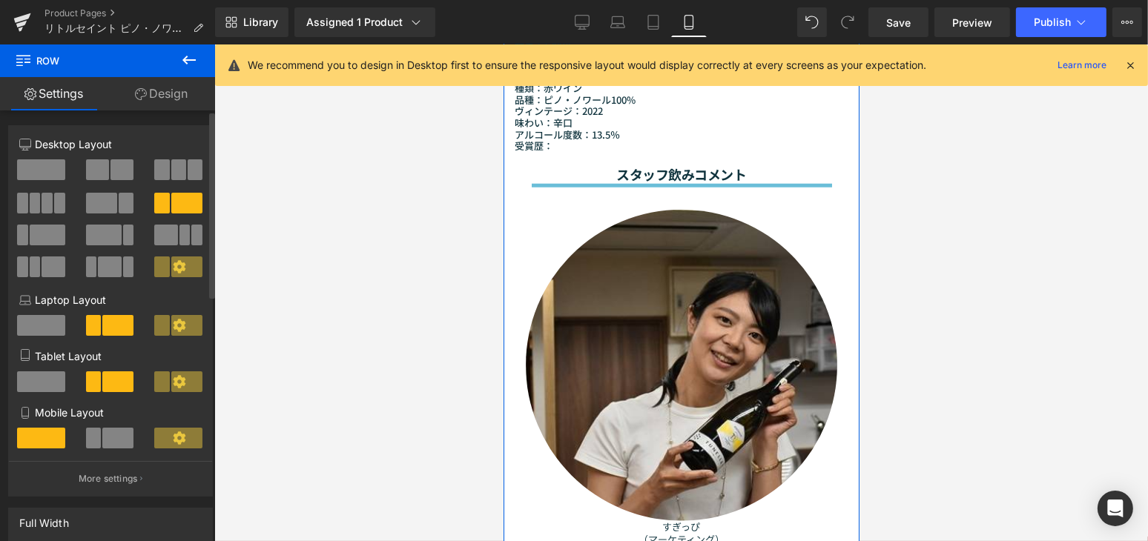
click at [123, 438] on span at bounding box center [117, 438] width 31 height 21
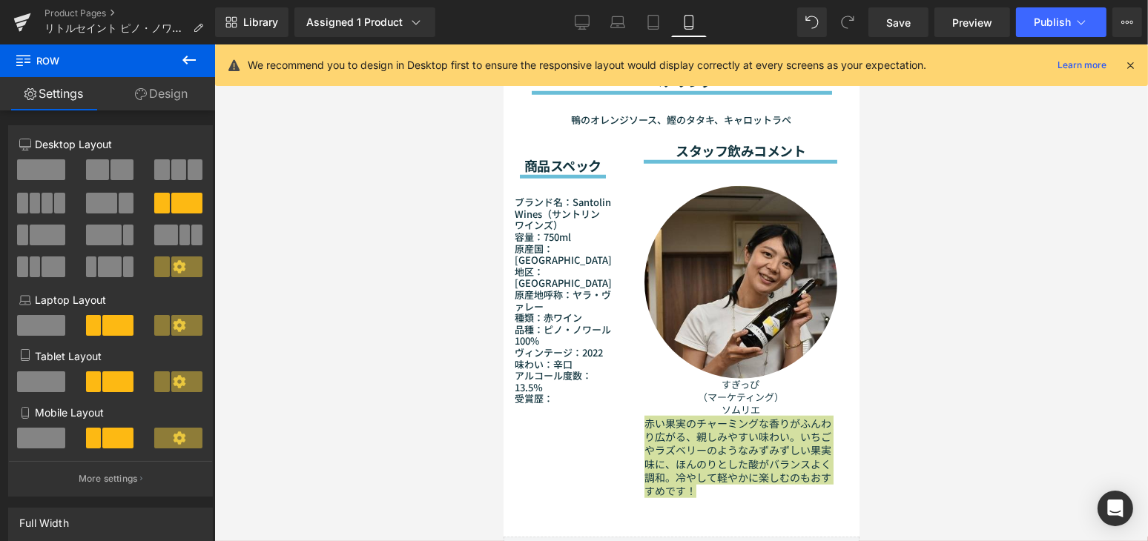
scroll to position [1466, 0]
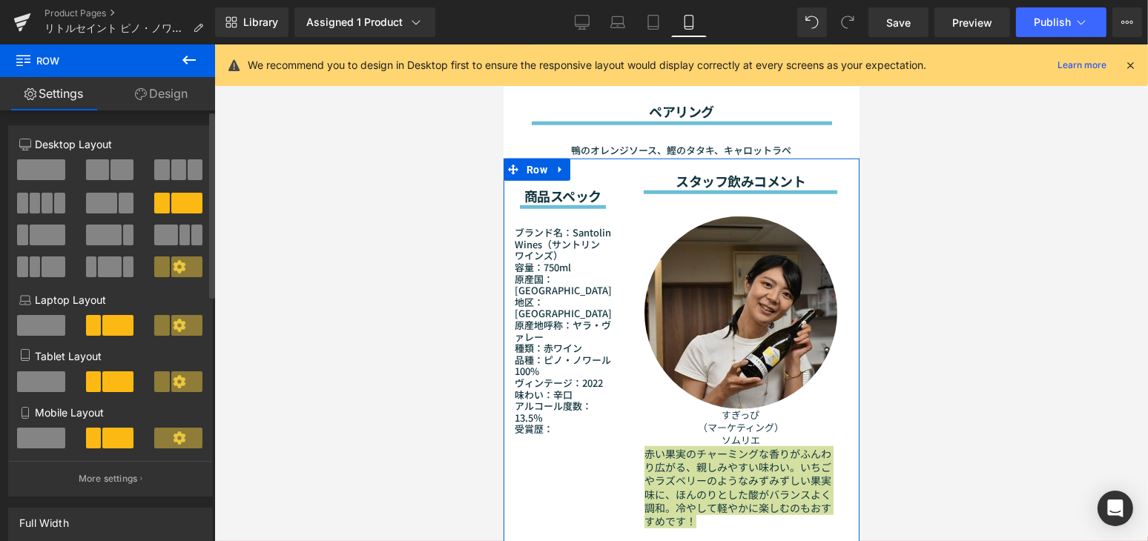
click at [42, 440] on span at bounding box center [41, 438] width 48 height 21
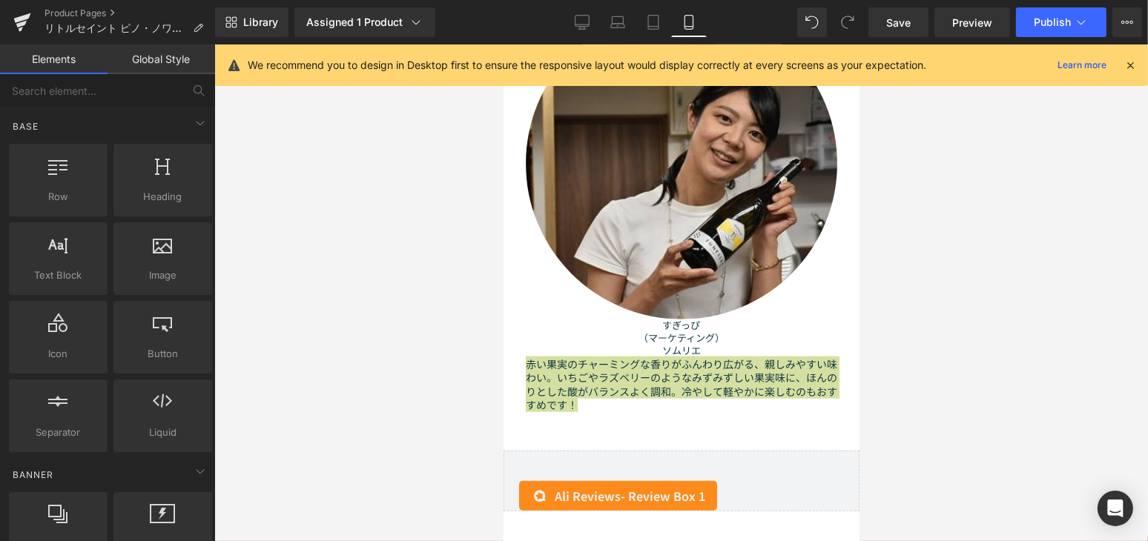
click at [933, 407] on div at bounding box center [680, 292] width 933 height 497
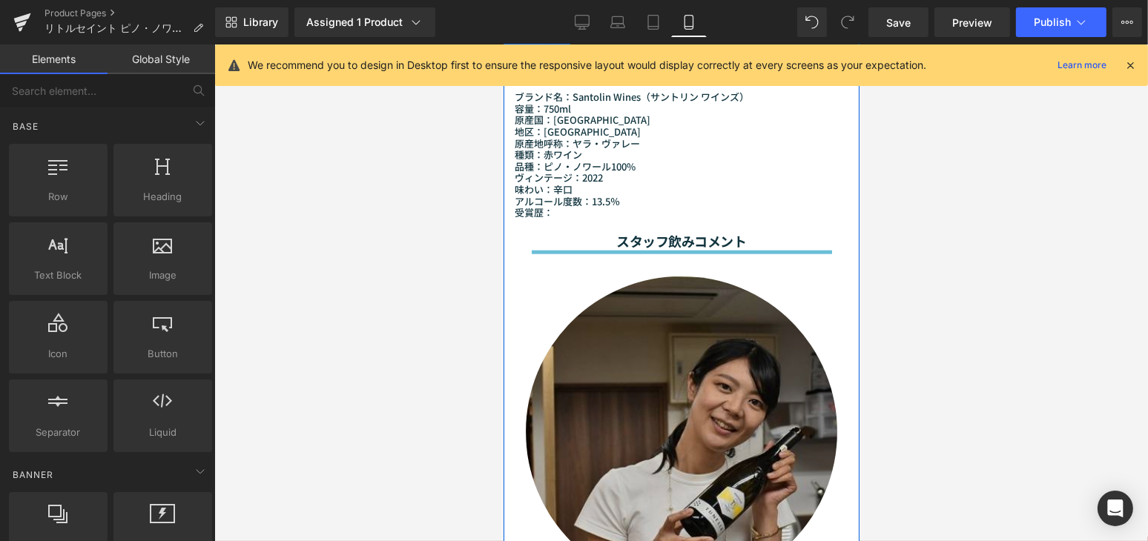
scroll to position [1601, 0]
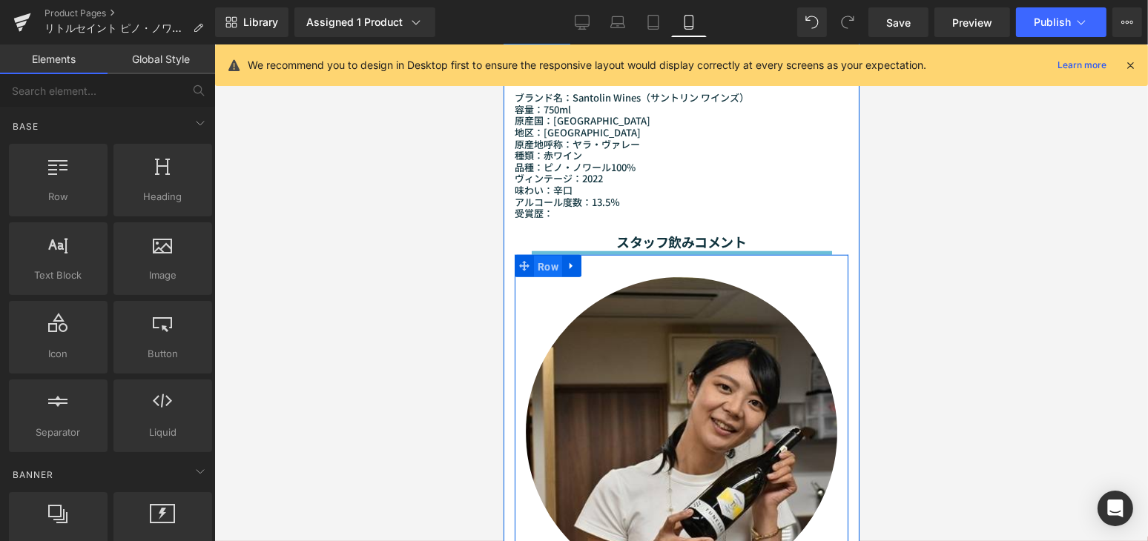
click at [544, 257] on span "Row" at bounding box center [547, 267] width 28 height 22
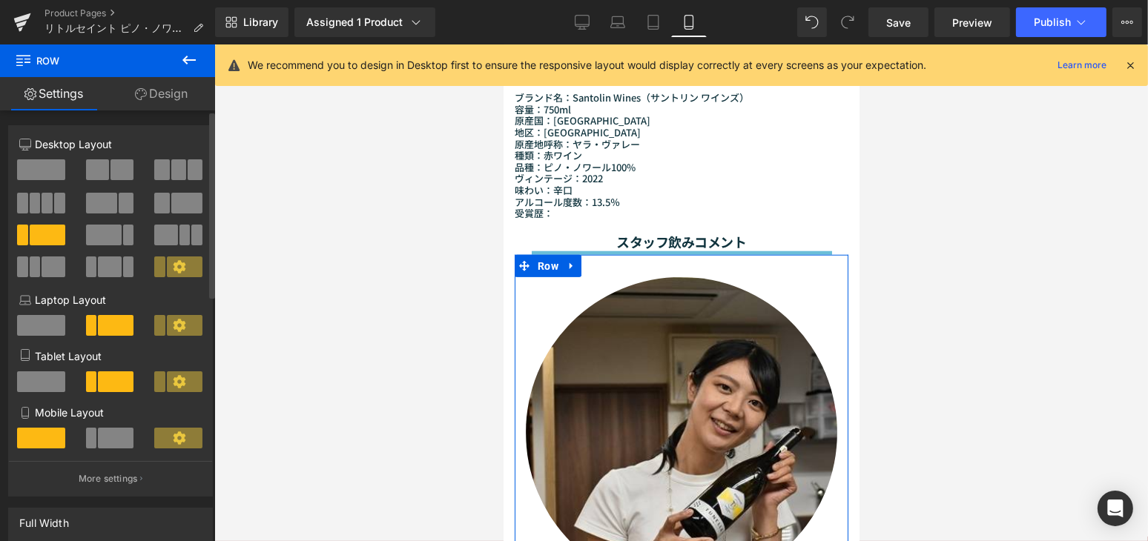
click at [117, 441] on span at bounding box center [116, 438] width 36 height 21
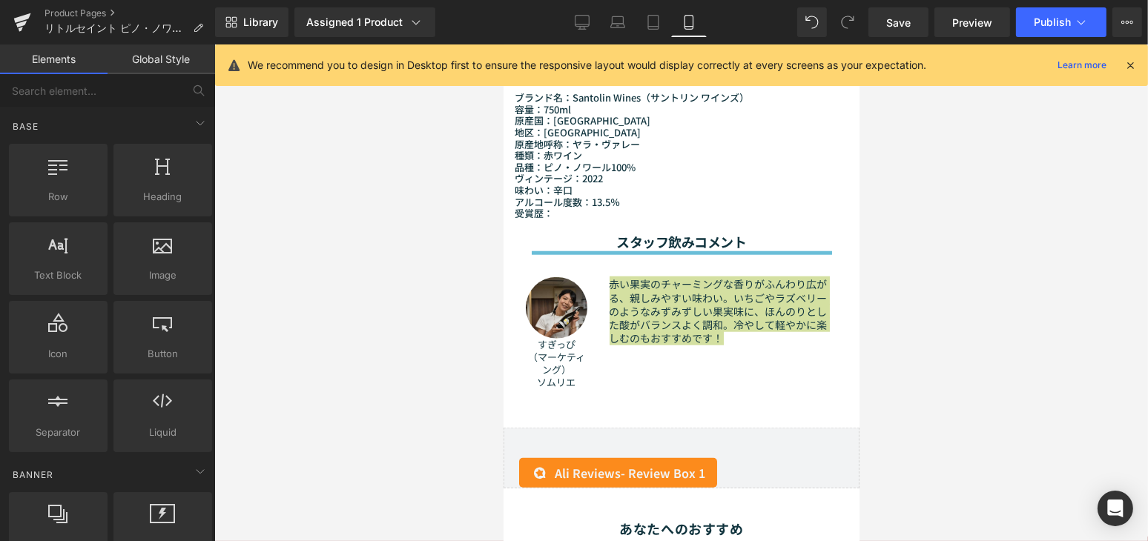
click at [913, 345] on div at bounding box center [680, 292] width 933 height 497
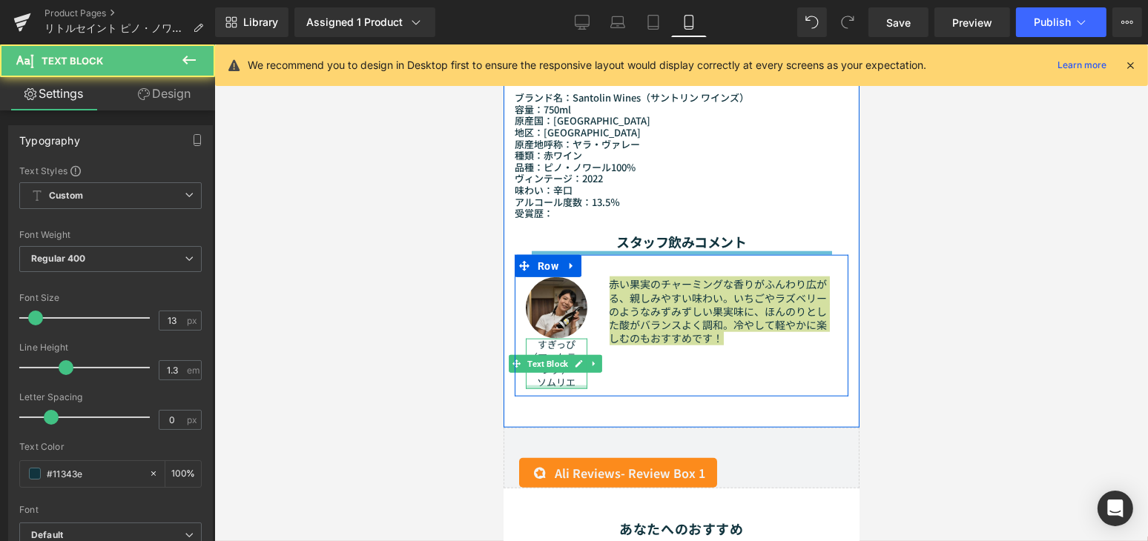
click at [578, 386] on div at bounding box center [556, 388] width 62 height 4
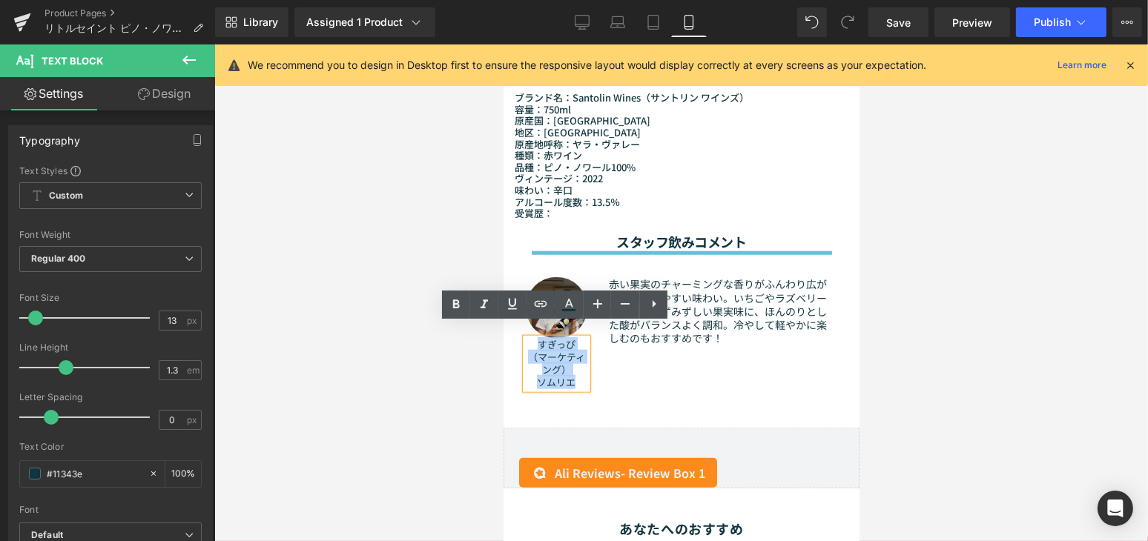
drag, startPoint x: 577, startPoint y: 368, endPoint x: 538, endPoint y: 332, distance: 53.5
click at [538, 339] on div "すぎっぴ （マーケティング） ソムリエ" at bounding box center [556, 364] width 62 height 50
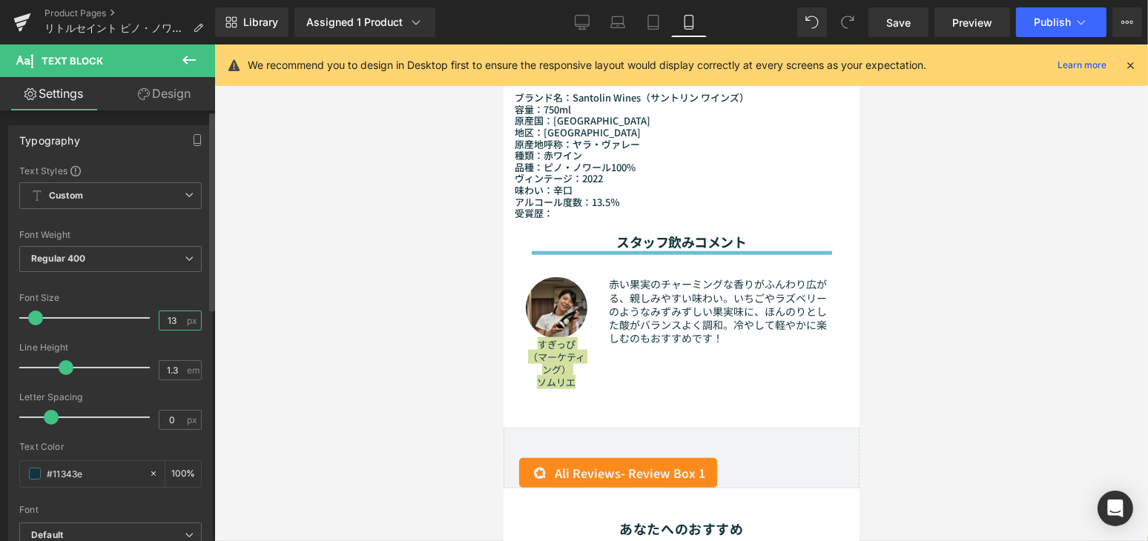
drag, startPoint x: 159, startPoint y: 317, endPoint x: 167, endPoint y: 318, distance: 7.6
click at [160, 317] on input "13" at bounding box center [172, 320] width 26 height 19
click at [175, 319] on input "13" at bounding box center [172, 320] width 26 height 19
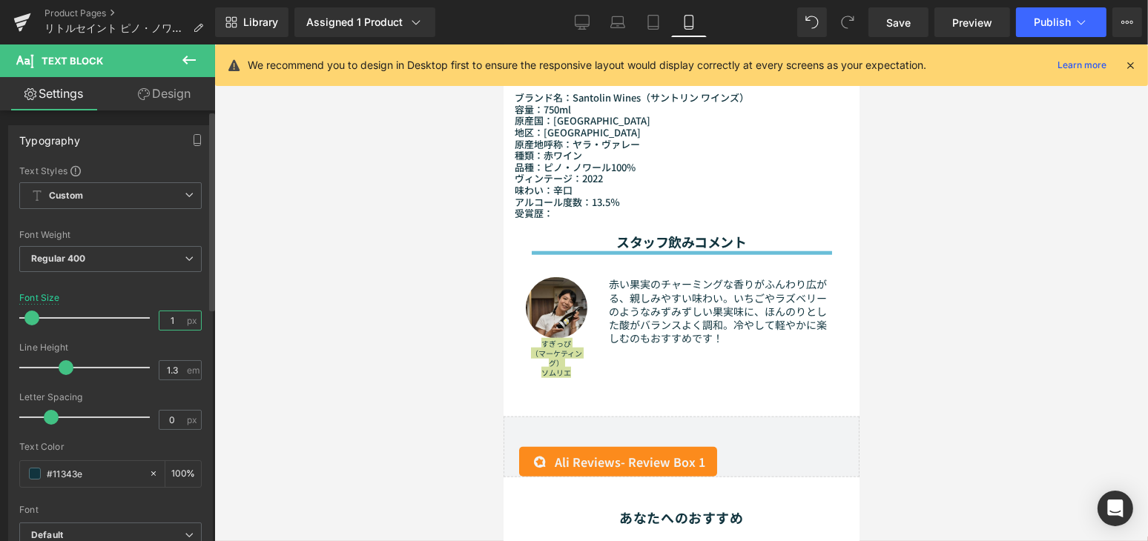
type input "6"
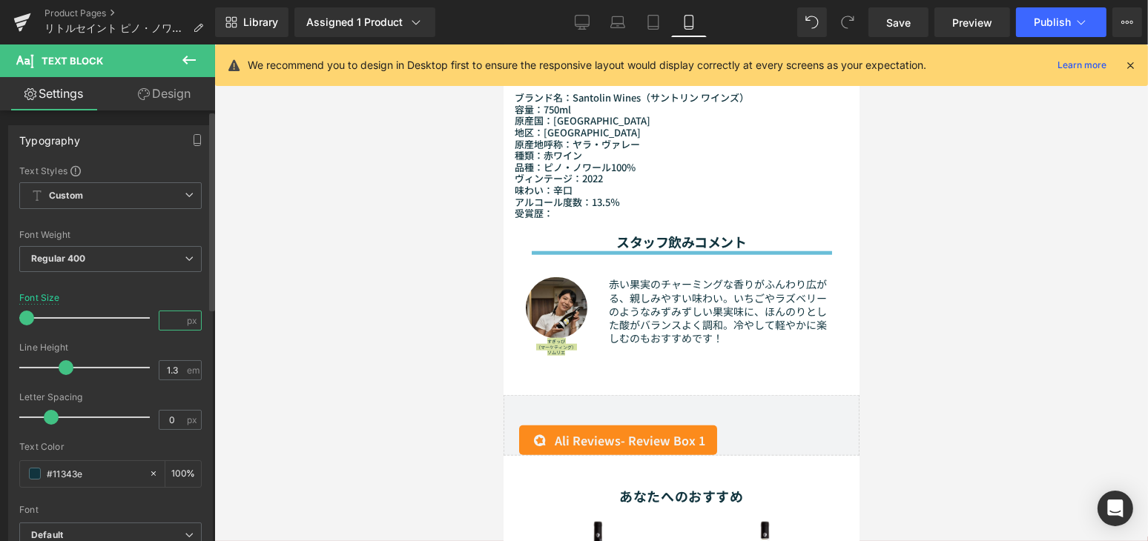
type input "8"
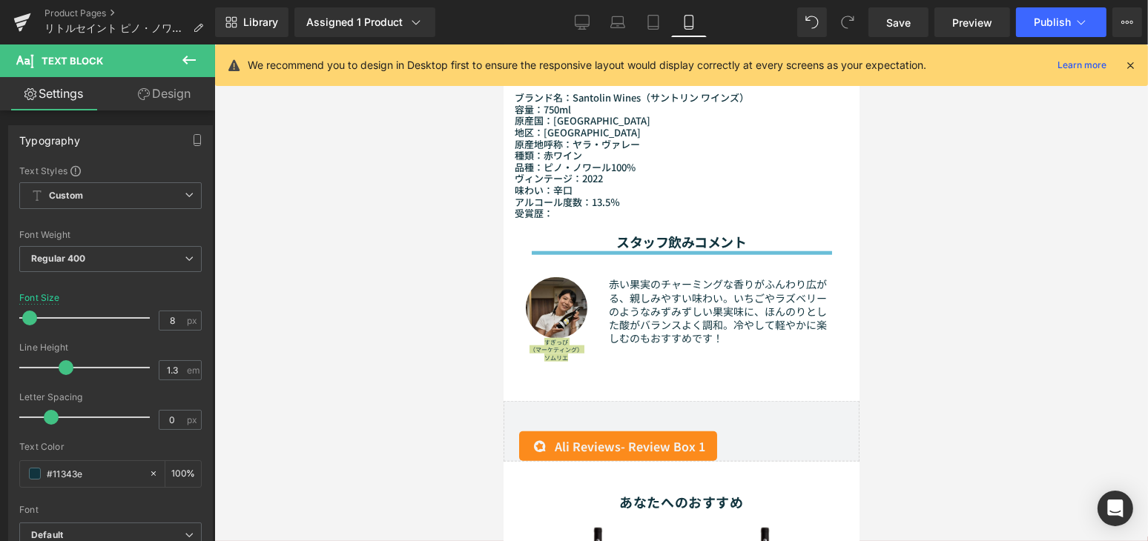
click at [1066, 171] on div at bounding box center [680, 292] width 933 height 497
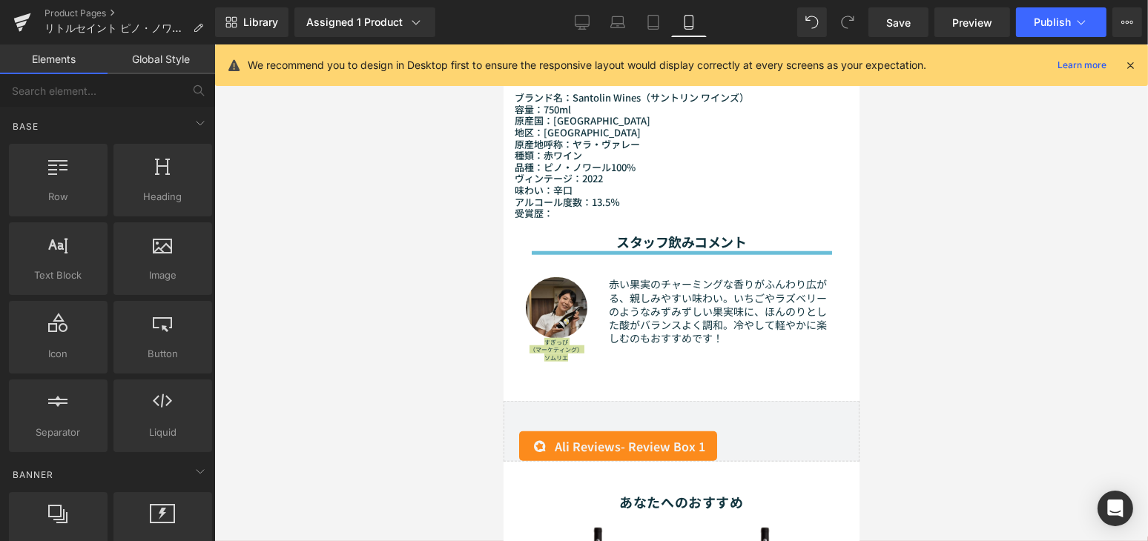
click at [1059, 179] on div at bounding box center [680, 292] width 933 height 497
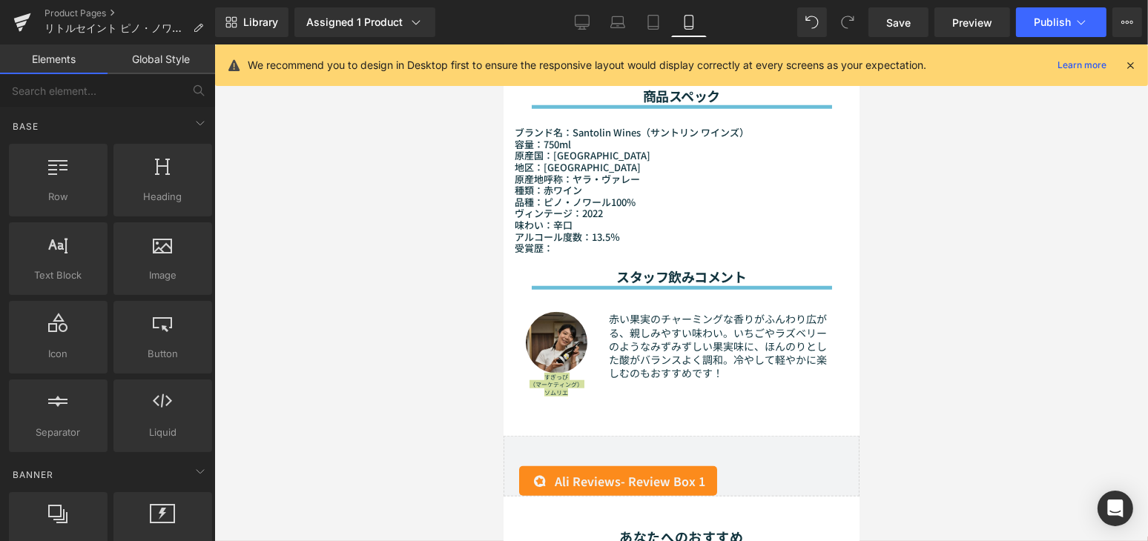
scroll to position [1527, 0]
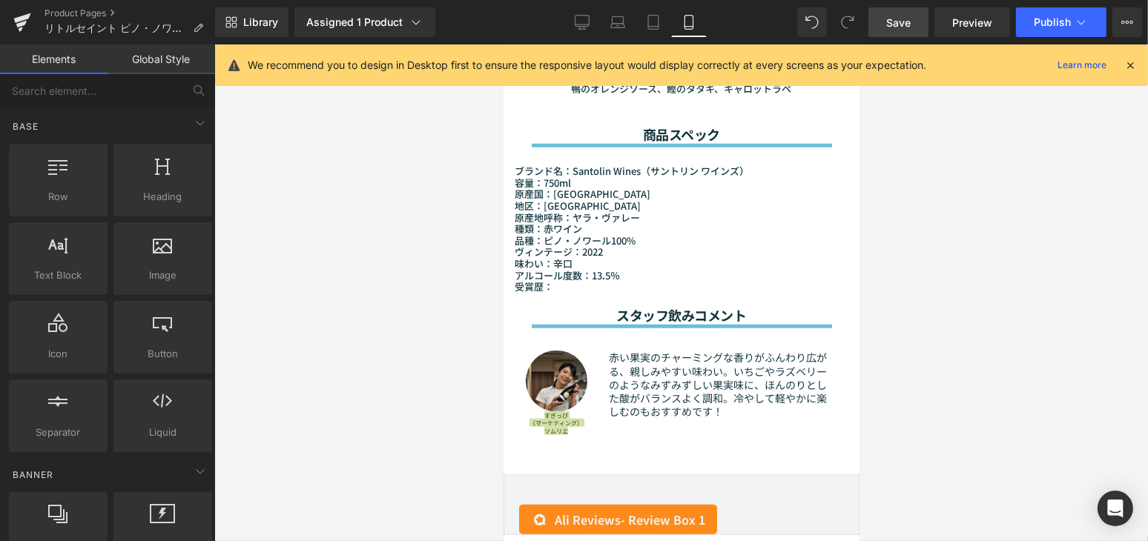
click at [886, 28] on link "Save" at bounding box center [898, 22] width 60 height 30
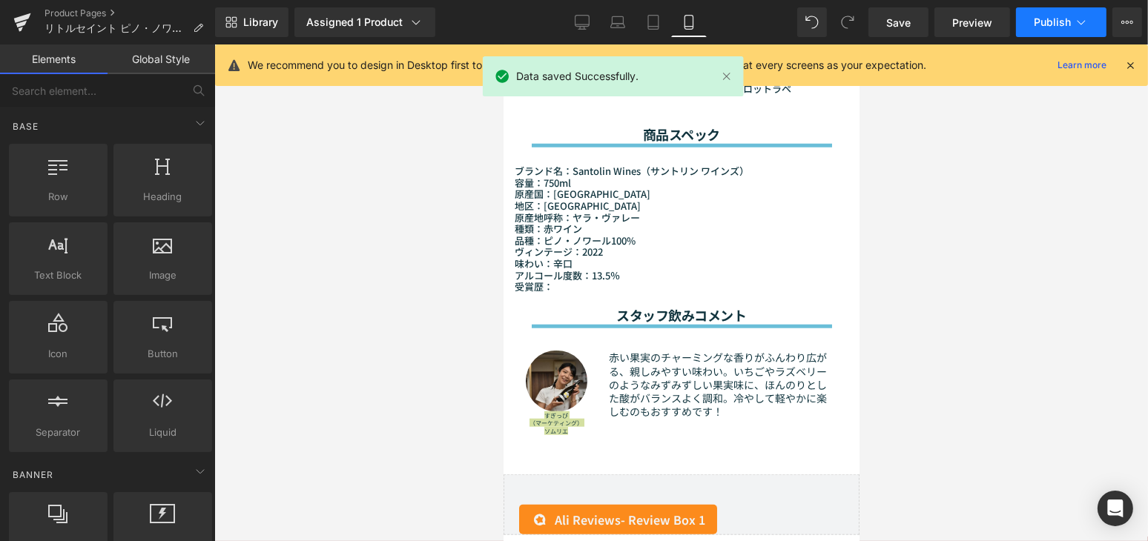
click at [1073, 24] on button "Publish" at bounding box center [1061, 22] width 90 height 30
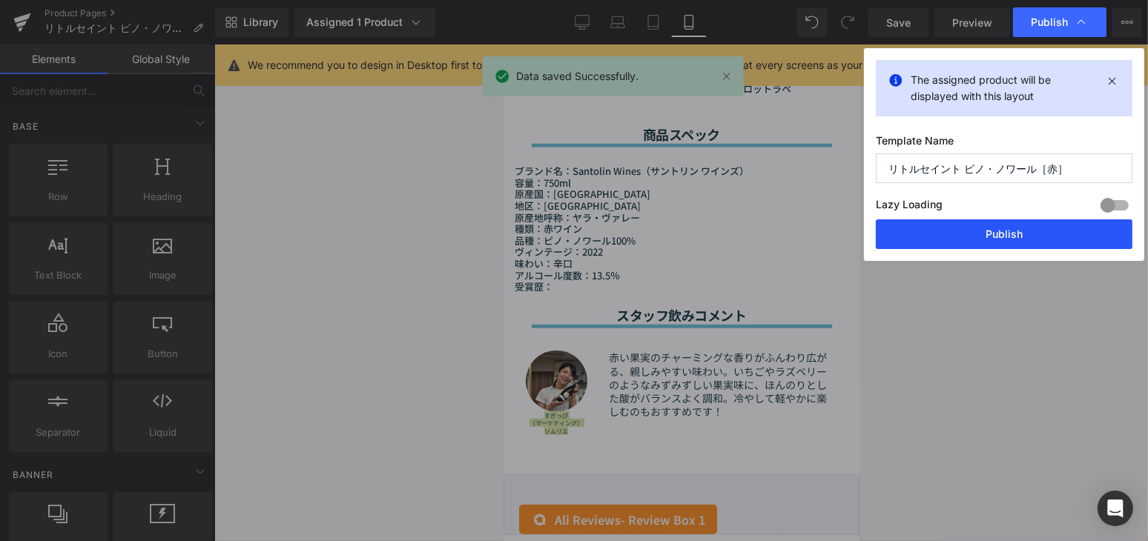
click at [1041, 236] on button "Publish" at bounding box center [1004, 234] width 257 height 30
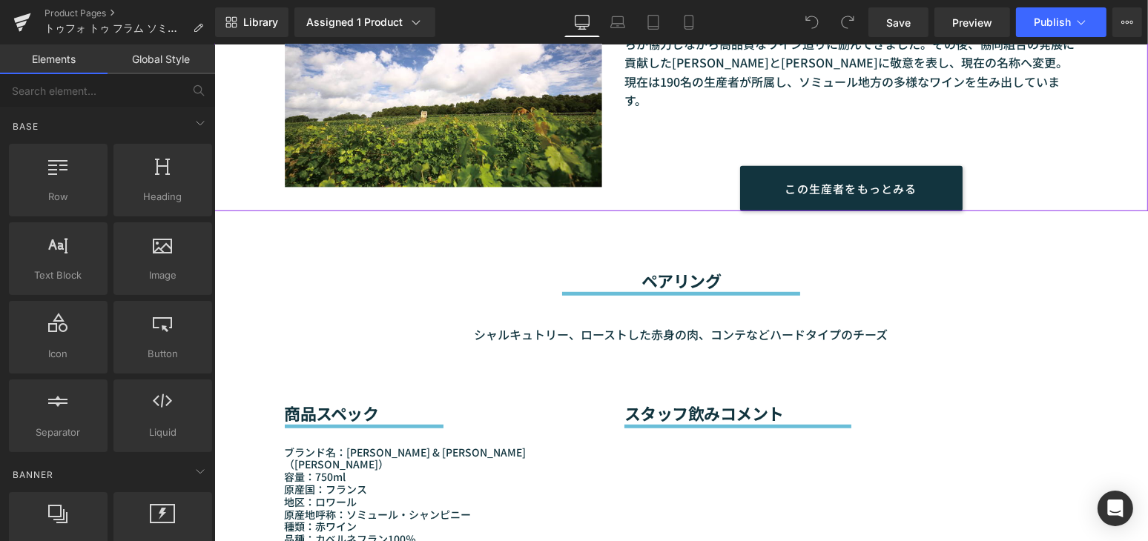
scroll to position [1213, 0]
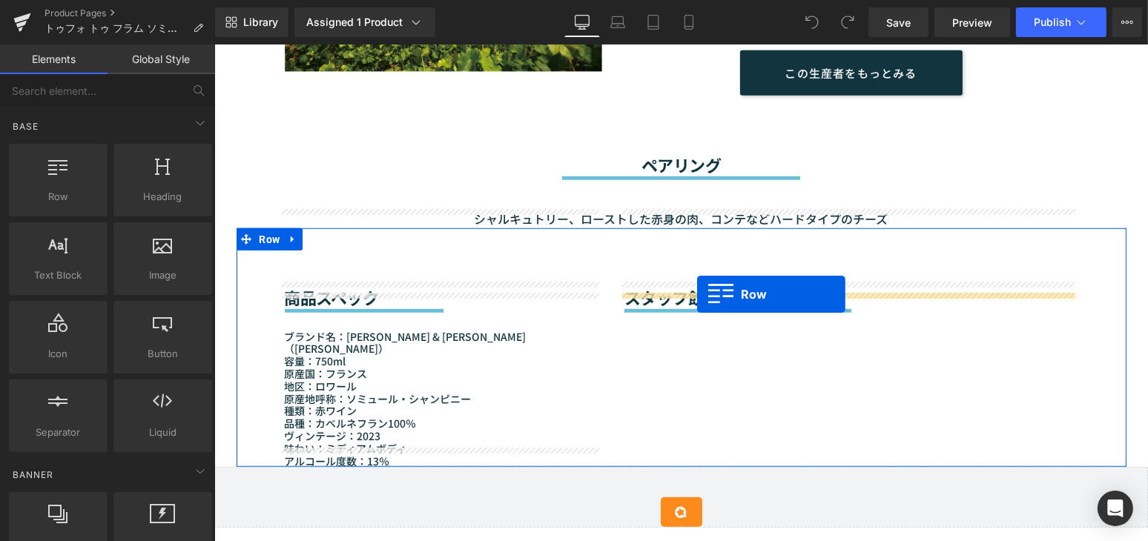
drag, startPoint x: 255, startPoint y: 220, endPoint x: 696, endPoint y: 294, distance: 447.3
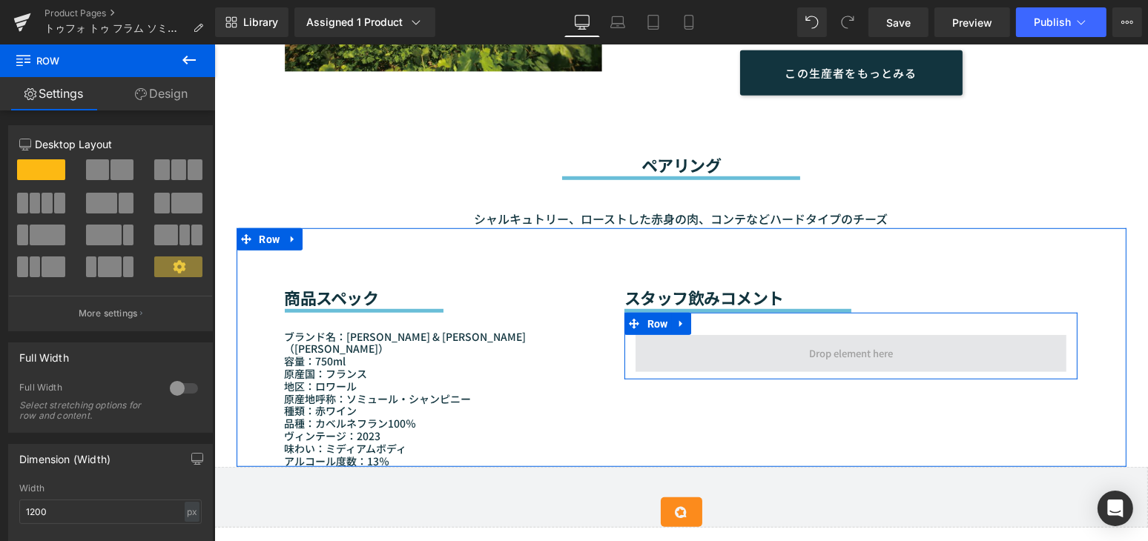
click at [675, 345] on span at bounding box center [850, 353] width 431 height 37
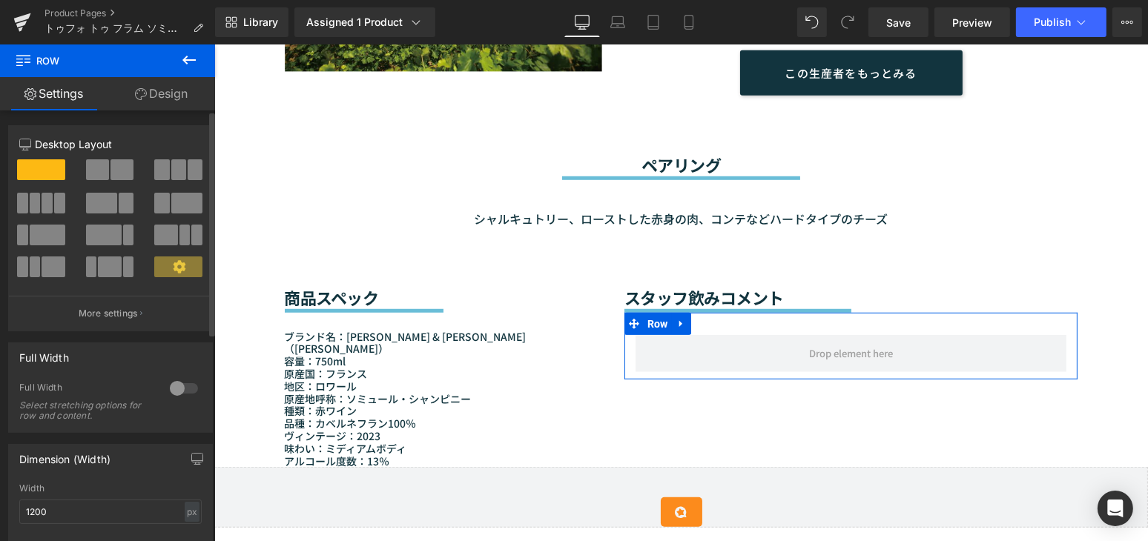
click at [44, 248] on div at bounding box center [41, 241] width 69 height 32
click at [43, 243] on span at bounding box center [48, 235] width 36 height 21
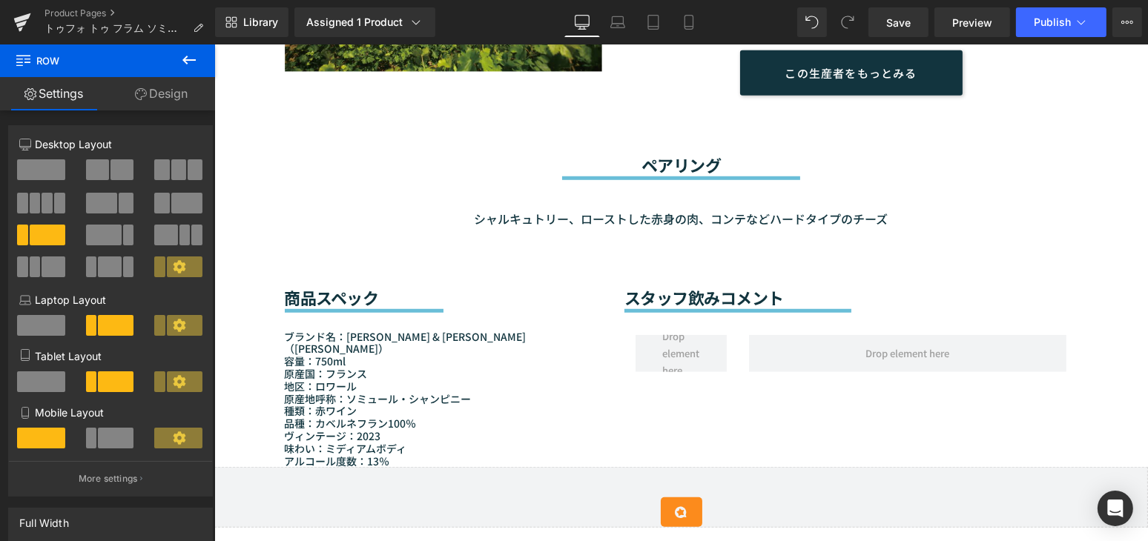
click at [223, 199] on div "Sale Off (P) Image" at bounding box center [680, 219] width 933 height 2561
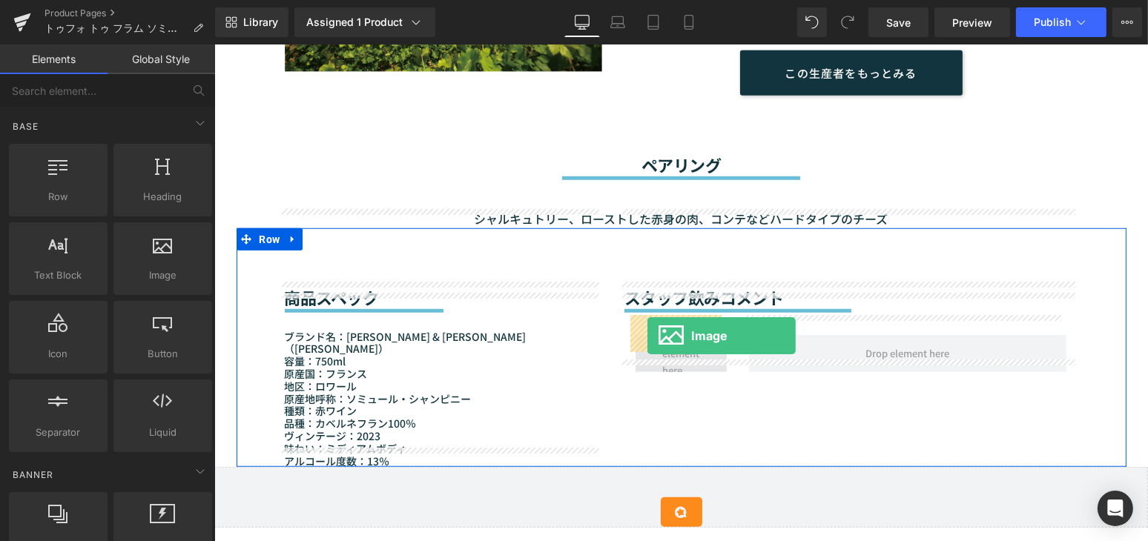
drag, startPoint x: 354, startPoint y: 307, endPoint x: 646, endPoint y: 335, distance: 293.5
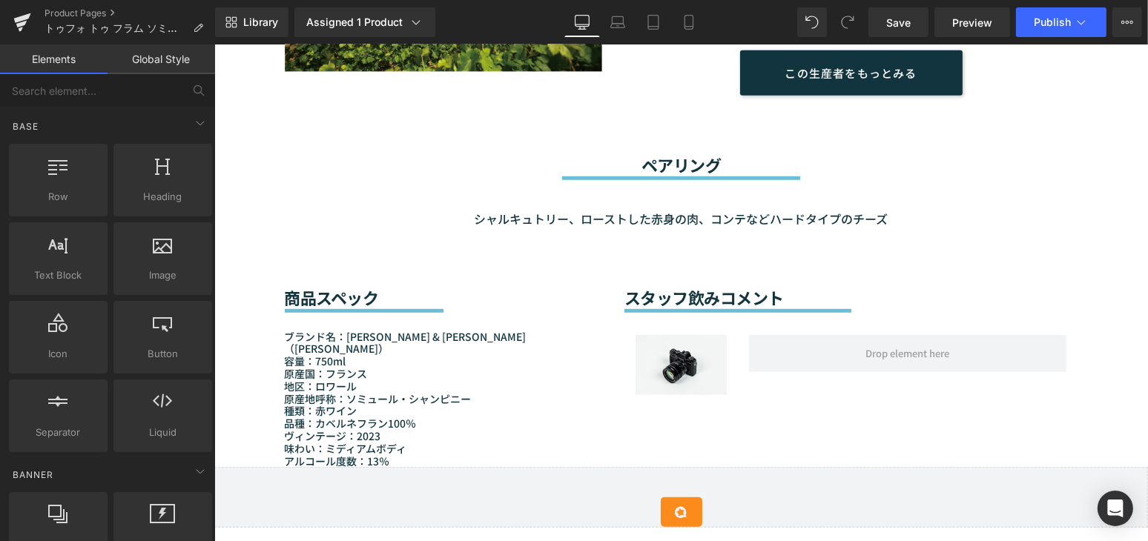
click at [219, 291] on div "Sale Off (P) Image" at bounding box center [680, 219] width 933 height 2561
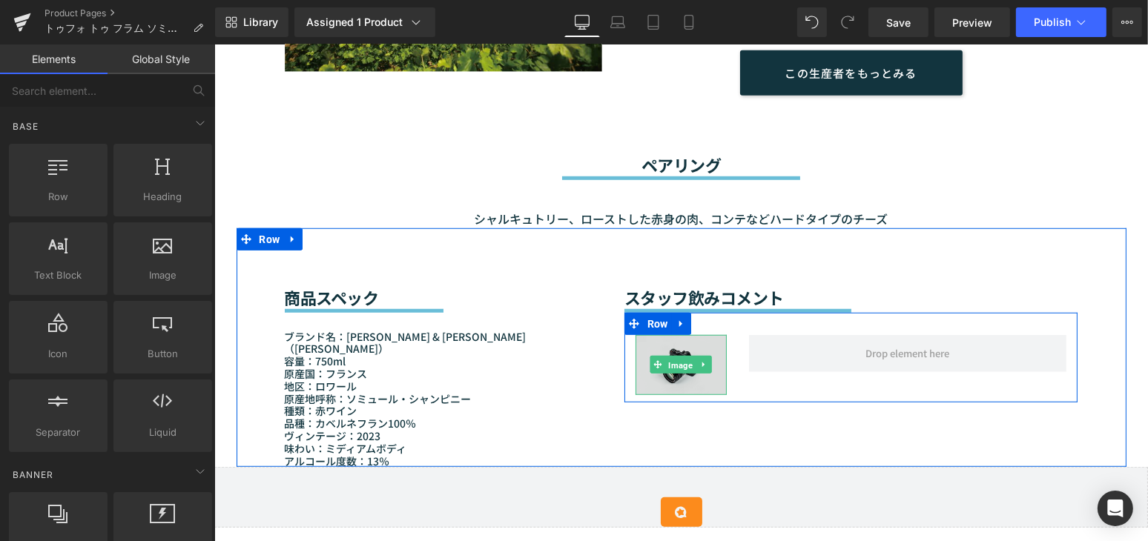
click at [672, 357] on span "Image" at bounding box center [680, 366] width 30 height 18
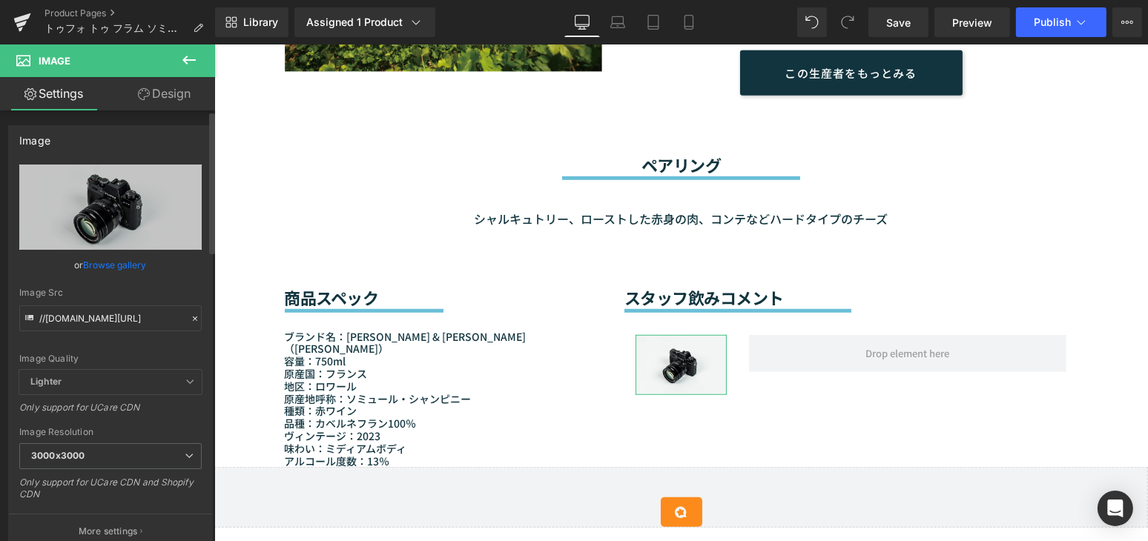
scroll to position [202, 0]
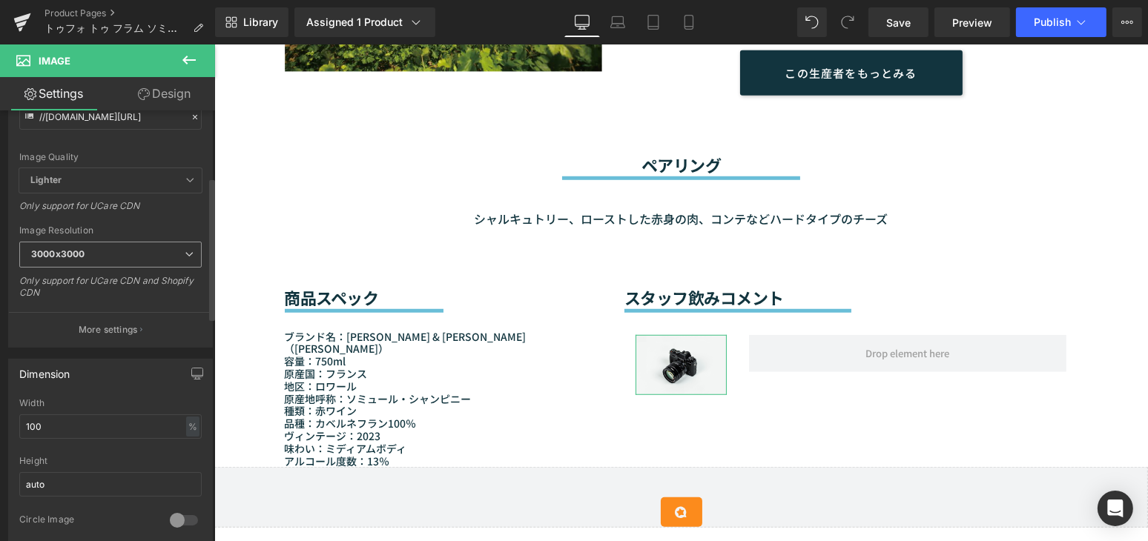
click at [159, 255] on span "3000x3000" at bounding box center [110, 255] width 182 height 26
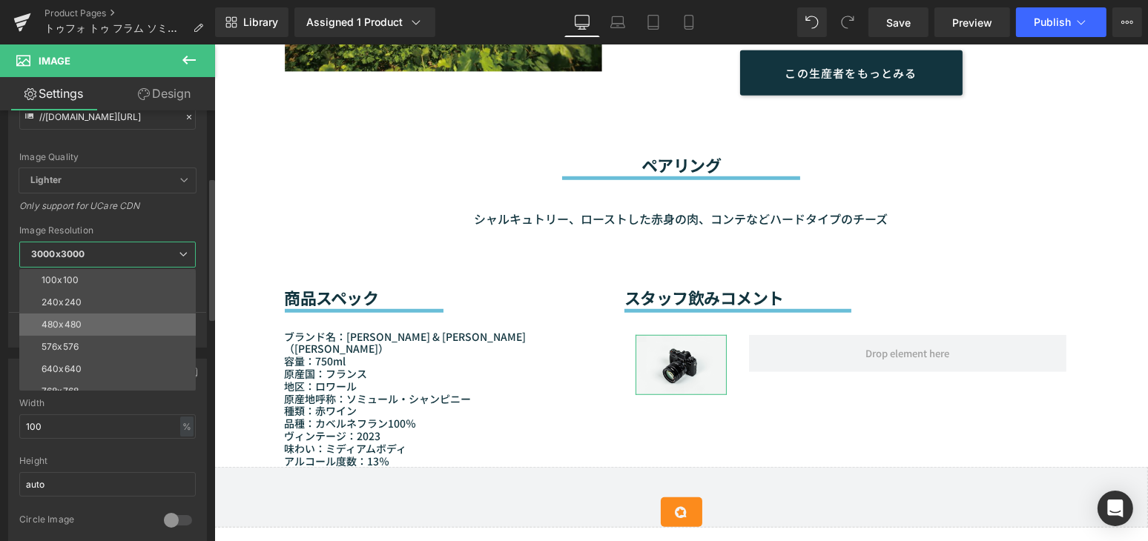
click at [134, 331] on li "480x480" at bounding box center [110, 325] width 183 height 22
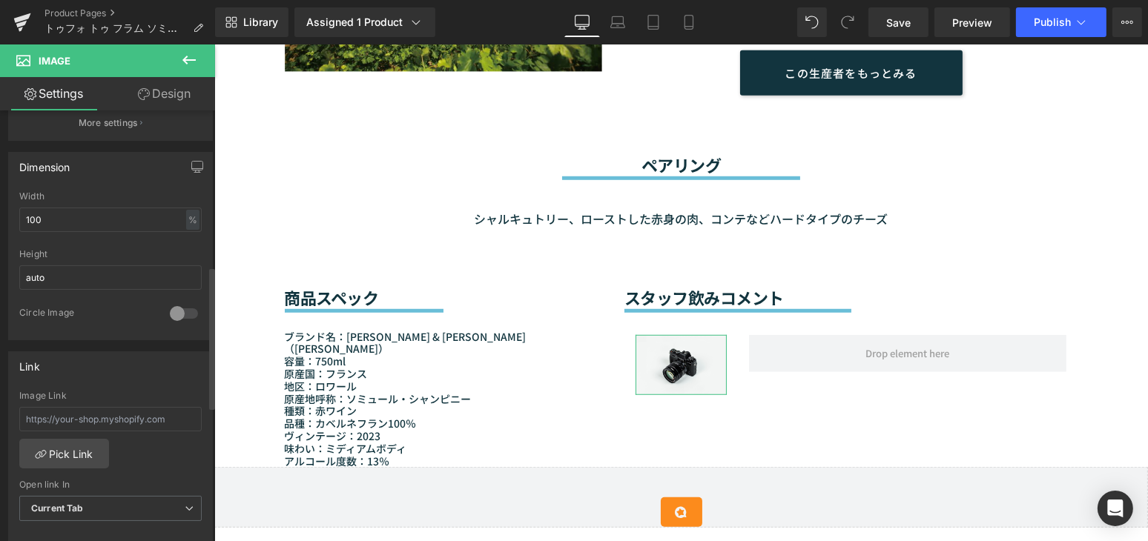
scroll to position [472, 0]
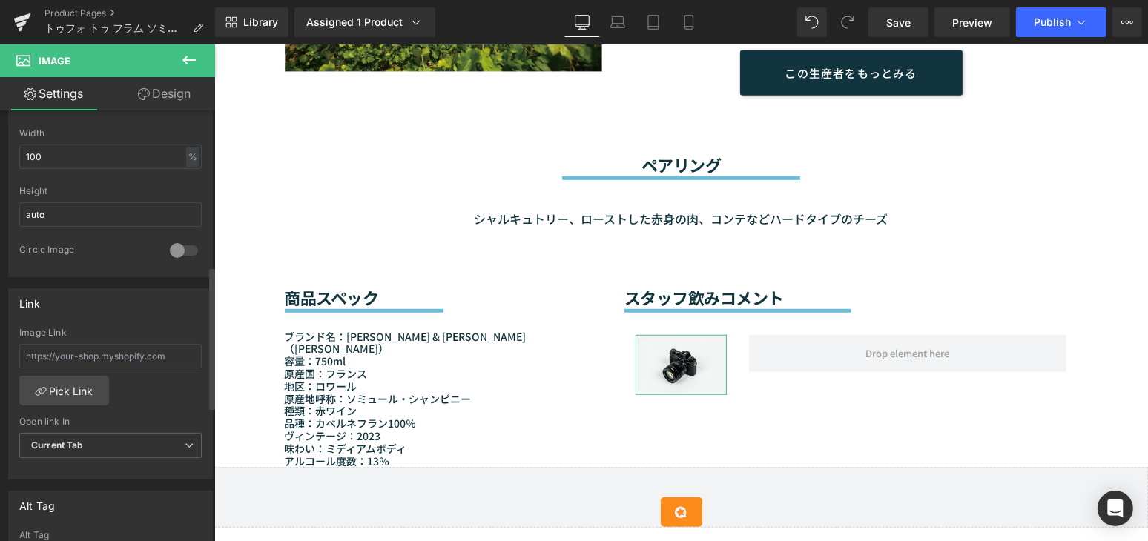
click at [176, 247] on div at bounding box center [184, 251] width 36 height 24
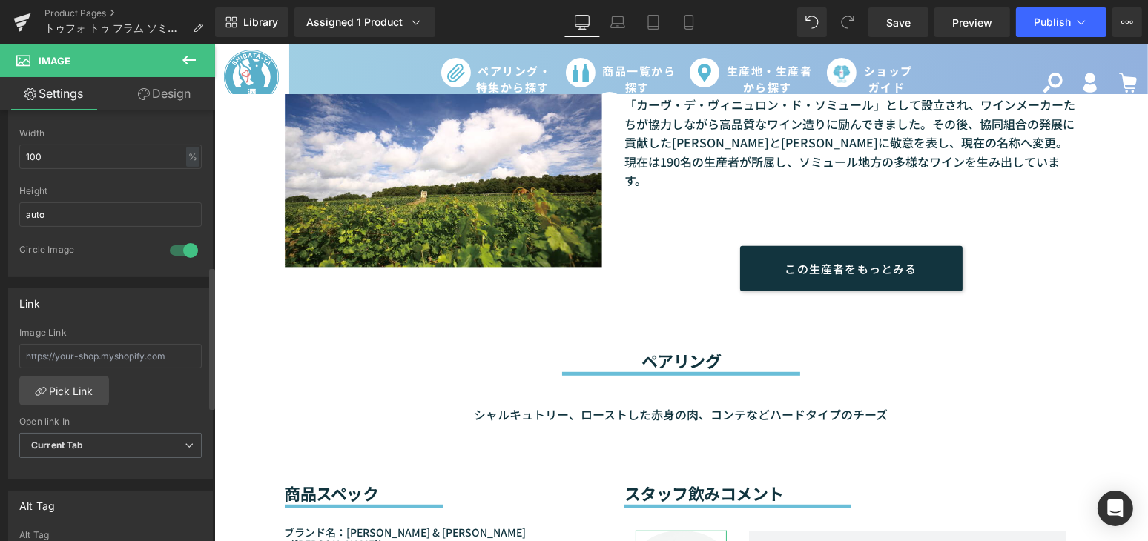
scroll to position [1011, 0]
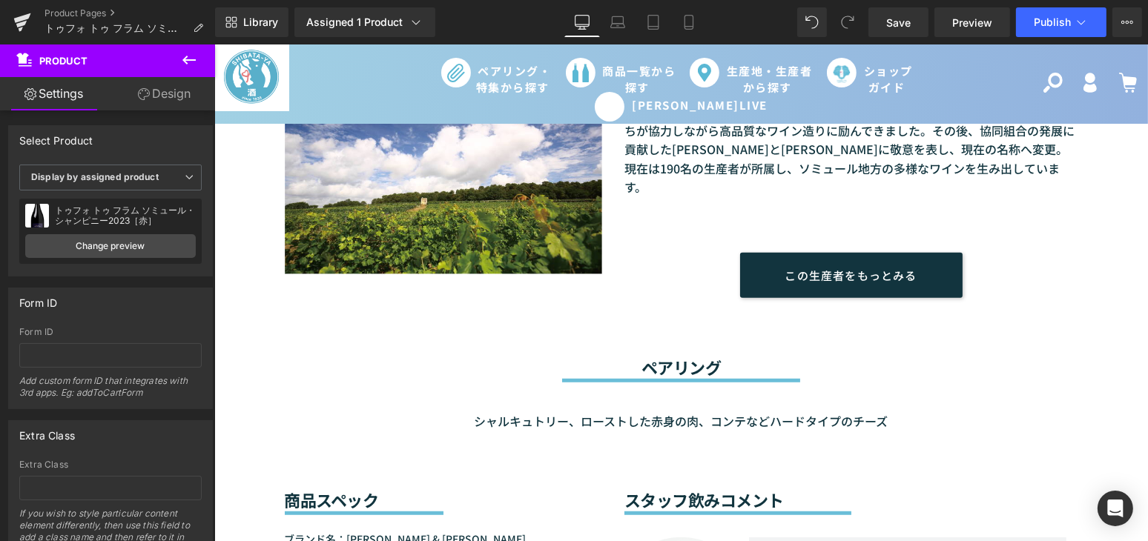
click at [218, 326] on div "Sale Off (P) Image" at bounding box center [680, 421] width 933 height 2561
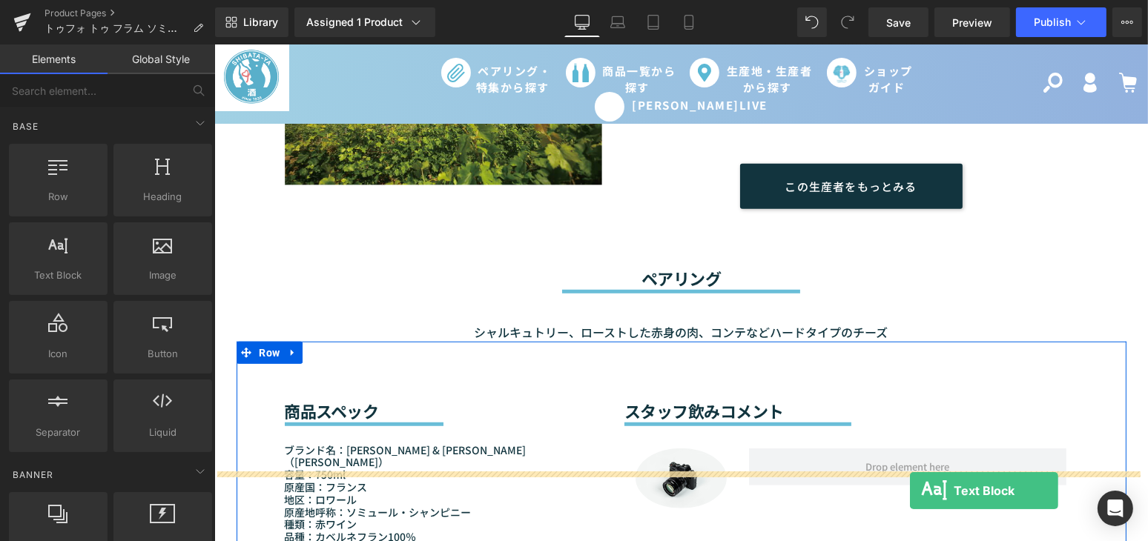
scroll to position [1203, 0]
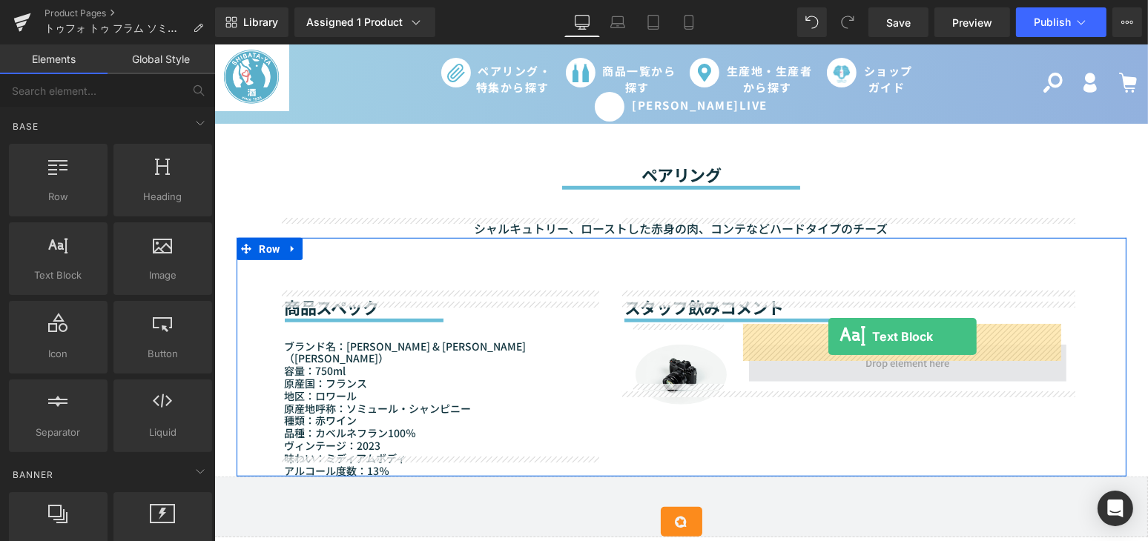
drag, startPoint x: 260, startPoint y: 320, endPoint x: 827, endPoint y: 337, distance: 567.4
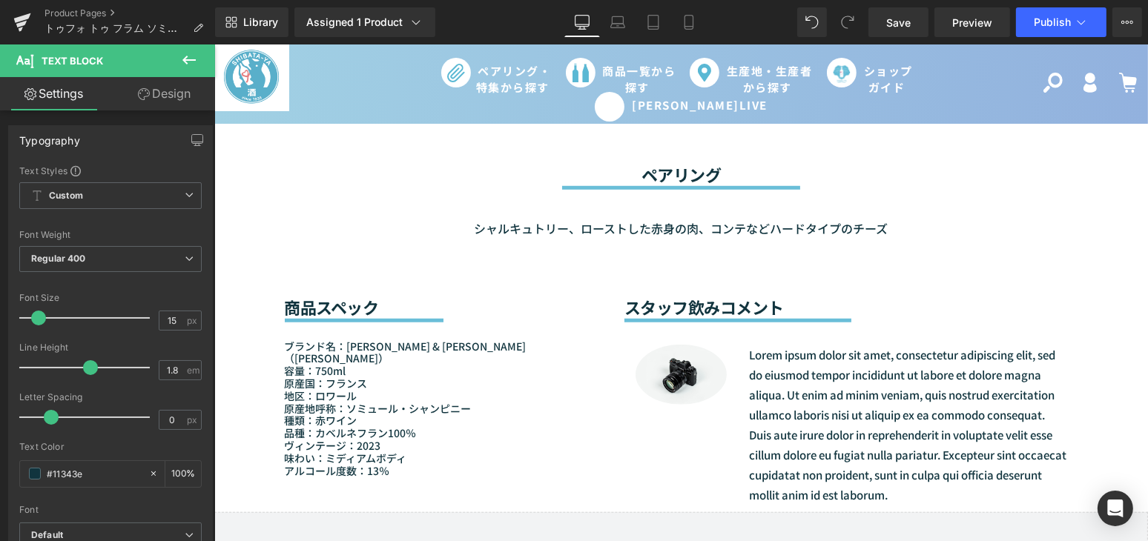
click at [218, 236] on div "Sale Off (P) Image" at bounding box center [680, 247] width 933 height 2596
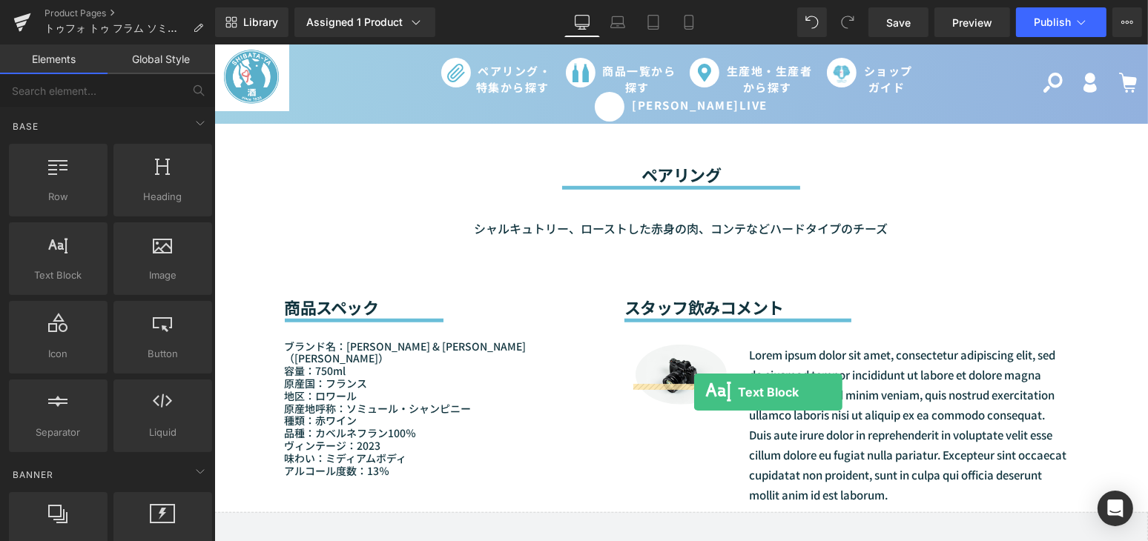
drag, startPoint x: 428, startPoint y: 370, endPoint x: 693, endPoint y: 392, distance: 266.3
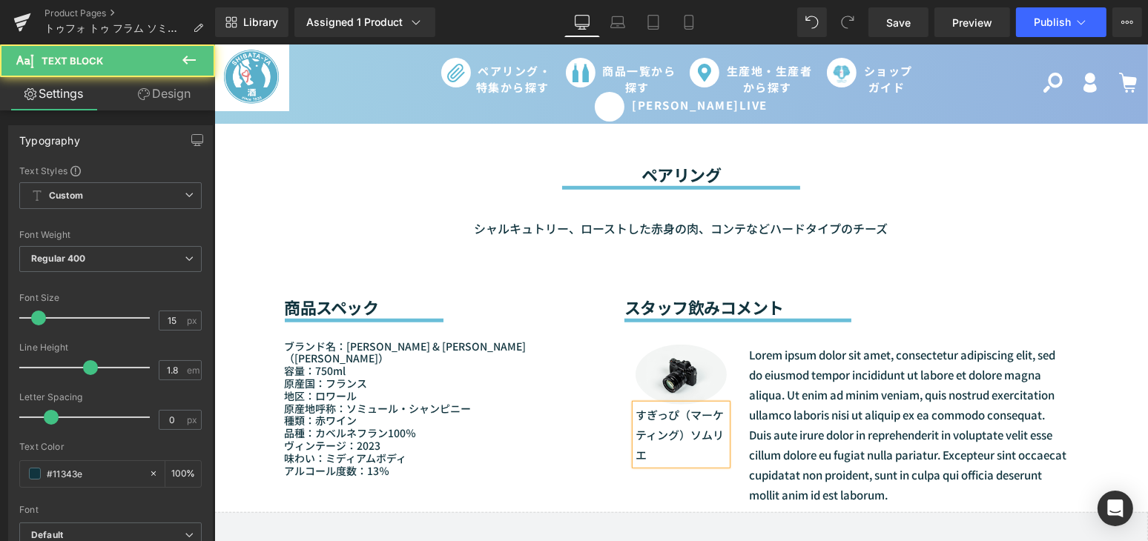
click at [677, 405] on p "すぎっぴ（マーケティング）ソムリエ" at bounding box center [680, 435] width 91 height 60
click at [651, 436] on p "（マーケティング）ソムリエ" at bounding box center [680, 445] width 91 height 40
drag, startPoint x: 692, startPoint y: 452, endPoint x: 623, endPoint y: 403, distance: 84.5
click at [624, 403] on div "Image すぎっぴ （マーケティング） ソムリエ Text Block" at bounding box center [680, 415] width 113 height 140
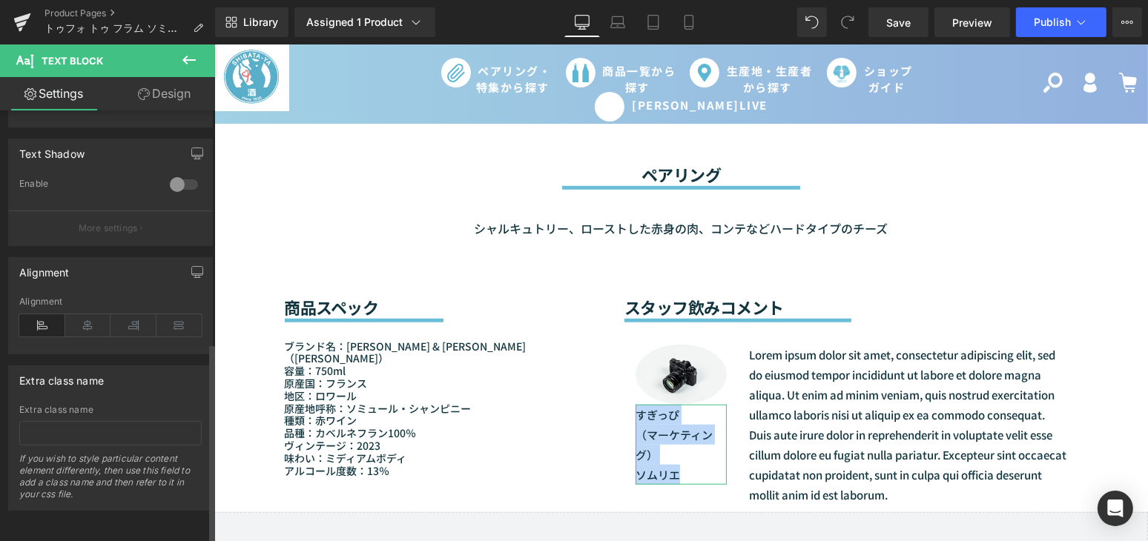
scroll to position [504, 0]
click at [77, 314] on icon at bounding box center [88, 325] width 46 height 22
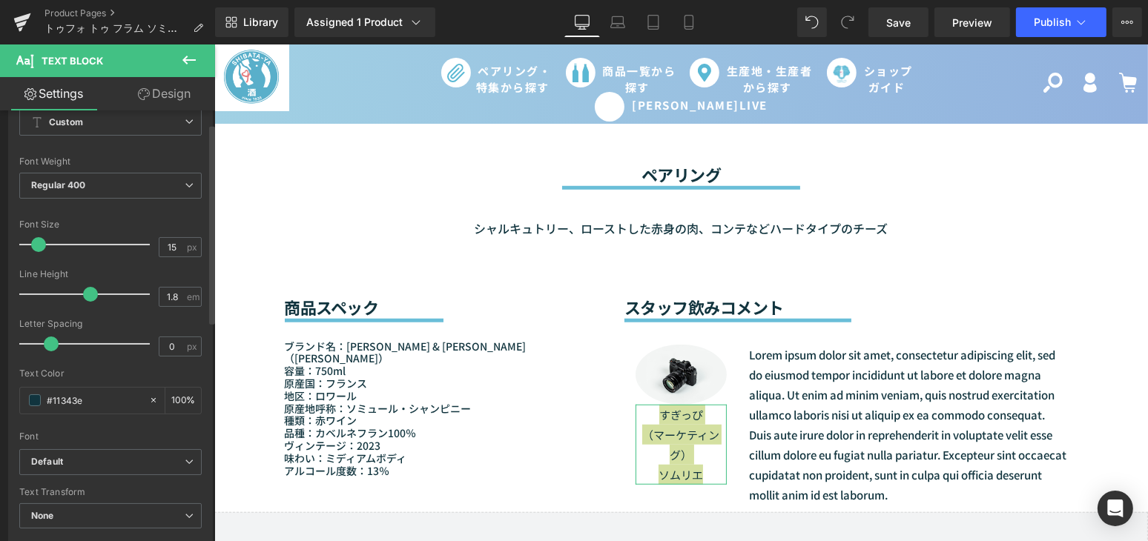
scroll to position [0, 0]
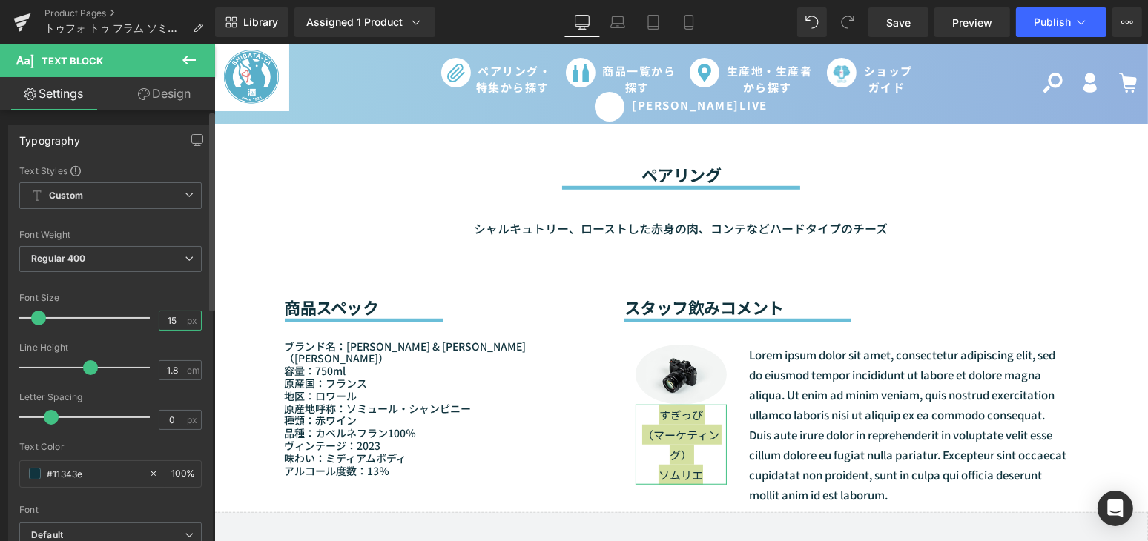
click at [177, 318] on input "15" at bounding box center [172, 320] width 26 height 19
type input "14"
click at [176, 372] on input "1.8" at bounding box center [172, 370] width 26 height 19
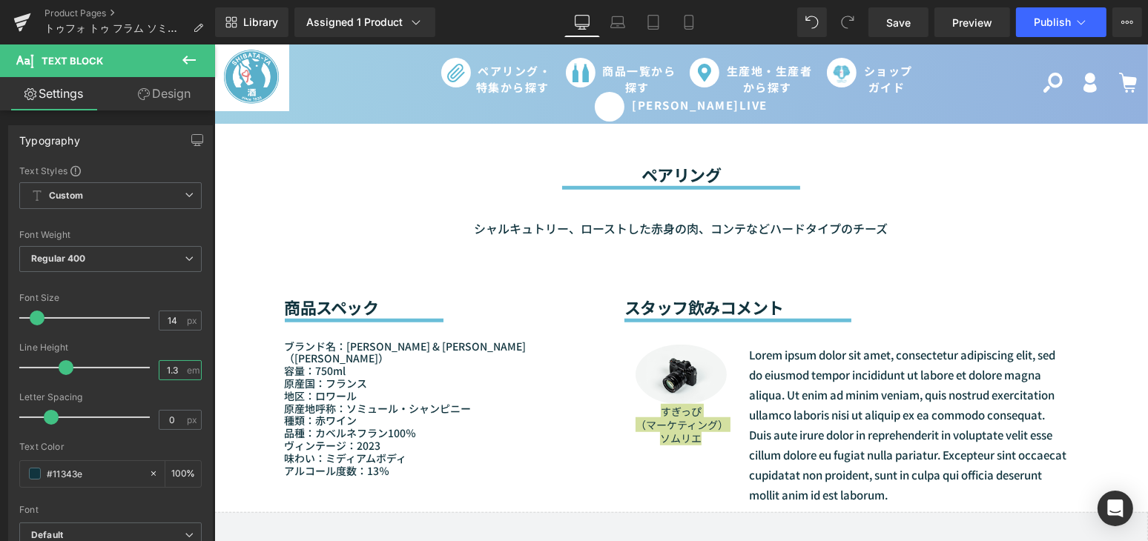
type input "1.3"
click at [814, 405] on p "Lorem ipsum dolor sit amet, consectetur adipiscing elit, sed do eiusmod tempor …" at bounding box center [907, 425] width 318 height 160
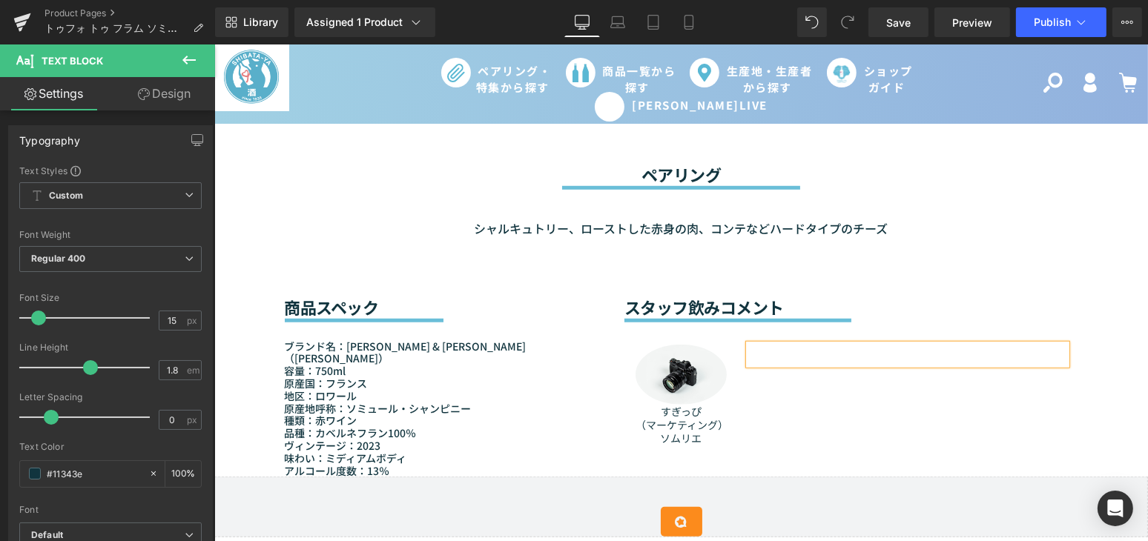
click at [737, 345] on div "Text Block" at bounding box center [907, 355] width 340 height 20
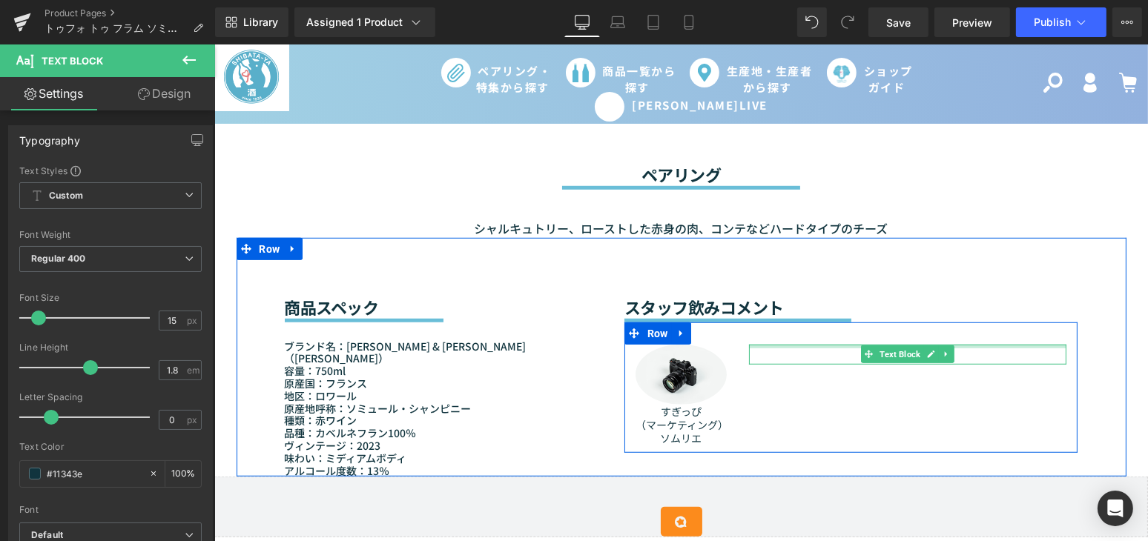
click at [782, 345] on div "Text Block" at bounding box center [907, 355] width 318 height 20
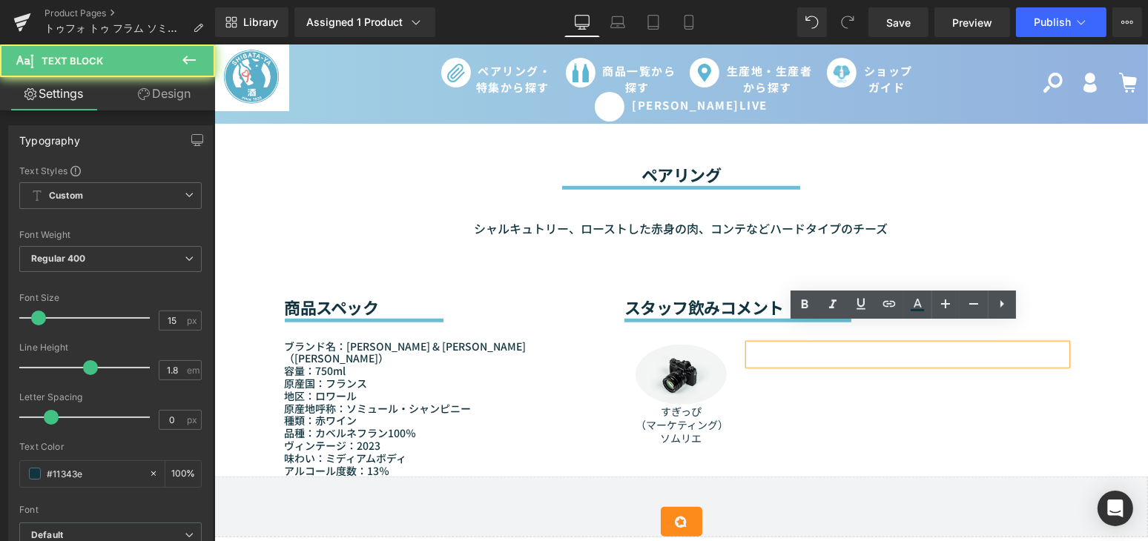
click at [783, 345] on p at bounding box center [907, 355] width 318 height 20
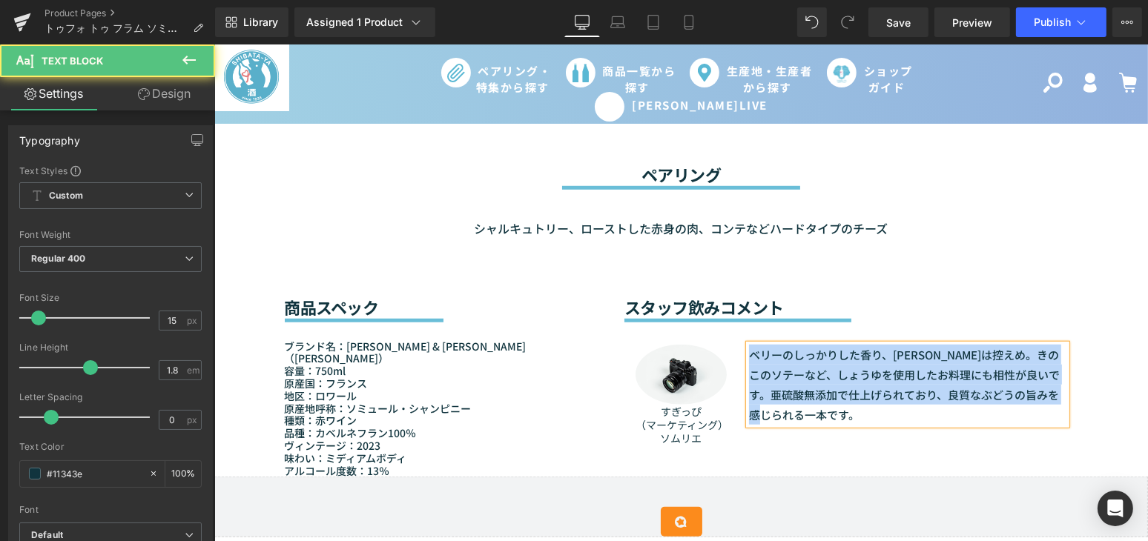
drag, startPoint x: 817, startPoint y: 391, endPoint x: 746, endPoint y: 334, distance: 91.2
click at [748, 345] on p "ベリーのしっかりした香り、タンニンは控えめ。きのこのソテーなど、しょうゆを使用したお料理にも相性が良いです。亜硫酸無添加で仕上げられており、良質なぶどうの旨み…" at bounding box center [907, 385] width 318 height 80
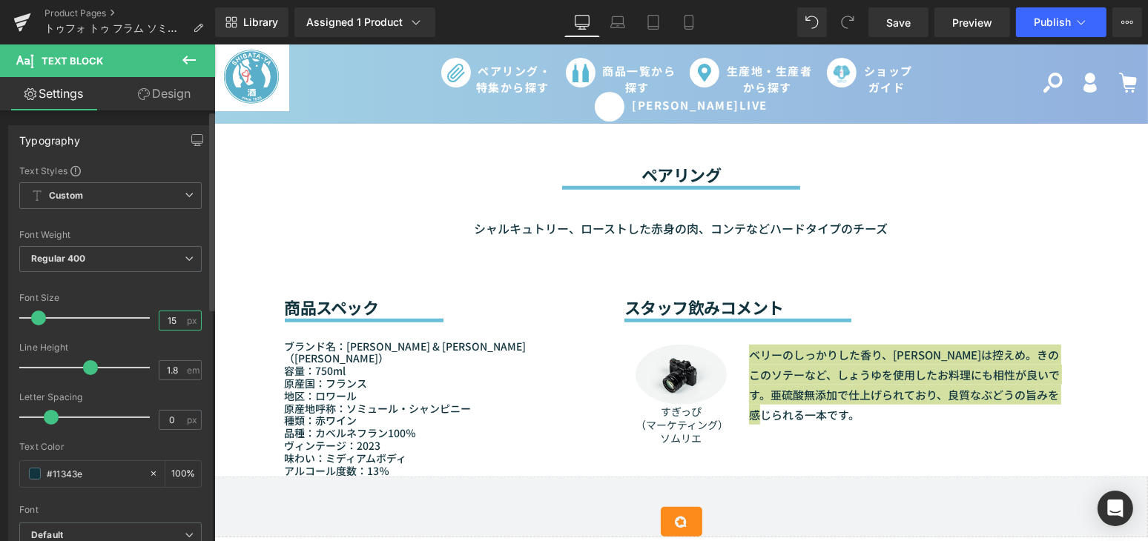
click at [173, 316] on input "15" at bounding box center [172, 320] width 26 height 19
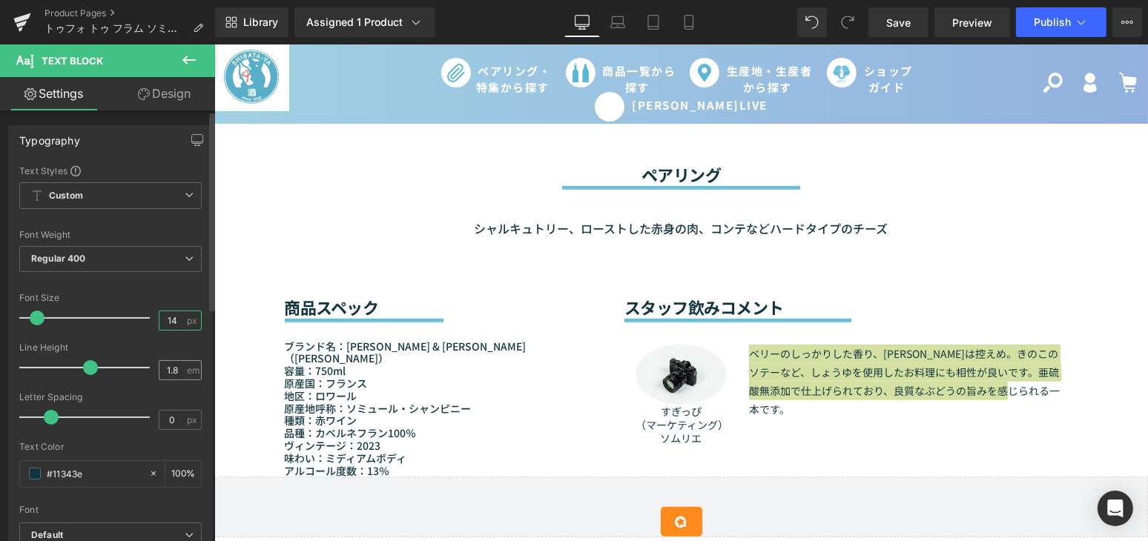
type input "14"
click at [178, 371] on input "1.8" at bounding box center [172, 370] width 26 height 19
type input "1.5"
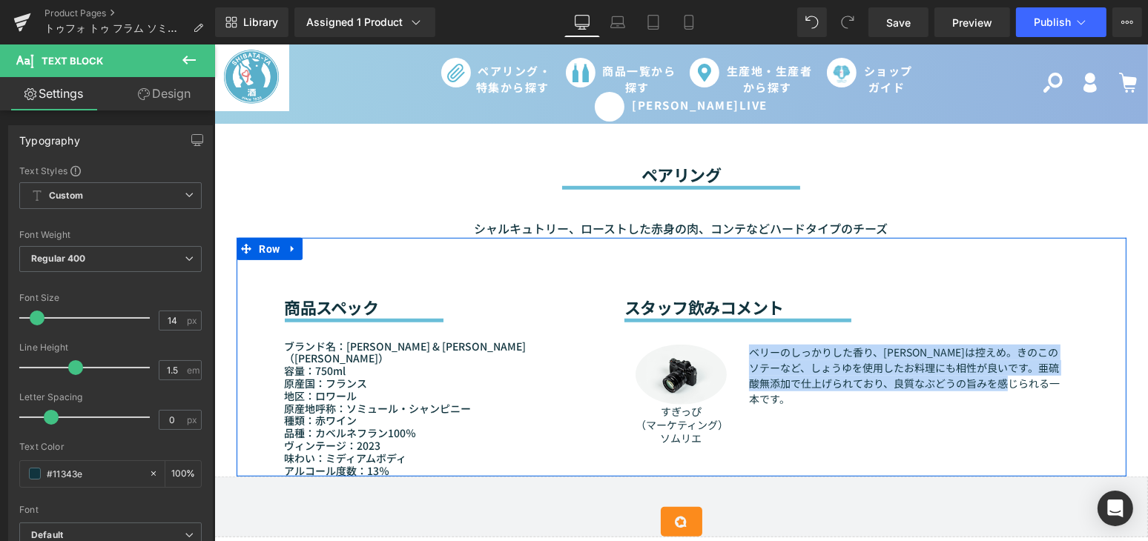
click at [919, 410] on div "Image すぎっぴ （マーケティング） ソムリエ Text Block ベリーのしっかりした香り、タンニンは控えめ。きのこのソテーなど、しょうゆを使用したお…" at bounding box center [851, 388] width 454 height 130
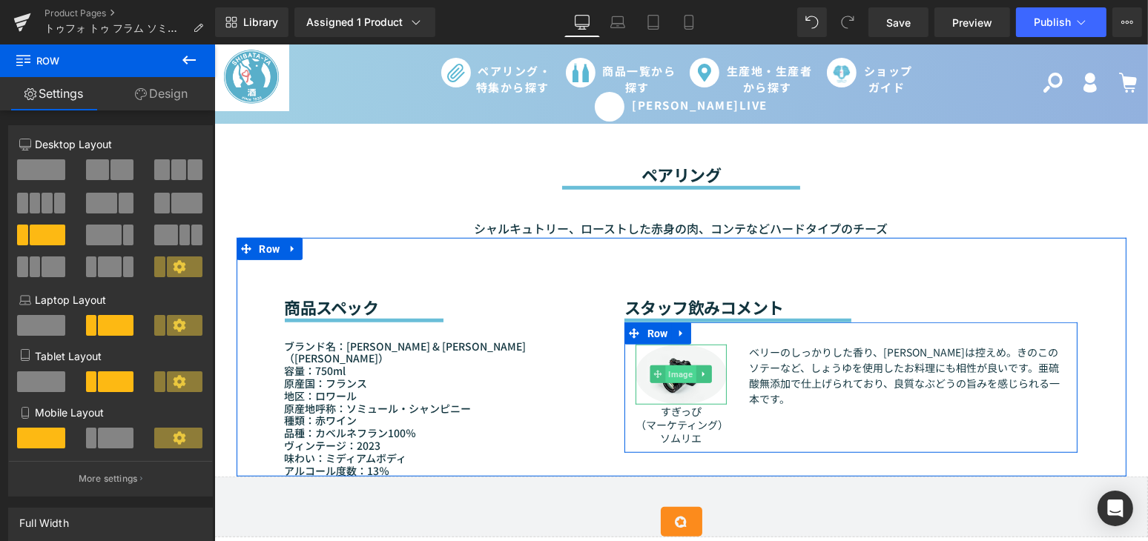
click at [673, 366] on span "Image" at bounding box center [680, 375] width 30 height 18
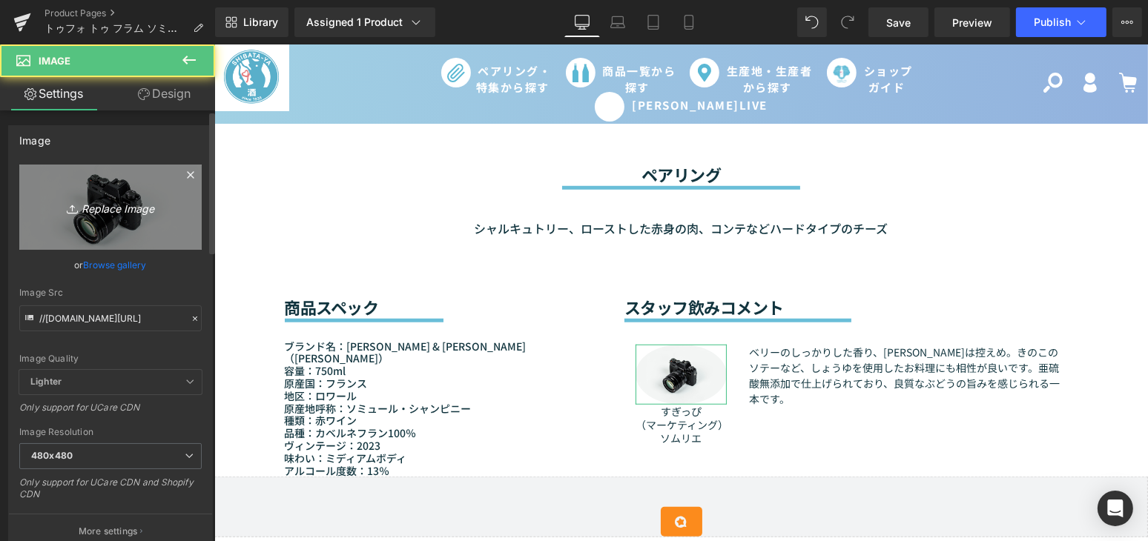
click at [186, 198] on link "Replace Image" at bounding box center [110, 207] width 182 height 85
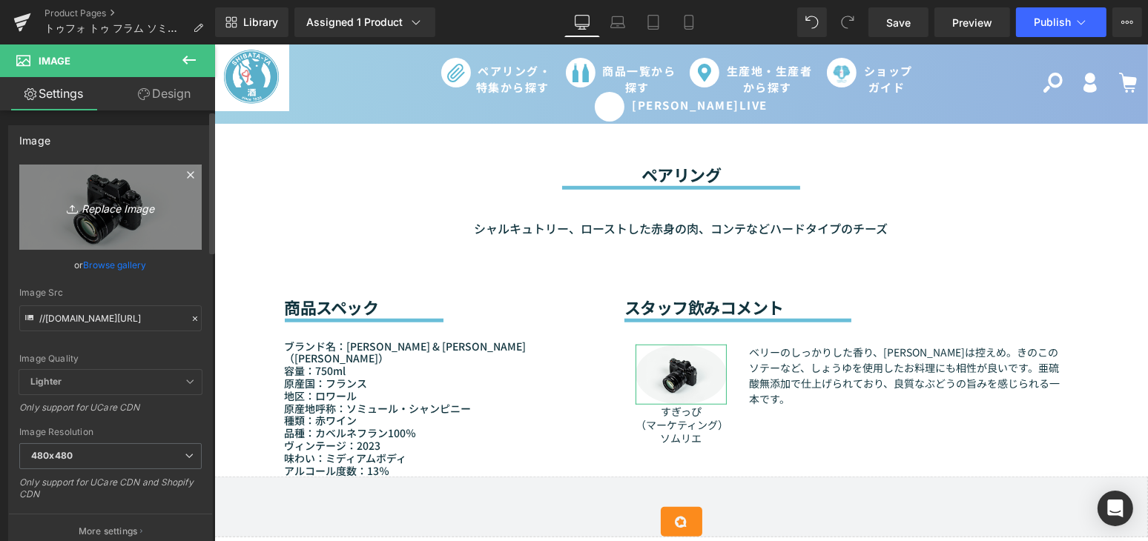
type input "C:\fakepath\杉井.jpg"
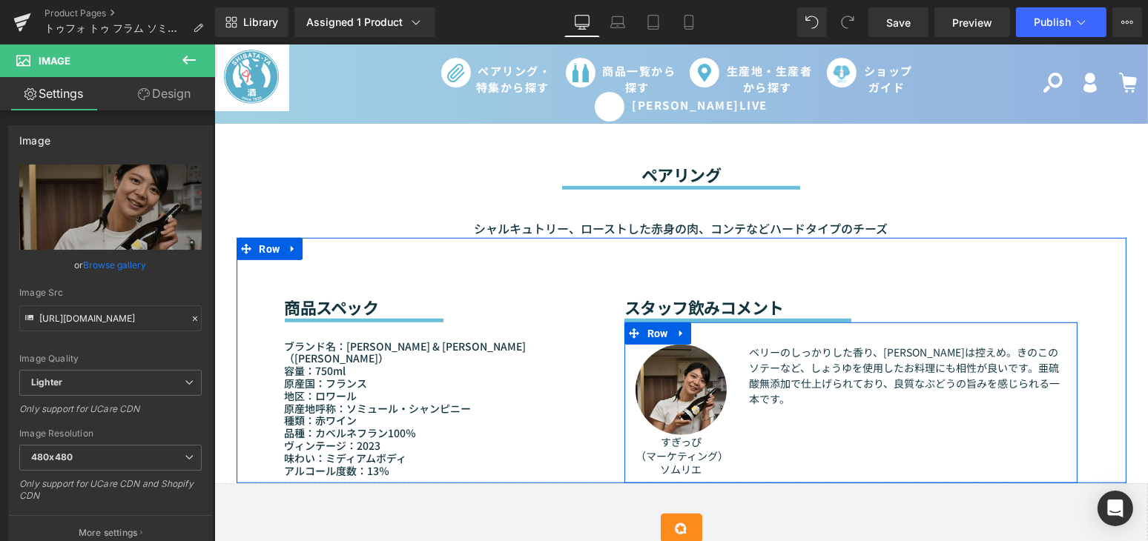
type input "https://ucarecdn.com/ce248b53-f9e1-4b83-8ee2-283e6322c165/-/format/auto/-/previ…"
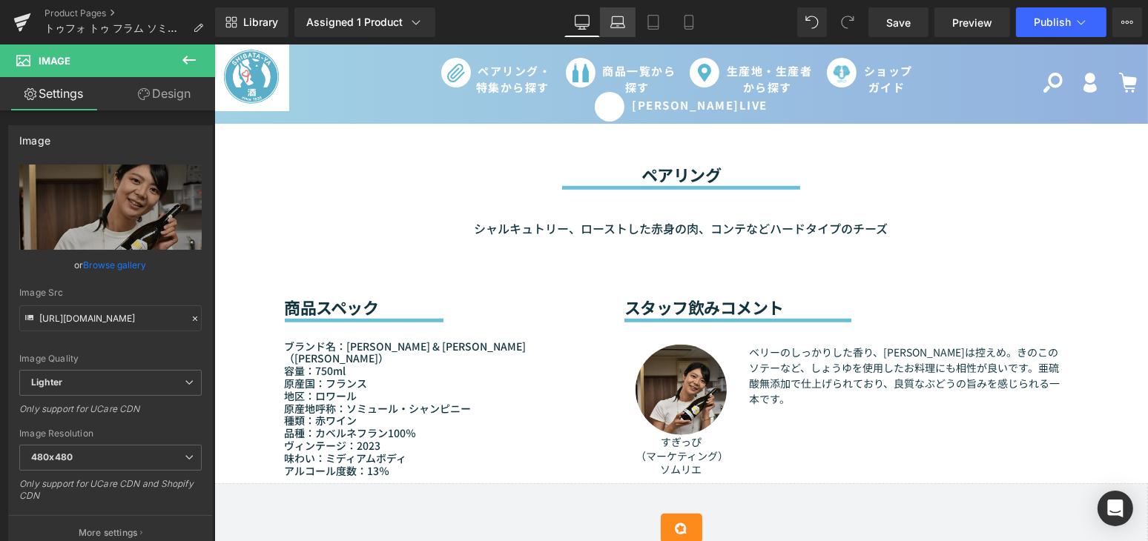
click at [614, 24] on icon at bounding box center [617, 22] width 15 height 15
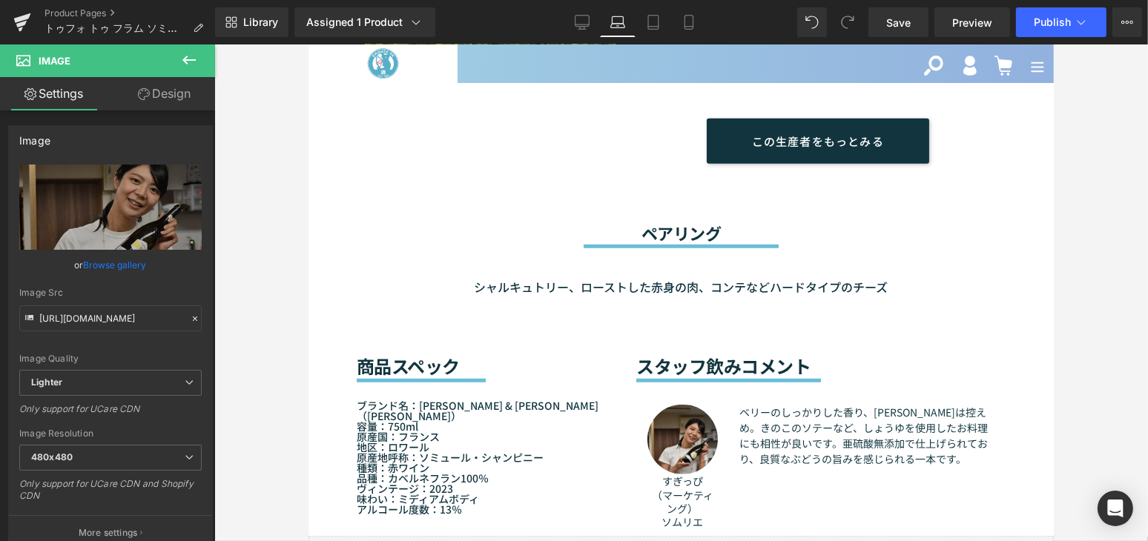
scroll to position [1376, 0]
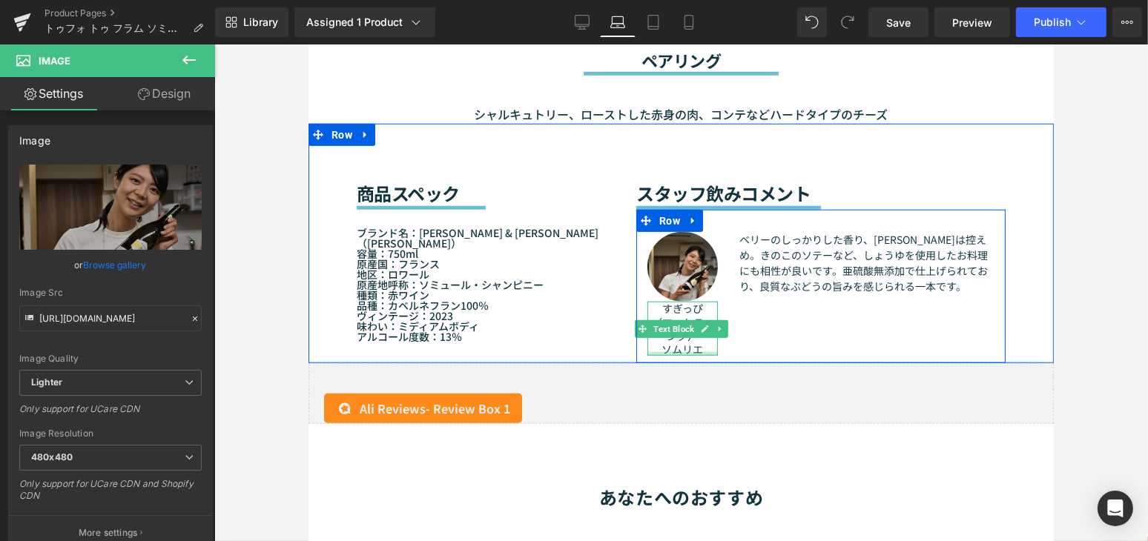
click at [679, 352] on div at bounding box center [681, 354] width 70 height 4
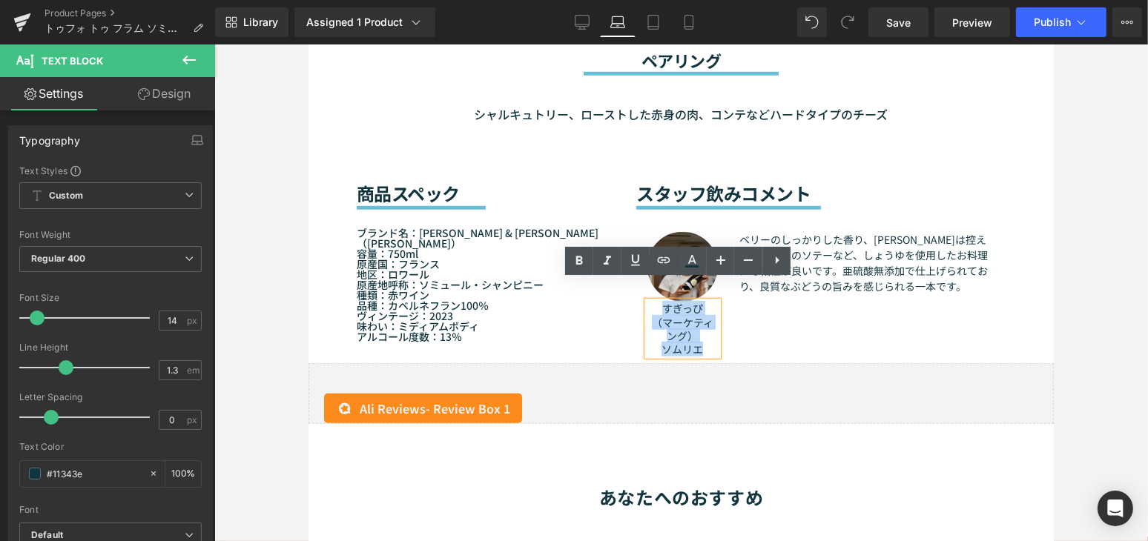
drag, startPoint x: 695, startPoint y: 331, endPoint x: 652, endPoint y: 288, distance: 60.3
click at [652, 302] on div "すぎっぴ （マーケティング） ソムリエ" at bounding box center [681, 329] width 70 height 54
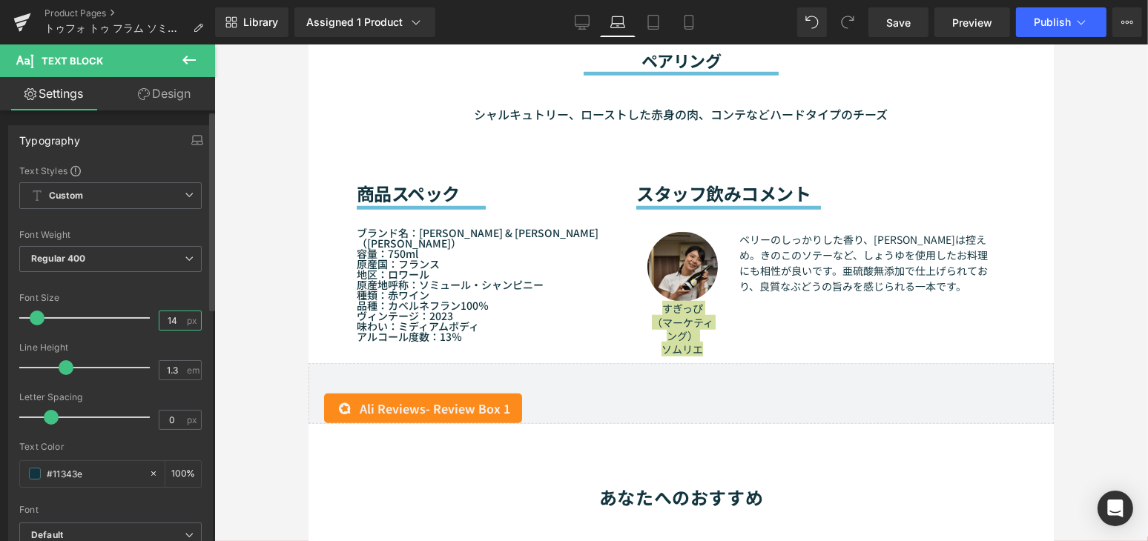
click at [170, 313] on input "14" at bounding box center [172, 320] width 26 height 19
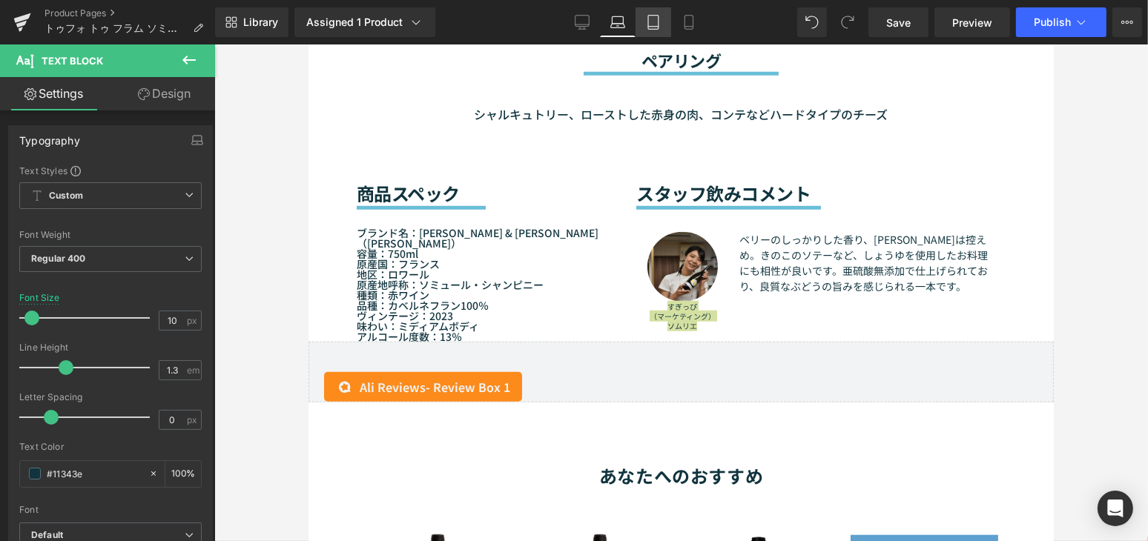
click at [668, 28] on link "Tablet" at bounding box center [653, 22] width 36 height 30
type input "14"
type input "100"
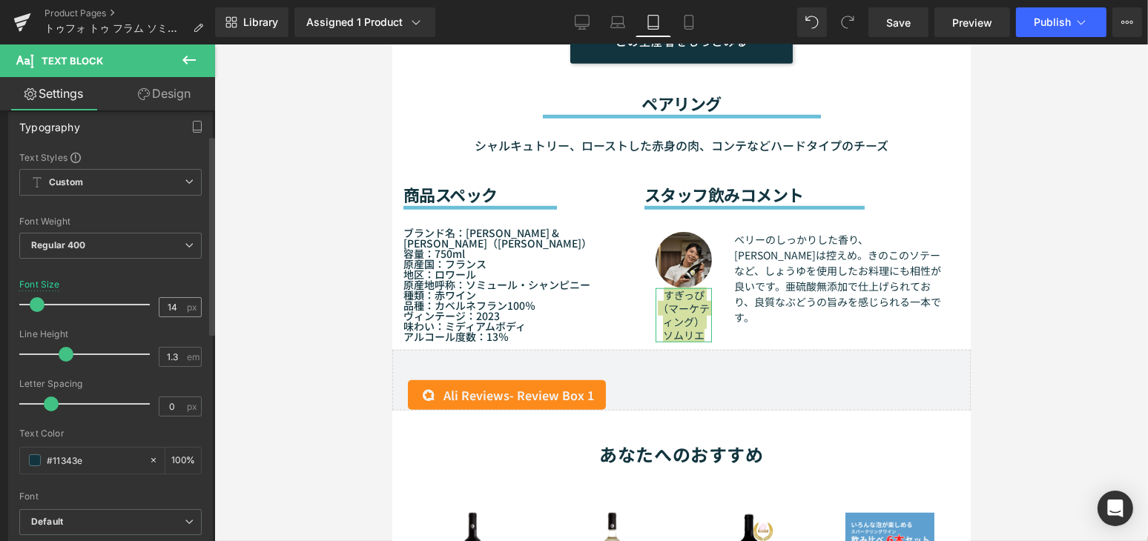
scroll to position [0, 0]
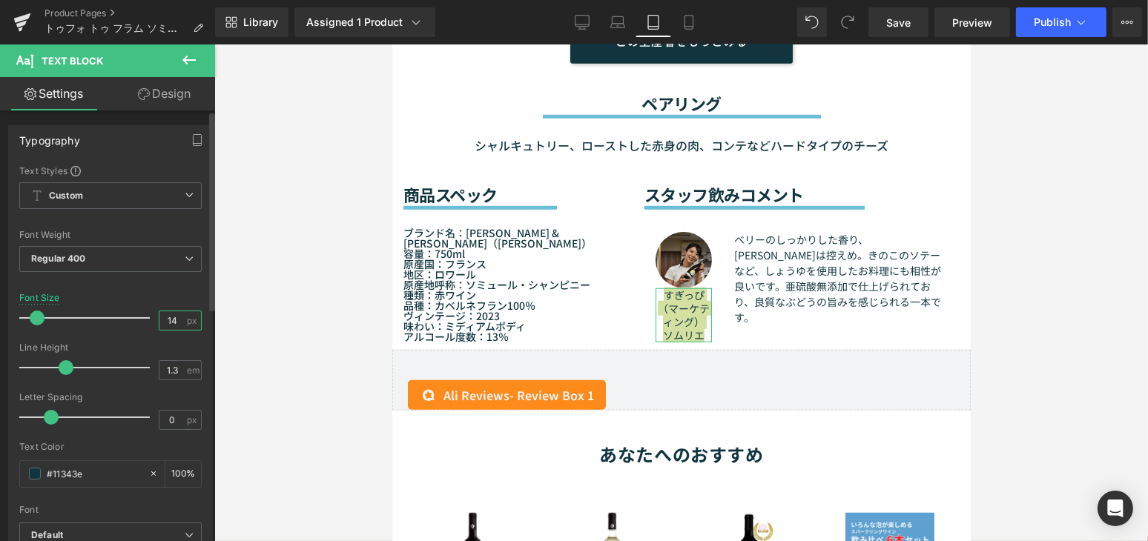
click at [176, 317] on input "14" at bounding box center [172, 320] width 26 height 19
type input "1"
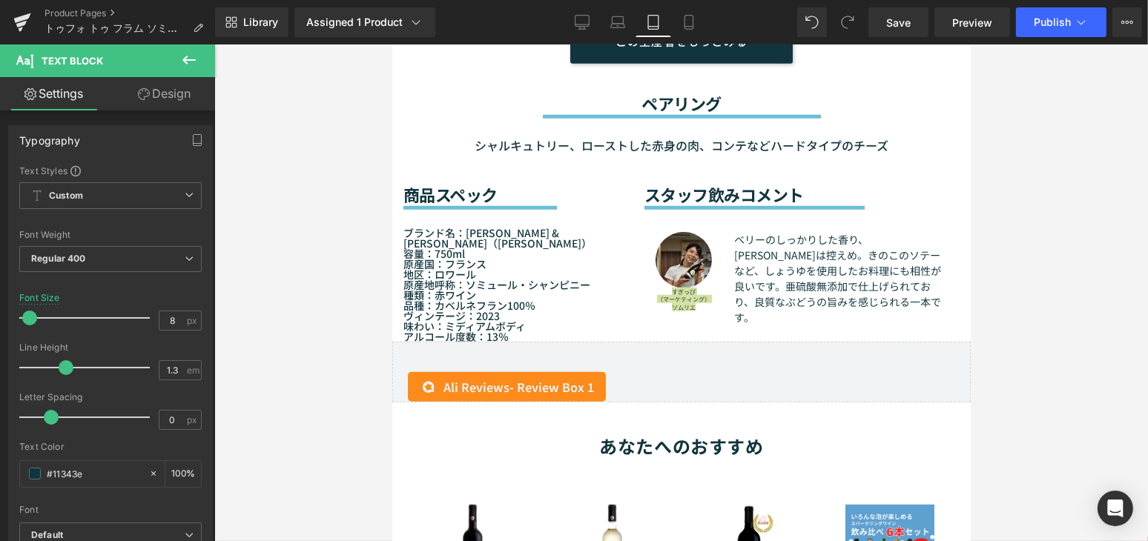
click at [696, 41] on div "Library Assigned 1 Product Product Preview トゥフォ トゥ フラム ソミュール・シャンピニー2023［赤］ Mana…" at bounding box center [681, 22] width 933 height 44
click at [692, 22] on icon at bounding box center [688, 23] width 8 height 14
type input "14"
type input "100"
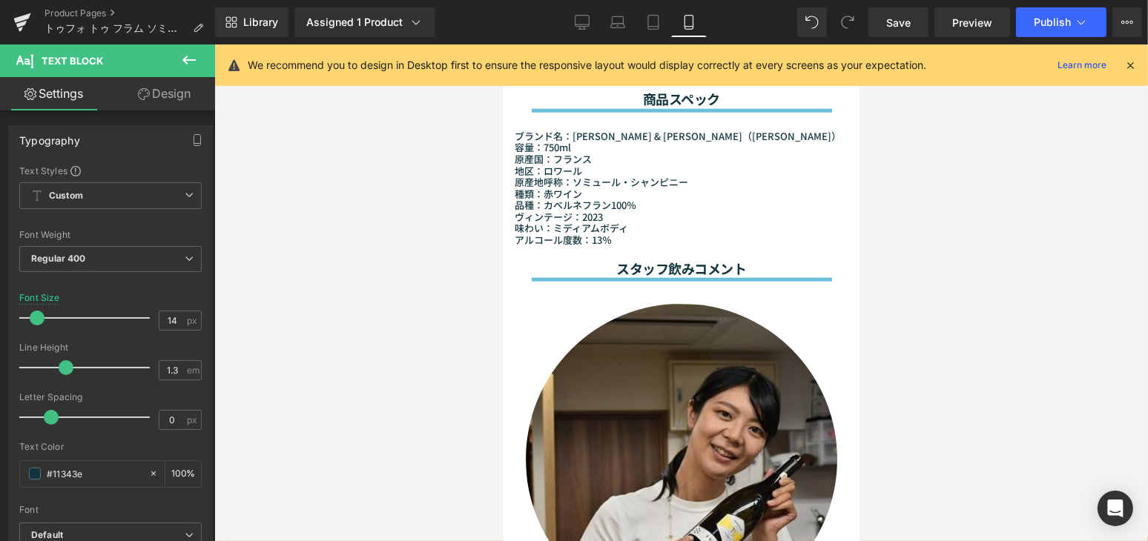
scroll to position [1671, 0]
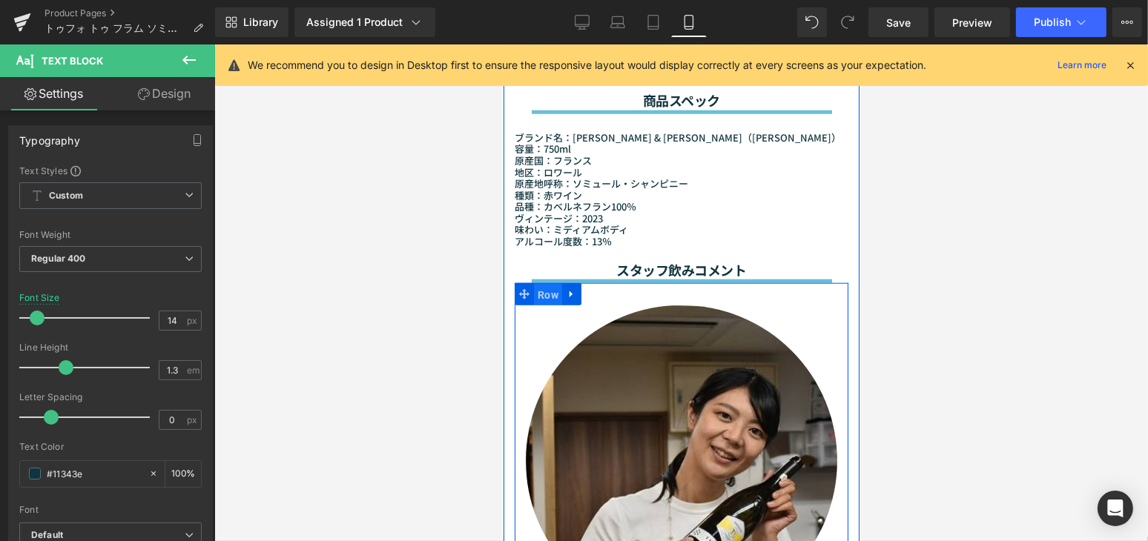
click at [541, 300] on span "Row" at bounding box center [547, 295] width 28 height 22
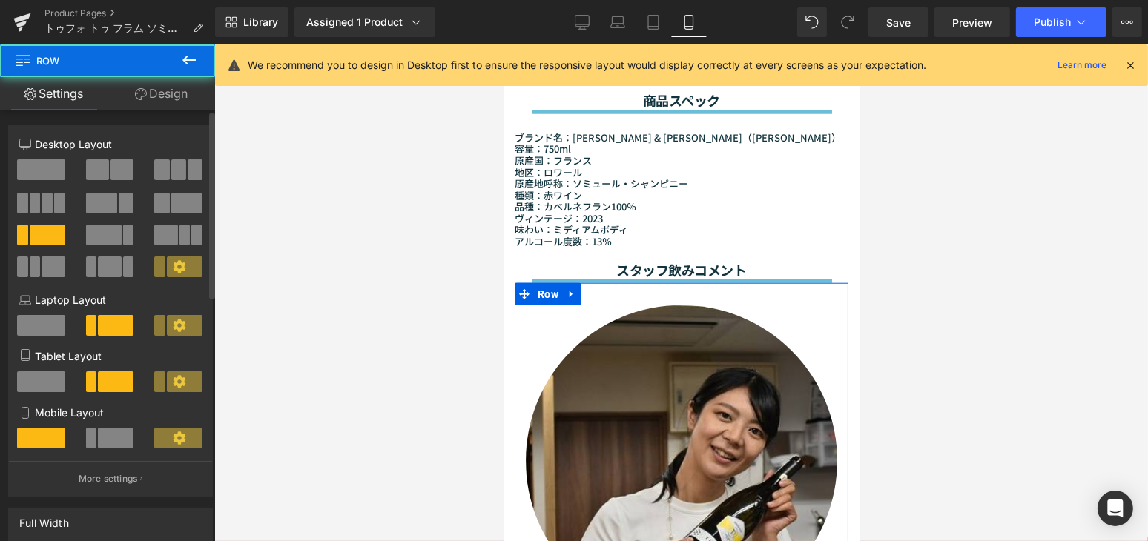
click at [98, 434] on span at bounding box center [116, 438] width 36 height 21
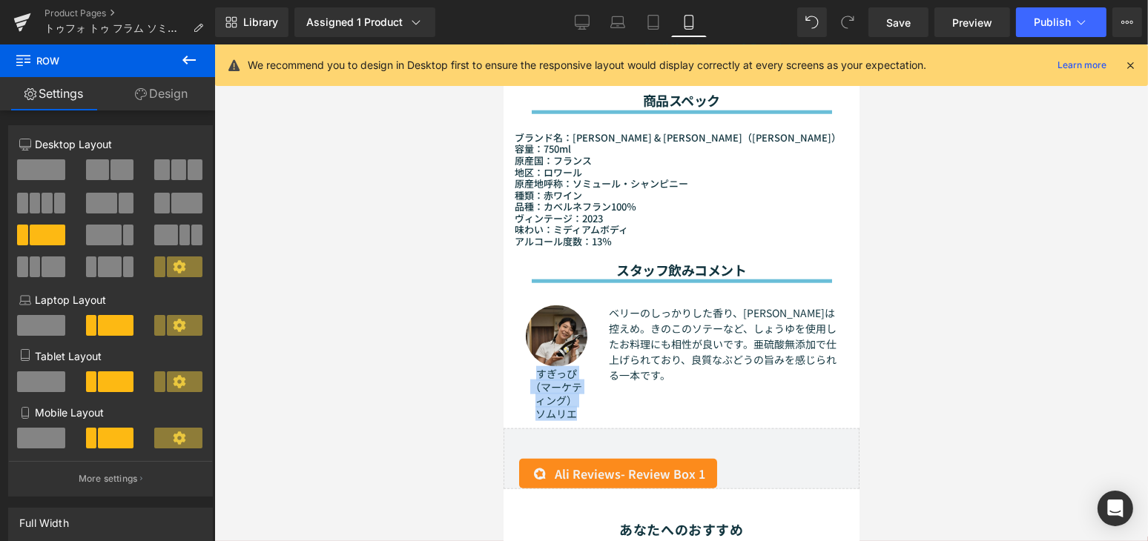
click at [558, 407] on p "（マーケティング）" at bounding box center [556, 393] width 62 height 27
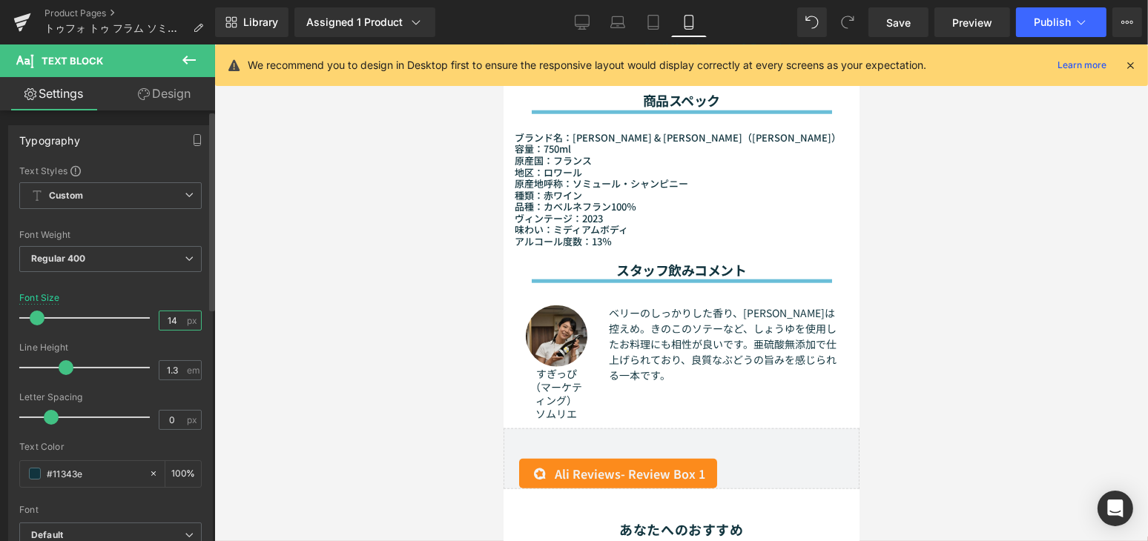
click at [172, 322] on input "14" at bounding box center [172, 320] width 26 height 19
type input "1"
type input "8"
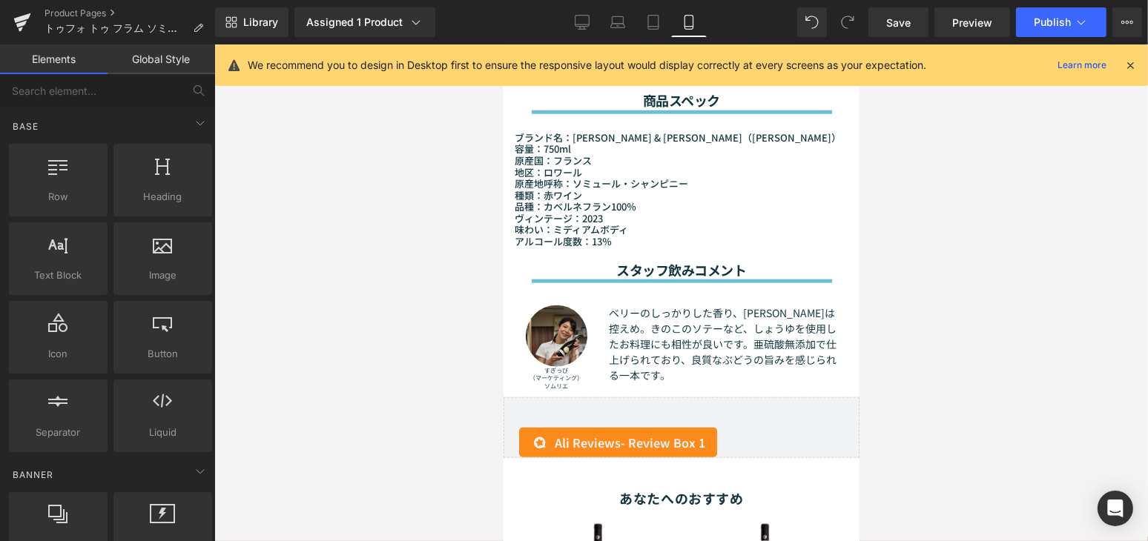
click at [897, 380] on div at bounding box center [680, 292] width 933 height 497
click at [887, 31] on link "Save" at bounding box center [898, 22] width 60 height 30
click at [1062, 29] on button "Publish" at bounding box center [1061, 22] width 90 height 30
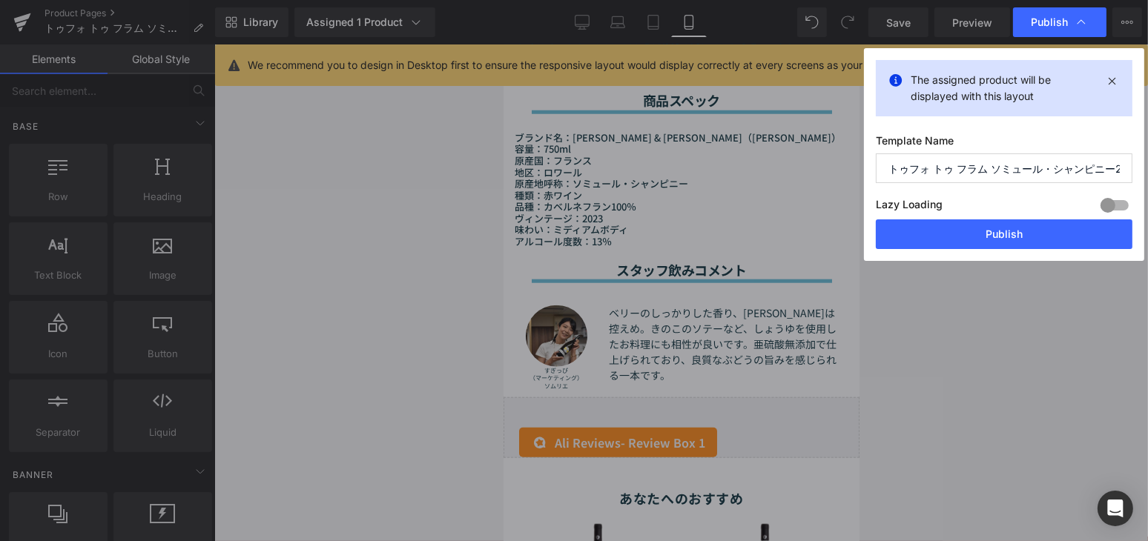
click at [1022, 228] on button "Publish" at bounding box center [1004, 234] width 257 height 30
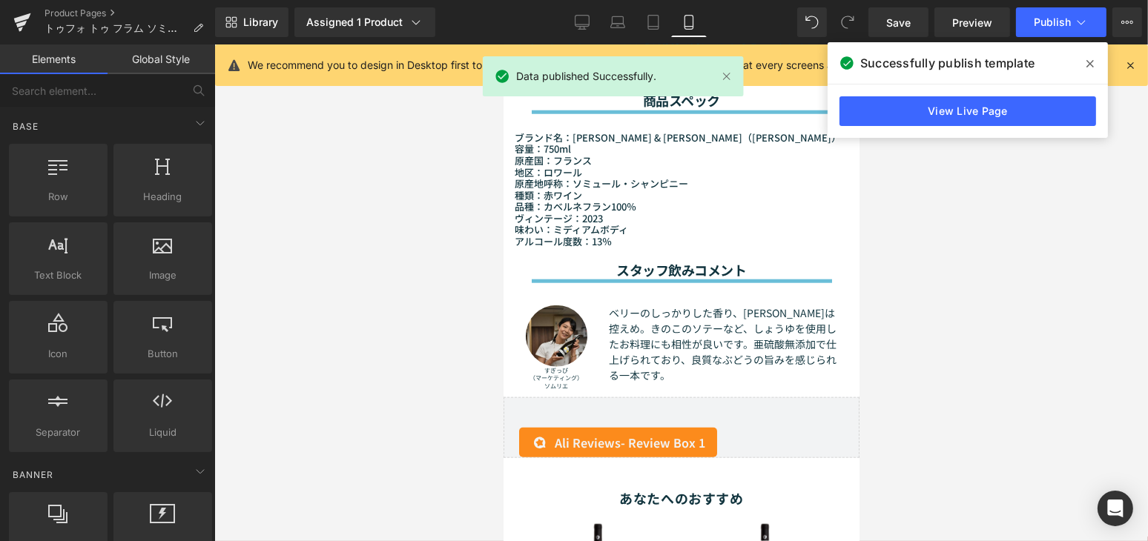
click at [1097, 64] on span at bounding box center [1090, 64] width 24 height 24
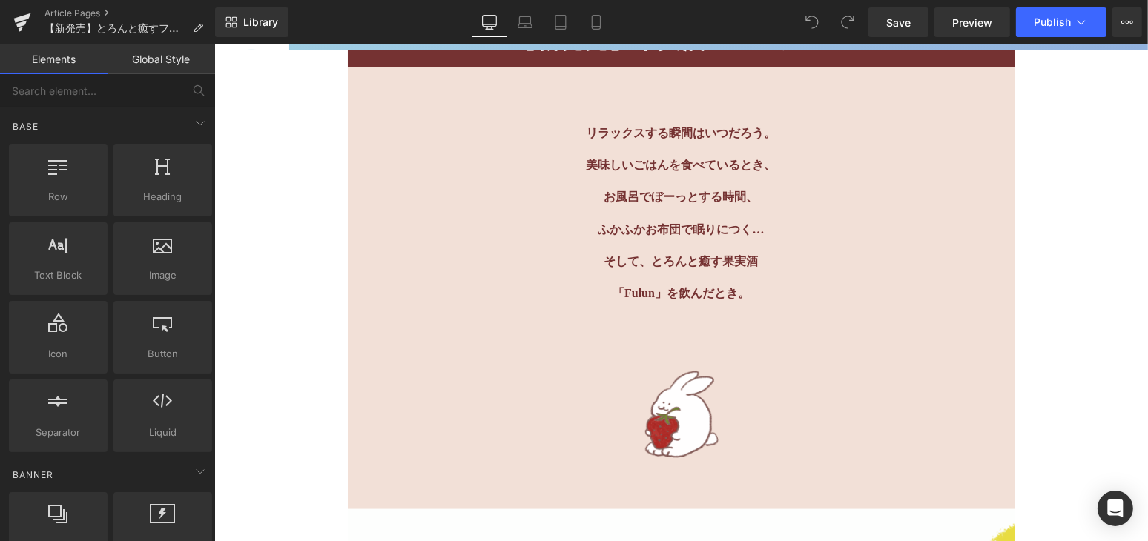
scroll to position [337, 0]
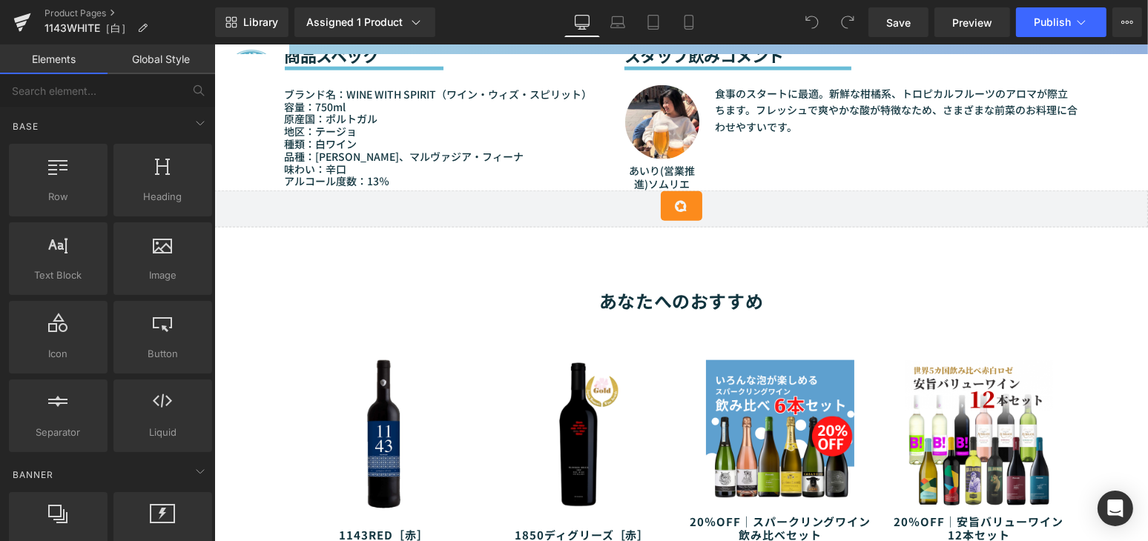
scroll to position [1752, 0]
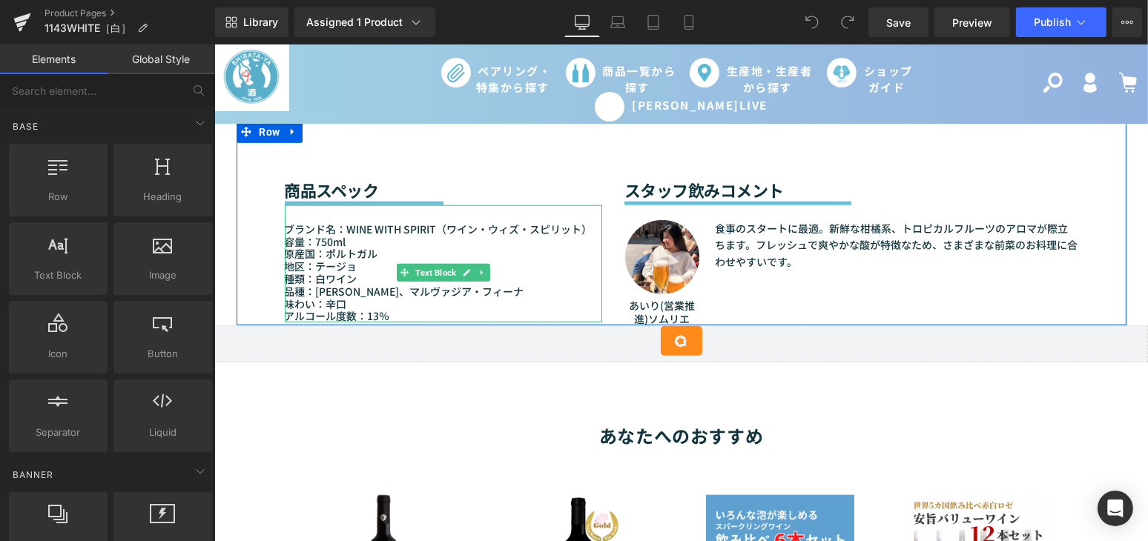
click at [377, 310] on p "アルコール度数：13％" at bounding box center [442, 316] width 317 height 13
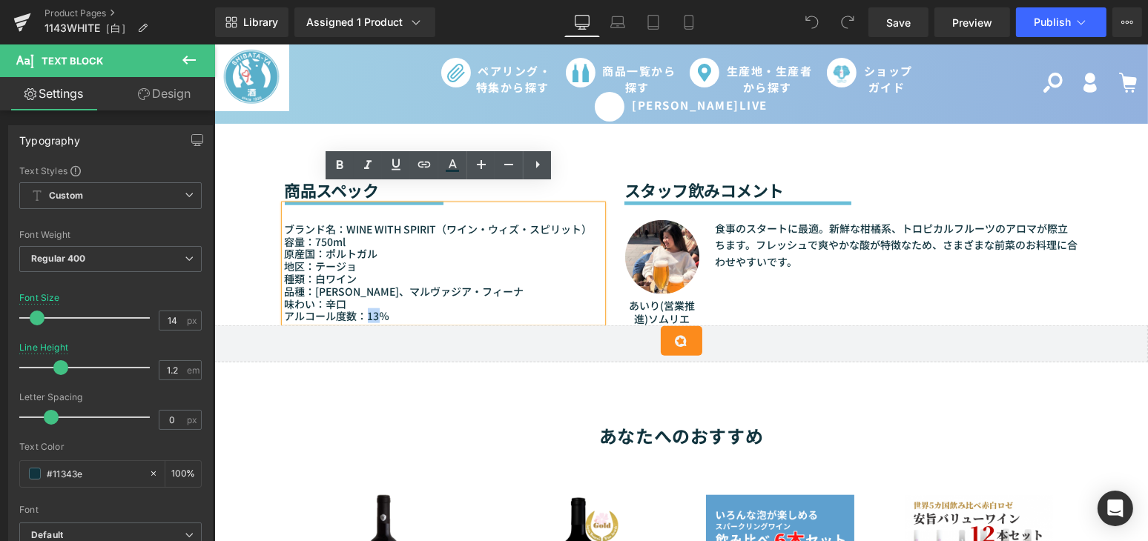
drag, startPoint x: 371, startPoint y: 295, endPoint x: 363, endPoint y: 296, distance: 7.5
click at [363, 310] on p "アルコール度数：13％" at bounding box center [442, 316] width 317 height 13
paste div
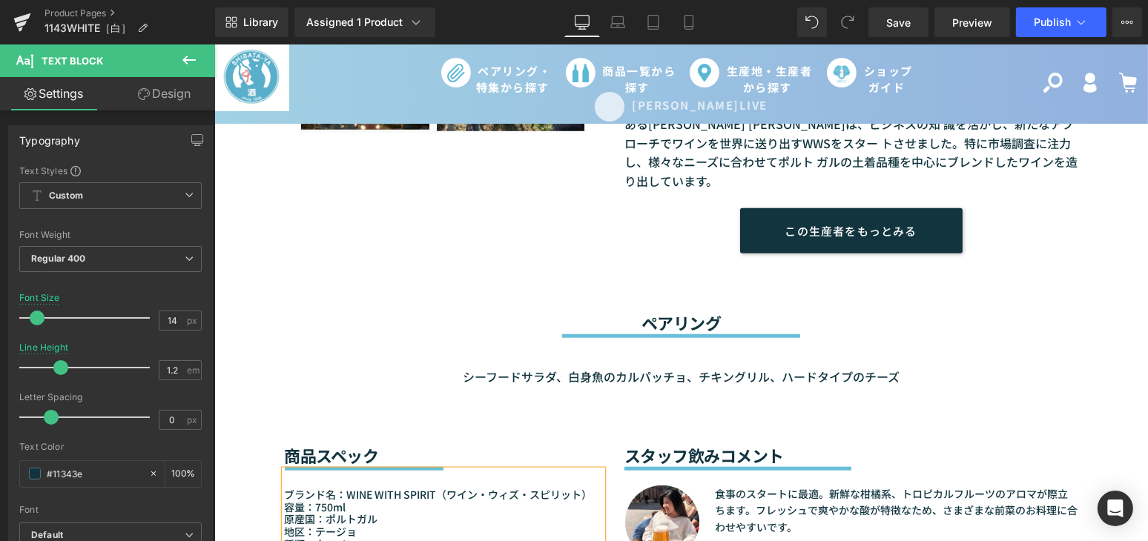
scroll to position [1483, 0]
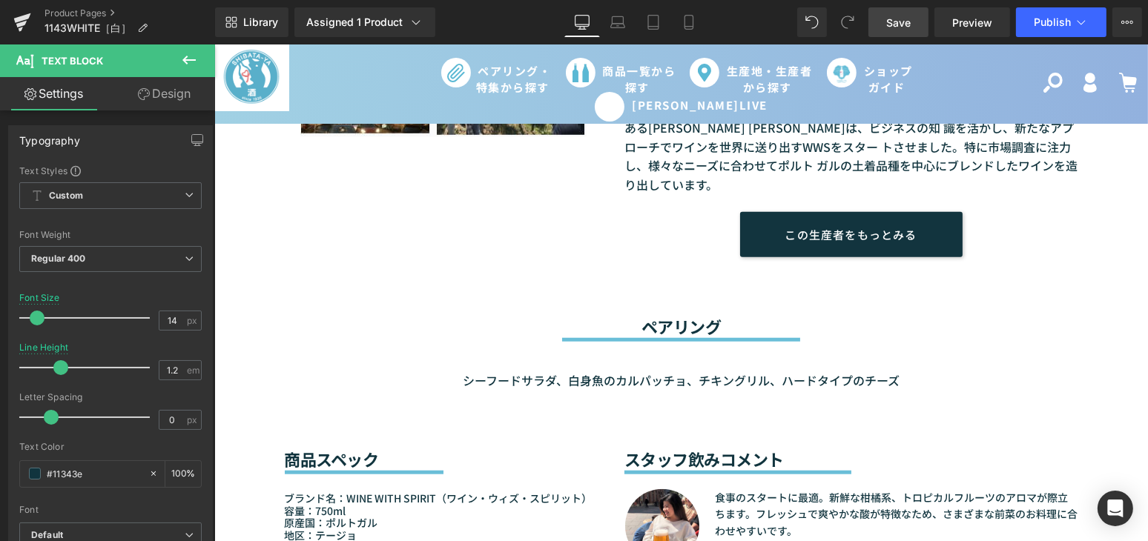
click at [897, 20] on span "Save" at bounding box center [898, 23] width 24 height 16
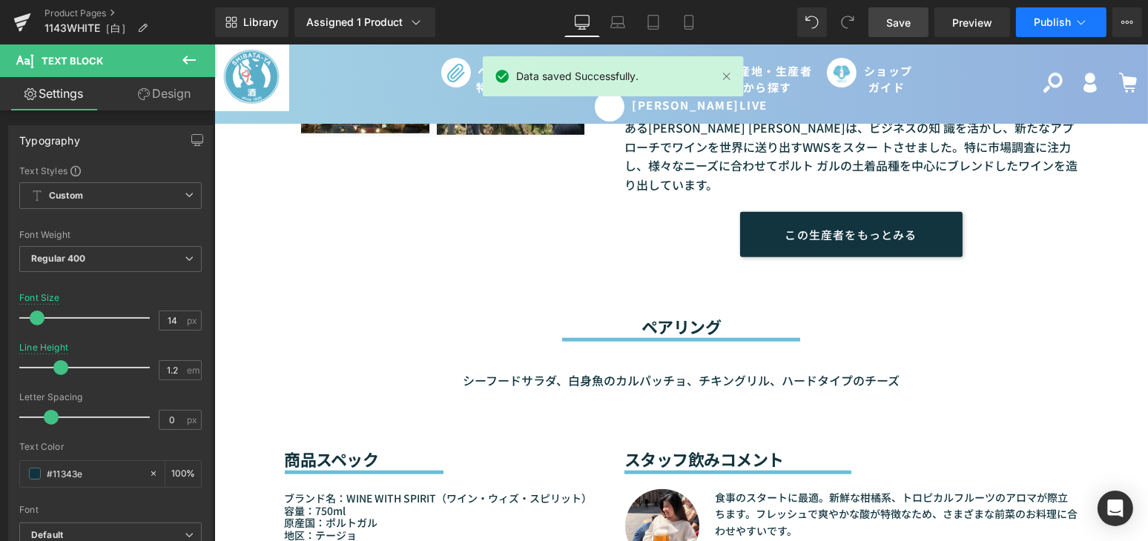
click at [1047, 22] on span "Publish" at bounding box center [1051, 22] width 37 height 12
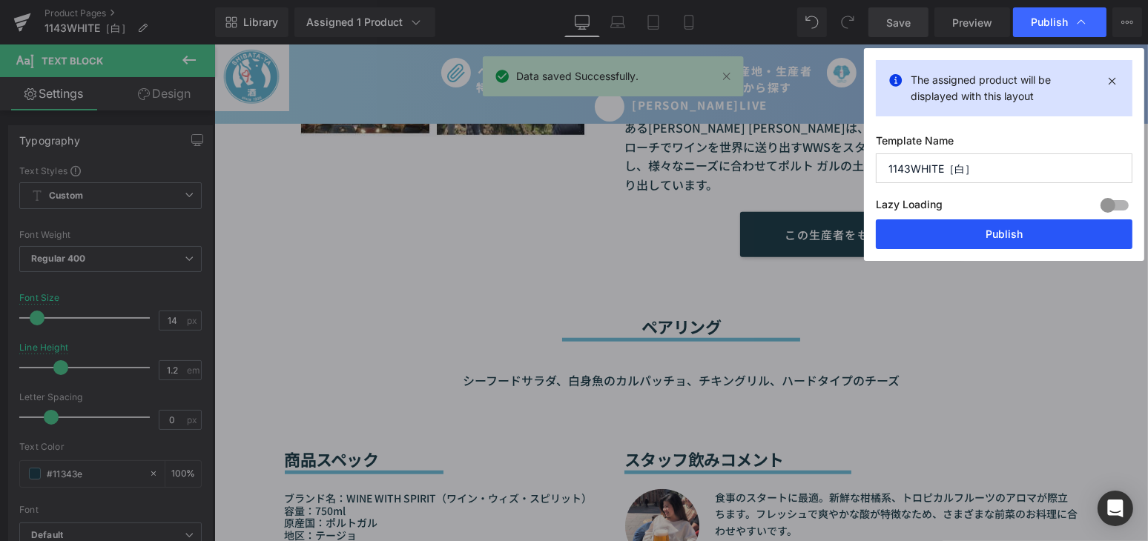
drag, startPoint x: 1007, startPoint y: 248, endPoint x: 792, endPoint y: 193, distance: 222.1
click at [1007, 248] on button "Publish" at bounding box center [1004, 234] width 257 height 30
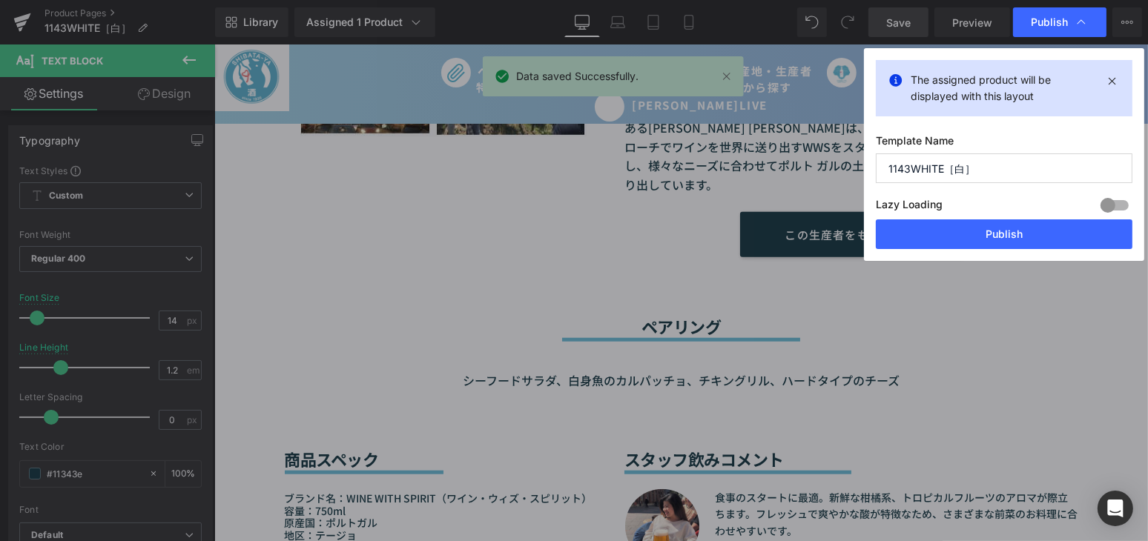
click at [1005, 231] on div "この生産者をもっとみる" at bounding box center [850, 234] width 431 height 45
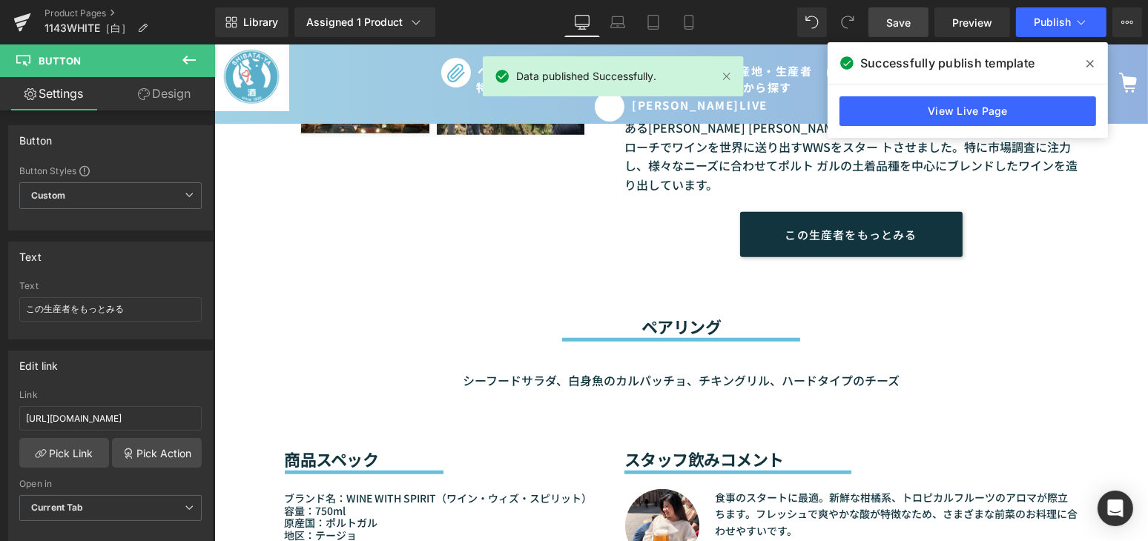
click at [0, 0] on span at bounding box center [0, 0] width 0 height 0
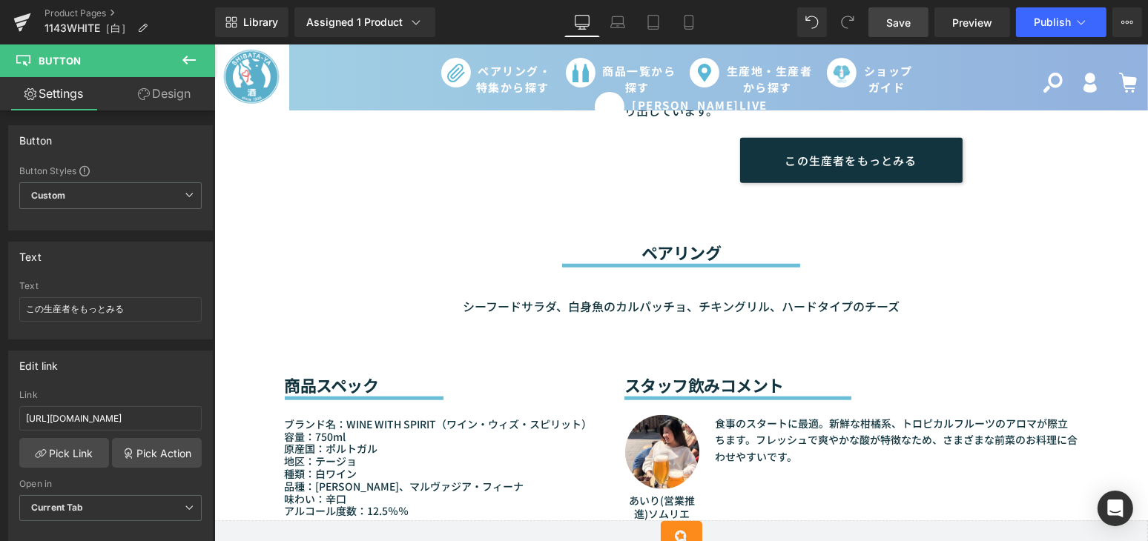
scroll to position [1819, 0]
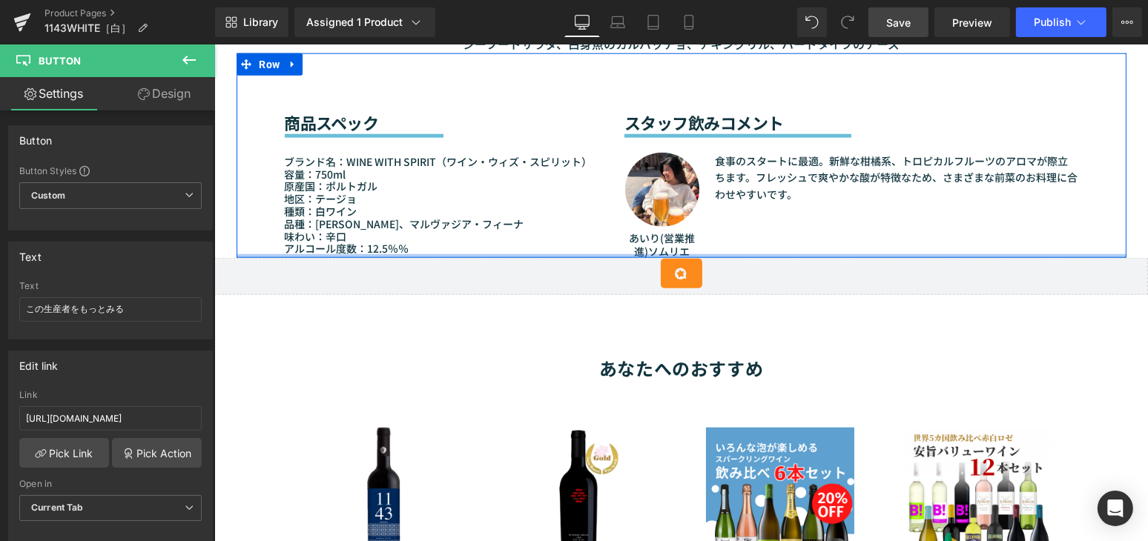
click at [214, 44] on div at bounding box center [214, 44] width 0 height 0
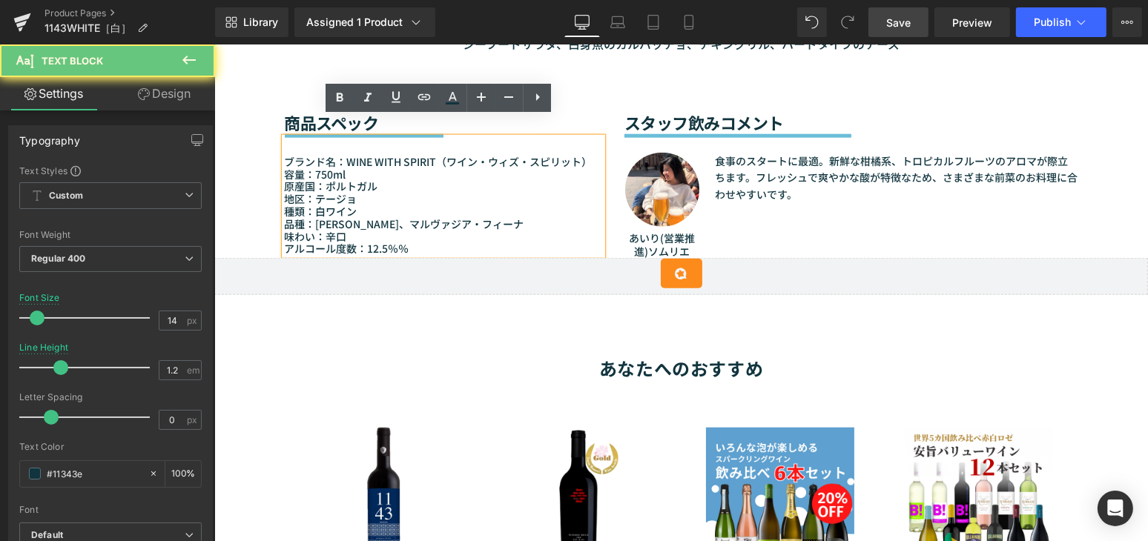
click at [391, 242] on p "アルコール度数：12.5％％" at bounding box center [442, 248] width 317 height 13
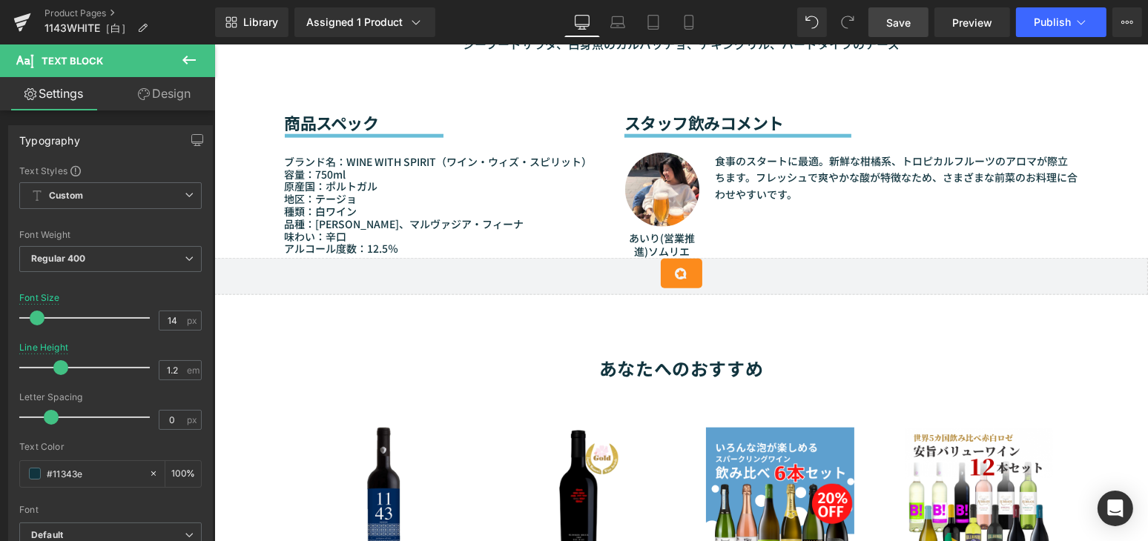
click at [897, 30] on link "Save" at bounding box center [898, 22] width 60 height 30
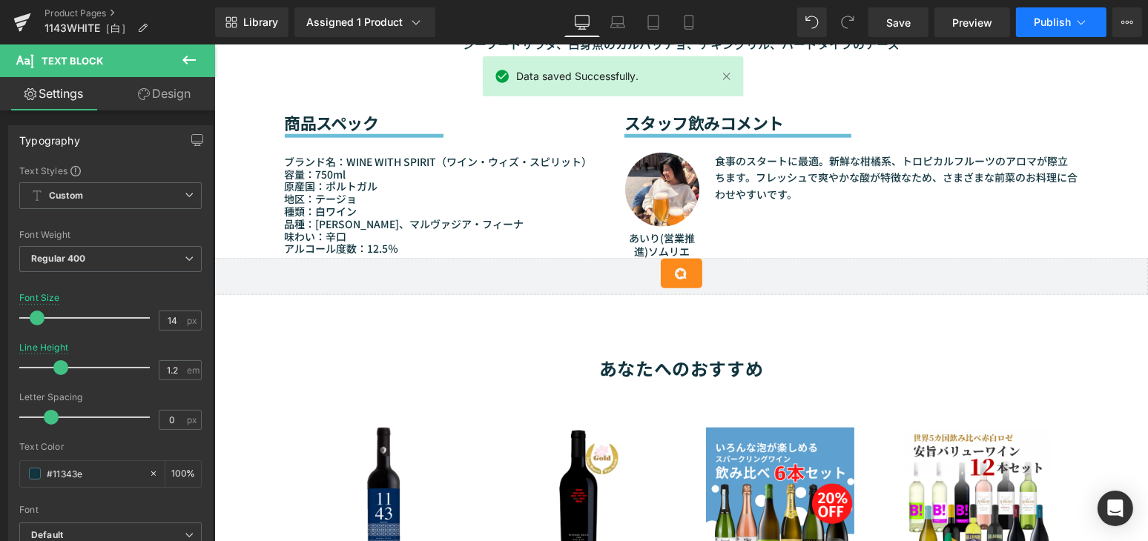
click at [1060, 32] on button "Publish" at bounding box center [1061, 22] width 90 height 30
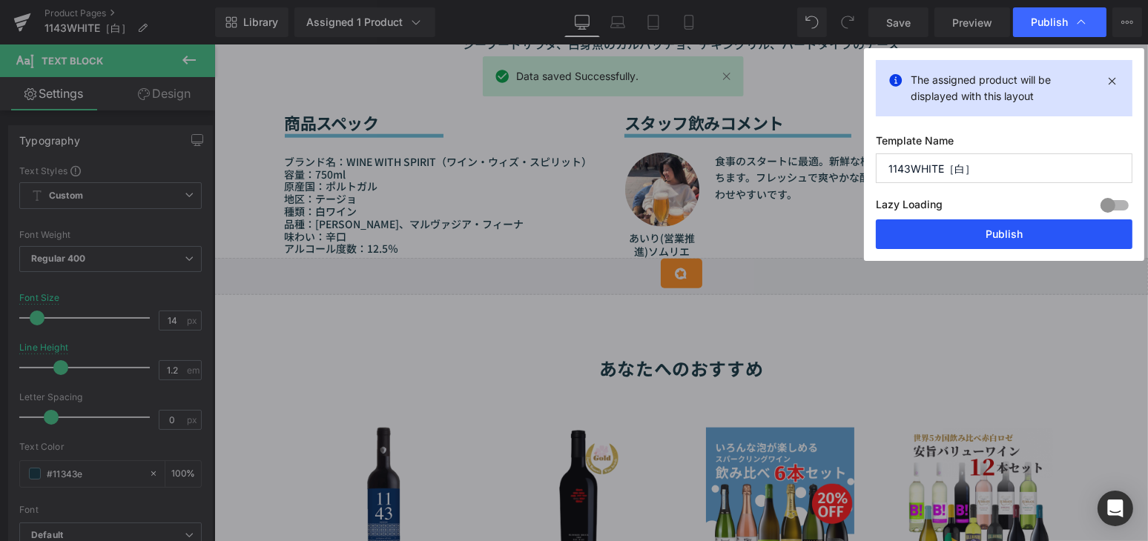
drag, startPoint x: 1022, startPoint y: 222, endPoint x: 701, endPoint y: 153, distance: 329.1
click at [1022, 222] on button "Publish" at bounding box center [1004, 234] width 257 height 30
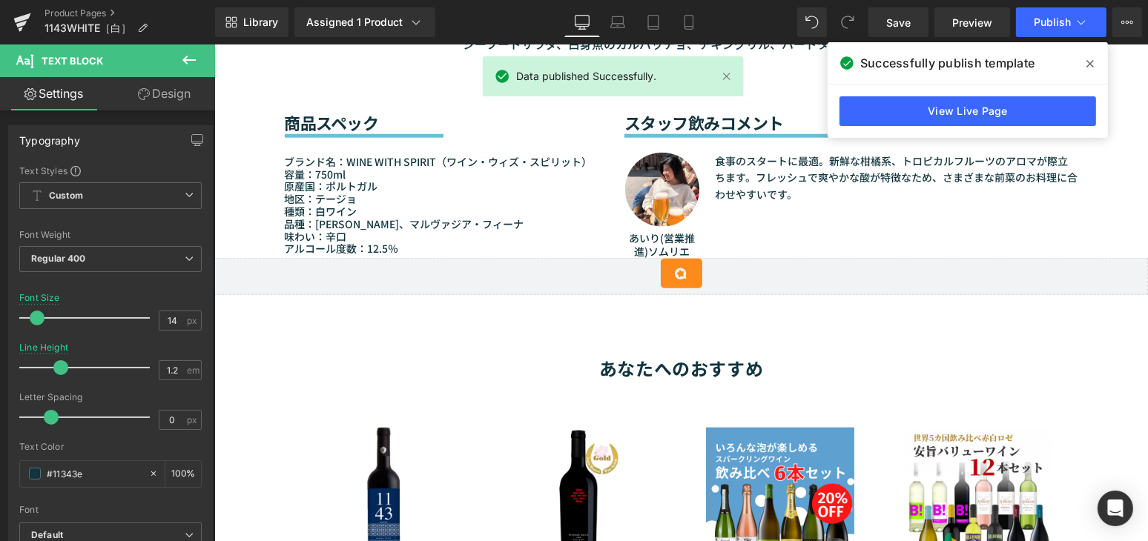
click at [1089, 67] on icon at bounding box center [1089, 64] width 7 height 12
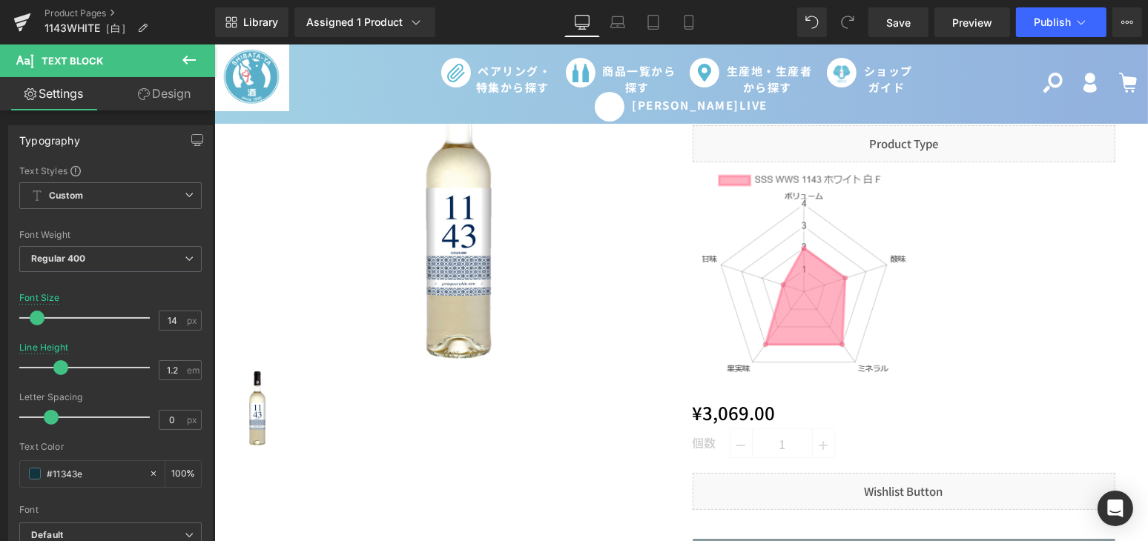
scroll to position [0, 0]
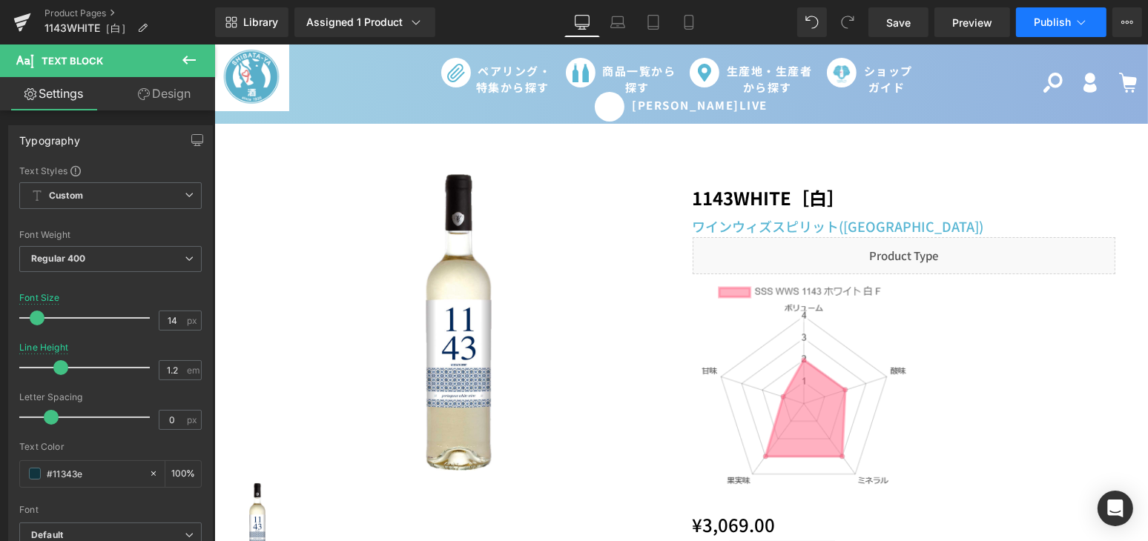
click at [1023, 19] on button "Publish" at bounding box center [1061, 22] width 90 height 30
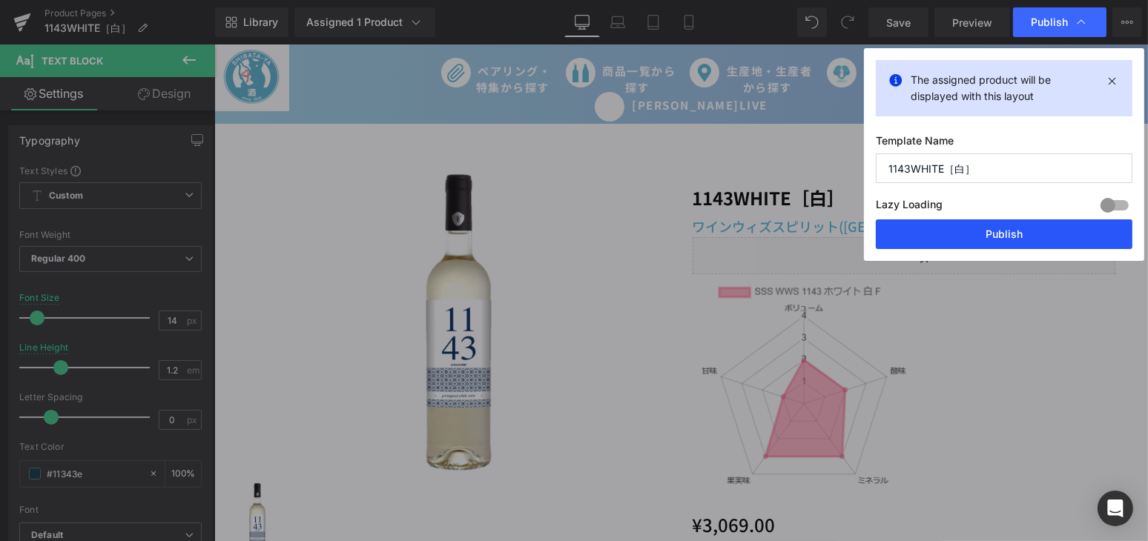
click at [998, 232] on button "Publish" at bounding box center [1004, 234] width 257 height 30
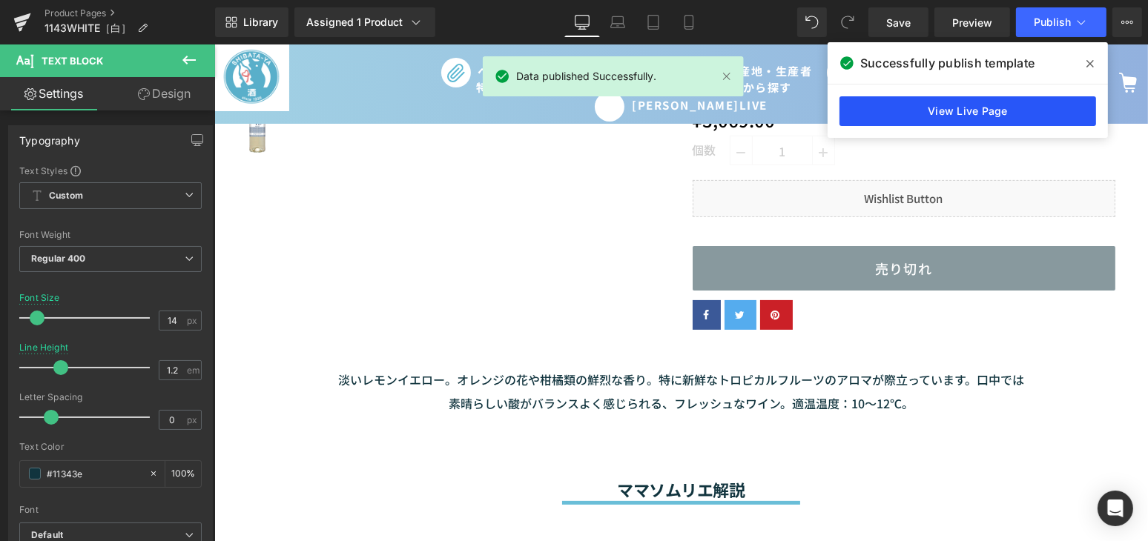
scroll to position [404, 0]
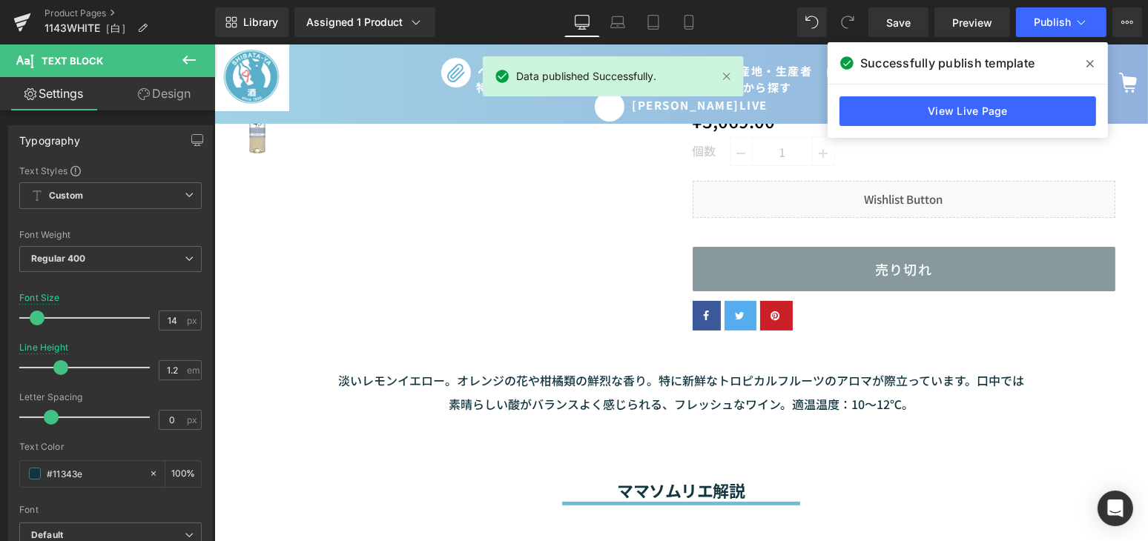
click at [1090, 67] on icon at bounding box center [1089, 64] width 7 height 12
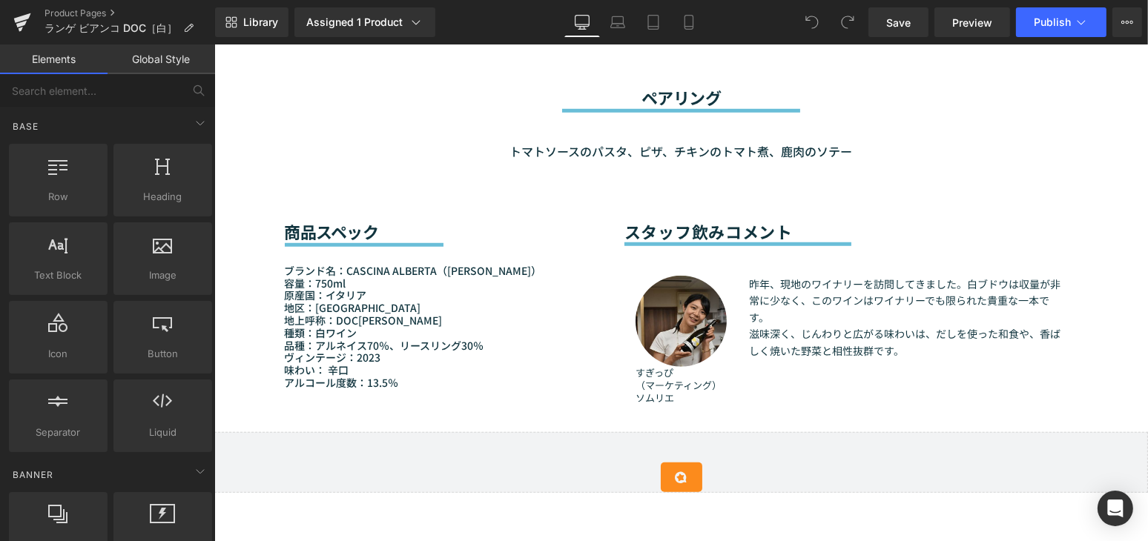
scroll to position [1348, 0]
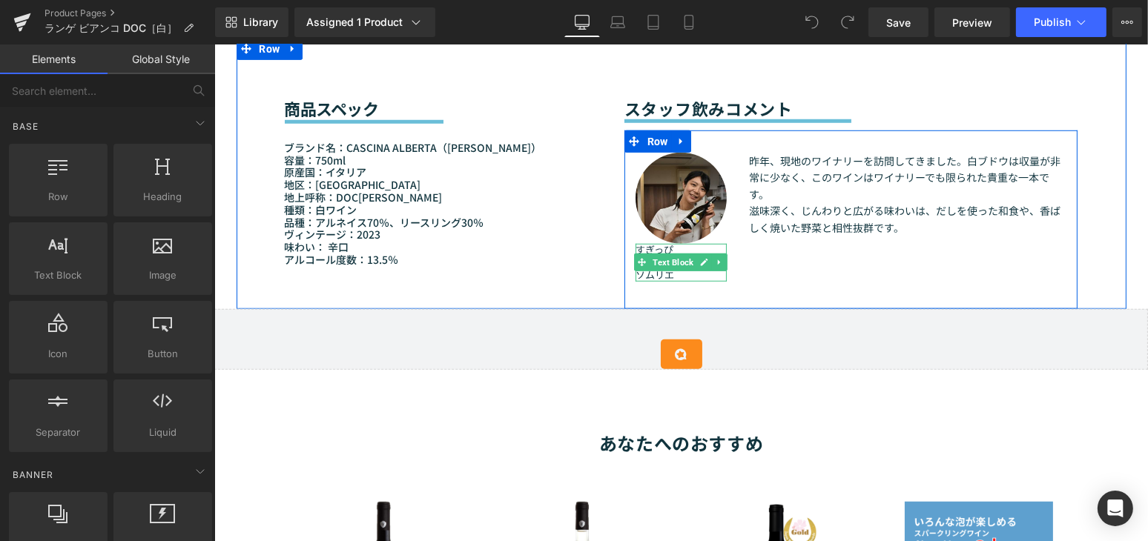
click at [673, 282] on p "ソムリエ" at bounding box center [680, 275] width 91 height 13
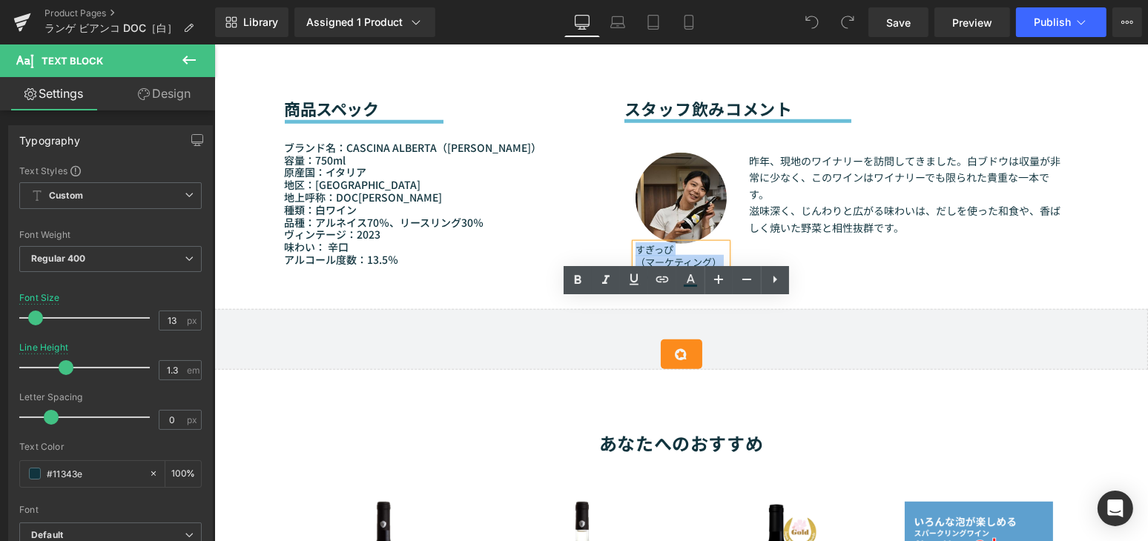
drag, startPoint x: 671, startPoint y: 327, endPoint x: 629, endPoint y: 311, distance: 45.3
click at [635, 282] on div "すぎっぴ （マーケティング） ソムリエ" at bounding box center [680, 263] width 91 height 38
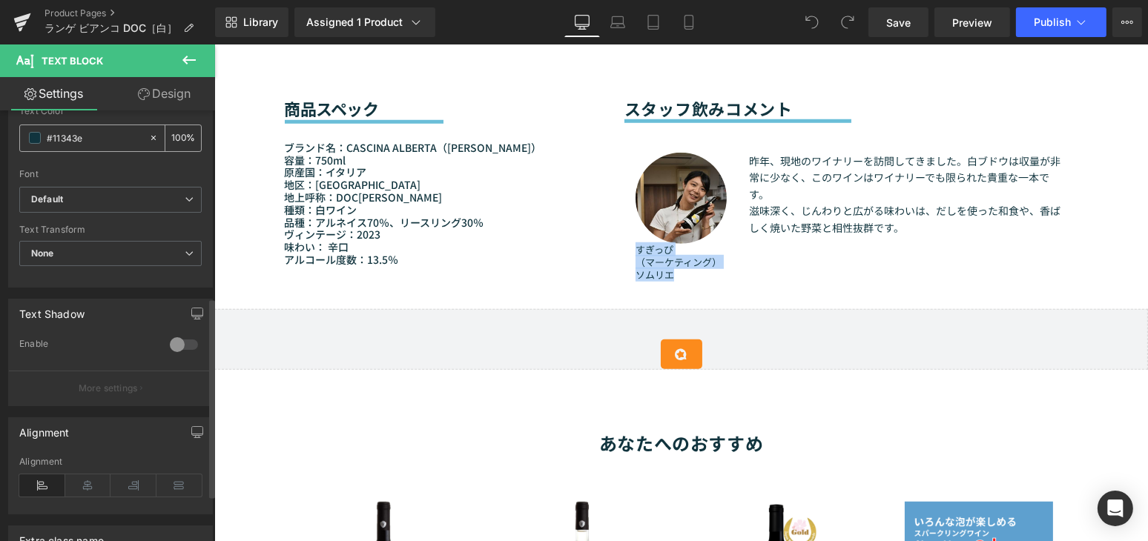
scroll to position [404, 0]
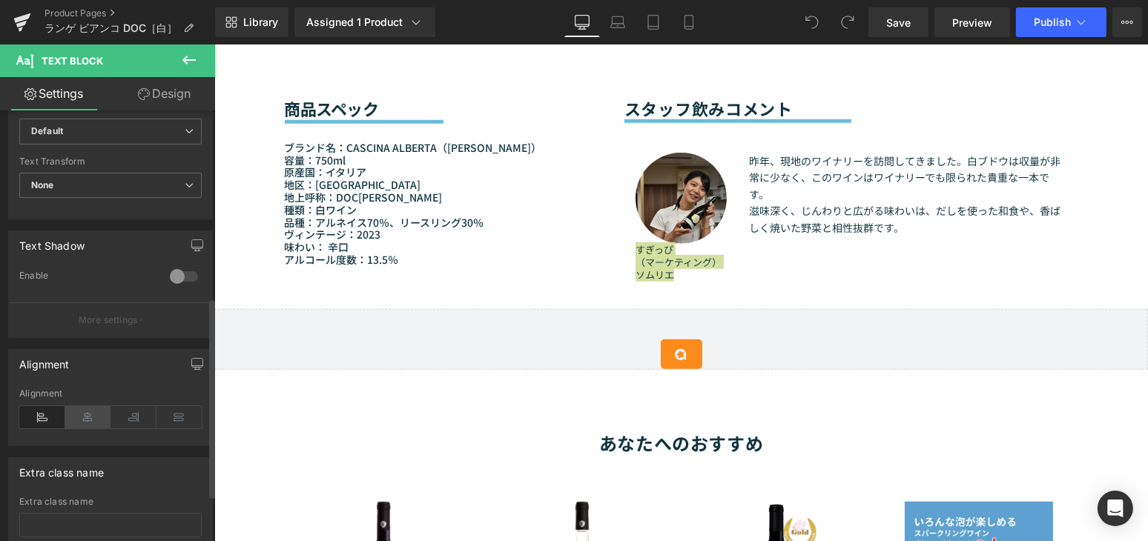
click at [80, 423] on icon at bounding box center [88, 417] width 46 height 22
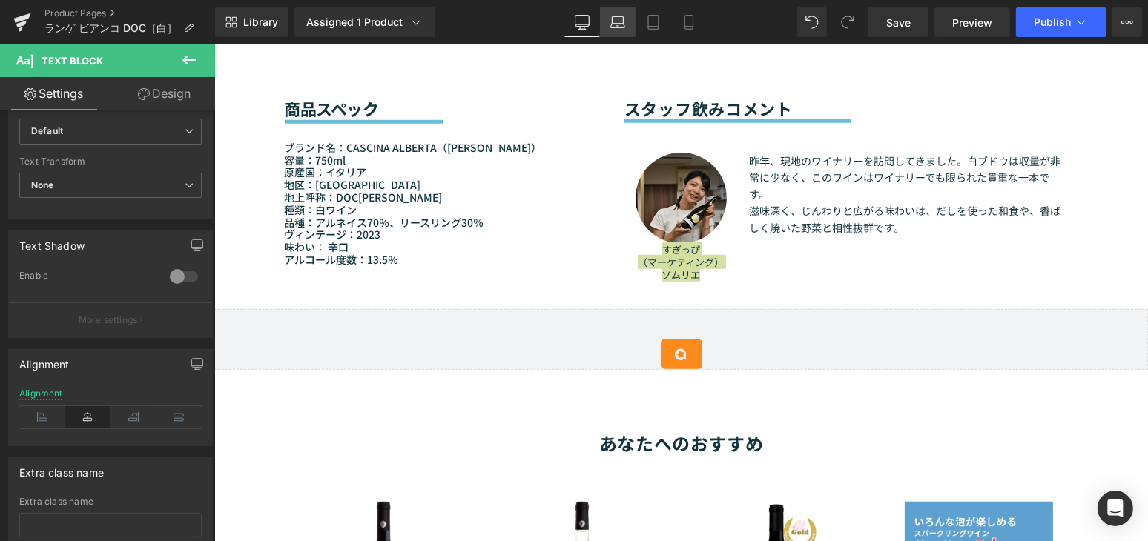
click at [626, 30] on link "Laptop" at bounding box center [618, 22] width 36 height 30
type input "10"
type input "1.6"
type input "100"
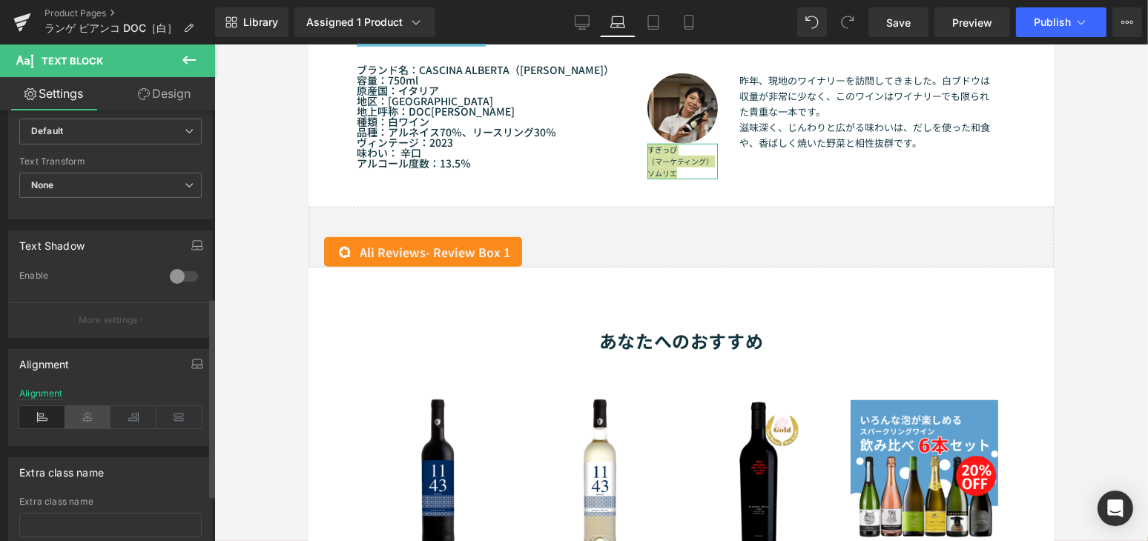
click at [80, 425] on icon at bounding box center [88, 417] width 46 height 22
click at [646, 32] on link "Tablet" at bounding box center [653, 22] width 36 height 30
type input "13"
type input "1.8"
type input "100"
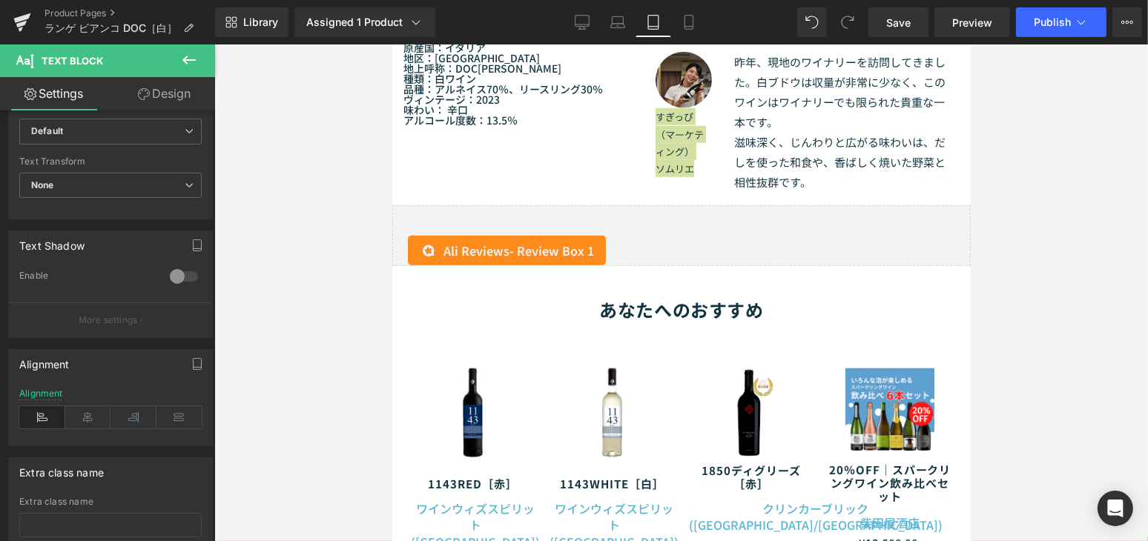
scroll to position [1454, 0]
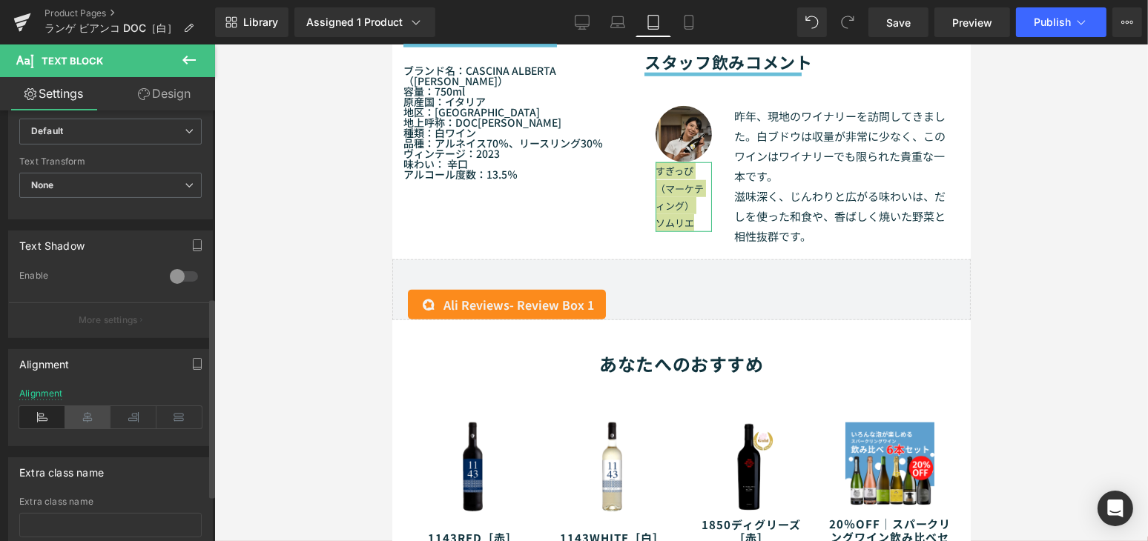
click at [79, 412] on icon at bounding box center [88, 417] width 46 height 22
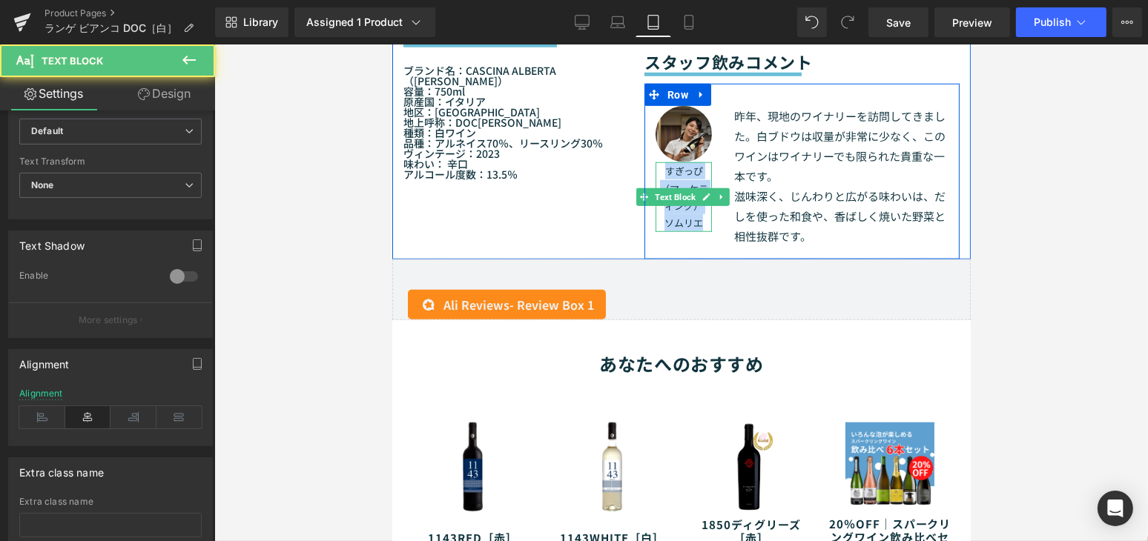
click at [693, 231] on p "ソムリエ" at bounding box center [683, 222] width 56 height 17
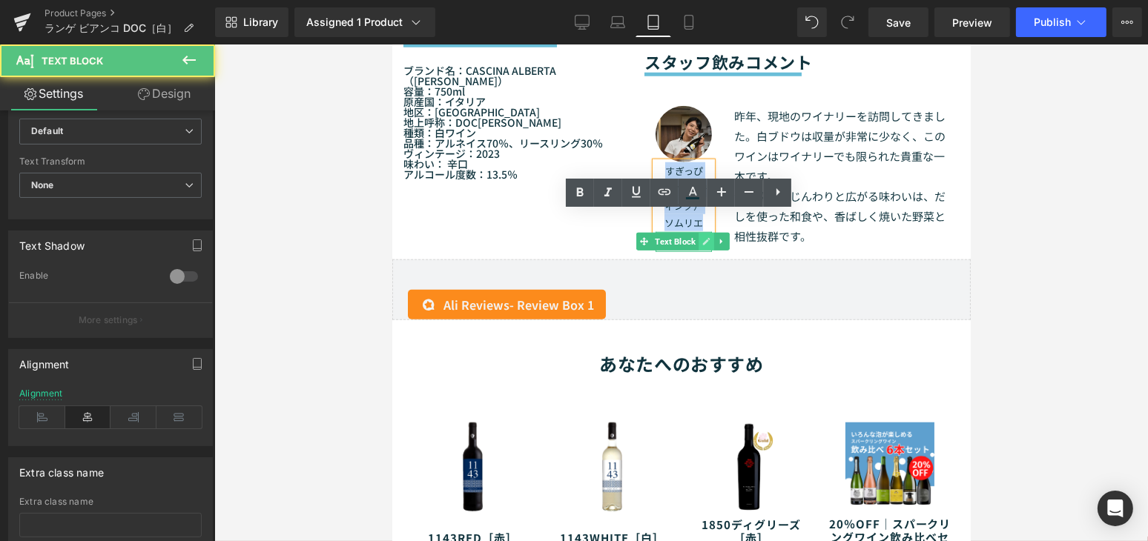
drag, startPoint x: 661, startPoint y: 219, endPoint x: 698, endPoint y: 290, distance: 80.2
click at [698, 252] on div "Image すぎっぴ （マーケティング） ソムリエ Text Block Text Block" at bounding box center [683, 179] width 79 height 146
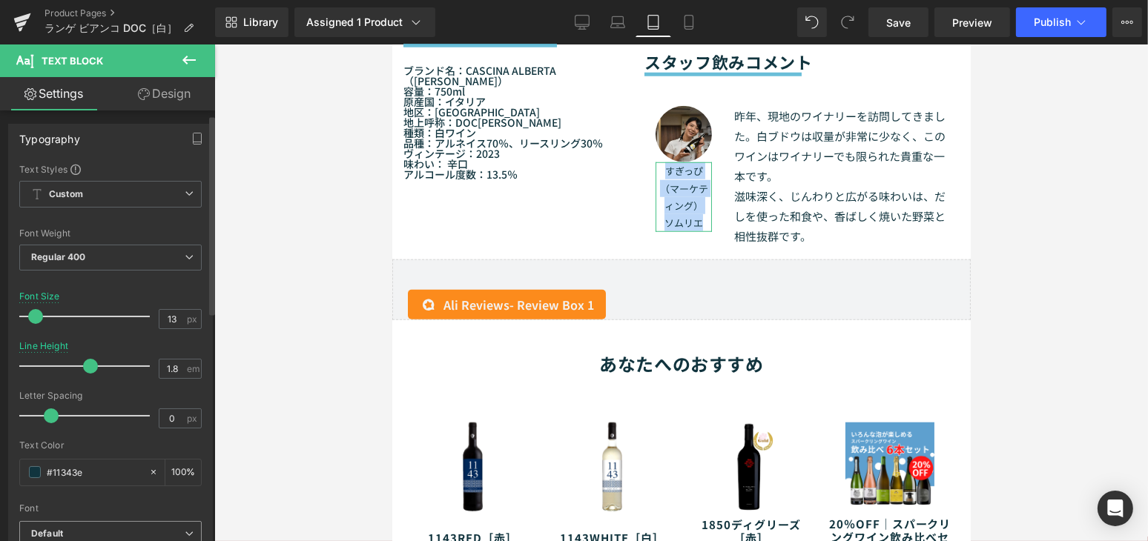
scroll to position [0, 0]
click at [178, 371] on input "1.8" at bounding box center [172, 370] width 26 height 19
click at [177, 321] on input "13" at bounding box center [172, 320] width 26 height 19
type input "6"
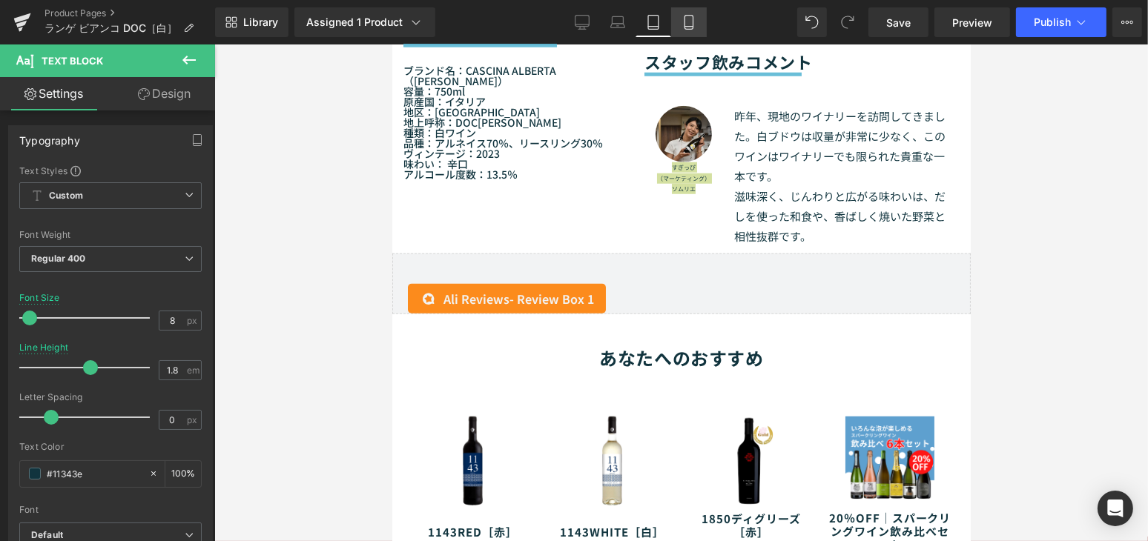
click at [701, 25] on link "Mobile" at bounding box center [689, 22] width 36 height 30
type input "13"
type input "1.6"
type input "100"
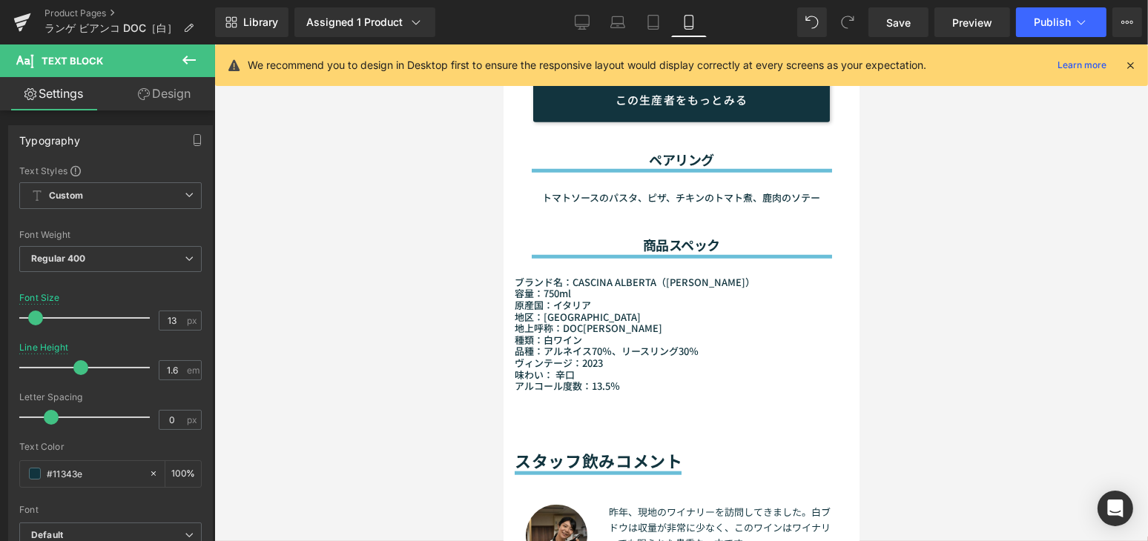
scroll to position [1861, 0]
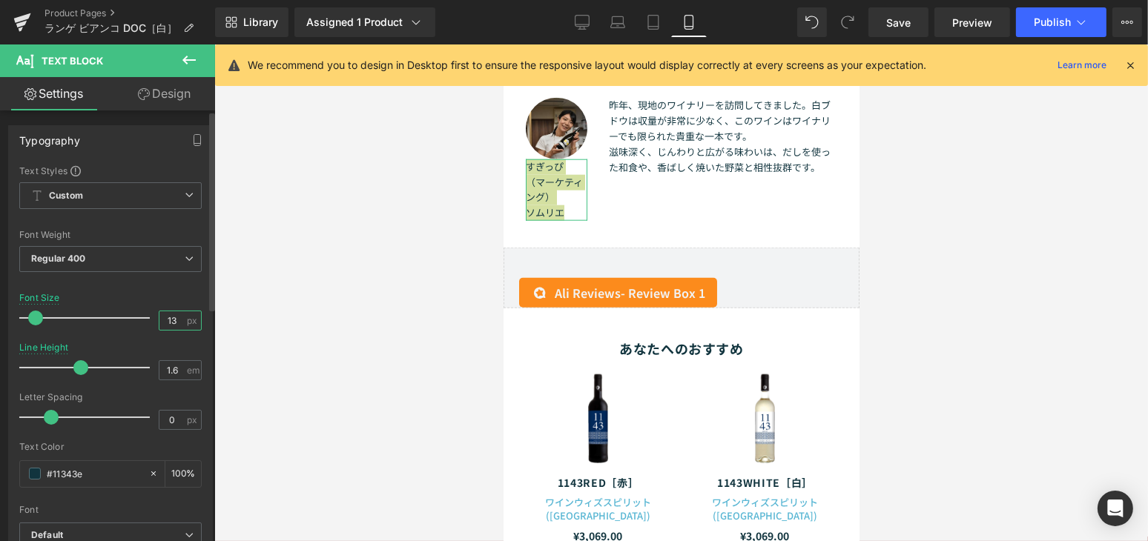
click at [171, 318] on input "13" at bounding box center [172, 320] width 26 height 19
type input "1"
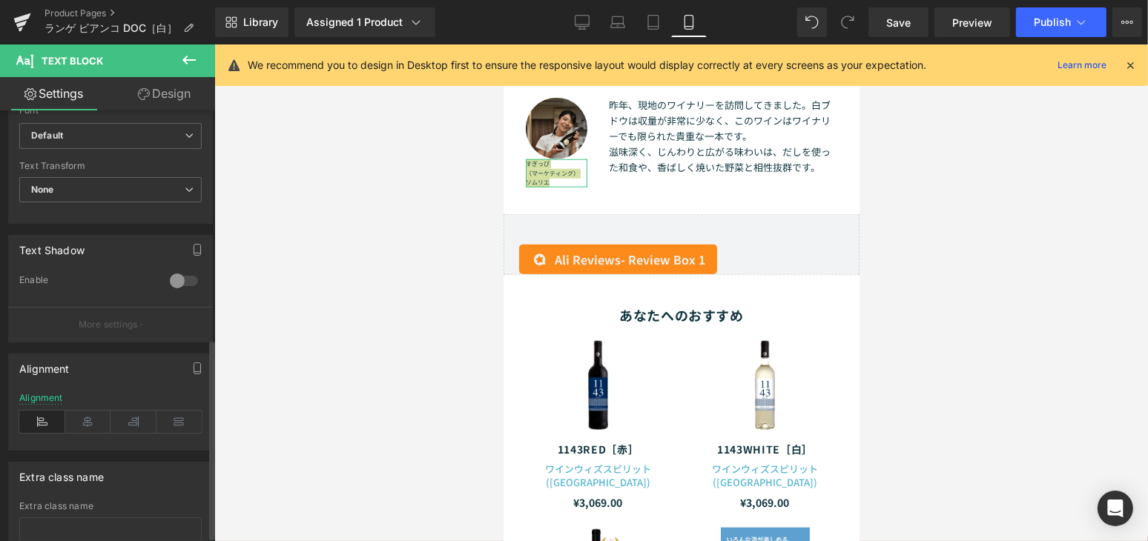
scroll to position [504, 0]
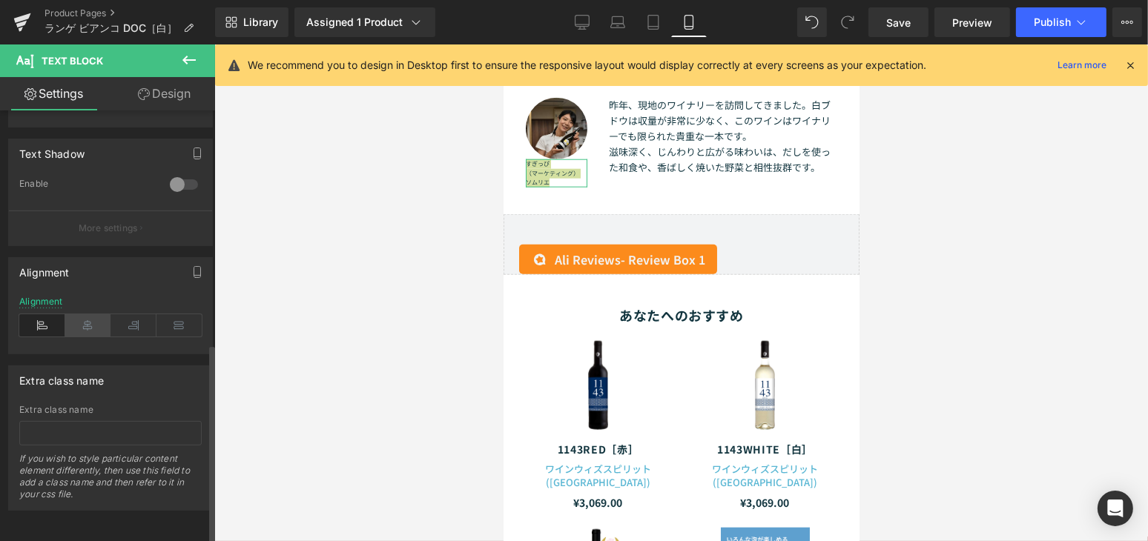
type input "8"
click at [70, 314] on icon at bounding box center [88, 325] width 46 height 22
click at [891, 25] on span "Save" at bounding box center [898, 23] width 24 height 16
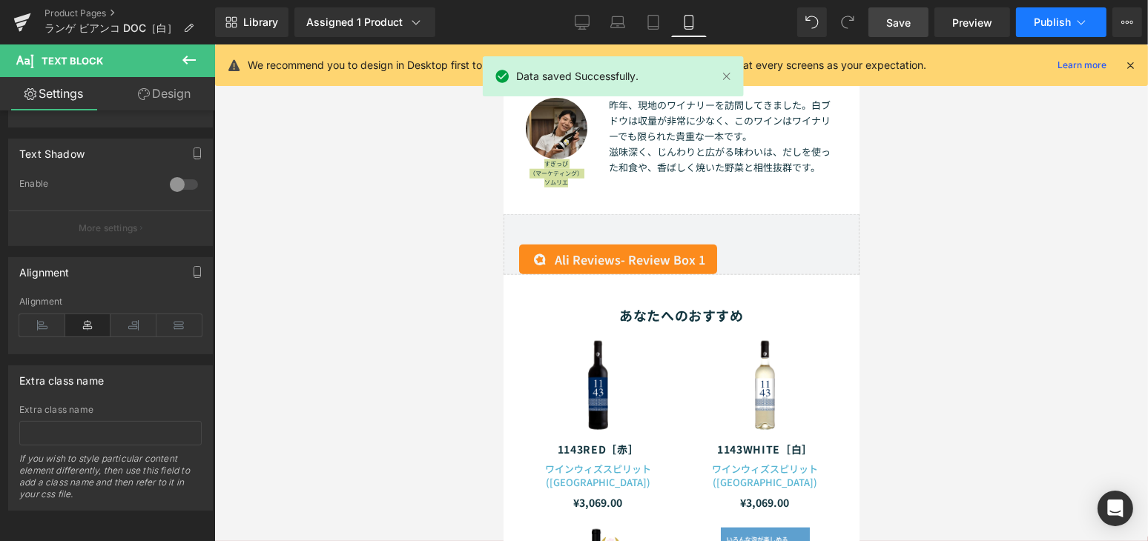
click at [1046, 30] on button "Publish" at bounding box center [1061, 22] width 90 height 30
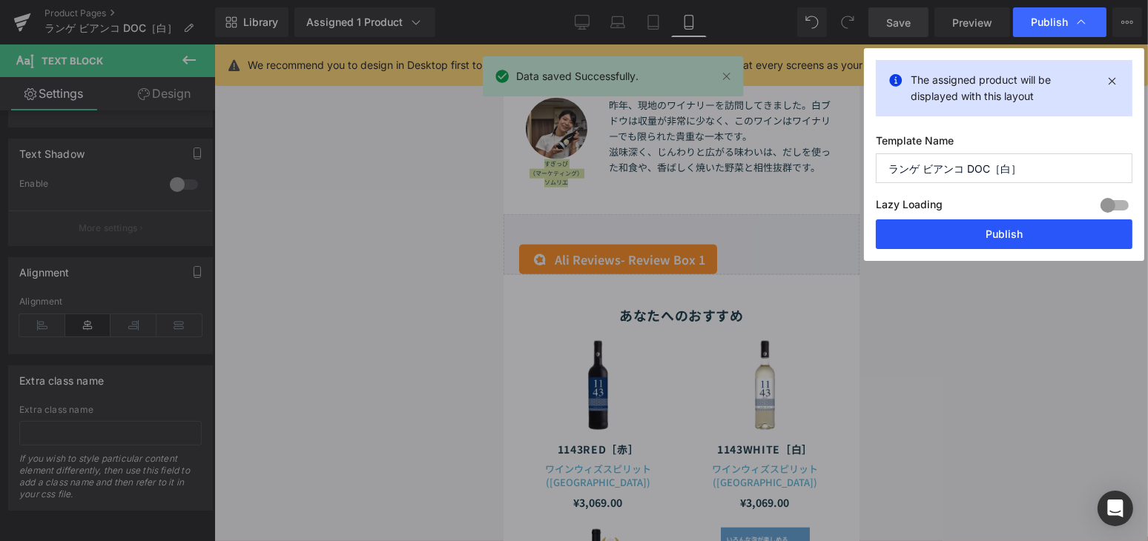
click at [1008, 237] on button "Publish" at bounding box center [1004, 234] width 257 height 30
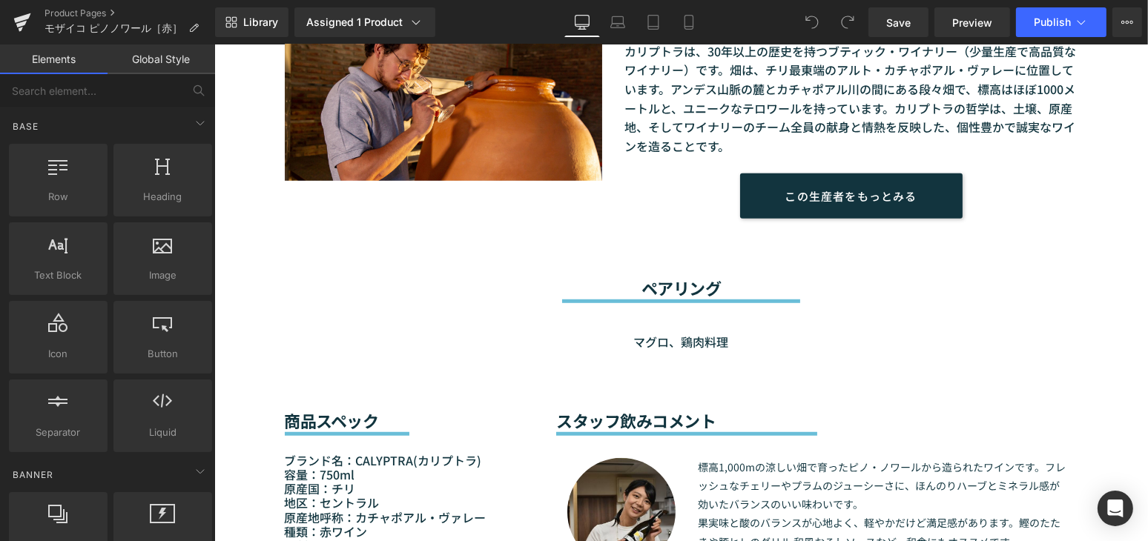
scroll to position [1348, 0]
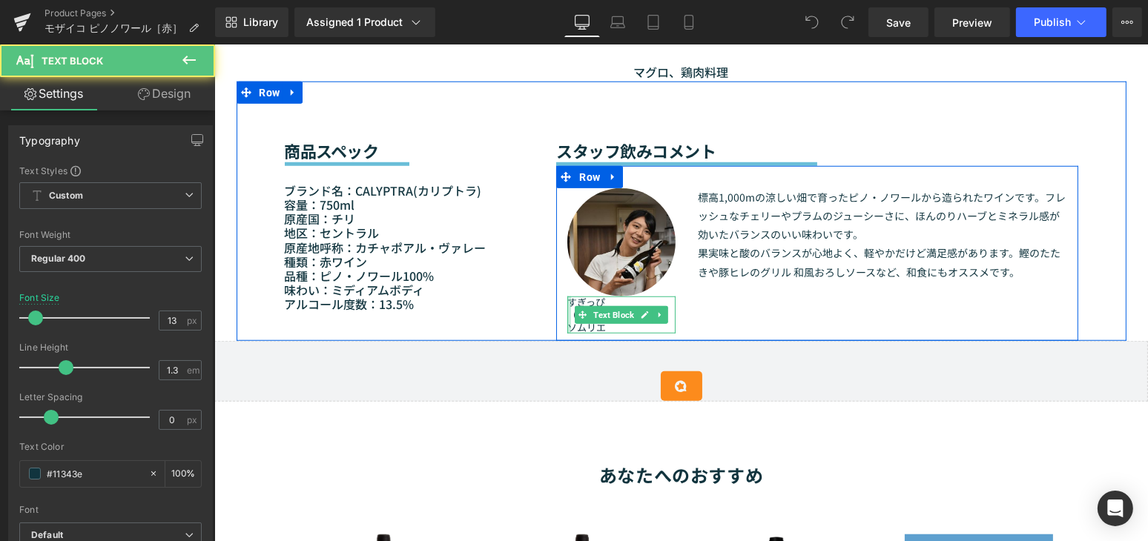
click at [566, 304] on div at bounding box center [568, 316] width 4 height 38
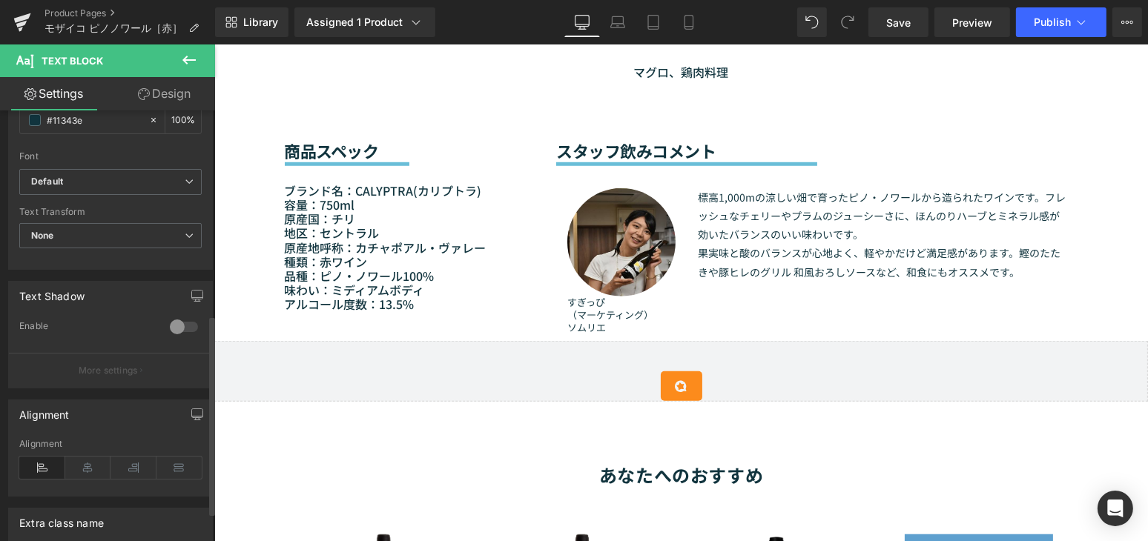
scroll to position [472, 0]
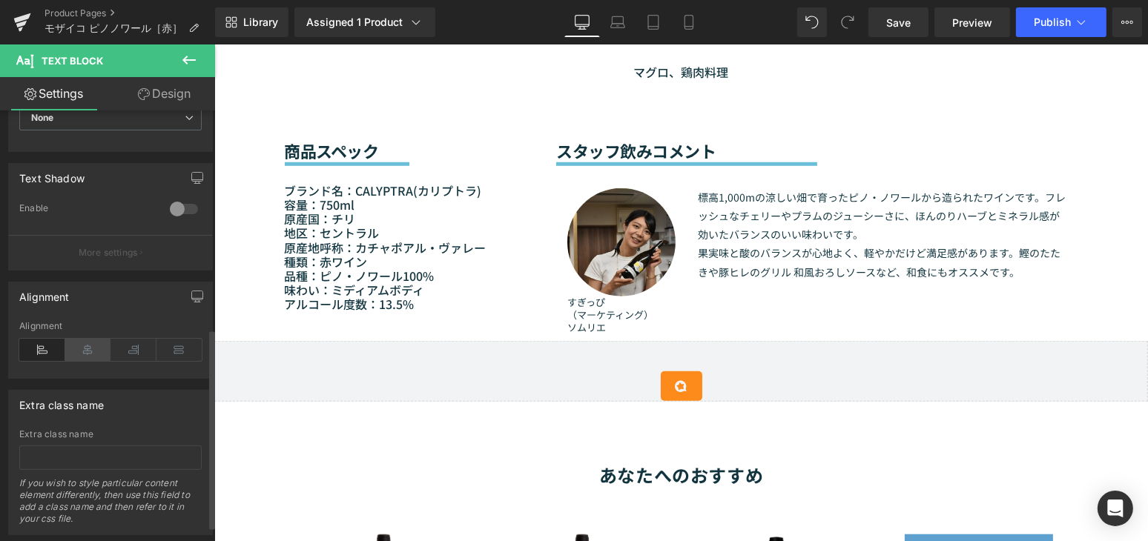
click at [92, 355] on icon at bounding box center [88, 350] width 46 height 22
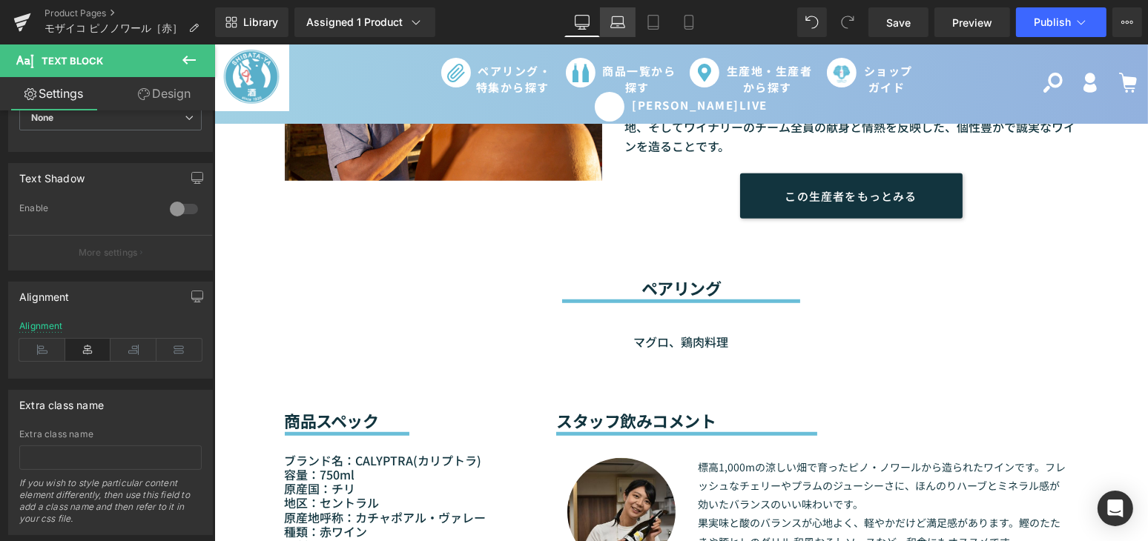
click at [613, 13] on link "Laptop" at bounding box center [618, 22] width 36 height 30
type input "10"
type input "100"
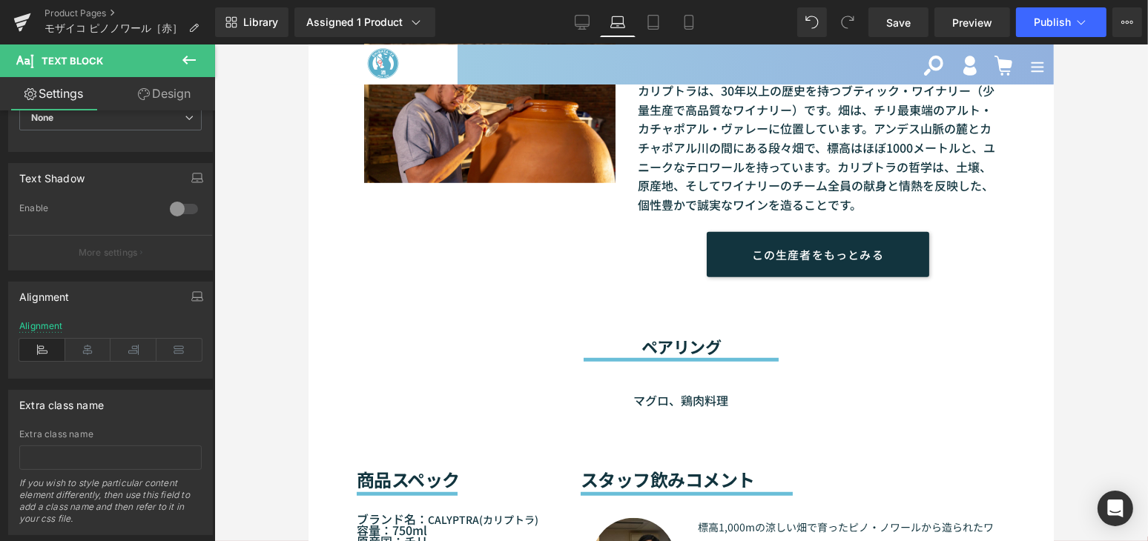
scroll to position [1466, 0]
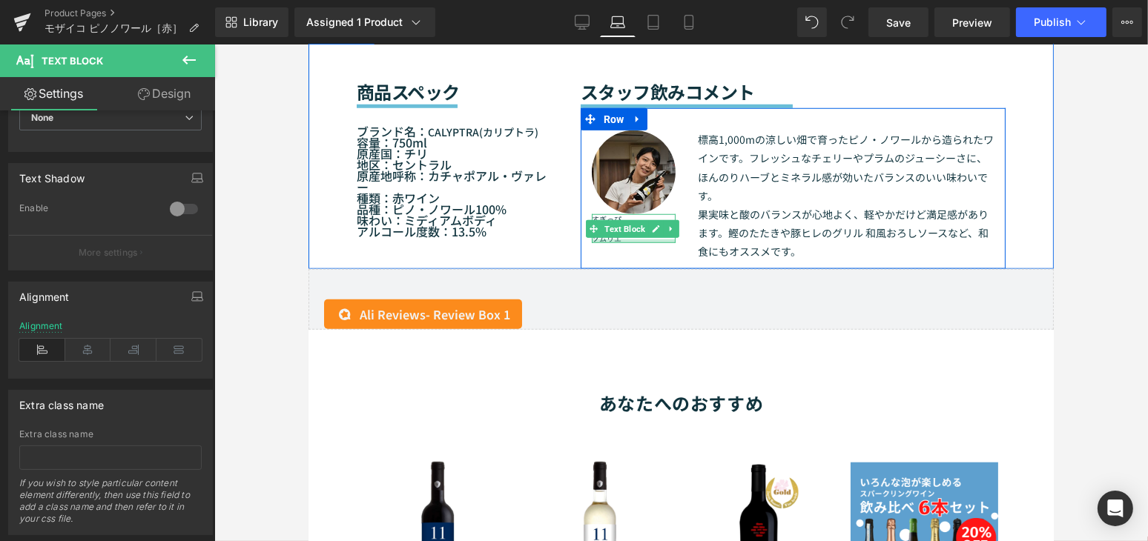
click at [603, 240] on div at bounding box center [633, 241] width 84 height 4
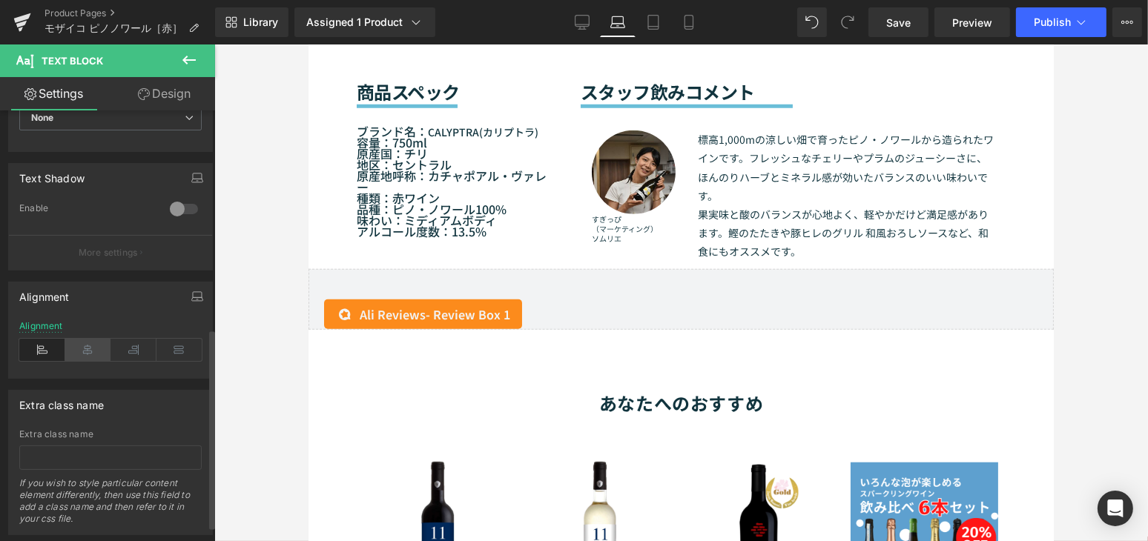
click at [77, 347] on icon at bounding box center [88, 350] width 46 height 22
click at [652, 19] on icon at bounding box center [653, 22] width 15 height 15
type input "8"
type input "100"
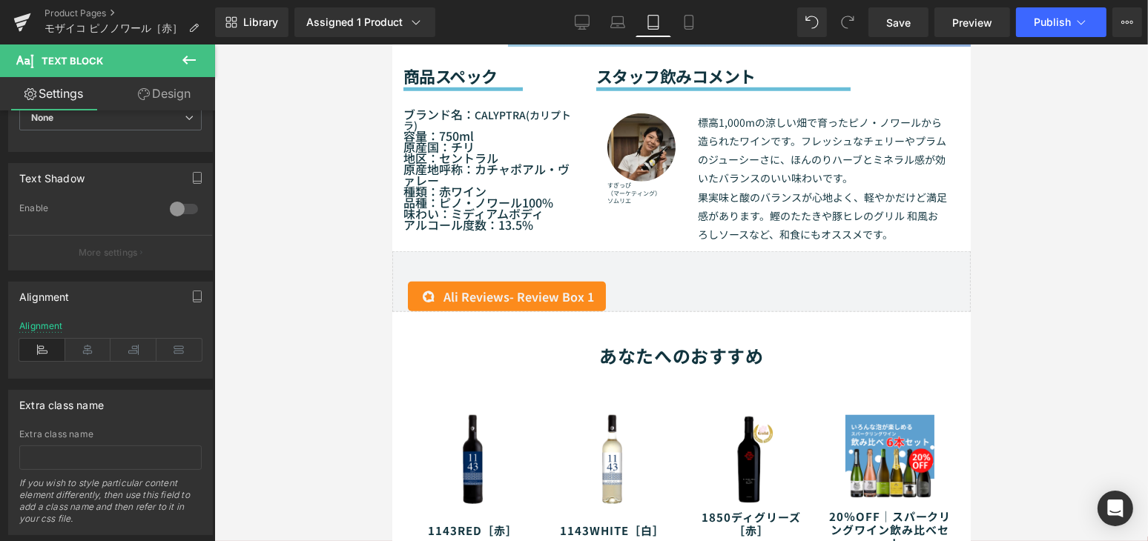
scroll to position [1438, 0]
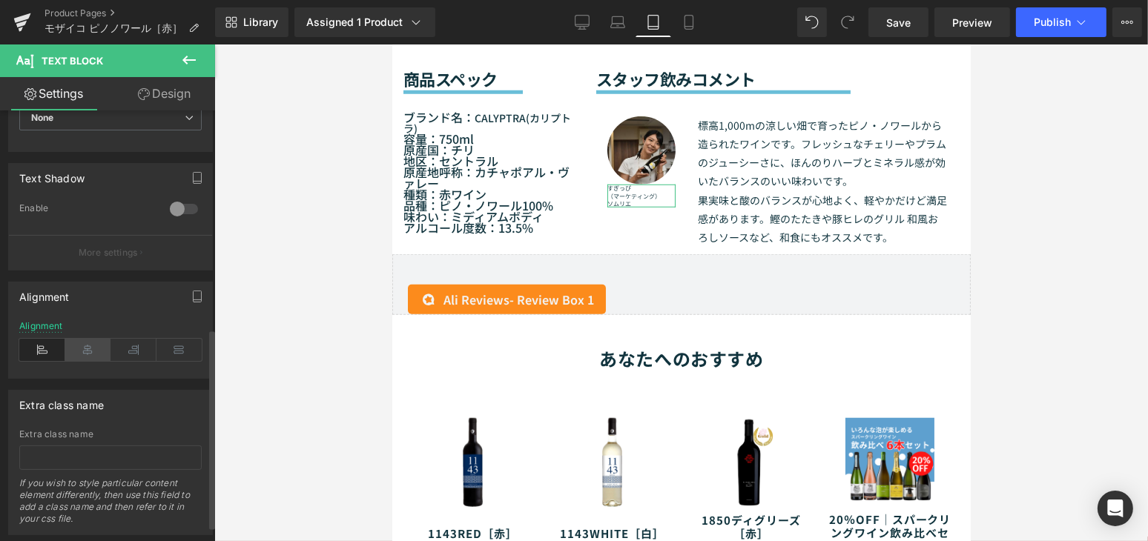
click at [81, 343] on icon at bounding box center [88, 350] width 46 height 22
click at [696, 13] on link "Mobile" at bounding box center [689, 22] width 36 height 30
type input "9"
type input "100"
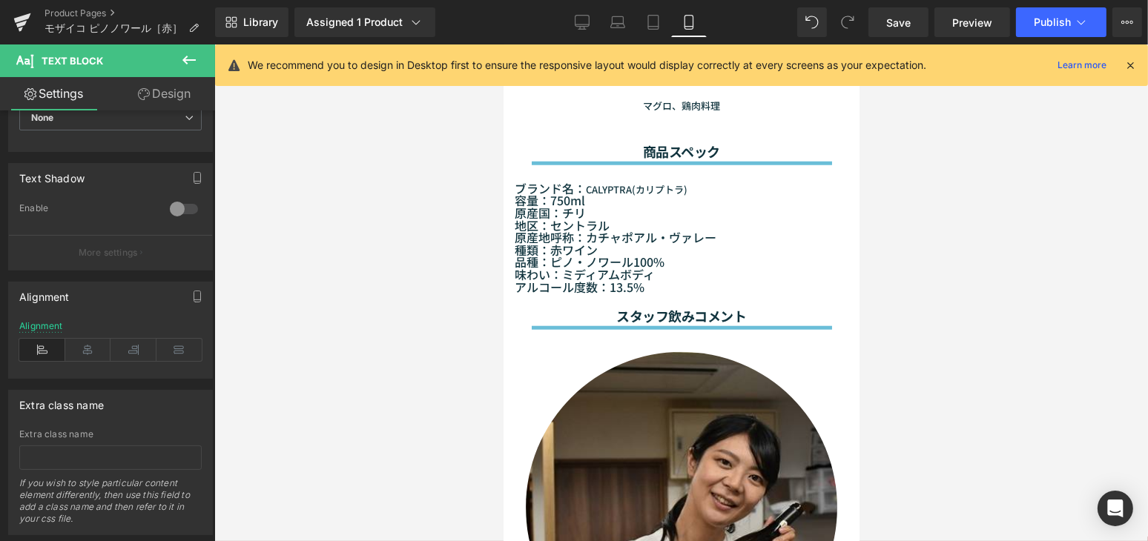
scroll to position [1701, 0]
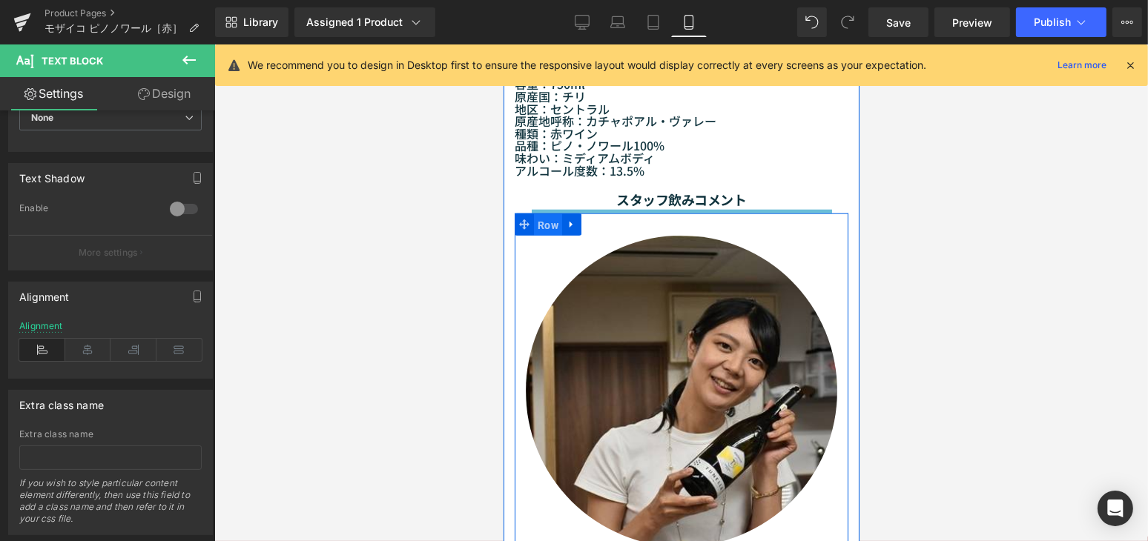
click at [543, 237] on span "Row" at bounding box center [547, 225] width 28 height 22
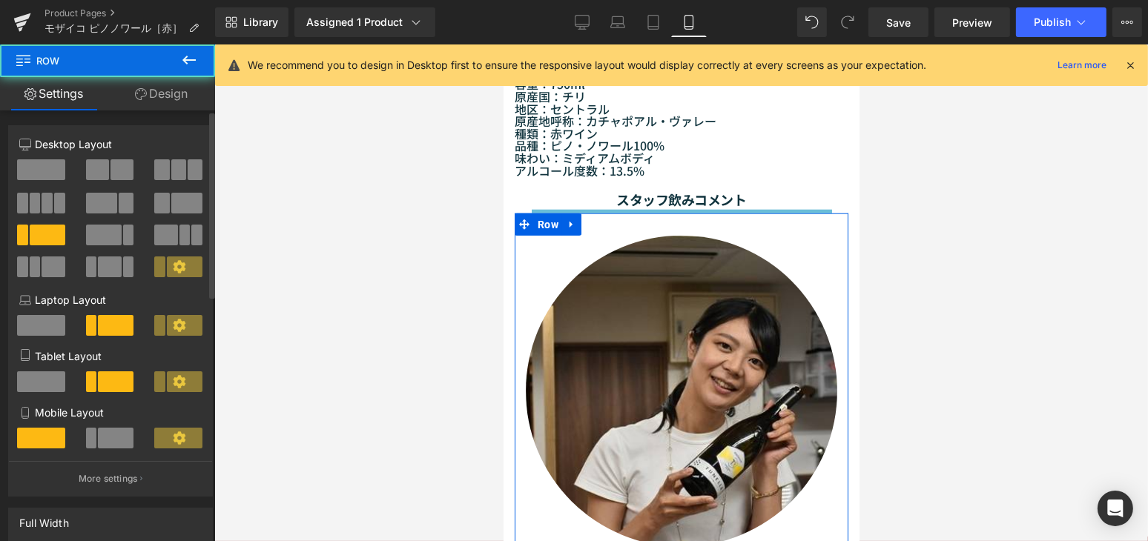
click at [121, 448] on span at bounding box center [116, 438] width 36 height 21
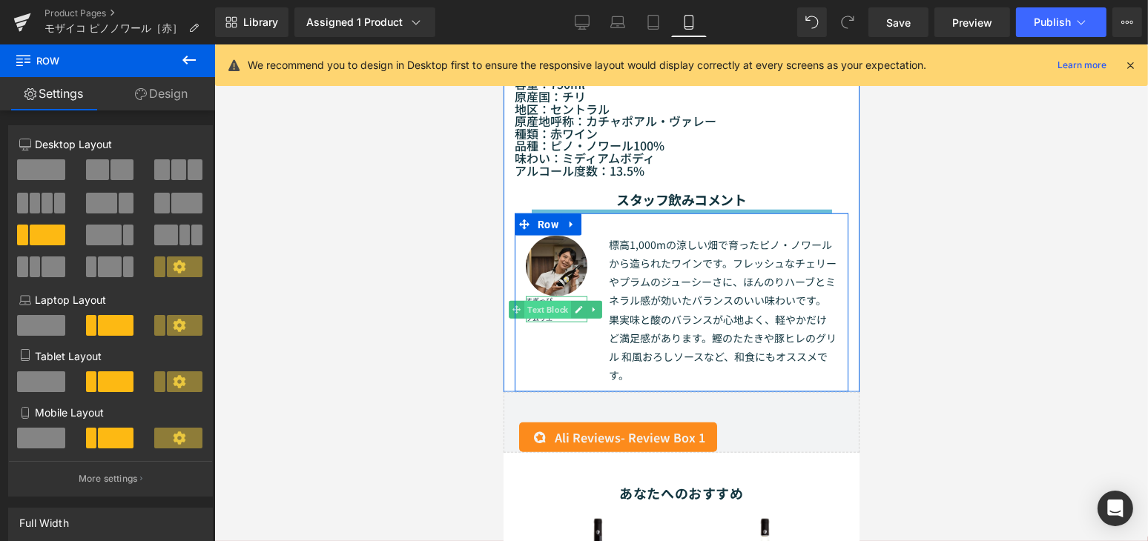
click at [552, 319] on span "Text Block" at bounding box center [546, 310] width 47 height 18
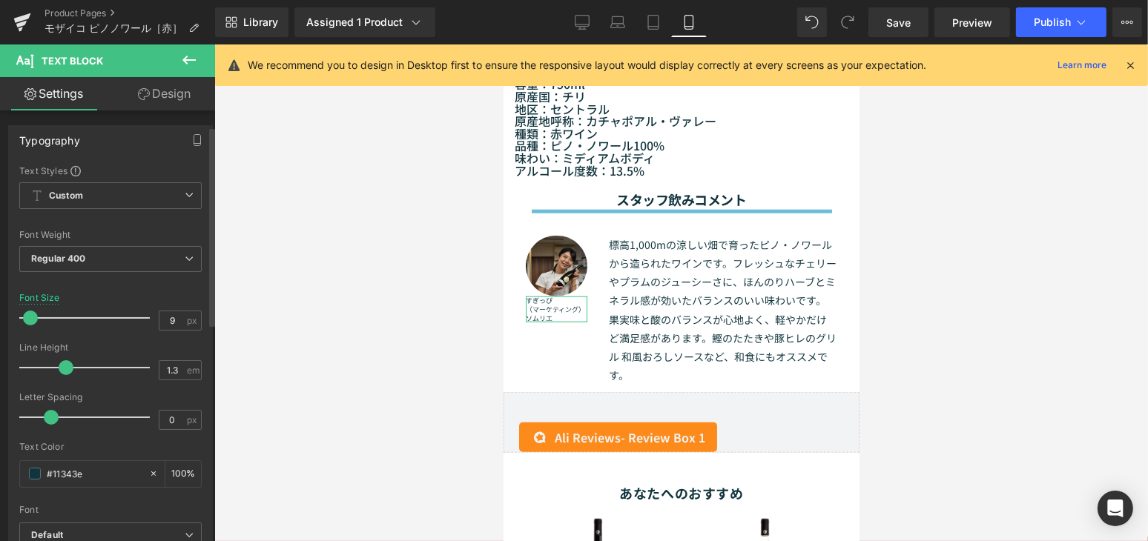
scroll to position [337, 0]
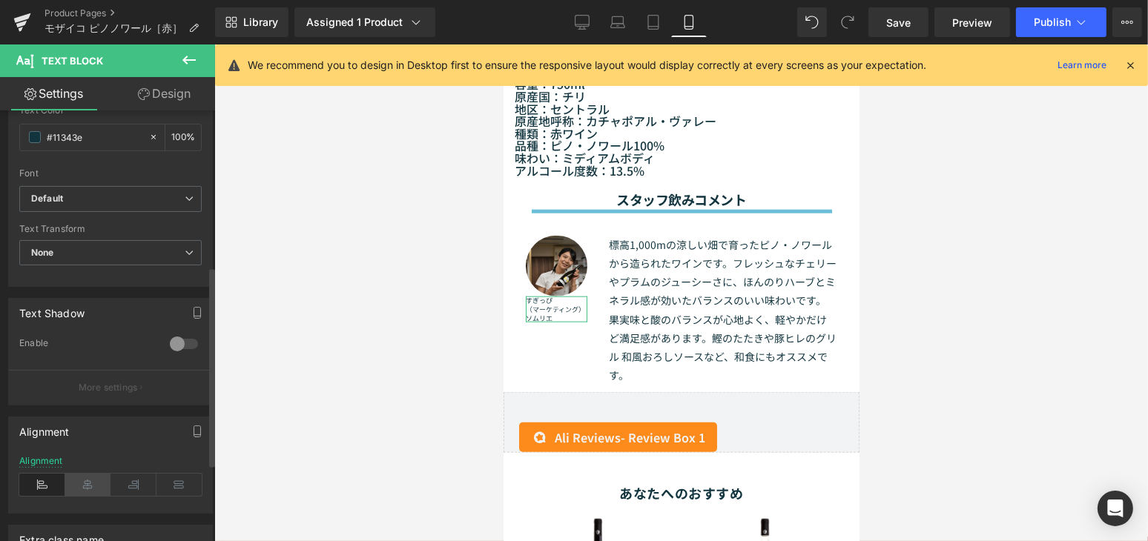
click at [87, 482] on icon at bounding box center [88, 485] width 46 height 22
click at [1033, 29] on button "Publish" at bounding box center [1061, 22] width 90 height 30
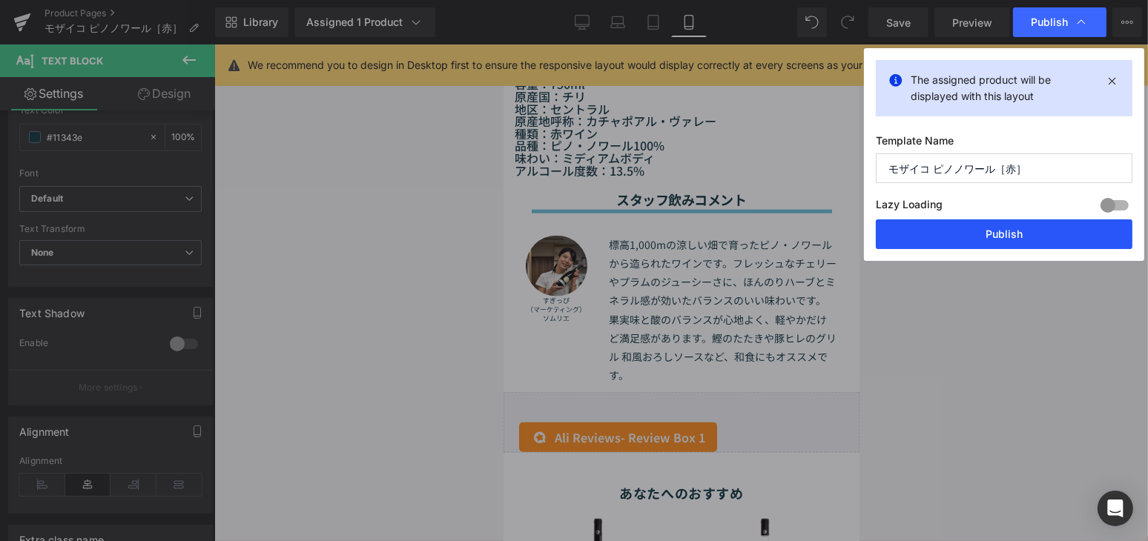
click at [0, 0] on button "Publish" at bounding box center [0, 0] width 0 height 0
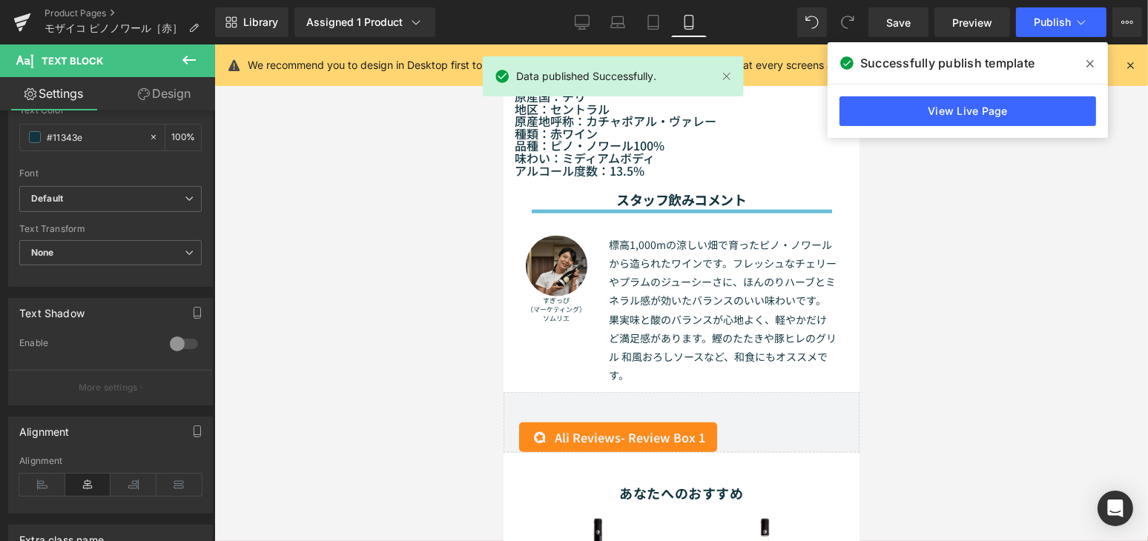
click at [0, 0] on icon at bounding box center [0, 0] width 0 height 0
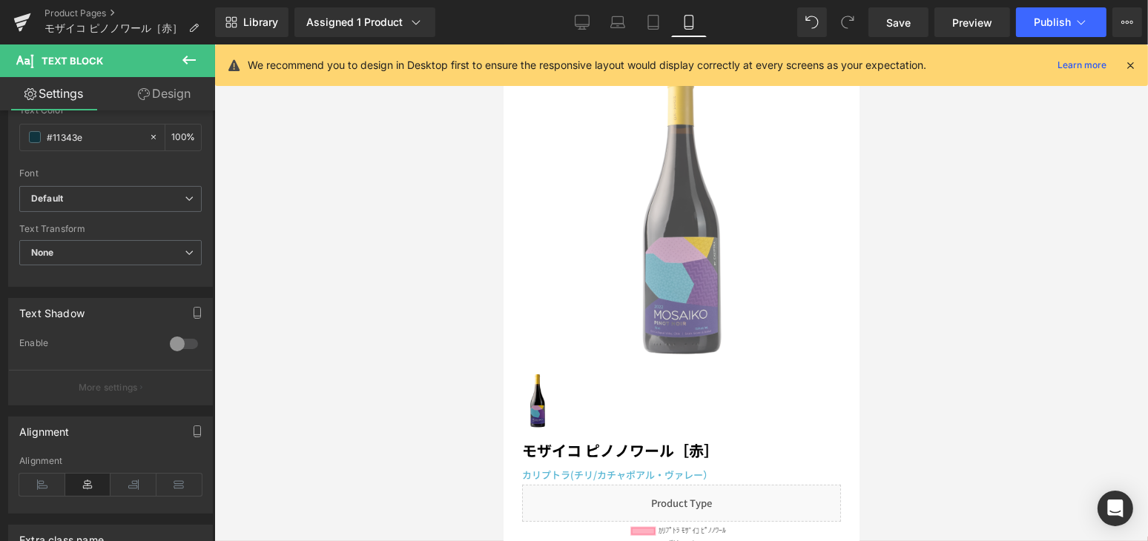
scroll to position [0, 0]
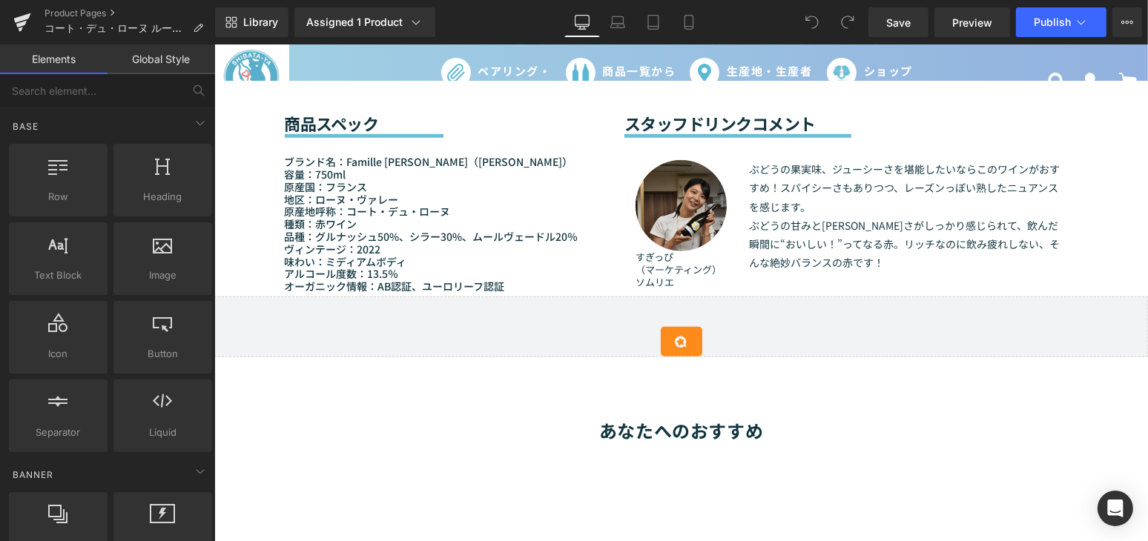
scroll to position [1280, 0]
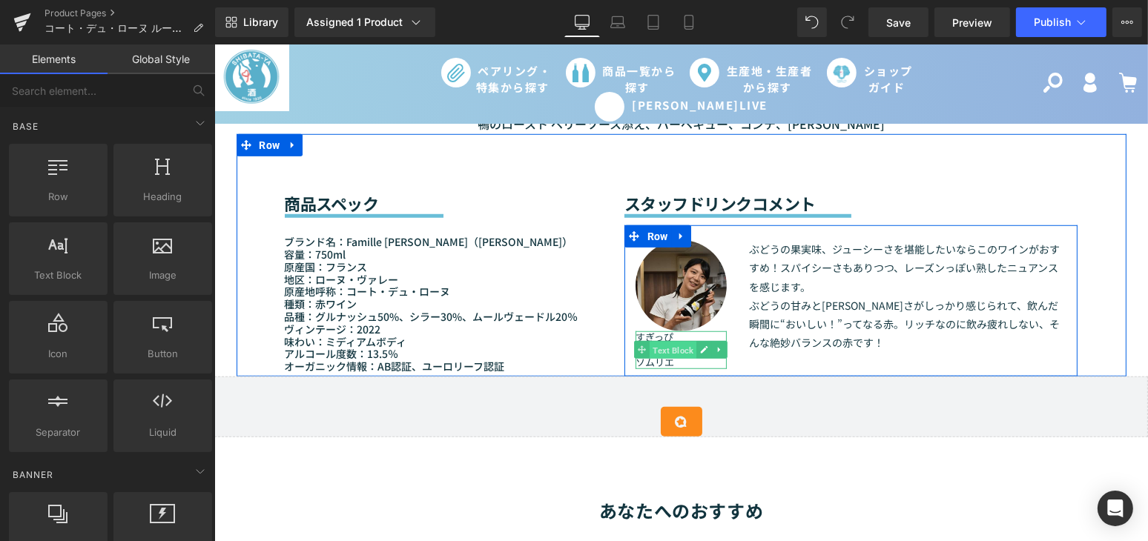
click at [657, 349] on span "Text Block" at bounding box center [672, 351] width 47 height 18
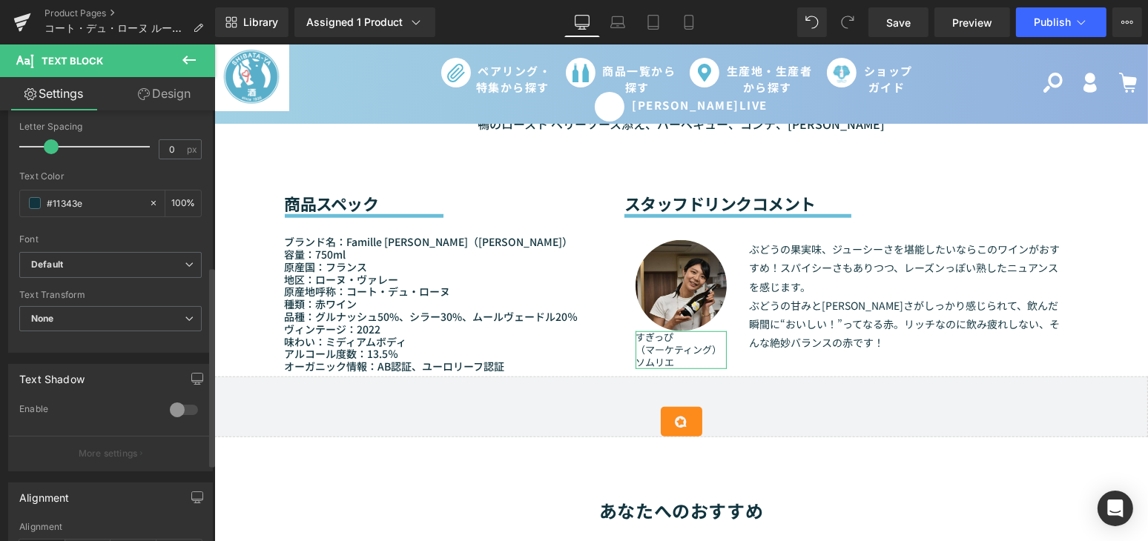
scroll to position [337, 0]
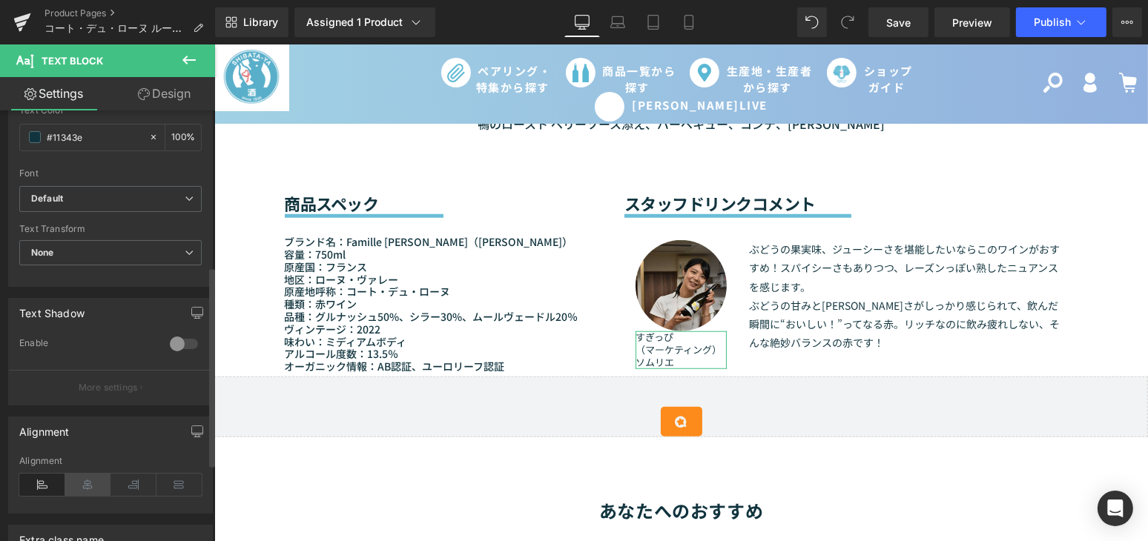
click at [79, 487] on icon at bounding box center [88, 485] width 46 height 22
click at [610, 23] on icon at bounding box center [617, 22] width 15 height 15
type input "10"
type input "100"
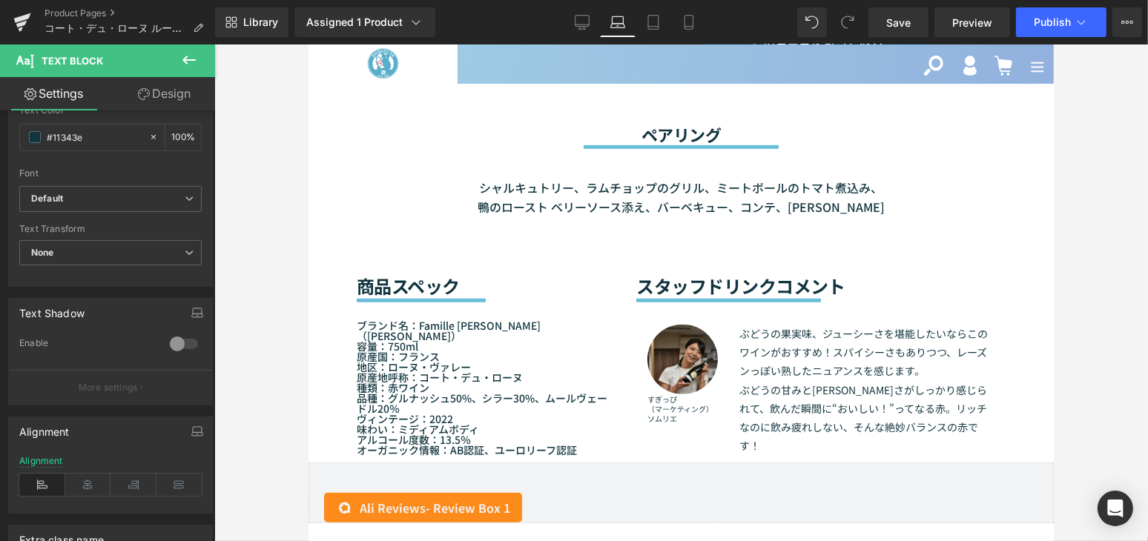
scroll to position [1441, 0]
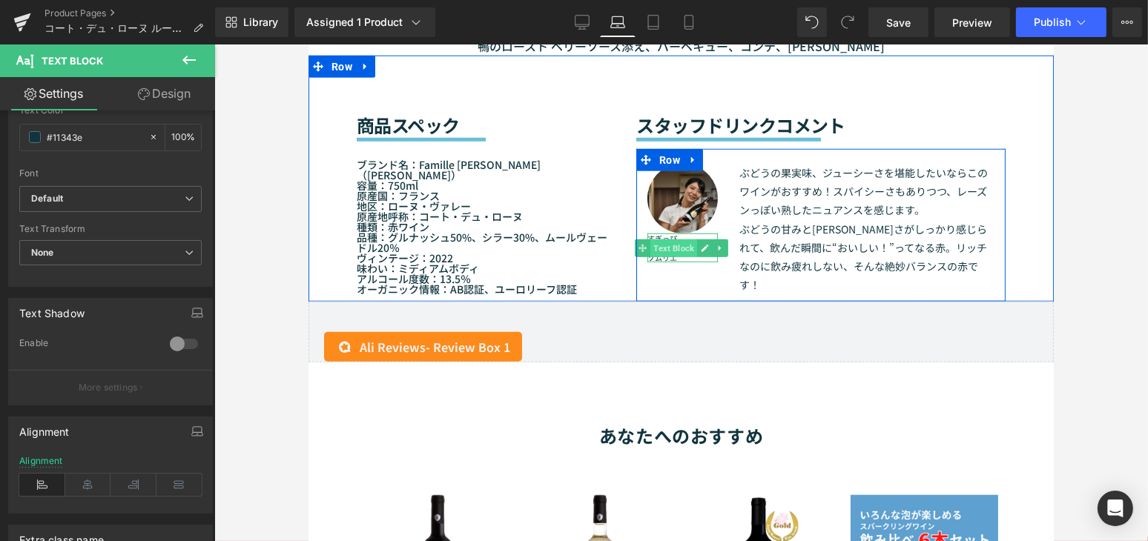
click at [660, 239] on span "Text Block" at bounding box center [672, 248] width 47 height 18
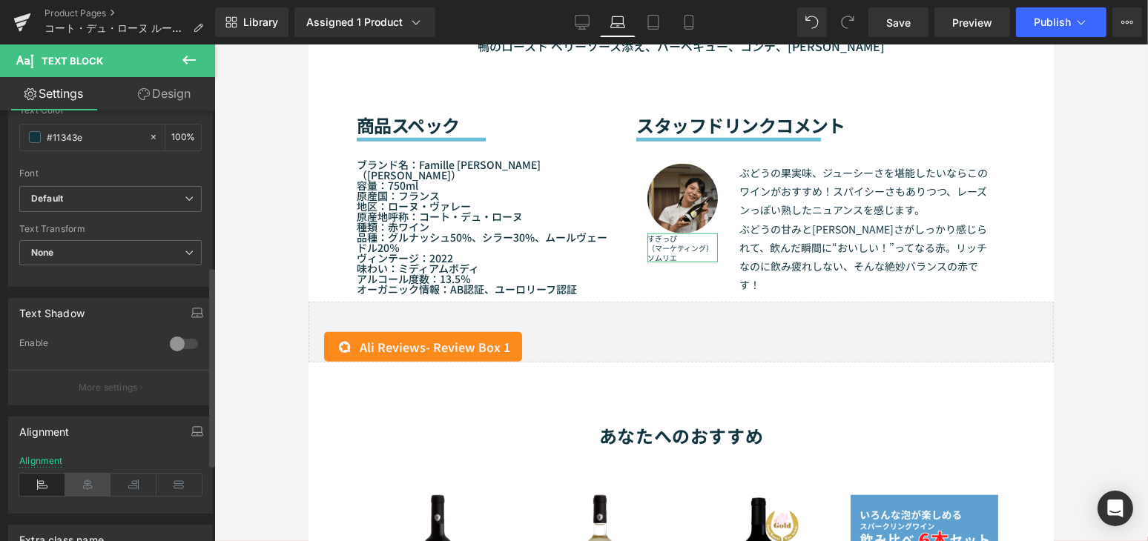
click at [95, 489] on icon at bounding box center [88, 485] width 46 height 22
click at [655, 21] on icon at bounding box center [653, 22] width 15 height 15
type input "8"
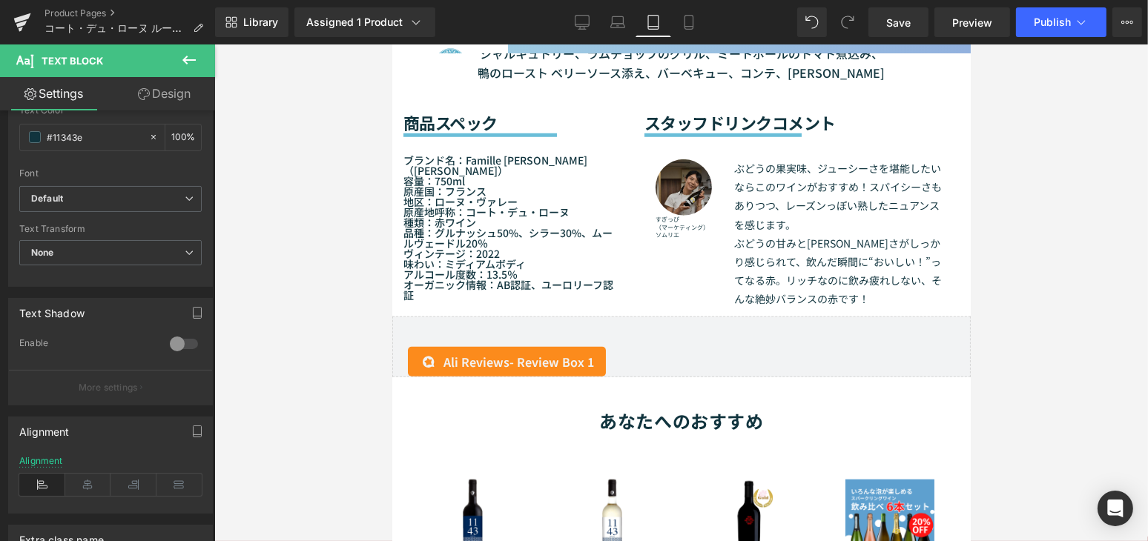
scroll to position [1395, 0]
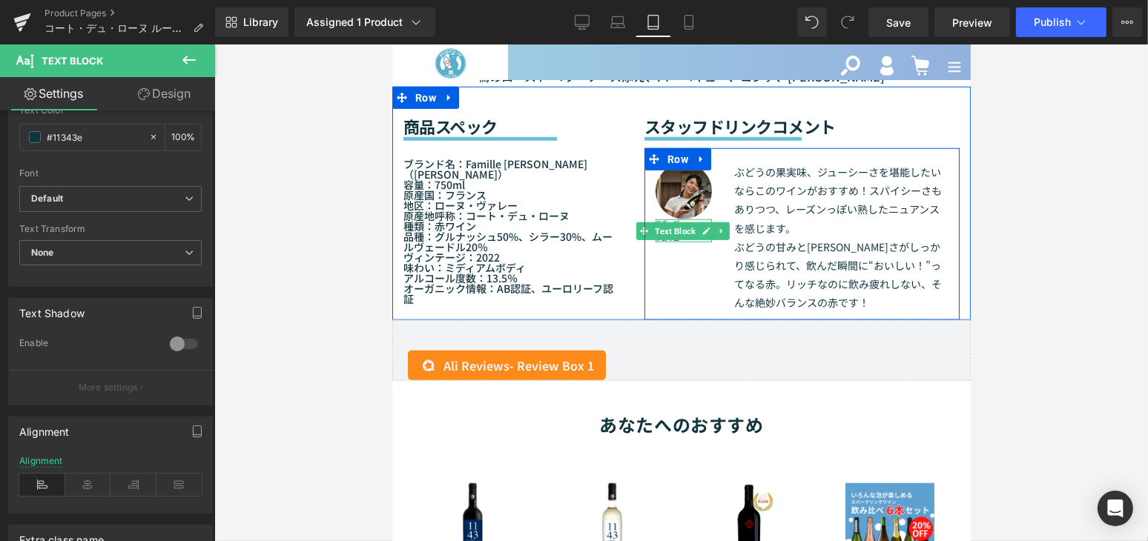
click at [671, 225] on div "すぎっぴ （マーケティング）ソムリエ Text Block" at bounding box center [683, 230] width 56 height 23
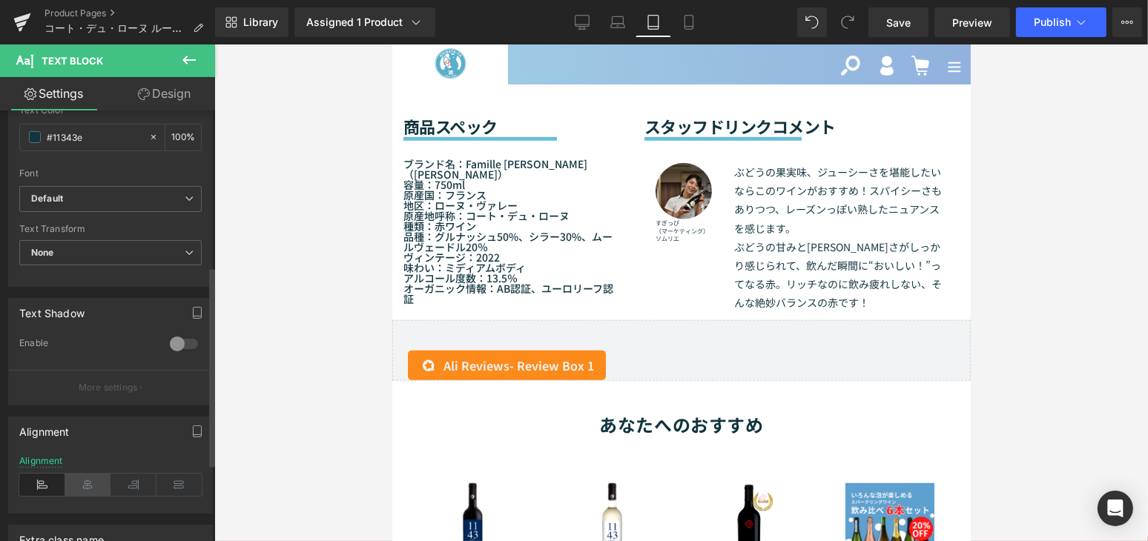
click at [95, 478] on icon at bounding box center [88, 485] width 46 height 22
click at [678, 28] on link "Mobile" at bounding box center [689, 22] width 36 height 30
type input "100"
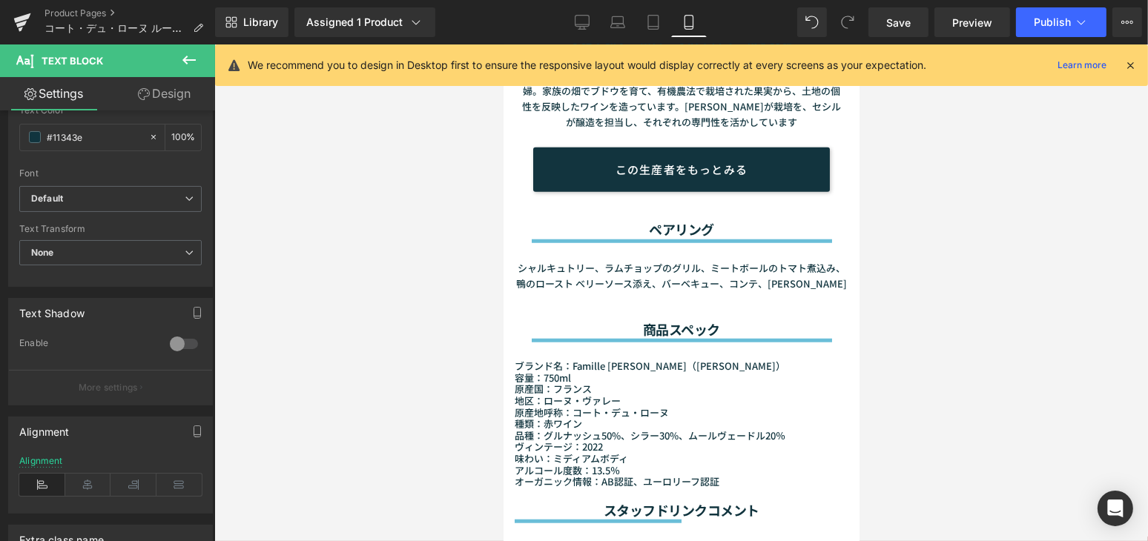
scroll to position [1839, 0]
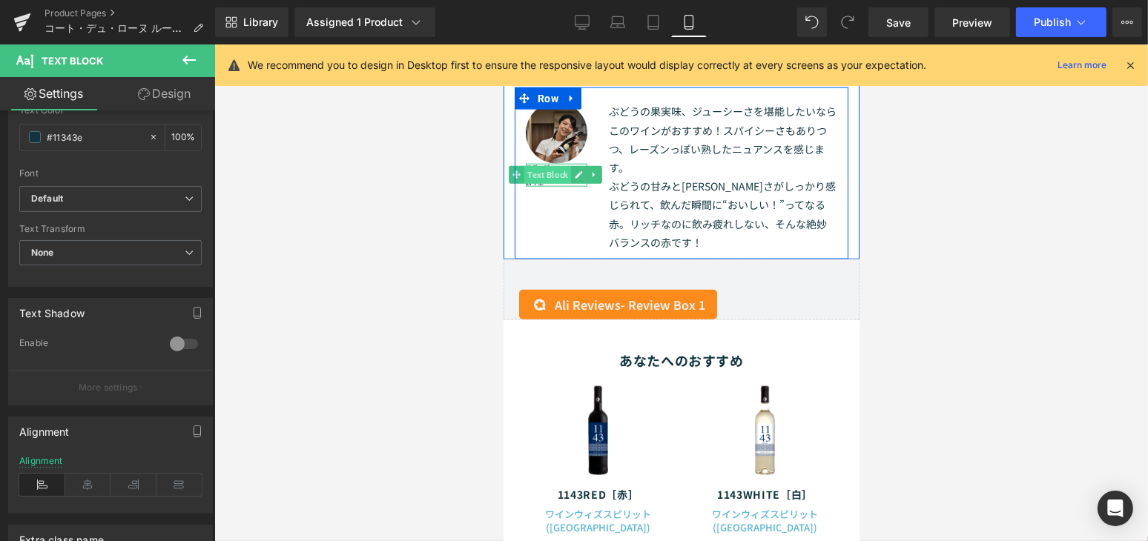
click at [550, 184] on span "Text Block" at bounding box center [546, 175] width 47 height 18
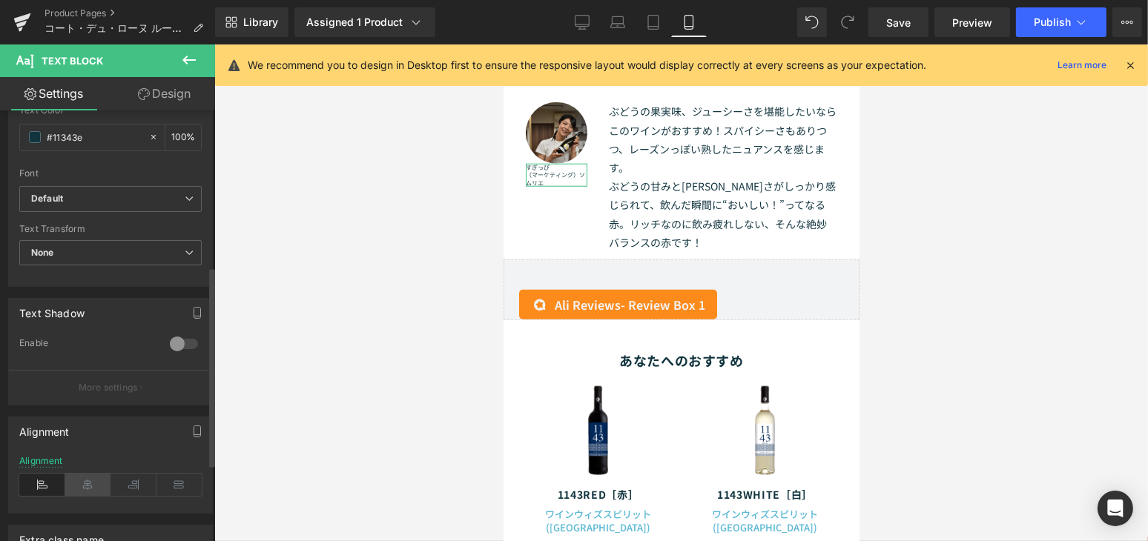
click at [81, 474] on icon at bounding box center [88, 485] width 46 height 22
click at [1042, 23] on span "Publish" at bounding box center [1051, 22] width 37 height 12
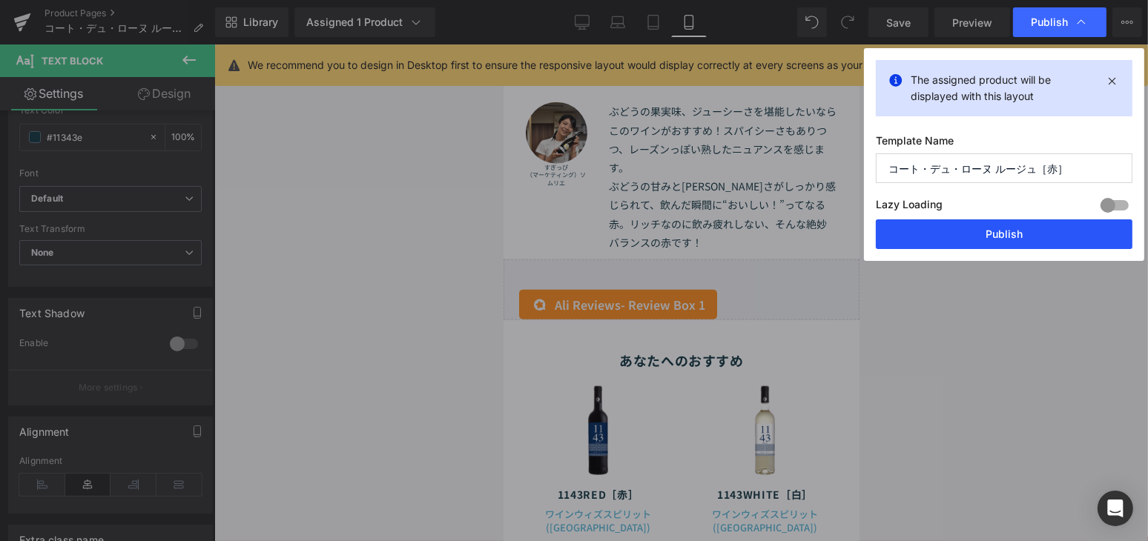
click at [60, 278] on button "Publish" at bounding box center [52, 287] width 16 height 18
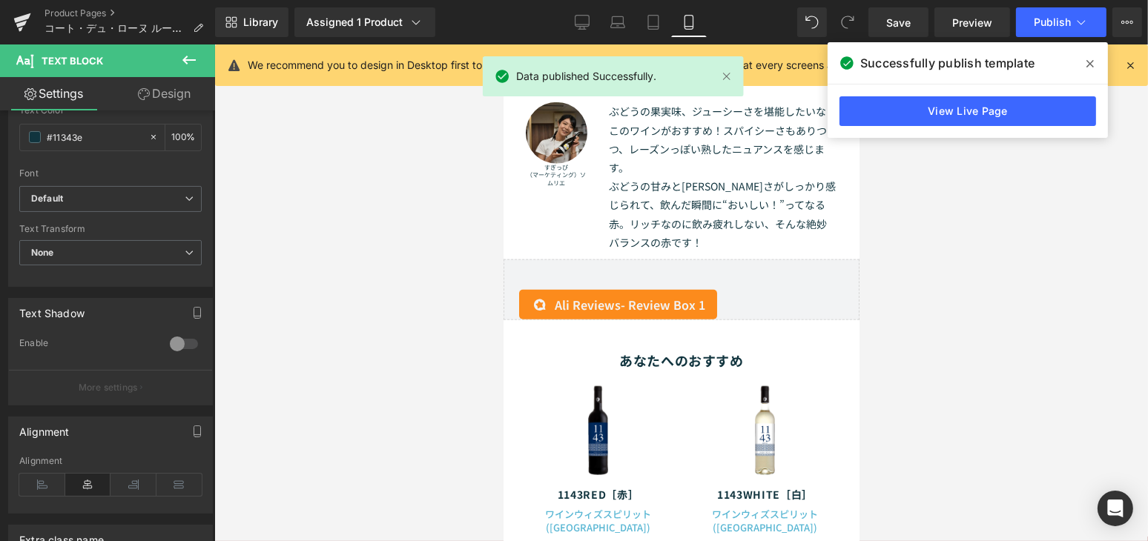
click at [1093, 61] on icon at bounding box center [1089, 64] width 7 height 12
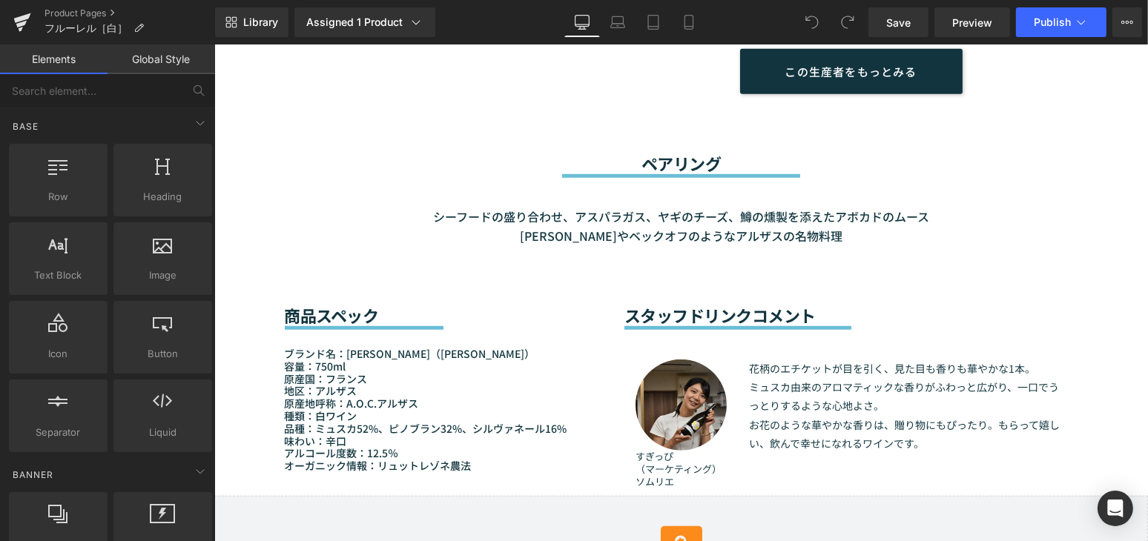
scroll to position [1348, 0]
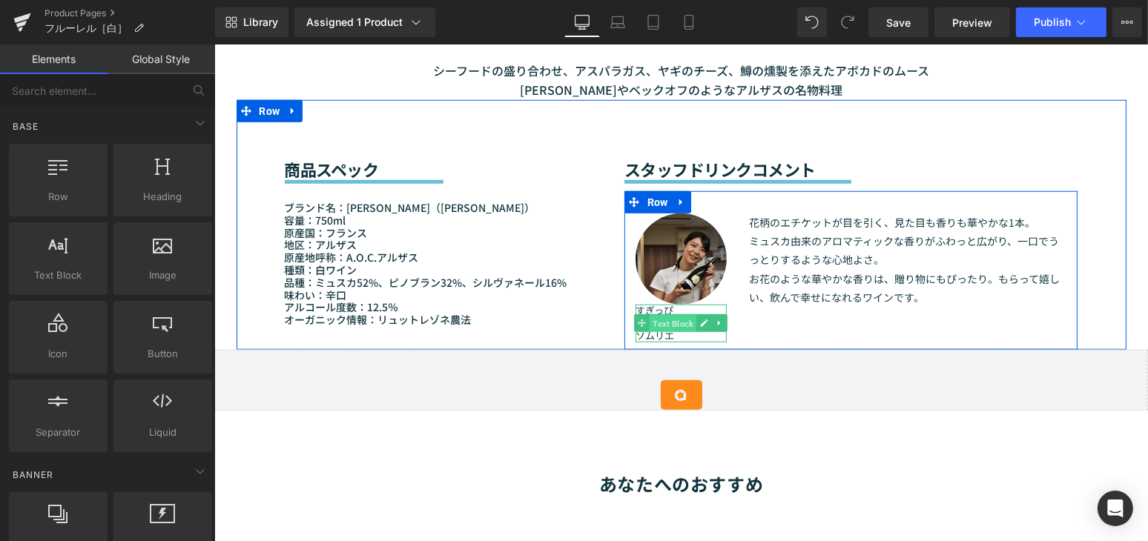
click at [669, 327] on span "Text Block" at bounding box center [672, 324] width 47 height 18
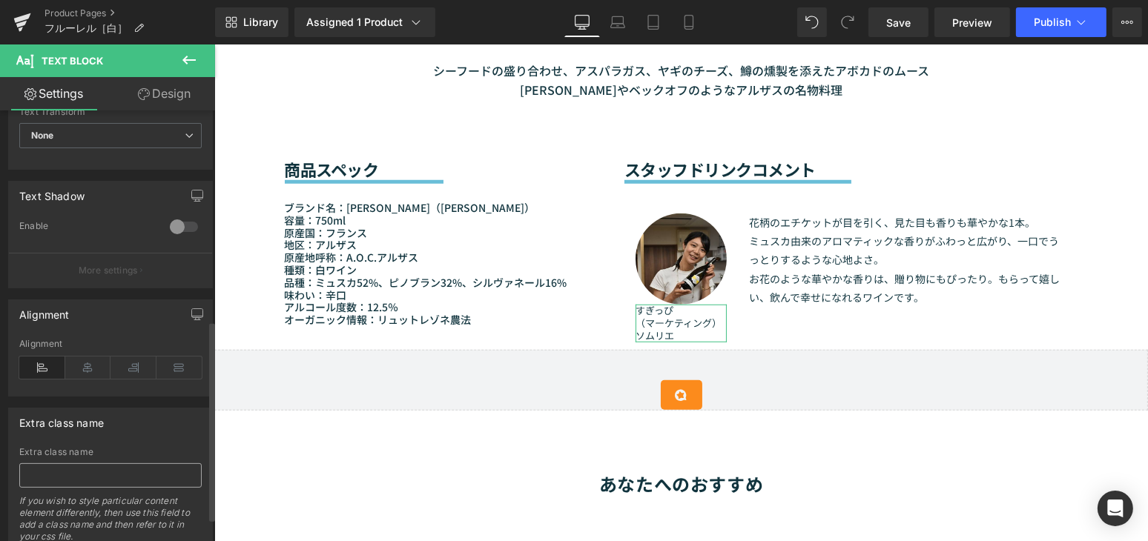
scroll to position [504, 0]
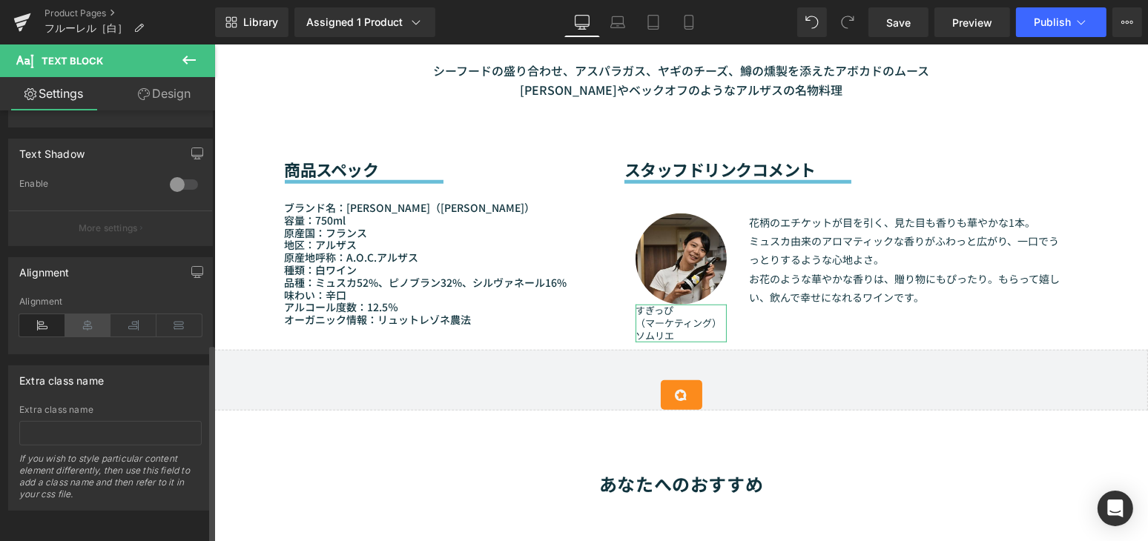
click at [81, 314] on icon at bounding box center [88, 325] width 46 height 22
click at [613, 31] on link "Laptop" at bounding box center [618, 22] width 36 height 30
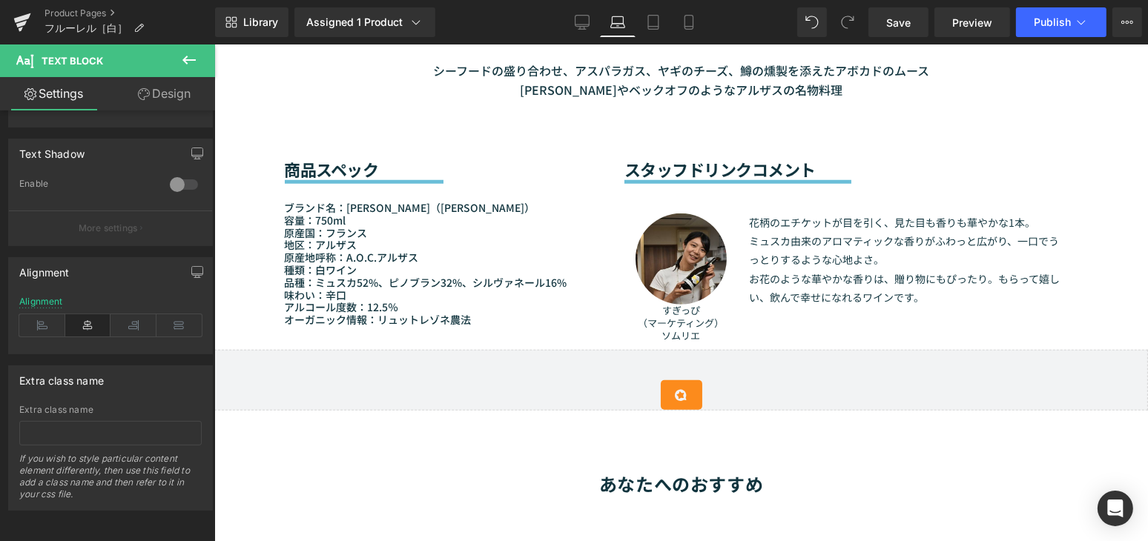
type input "10"
type input "100"
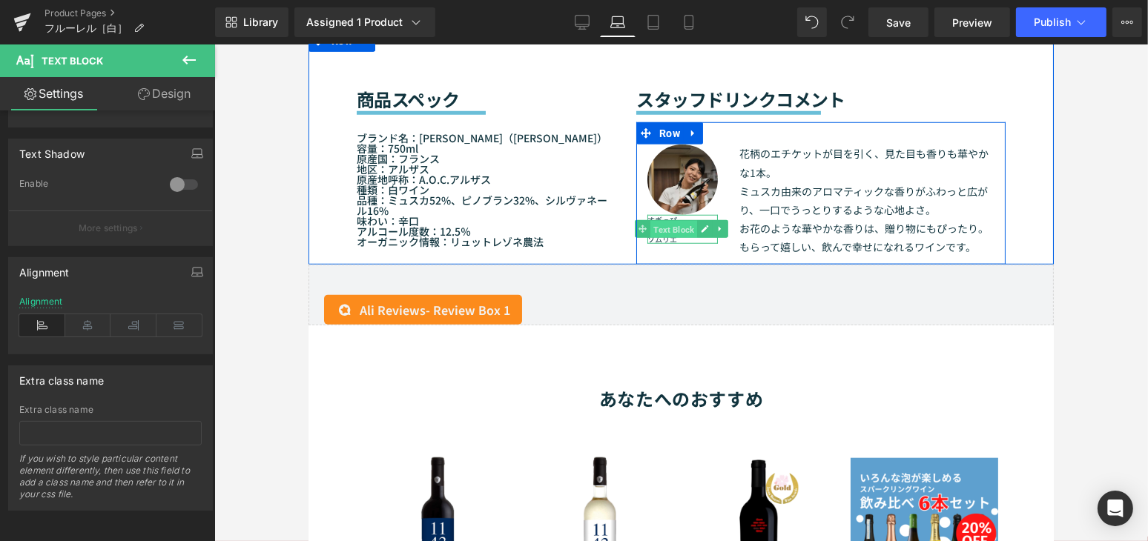
click at [664, 228] on span "Text Block" at bounding box center [672, 230] width 47 height 18
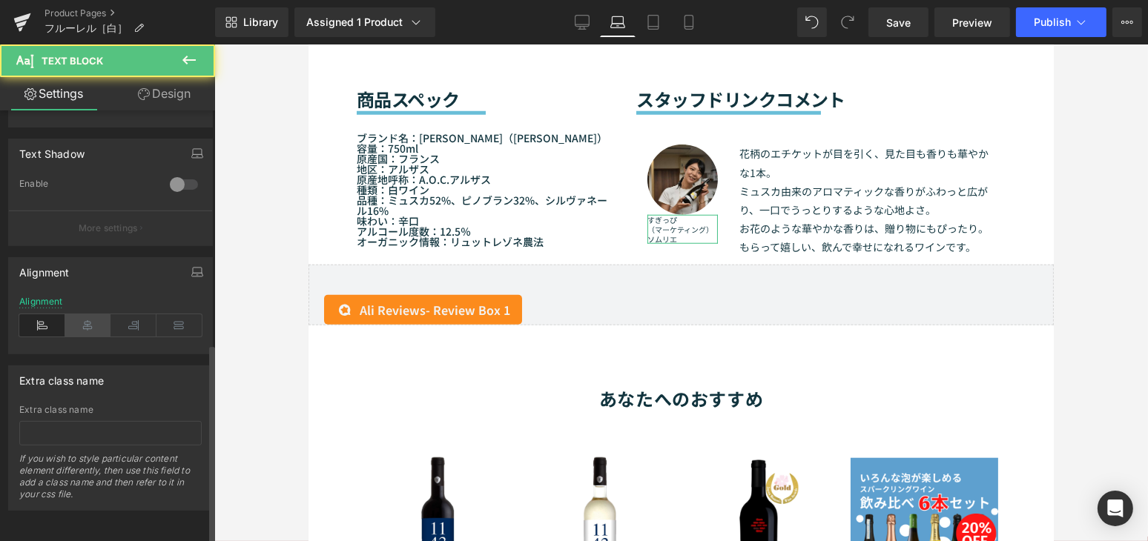
click at [91, 317] on icon at bounding box center [88, 325] width 46 height 22
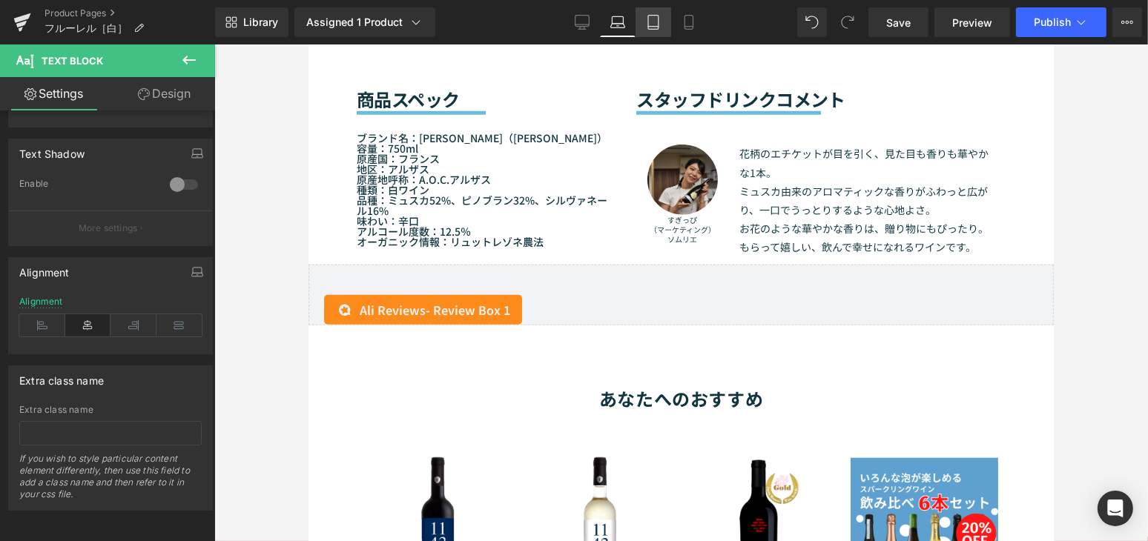
click at [645, 21] on link "Tablet" at bounding box center [653, 22] width 36 height 30
type input "8"
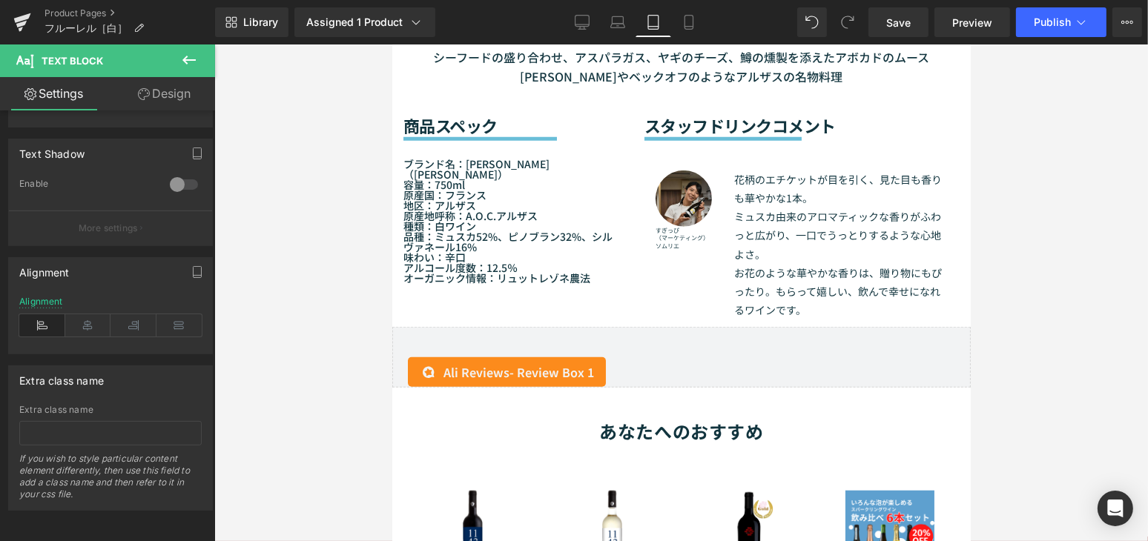
scroll to position [1441, 0]
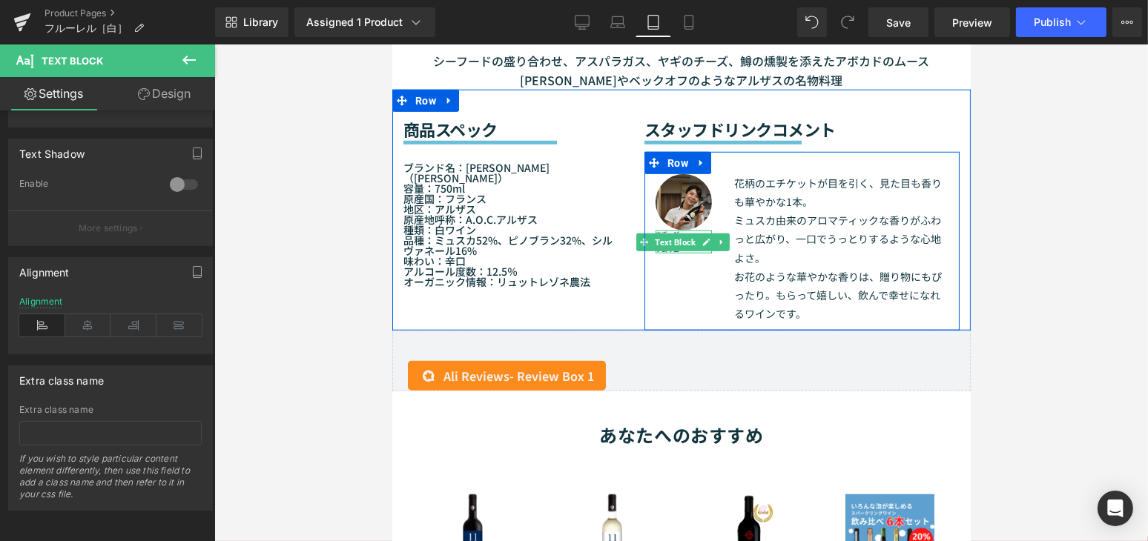
click at [674, 234] on span "Text Block" at bounding box center [674, 243] width 47 height 18
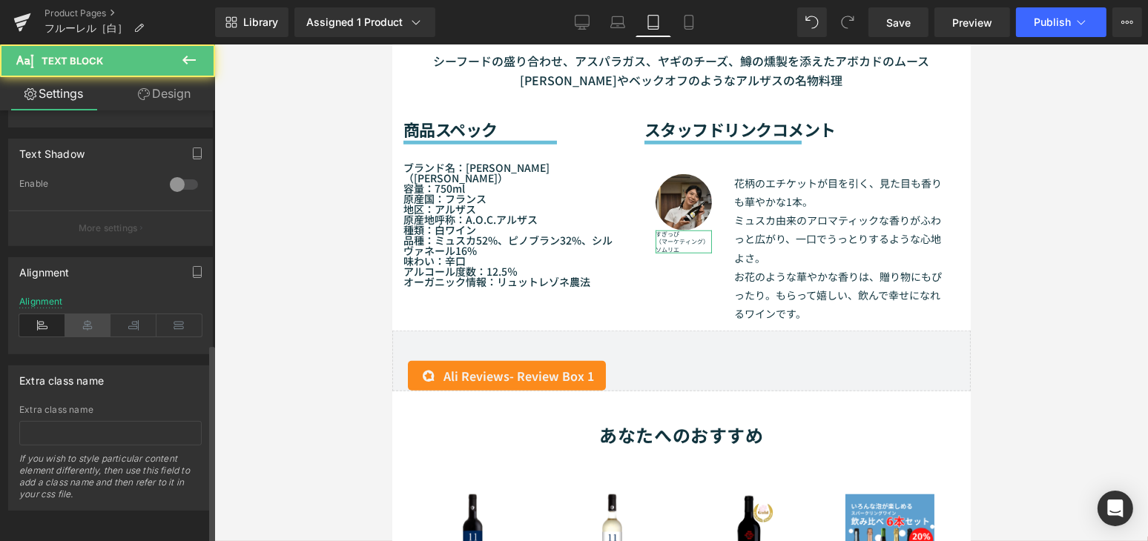
click at [85, 317] on icon at bounding box center [88, 325] width 46 height 22
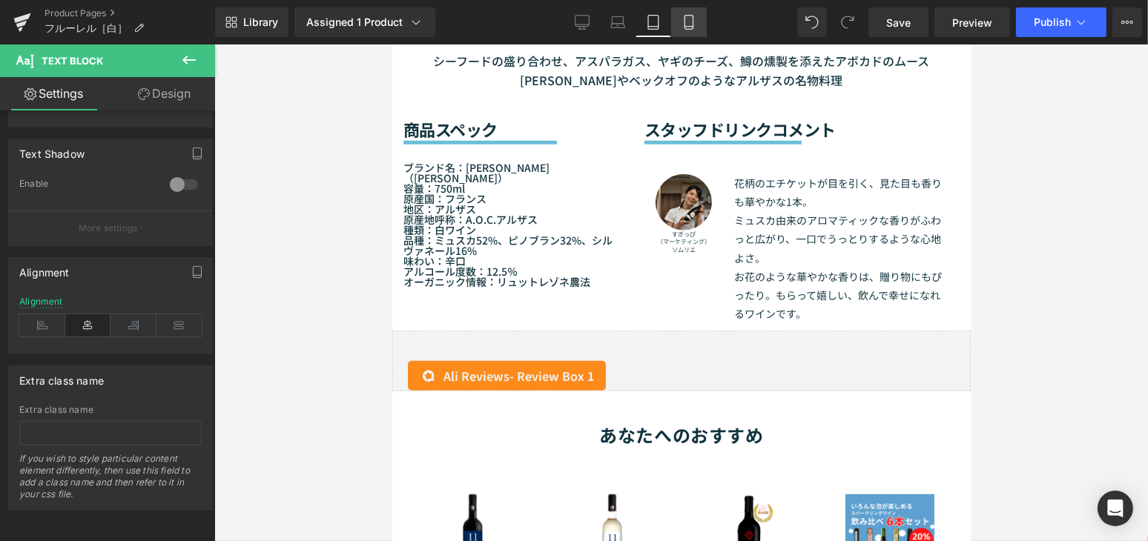
click at [691, 27] on icon at bounding box center [688, 22] width 15 height 15
type input "100"
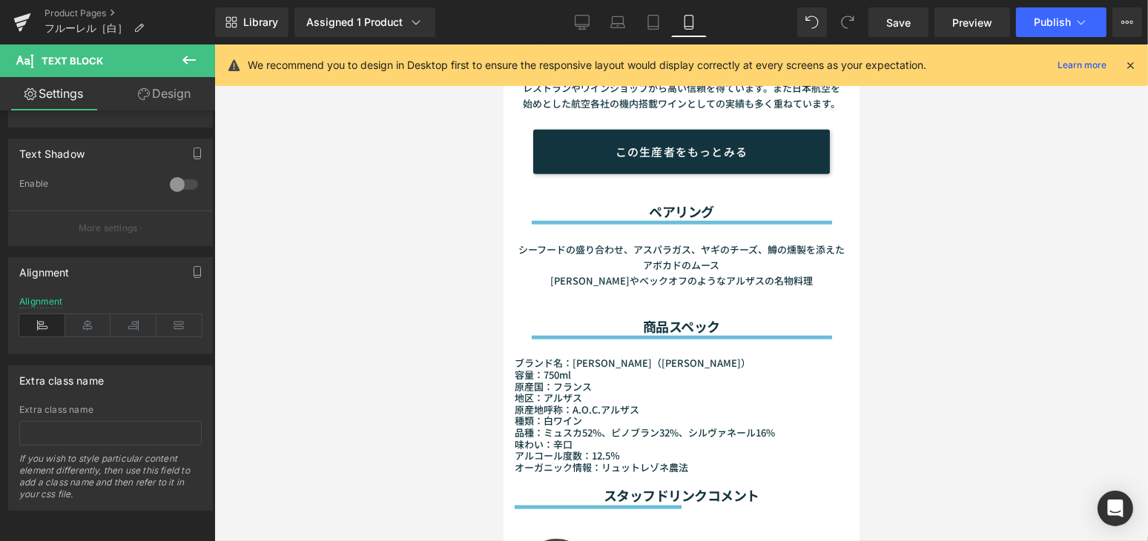
scroll to position [1834, 0]
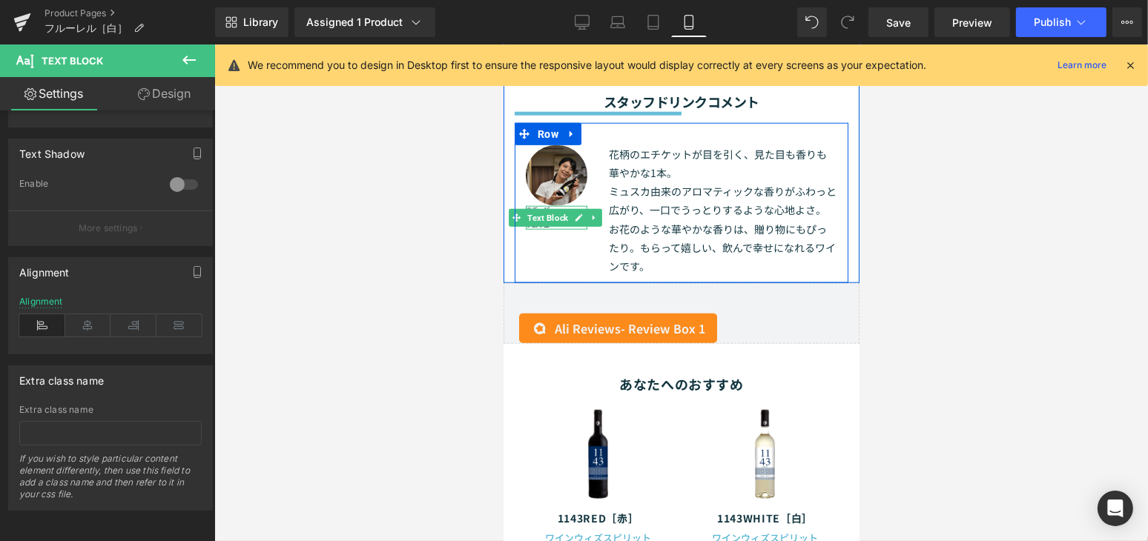
click at [554, 224] on span "Text Block" at bounding box center [546, 219] width 47 height 18
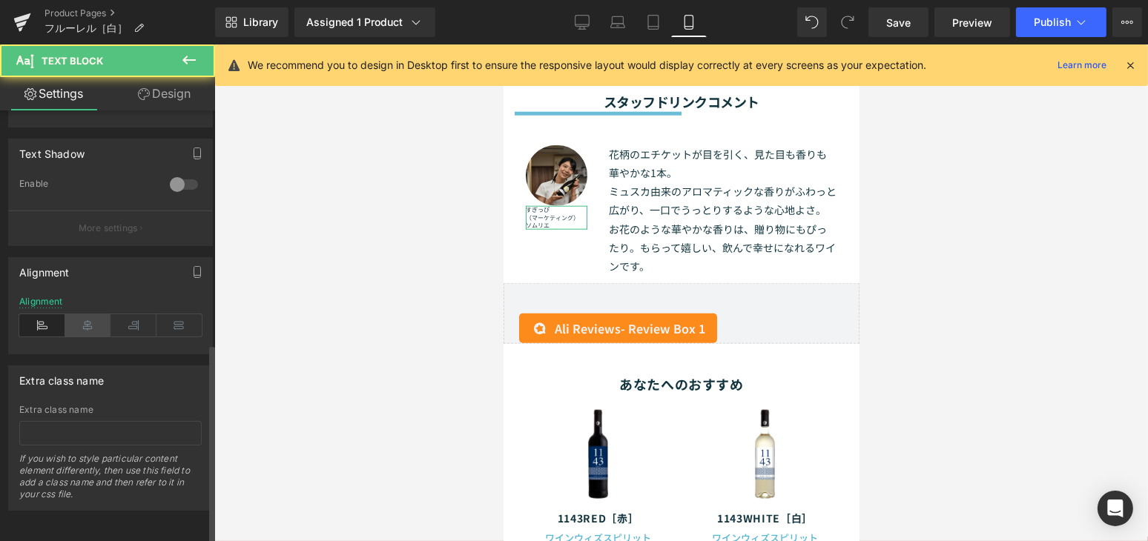
click at [85, 323] on icon at bounding box center [88, 325] width 46 height 22
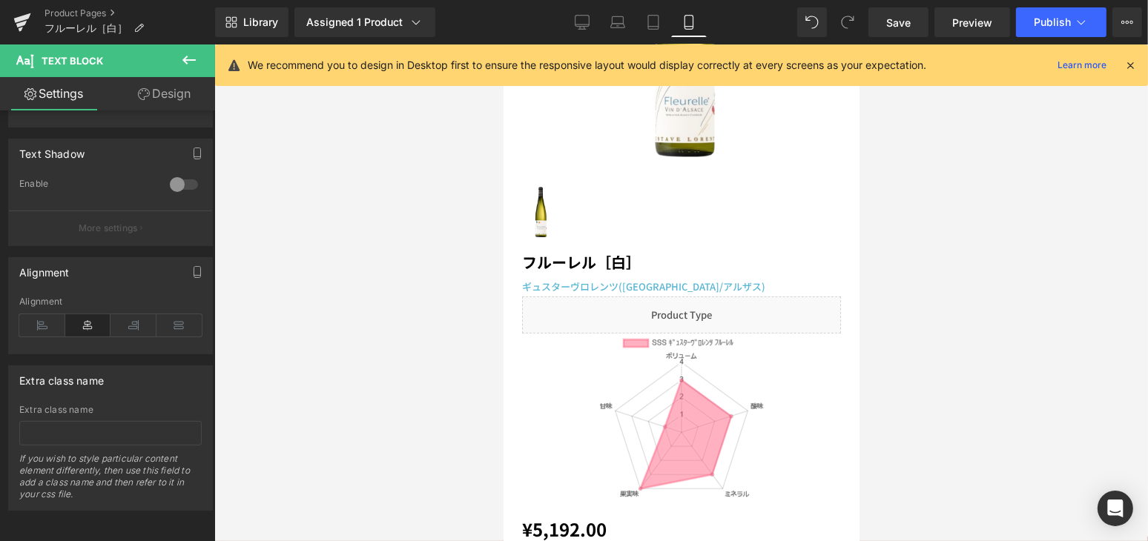
scroll to position [0, 0]
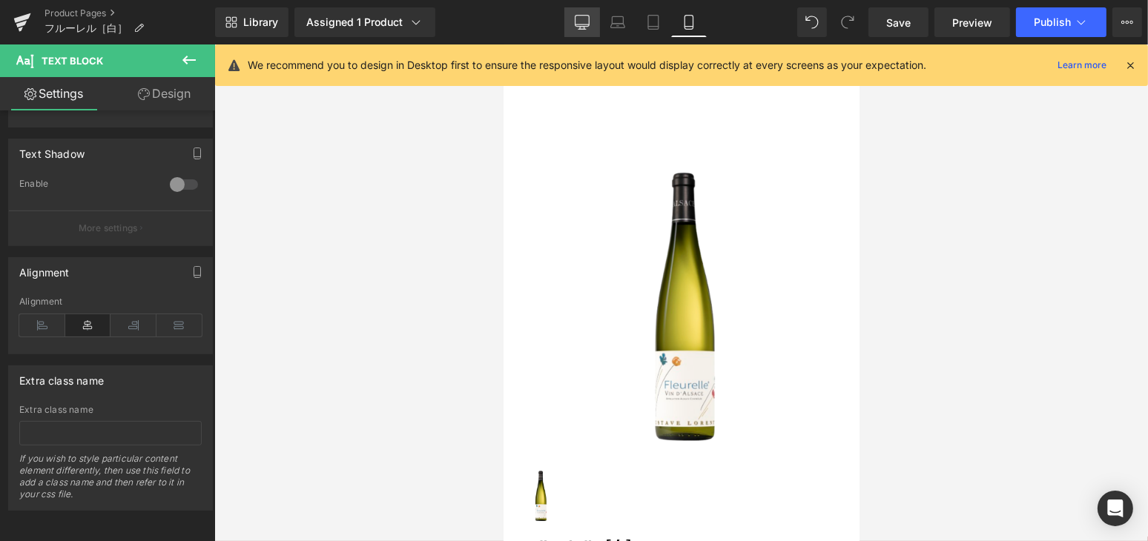
click at [578, 13] on link "Desktop" at bounding box center [582, 22] width 36 height 30
type input "13"
type input "100"
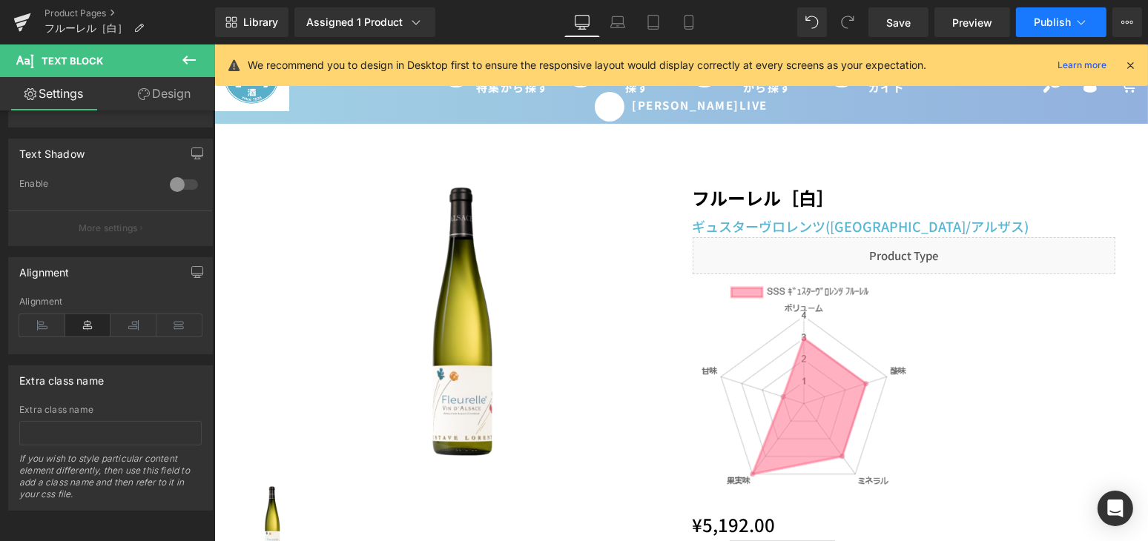
click at [1060, 26] on span "Publish" at bounding box center [1051, 22] width 37 height 12
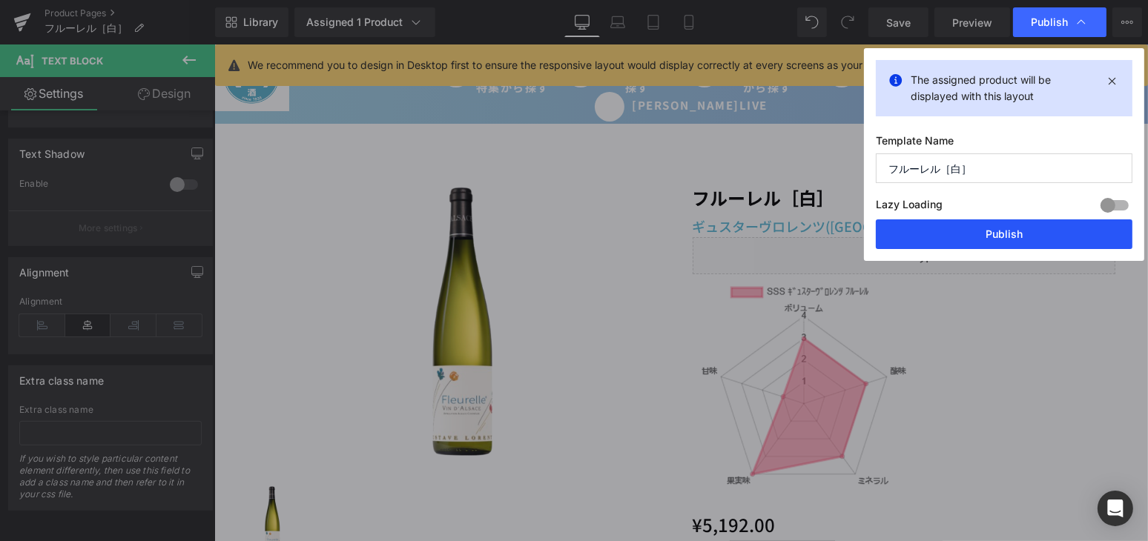
drag, startPoint x: 1035, startPoint y: 234, endPoint x: 784, endPoint y: 176, distance: 258.1
click at [1035, 234] on button "Publish" at bounding box center [1004, 234] width 257 height 30
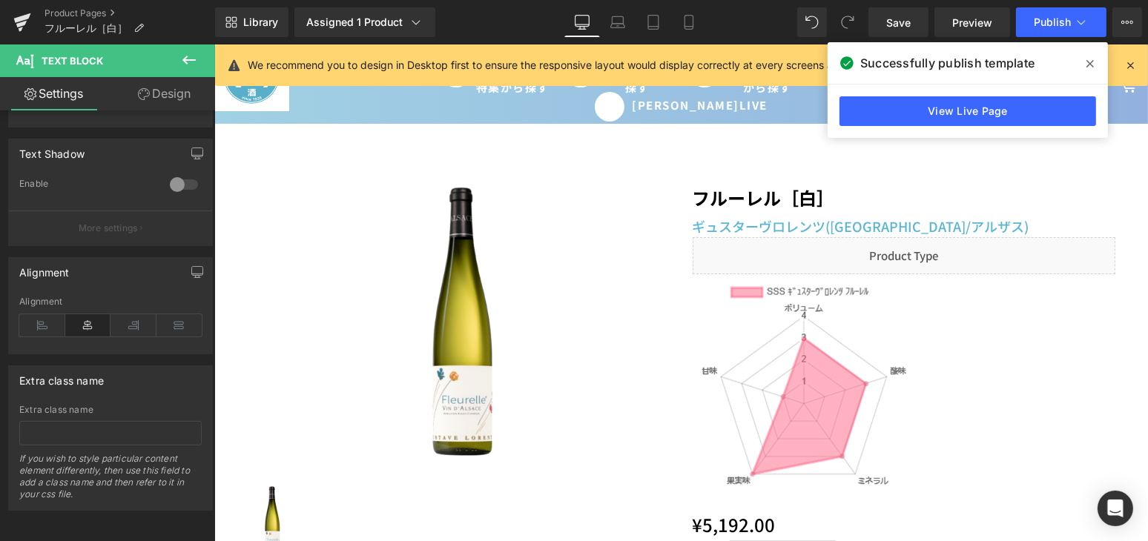
click at [0, 0] on icon at bounding box center [0, 0] width 0 height 0
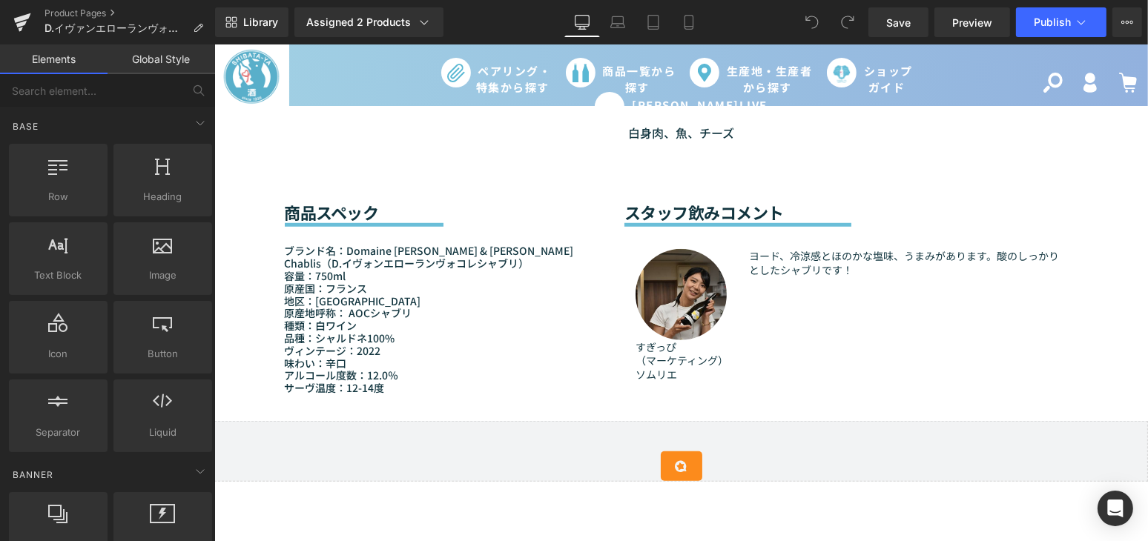
scroll to position [1280, 0]
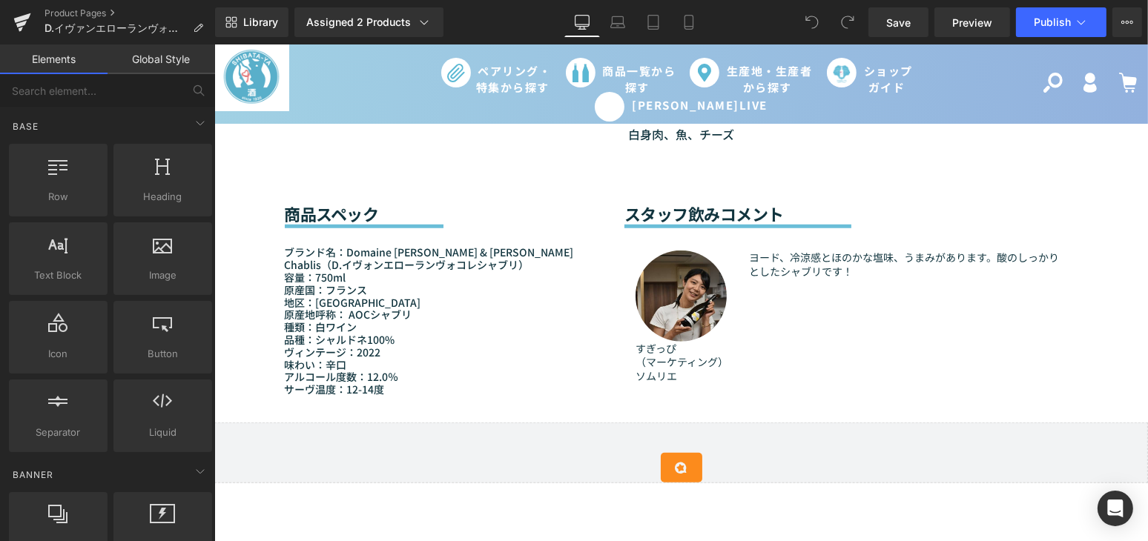
click at [646, 370] on div "すぎっぴ （マーケティング） ソムリエ Text Block" at bounding box center [680, 362] width 91 height 41
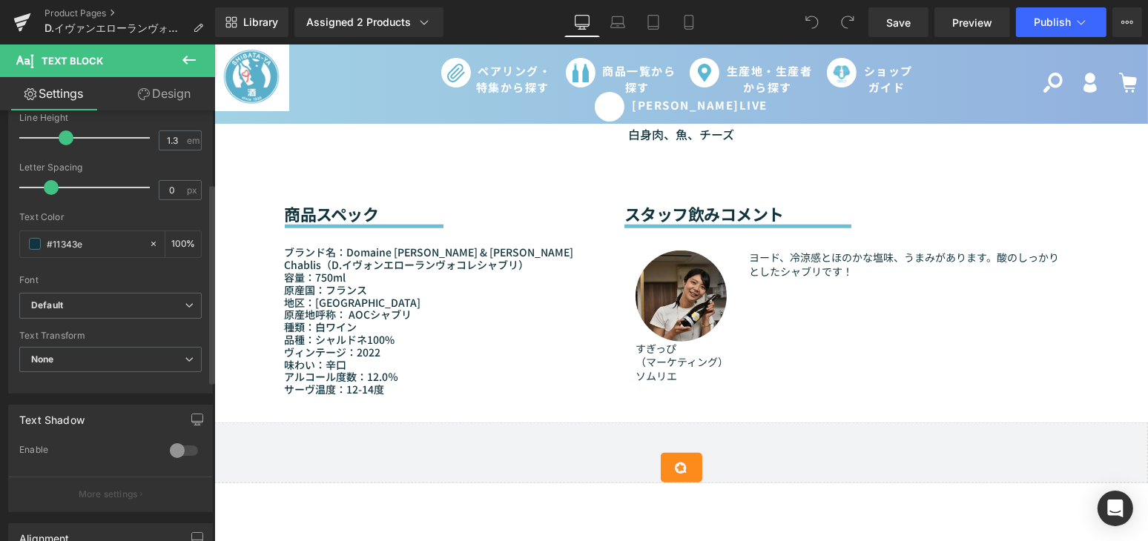
scroll to position [337, 0]
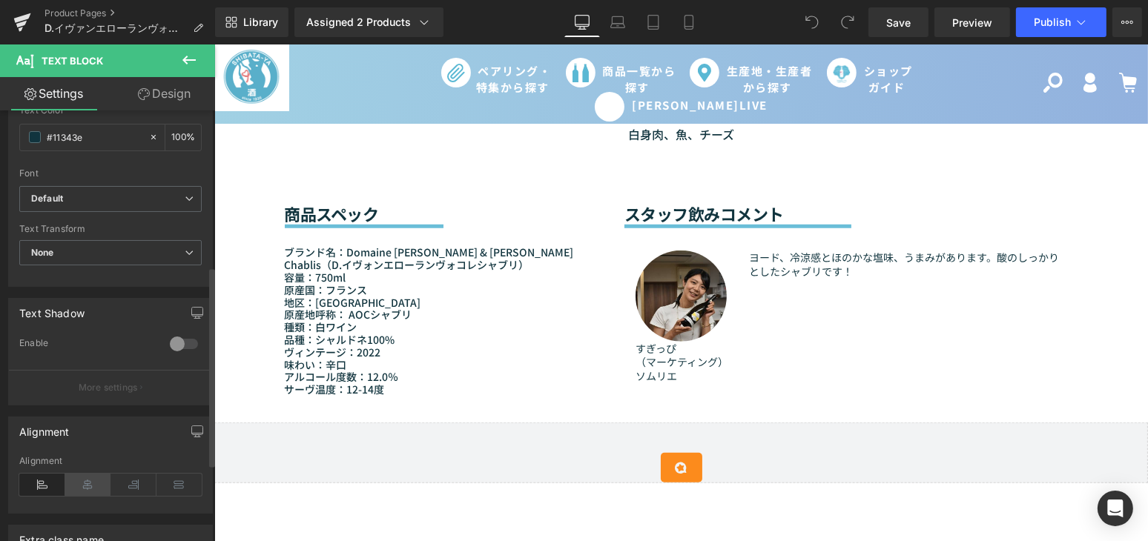
click at [78, 478] on icon at bounding box center [88, 485] width 46 height 22
click at [627, 19] on link "Laptop" at bounding box center [618, 22] width 36 height 30
type input "10"
type input "100"
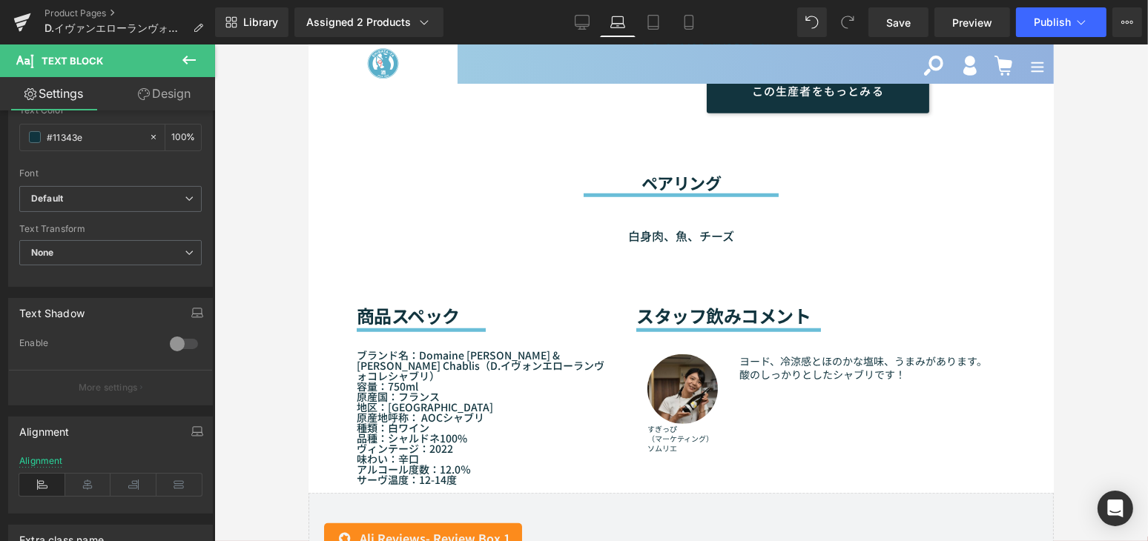
scroll to position [1446, 0]
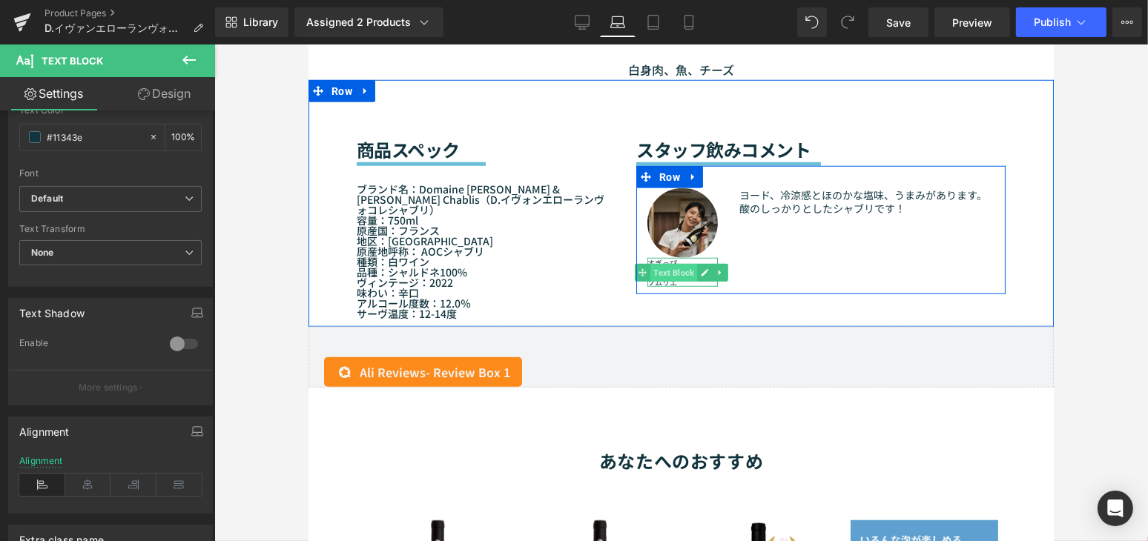
click at [669, 264] on span "Text Block" at bounding box center [672, 273] width 47 height 18
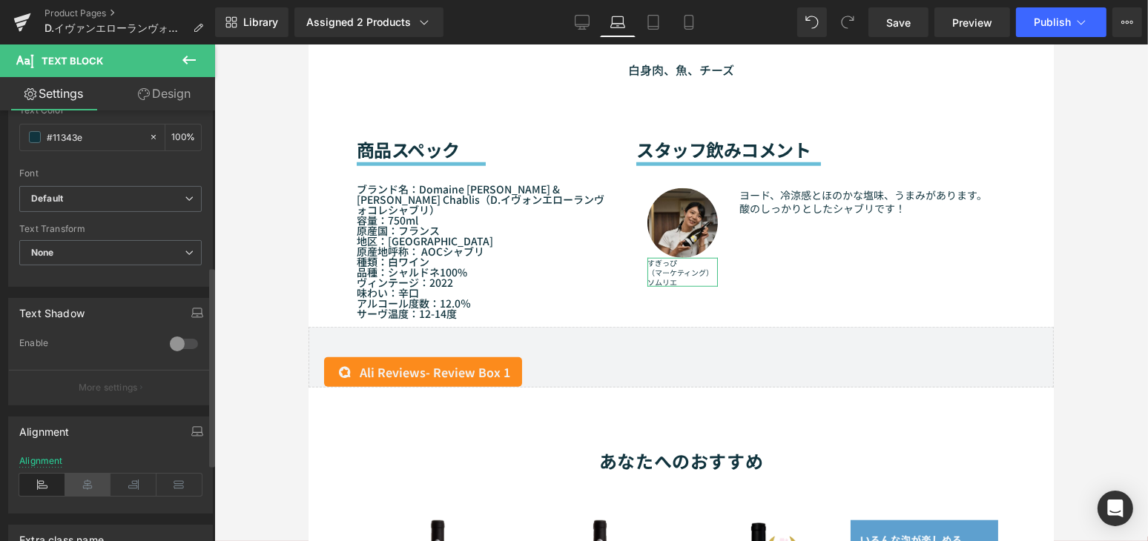
click at [84, 483] on icon at bounding box center [88, 485] width 46 height 22
click at [658, 23] on icon at bounding box center [653, 22] width 15 height 15
type input "8"
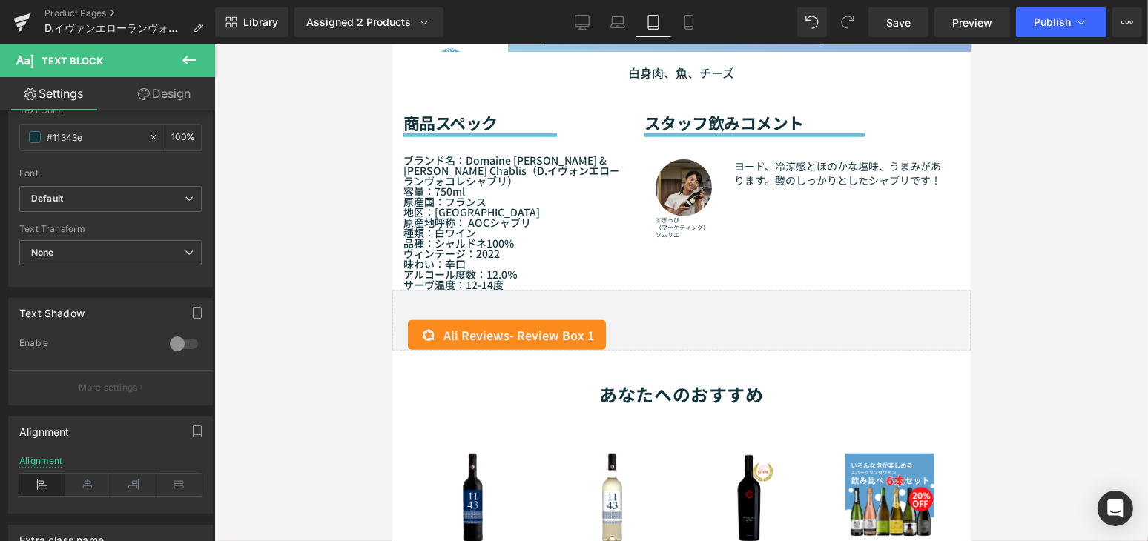
scroll to position [1422, 0]
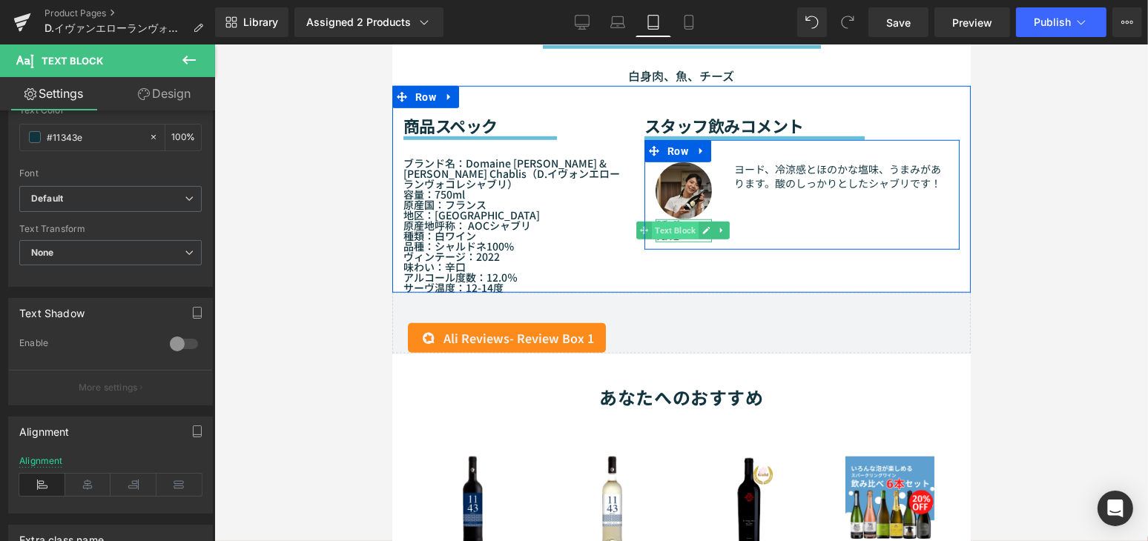
click at [675, 229] on span "Text Block" at bounding box center [674, 231] width 47 height 18
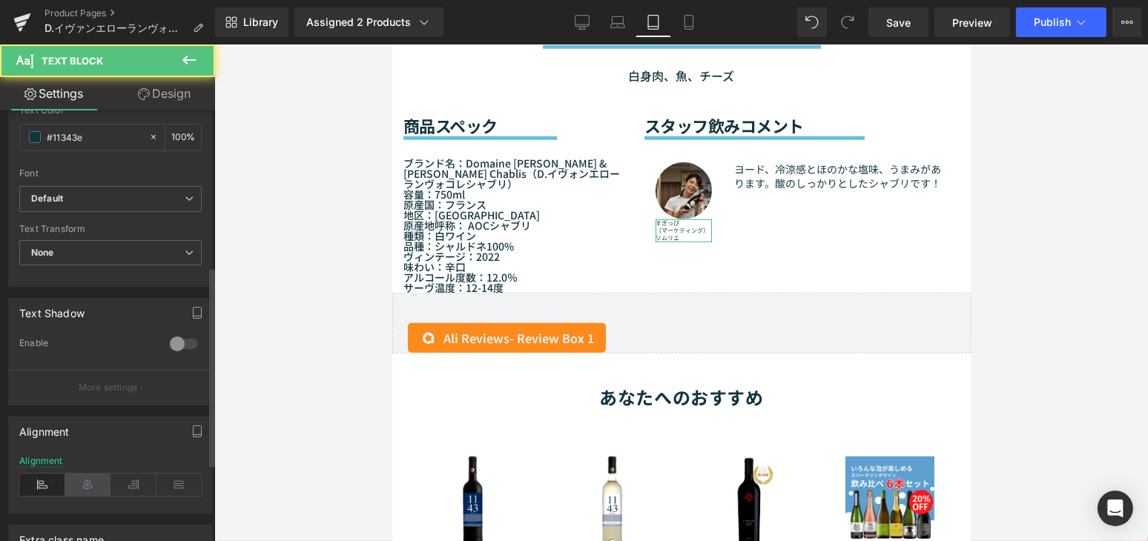
click at [83, 481] on icon at bounding box center [88, 485] width 46 height 22
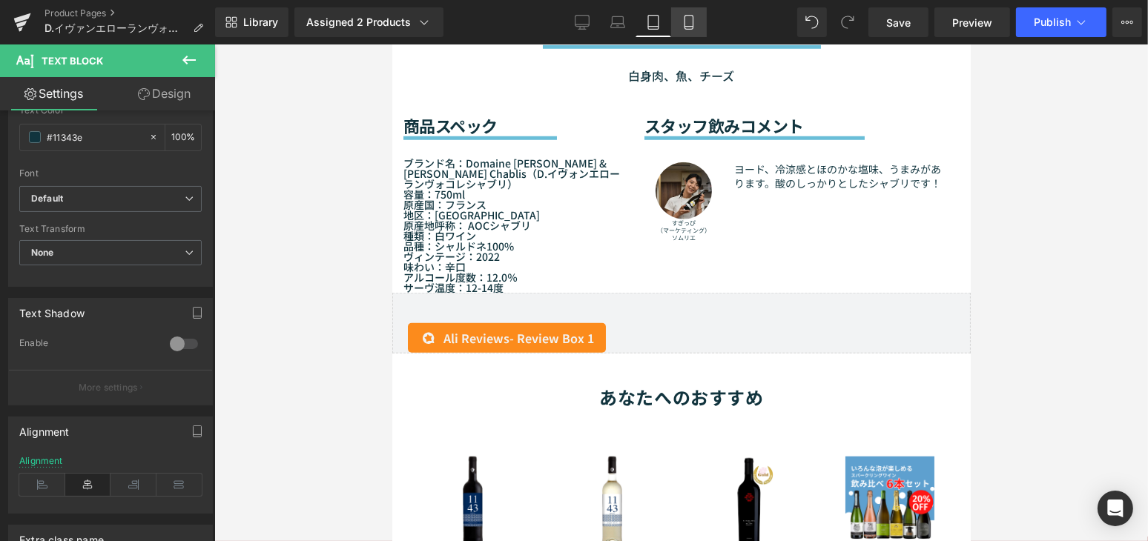
click at [678, 22] on link "Mobile" at bounding box center [689, 22] width 36 height 30
type input "100"
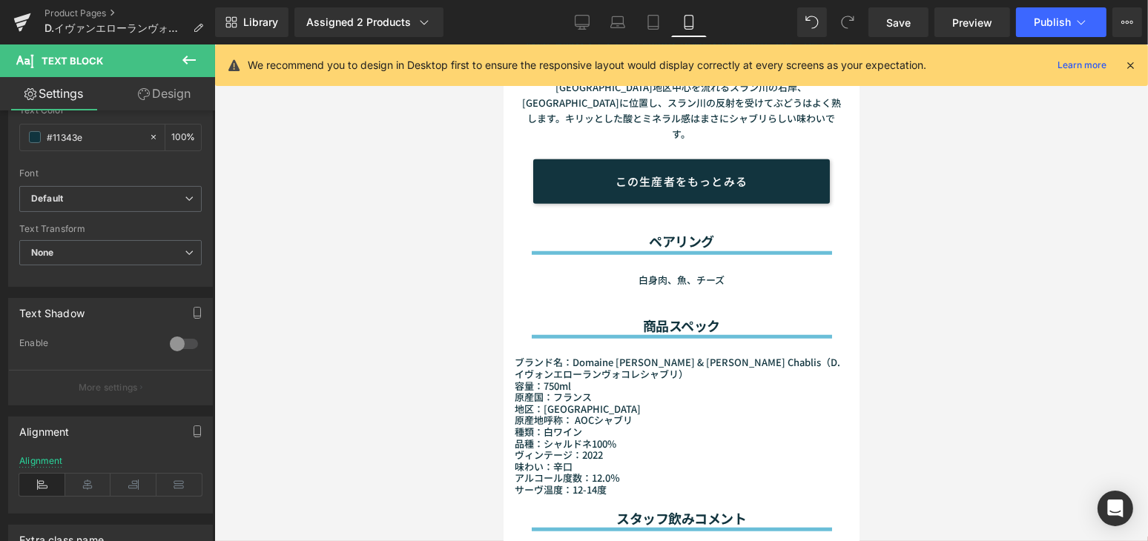
scroll to position [1800, 0]
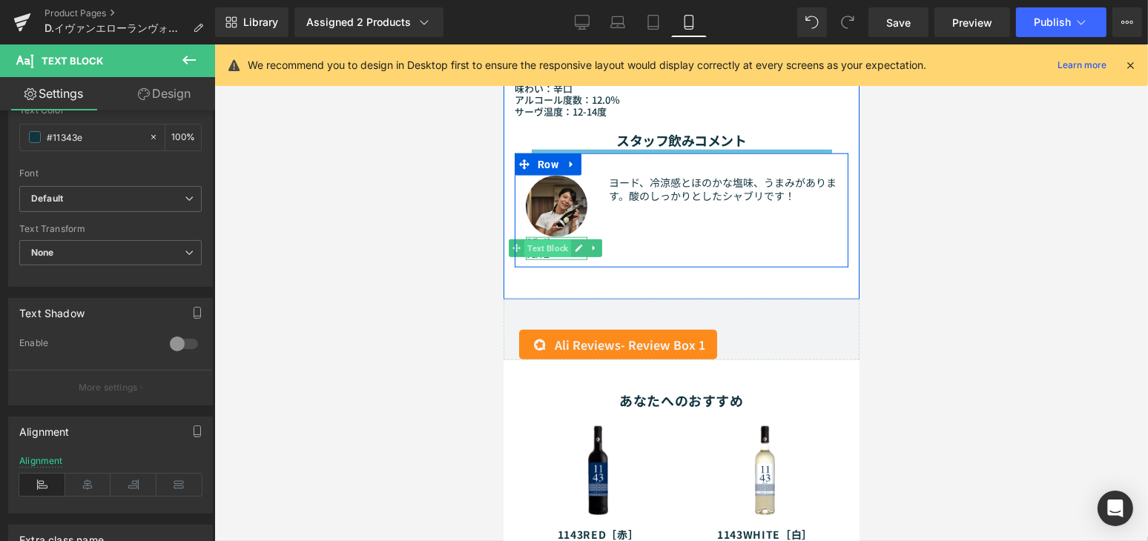
click at [541, 240] on span "Text Block" at bounding box center [546, 249] width 47 height 18
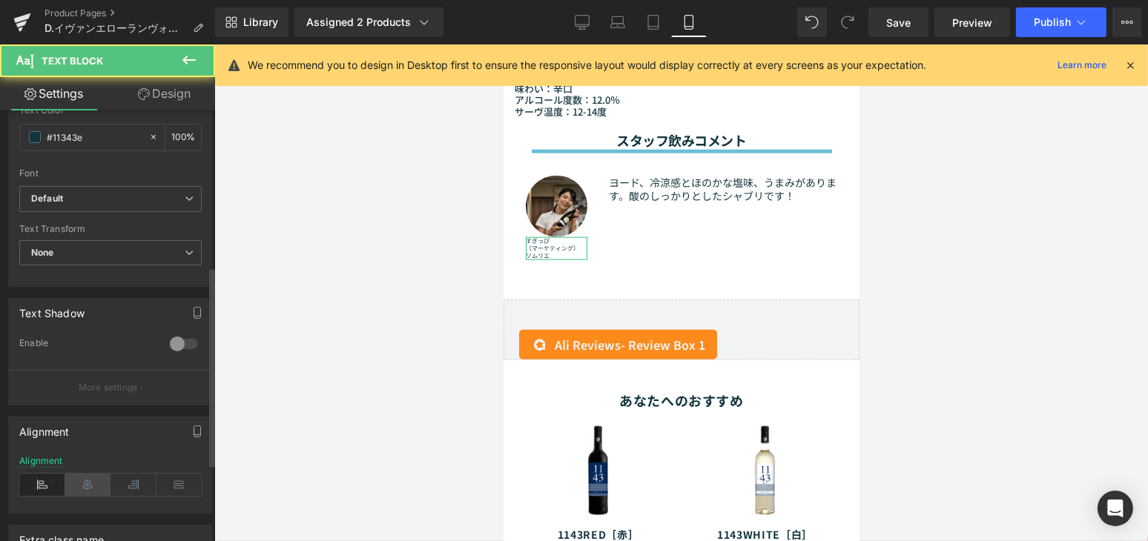
click at [78, 492] on icon at bounding box center [88, 485] width 46 height 22
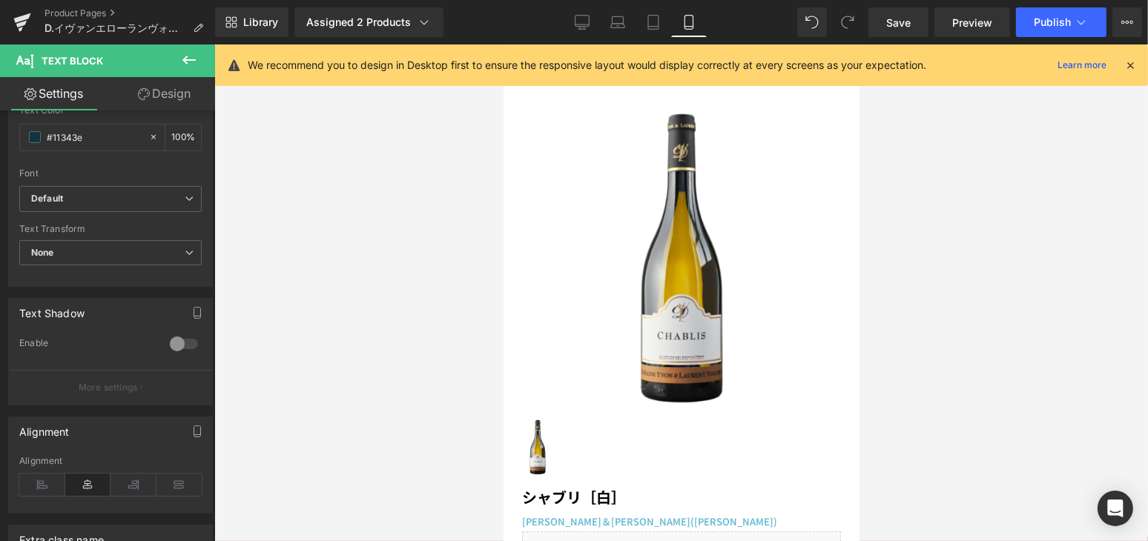
scroll to position [0, 0]
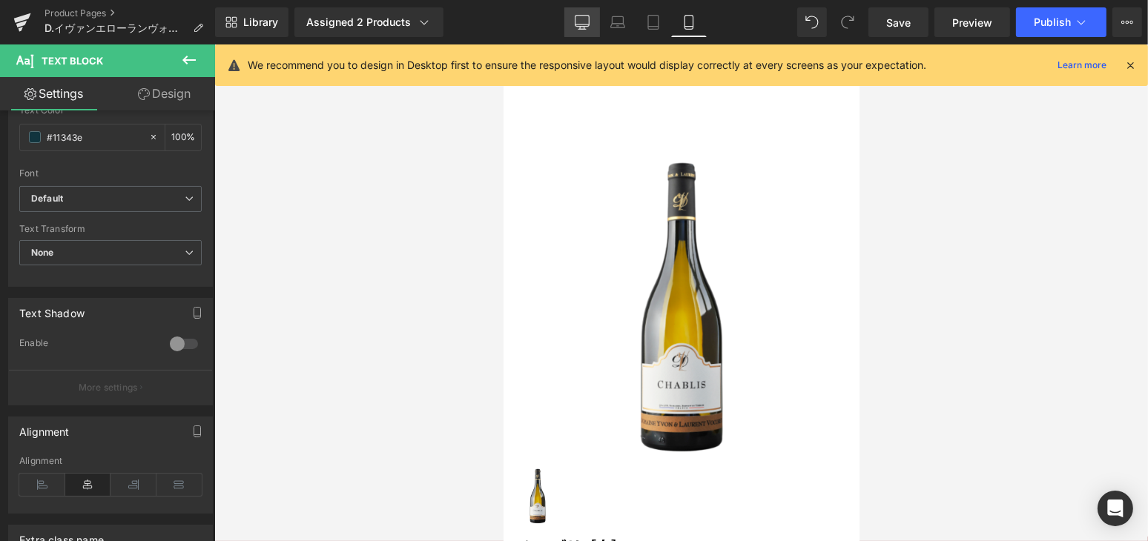
click at [593, 7] on link "Desktop" at bounding box center [582, 22] width 36 height 30
type input "14"
type input "100"
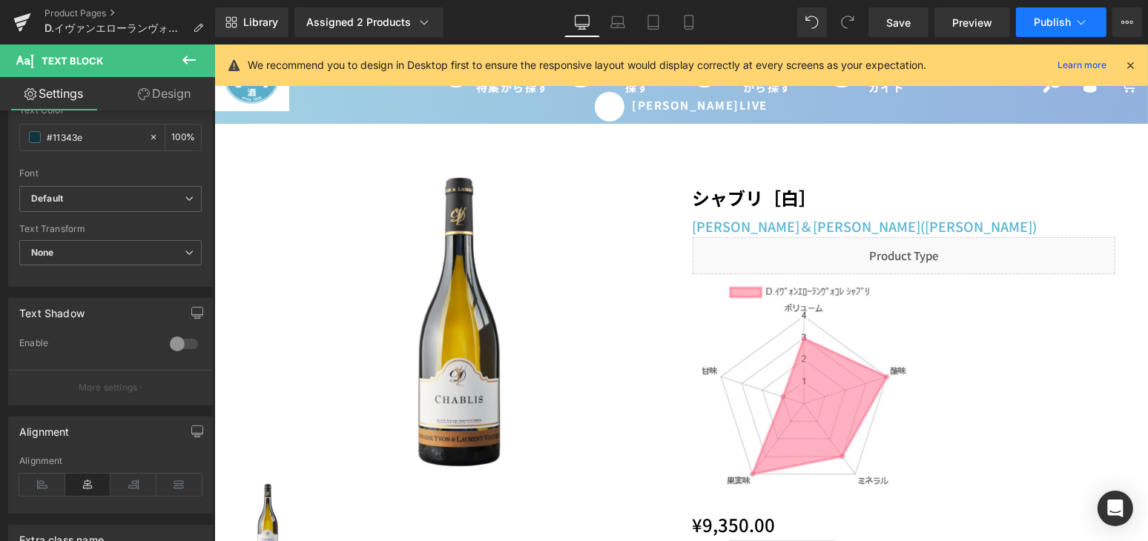
click at [1071, 34] on button "Publish" at bounding box center [1061, 22] width 90 height 30
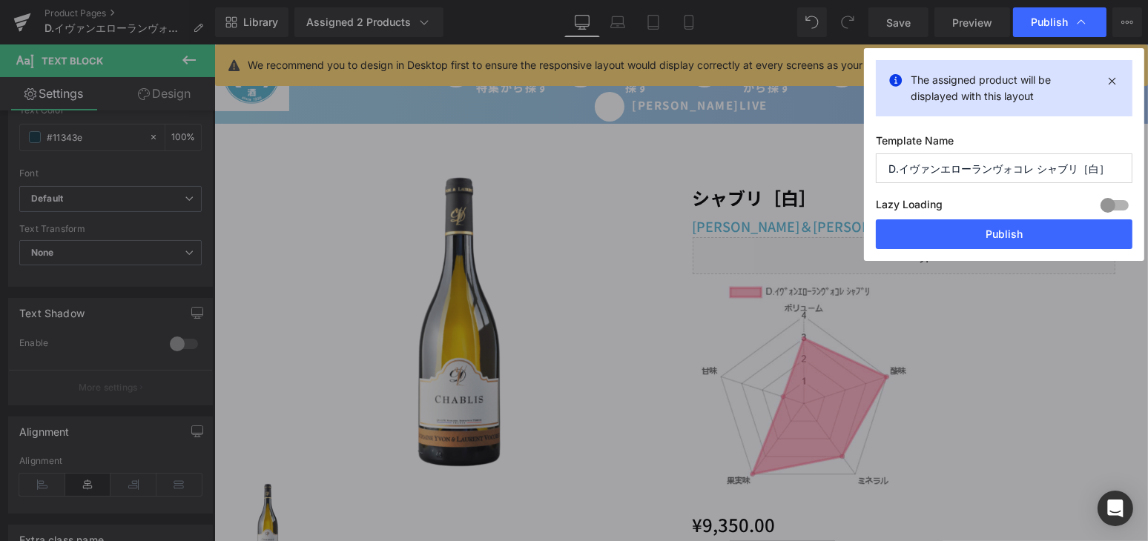
click at [971, 251] on div "The assigned product will be displayed with this layout Template Name D.イヴァンエロー…" at bounding box center [1004, 154] width 280 height 213
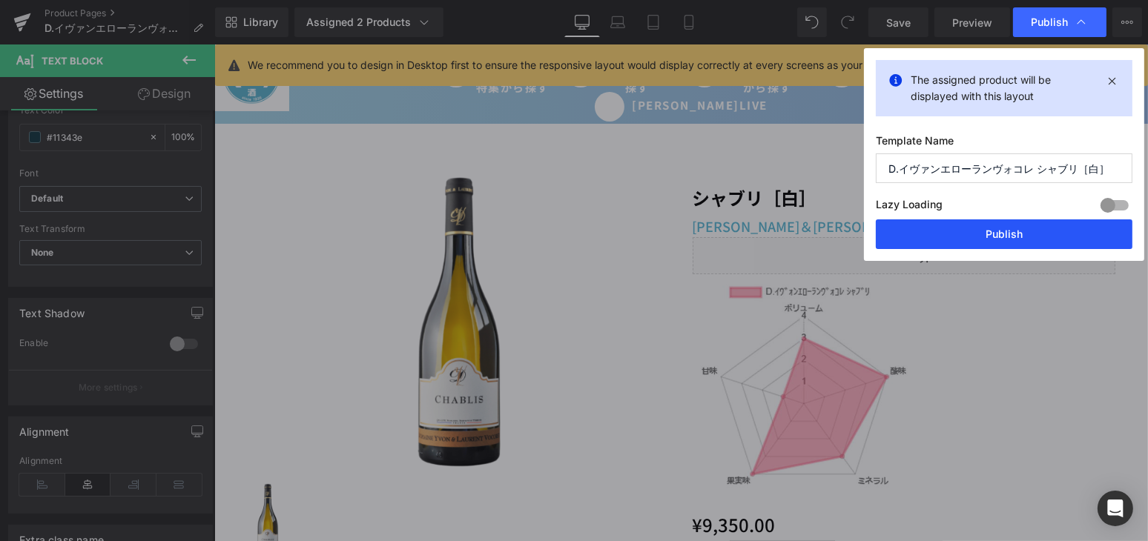
drag, startPoint x: 971, startPoint y: 243, endPoint x: 710, endPoint y: 193, distance: 266.5
click at [0, 0] on button "Publish" at bounding box center [0, 0] width 0 height 0
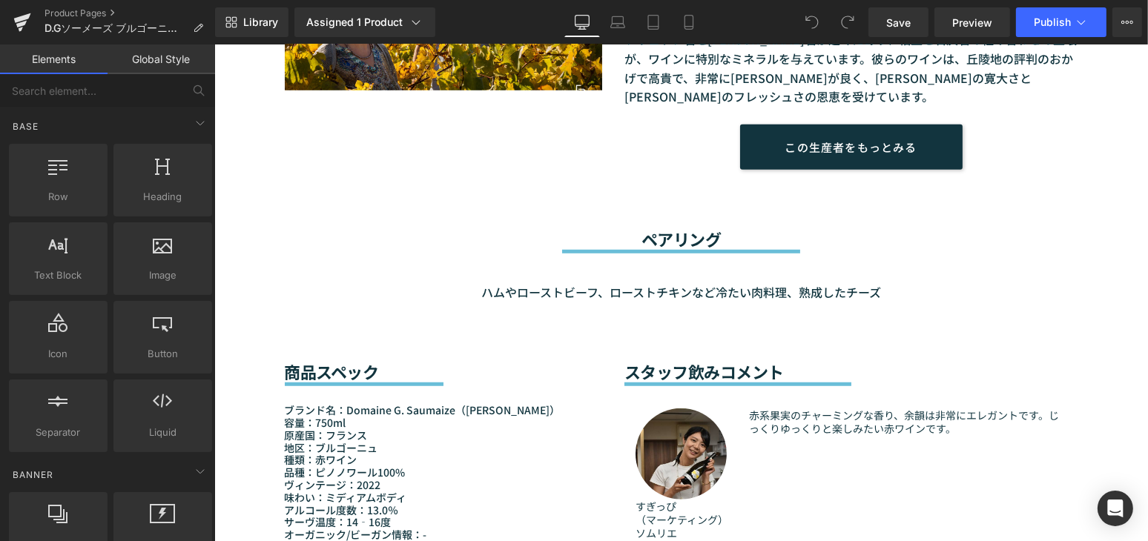
scroll to position [1280, 0]
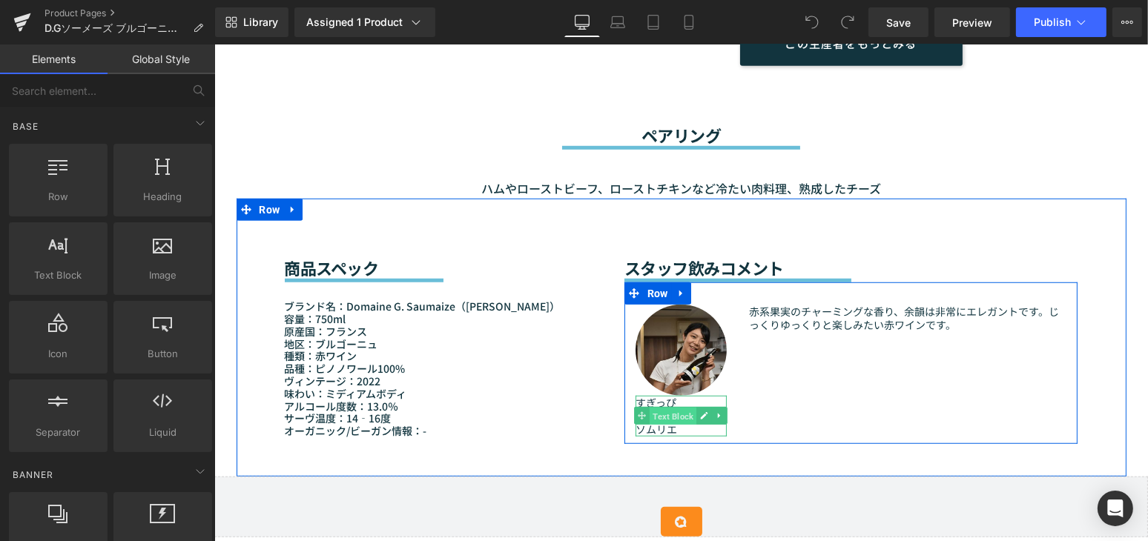
click at [675, 412] on span "Text Block" at bounding box center [672, 417] width 47 height 18
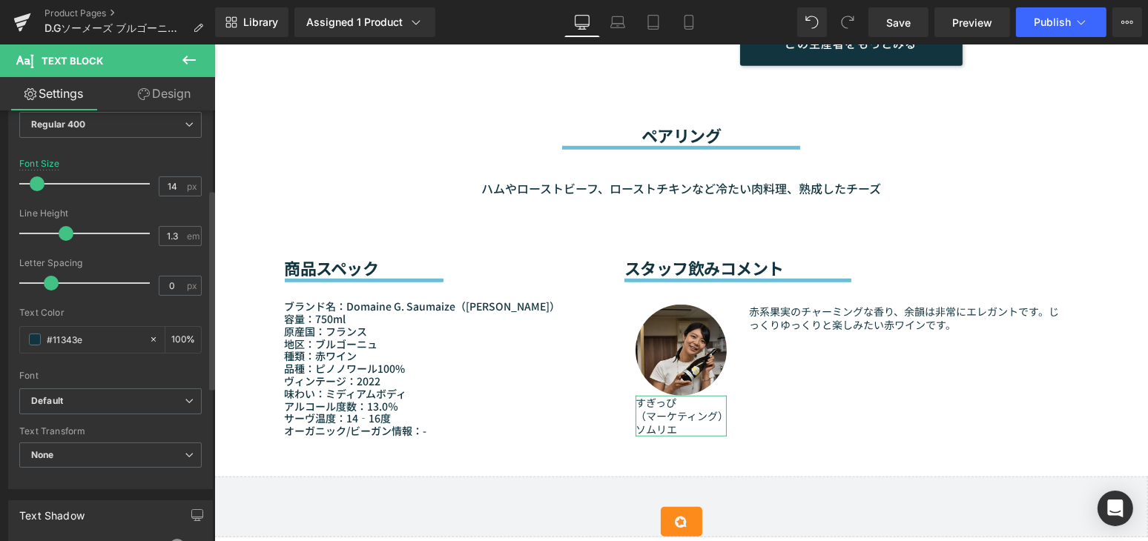
scroll to position [404, 0]
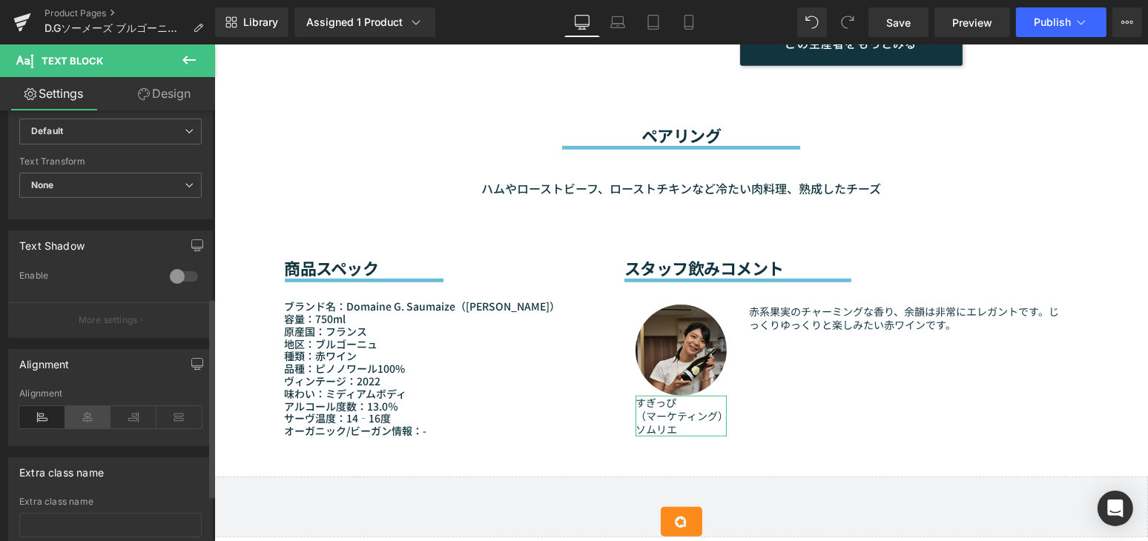
click at [81, 420] on icon at bounding box center [88, 417] width 46 height 22
click at [613, 30] on link "Laptop" at bounding box center [618, 22] width 36 height 30
type input "10"
type input "100"
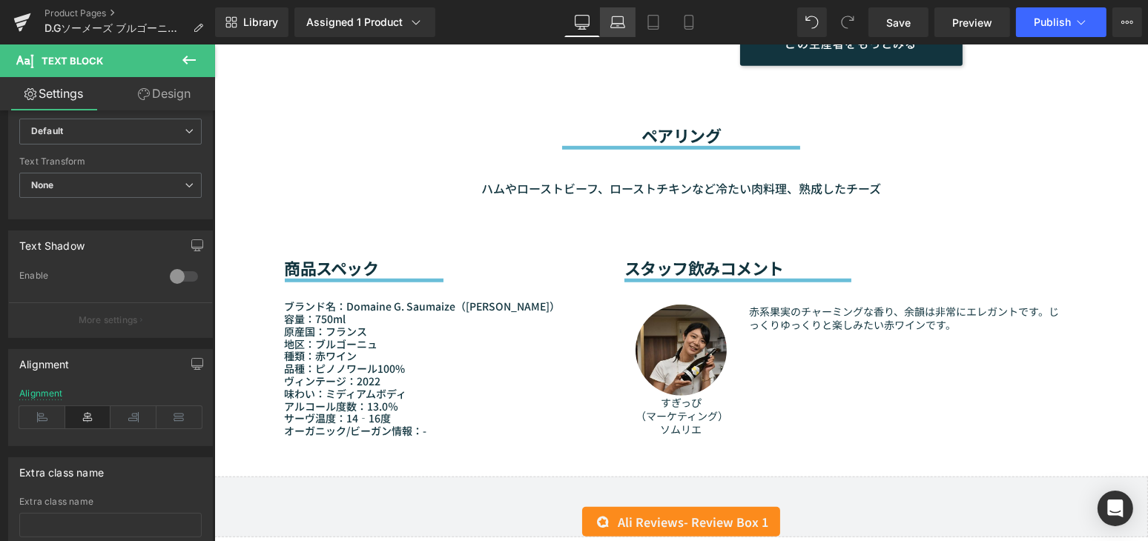
scroll to position [1520, 0]
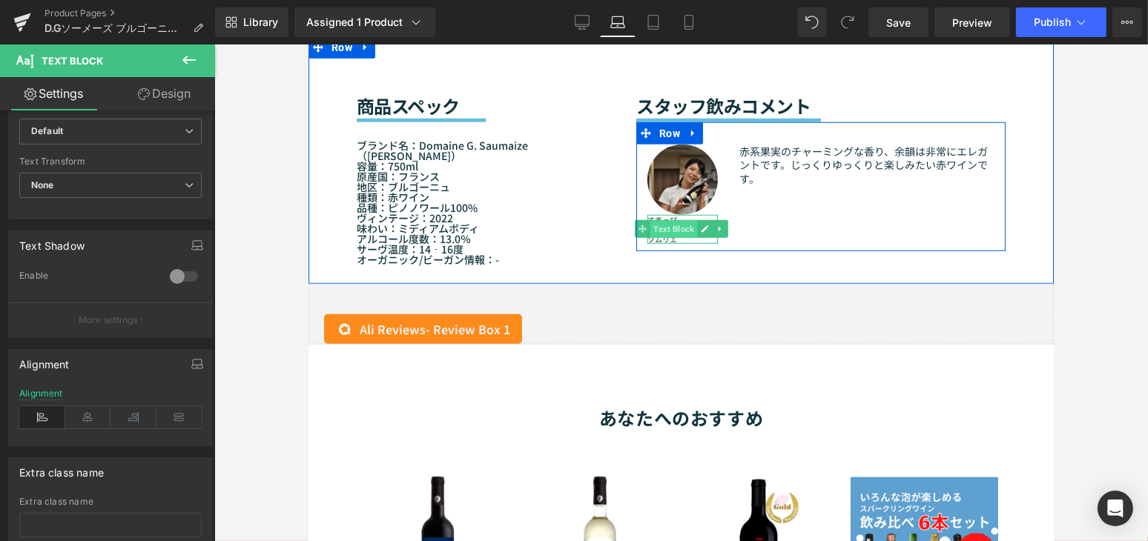
click at [672, 220] on span "Text Block" at bounding box center [672, 229] width 47 height 18
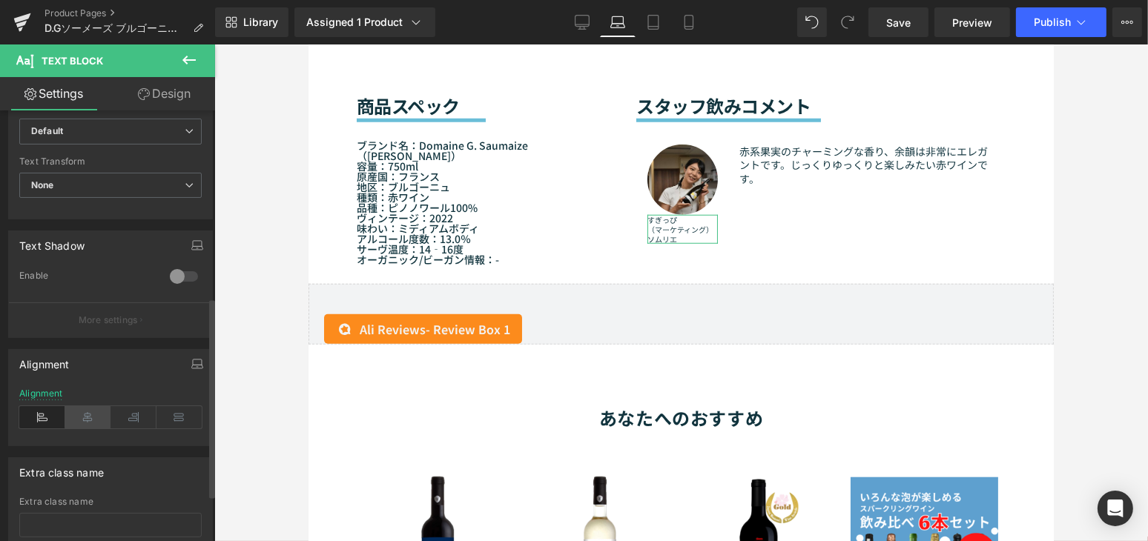
click at [76, 419] on icon at bounding box center [88, 417] width 46 height 22
click at [660, 41] on div "Library Assigned 1 Product Product Preview D.Gソーメーズ ブルゴーニュ ルージュ レプレクザン［赤］ Manag…" at bounding box center [681, 22] width 933 height 44
click at [658, 35] on link "Tablet" at bounding box center [653, 22] width 36 height 30
type input "8"
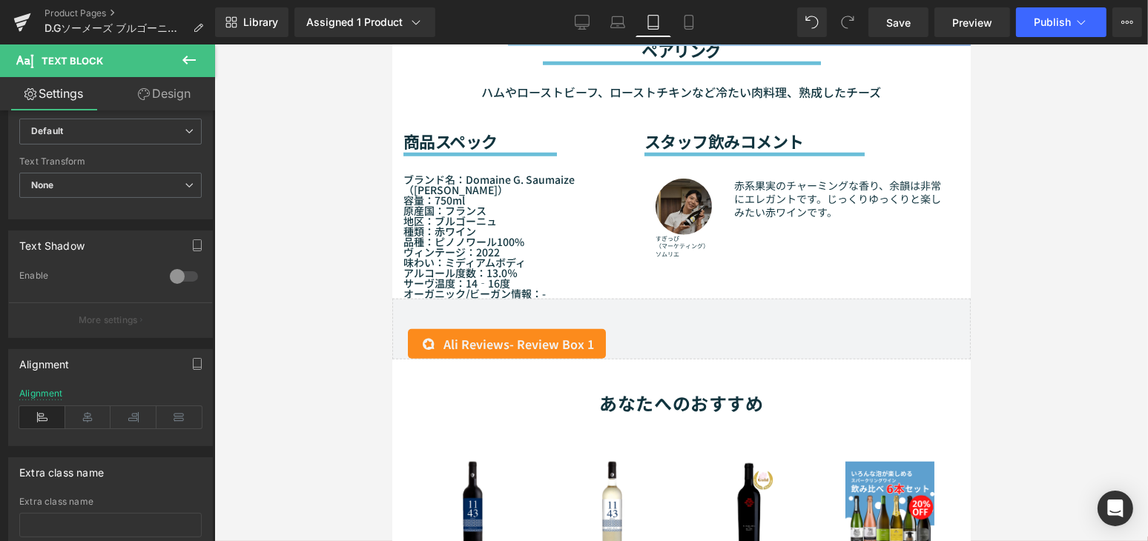
scroll to position [1464, 0]
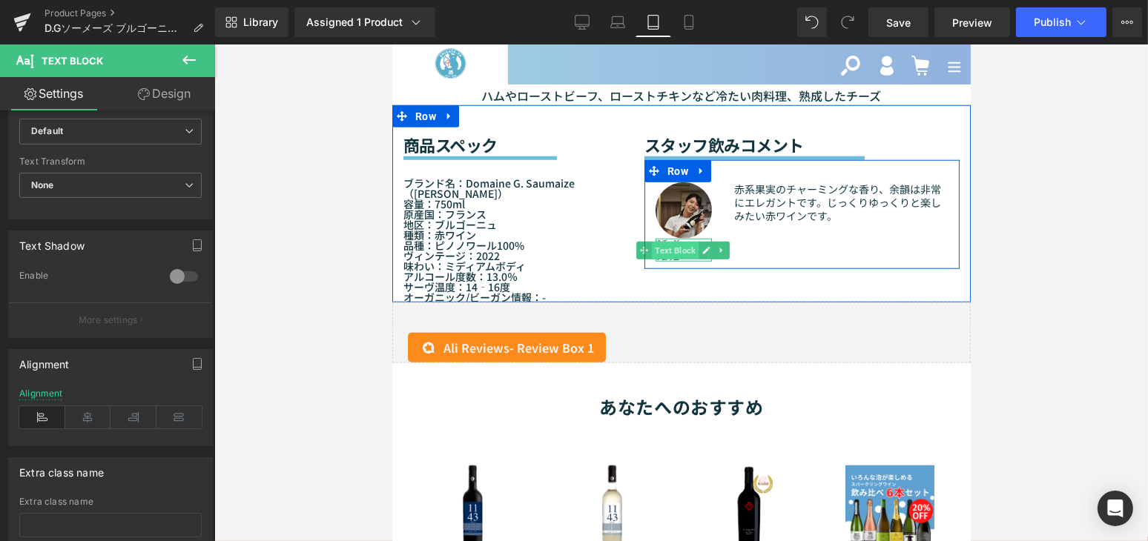
click at [675, 242] on span "Text Block" at bounding box center [674, 251] width 47 height 18
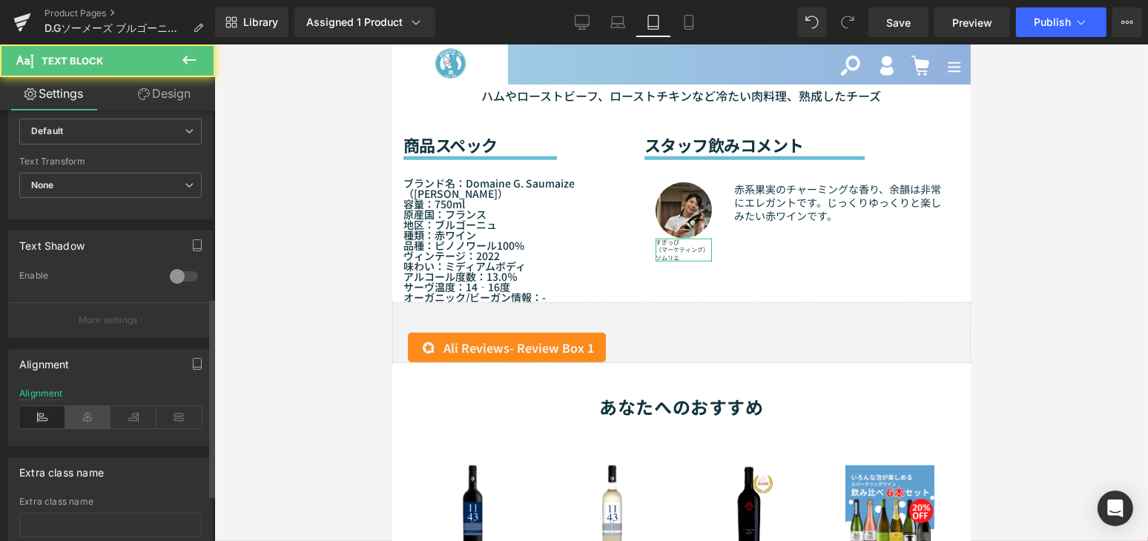
click at [85, 419] on icon at bounding box center [88, 417] width 46 height 22
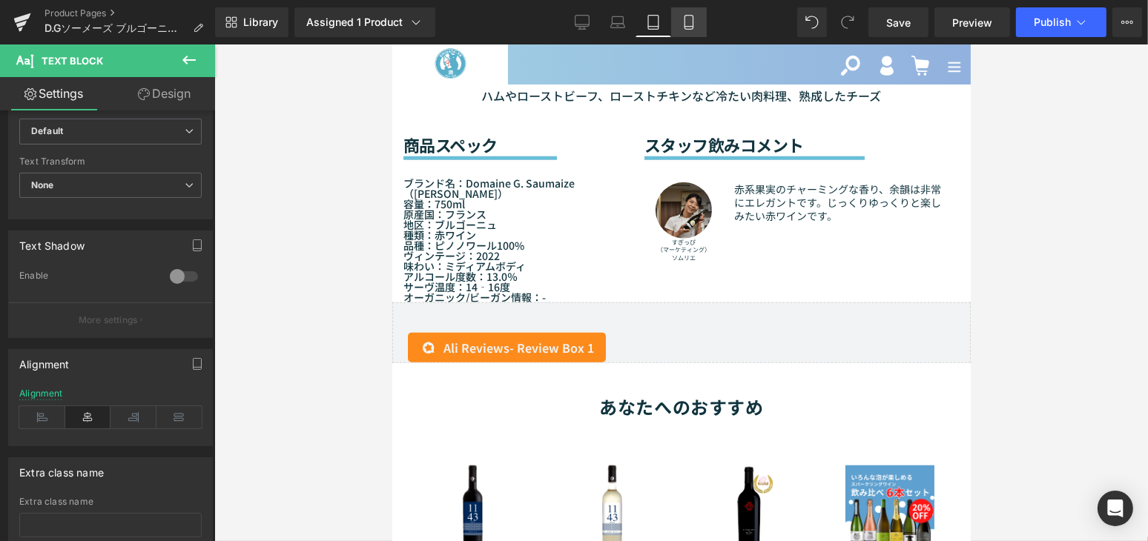
click at [690, 16] on icon at bounding box center [688, 22] width 15 height 15
type input "100"
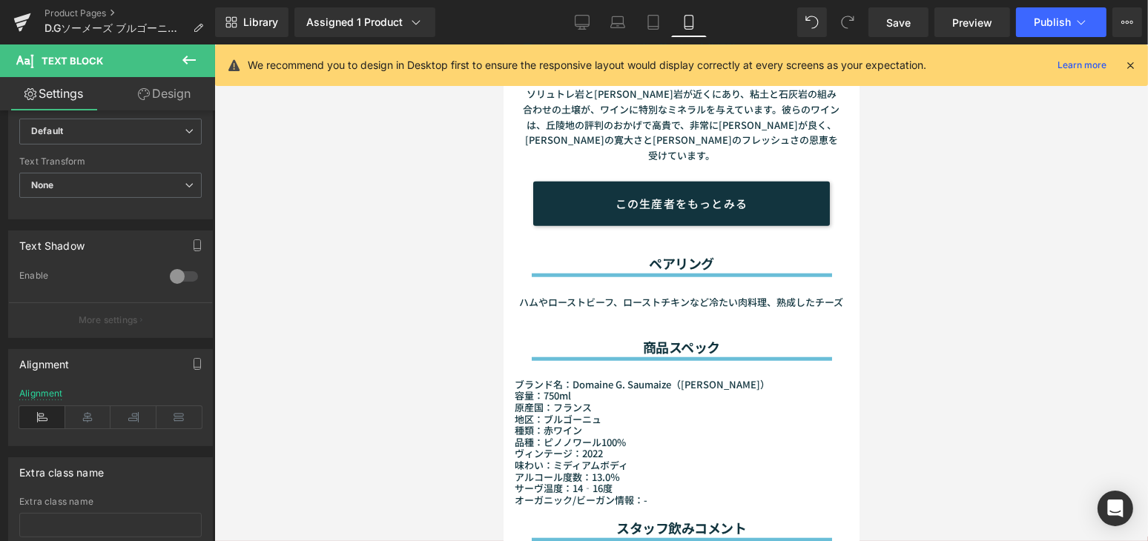
scroll to position [1853, 0]
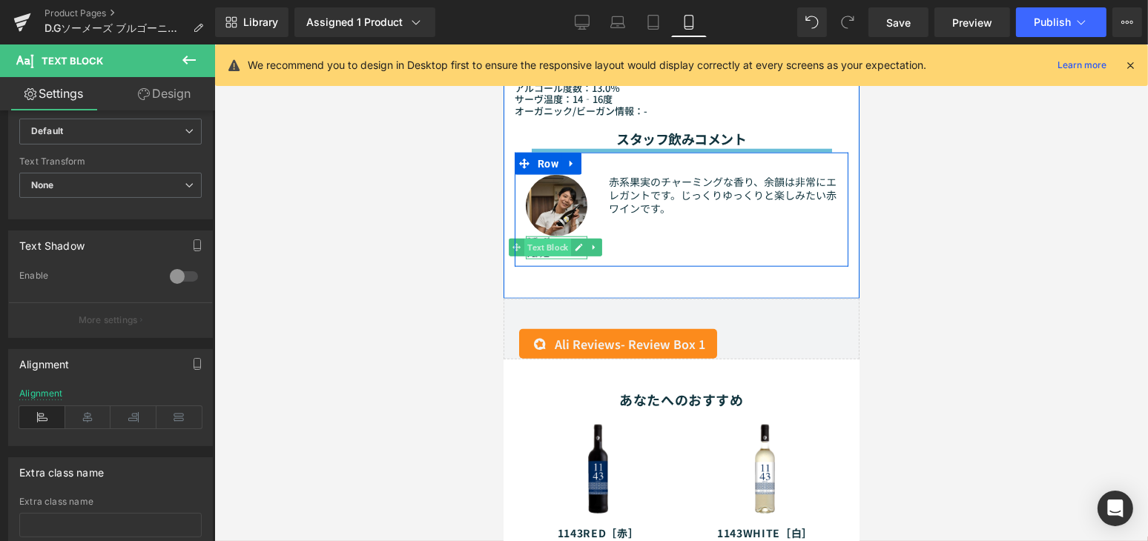
click at [548, 239] on span "Text Block" at bounding box center [546, 248] width 47 height 18
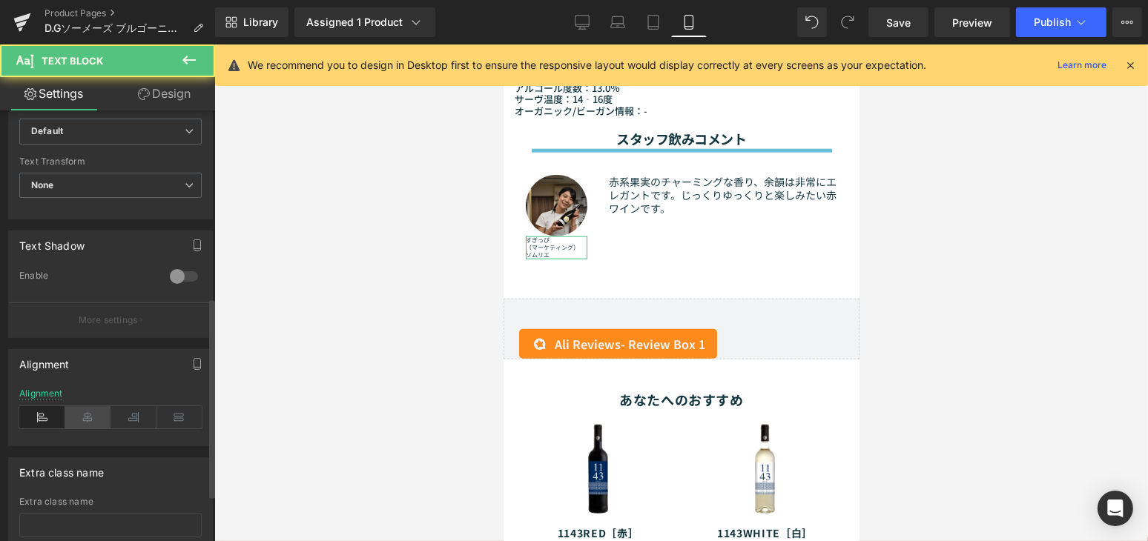
click at [94, 409] on icon at bounding box center [88, 417] width 46 height 22
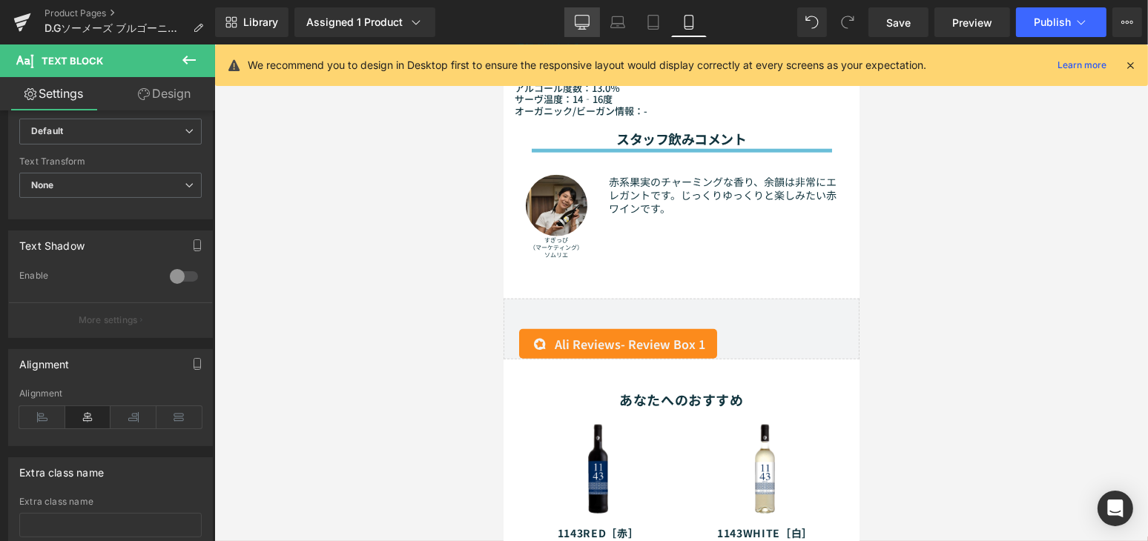
click at [583, 29] on icon at bounding box center [581, 29] width 7 height 0
type input "14"
type input "100"
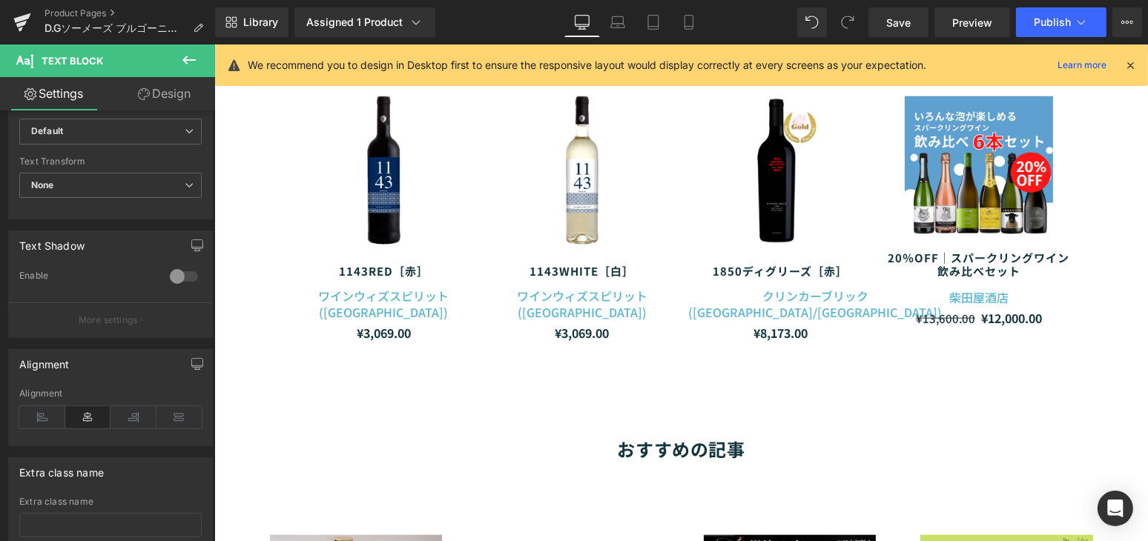
scroll to position [1463, 0]
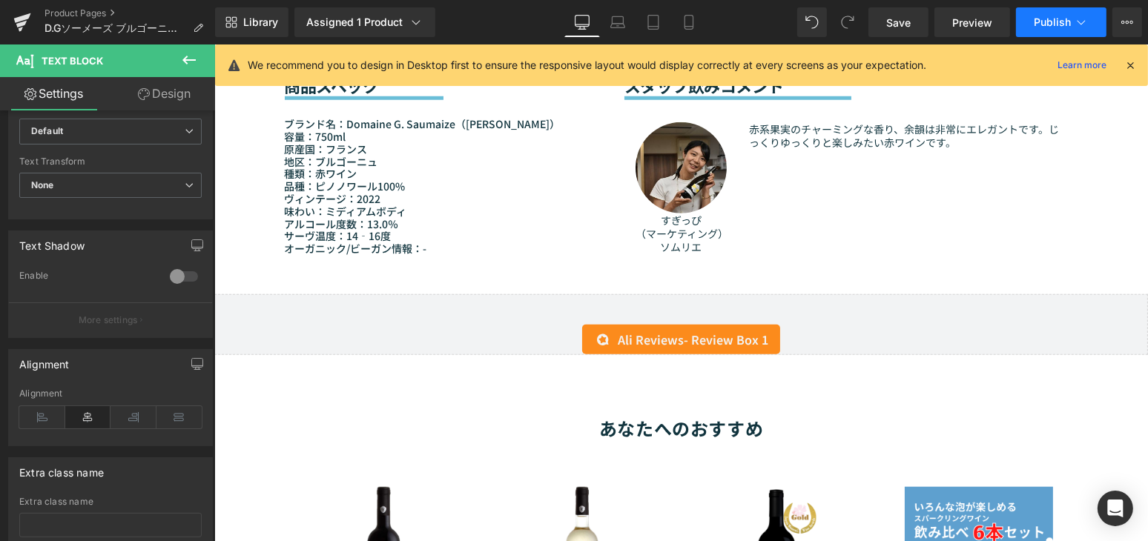
click at [1054, 27] on span "Publish" at bounding box center [1051, 22] width 37 height 12
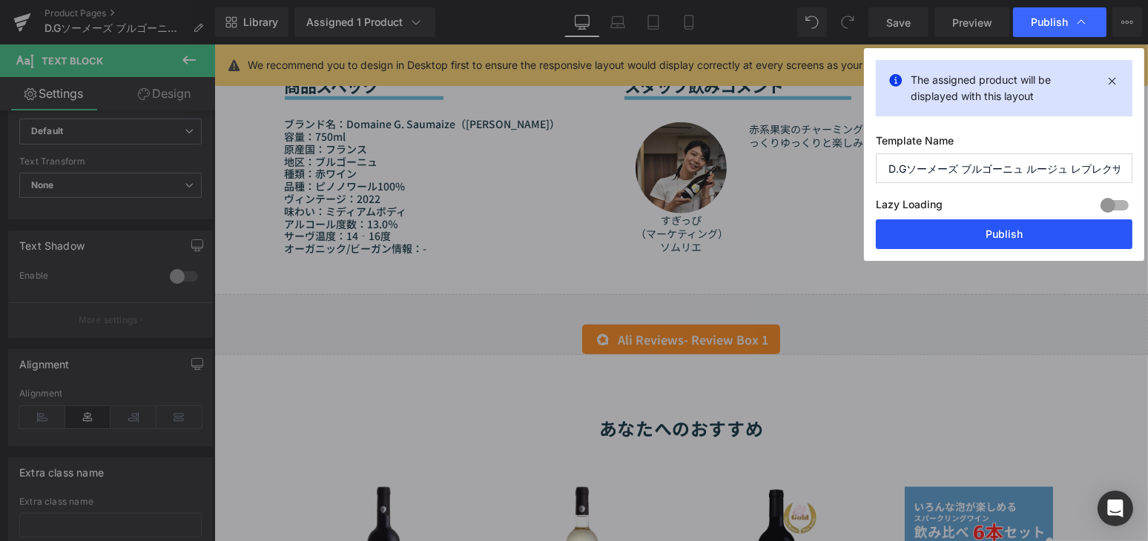
click at [0, 0] on button "Publish" at bounding box center [0, 0] width 0 height 0
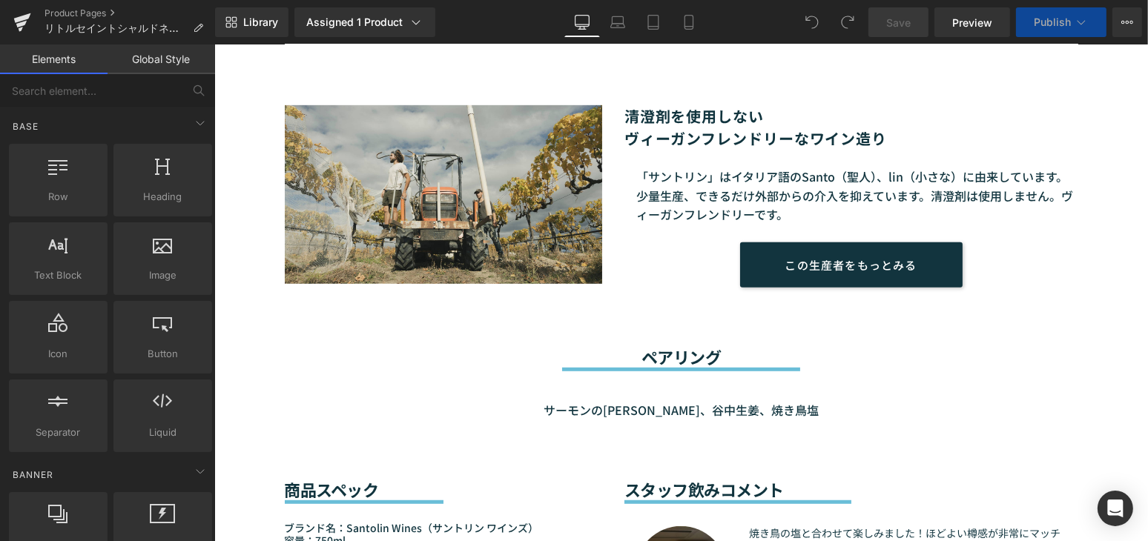
scroll to position [1213, 0]
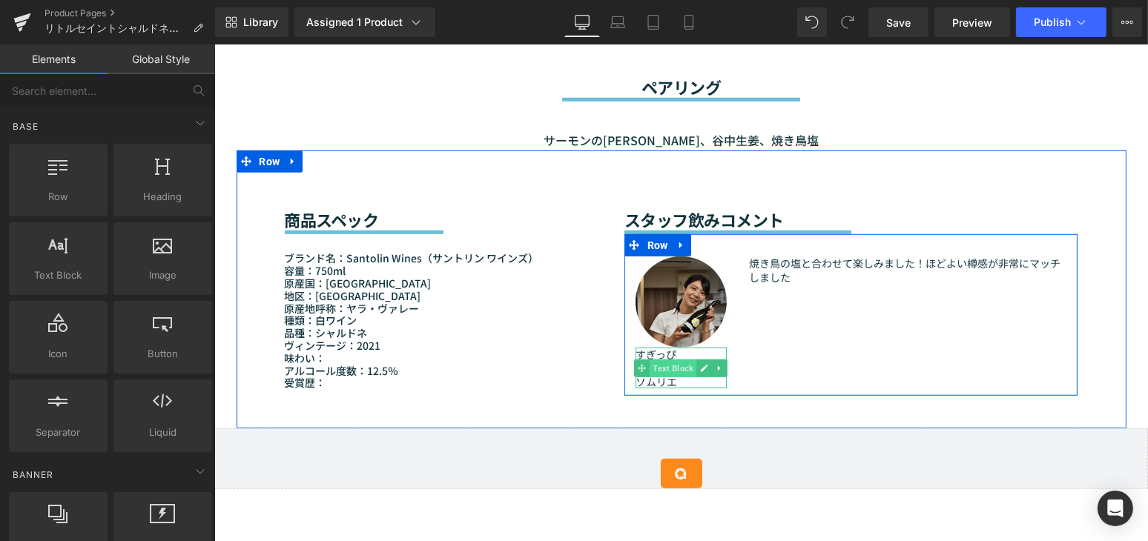
click at [660, 360] on span "Text Block" at bounding box center [672, 369] width 47 height 18
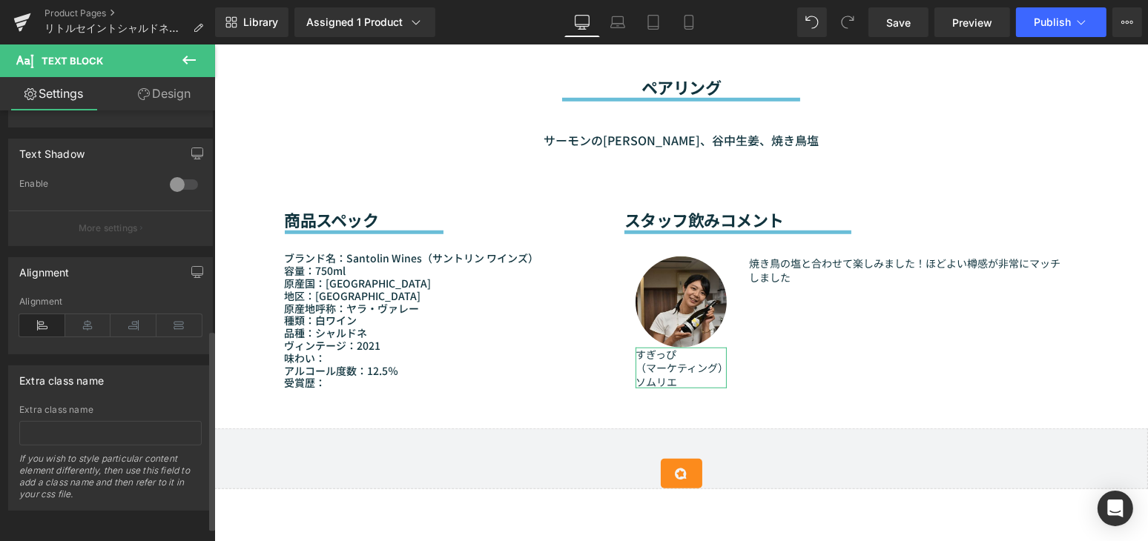
scroll to position [504, 0]
click at [88, 300] on div "Alignment" at bounding box center [110, 325] width 182 height 57
click at [87, 318] on icon at bounding box center [88, 325] width 46 height 22
click at [621, 22] on icon at bounding box center [617, 22] width 15 height 15
type input "10"
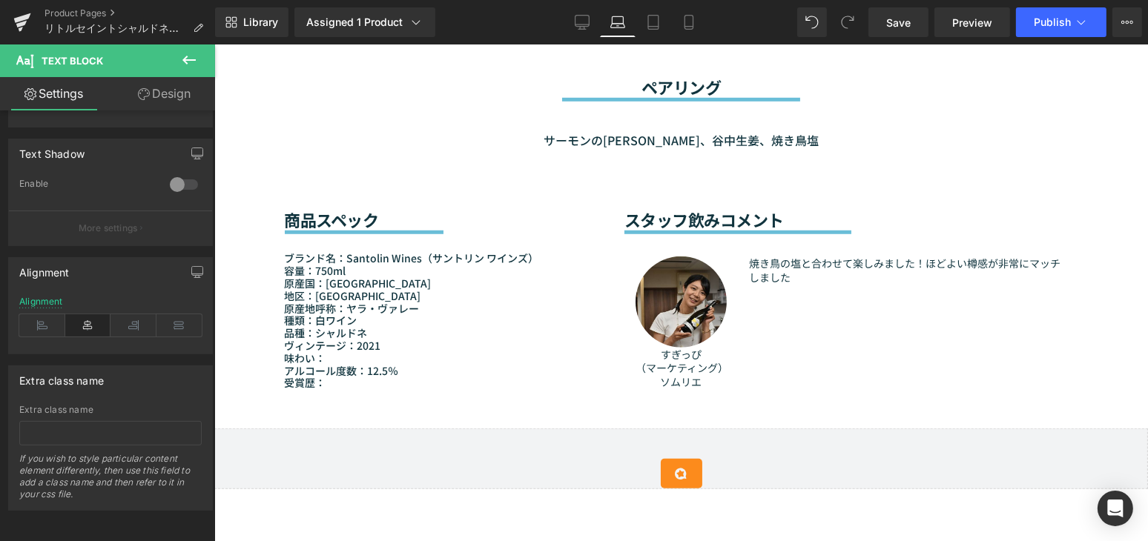
type input "100"
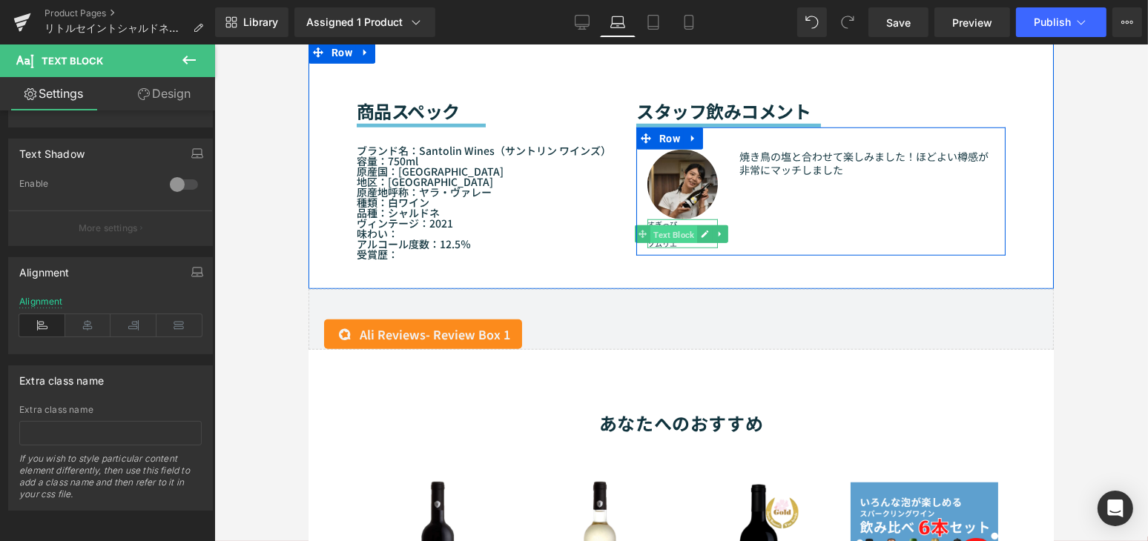
click at [662, 228] on span "Text Block" at bounding box center [672, 235] width 47 height 18
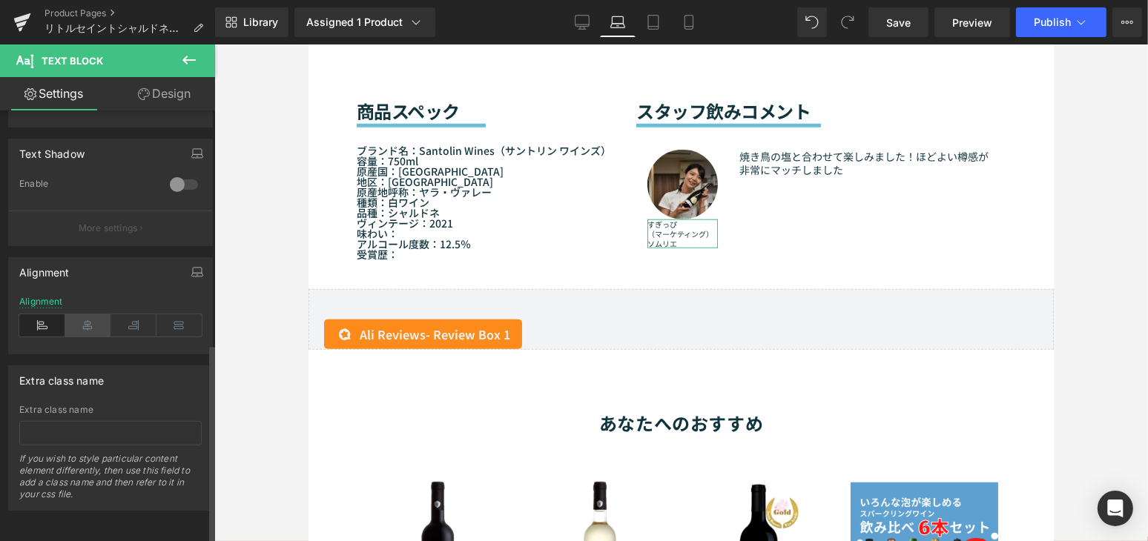
drag, startPoint x: 93, startPoint y: 314, endPoint x: 76, endPoint y: 318, distance: 16.9
click at [92, 314] on icon at bounding box center [88, 325] width 46 height 22
drag, startPoint x: 644, startPoint y: 14, endPoint x: 253, endPoint y: 118, distance: 405.0
click at [644, 14] on link "Tablet" at bounding box center [653, 22] width 36 height 30
type input "8"
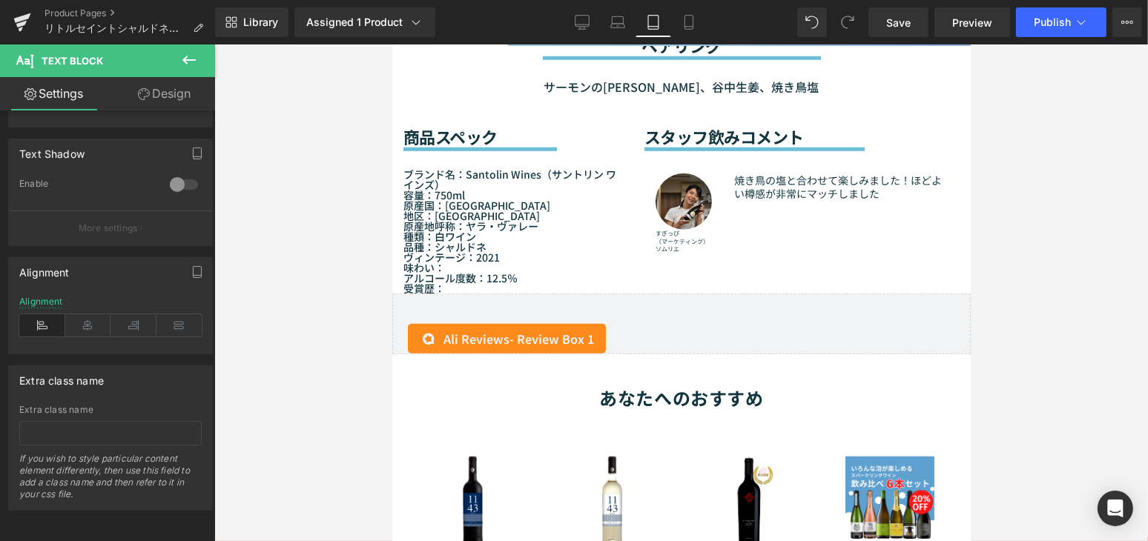
scroll to position [1357, 0]
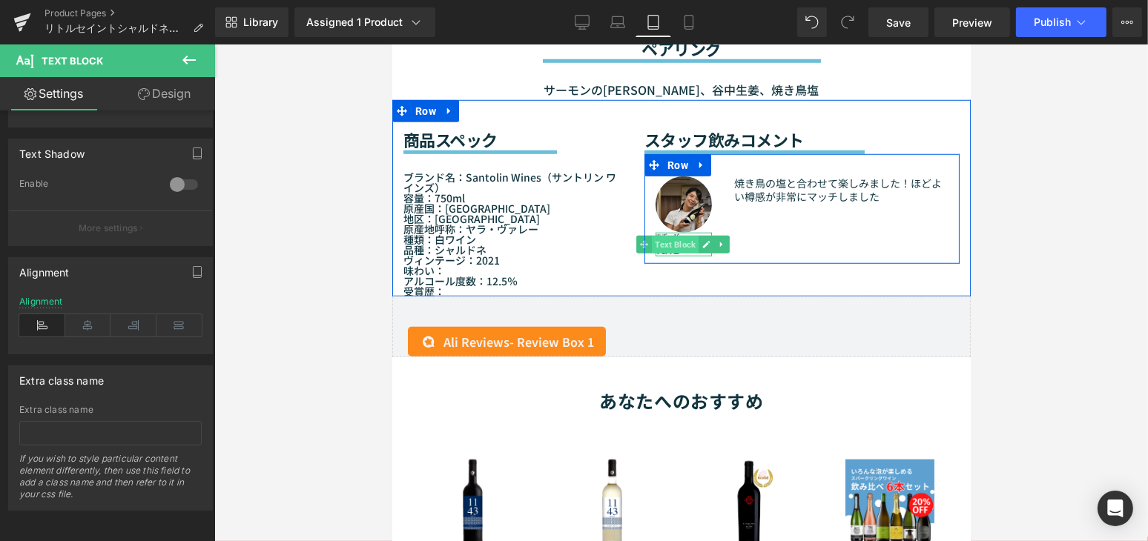
click at [672, 236] on span "Text Block" at bounding box center [674, 245] width 47 height 18
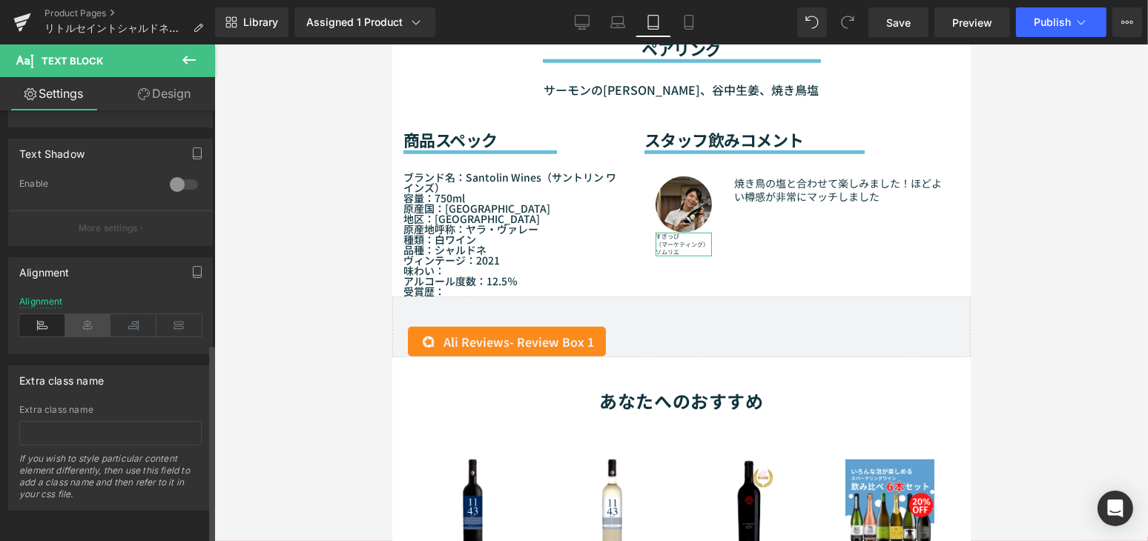
click at [88, 322] on icon at bounding box center [88, 325] width 46 height 22
click at [689, 27] on icon at bounding box center [688, 27] width 8 height 0
type input "100"
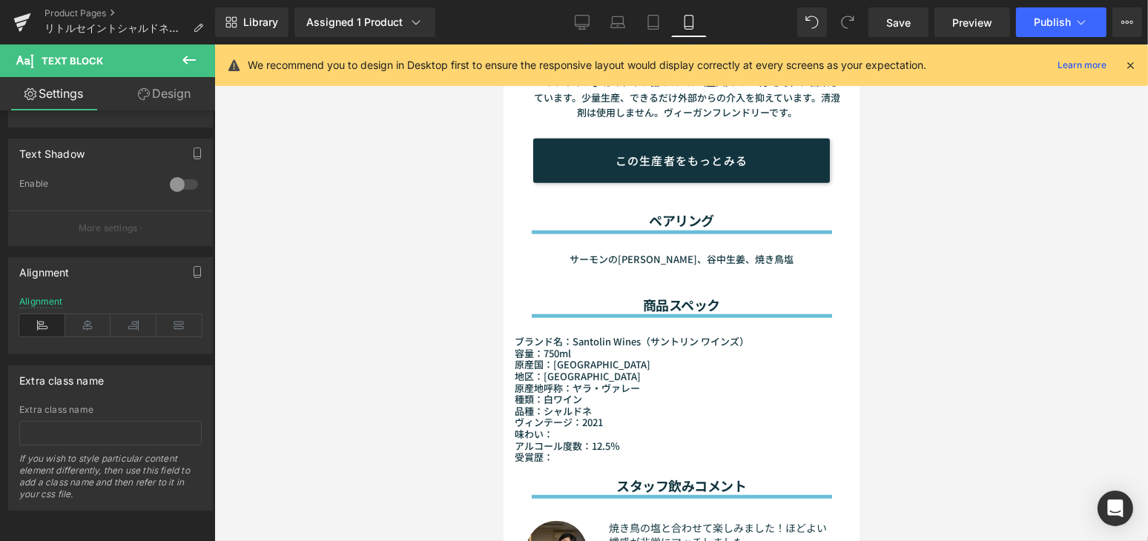
scroll to position [1713, 0]
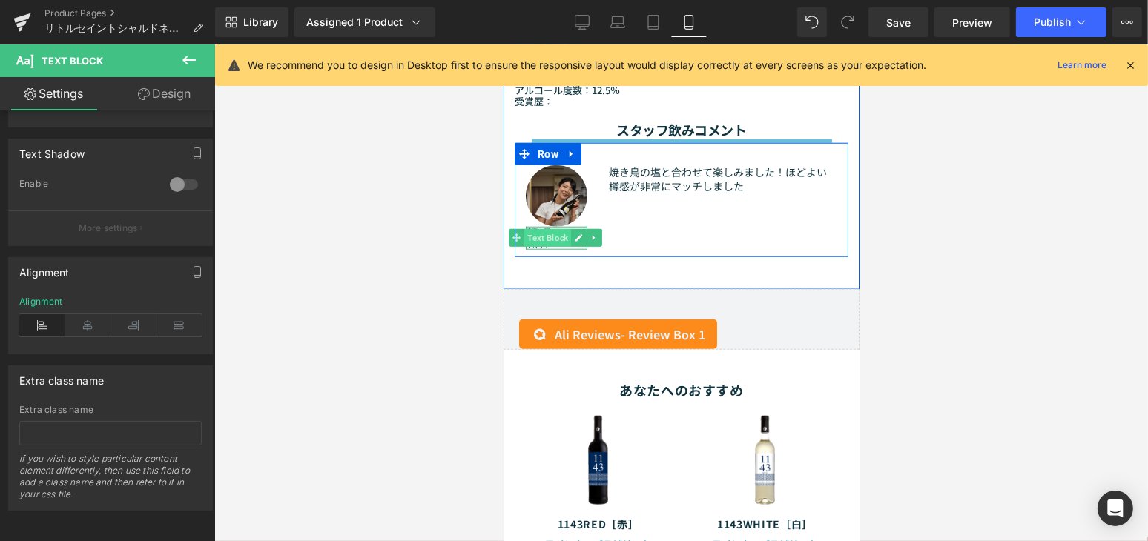
click at [543, 229] on span "Text Block" at bounding box center [546, 238] width 47 height 18
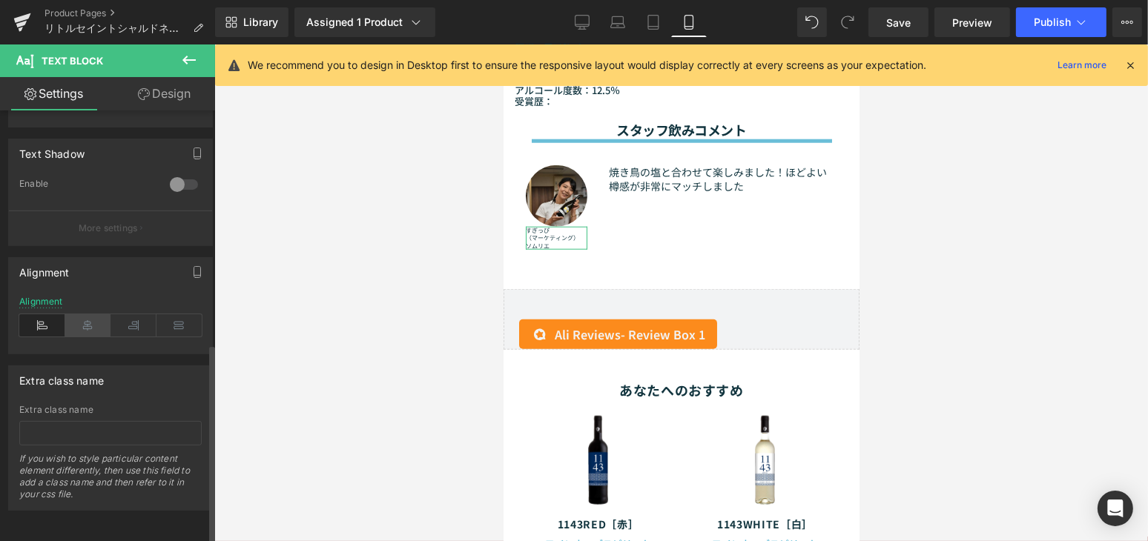
click at [78, 323] on icon at bounding box center [88, 325] width 46 height 22
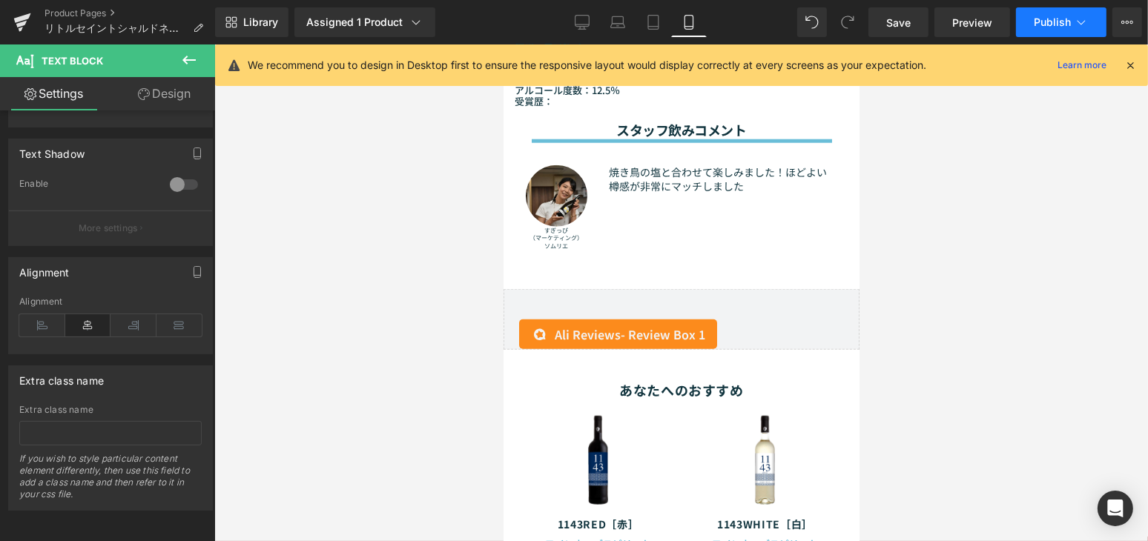
click at [1051, 20] on span "Publish" at bounding box center [1051, 22] width 37 height 12
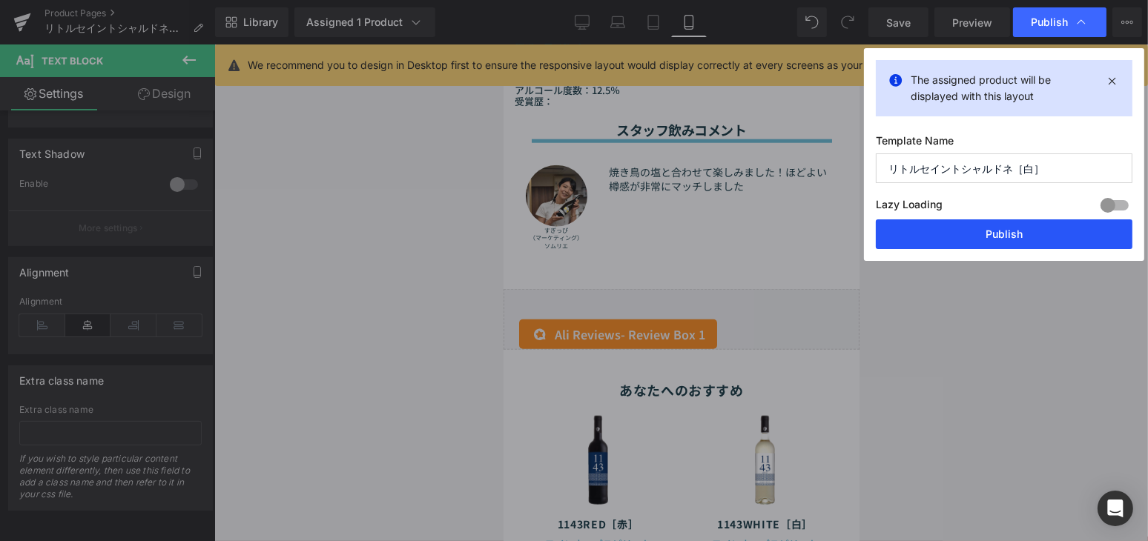
click at [64, 222] on div "The assigned product will be displayed with this layout Template Name リトルセイントシャ…" at bounding box center [63, 224] width 2 height 5
click at [0, 0] on button "Publish" at bounding box center [0, 0] width 0 height 0
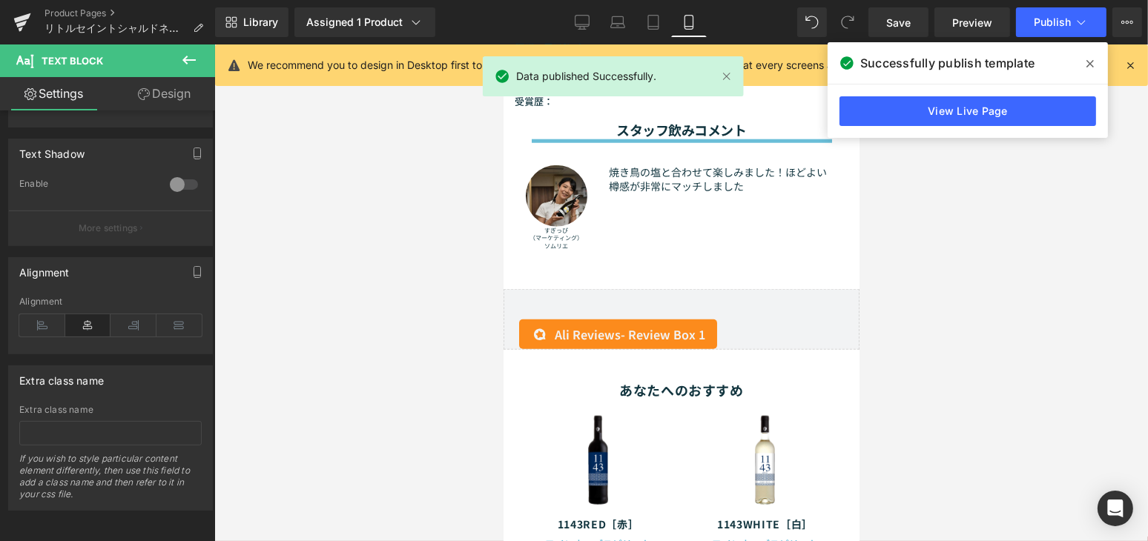
click at [214, 343] on icon at bounding box center [212, 345] width 2 height 5
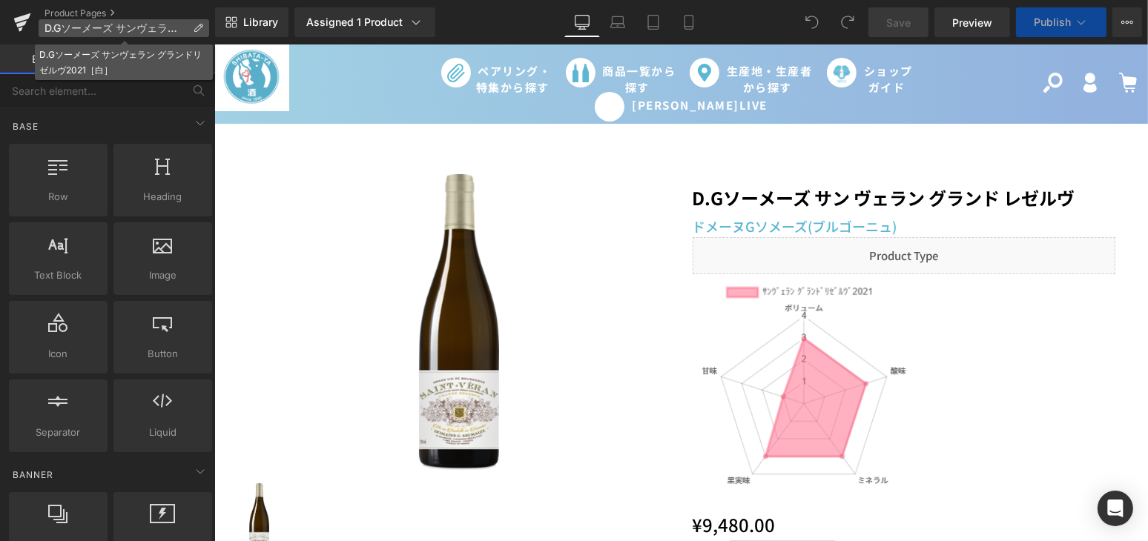
click at [192, 33] on p "D.Gソーメーズ サンヴェラン グランドリゼルヴ2021［白］" at bounding box center [124, 28] width 171 height 18
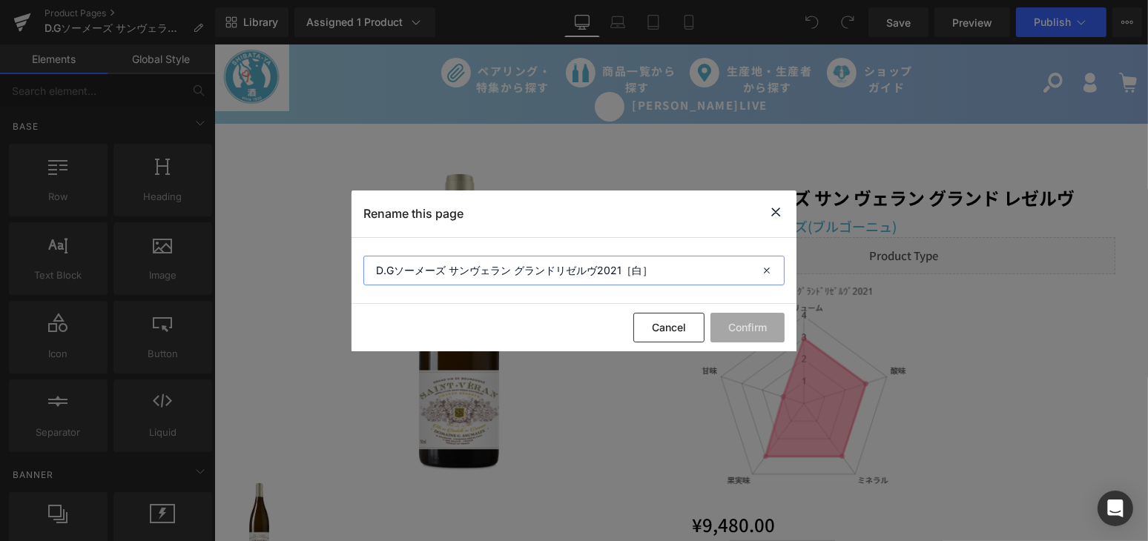
drag, startPoint x: 684, startPoint y: 270, endPoint x: 339, endPoint y: 271, distance: 344.7
paste input "サン　ヴェラン　グランド　レゼルヴ"
click at [458, 273] on input "D.Gソーメーズ　サン　ヴェラン　グランド　レゼルヴ" at bounding box center [573, 271] width 421 height 30
click at [482, 270] on input "D.Gソーメーズ サン　ヴェラン　グランド　レゼルヴ" at bounding box center [573, 271] width 421 height 30
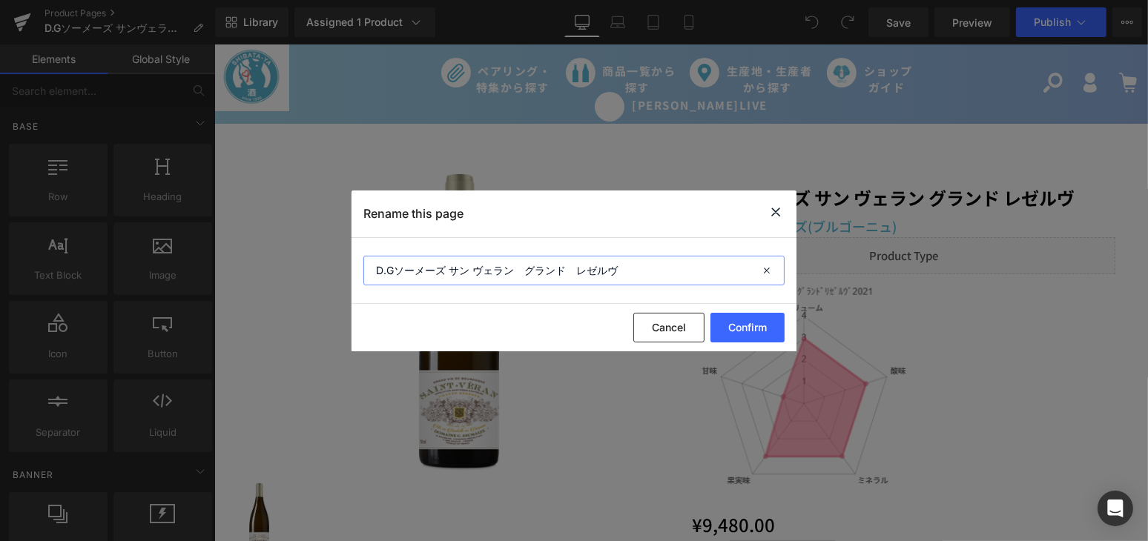
click at [527, 270] on input "D.Gソーメーズ サン ヴェラン　グランド　レゼルヴ" at bounding box center [573, 271] width 421 height 30
click at [615, 258] on input "D.Gソーメーズ サン ヴェラングランド　レゼルヴ" at bounding box center [573, 271] width 421 height 30
click at [516, 274] on input "D.Gソーメーズ サン ヴェラングランド　レゼルヴ" at bounding box center [573, 271] width 421 height 30
click at [573, 267] on input "D.Gソーメーズ サン ヴェラン グランド　レゼルヴ" at bounding box center [573, 271] width 421 height 30
click at [571, 267] on input "D.Gソーメーズ サン ヴェラン グランド　レゼルヴ" at bounding box center [573, 271] width 421 height 30
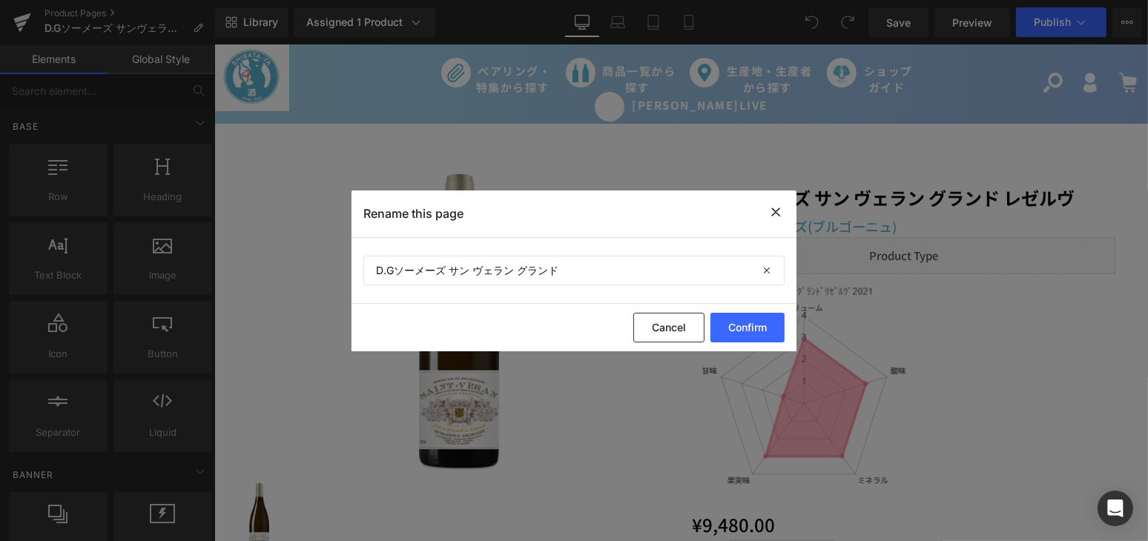
click at [493, 320] on div "Cancel Confirm" at bounding box center [573, 327] width 445 height 47
click at [582, 274] on input "D.Gソーメーズ サン ヴェラン グランド" at bounding box center [573, 271] width 421 height 30
click at [583, 257] on input "D.Gソーメーズ サン ヴェラン グランド" at bounding box center [573, 271] width 421 height 30
paste input "レゼルヴ"
type input "D.Gソーメーズ サン ヴェラン グランド レゼルヴ"
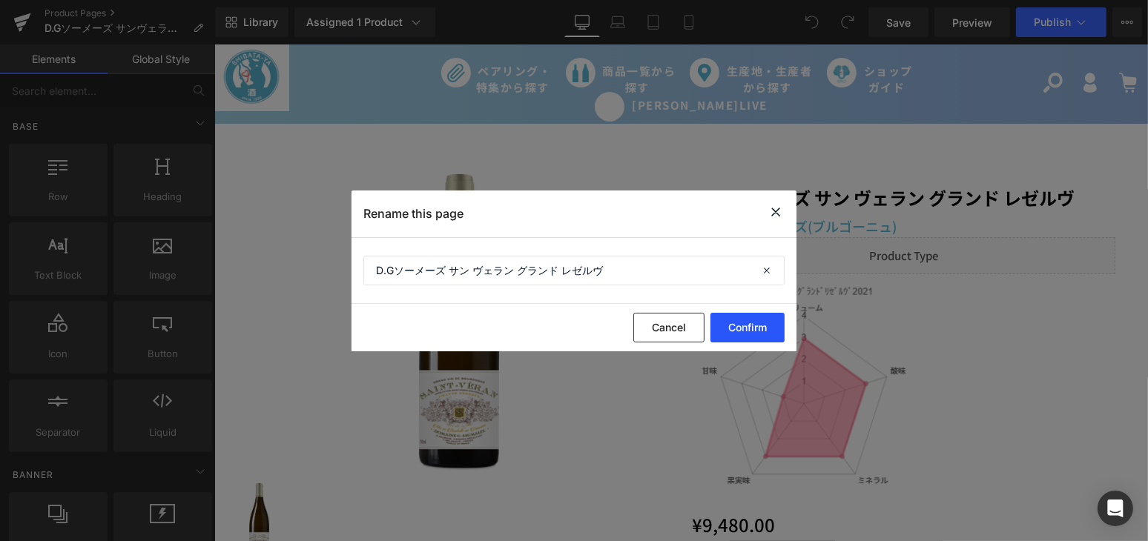
click at [729, 331] on button "Confirm" at bounding box center [747, 328] width 74 height 30
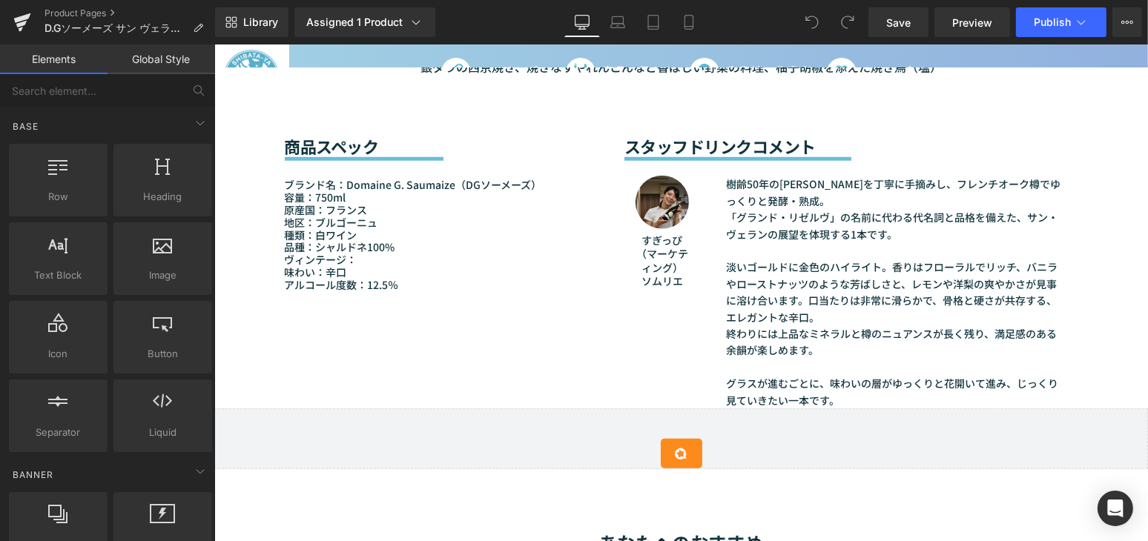
scroll to position [1348, 0]
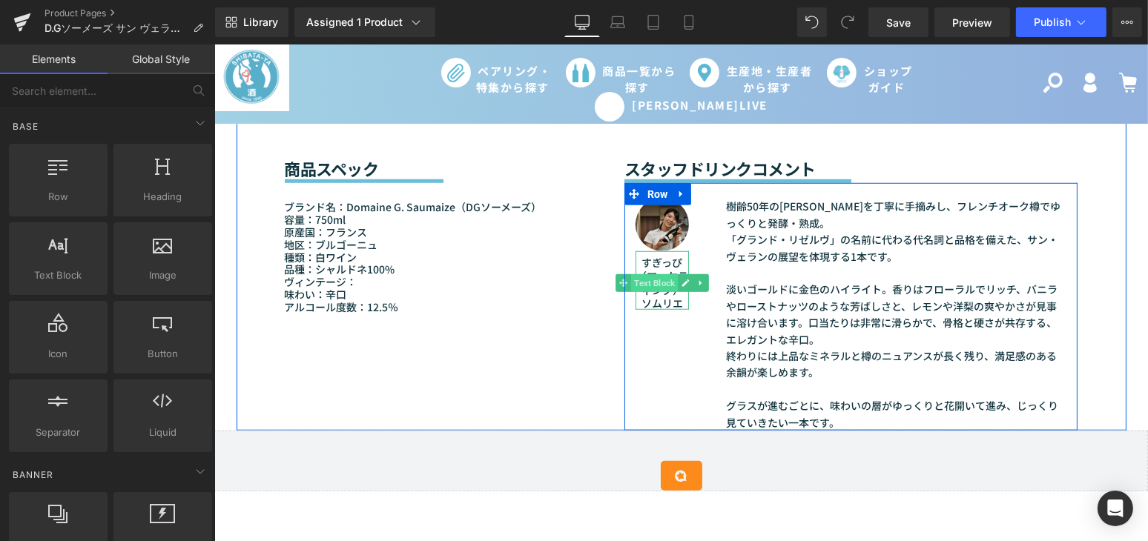
click at [656, 285] on span "Text Block" at bounding box center [653, 283] width 47 height 18
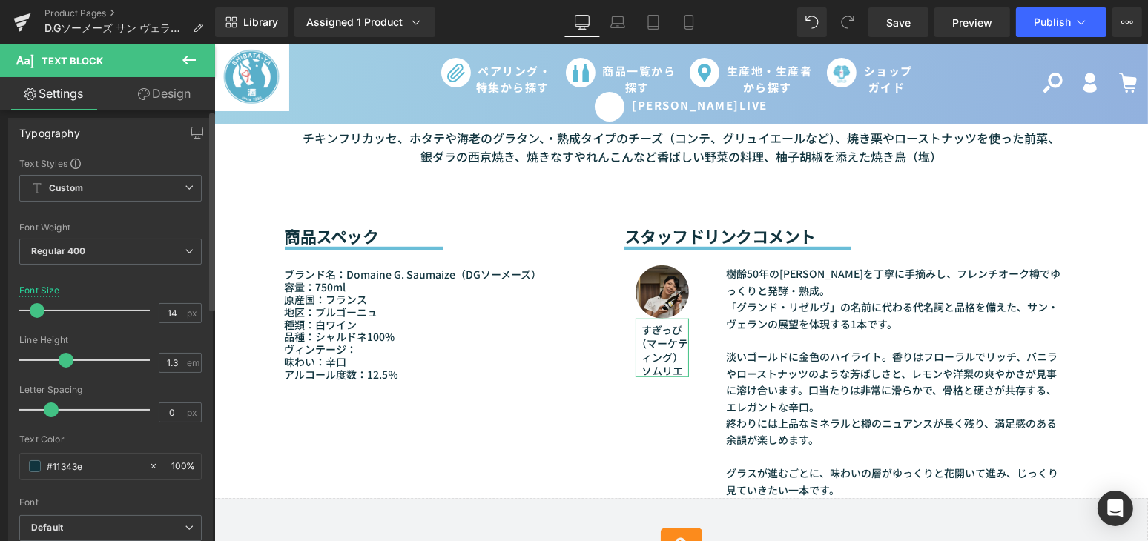
scroll to position [0, 0]
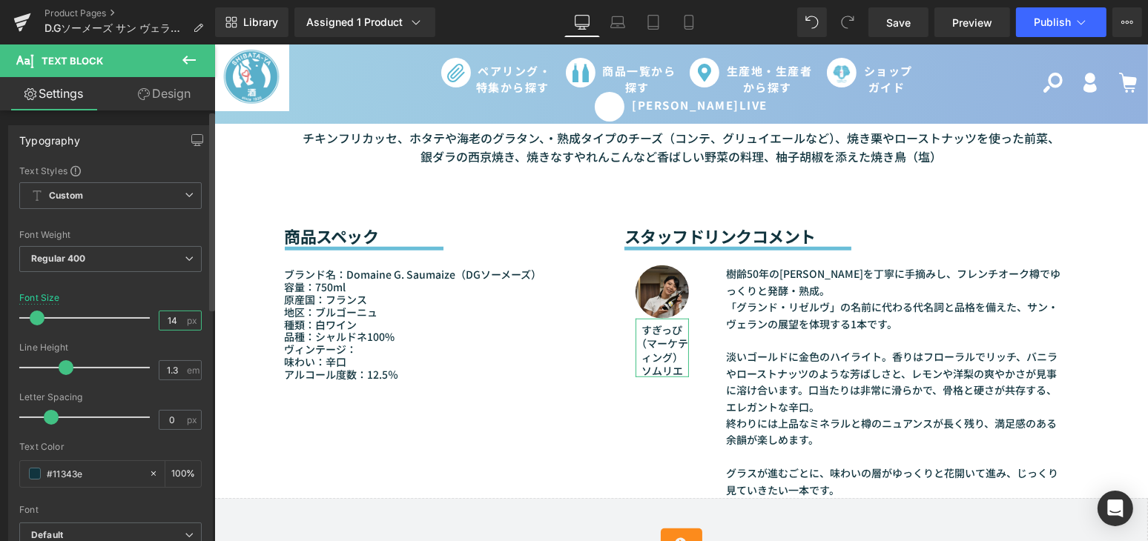
click at [173, 325] on input "14" at bounding box center [172, 320] width 26 height 19
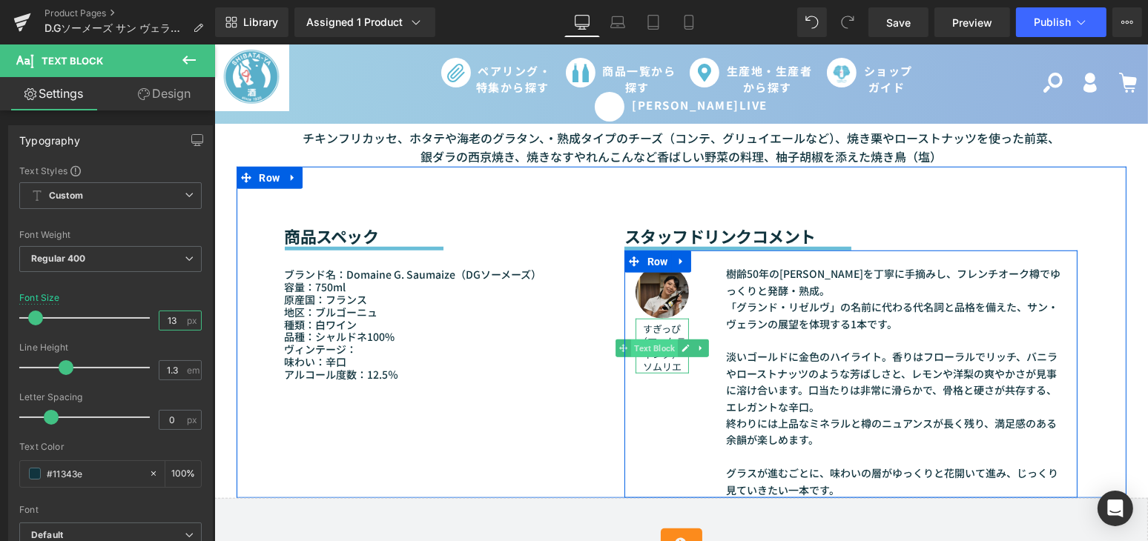
click at [657, 345] on span "Text Block" at bounding box center [653, 349] width 47 height 18
type input "13"
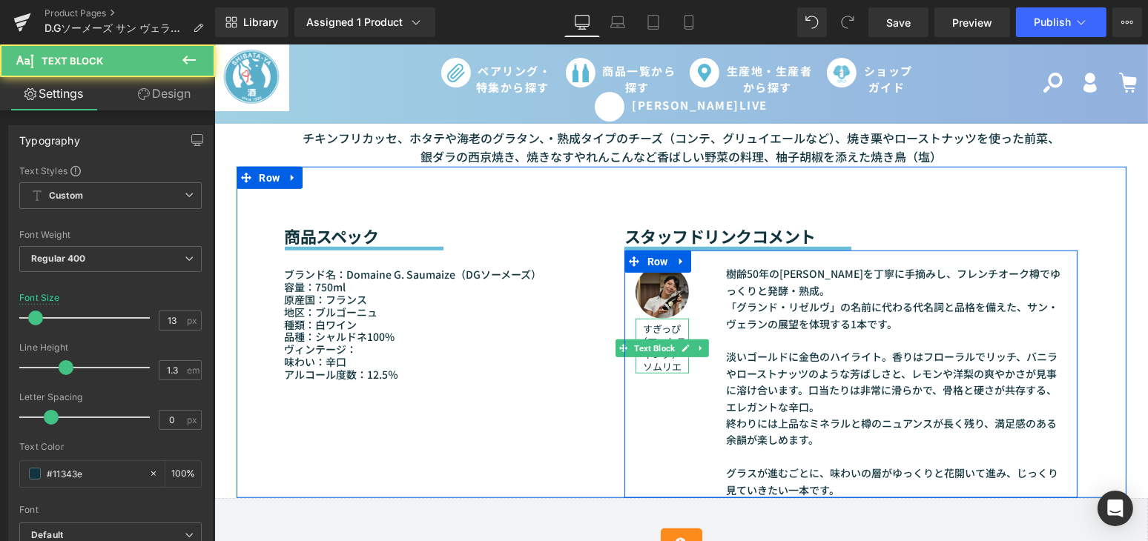
click at [659, 366] on font "すぎっぴ（マーケティング） ソムリエ" at bounding box center [661, 348] width 48 height 52
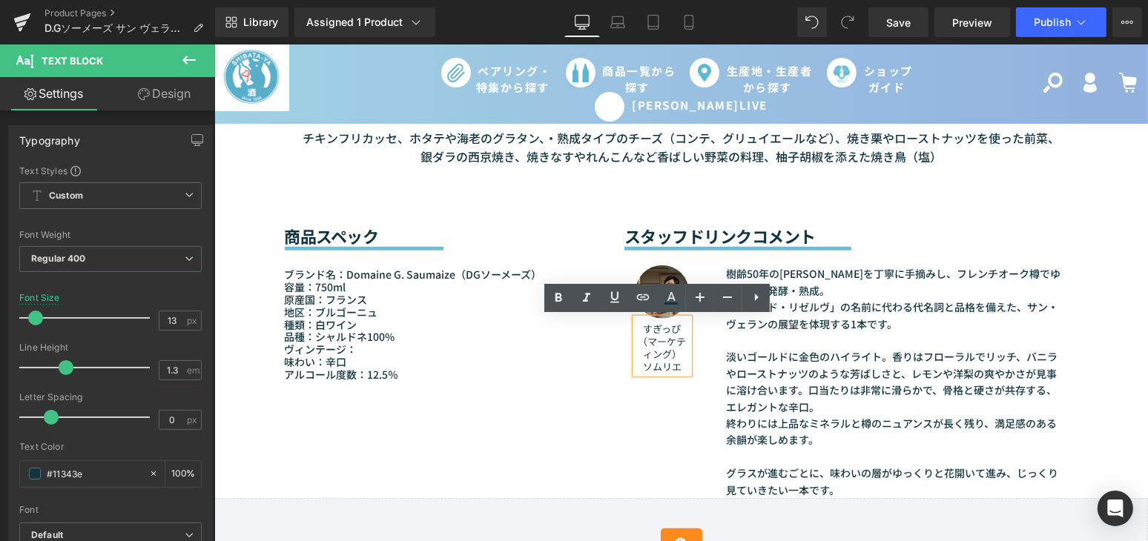
click at [638, 345] on font "すぎっぴ（マーケティング） ソムリエ" at bounding box center [661, 348] width 48 height 52
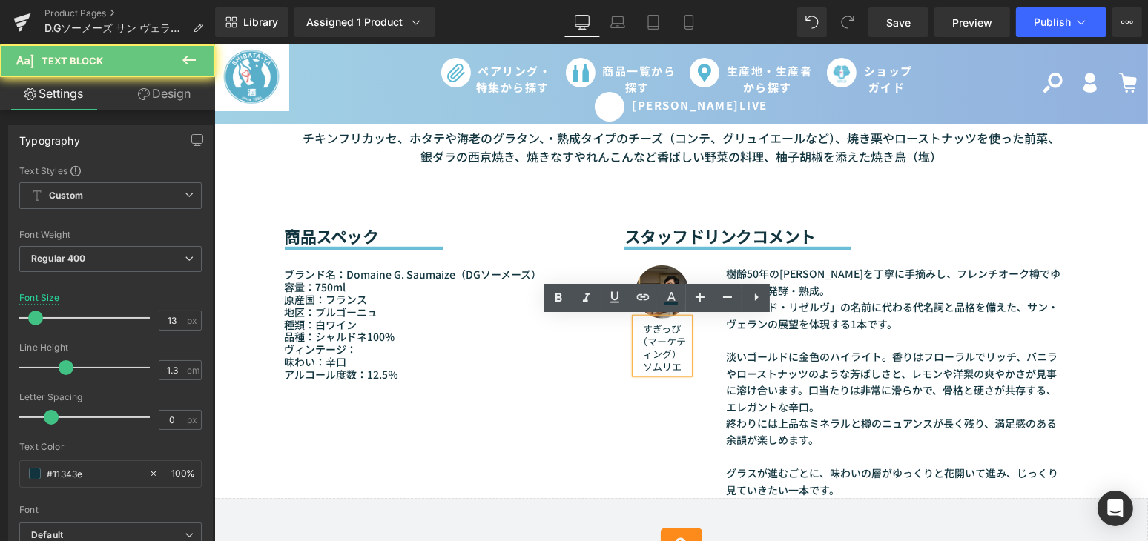
click at [637, 345] on font "すぎっぴ（マーケティング） ソムリエ" at bounding box center [661, 348] width 48 height 52
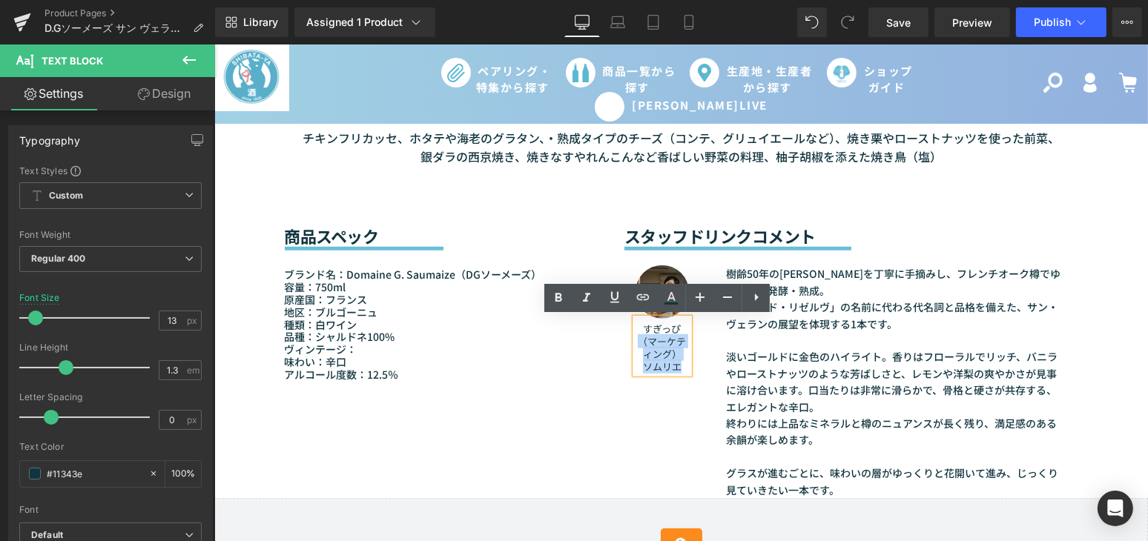
drag, startPoint x: 634, startPoint y: 345, endPoint x: 675, endPoint y: 363, distance: 44.5
click at [675, 363] on font "すぎっぴ（マーケティング） ソムリエ" at bounding box center [661, 348] width 48 height 52
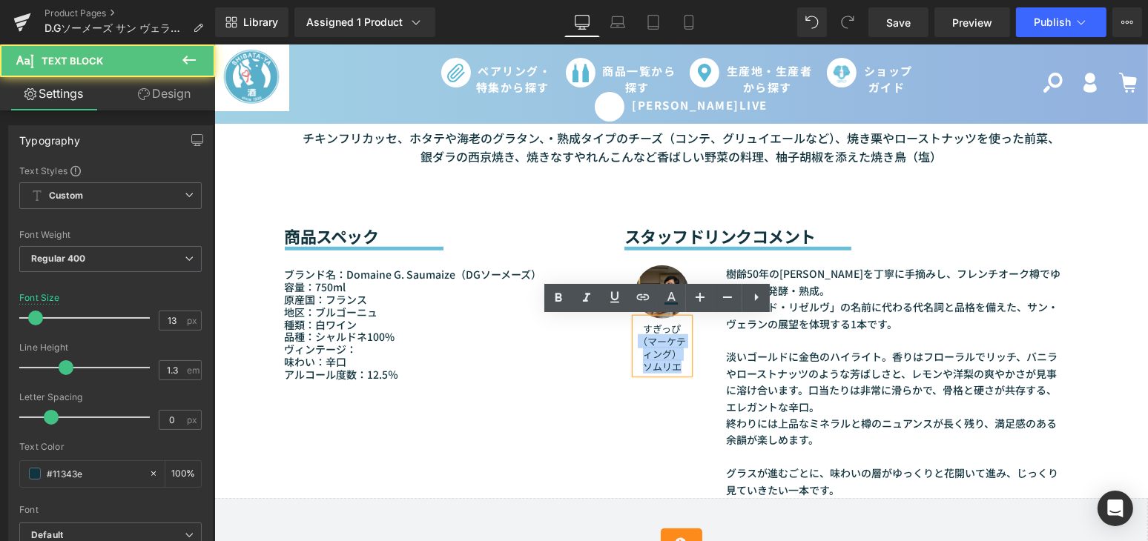
click at [666, 373] on div "すぎっぴ（マーケティング） ソムリエ" at bounding box center [661, 346] width 53 height 55
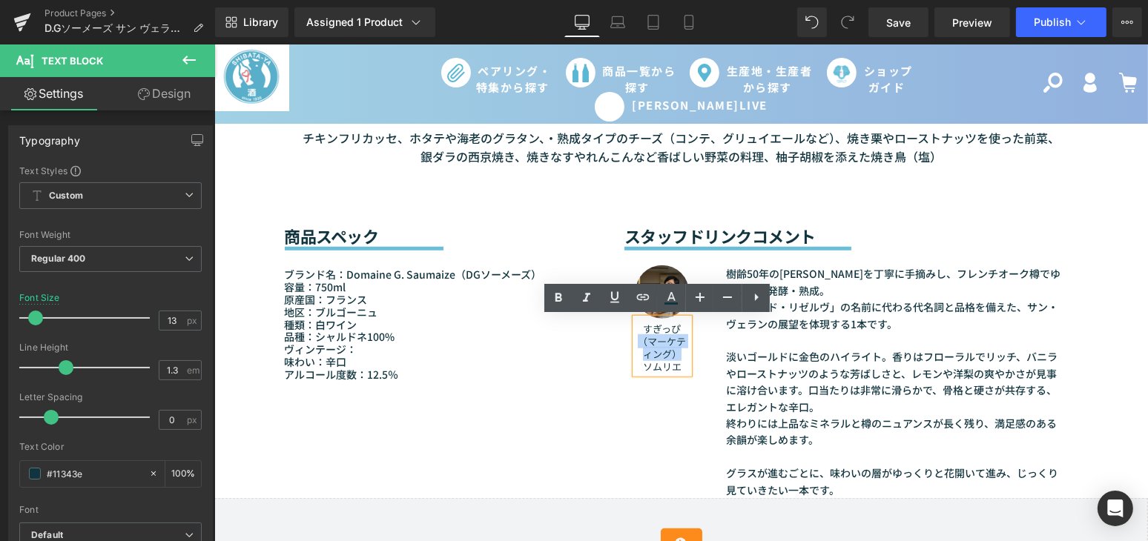
drag, startPoint x: 671, startPoint y: 352, endPoint x: 634, endPoint y: 344, distance: 38.0
click at [637, 344] on font "すぎっぴ（マーケティング） ソムリエ" at bounding box center [661, 348] width 48 height 52
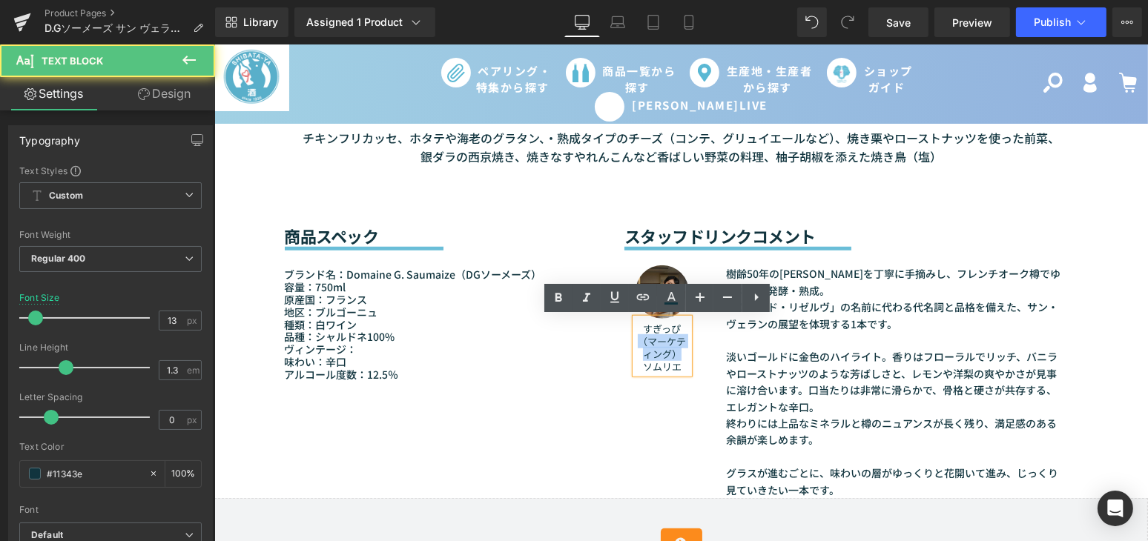
click at [638, 348] on font "すぎっぴ（マーケティング） ソムリエ" at bounding box center [661, 348] width 48 height 52
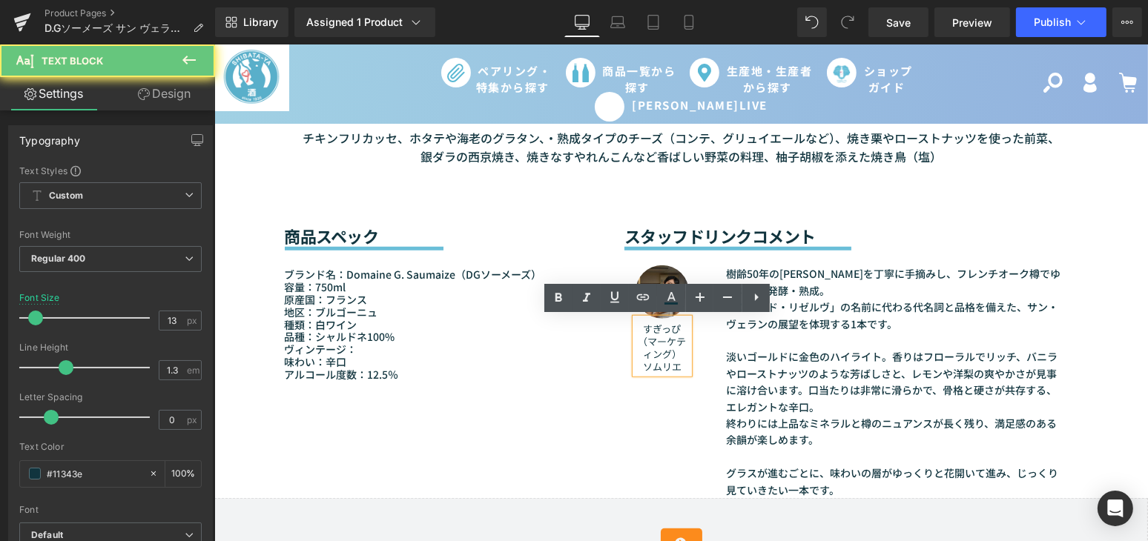
click at [637, 336] on font "すぎっぴ（マーケティング） ソムリエ" at bounding box center [661, 348] width 48 height 52
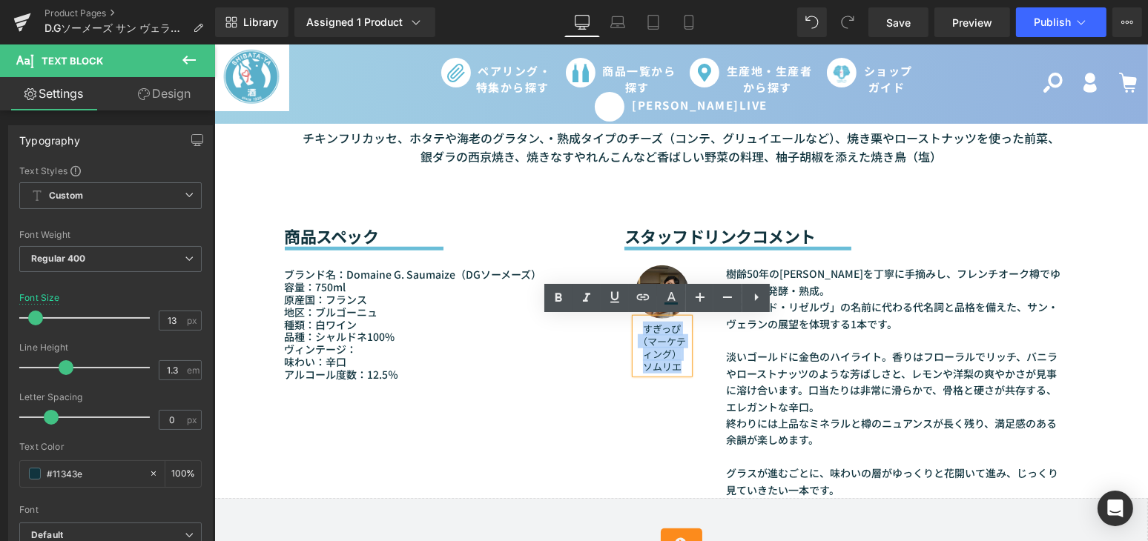
drag, startPoint x: 636, startPoint y: 329, endPoint x: 678, endPoint y: 363, distance: 53.3
click at [678, 363] on p "すぎっぴ（マーケティング） ソムリエ" at bounding box center [661, 348] width 53 height 50
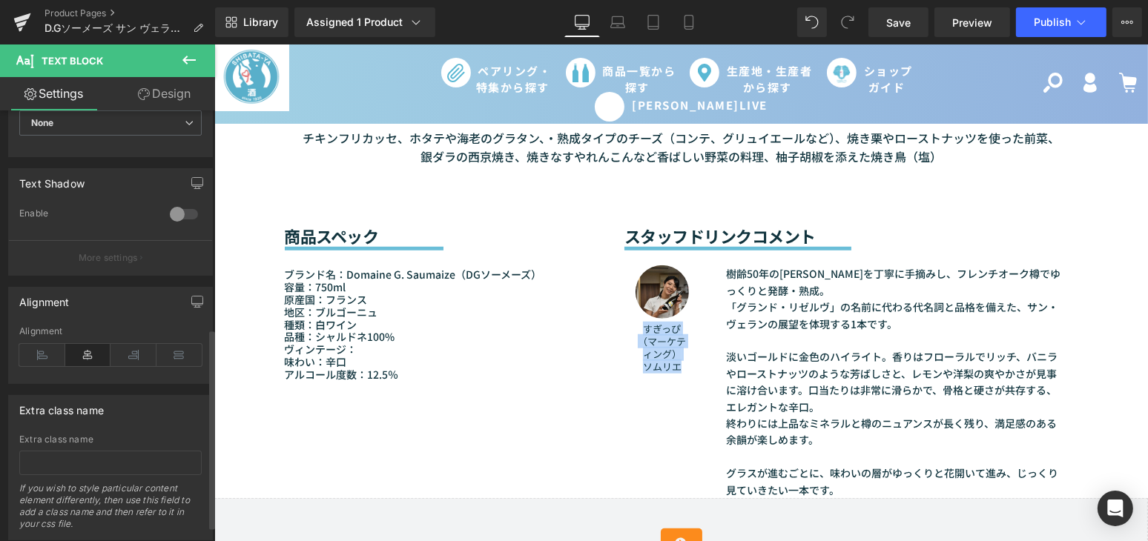
scroll to position [472, 0]
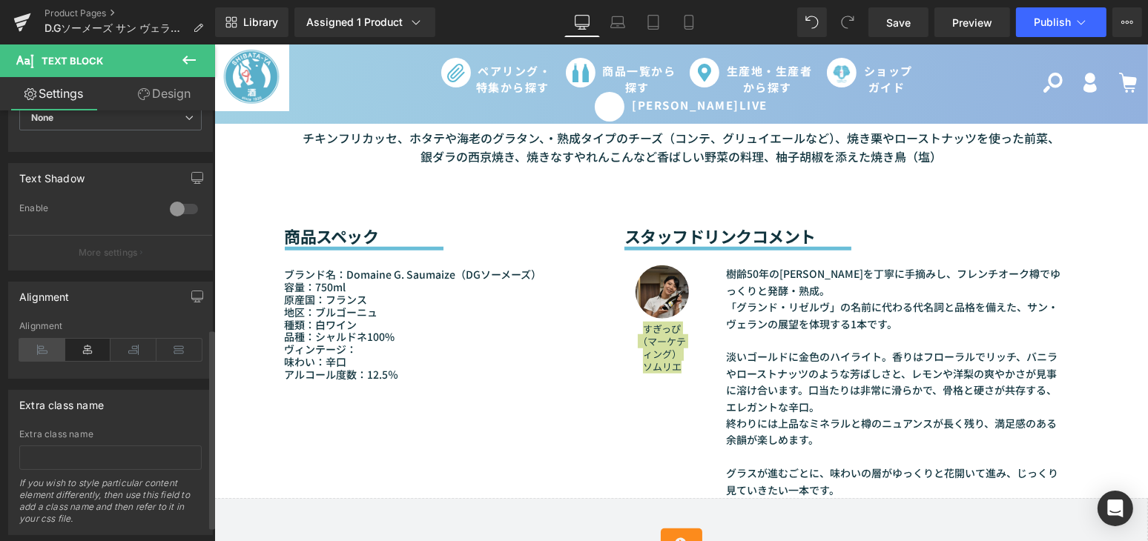
click at [53, 351] on icon at bounding box center [42, 350] width 46 height 22
click at [74, 351] on icon at bounding box center [88, 350] width 46 height 22
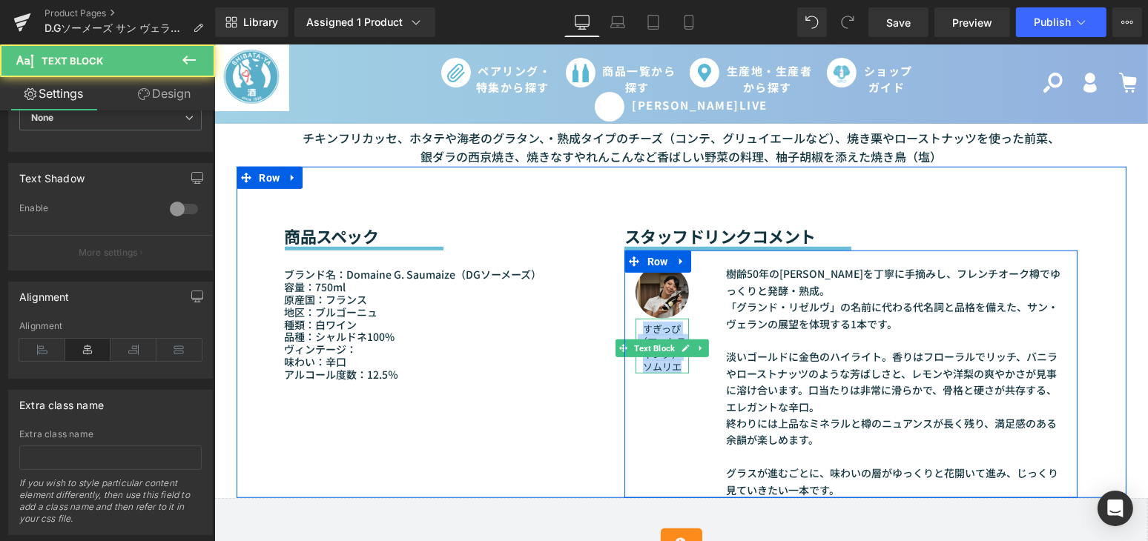
click at [669, 364] on font "すぎっぴ（マーケティング） ソムリエ" at bounding box center [661, 348] width 48 height 52
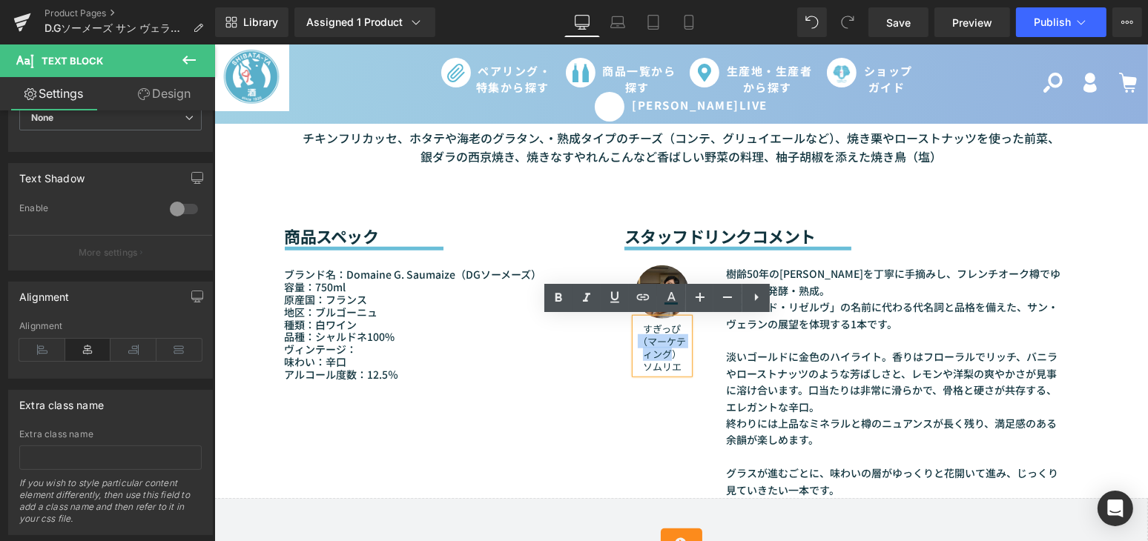
drag, startPoint x: 670, startPoint y: 355, endPoint x: 636, endPoint y: 342, distance: 36.6
click at [637, 342] on font "すぎっぴ（マーケティング） ソムリエ" at bounding box center [661, 348] width 48 height 52
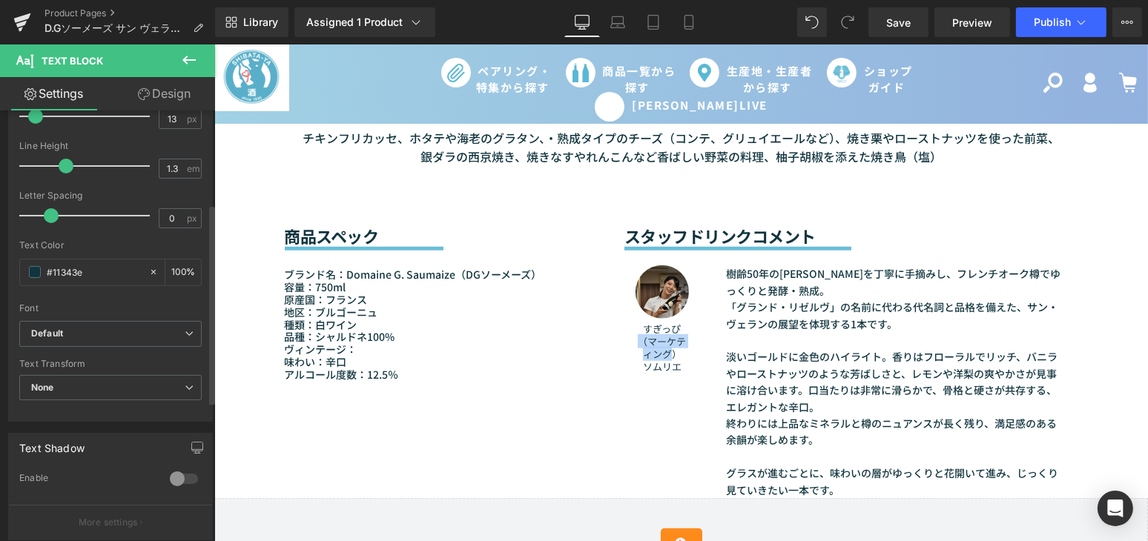
scroll to position [67, 0]
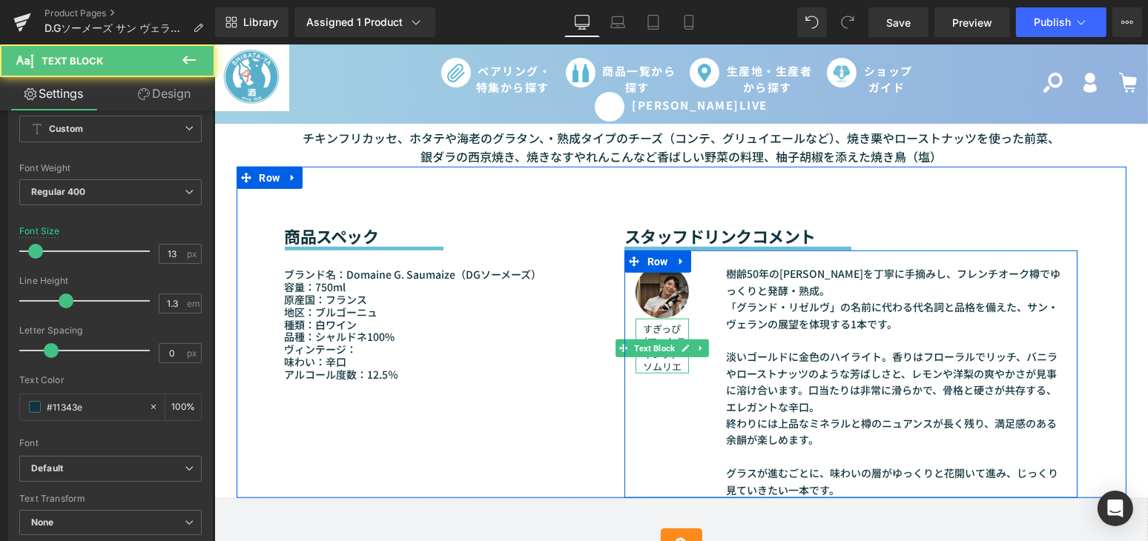
click at [664, 363] on font "すぎっぴ（マーケティング） ソムリエ" at bounding box center [661, 348] width 48 height 52
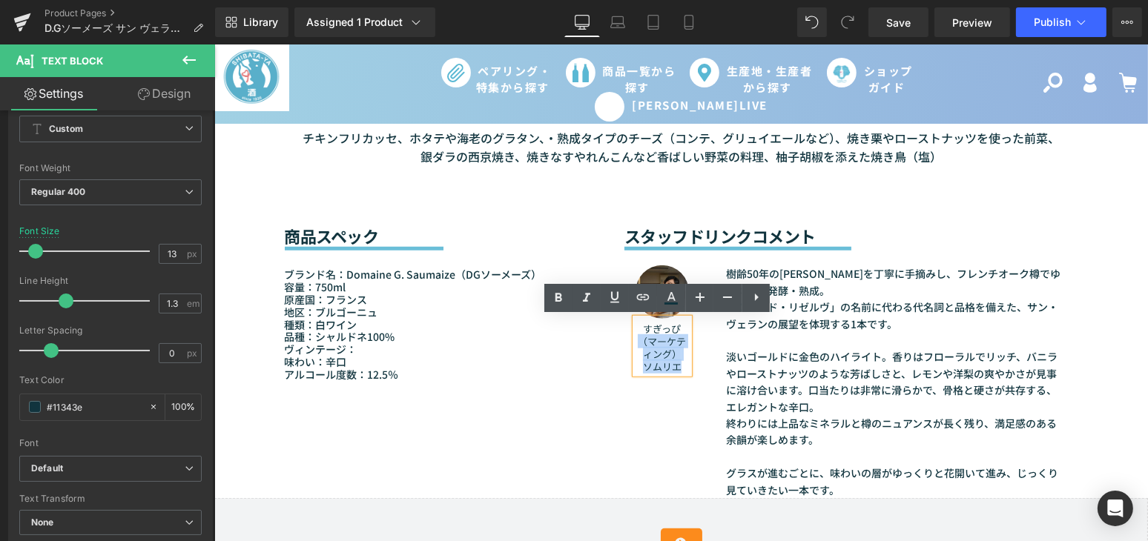
drag, startPoint x: 636, startPoint y: 335, endPoint x: 672, endPoint y: 366, distance: 47.8
click at [672, 366] on font "すぎっぴ（マーケティング） ソムリエ" at bounding box center [661, 348] width 48 height 52
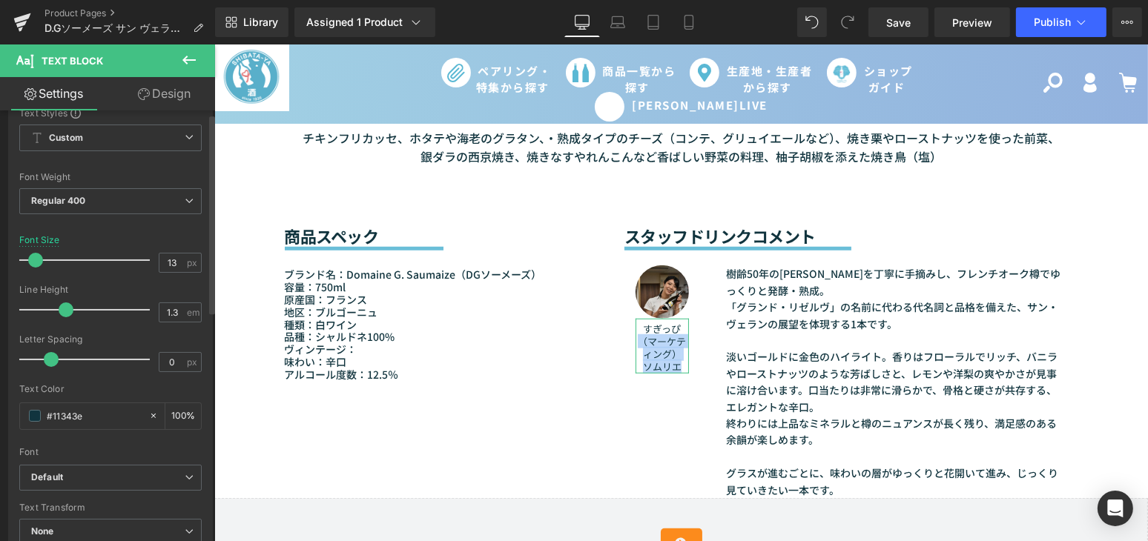
scroll to position [0, 0]
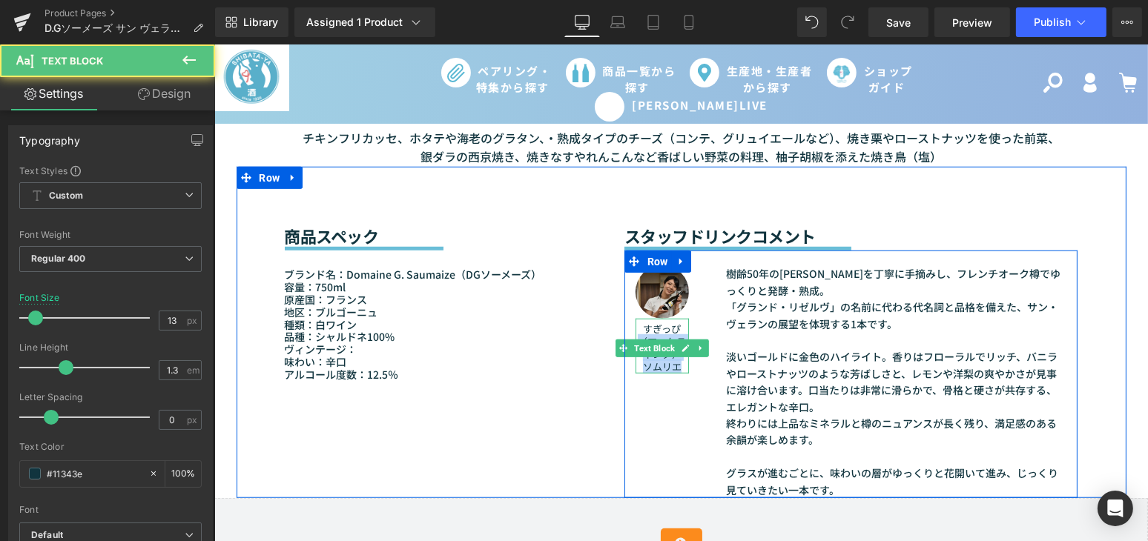
click at [663, 363] on font "すぎっぴ（マーケティング） ソムリエ" at bounding box center [661, 348] width 48 height 52
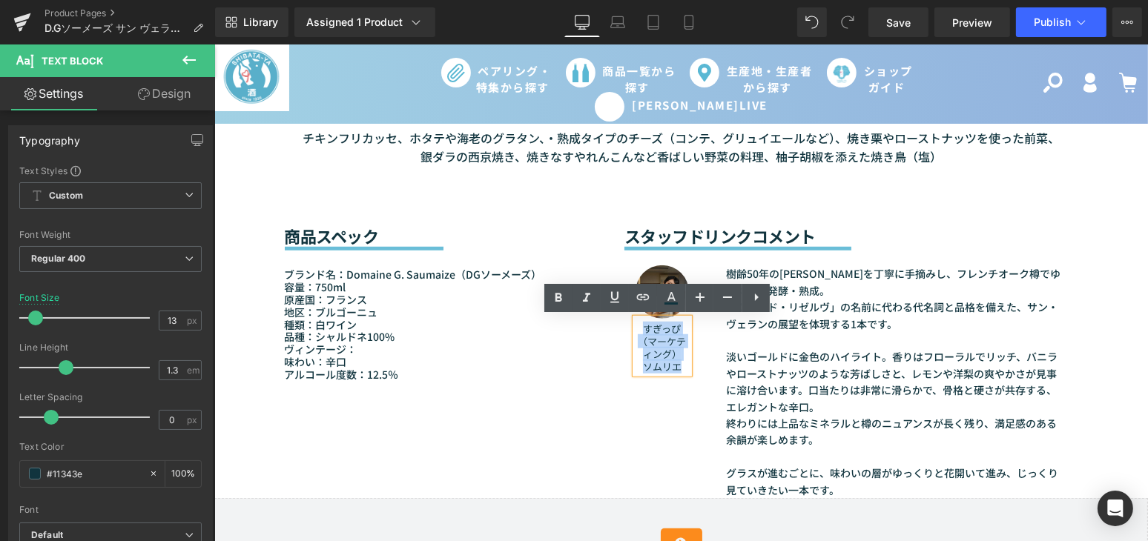
drag, startPoint x: 675, startPoint y: 366, endPoint x: 637, endPoint y: 334, distance: 49.9
click at [637, 334] on font "すぎっぴ（マーケティング） ソムリエ" at bounding box center [661, 348] width 48 height 52
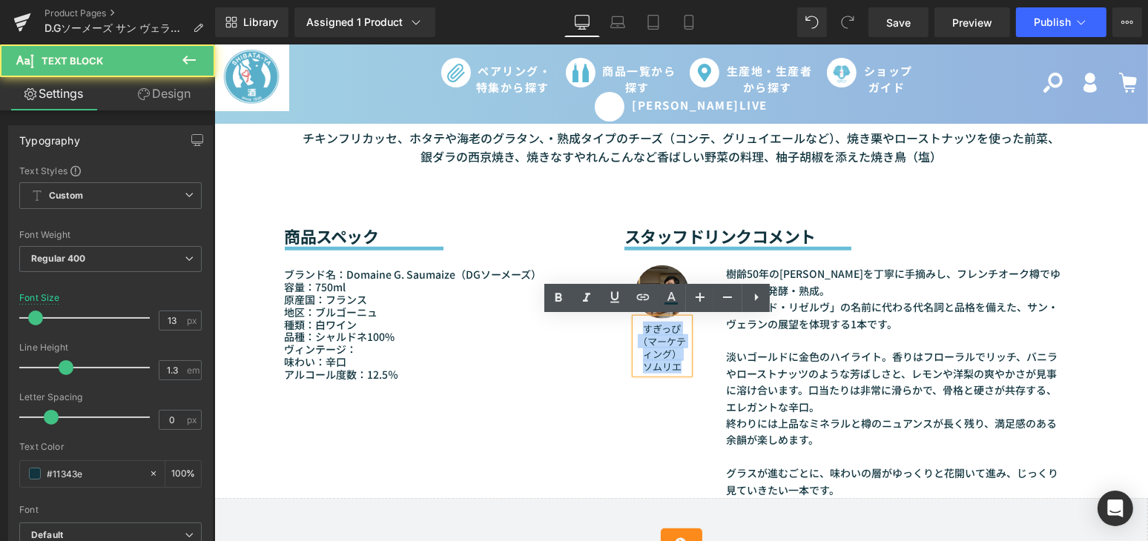
click at [646, 355] on font "すぎっぴ（マーケティング） ソムリエ" at bounding box center [661, 348] width 48 height 52
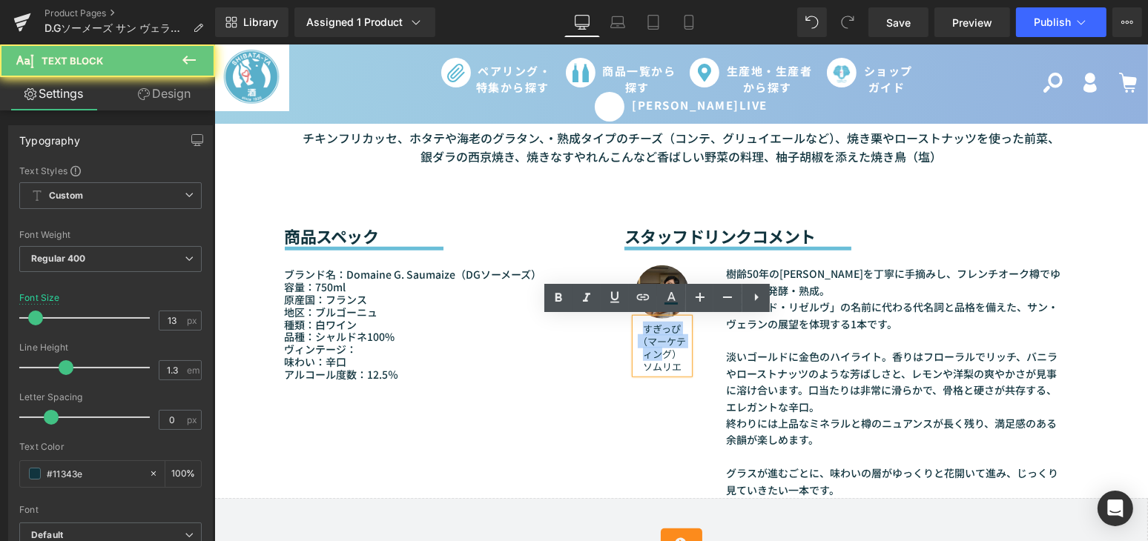
drag, startPoint x: 633, startPoint y: 331, endPoint x: 656, endPoint y: 350, distance: 29.5
click at [656, 350] on p "すぎっぴ（マーケティング） ソムリエ" at bounding box center [661, 348] width 53 height 50
click at [656, 351] on font "すぎっぴ（マーケティング） ソムリエ" at bounding box center [661, 348] width 48 height 52
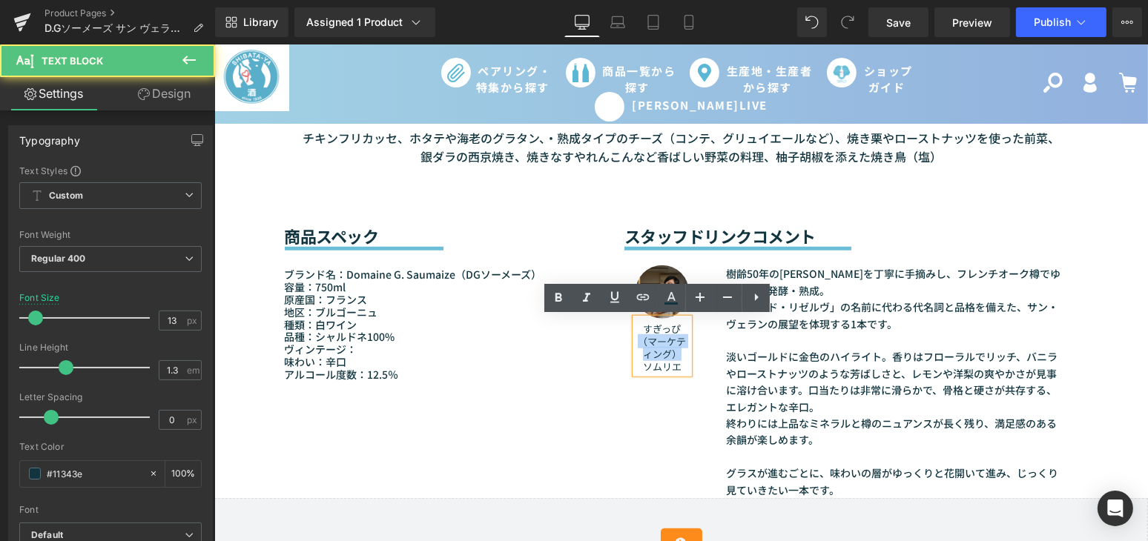
drag, startPoint x: 636, startPoint y: 342, endPoint x: 682, endPoint y: 356, distance: 48.1
click at [682, 356] on p "すぎっぴ（マーケティング） ソムリエ" at bounding box center [661, 348] width 53 height 50
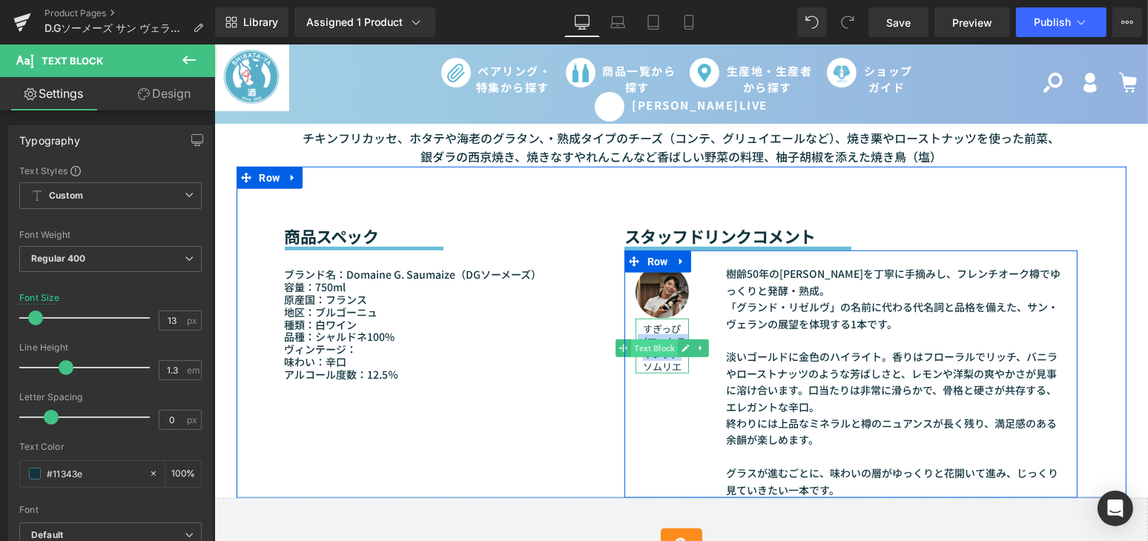
click at [663, 354] on span "Text Block" at bounding box center [653, 349] width 47 height 18
drag, startPoint x: 678, startPoint y: 366, endPoint x: 636, endPoint y: 324, distance: 58.7
click at [636, 324] on p "すぎっぴ（マーケティング） ソムリエ" at bounding box center [661, 348] width 53 height 50
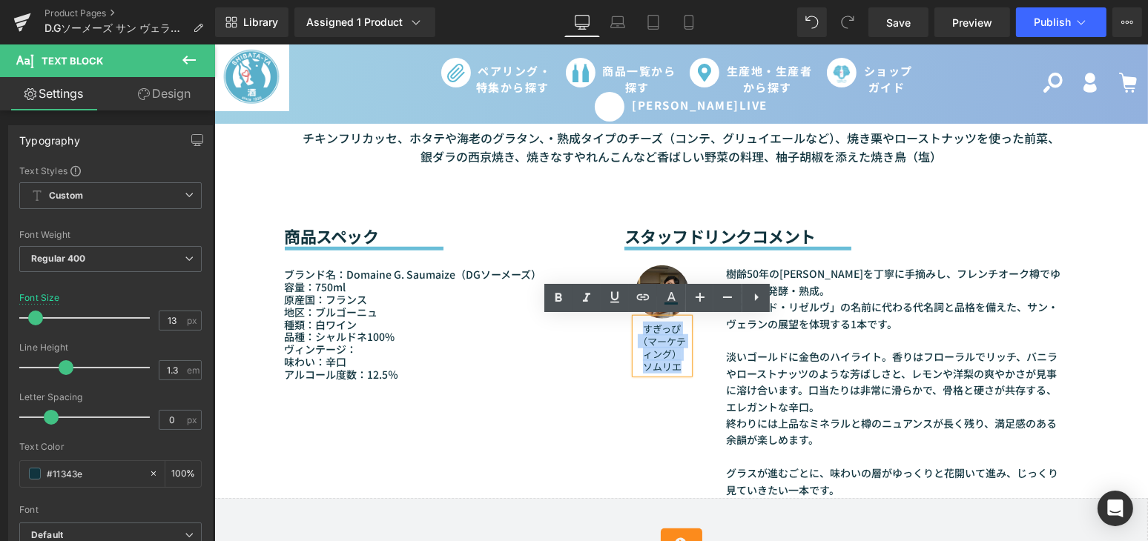
paste div
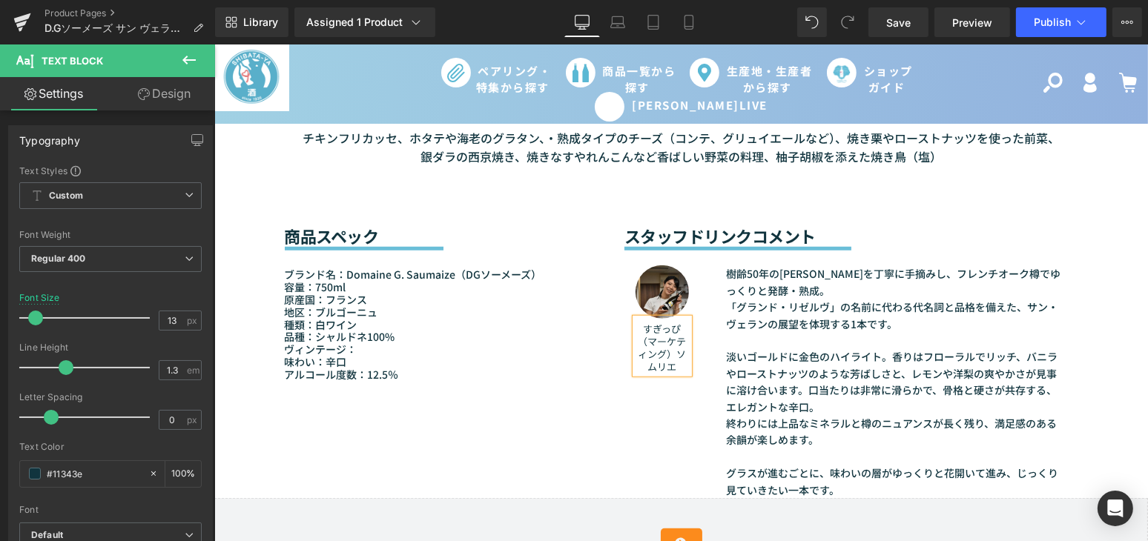
click at [664, 356] on p "すぎっぴ（マーケティング）ソムリエ" at bounding box center [661, 348] width 53 height 50
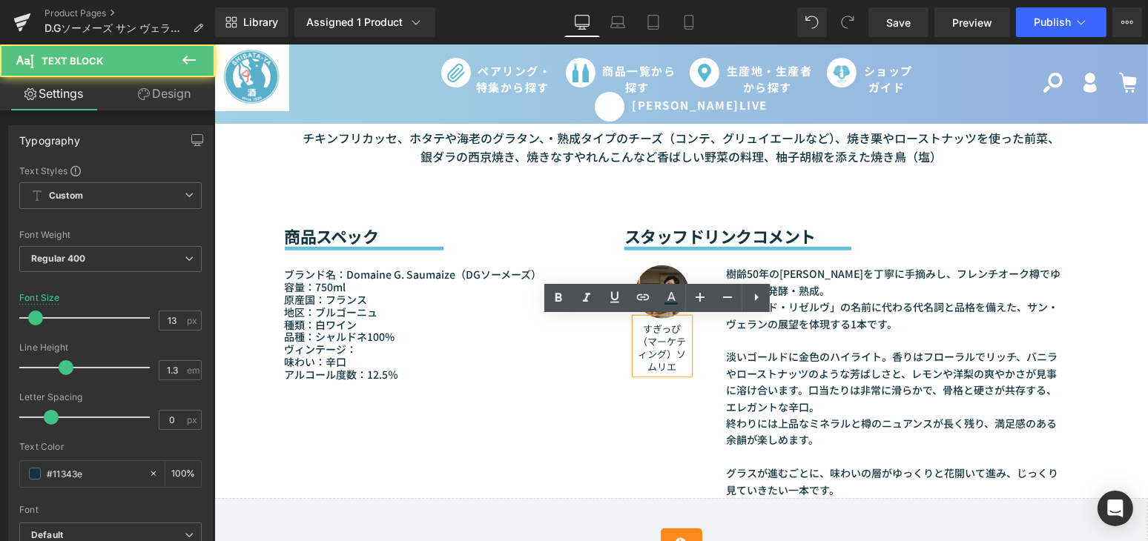
click at [667, 354] on p "すぎっぴ（マーケティング）ソムリエ" at bounding box center [661, 348] width 53 height 50
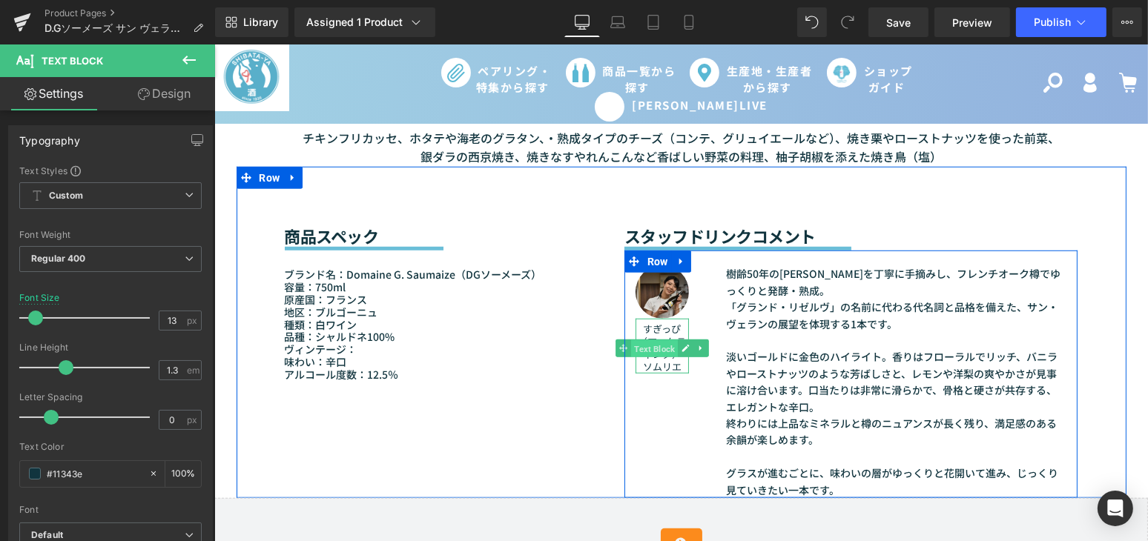
click at [655, 354] on span "Text Block" at bounding box center [653, 349] width 47 height 18
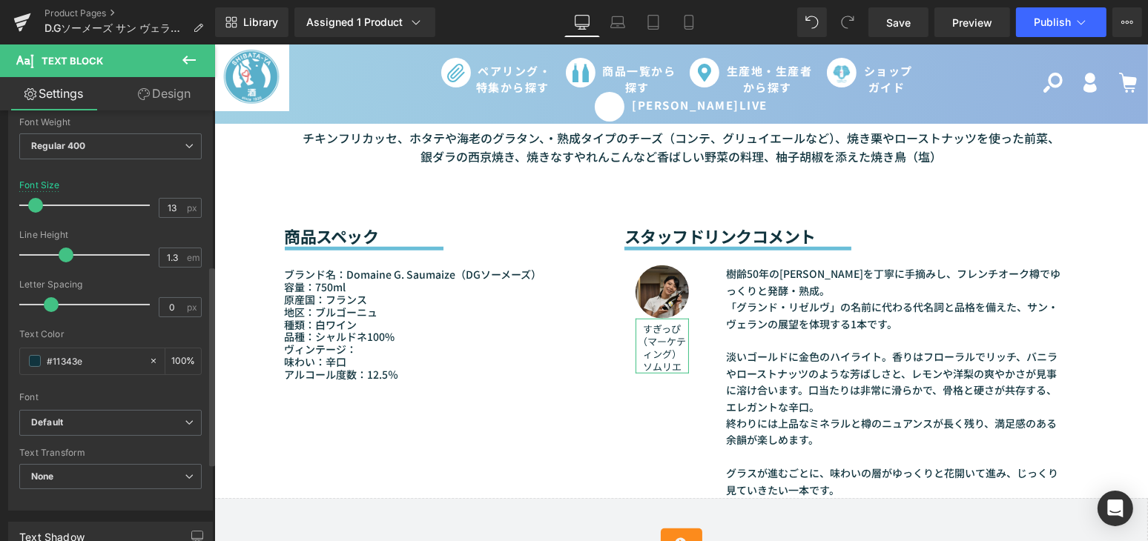
scroll to position [337, 0]
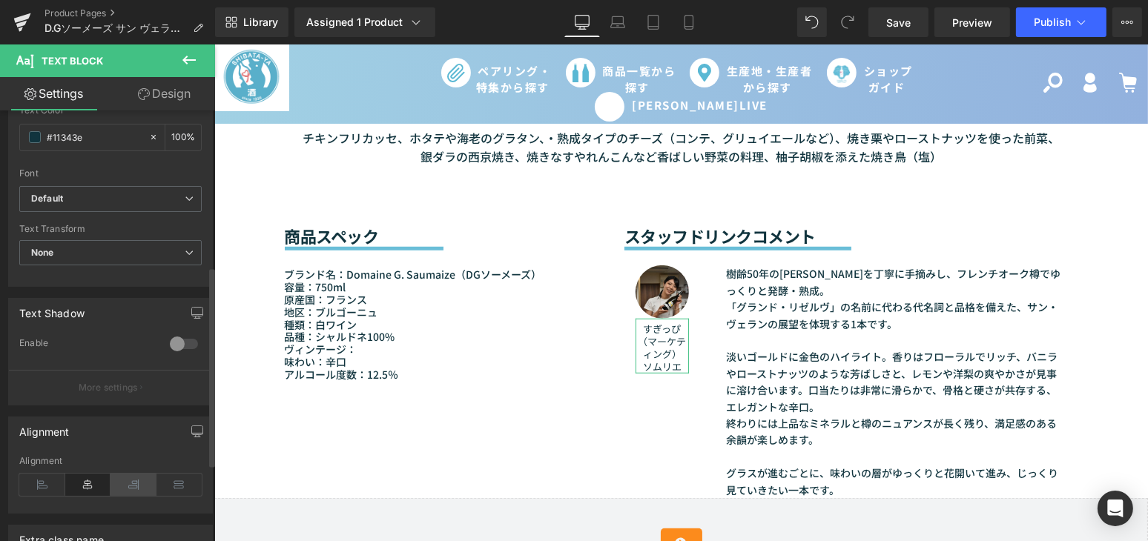
click at [129, 487] on icon at bounding box center [133, 485] width 46 height 22
click at [40, 488] on icon at bounding box center [42, 485] width 46 height 22
click at [80, 483] on icon at bounding box center [88, 485] width 46 height 22
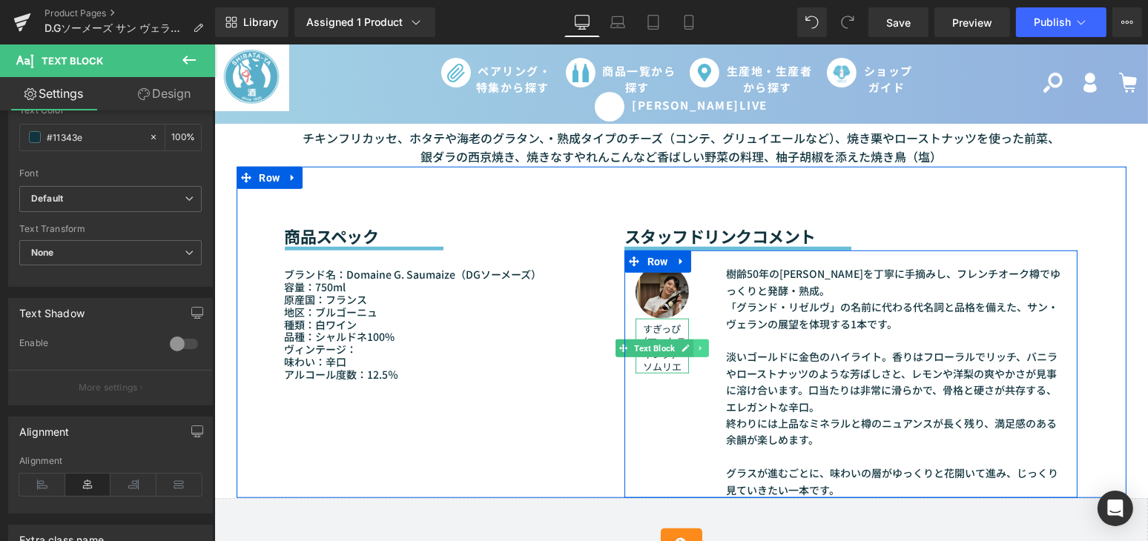
click at [692, 351] on link at bounding box center [700, 349] width 16 height 18
click at [660, 357] on p "すぎっぴ（マーケティング）" at bounding box center [661, 342] width 53 height 38
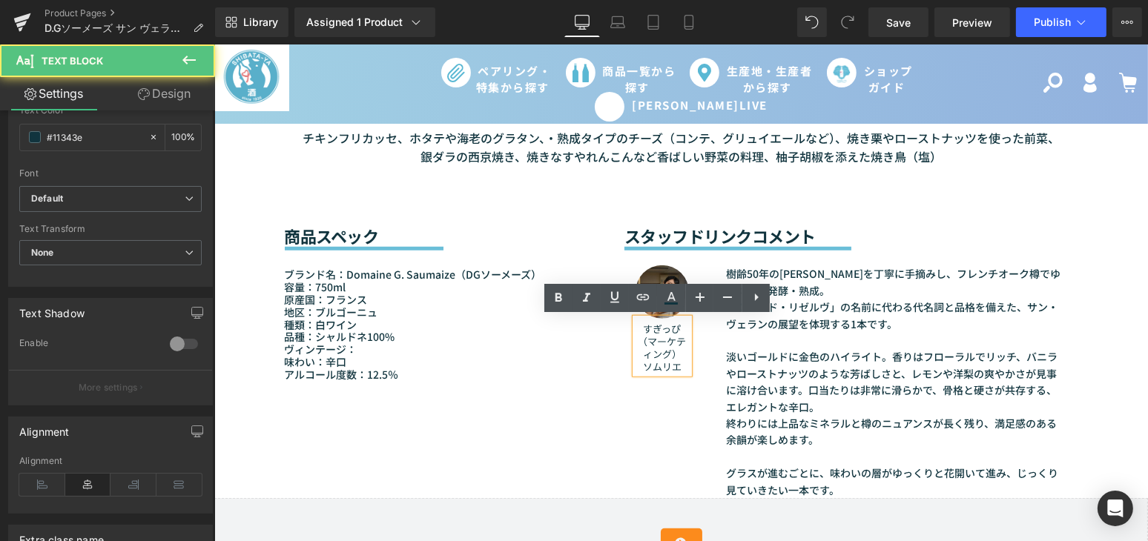
click at [681, 368] on p "ソムリエ" at bounding box center [661, 367] width 53 height 13
click at [644, 392] on div "Image すぎっぴ（マーケティング） ソムリエ Text Block 樹齢50年のシャルドネを丁寧に手摘みし、フレンチオーク樽でゆっくりと発酵・熟成。 「グ…" at bounding box center [851, 375] width 454 height 248
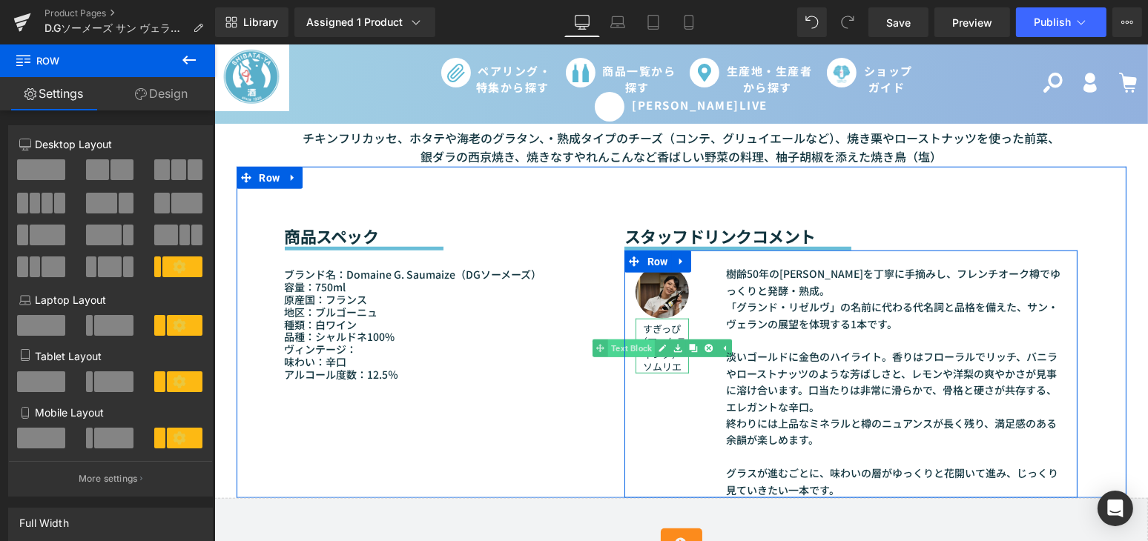
click at [641, 352] on span "Text Block" at bounding box center [630, 349] width 47 height 18
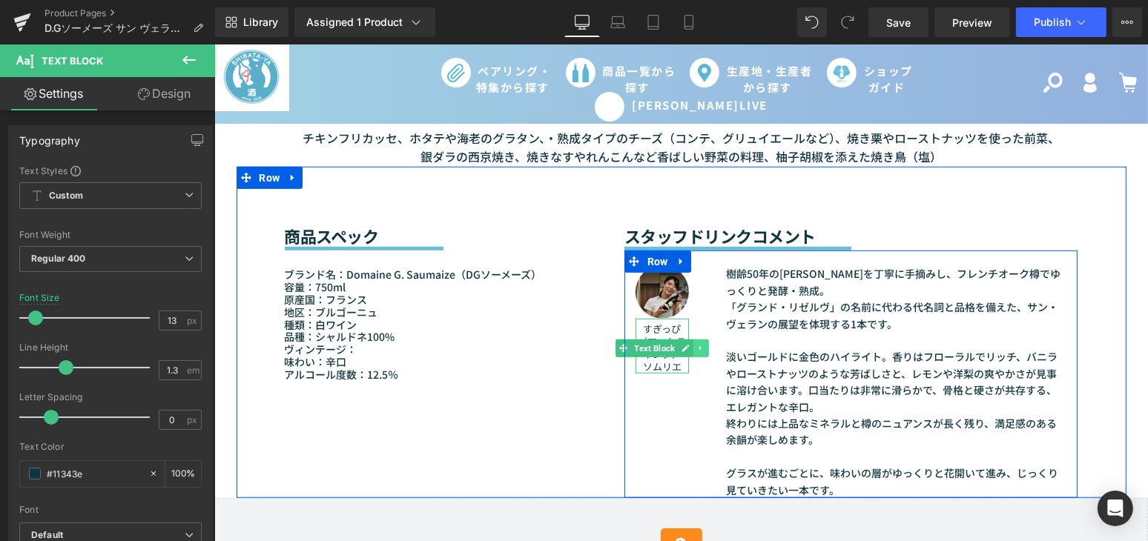
click at [696, 345] on icon at bounding box center [700, 348] width 8 height 9
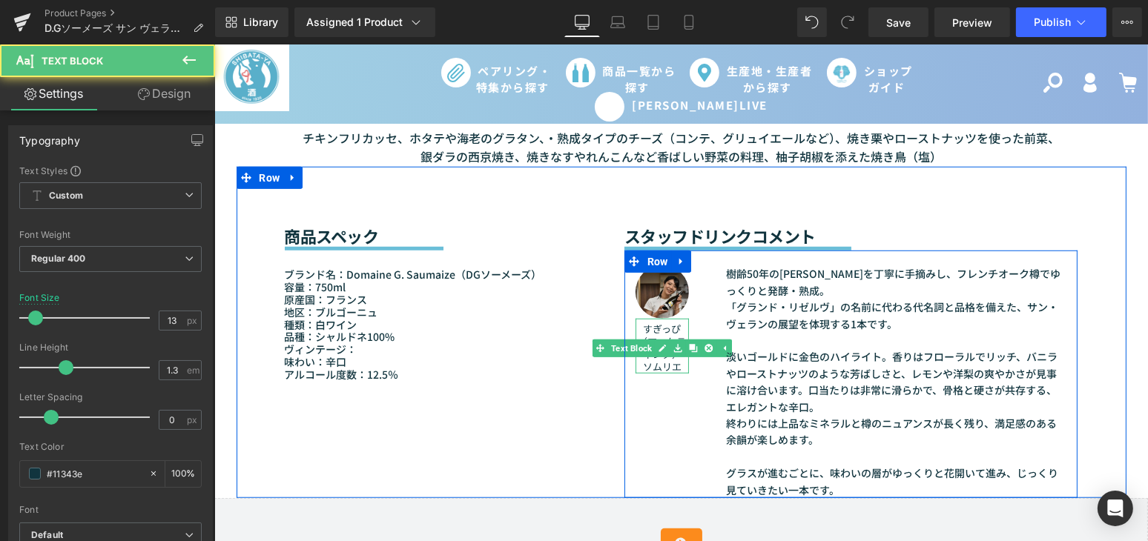
click at [660, 327] on p "すぎっぴ（マーケティング）" at bounding box center [661, 342] width 53 height 38
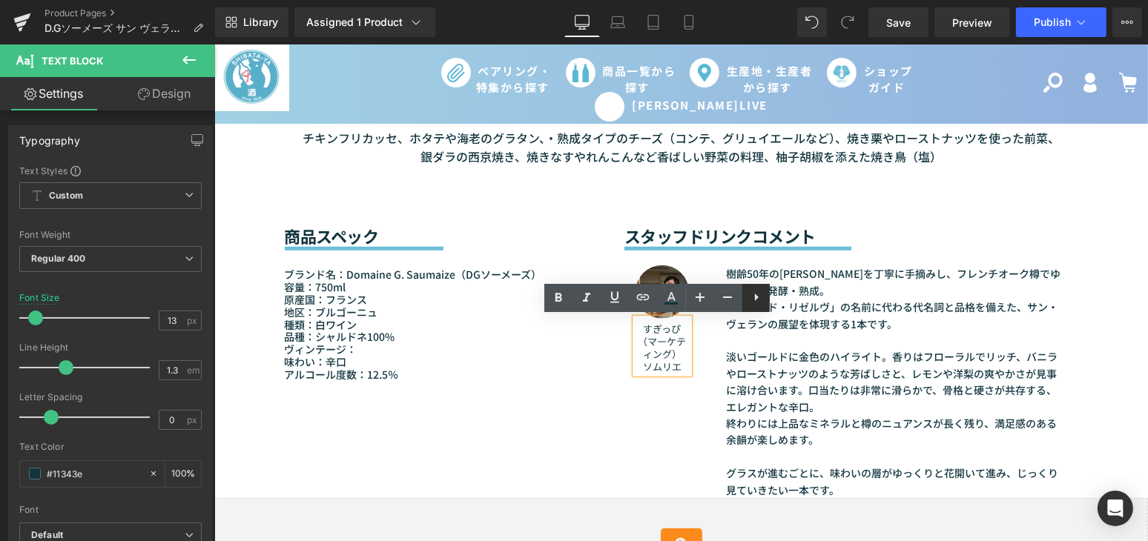
click at [758, 298] on icon at bounding box center [756, 297] width 18 height 18
click at [643, 377] on div "Image すぎっぴ（マーケティング） ソムリエ Text Block 樹齢50年のシャルドネを丁寧に手摘みし、フレンチオーク樽でゆっくりと発酵・熟成。 「グ…" at bounding box center [851, 375] width 454 height 248
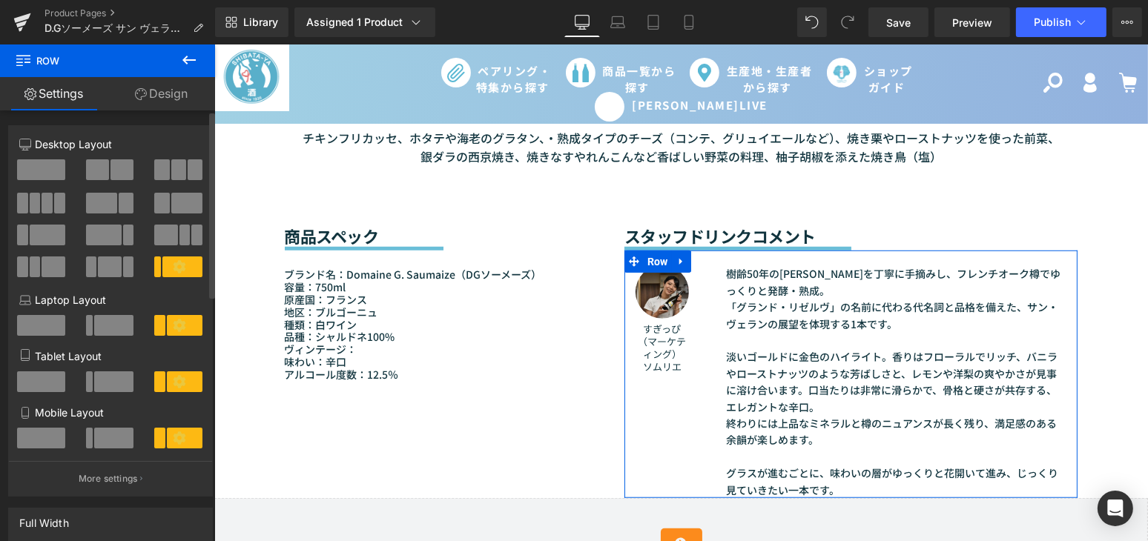
click at [119, 323] on span at bounding box center [114, 325] width 40 height 21
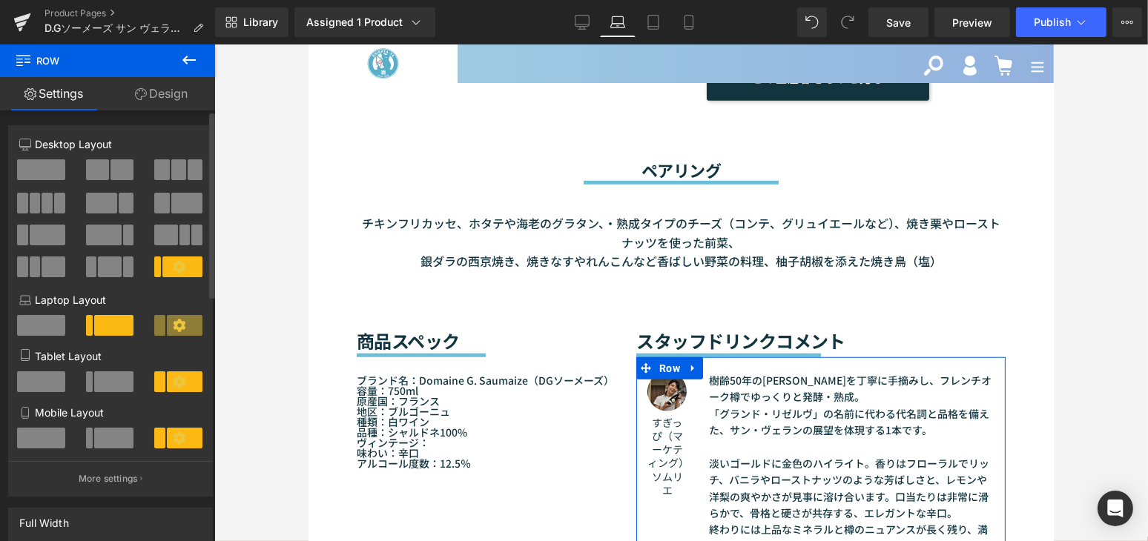
scroll to position [1424, 0]
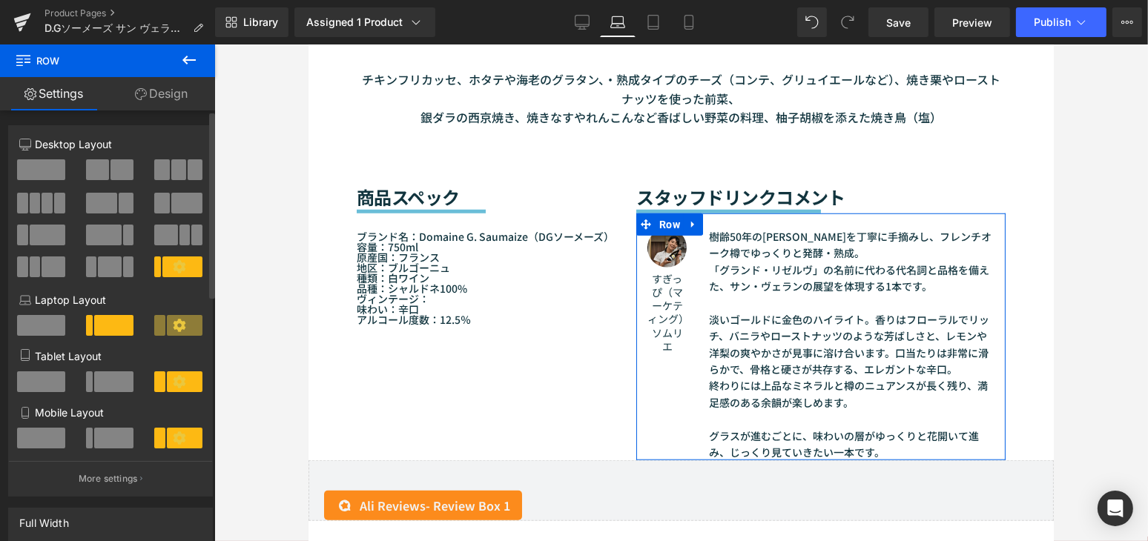
click at [56, 235] on span at bounding box center [48, 235] width 36 height 21
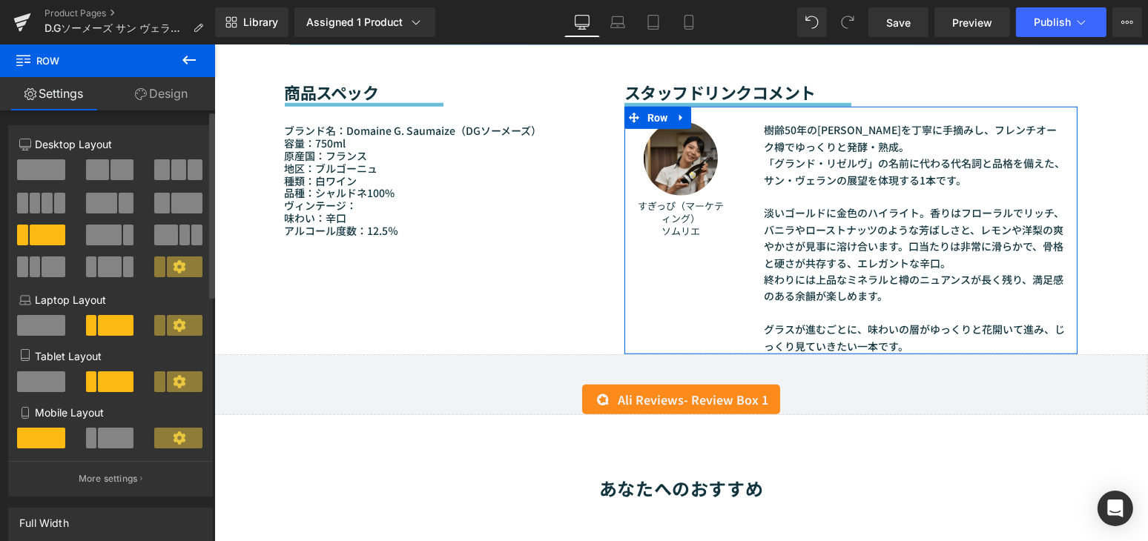
scroll to position [1318, 0]
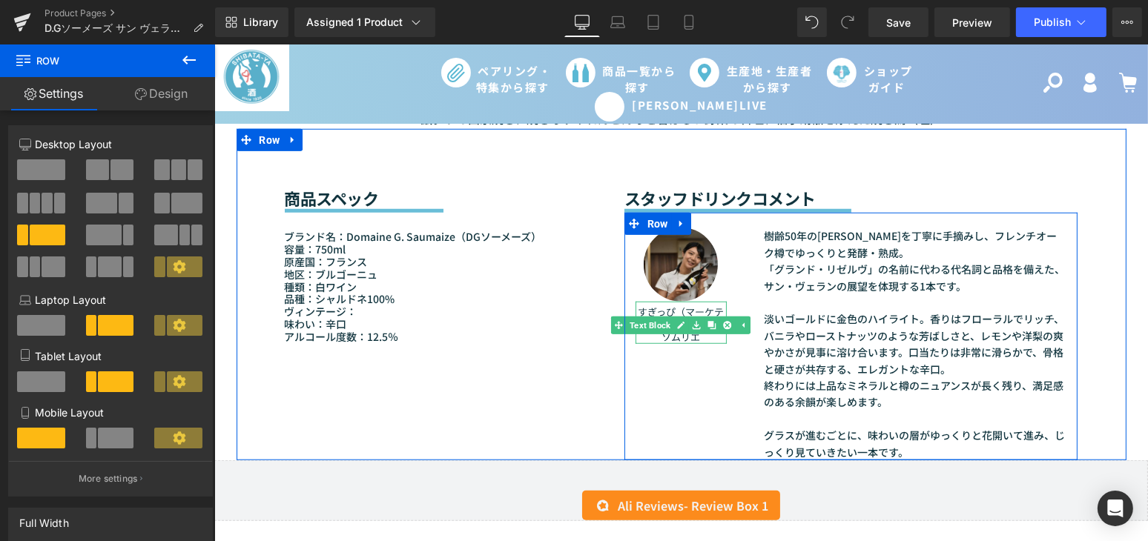
click at [672, 306] on p "すぎっぴ（マーケティング）" at bounding box center [680, 318] width 91 height 25
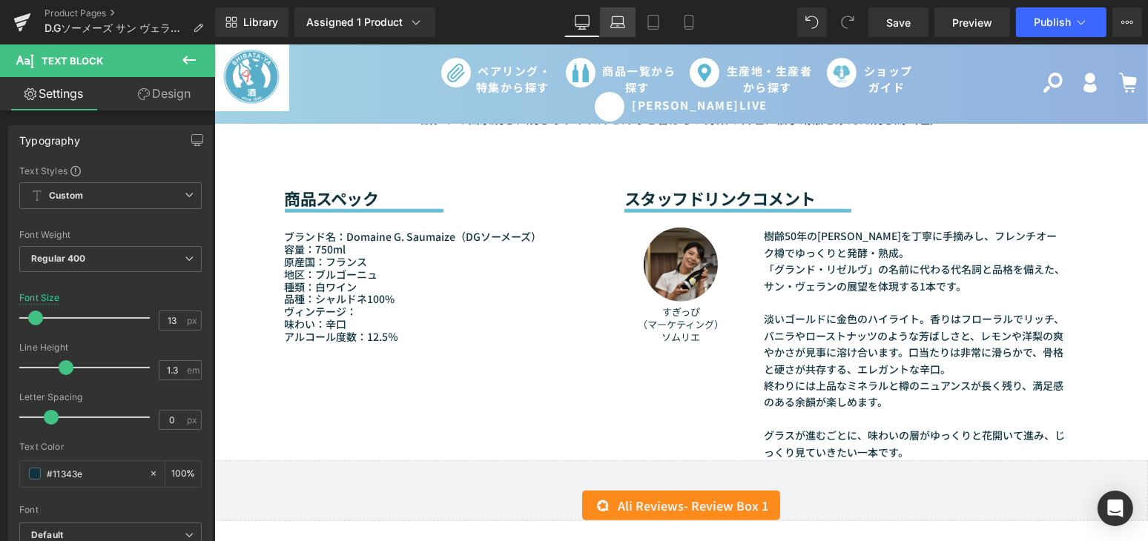
click at [615, 10] on link "Laptop" at bounding box center [618, 22] width 36 height 30
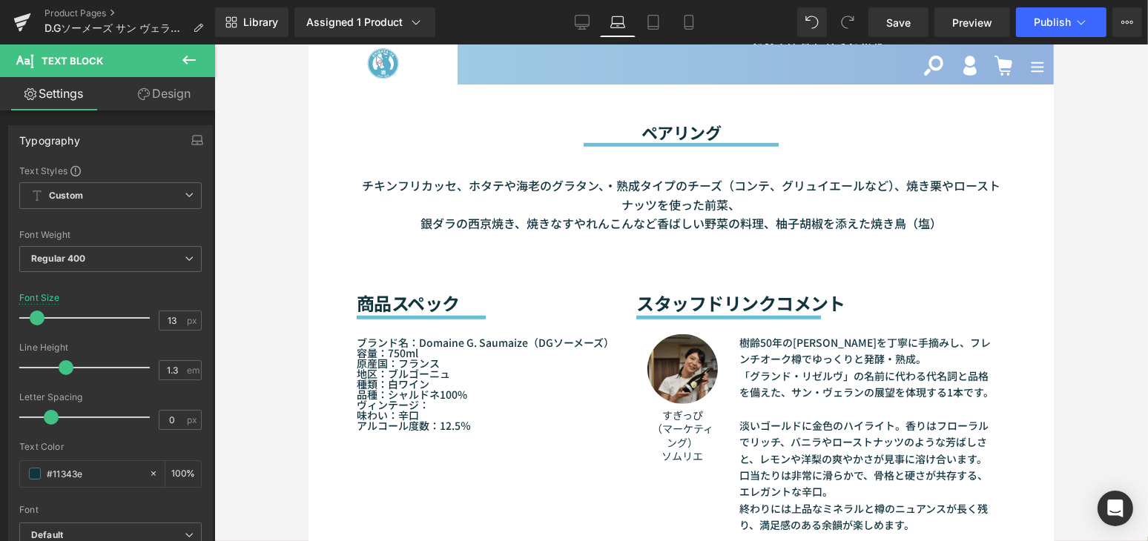
scroll to position [1418, 0]
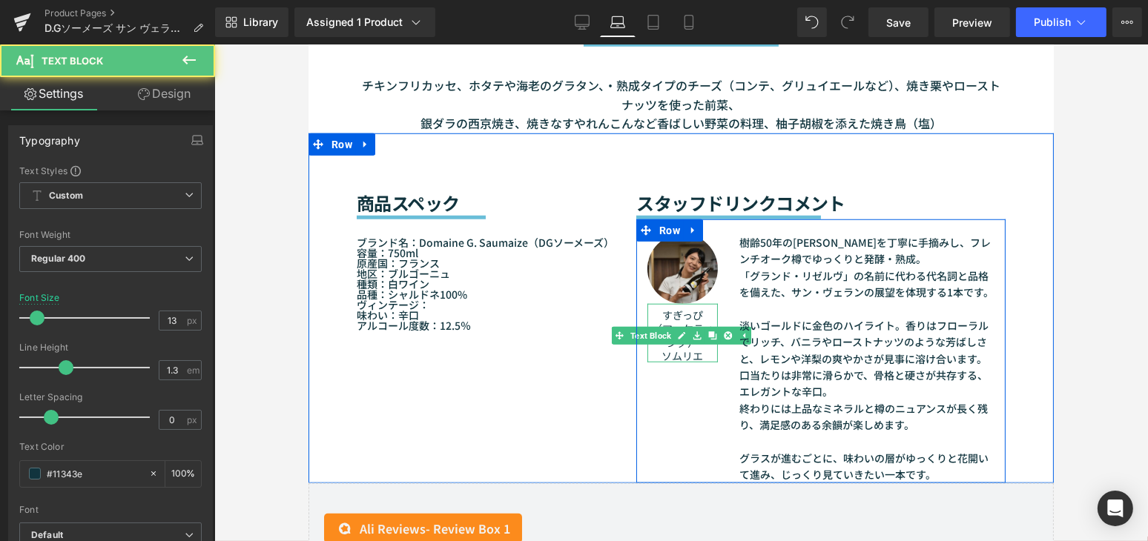
click at [680, 354] on p "ソムリエ" at bounding box center [681, 355] width 70 height 13
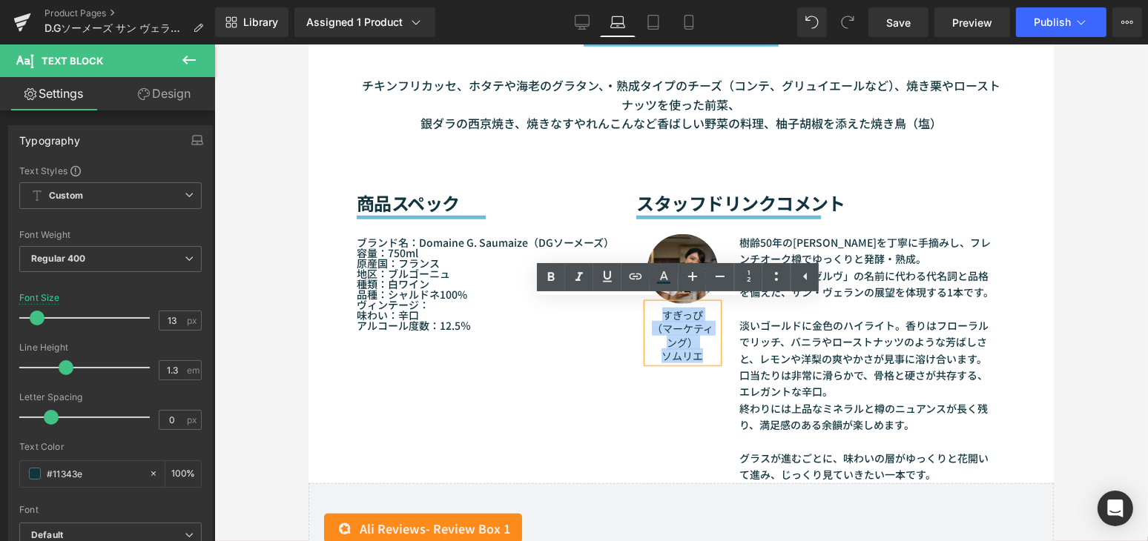
drag, startPoint x: 703, startPoint y: 350, endPoint x: 654, endPoint y: 310, distance: 63.2
click at [654, 310] on div "すぎっぴ （マーケティング） ソムリエ" at bounding box center [681, 333] width 70 height 59
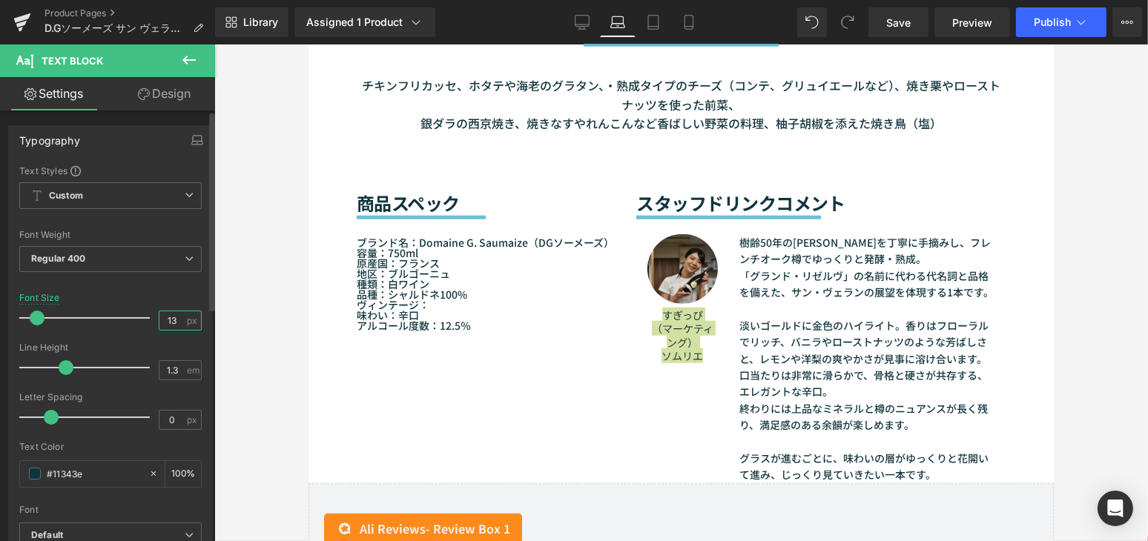
click at [172, 322] on input "13" at bounding box center [172, 320] width 26 height 19
click at [644, 19] on link "Tablet" at bounding box center [653, 22] width 36 height 30
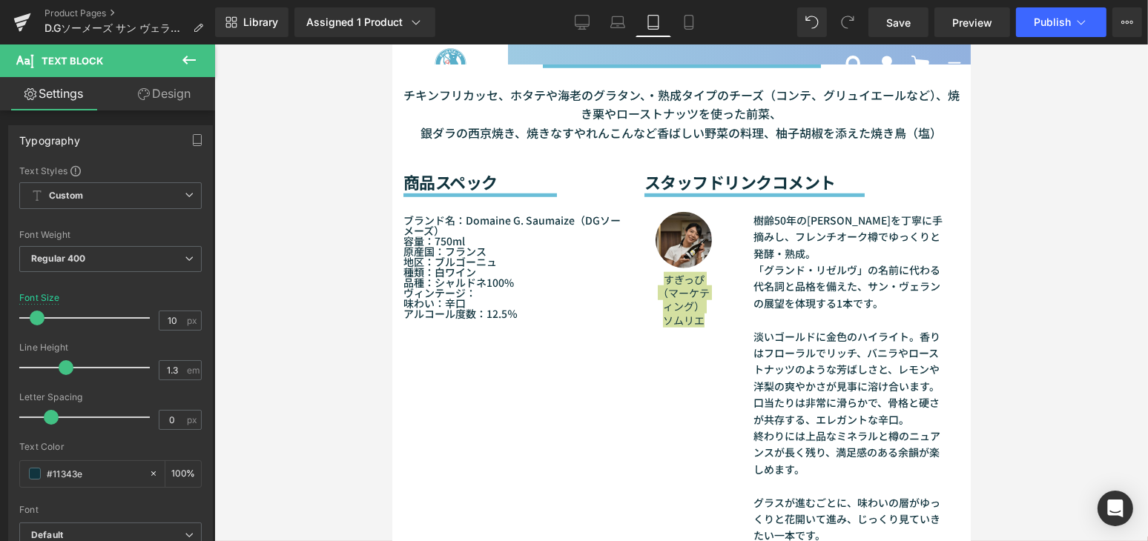
scroll to position [1372, 0]
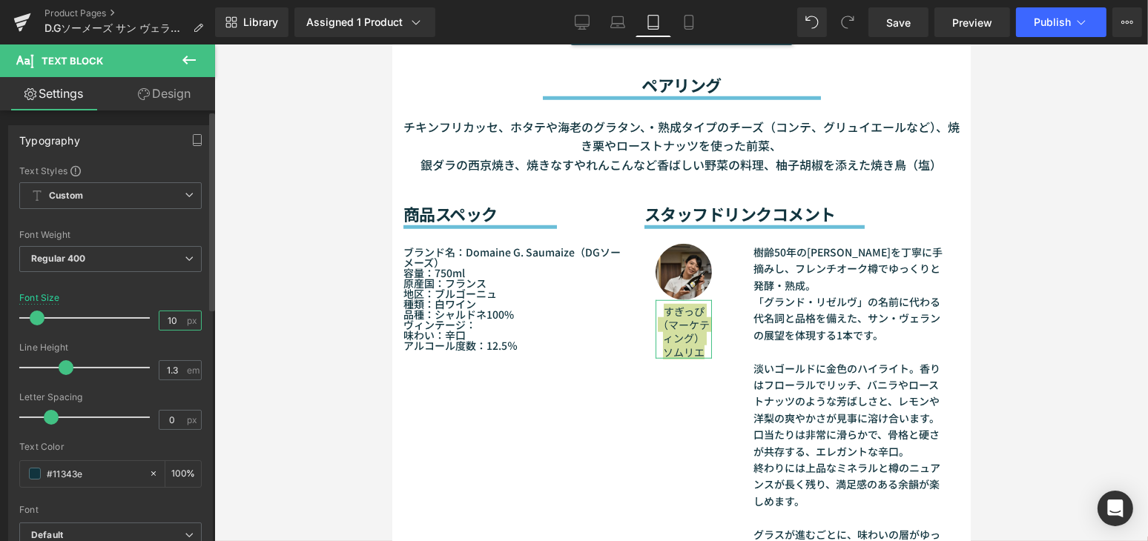
click at [170, 320] on input "10" at bounding box center [172, 320] width 26 height 19
type input "1"
type input "8"
click at [687, 17] on icon at bounding box center [688, 22] width 15 height 15
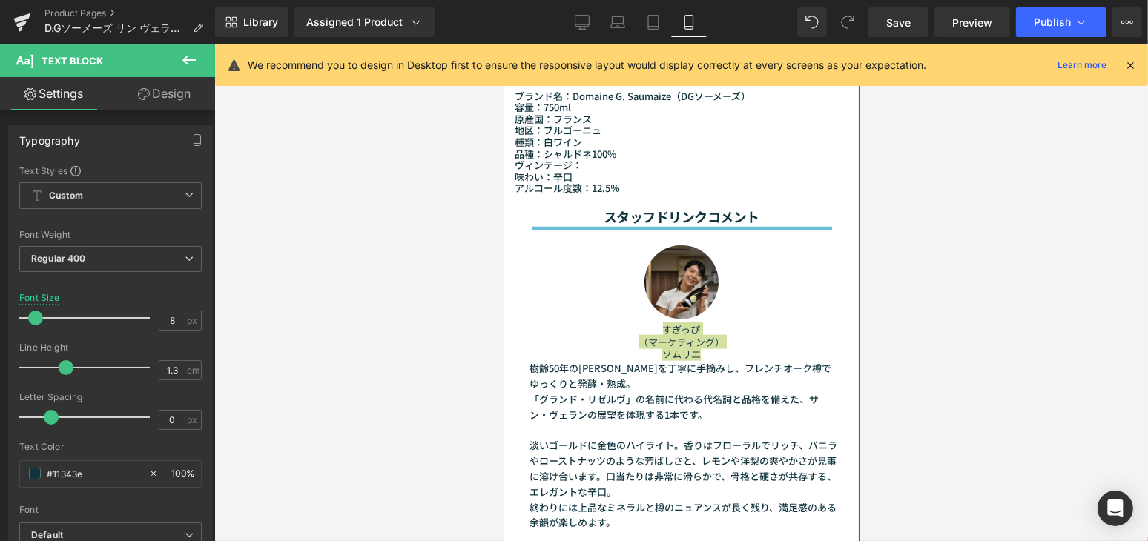
scroll to position [1755, 0]
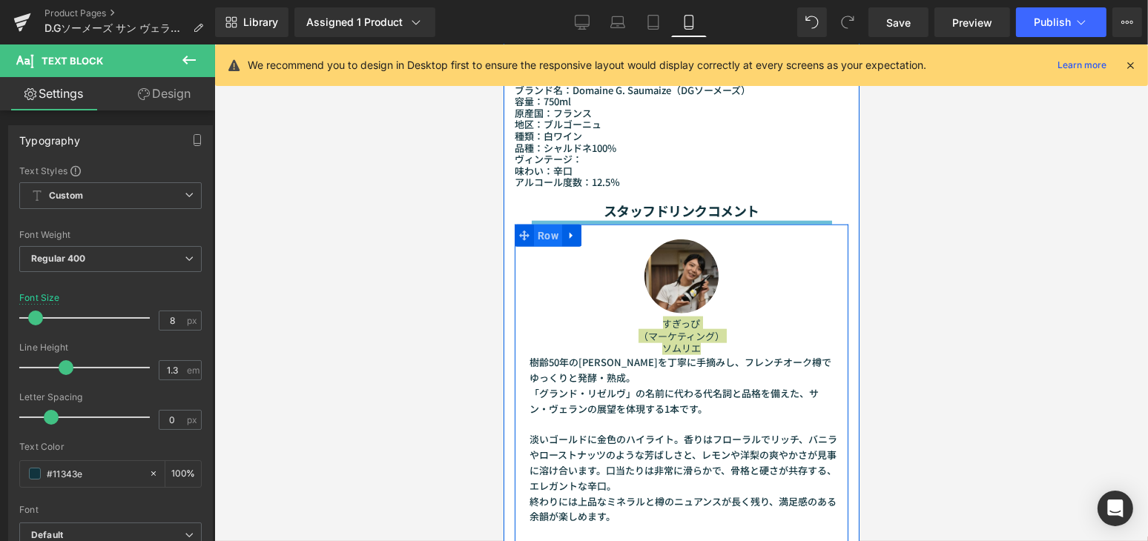
click at [535, 225] on span "Row" at bounding box center [547, 236] width 28 height 22
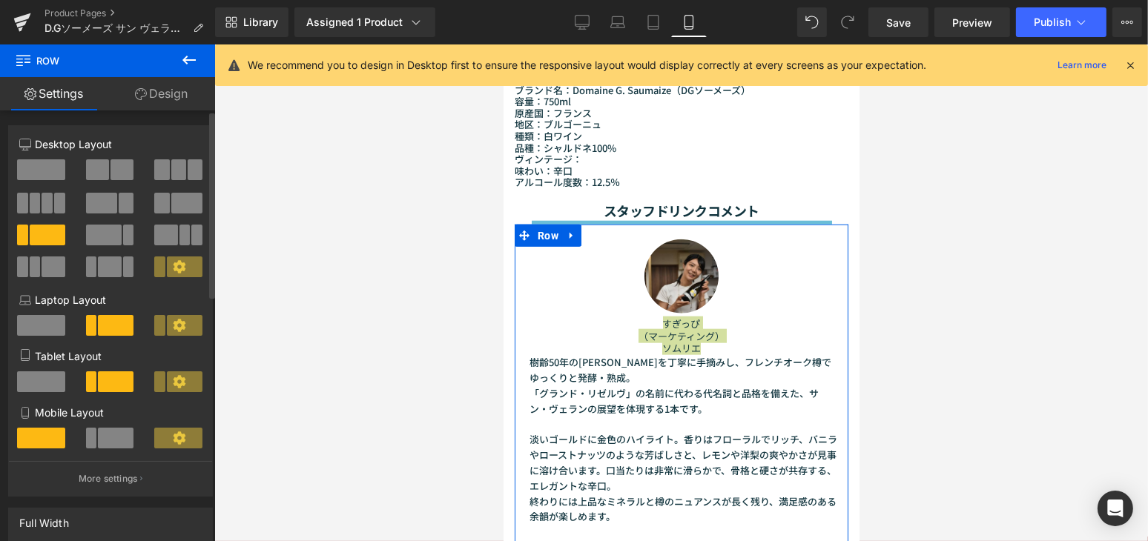
click at [86, 437] on span at bounding box center [91, 438] width 11 height 21
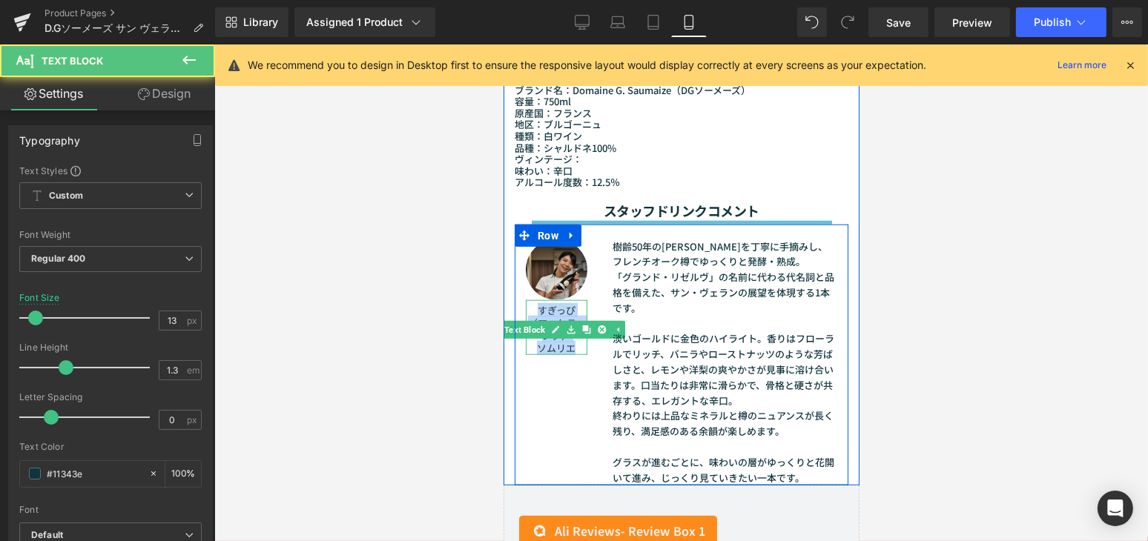
click at [559, 343] on p "ソムリエ" at bounding box center [556, 349] width 62 height 13
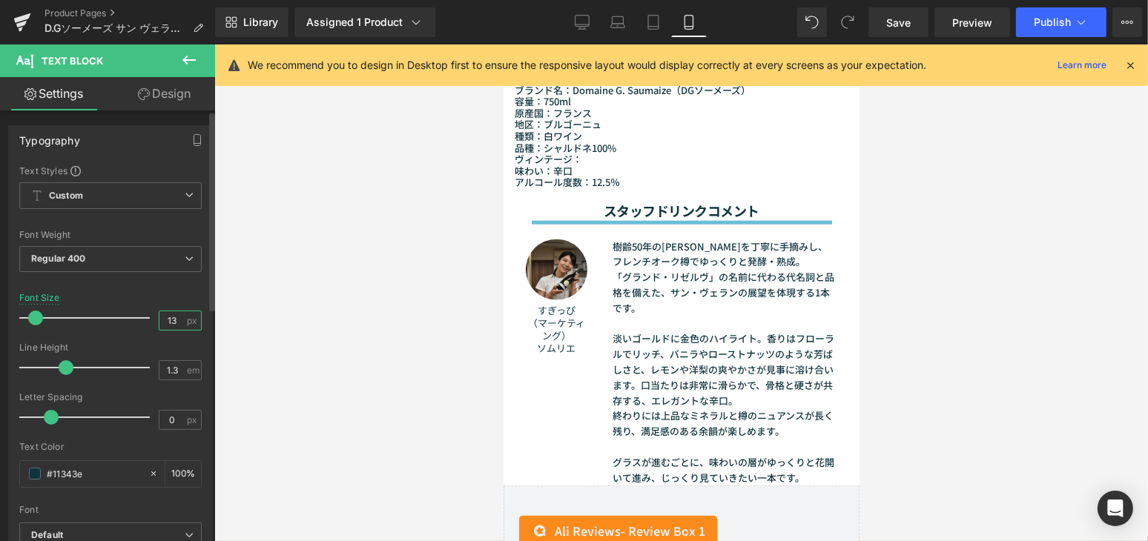
click at [175, 324] on input "13" at bounding box center [172, 320] width 26 height 19
type input "1"
type input "8"
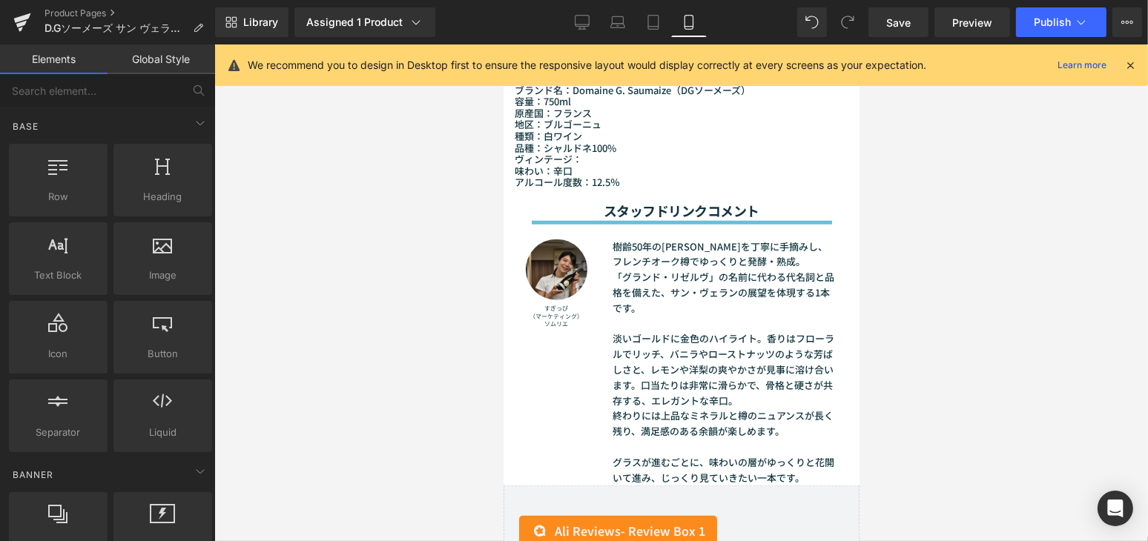
click at [1014, 325] on div at bounding box center [680, 292] width 933 height 497
click at [1043, 25] on span "Publish" at bounding box center [1051, 22] width 37 height 12
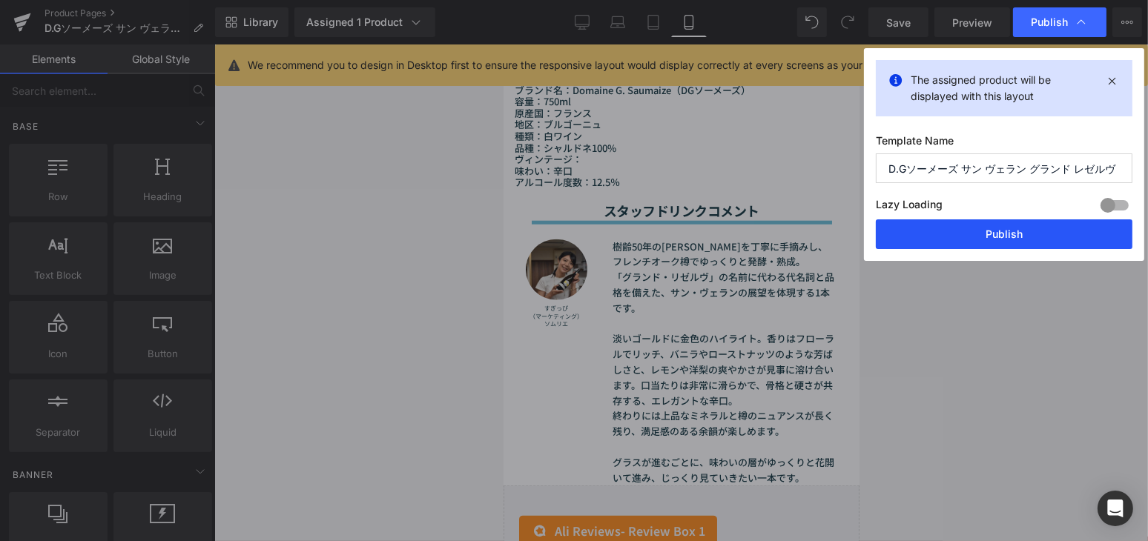
click at [1019, 227] on button "Publish" at bounding box center [1004, 234] width 257 height 30
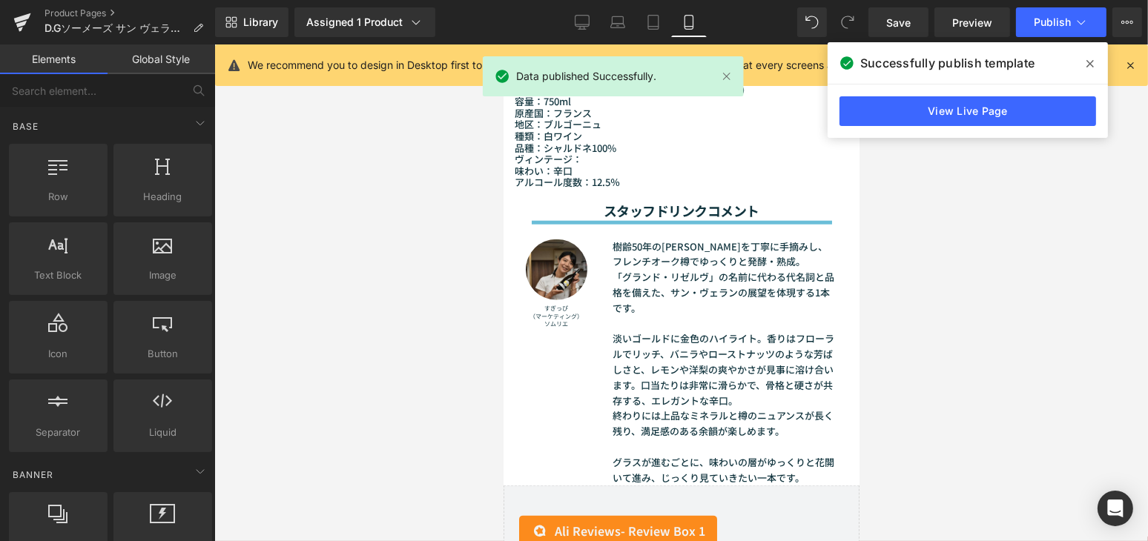
click at [1086, 65] on icon at bounding box center [1089, 64] width 7 height 12
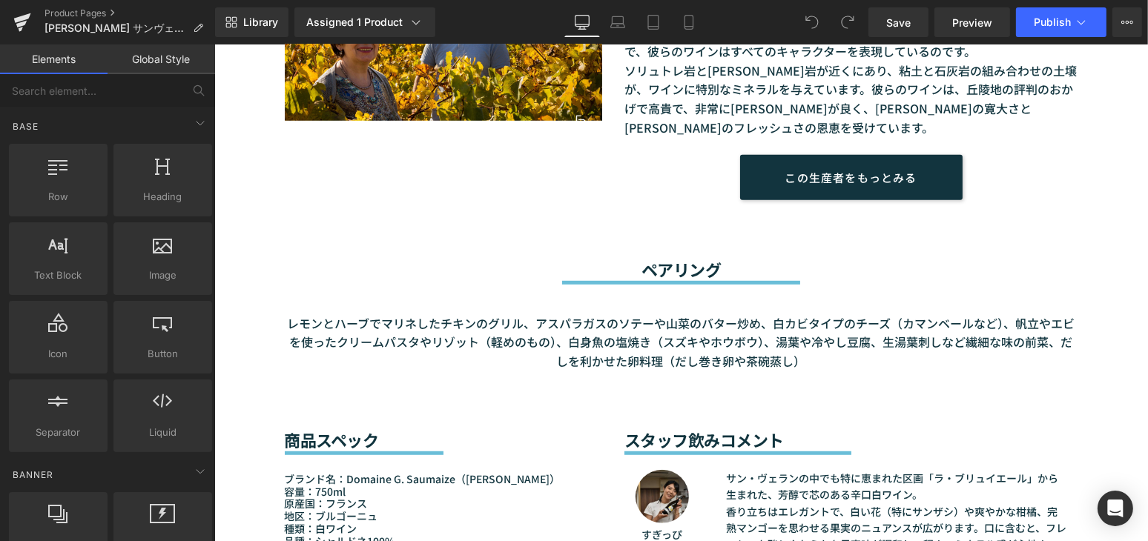
scroll to position [1280, 0]
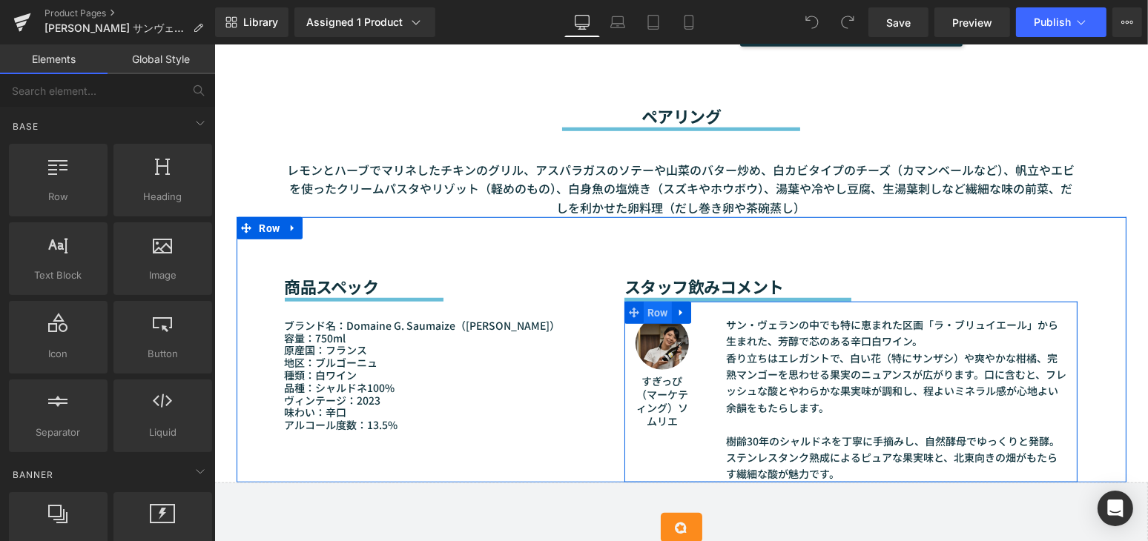
click at [652, 315] on span "Row" at bounding box center [657, 313] width 28 height 22
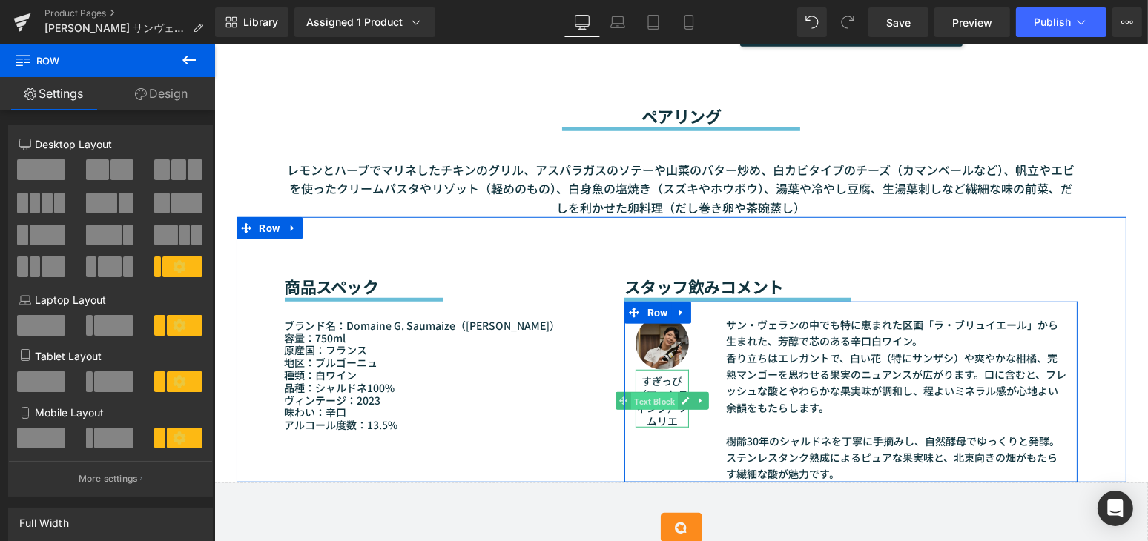
click at [650, 394] on span "Text Block" at bounding box center [653, 402] width 47 height 18
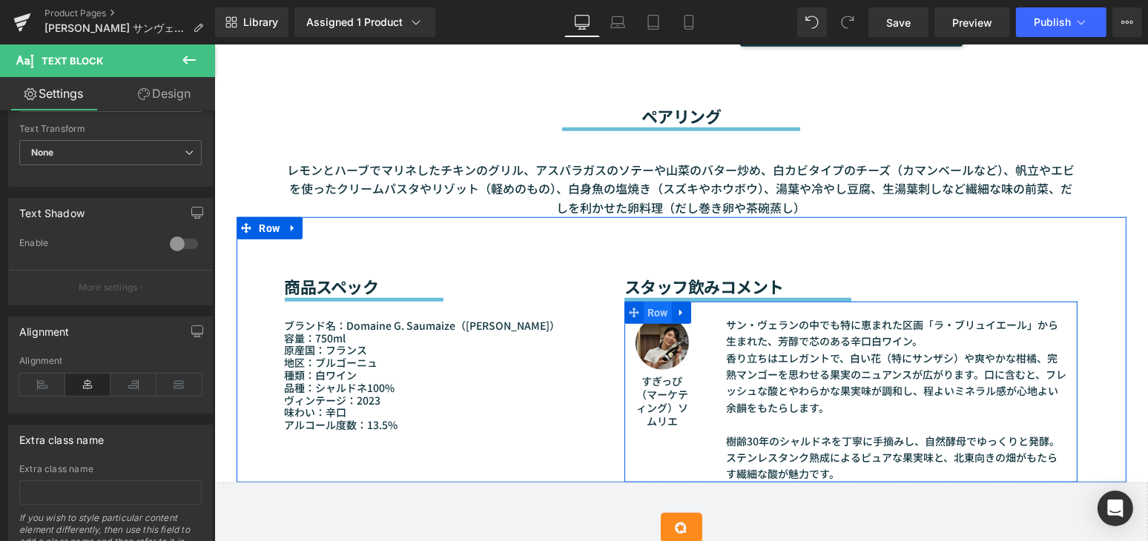
click at [652, 311] on span "Row" at bounding box center [657, 313] width 28 height 22
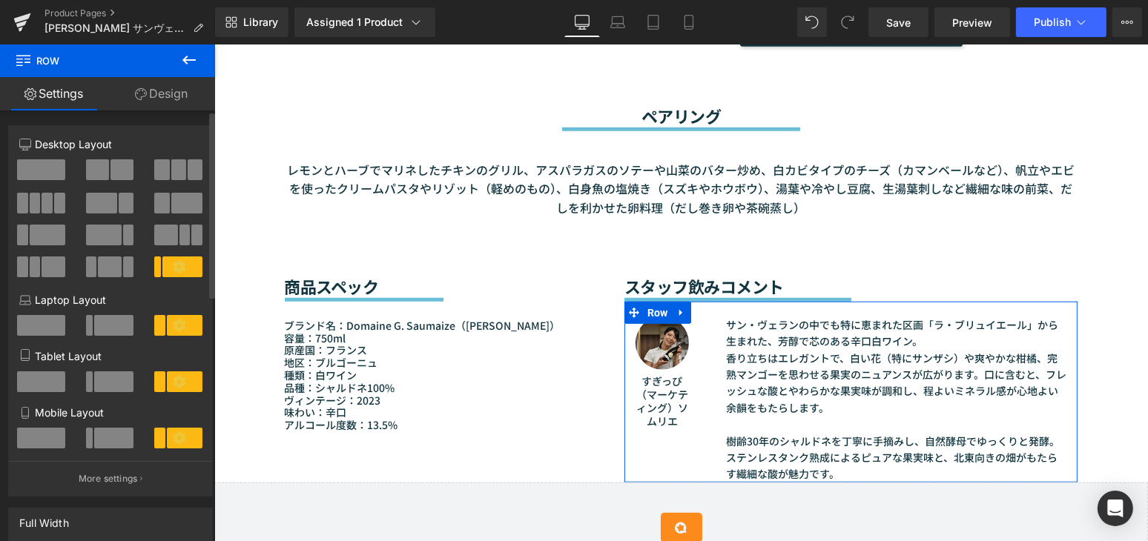
click at [46, 241] on span at bounding box center [48, 235] width 36 height 21
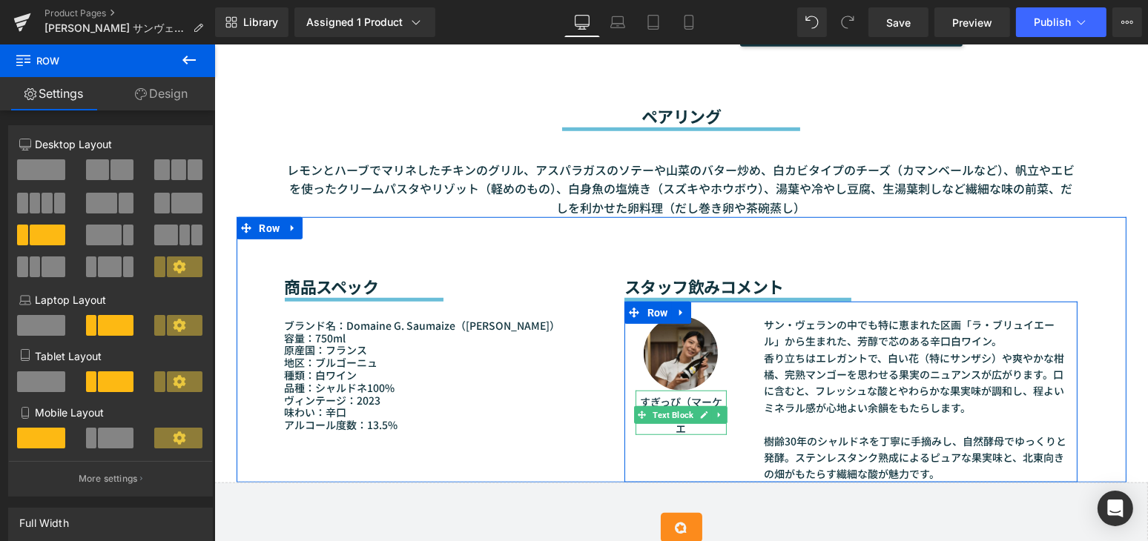
click at [678, 398] on p "すぎっぴ（マーケティング）ソムリエ" at bounding box center [680, 415] width 91 height 41
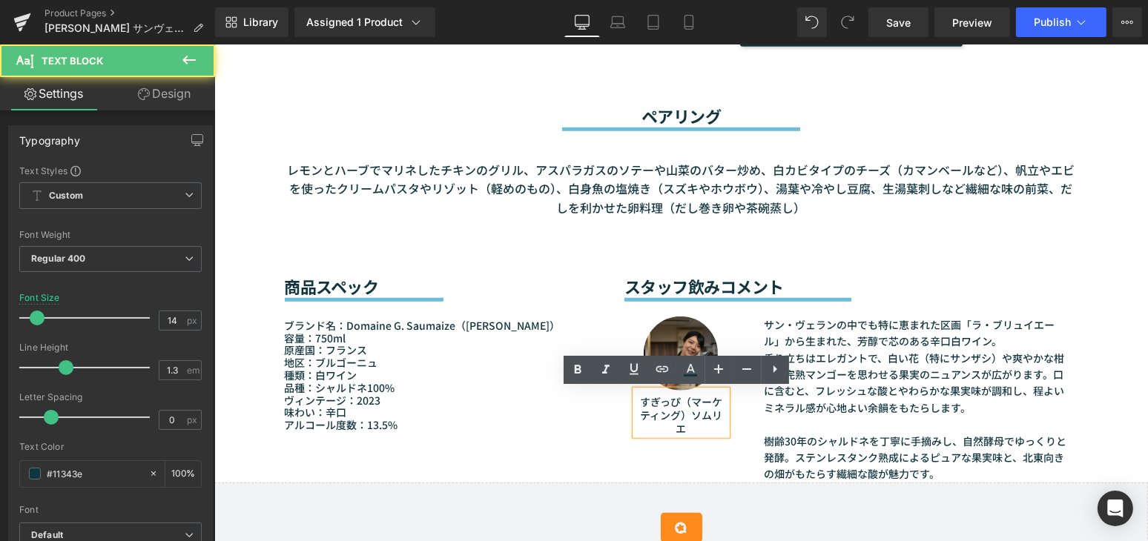
click at [681, 405] on p "すぎっぴ（マーケティング）ソムリエ" at bounding box center [680, 415] width 91 height 41
click at [675, 403] on p "すぎっぴ（マーケティング）ソムリエ" at bounding box center [680, 415] width 91 height 41
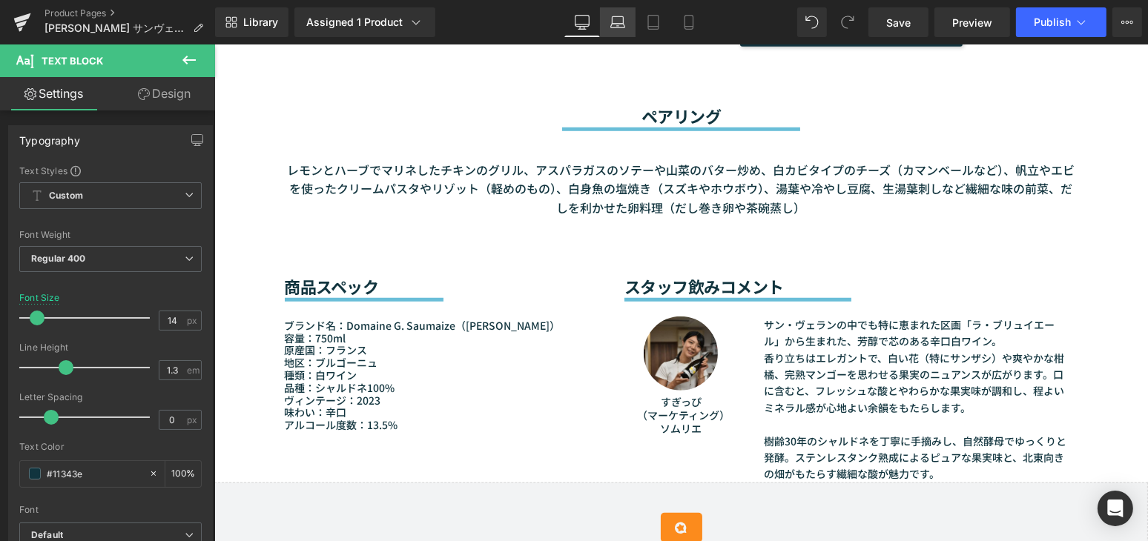
click at [615, 18] on icon at bounding box center [617, 22] width 15 height 15
type input "100"
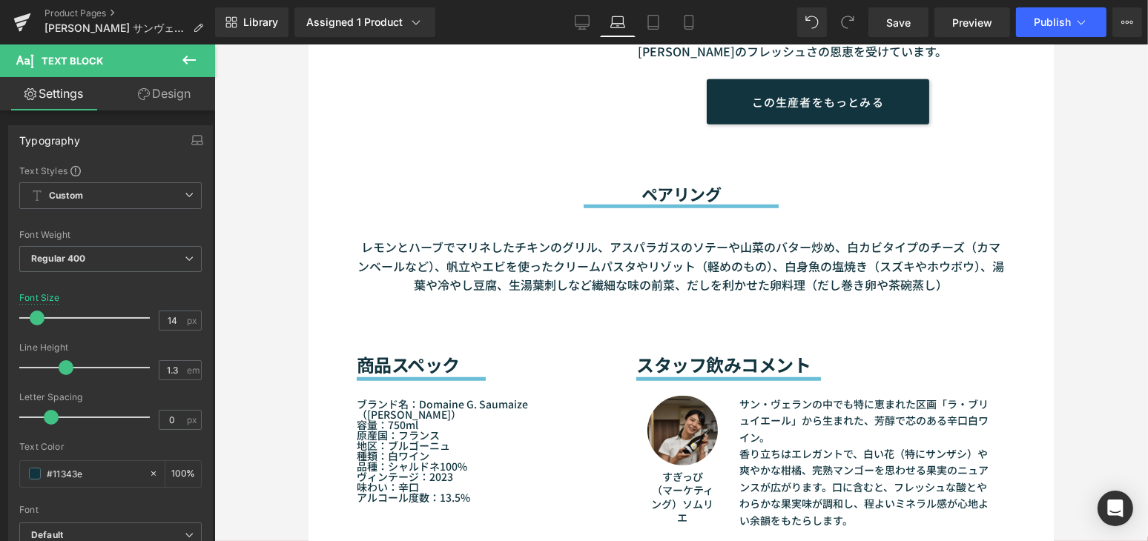
scroll to position [1532, 0]
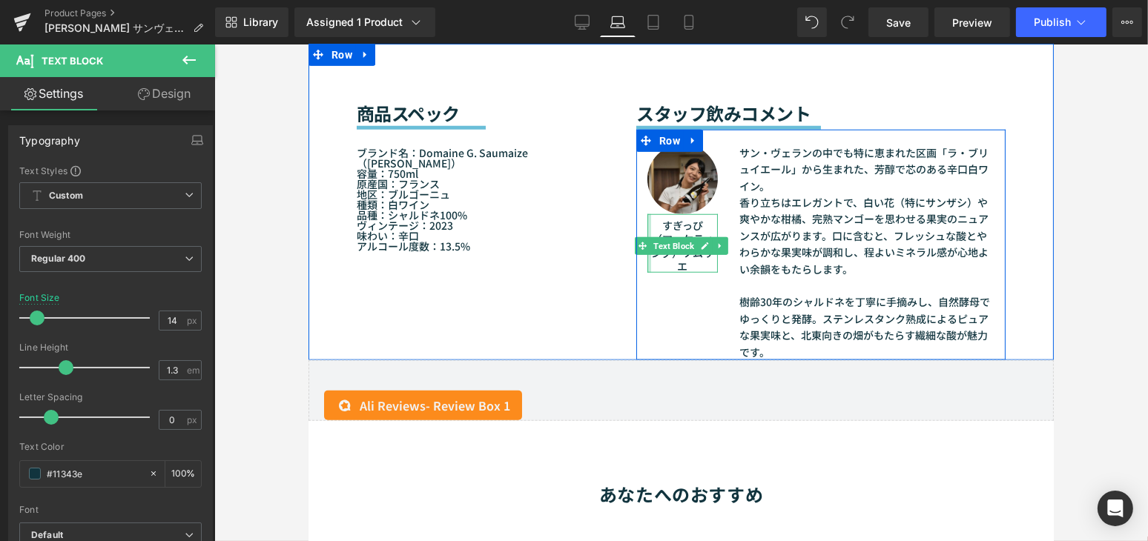
drag, startPoint x: 694, startPoint y: 267, endPoint x: 643, endPoint y: 219, distance: 70.3
click at [646, 219] on div "すぎっぴ （マーケティング）ソムリエ Text Block" at bounding box center [681, 243] width 70 height 59
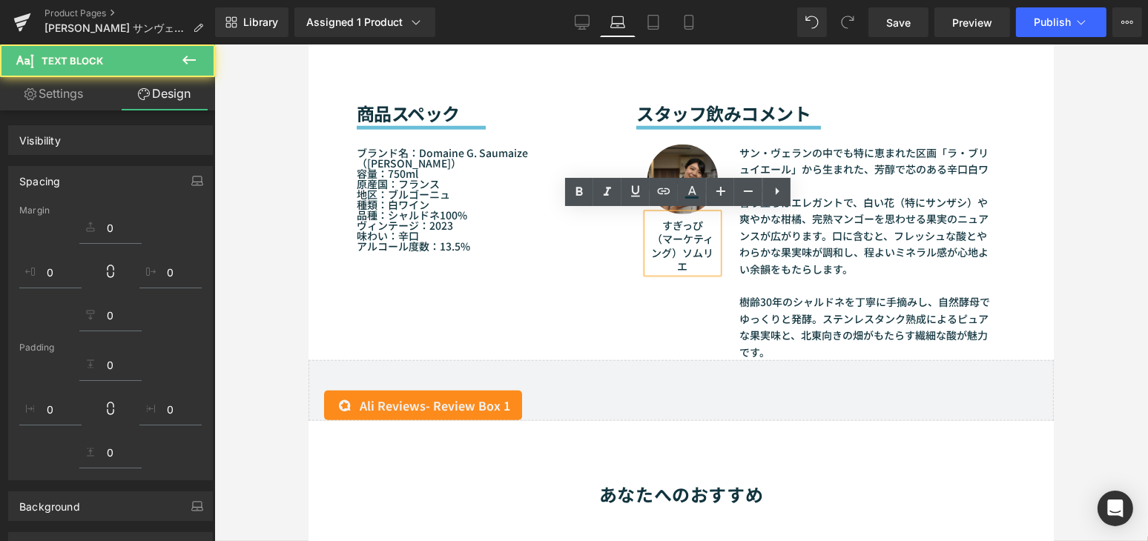
click at [655, 224] on p "すぎっぴ" at bounding box center [681, 225] width 70 height 13
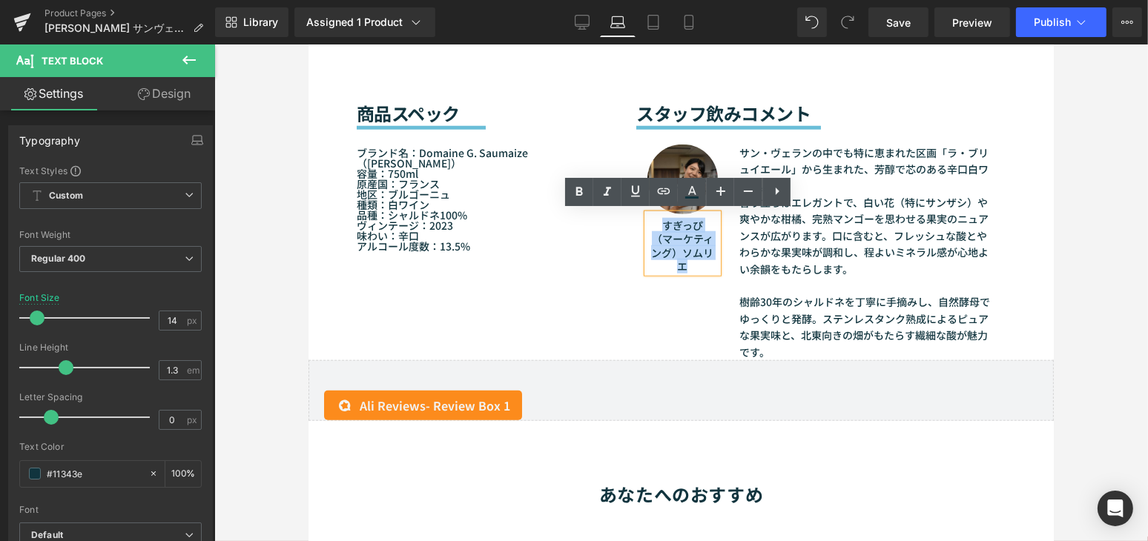
drag, startPoint x: 653, startPoint y: 224, endPoint x: 702, endPoint y: 265, distance: 63.7
click at [702, 265] on div "すぎっぴ （マーケティング）ソムリエ" at bounding box center [681, 243] width 70 height 59
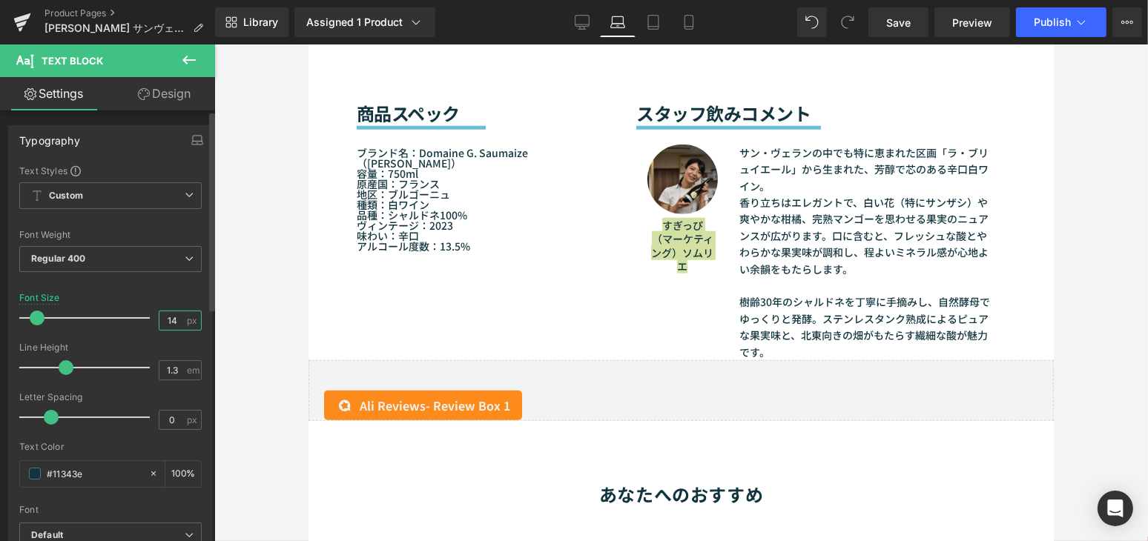
click at [177, 324] on input "14" at bounding box center [172, 320] width 26 height 19
click at [658, 24] on icon at bounding box center [653, 23] width 10 height 14
type input "14"
type input "100"
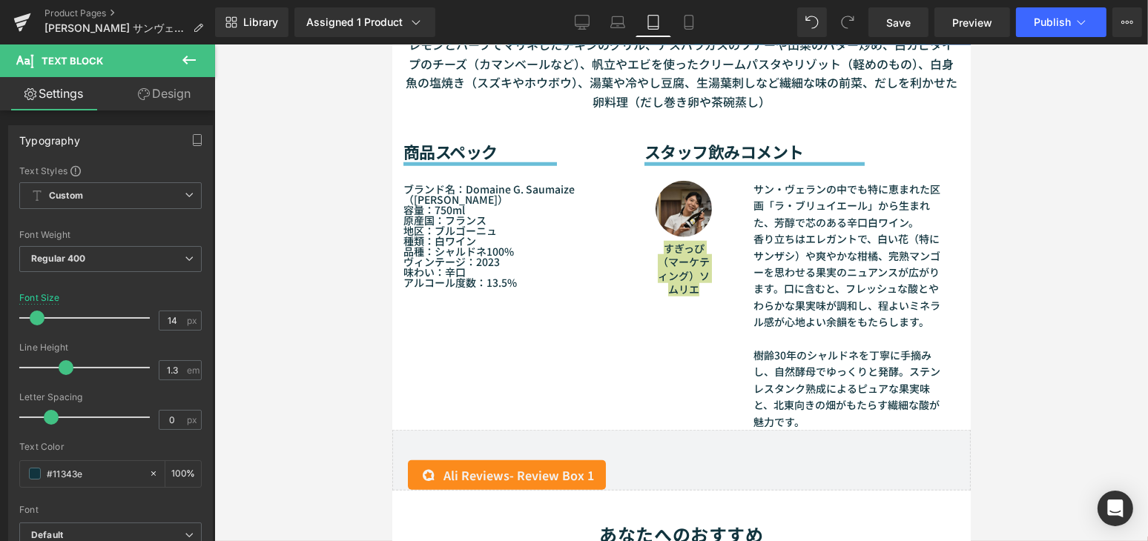
scroll to position [1472, 0]
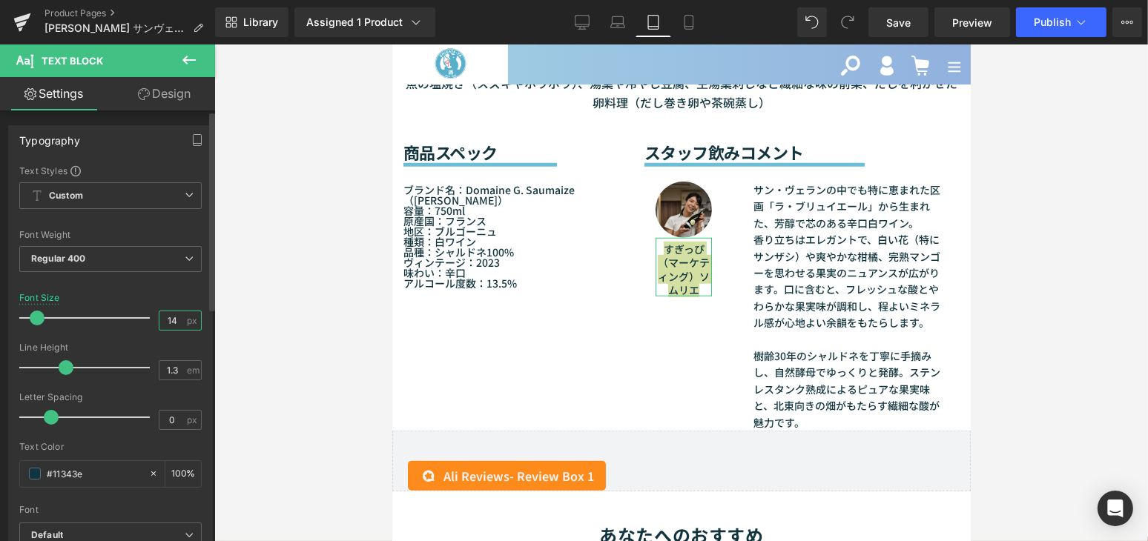
click at [177, 322] on input "14" at bounding box center [172, 320] width 26 height 19
type input "1"
click at [682, 30] on link "Mobile" at bounding box center [689, 22] width 36 height 30
type input "13"
type input "100"
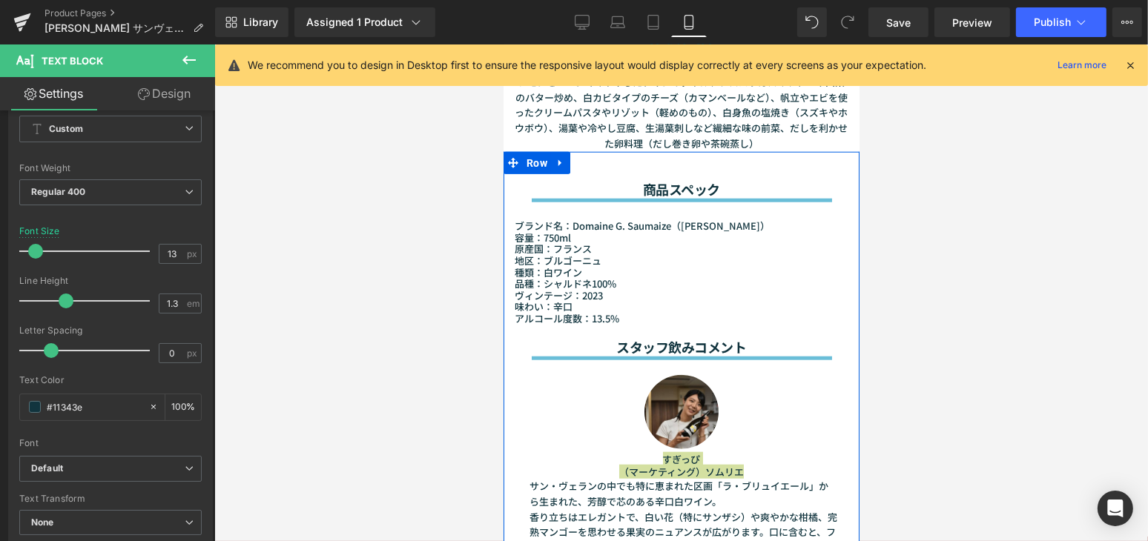
scroll to position [1649, 0]
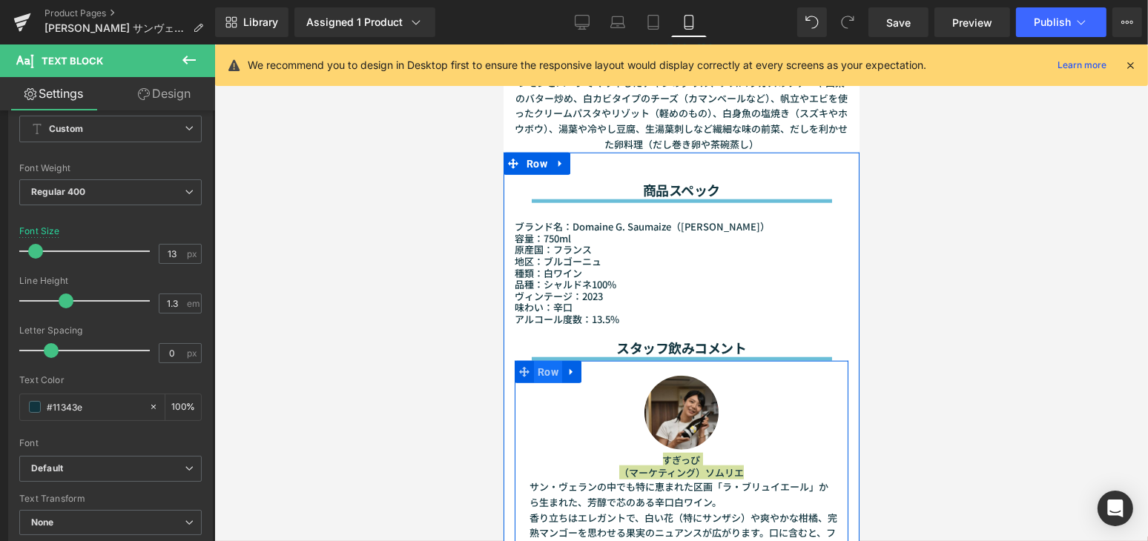
click at [548, 361] on span "Row" at bounding box center [547, 372] width 28 height 22
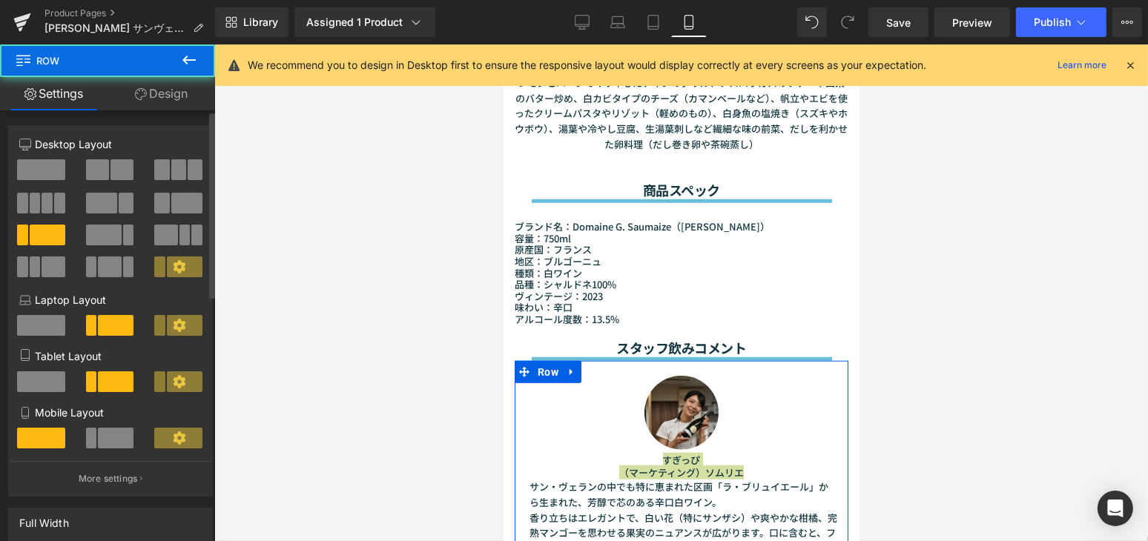
click at [112, 447] on span at bounding box center [116, 438] width 36 height 21
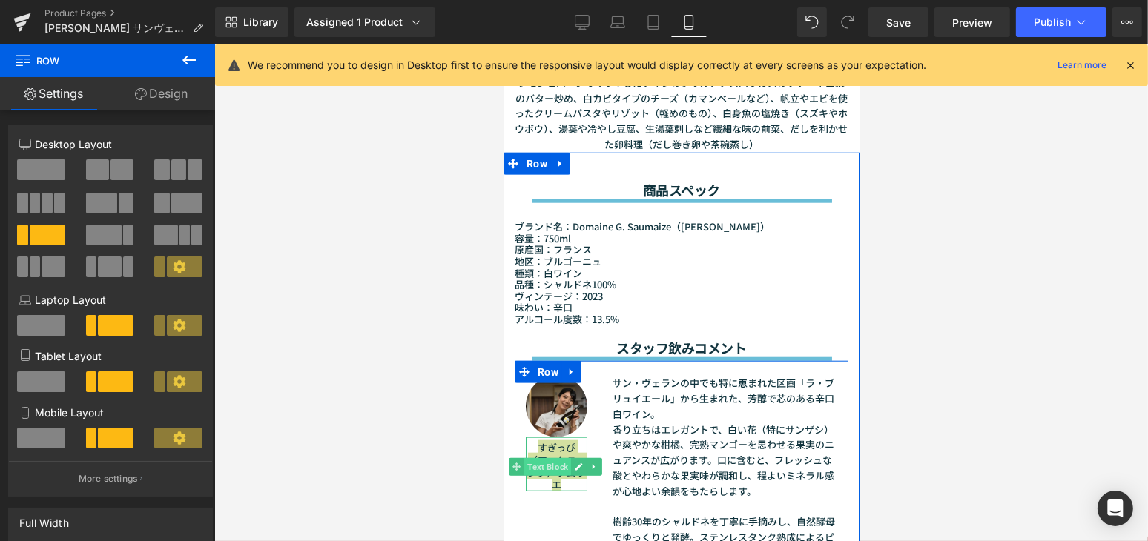
click at [555, 458] on span "Text Block" at bounding box center [546, 467] width 47 height 18
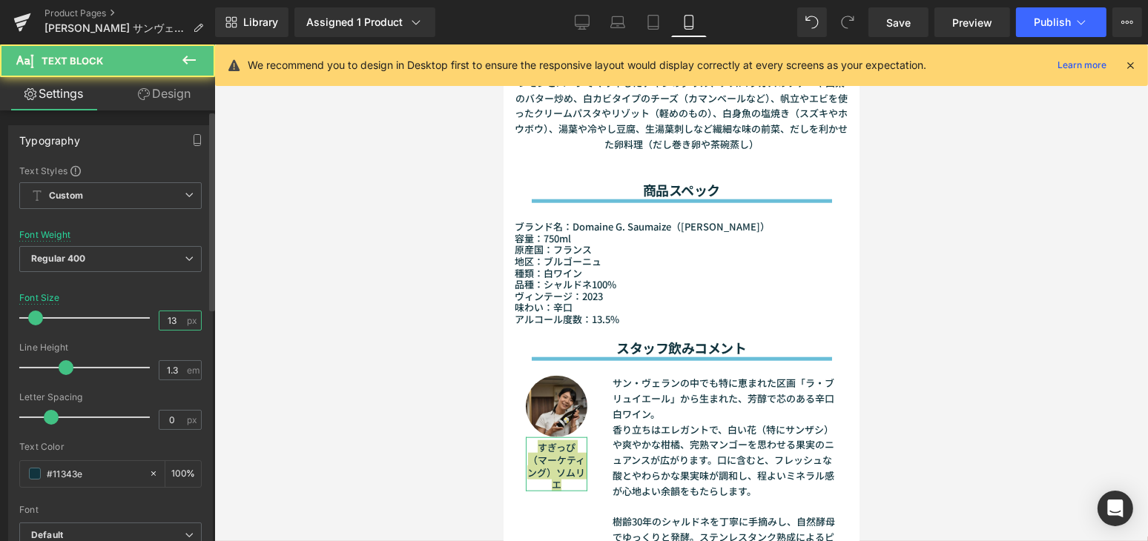
drag, startPoint x: 179, startPoint y: 321, endPoint x: 171, endPoint y: 314, distance: 11.0
click at [173, 315] on input "13" at bounding box center [172, 320] width 26 height 19
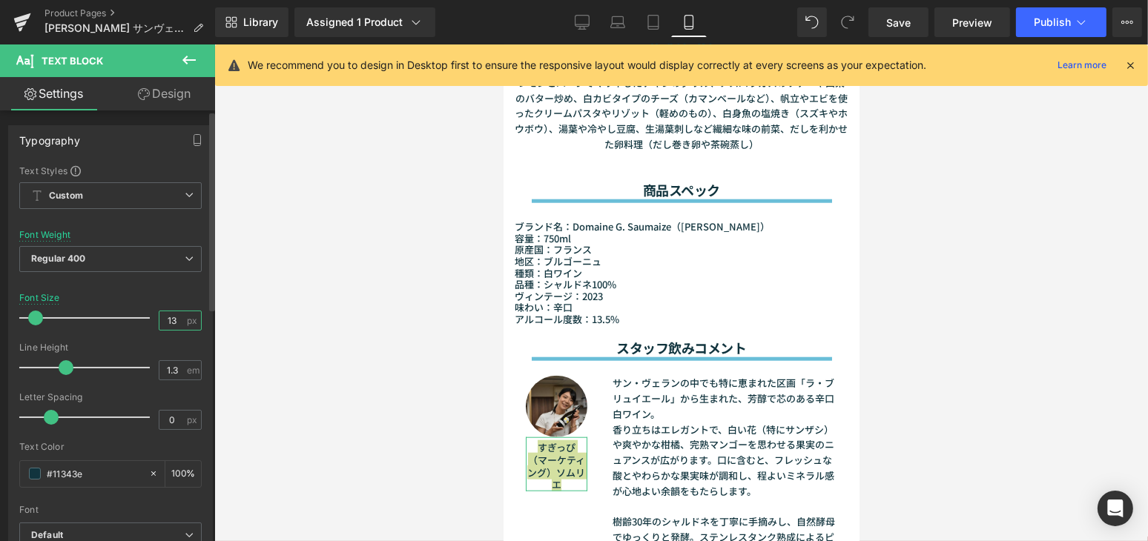
type input "1"
type input "8"
click at [994, 323] on div at bounding box center [680, 292] width 933 height 497
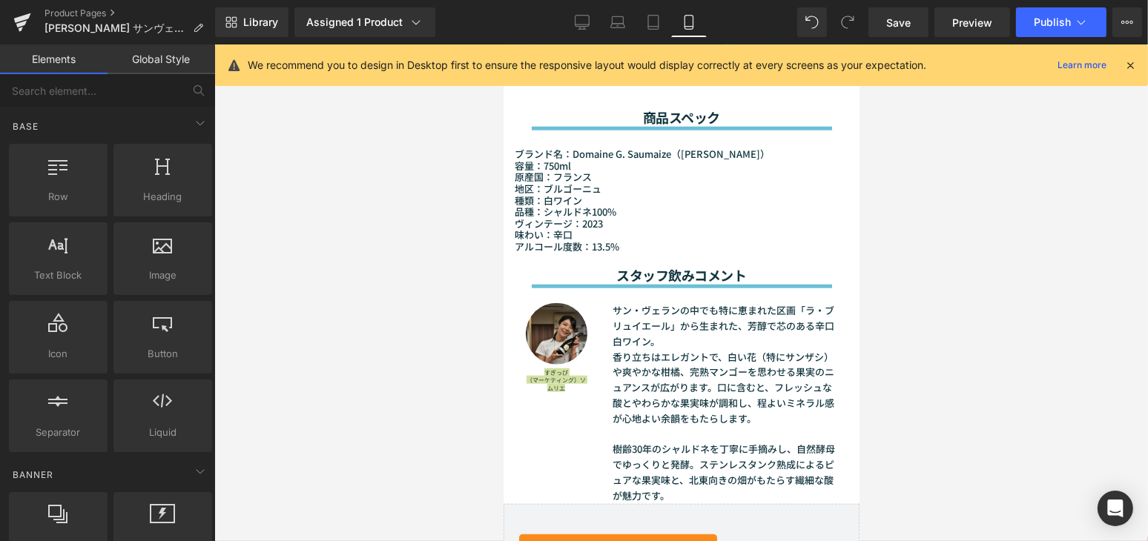
scroll to position [1716, 0]
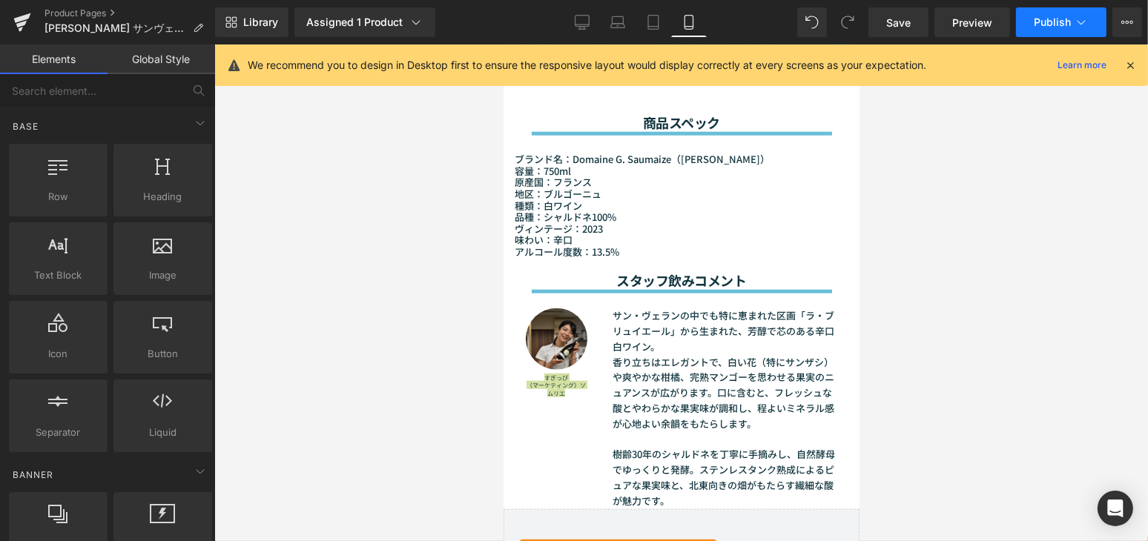
click at [1059, 22] on span "Publish" at bounding box center [1051, 22] width 37 height 12
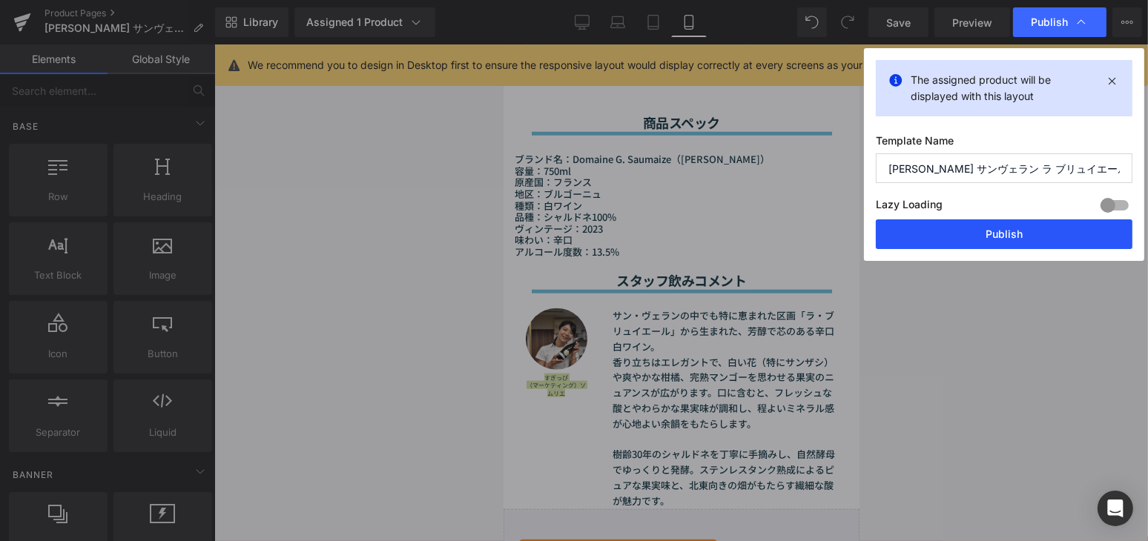
click at [1034, 238] on button "Publish" at bounding box center [1004, 234] width 257 height 30
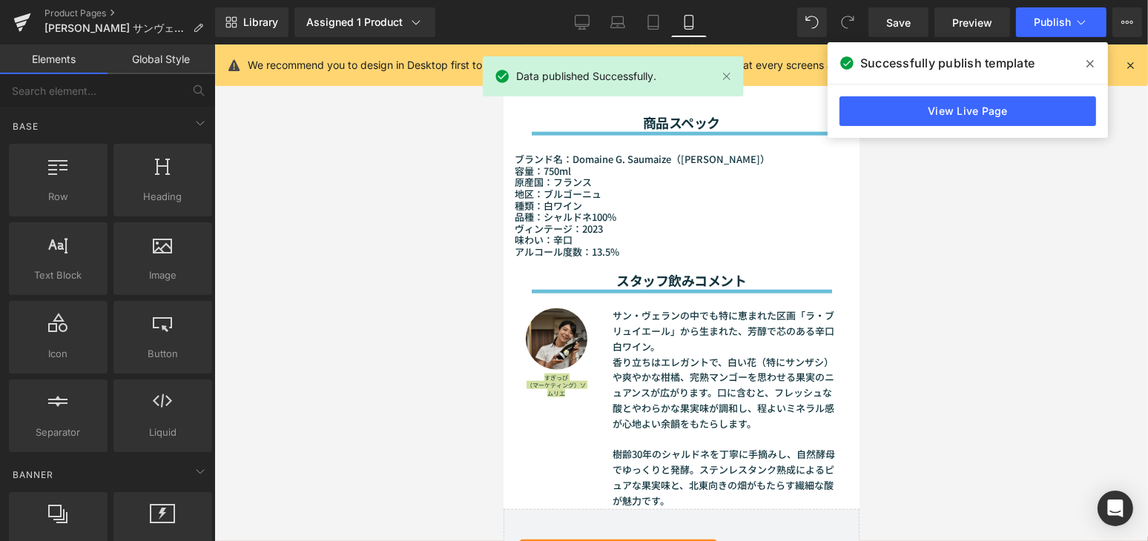
click at [1090, 63] on icon at bounding box center [1089, 63] width 7 height 7
